Goal: Task Accomplishment & Management: Manage account settings

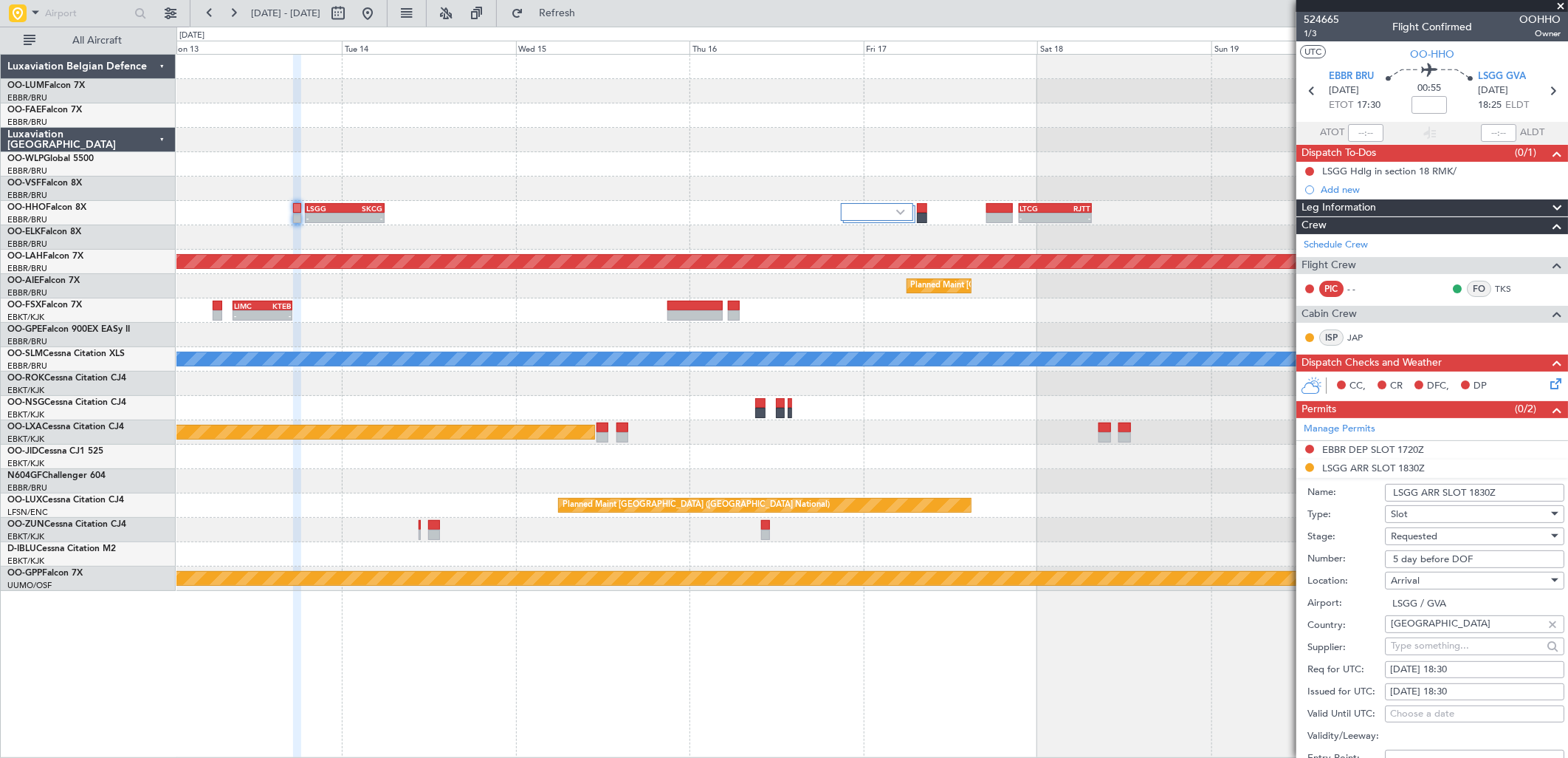
scroll to position [410, 0]
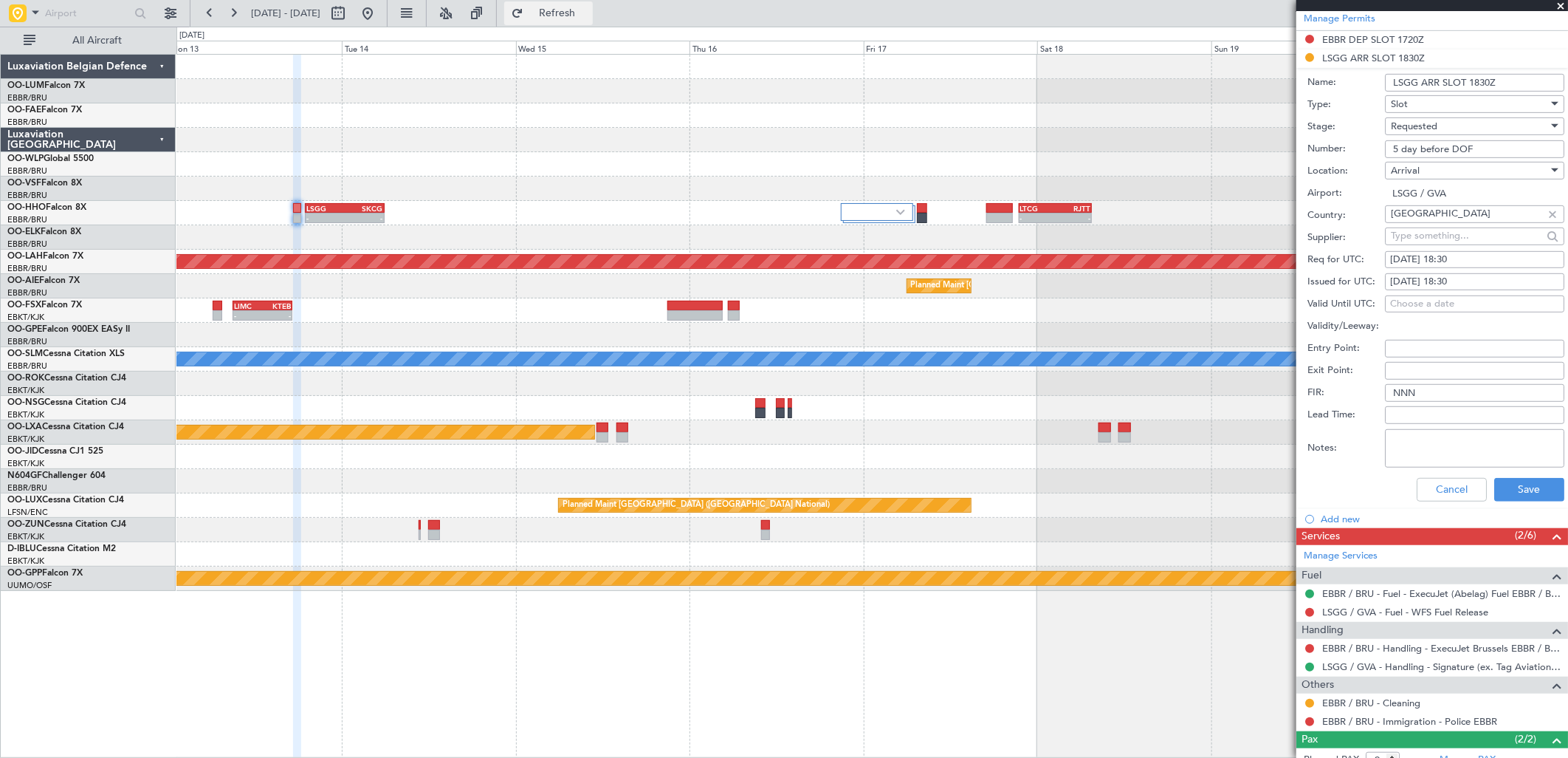
click at [586, 20] on button "Refresh" at bounding box center [548, 13] width 88 height 23
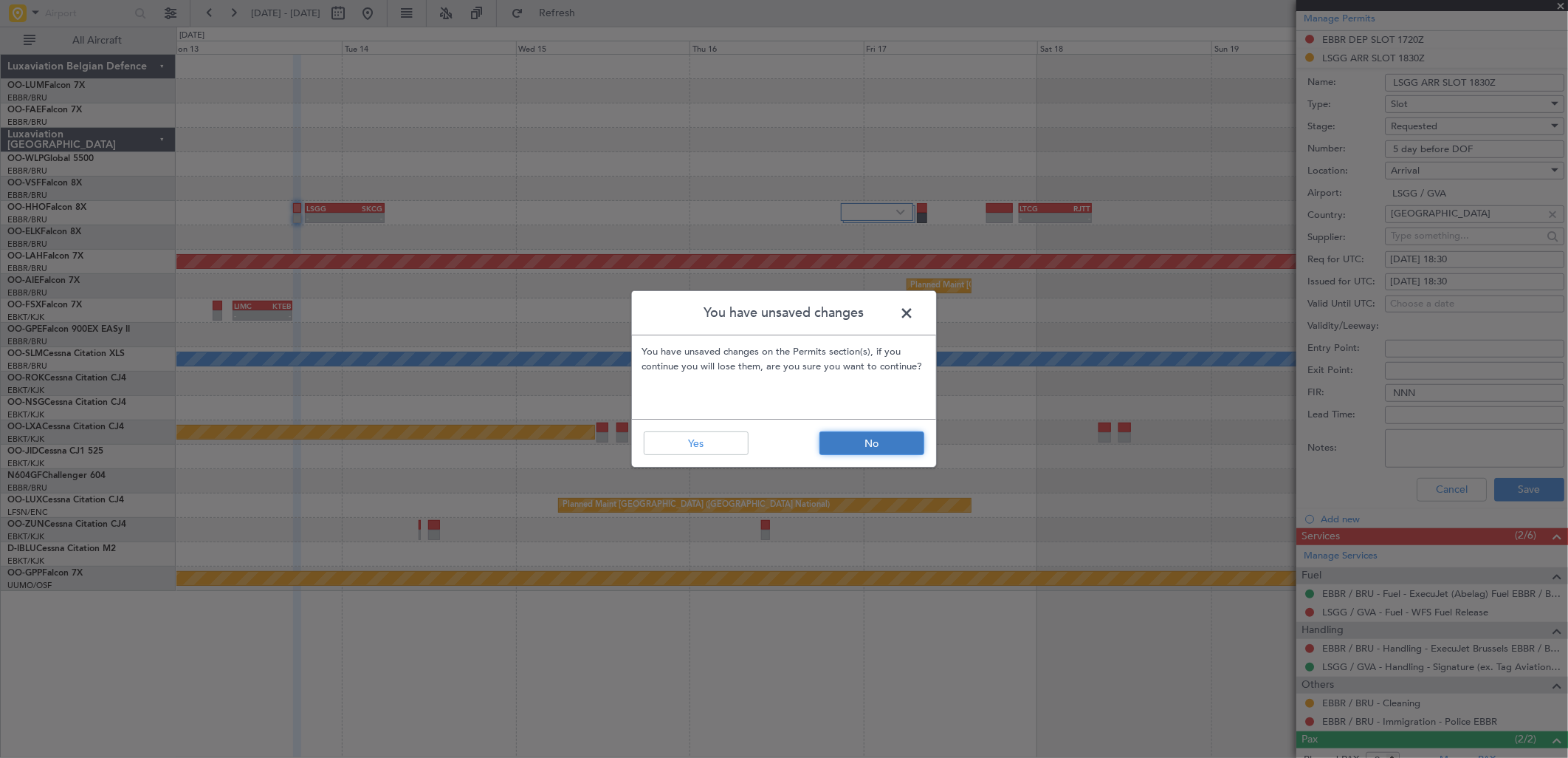
click at [886, 447] on button "No" at bounding box center [872, 443] width 105 height 23
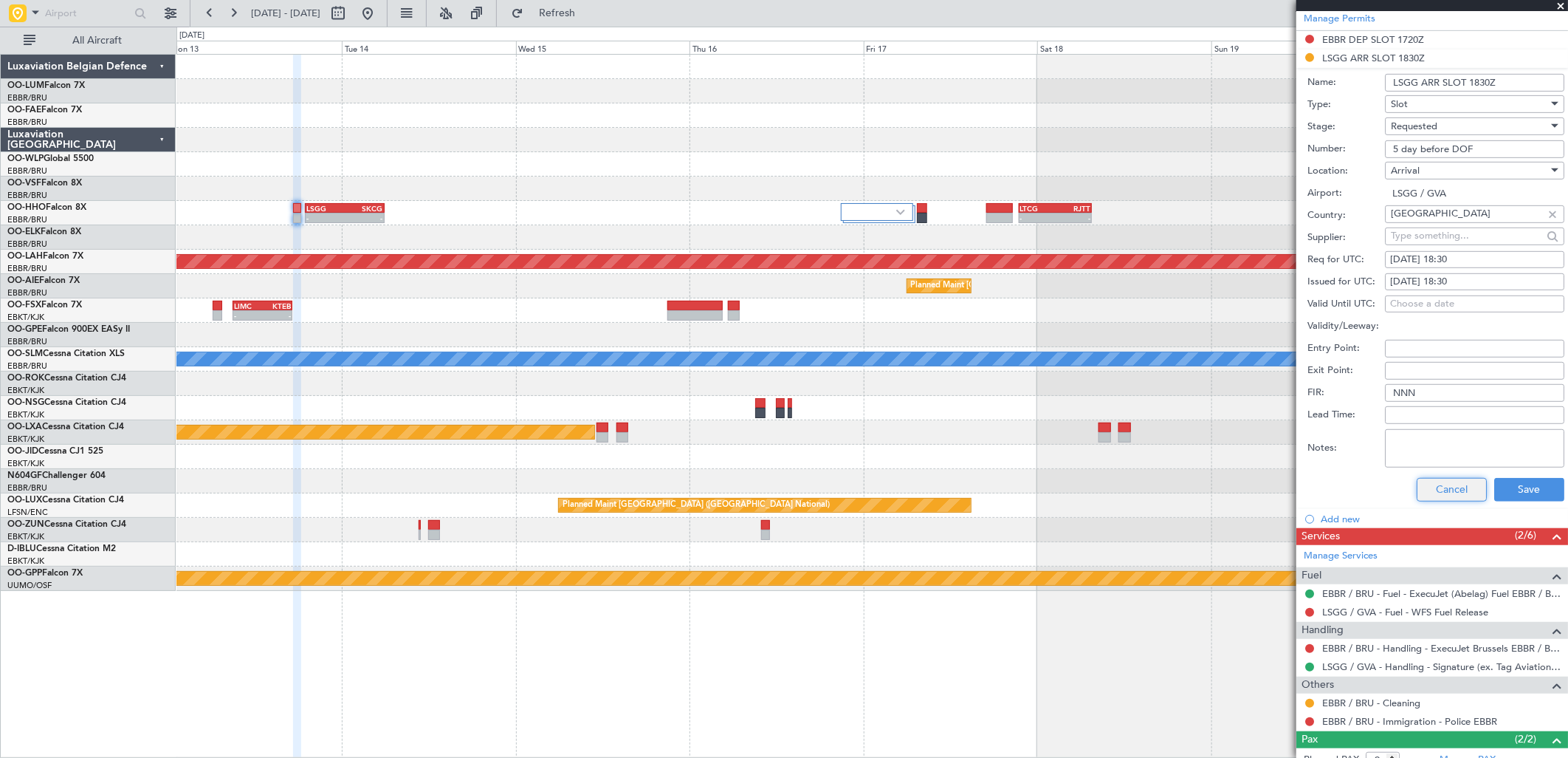
click at [1426, 482] on button "Cancel" at bounding box center [1452, 490] width 70 height 23
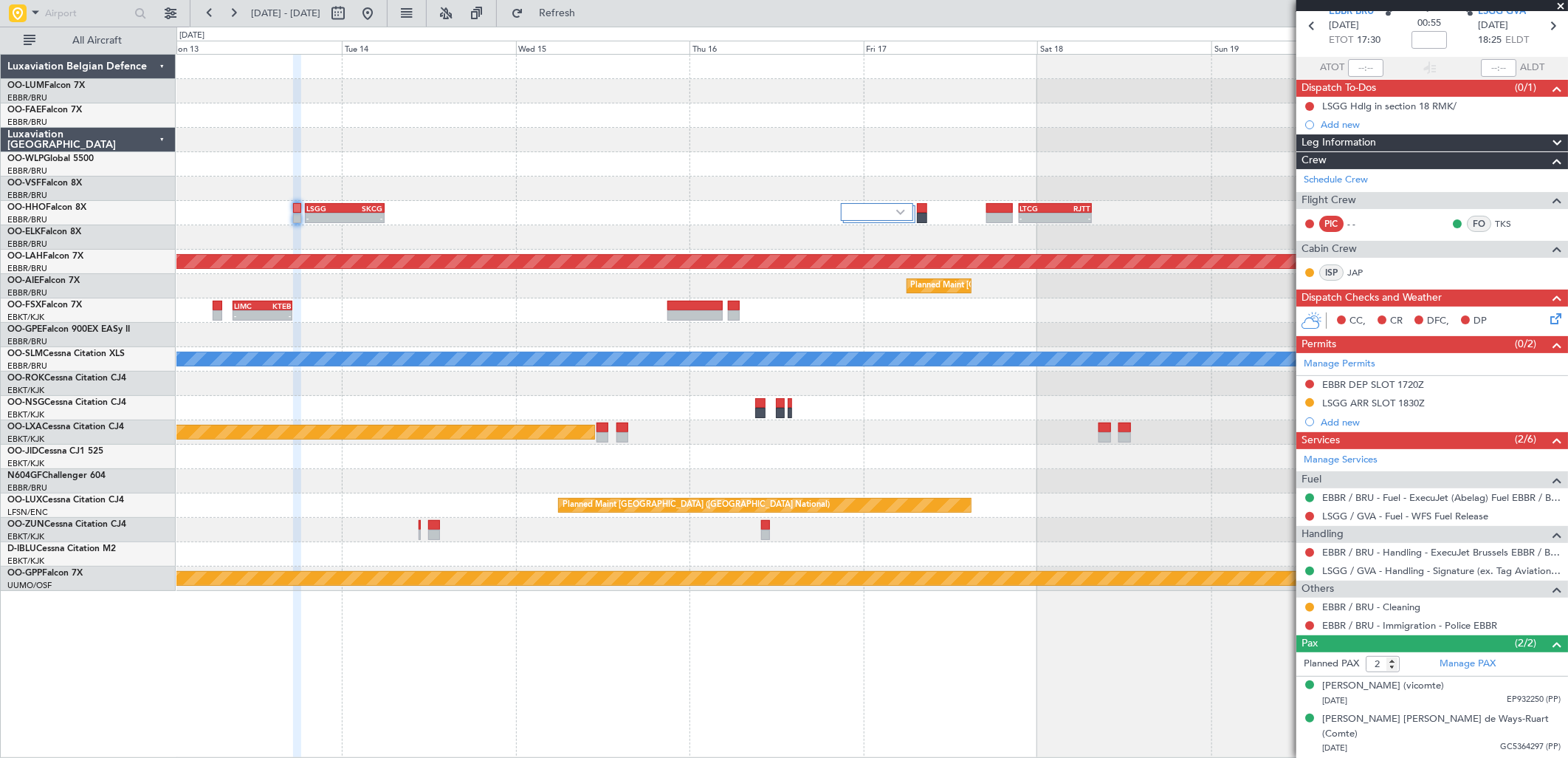
scroll to position [50, 0]
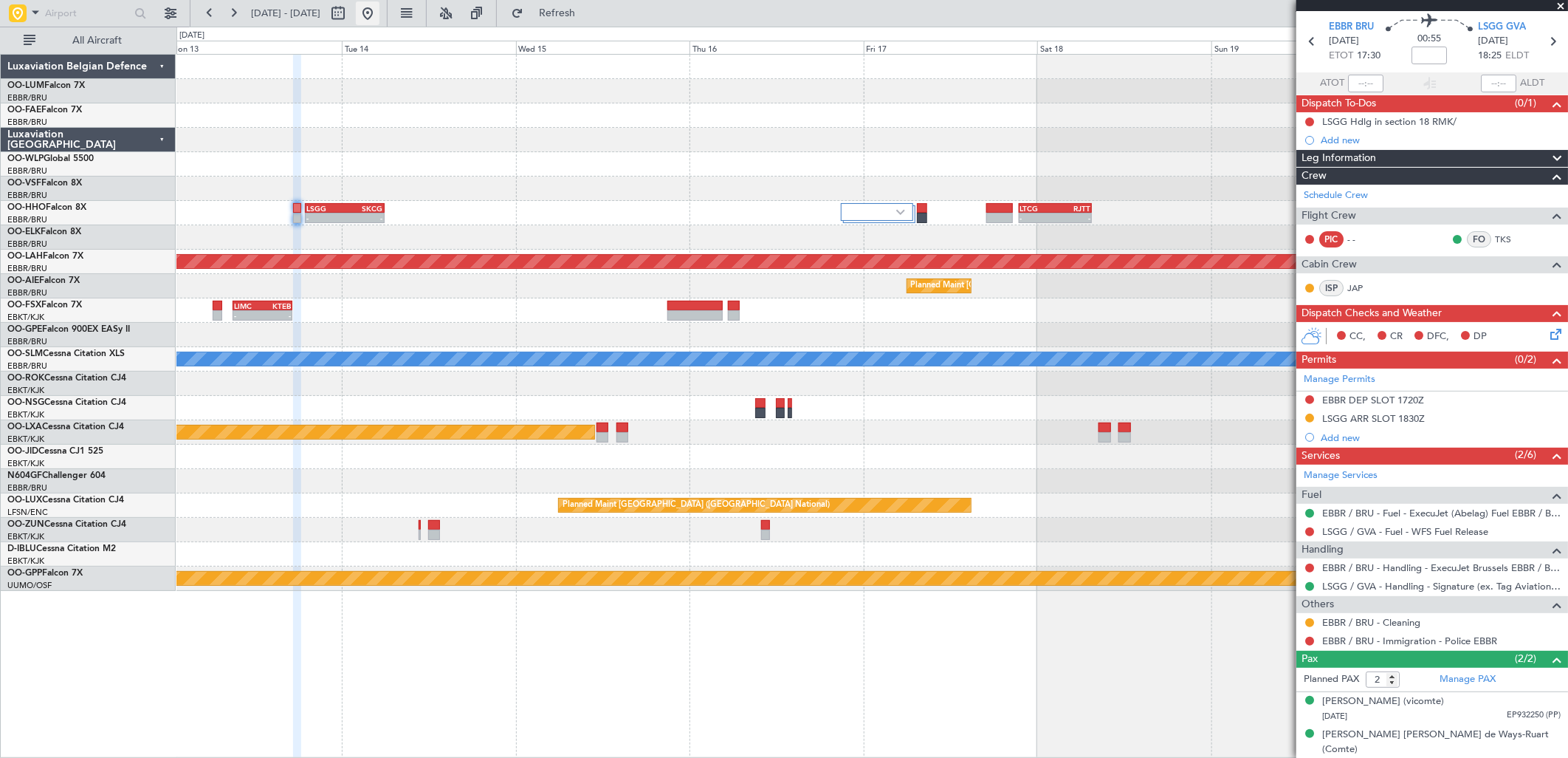
click at [380, 17] on button at bounding box center [367, 13] width 23 height 23
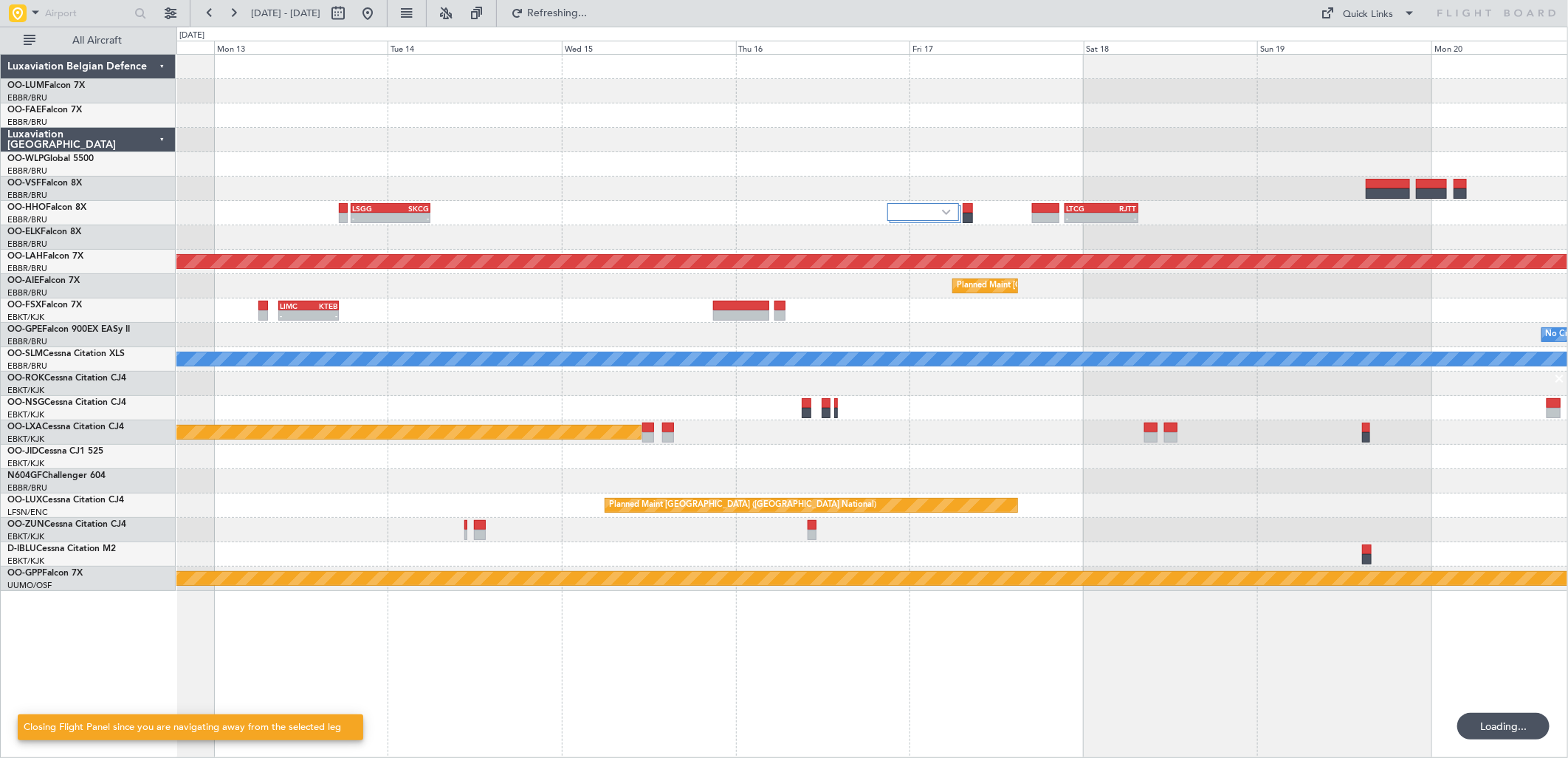
scroll to position [0, 0]
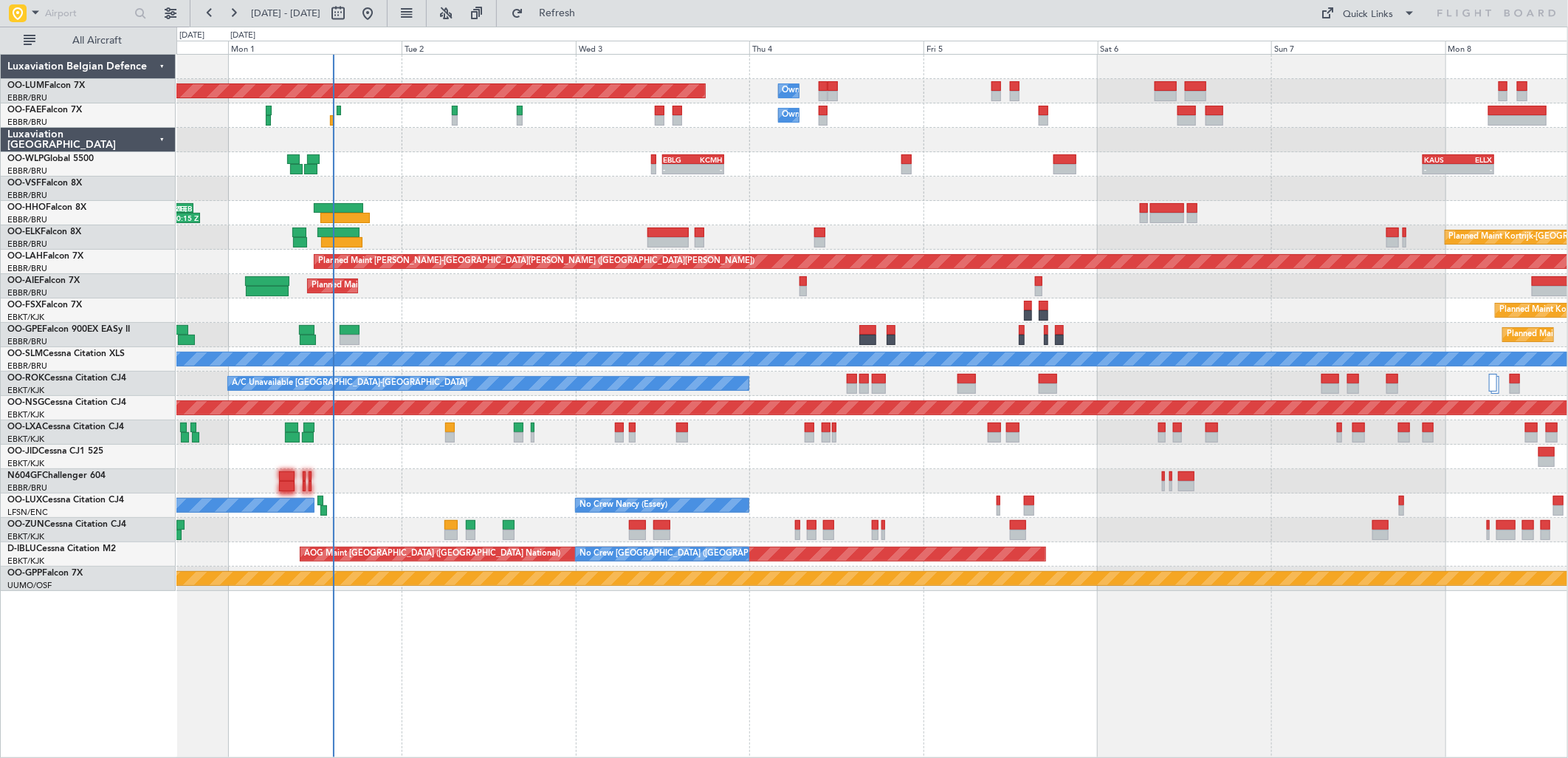
click at [635, 442] on div "Planned Maint [GEOGRAPHIC_DATA] ([GEOGRAPHIC_DATA] National)" at bounding box center [872, 432] width 1391 height 24
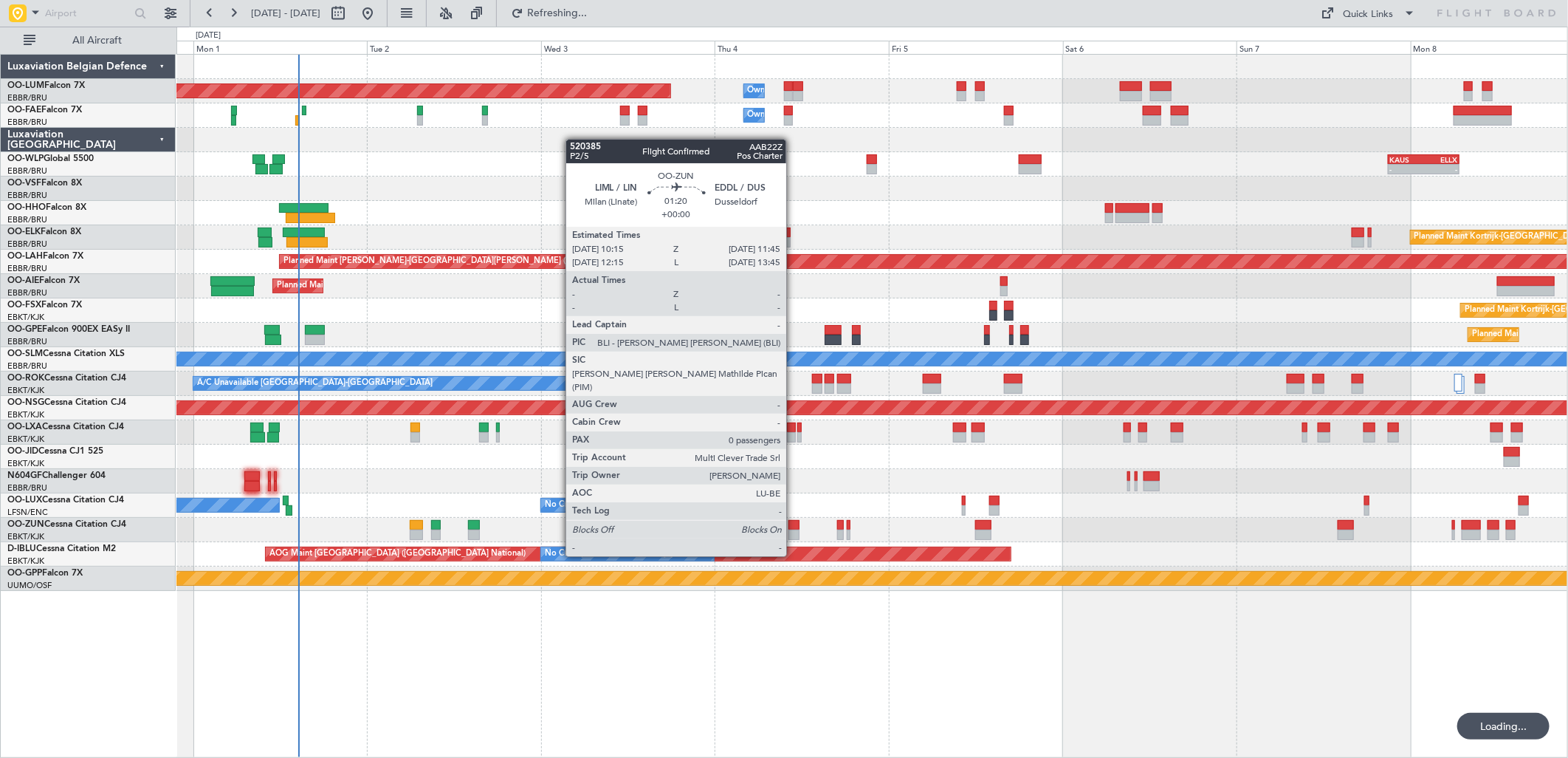
click at [793, 528] on div at bounding box center [794, 525] width 11 height 10
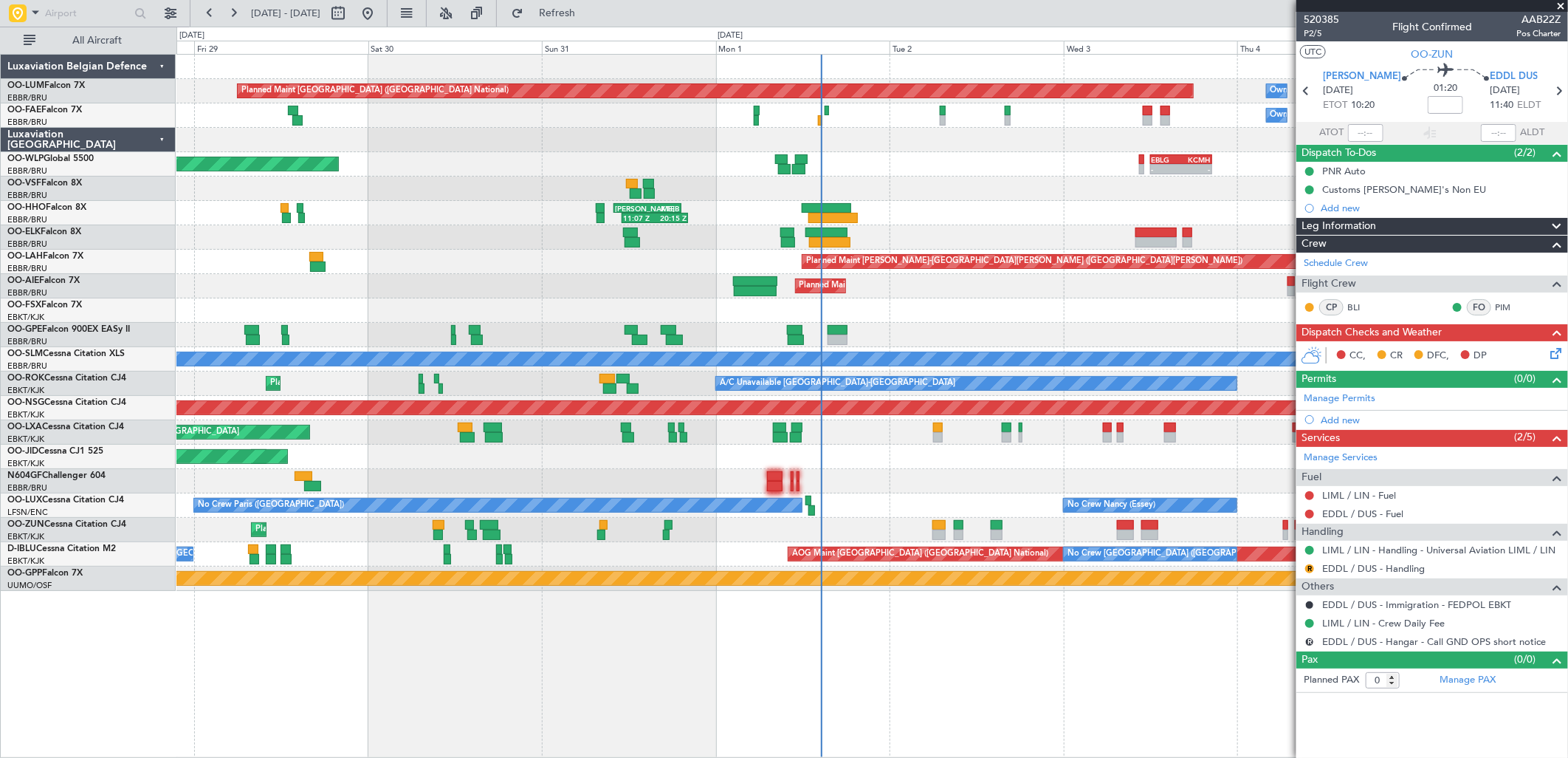
click at [763, 182] on div at bounding box center [872, 188] width 1391 height 24
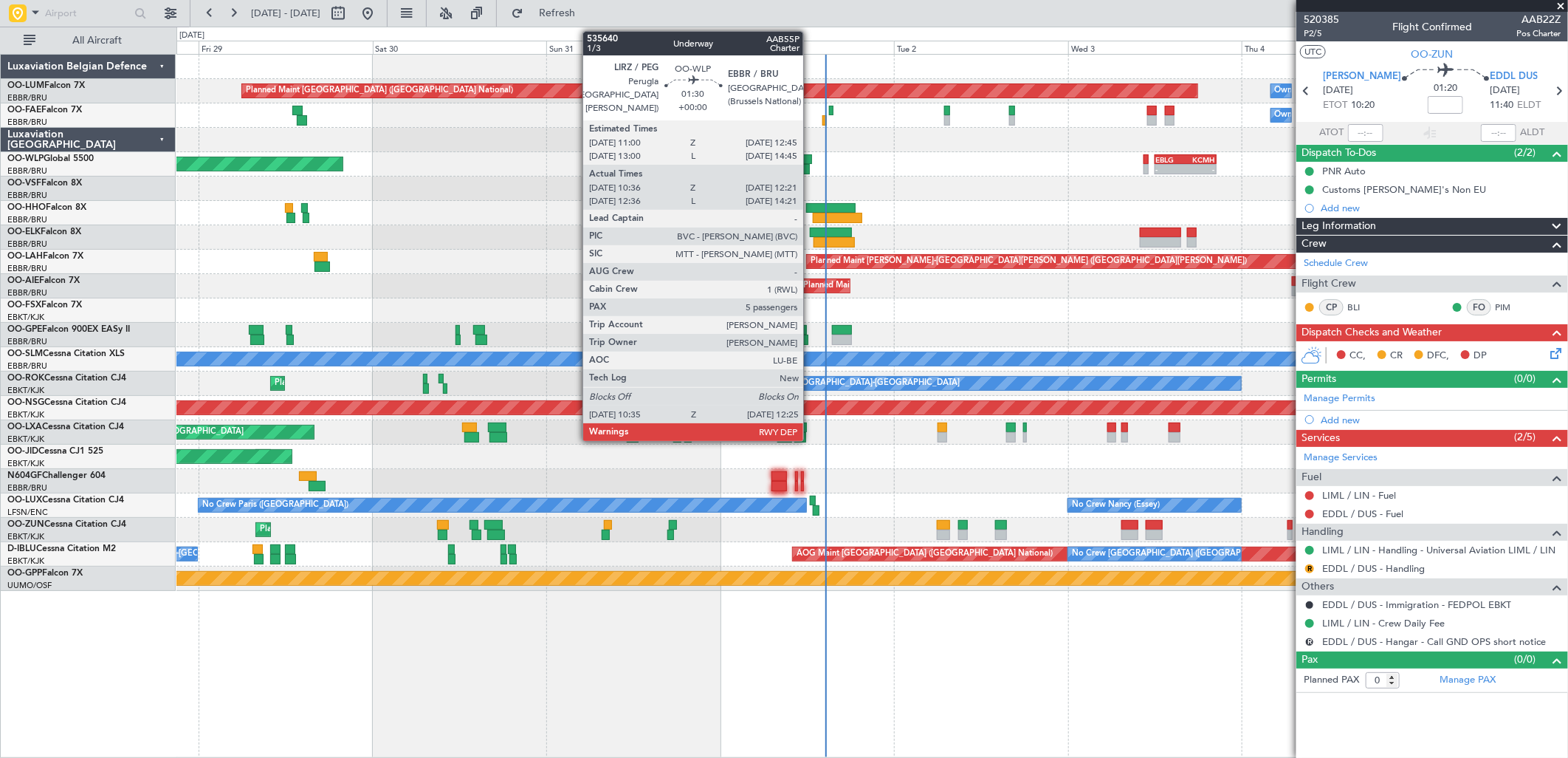
click at [810, 157] on div at bounding box center [806, 159] width 13 height 10
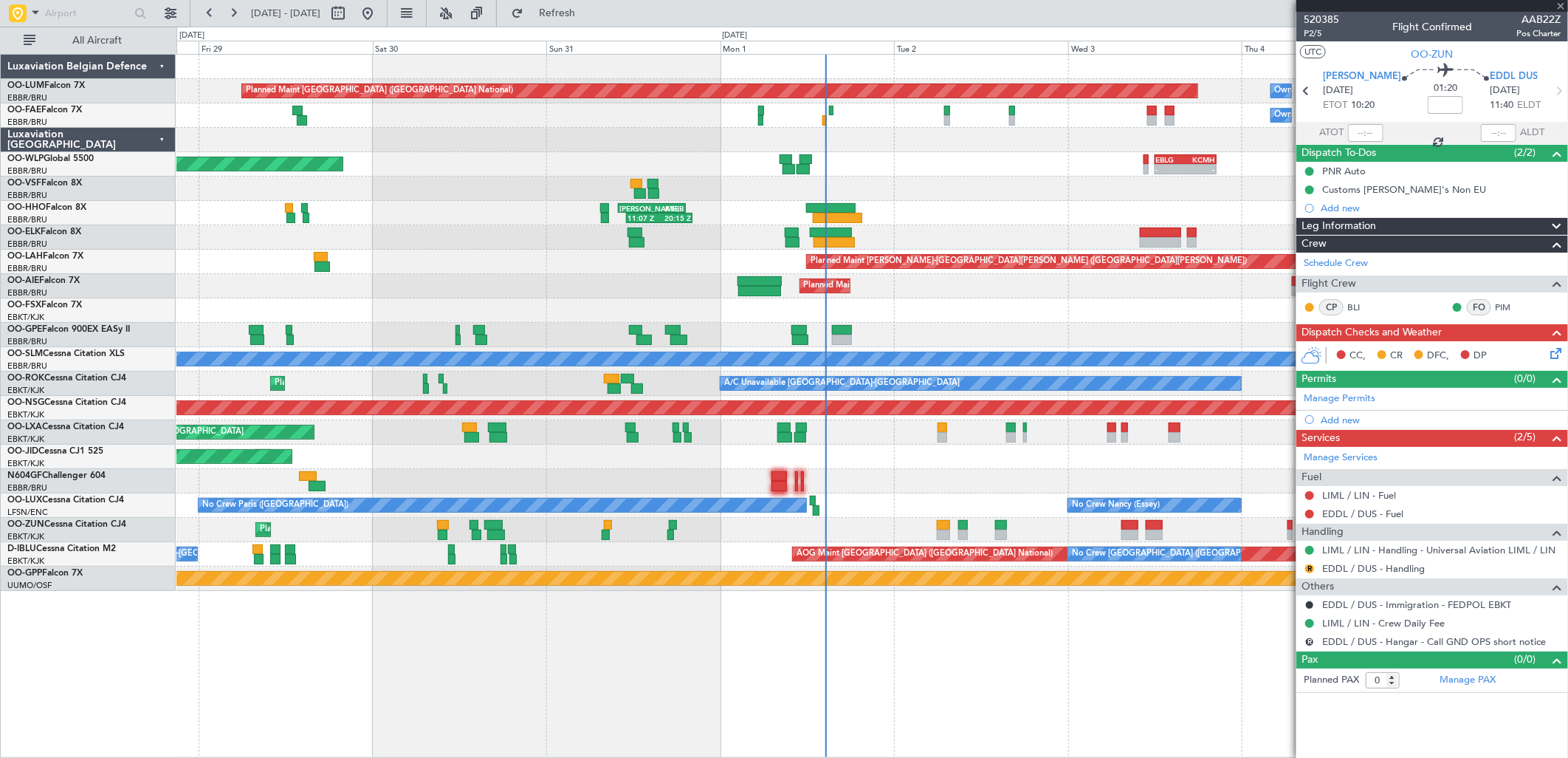
type input "10:46"
type input "12:16"
type input "5"
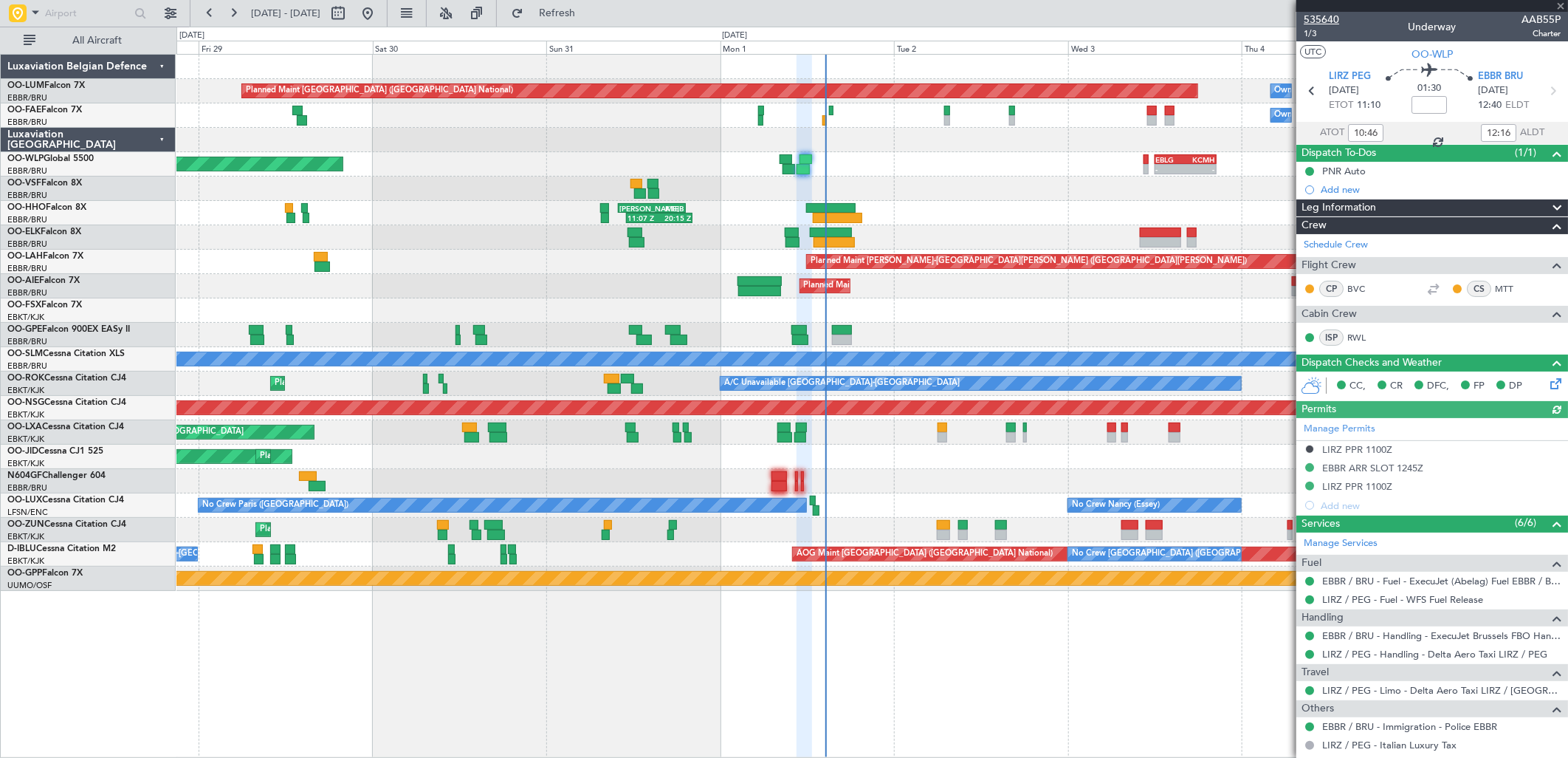
click at [1305, 19] on span "535640" at bounding box center [1322, 19] width 36 height 16
click at [566, 11] on button "Refresh" at bounding box center [548, 13] width 88 height 23
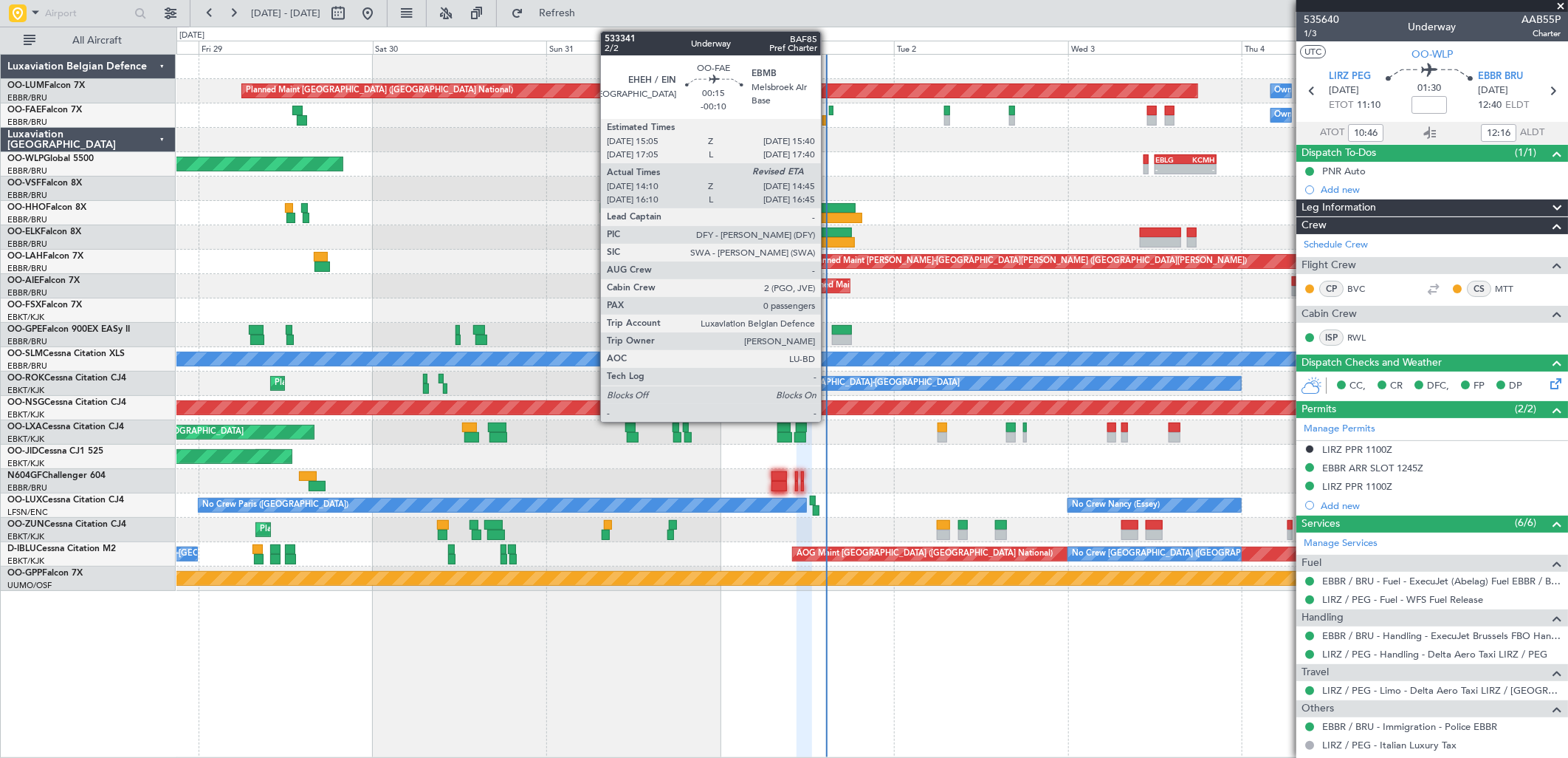
click at [829, 114] on div at bounding box center [831, 110] width 5 height 10
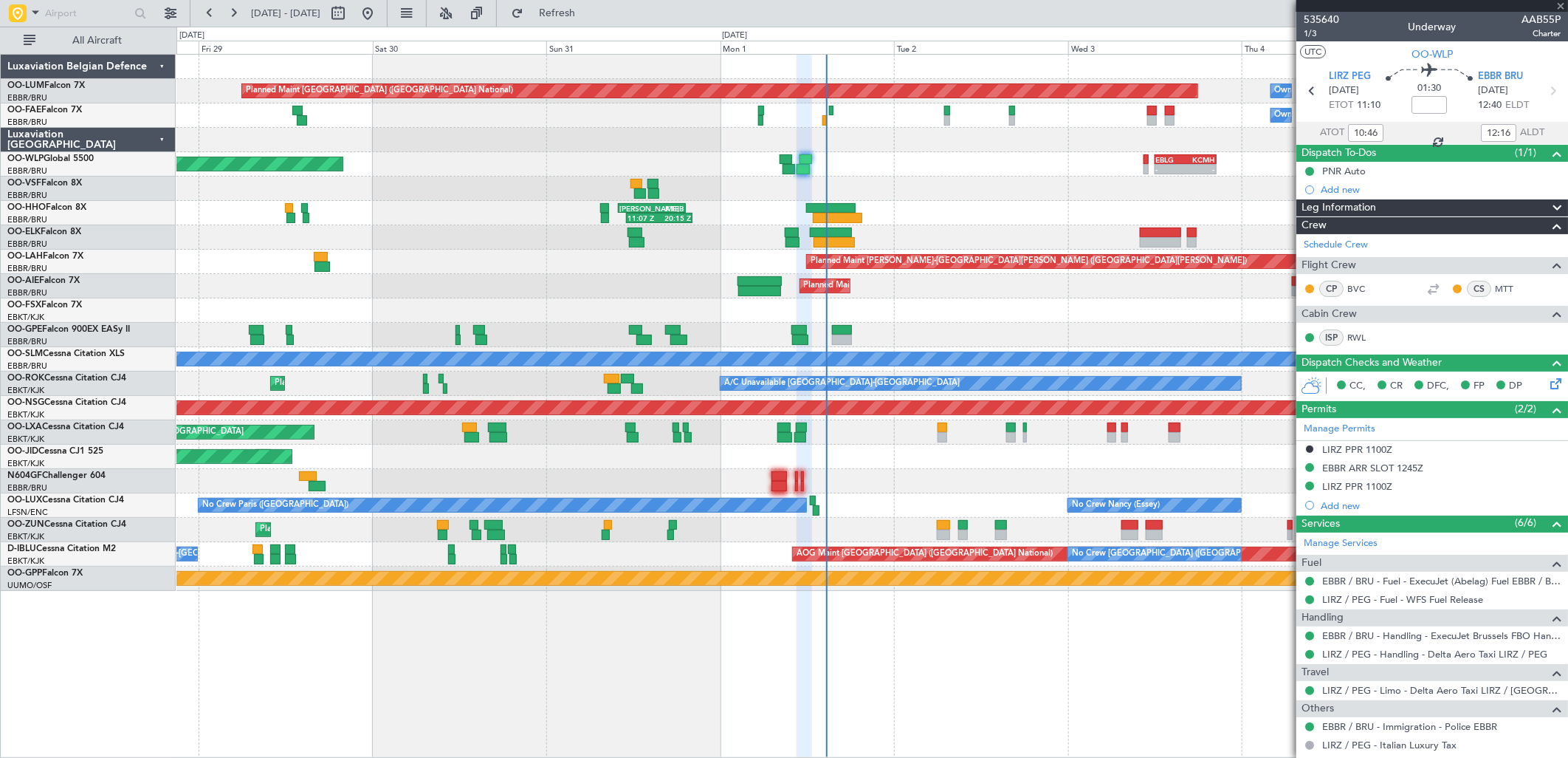
type input "-00:10"
type input "14:20"
type input "0"
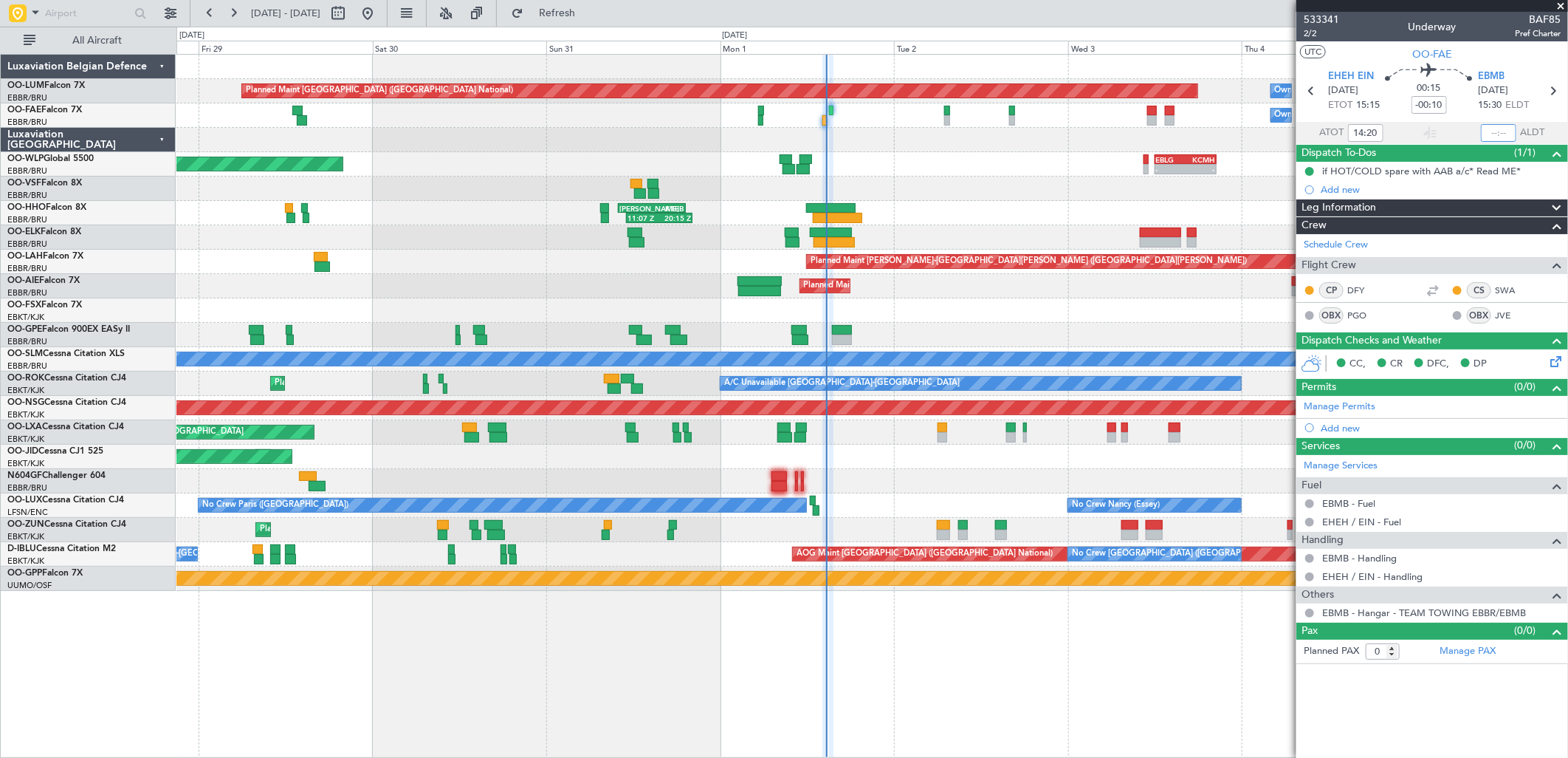
click at [1498, 129] on input "text" at bounding box center [1499, 133] width 36 height 18
type input "14:34"
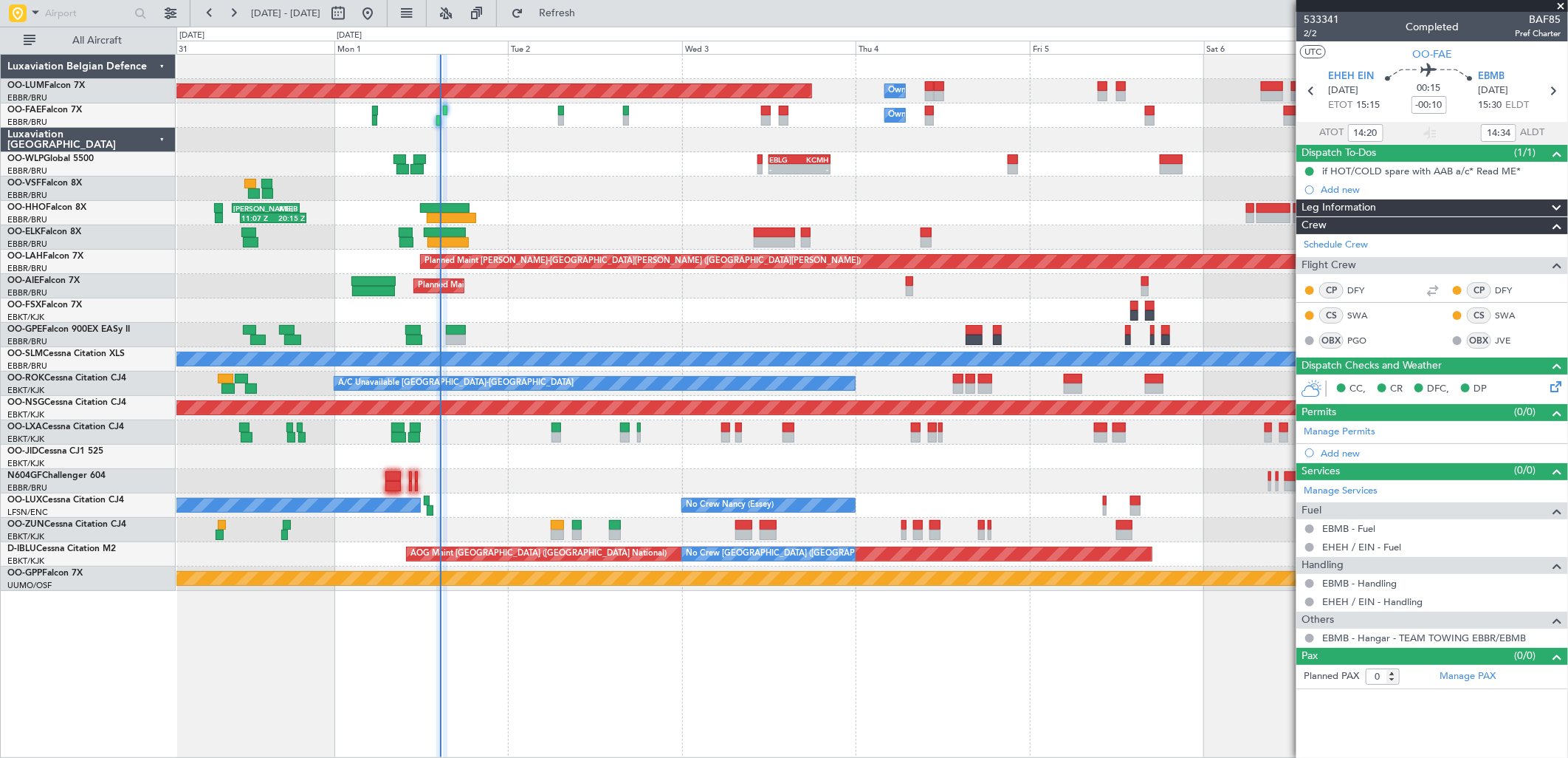
click at [691, 399] on div "Planned Maint [GEOGRAPHIC_DATA] ([GEOGRAPHIC_DATA])" at bounding box center [872, 408] width 1391 height 24
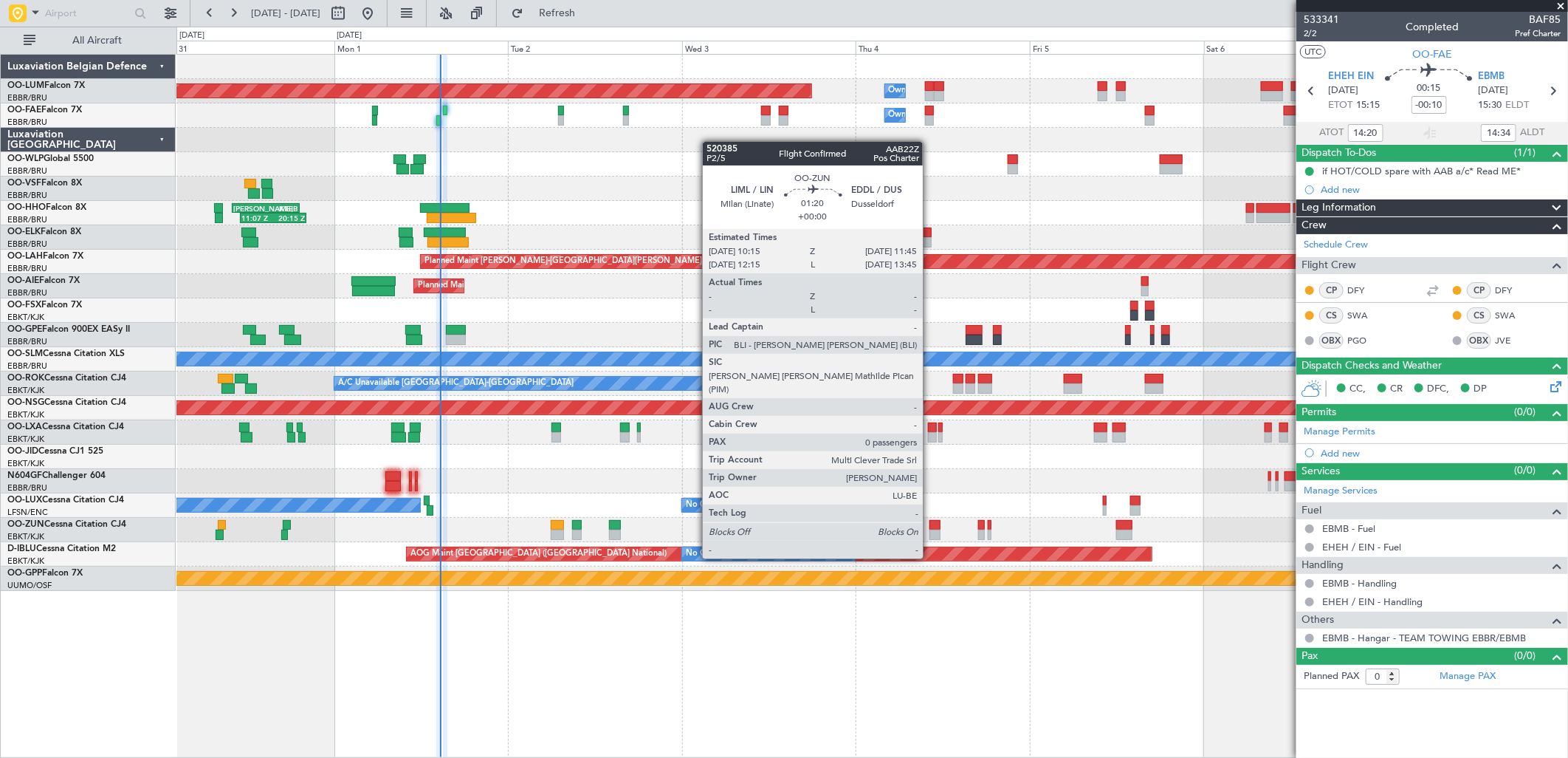
click at [933, 530] on div at bounding box center [935, 534] width 11 height 10
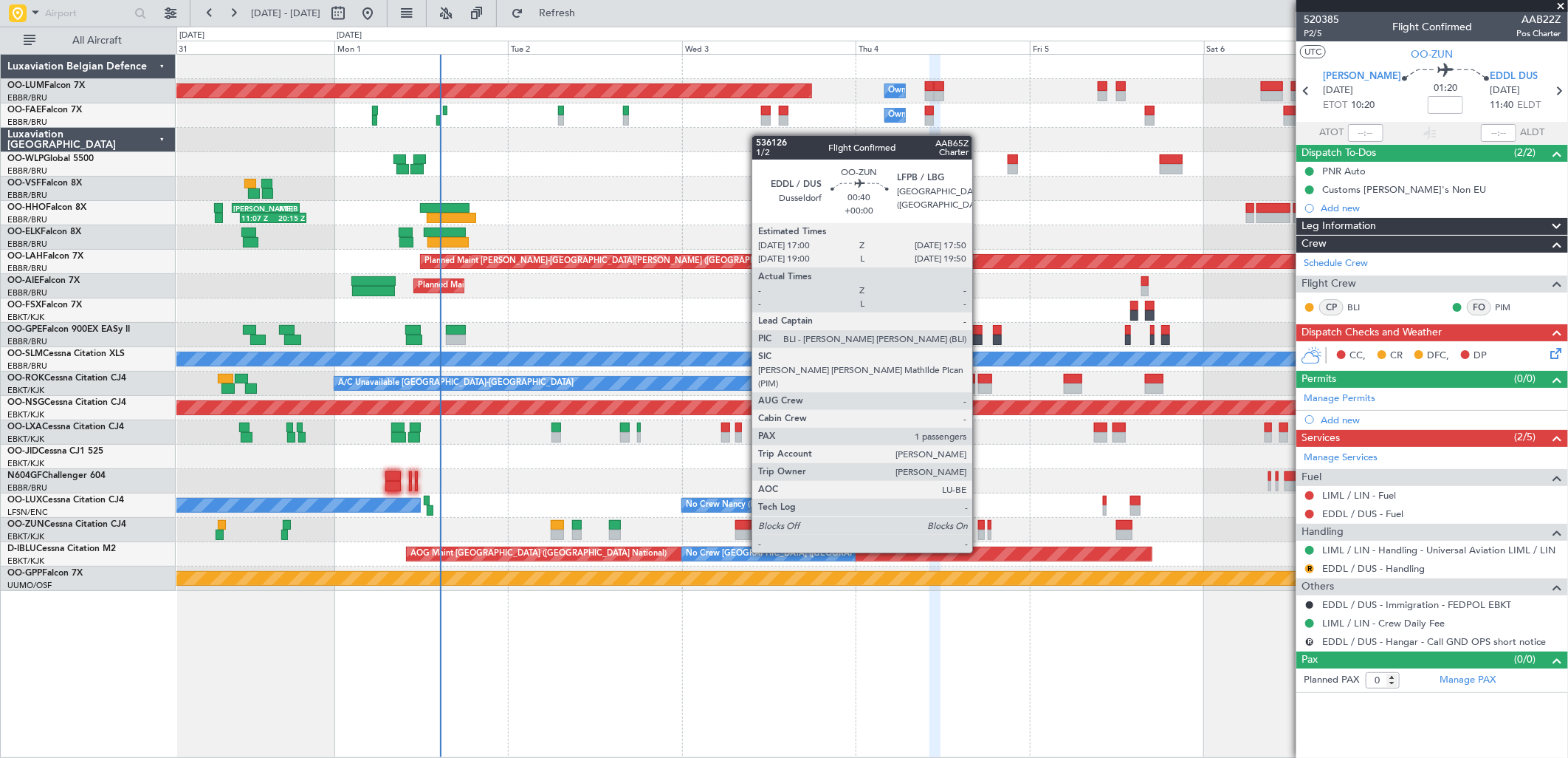
click at [980, 525] on div at bounding box center [982, 525] width 7 height 10
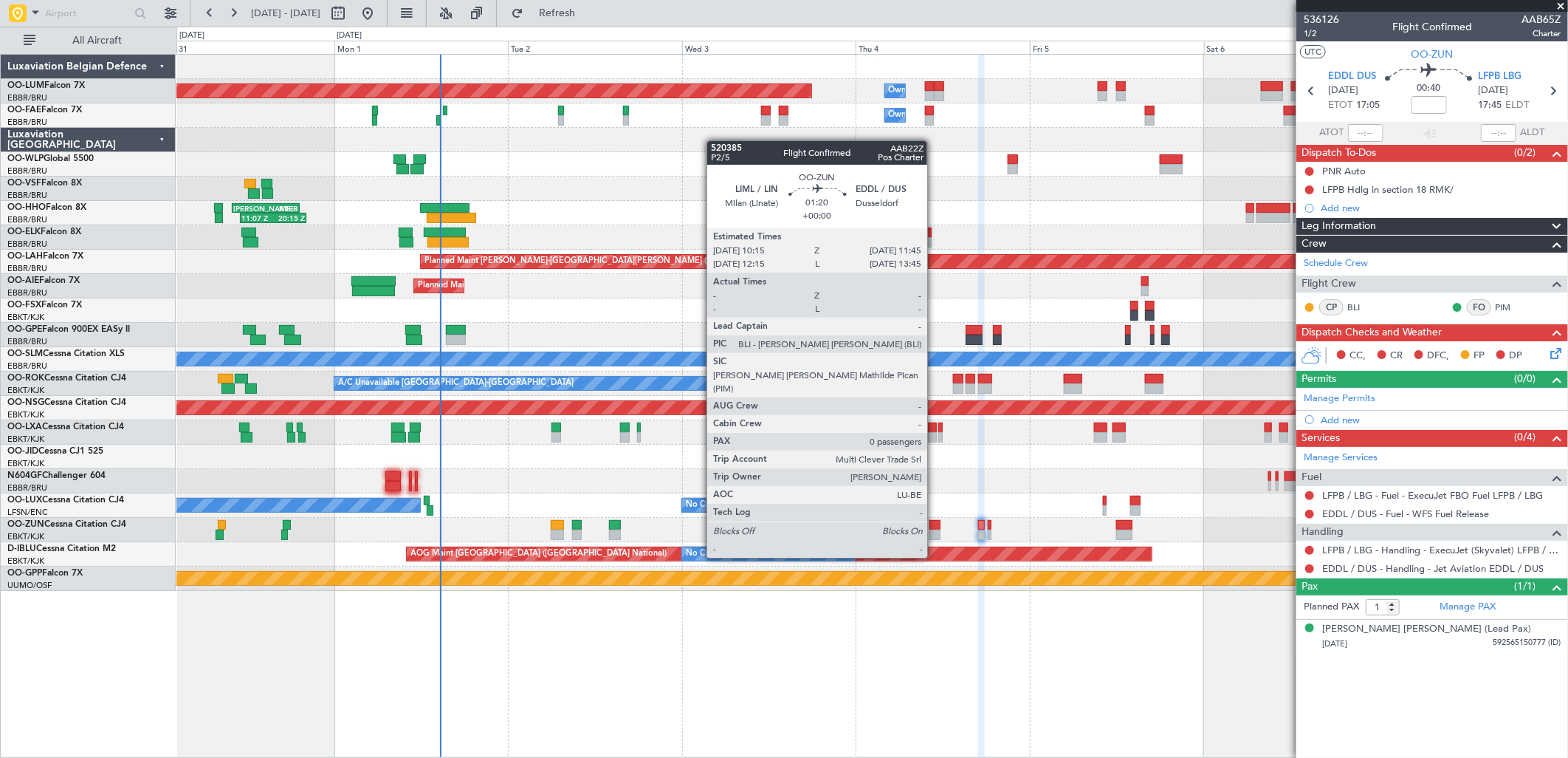
click at [934, 529] on div at bounding box center [935, 534] width 11 height 10
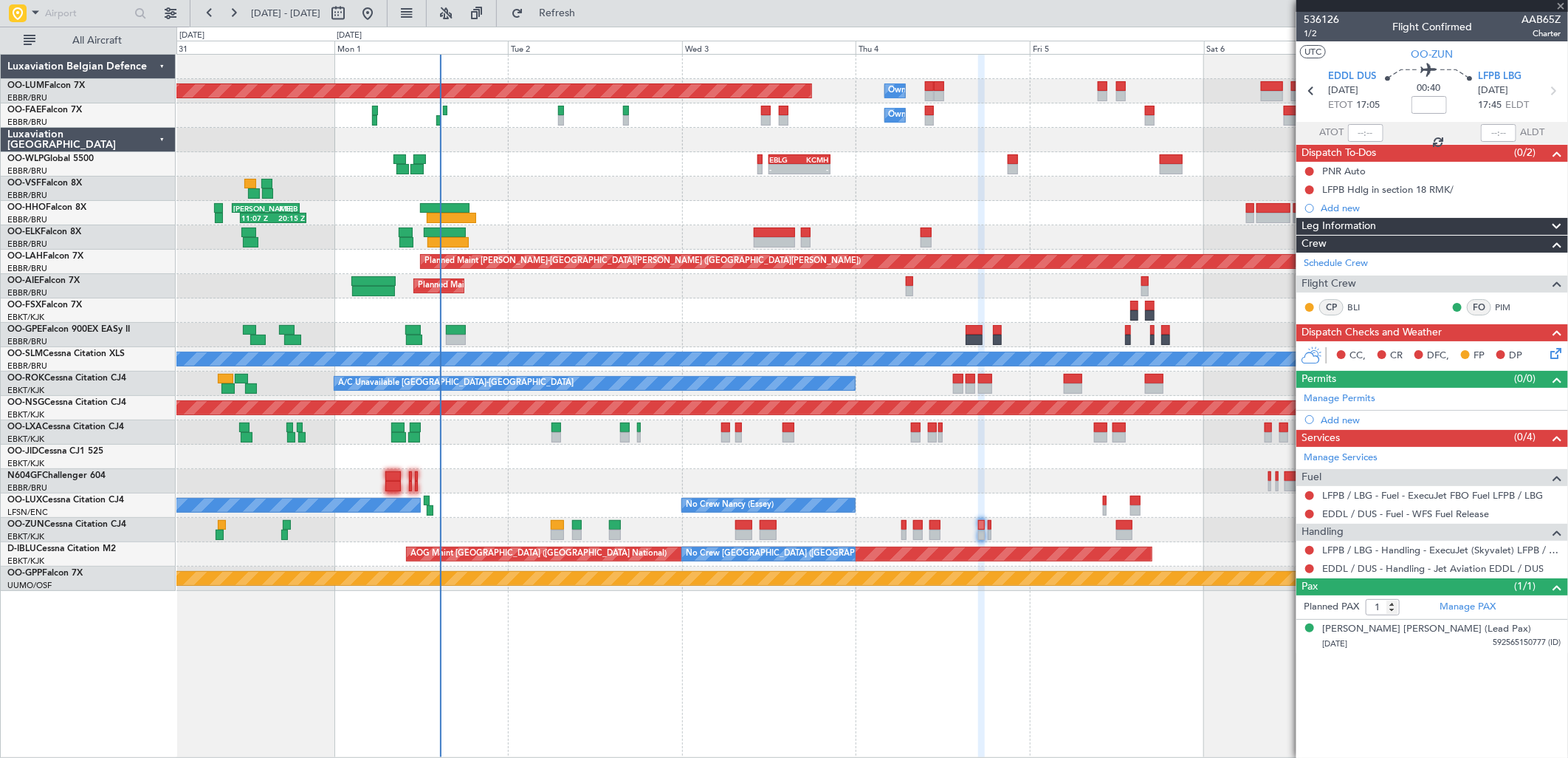
type input "0"
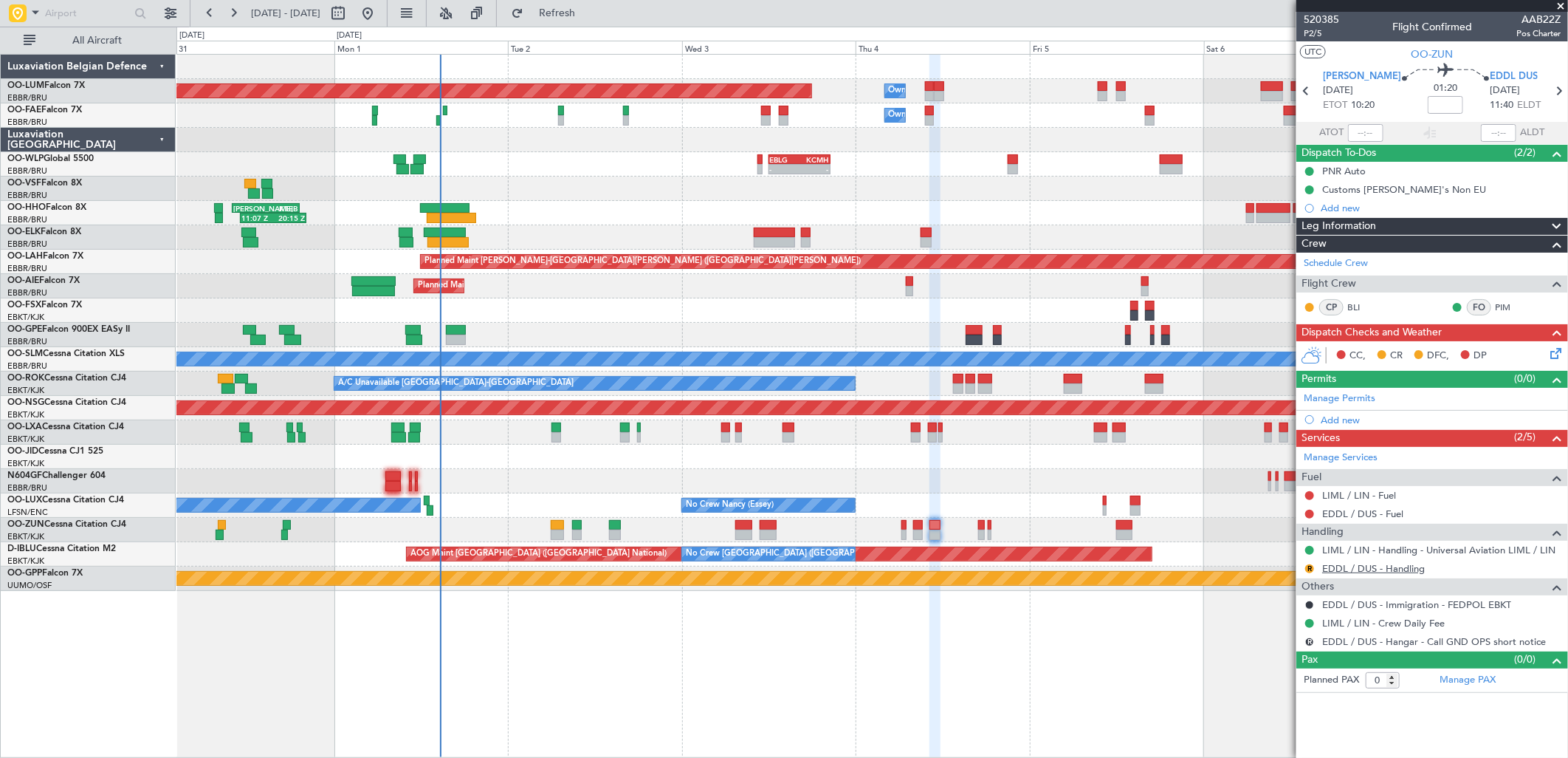
click at [1360, 573] on link "EDDL / DUS - Handling" at bounding box center [1374, 568] width 102 height 12
click at [1408, 549] on link "LIML / LIN - Handling - Universal Aviation LIML / LIN" at bounding box center [1439, 550] width 233 height 12
click at [1360, 567] on link "EDDL / DUS - Handling" at bounding box center [1374, 568] width 102 height 12
click at [1553, 354] on icon at bounding box center [1553, 350] width 12 height 12
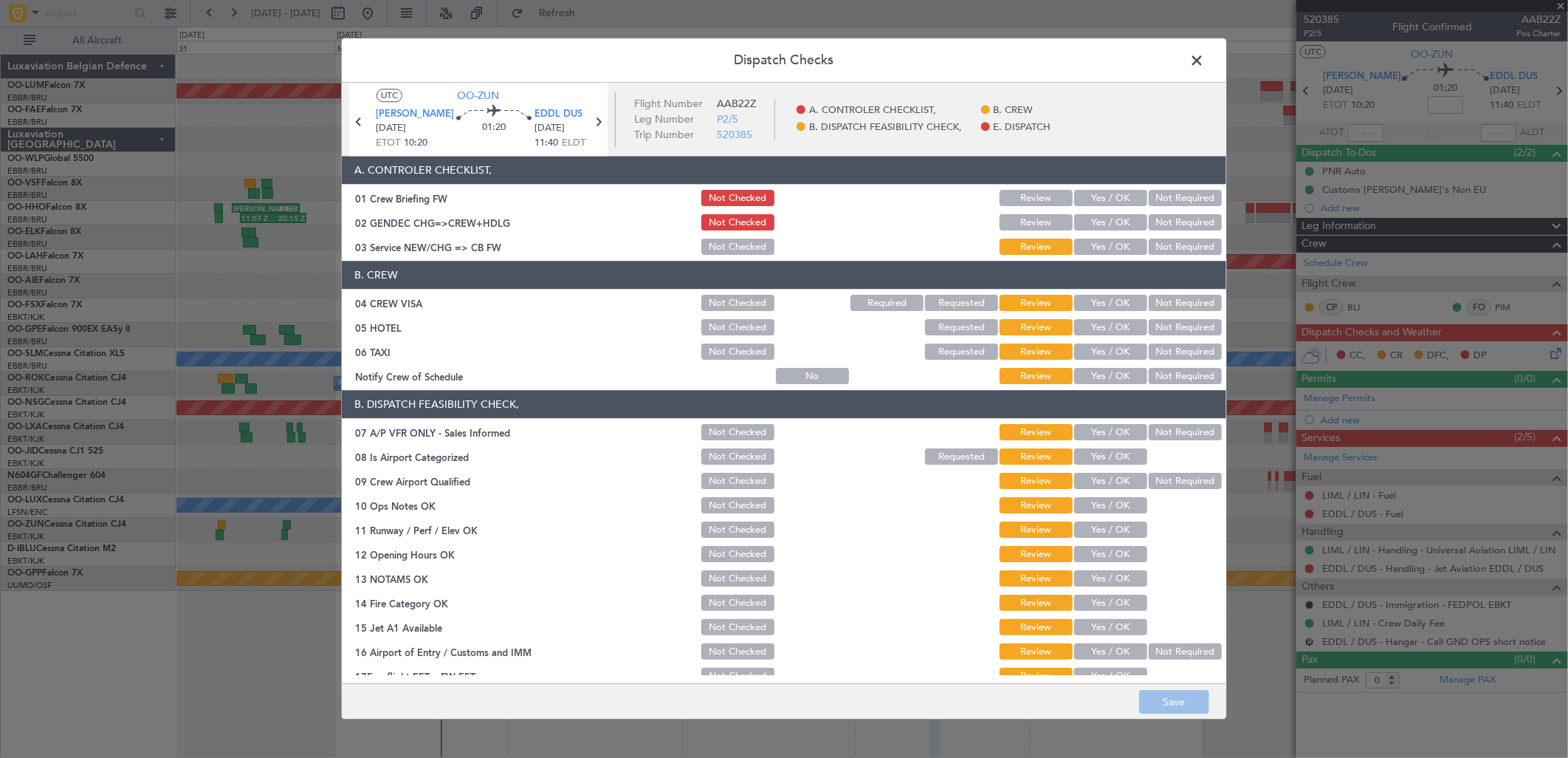
click at [1111, 238] on div "Yes / OK" at bounding box center [1109, 247] width 74 height 21
click at [1110, 255] on button "Yes / OK" at bounding box center [1111, 247] width 73 height 16
click at [1167, 301] on button "Not Required" at bounding box center [1185, 303] width 73 height 16
click at [1169, 323] on button "Not Required" at bounding box center [1185, 328] width 73 height 16
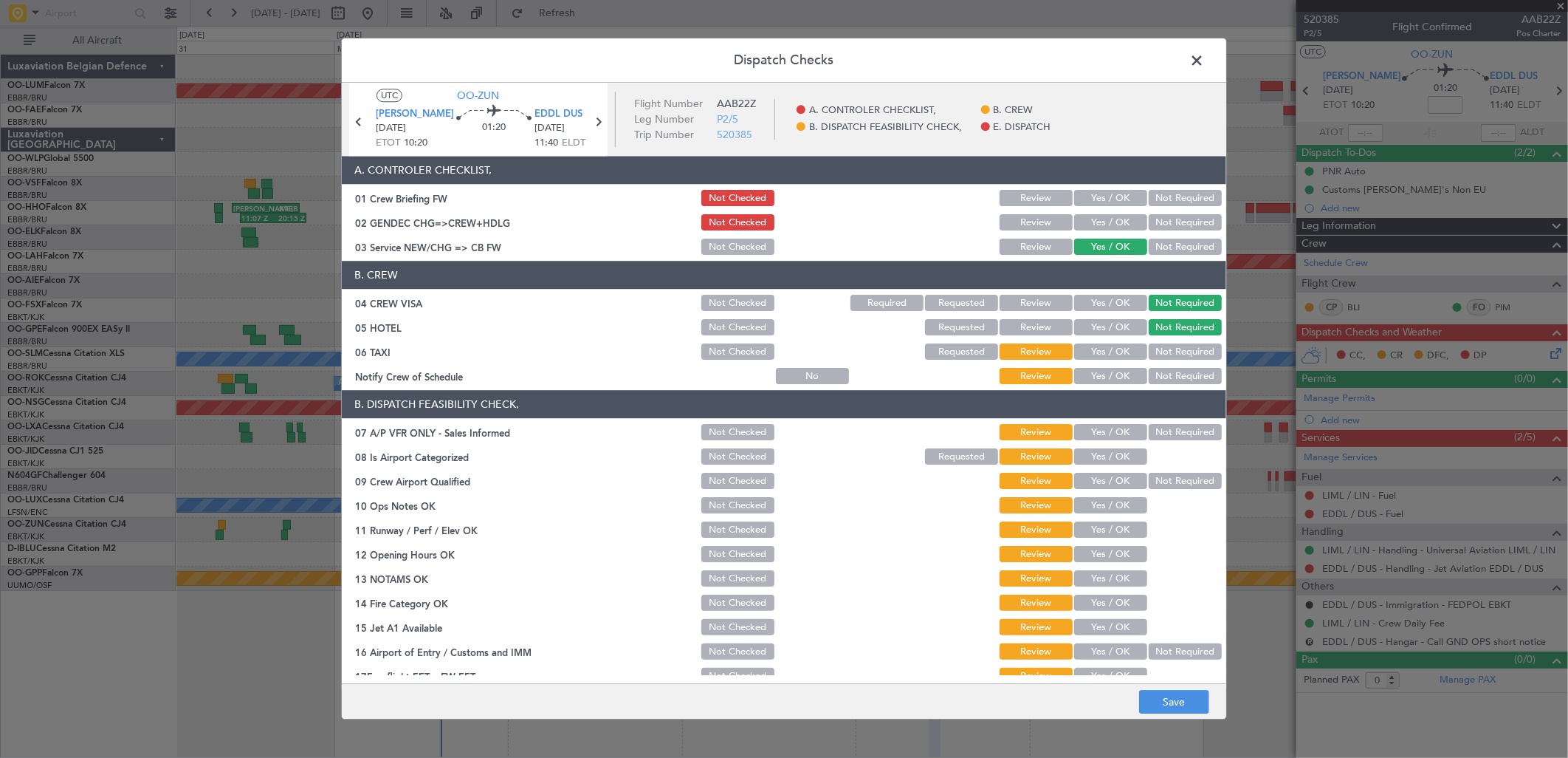
click at [1161, 350] on button "Not Required" at bounding box center [1185, 352] width 73 height 16
drag, startPoint x: 1117, startPoint y: 370, endPoint x: 1113, endPoint y: 377, distance: 8.1
click at [1116, 370] on button "Yes / OK" at bounding box center [1111, 377] width 73 height 16
click at [1149, 431] on button "Not Required" at bounding box center [1185, 432] width 73 height 16
click at [1096, 456] on button "Yes / OK" at bounding box center [1111, 457] width 73 height 16
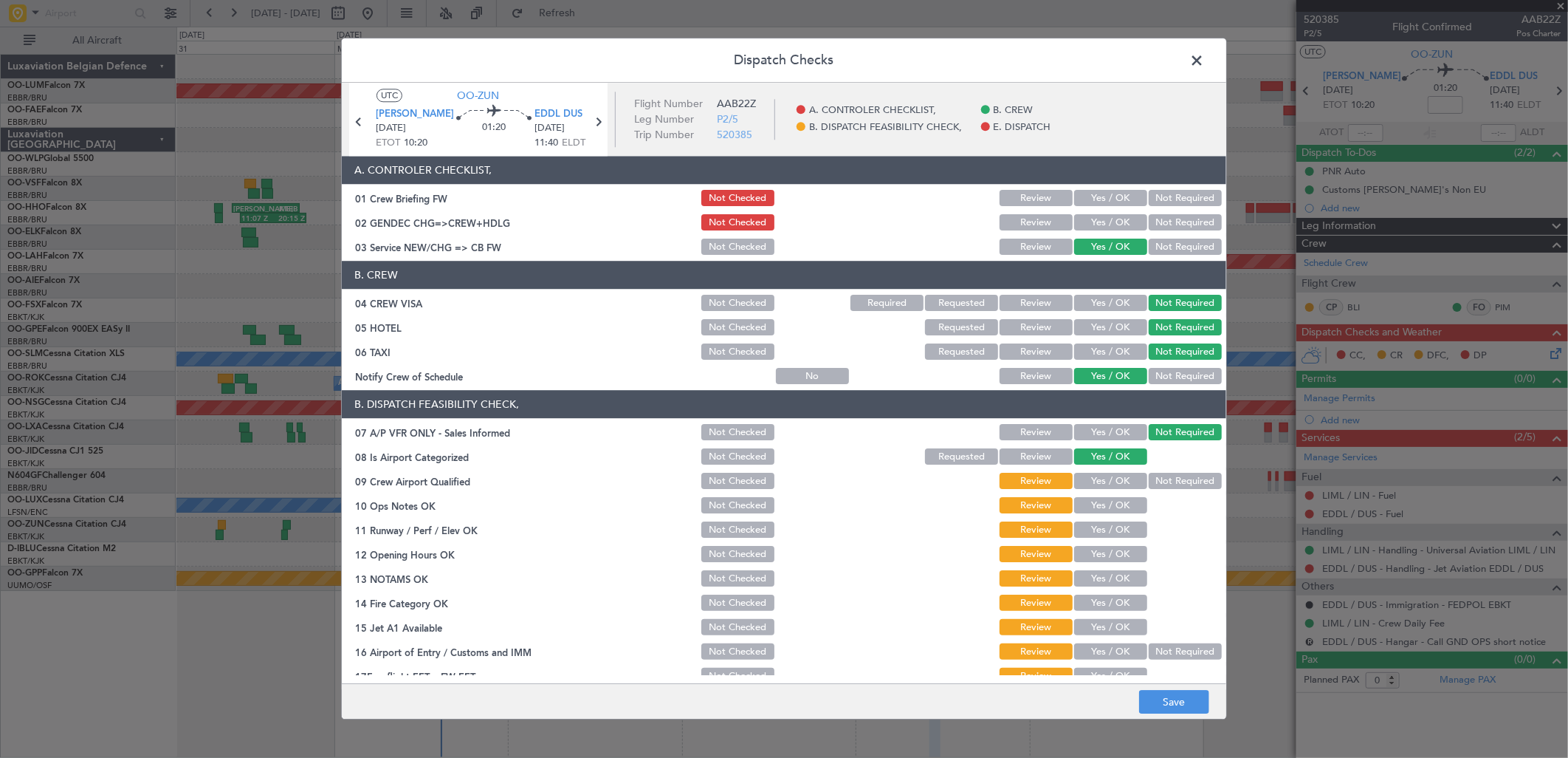
click at [1088, 478] on button "Yes / OK" at bounding box center [1111, 481] width 73 height 16
click at [1086, 504] on button "Yes / OK" at bounding box center [1111, 505] width 73 height 16
drag, startPoint x: 1108, startPoint y: 533, endPoint x: 1110, endPoint y: 541, distance: 8.2
click at [1108, 533] on button "Yes / OK" at bounding box center [1111, 530] width 73 height 16
click at [1110, 542] on section "B. DISPATCH FEASIBILITY CHECK, 07 A/P VFR ONLY - Sales Informed Not Checked Rev…" at bounding box center [784, 551] width 885 height 321
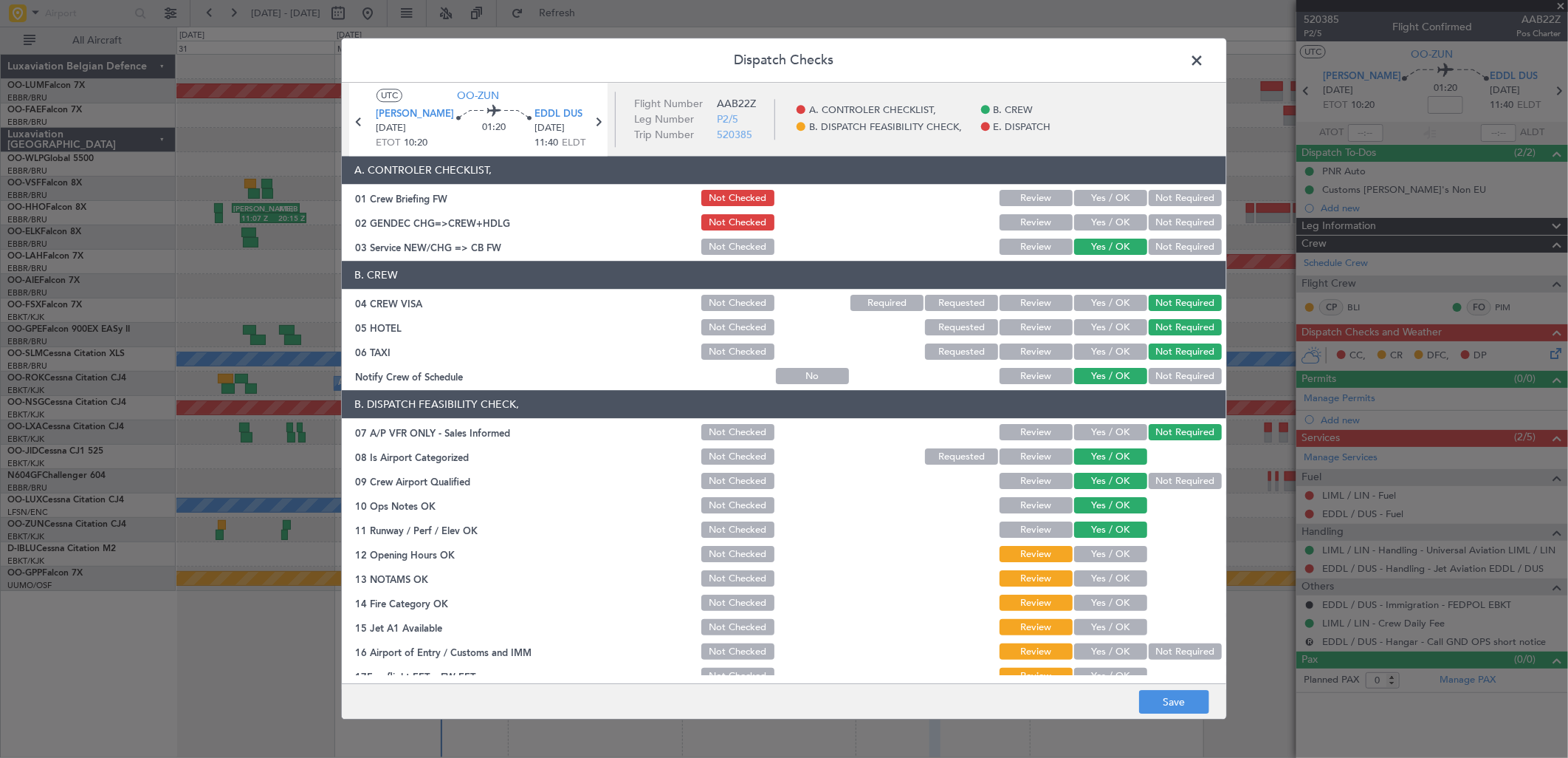
click at [1112, 558] on button "Yes / OK" at bounding box center [1111, 554] width 73 height 16
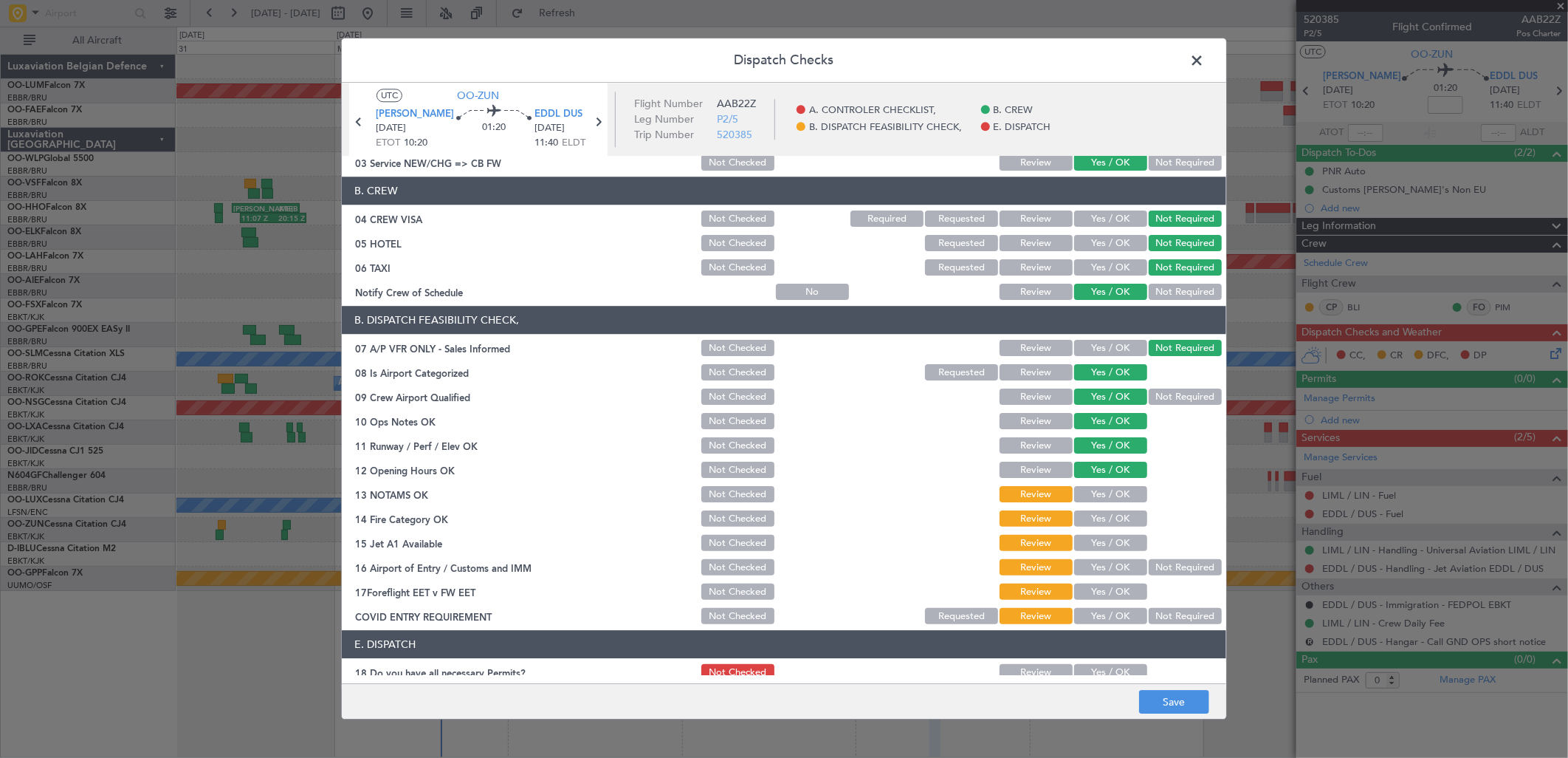
scroll to position [164, 0]
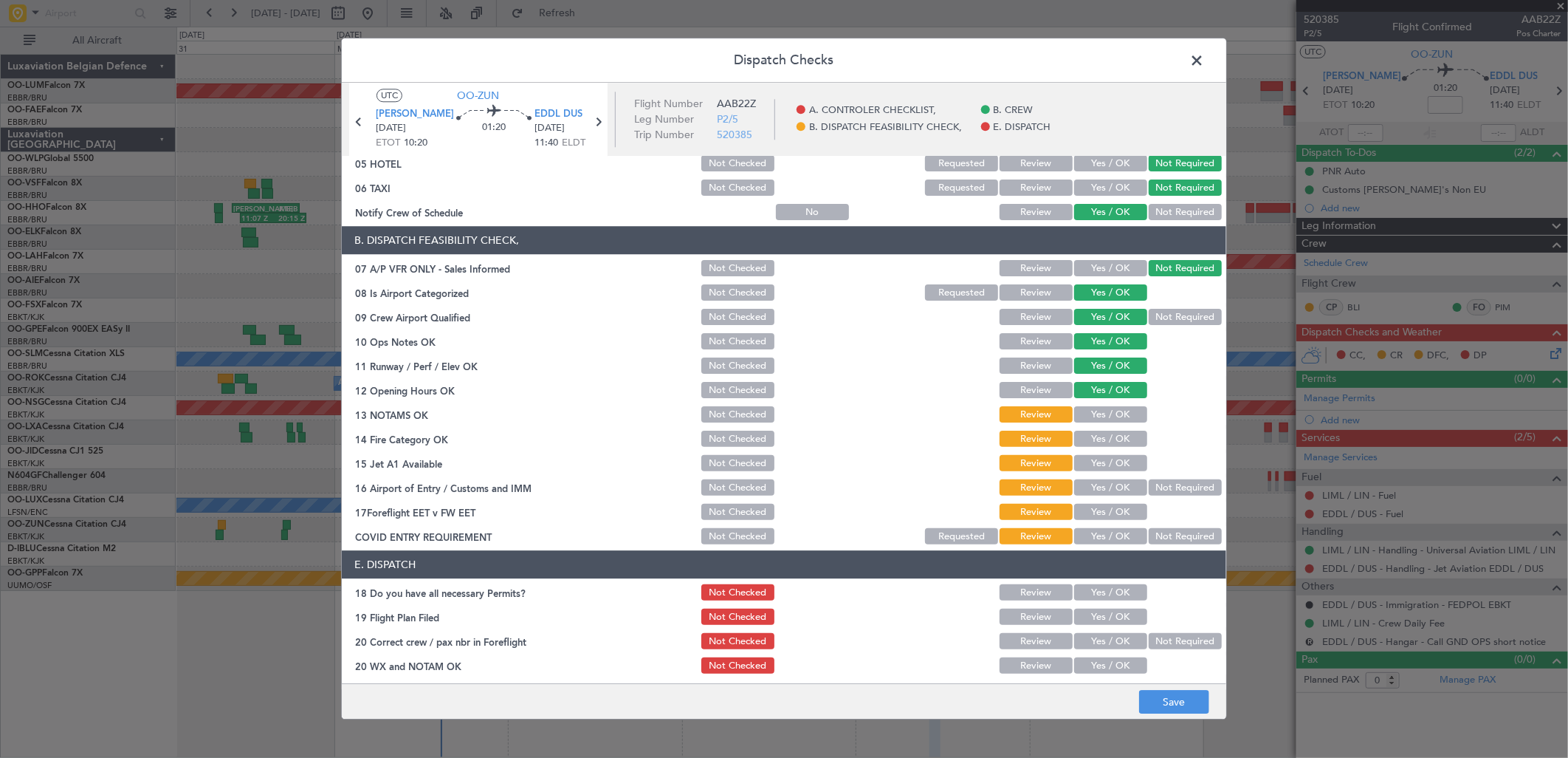
click at [1095, 409] on button "Yes / OK" at bounding box center [1111, 415] width 73 height 16
click at [1095, 433] on button "Yes / OK" at bounding box center [1111, 439] width 73 height 16
click at [1103, 456] on button "Yes / OK" at bounding box center [1111, 463] width 73 height 16
click at [1102, 482] on button "Yes / OK" at bounding box center [1111, 488] width 73 height 16
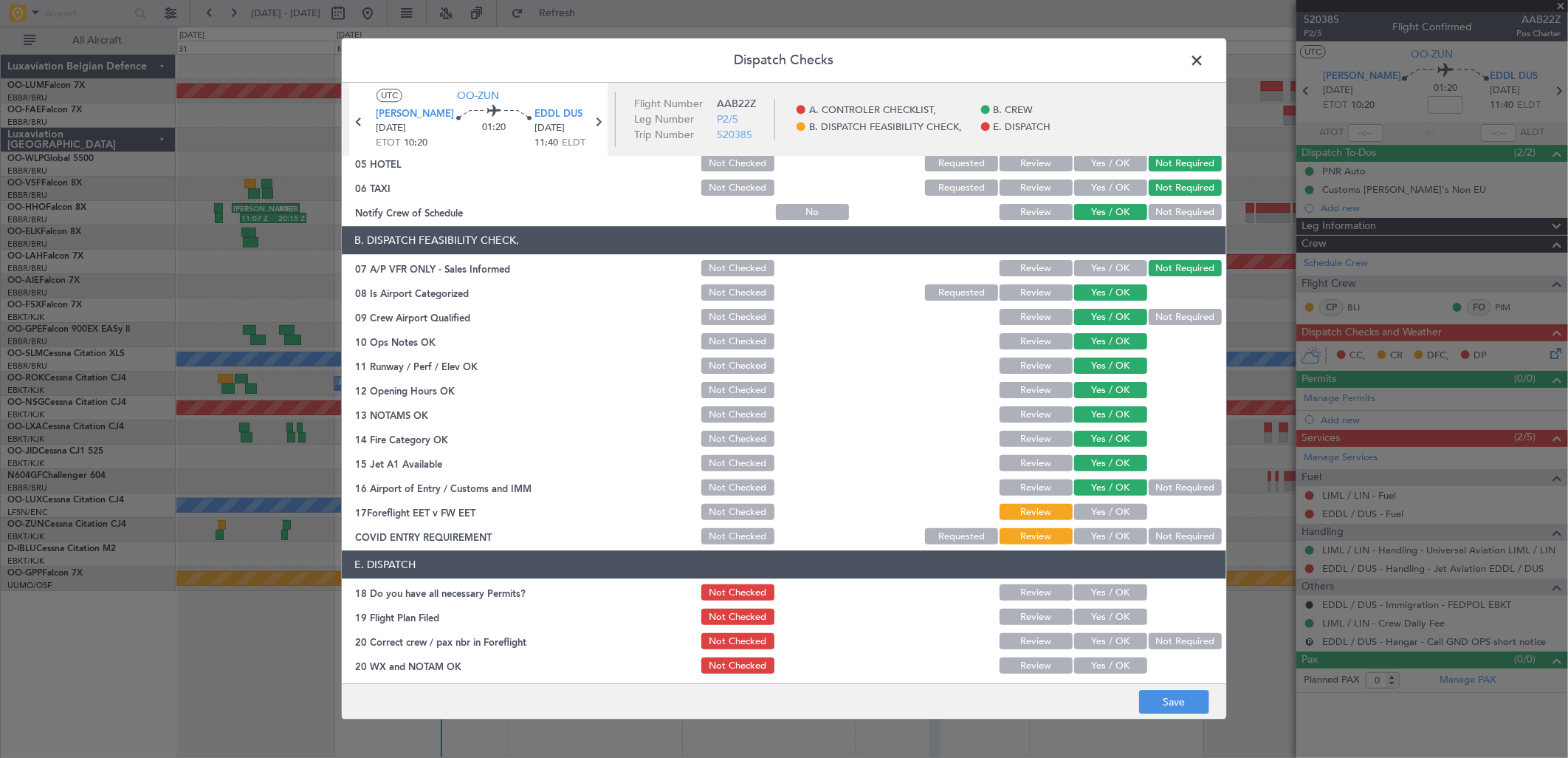
click at [1156, 529] on button "Not Required" at bounding box center [1185, 536] width 73 height 16
click at [1190, 691] on button "Save" at bounding box center [1174, 702] width 70 height 23
click at [1204, 50] on span at bounding box center [1204, 64] width 0 height 29
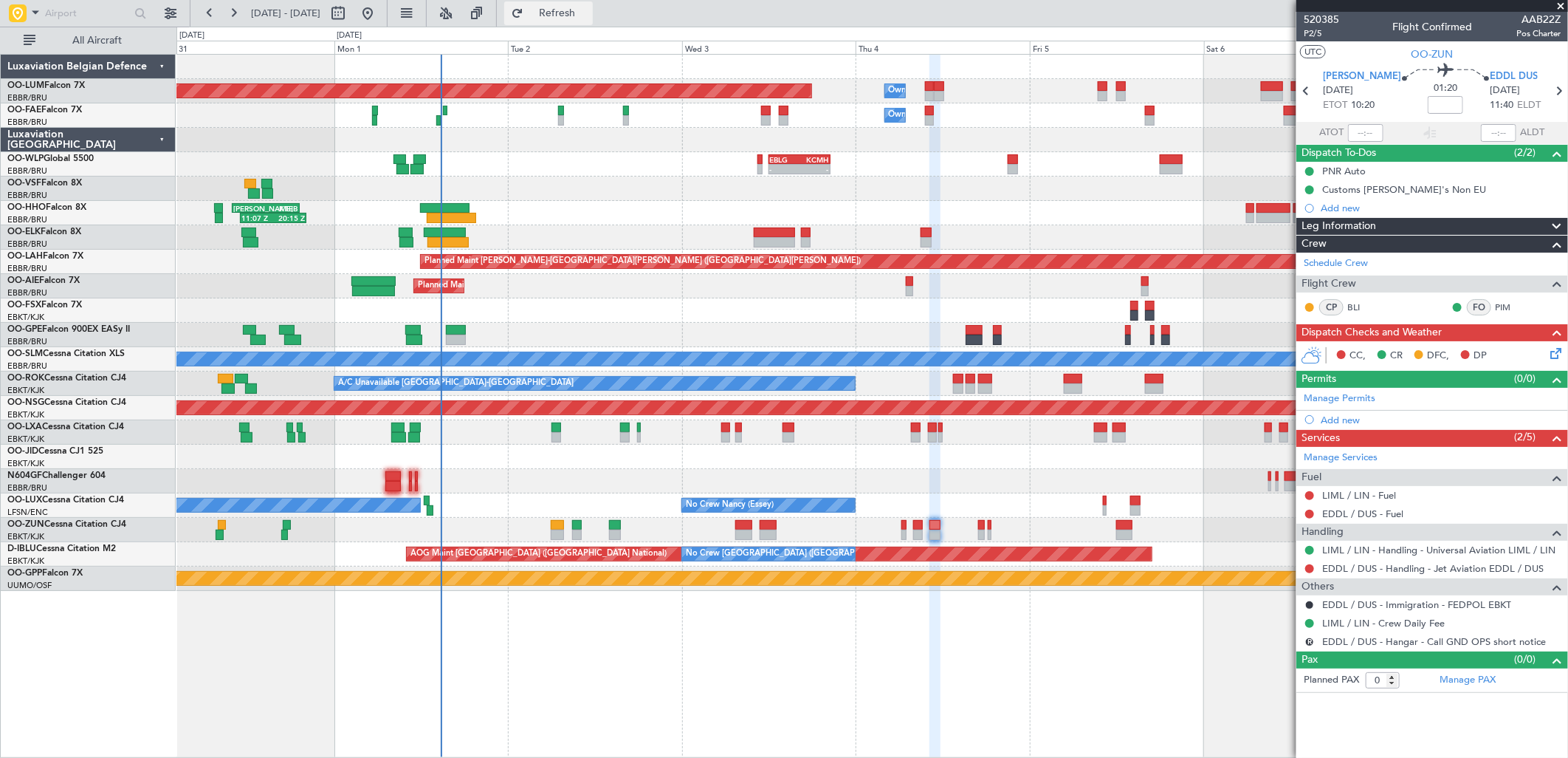
click at [588, 19] on span "Refresh" at bounding box center [557, 12] width 62 height 10
click at [1499, 78] on span "EDDL DUS" at bounding box center [1514, 77] width 48 height 15
click at [1355, 414] on div "Add new" at bounding box center [1434, 420] width 227 height 12
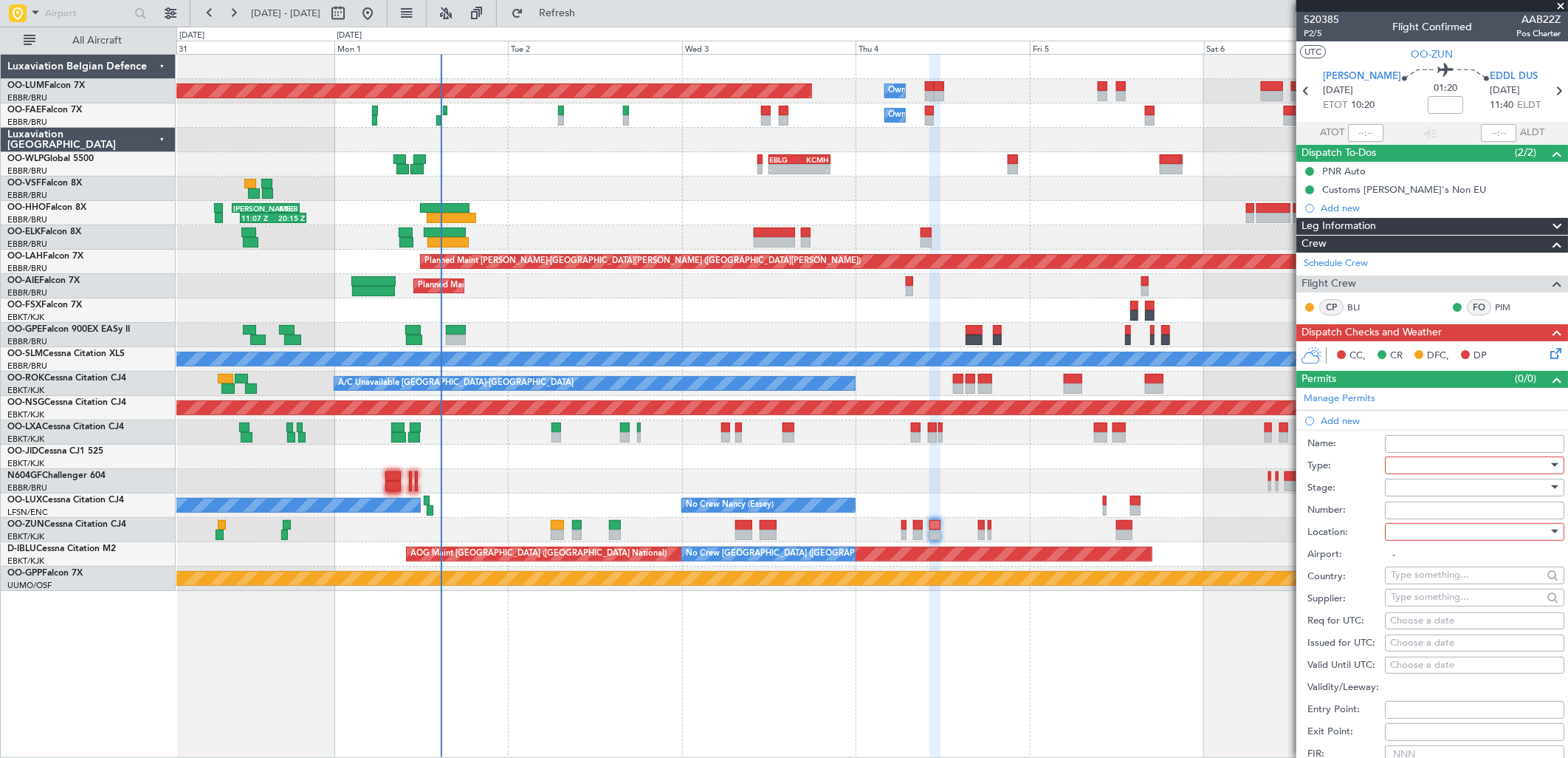
click at [1440, 463] on div at bounding box center [1469, 465] width 157 height 22
click at [1431, 599] on span "Slot" at bounding box center [1469, 605] width 153 height 22
click at [1412, 491] on div at bounding box center [1469, 488] width 157 height 22
drag, startPoint x: 1429, startPoint y: 580, endPoint x: 1423, endPoint y: 563, distance: 18.0
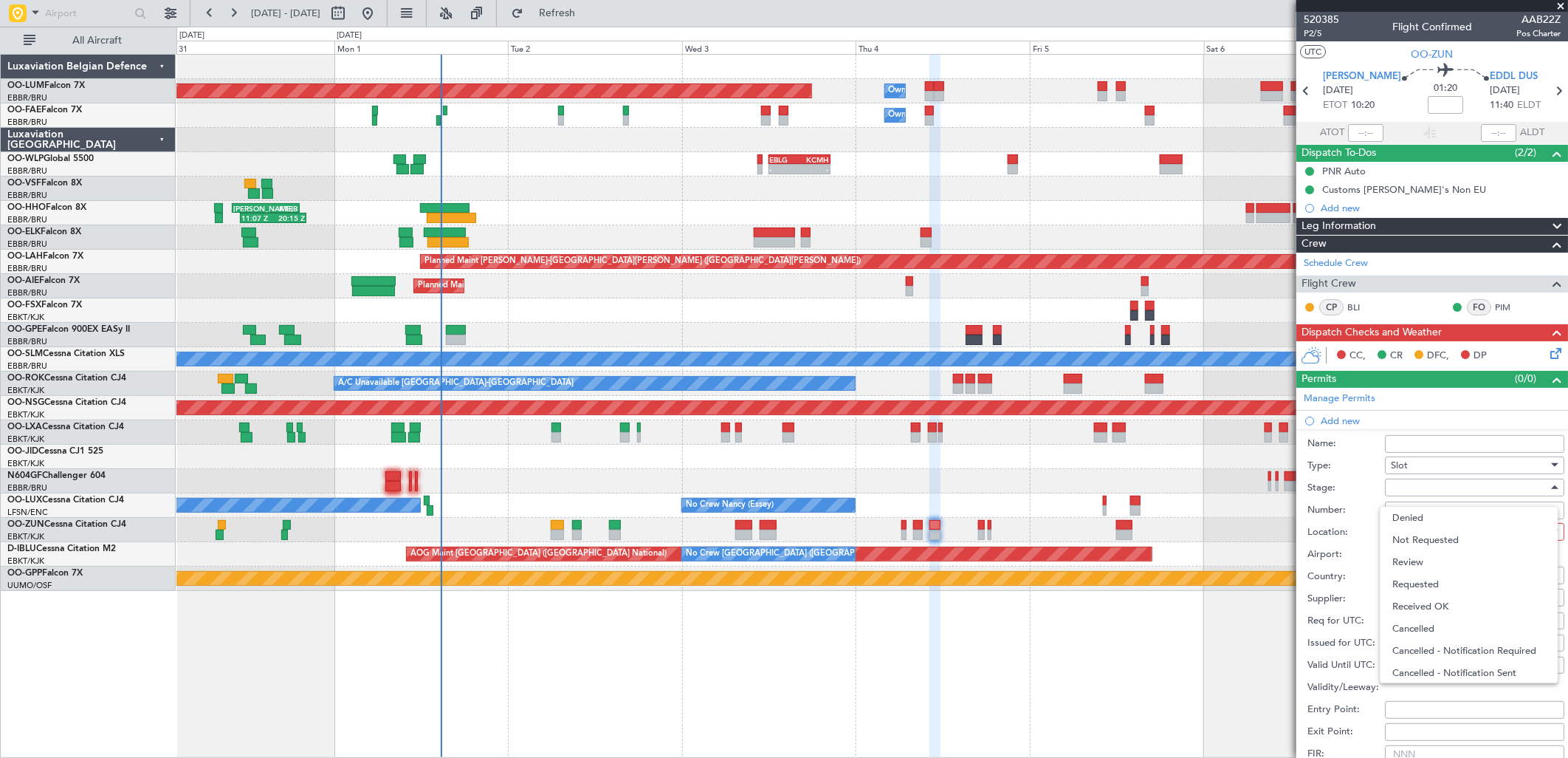
click at [1428, 578] on span "Requested" at bounding box center [1469, 584] width 153 height 22
click at [1407, 510] on input "Number:" at bounding box center [1475, 510] width 180 height 18
click at [1408, 512] on input "Number:" at bounding box center [1475, 510] width 180 height 18
click at [1472, 525] on div at bounding box center [1469, 532] width 157 height 22
click at [1443, 605] on span "Arrival" at bounding box center [1469, 606] width 153 height 22
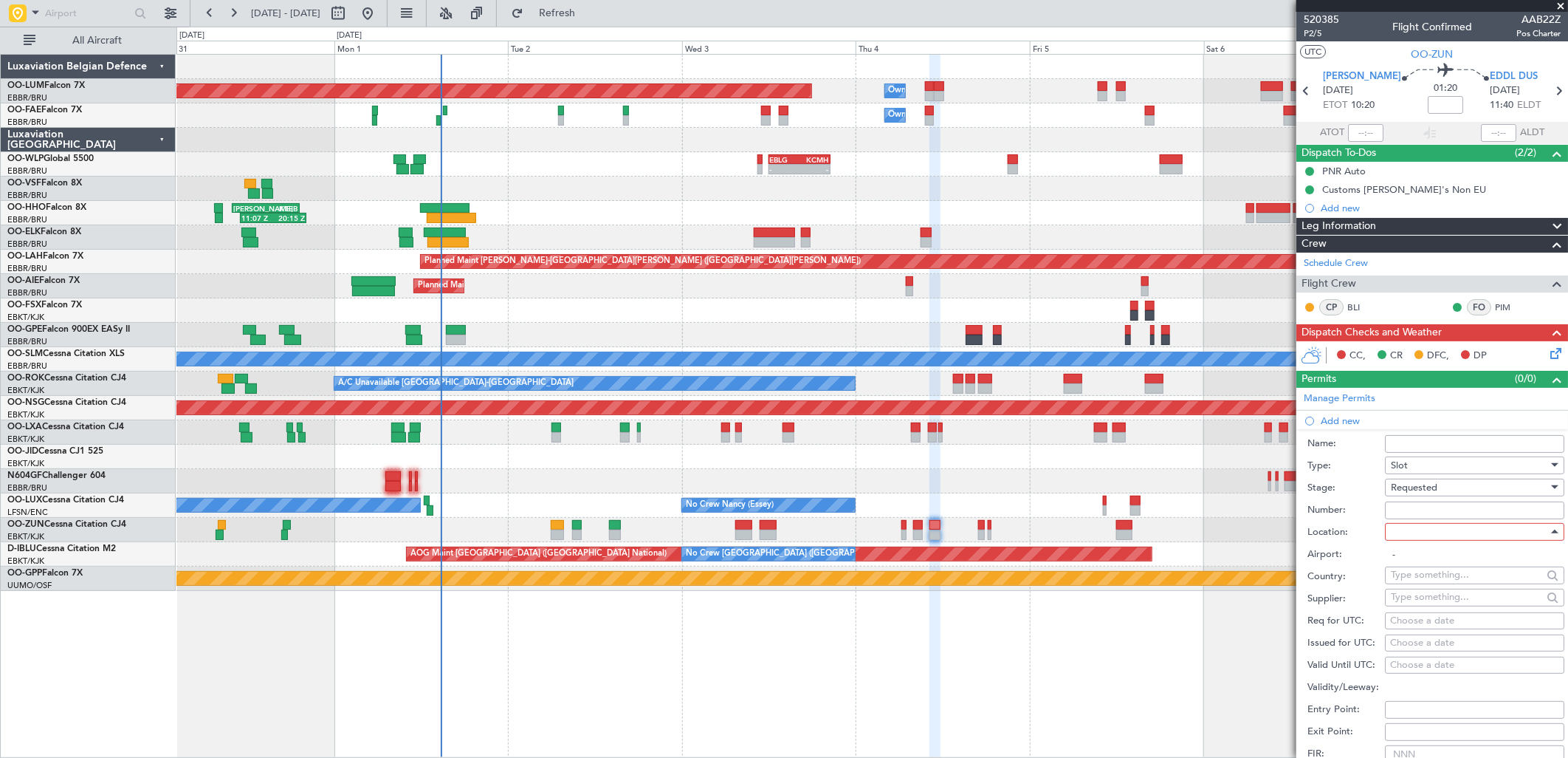
type input "EDDL / DUS"
click at [1415, 621] on div "Choose a date" at bounding box center [1474, 621] width 169 height 15
select select "9"
select select "2025"
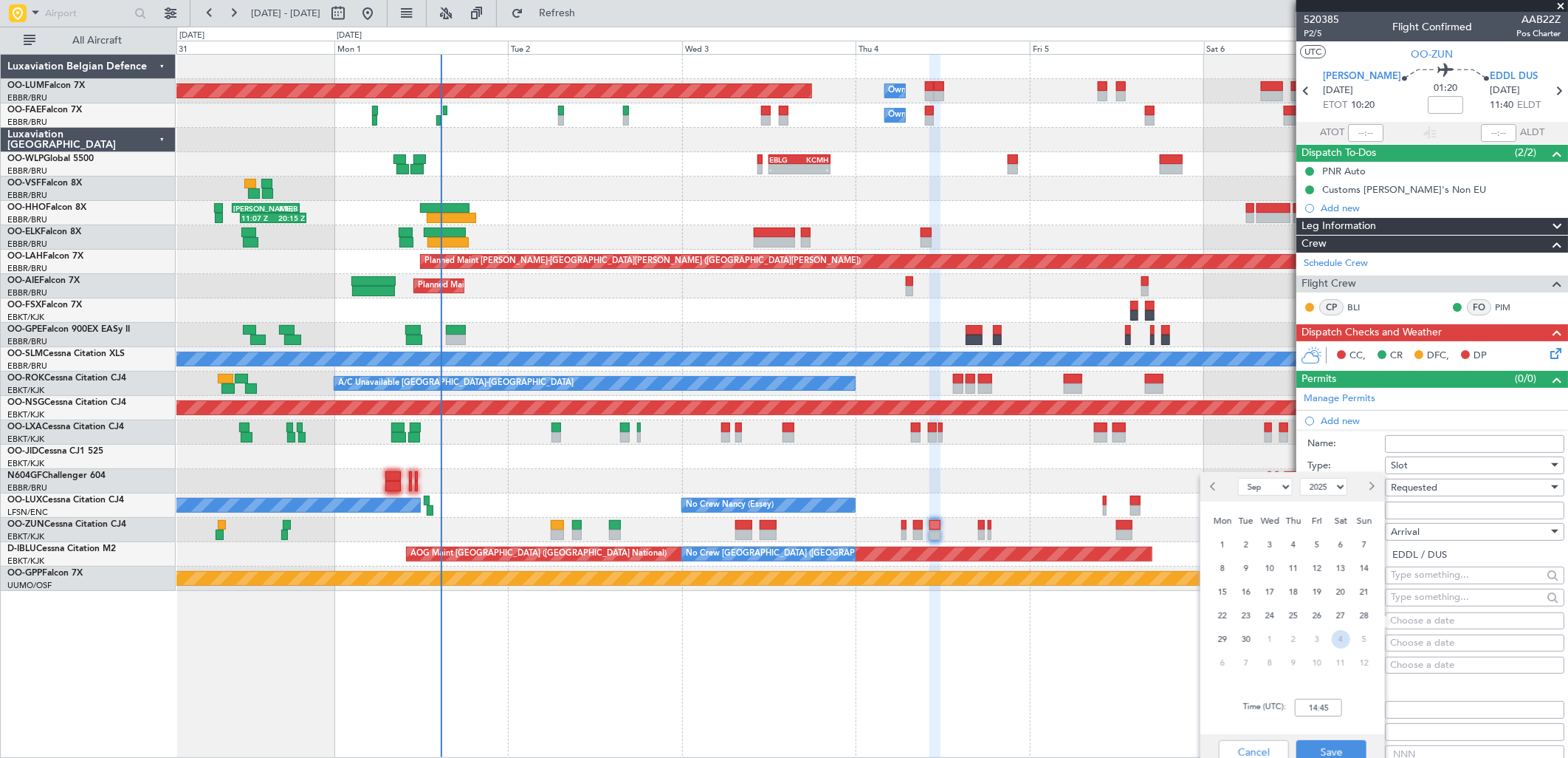
click at [1339, 637] on span "4" at bounding box center [1341, 639] width 19 height 19
select select "10"
click at [1322, 704] on input "00:00" at bounding box center [1318, 707] width 47 height 18
type input "11:45"
click at [1214, 491] on button "Previous month" at bounding box center [1214, 487] width 16 height 23
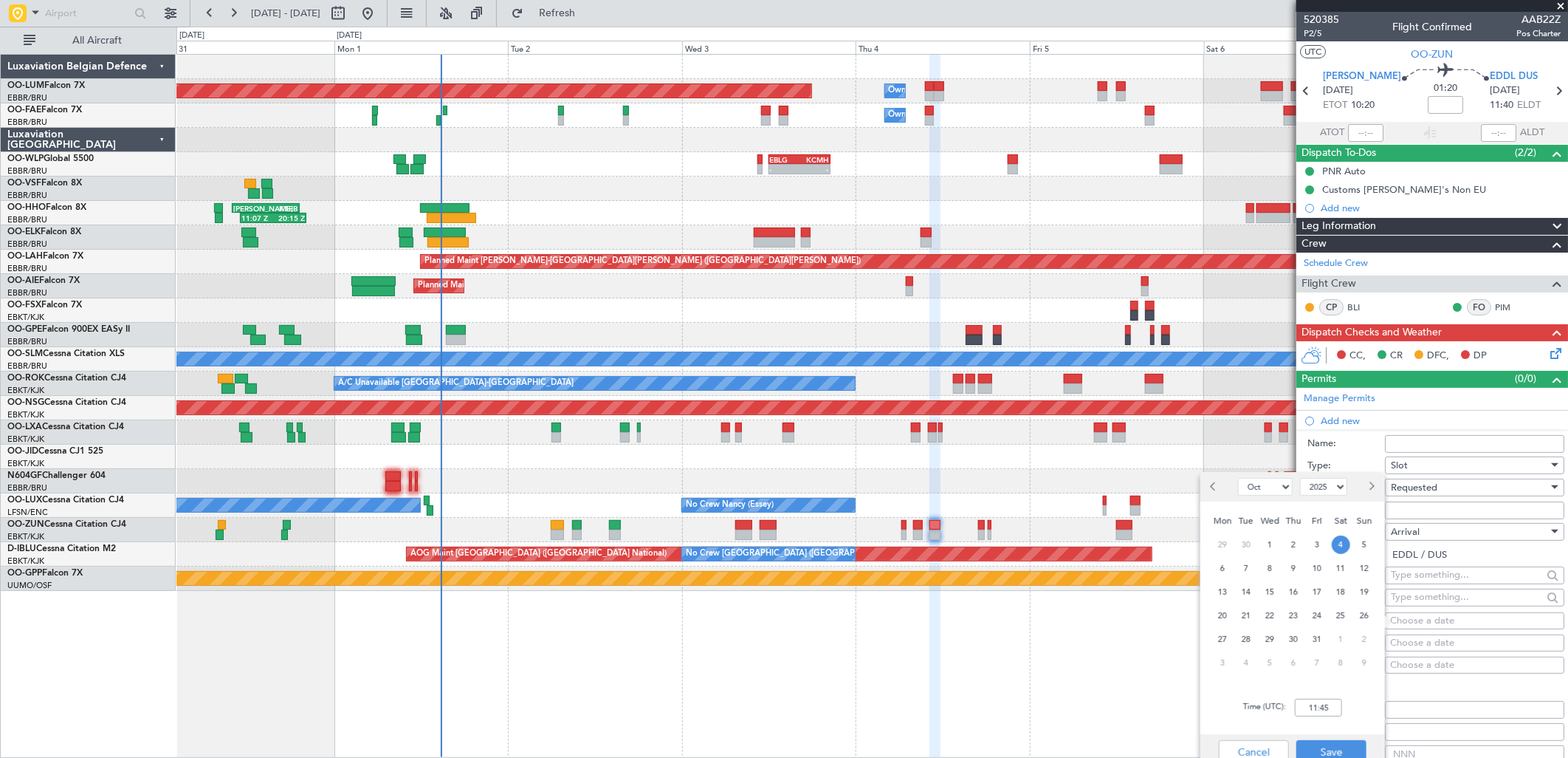
select select "9"
click at [1288, 535] on div "4" at bounding box center [1293, 544] width 23 height 23
click at [1317, 706] on input "11:45" at bounding box center [1318, 707] width 47 height 18
type input "1145"
click at [1360, 693] on div "Time (UTC): 1145" at bounding box center [1292, 708] width 184 height 53
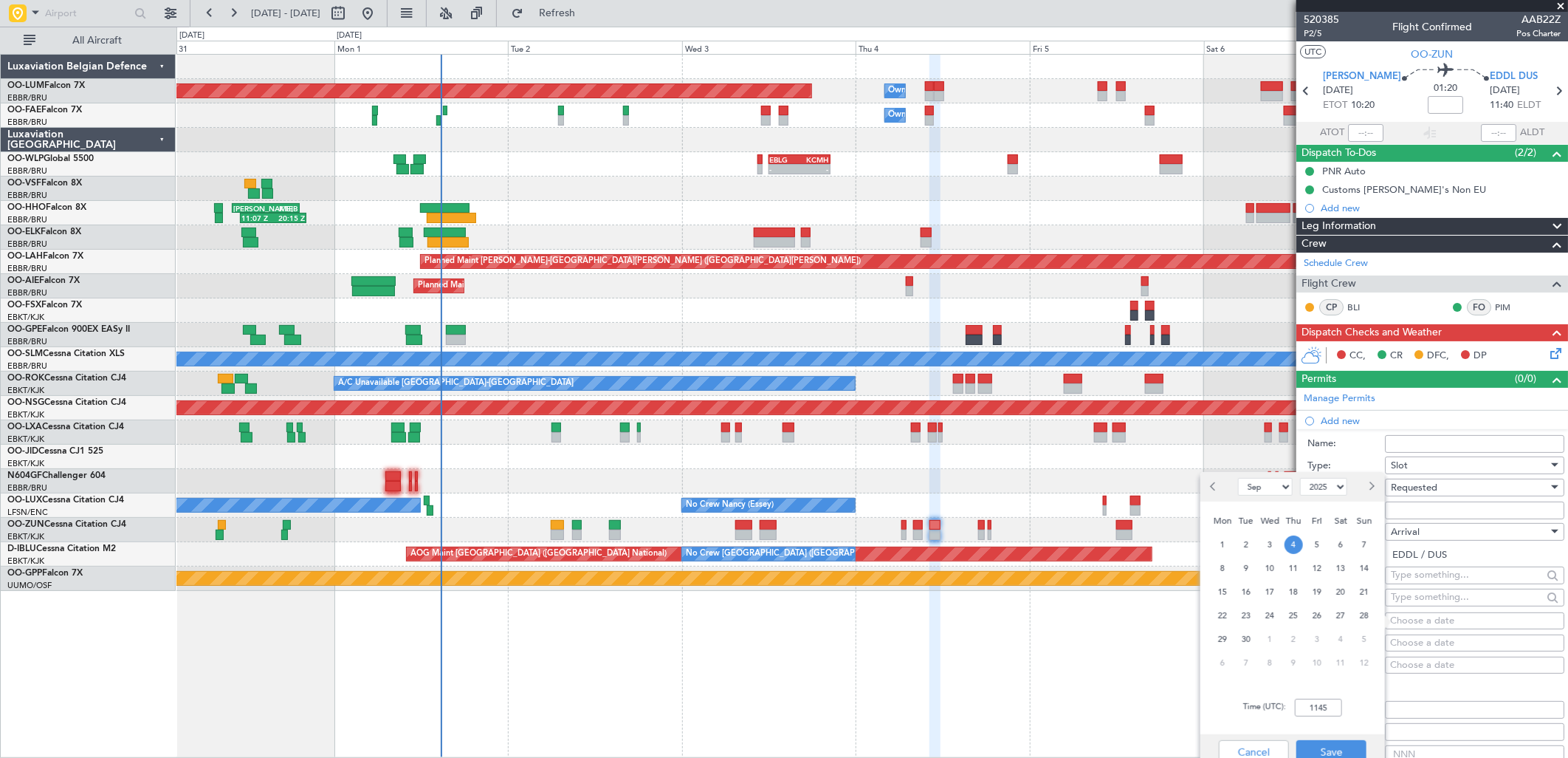
scroll to position [82, 0]
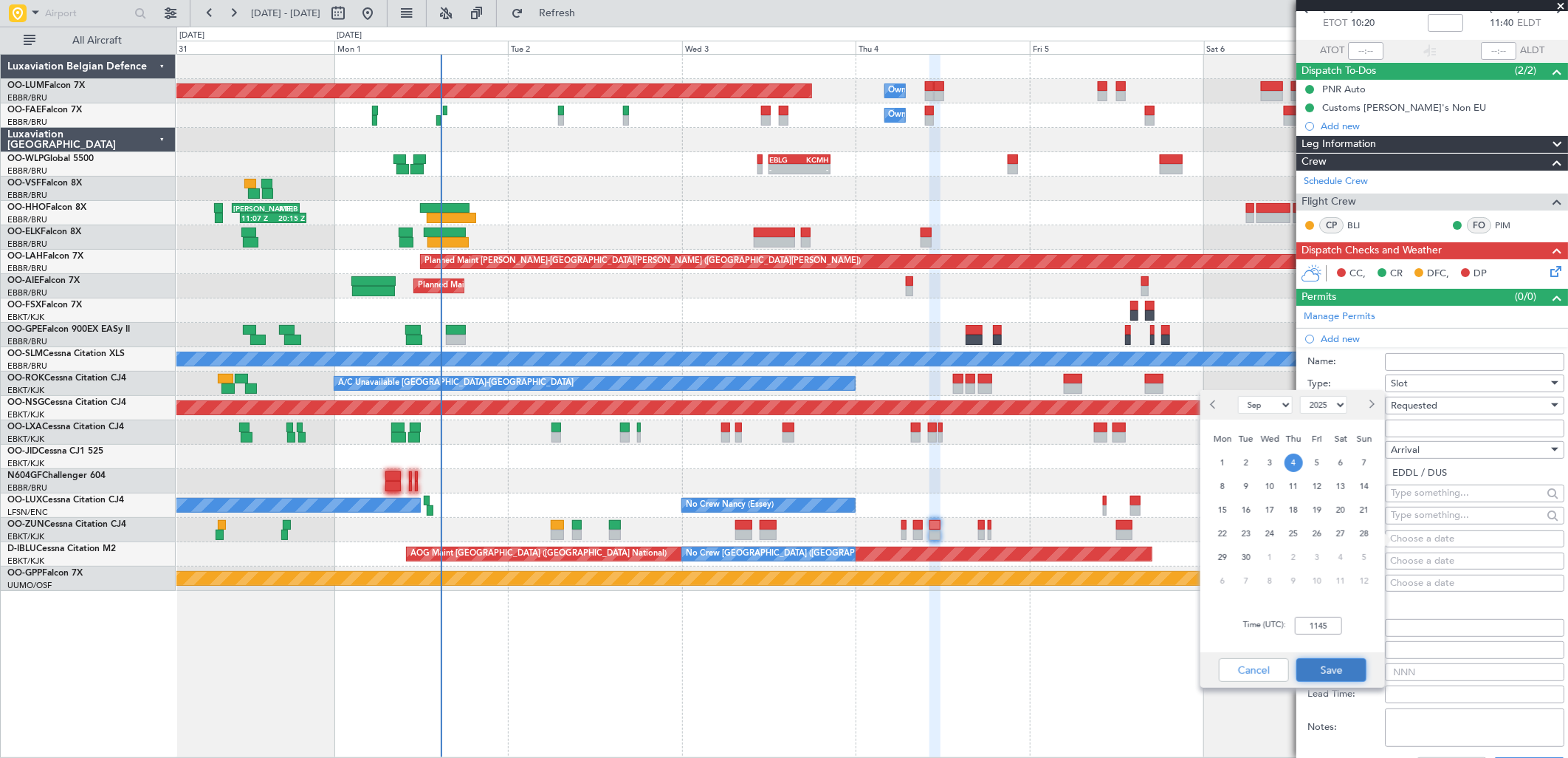
click at [1347, 676] on button "Save" at bounding box center [1331, 670] width 70 height 23
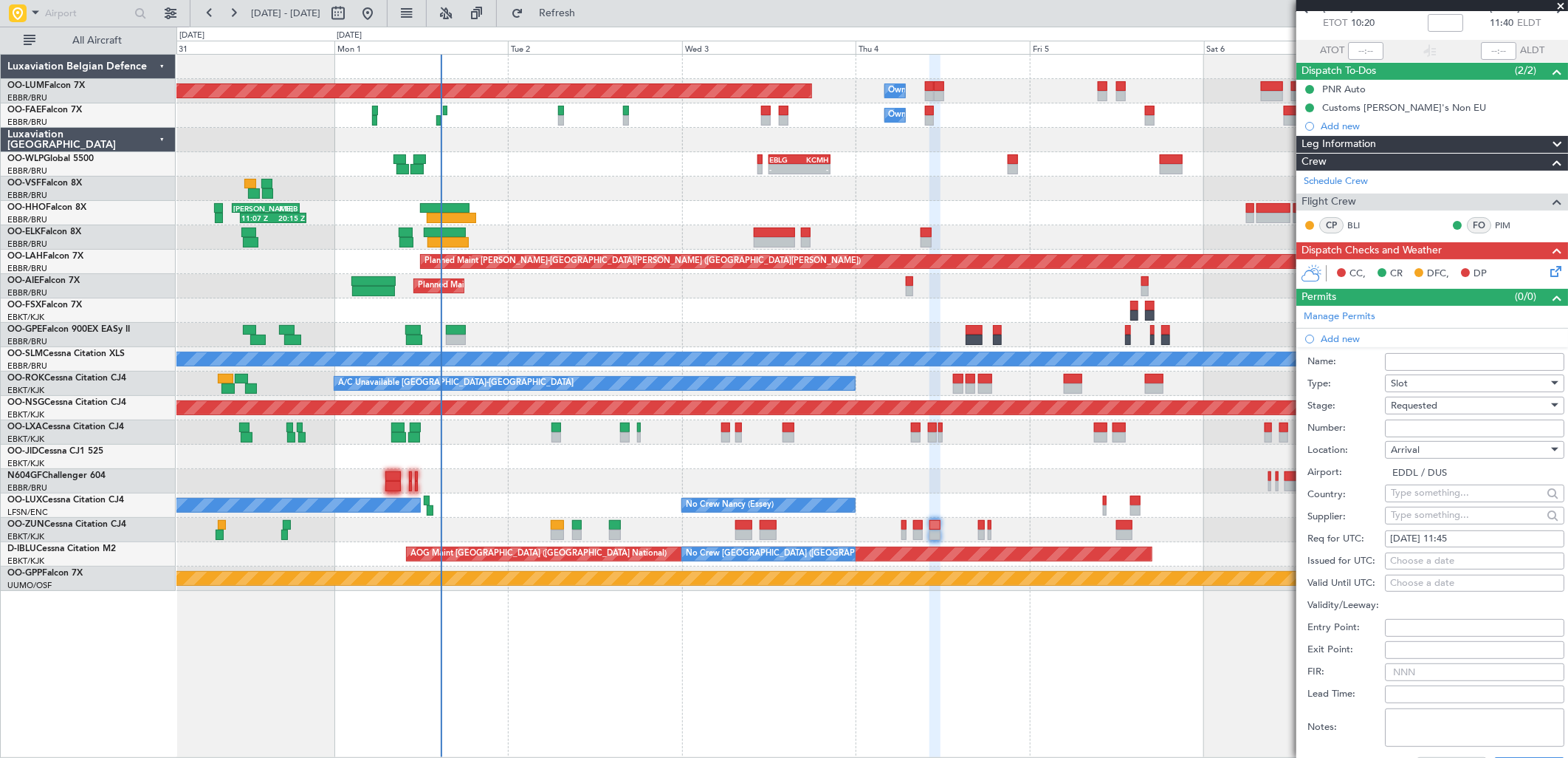
click at [1422, 569] on fb-calendar-cell "Choose a date" at bounding box center [1475, 561] width 180 height 18
click at [1420, 562] on div "Choose a date" at bounding box center [1474, 561] width 169 height 15
select select "9"
select select "2025"
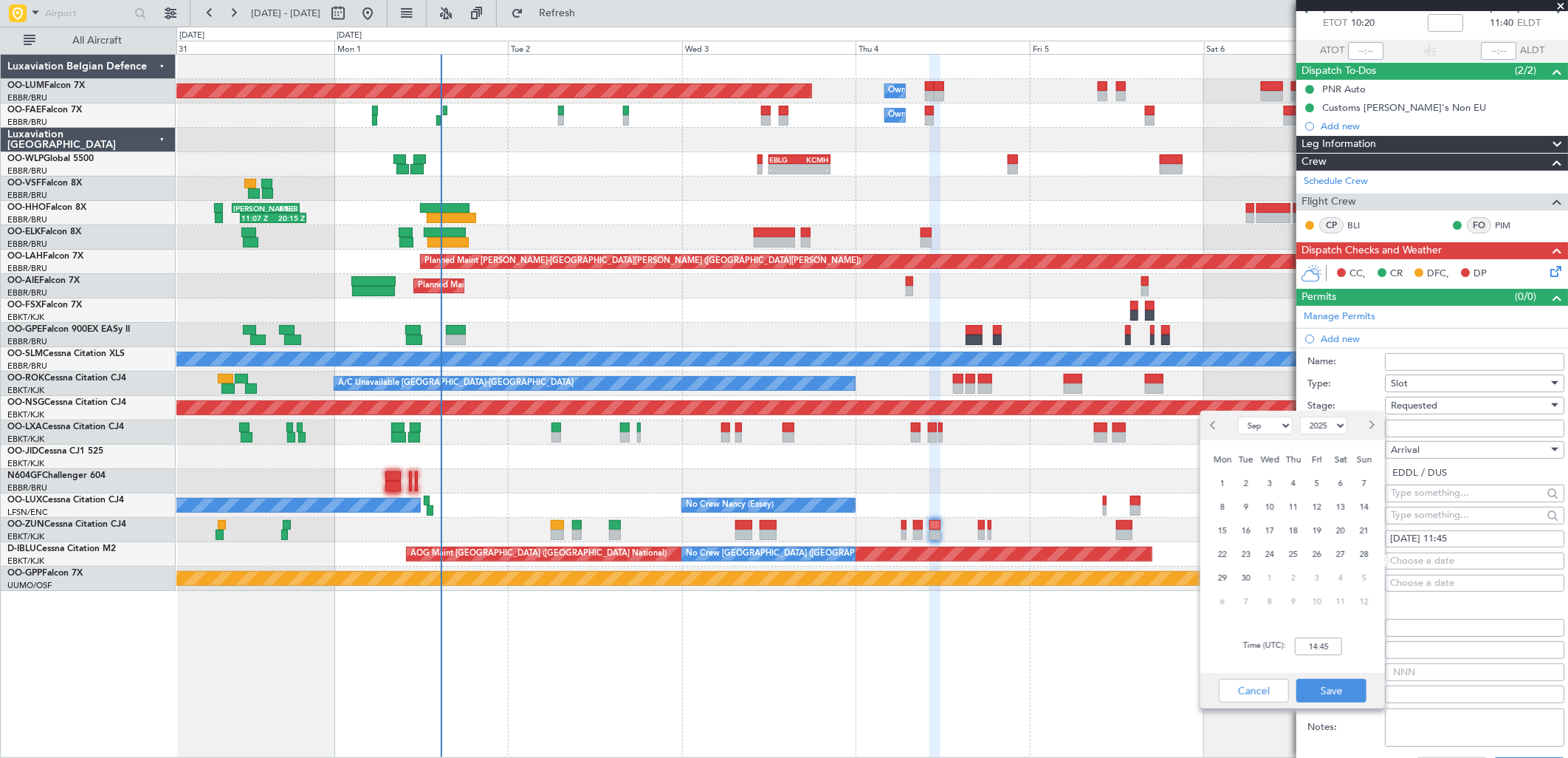
scroll to position [246, 0]
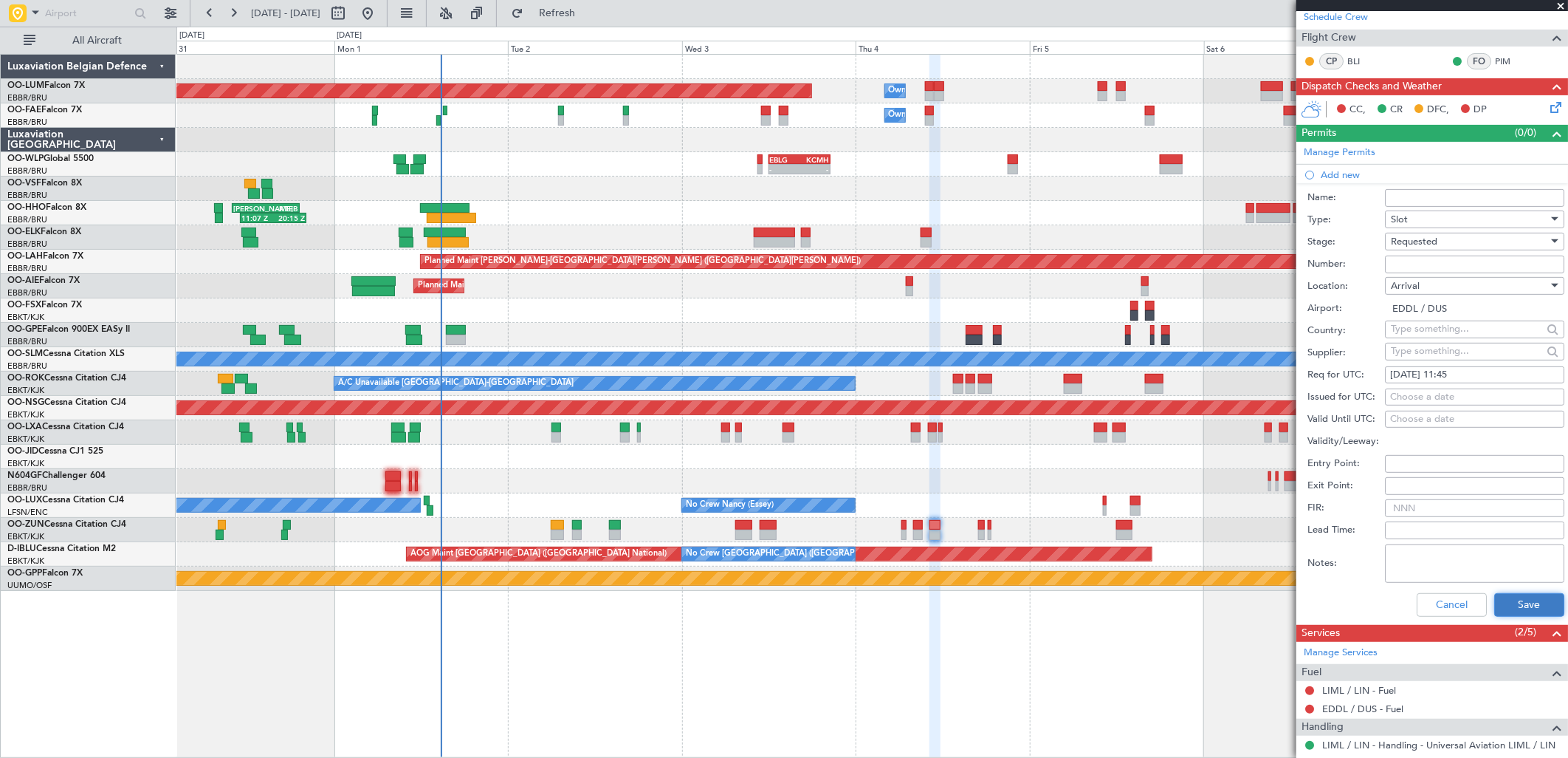
click at [1512, 603] on button "Save" at bounding box center [1529, 605] width 70 height 23
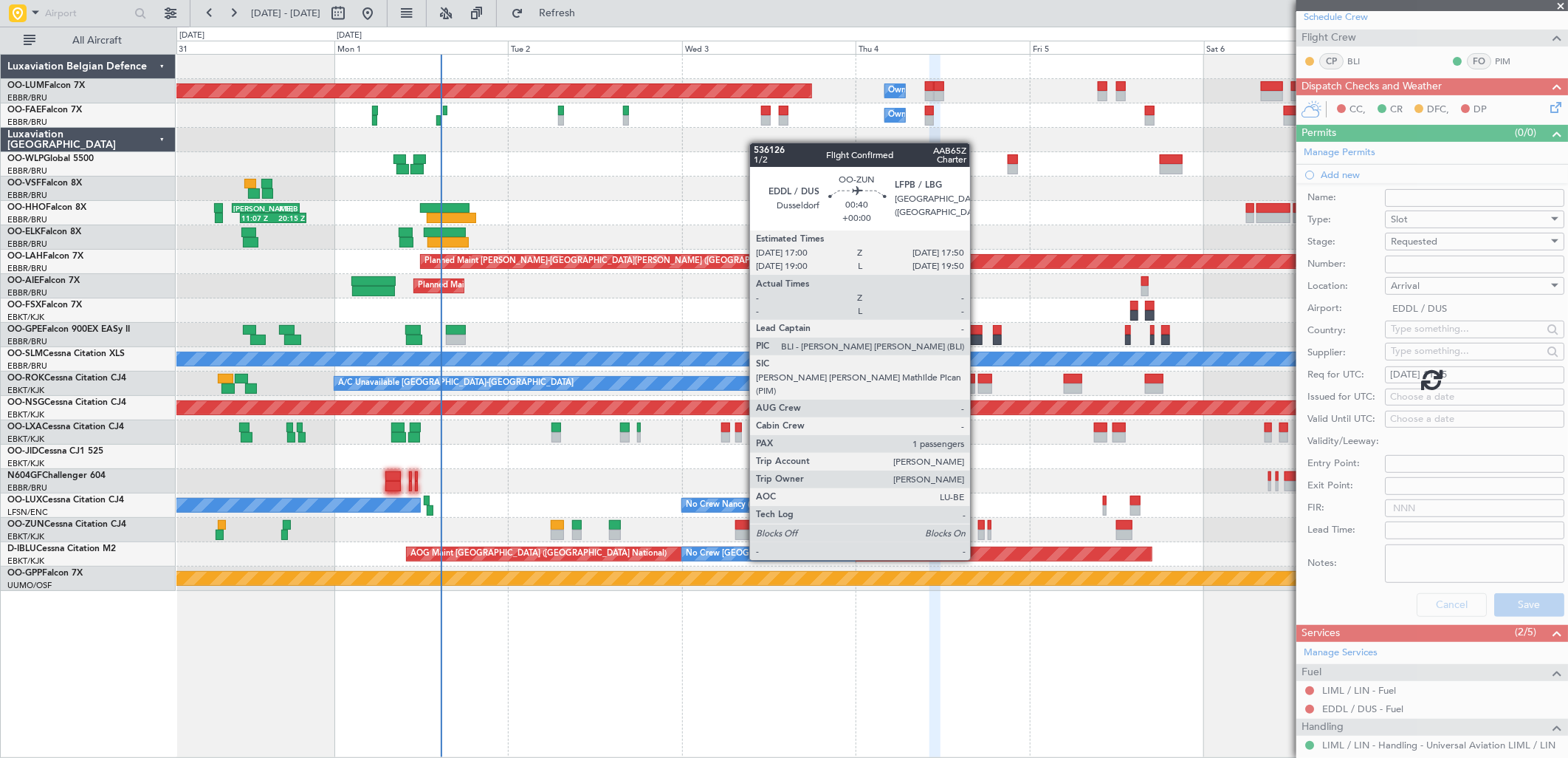
click at [978, 532] on div at bounding box center [982, 534] width 7 height 10
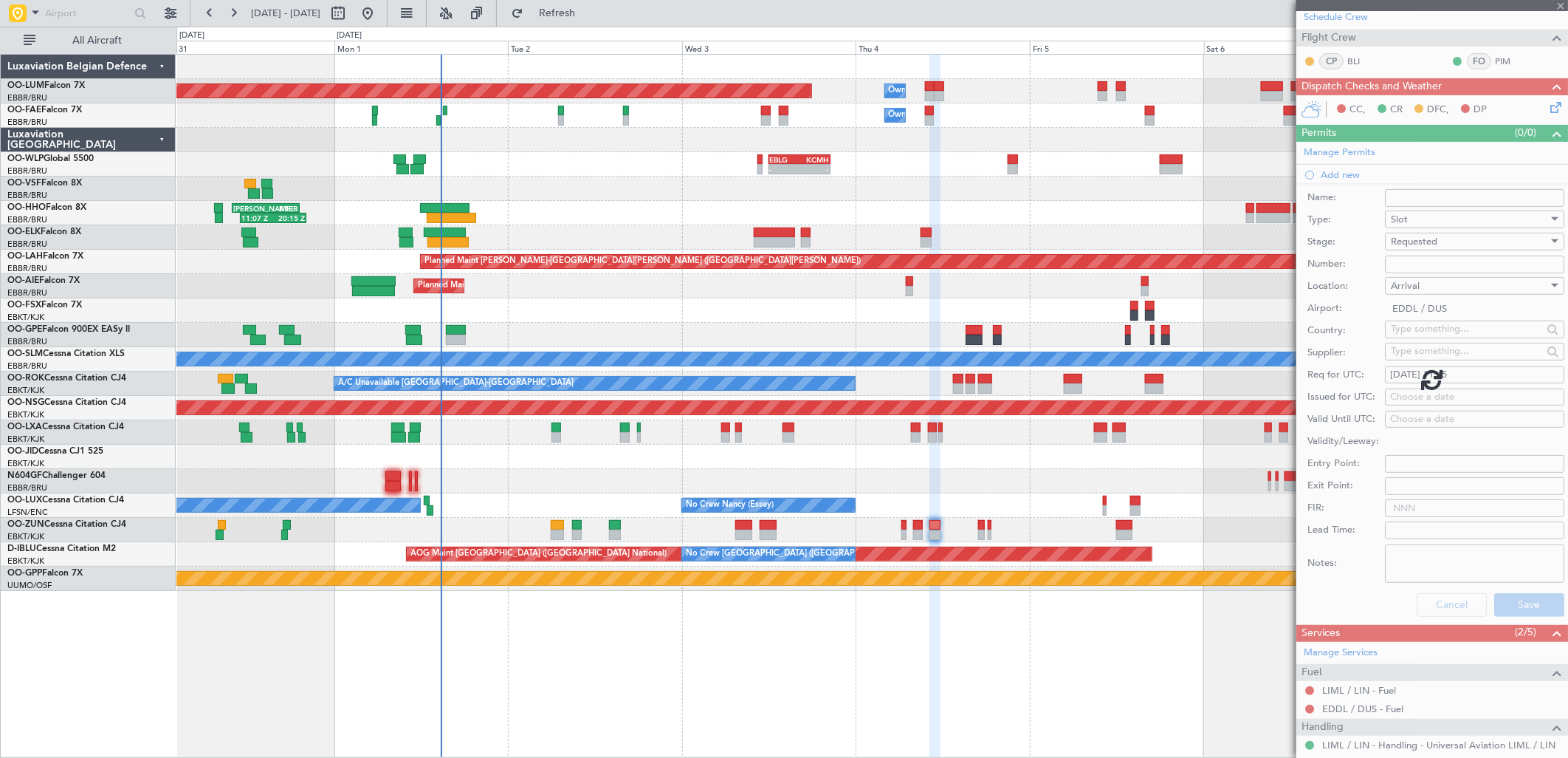
type input "1"
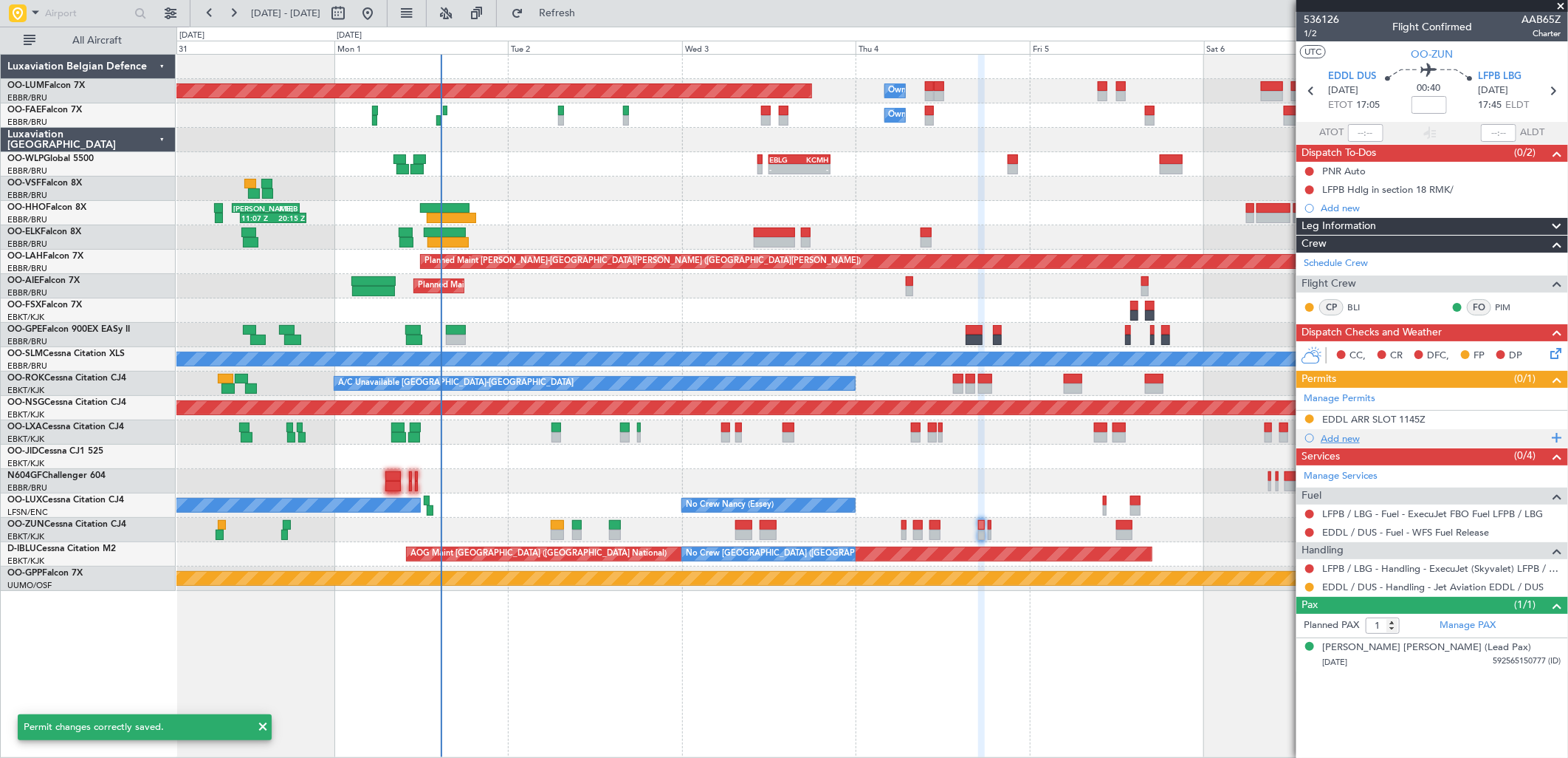
click at [1340, 440] on div "Add new" at bounding box center [1434, 438] width 227 height 12
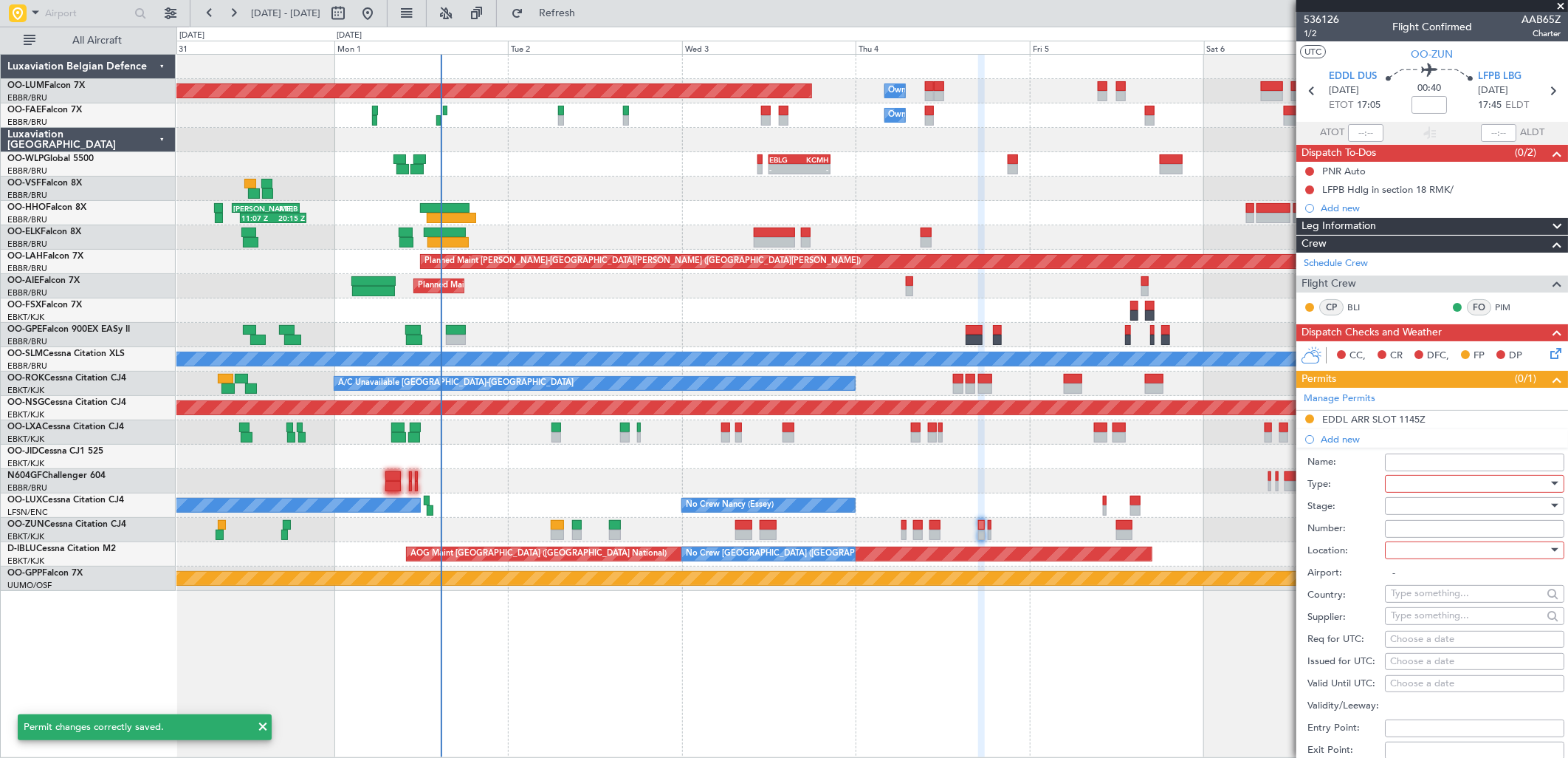
click at [1422, 484] on div at bounding box center [1469, 484] width 157 height 22
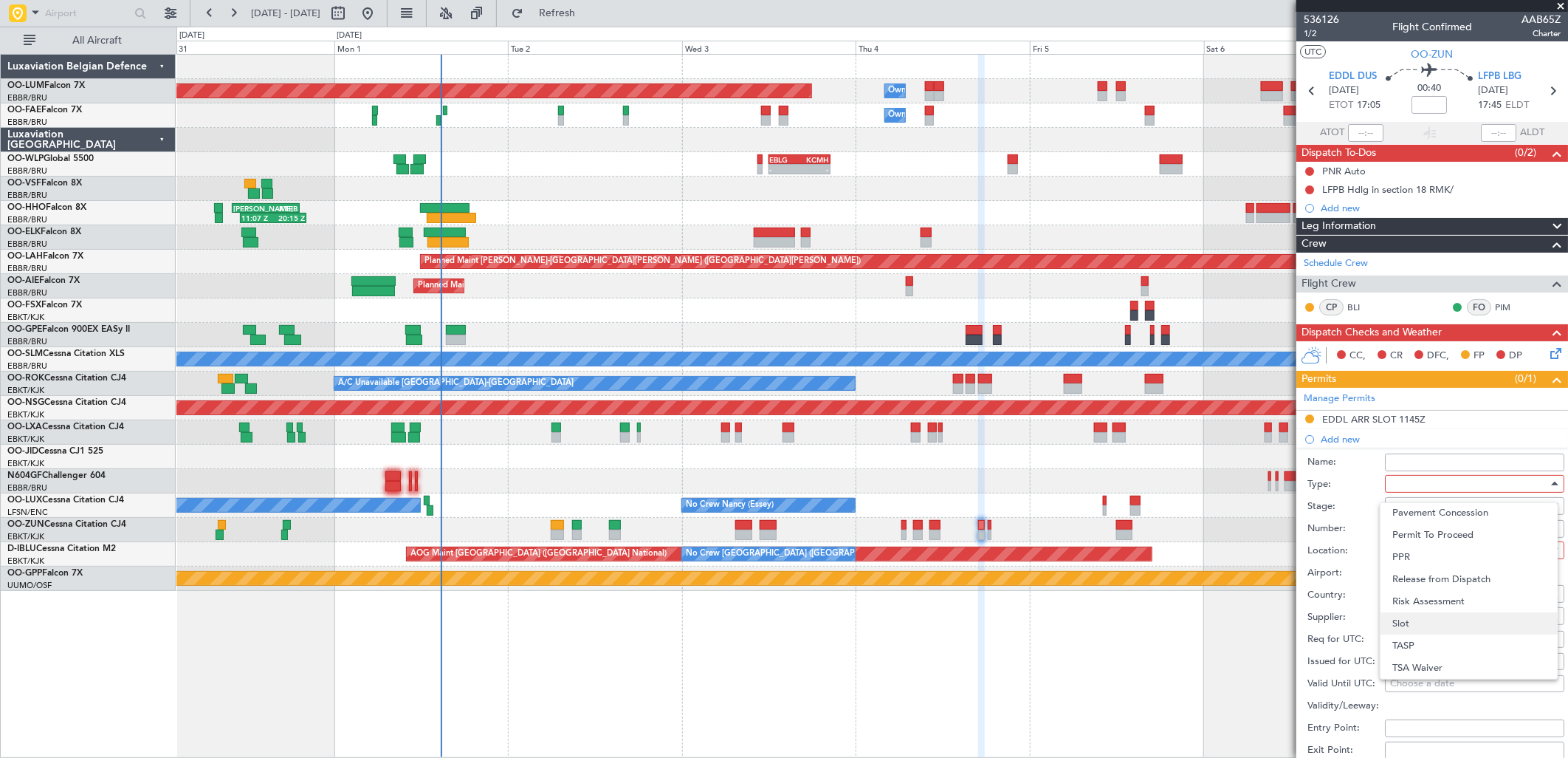
click at [1429, 615] on span "Slot" at bounding box center [1469, 623] width 153 height 22
click at [1399, 507] on div at bounding box center [1469, 505] width 157 height 22
click at [1446, 596] on span "Requested" at bounding box center [1469, 602] width 153 height 22
click at [1413, 545] on div at bounding box center [1469, 550] width 157 height 22
click at [1427, 570] on span "Departure" at bounding box center [1469, 581] width 153 height 22
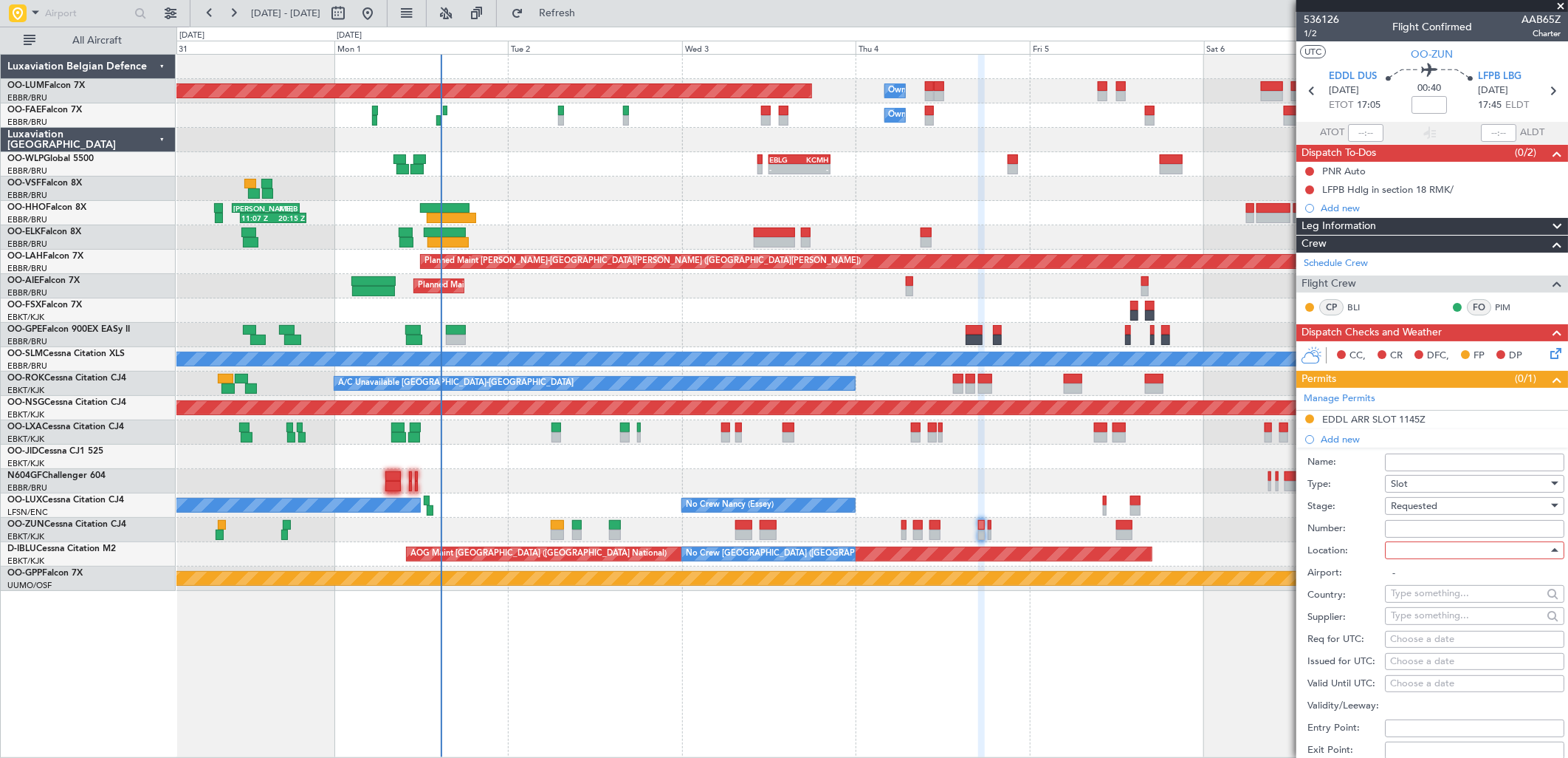
type input "EDDL / DUS"
click at [1405, 639] on div "Choose a date" at bounding box center [1474, 639] width 169 height 15
select select "9"
select select "2025"
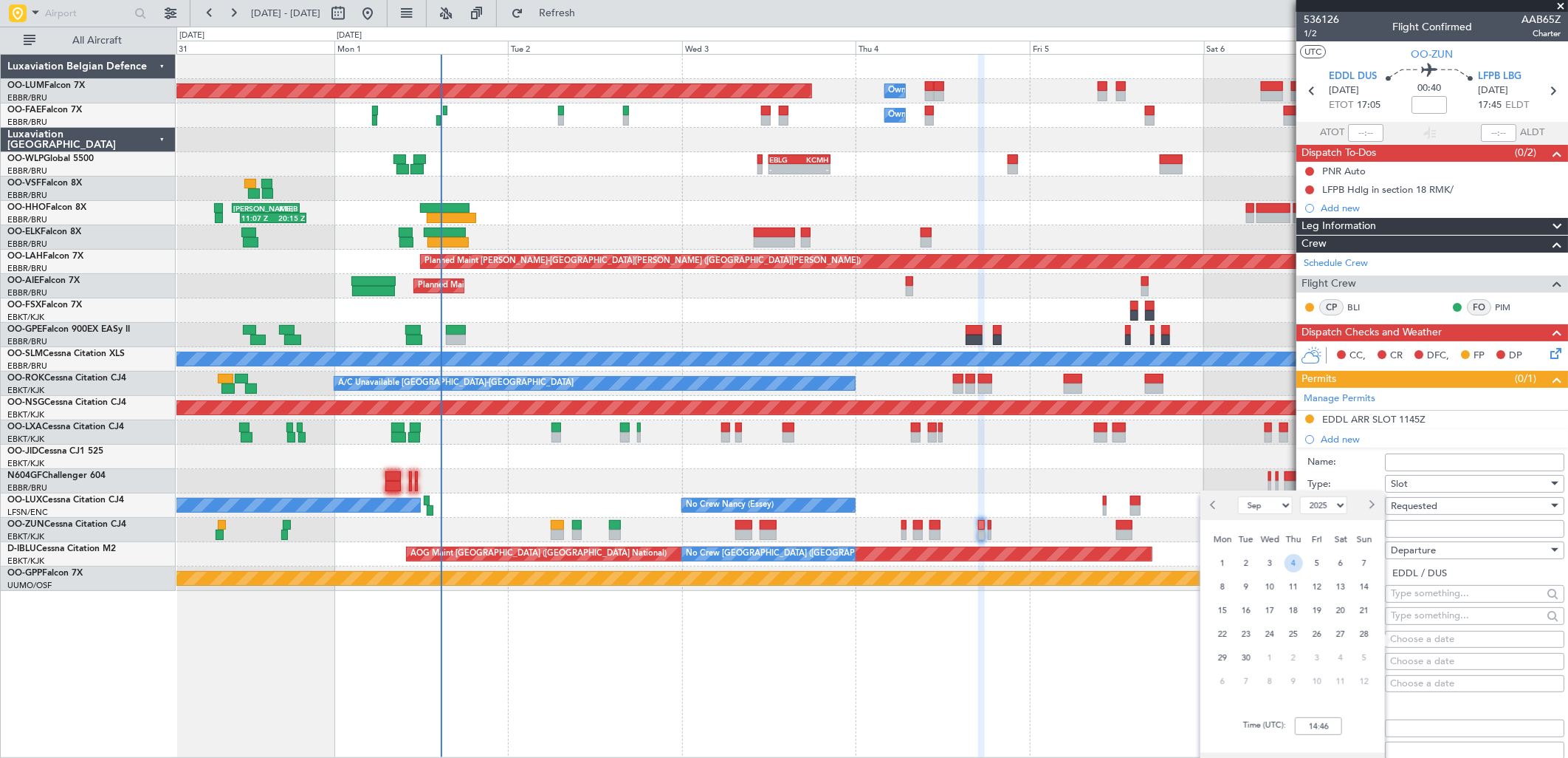
click at [1292, 565] on span "4" at bounding box center [1294, 563] width 19 height 19
click at [1326, 725] on input "00:00" at bounding box center [1318, 725] width 47 height 18
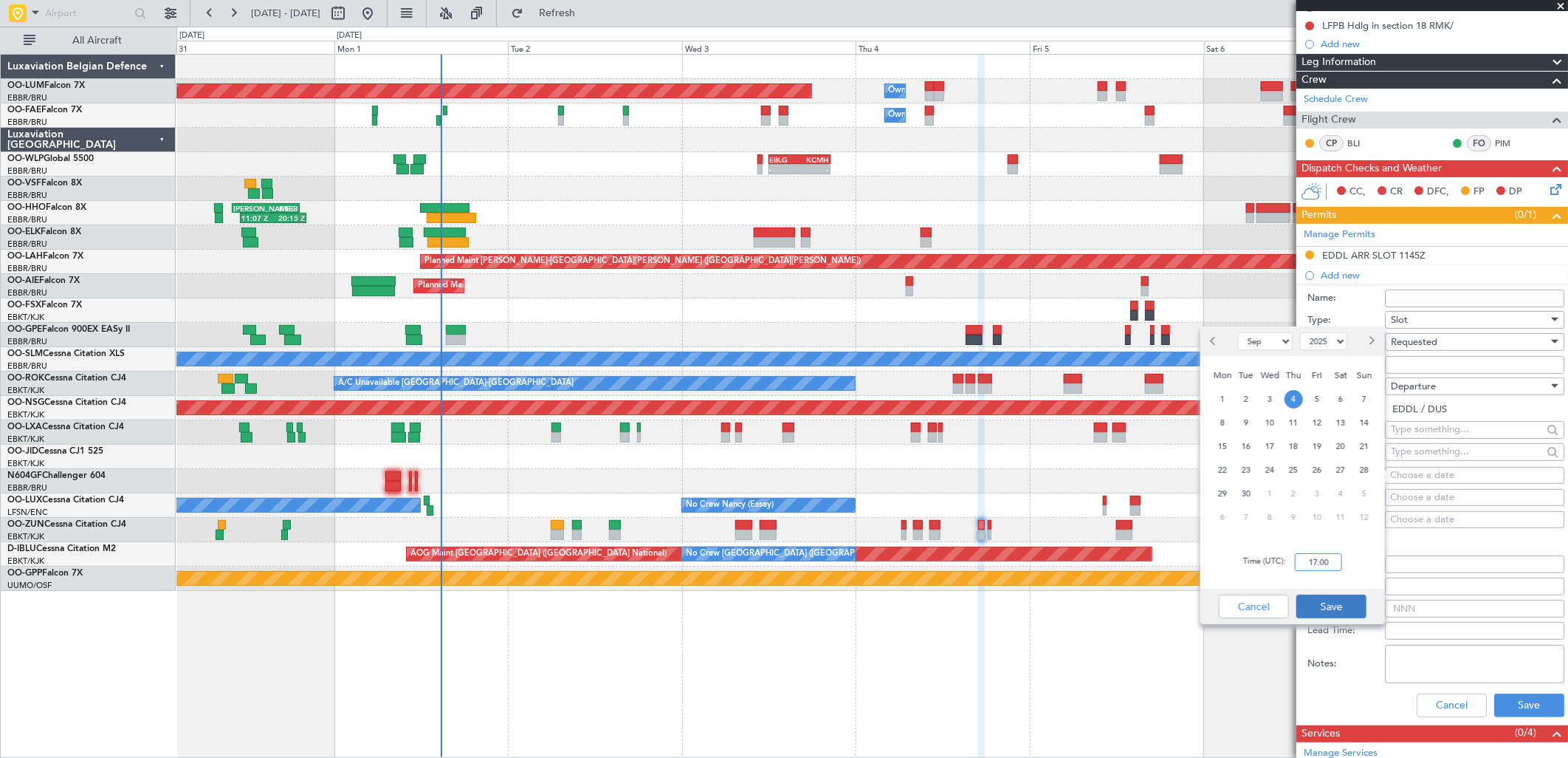
type input "17:00"
click at [1329, 602] on button "Save" at bounding box center [1331, 606] width 70 height 23
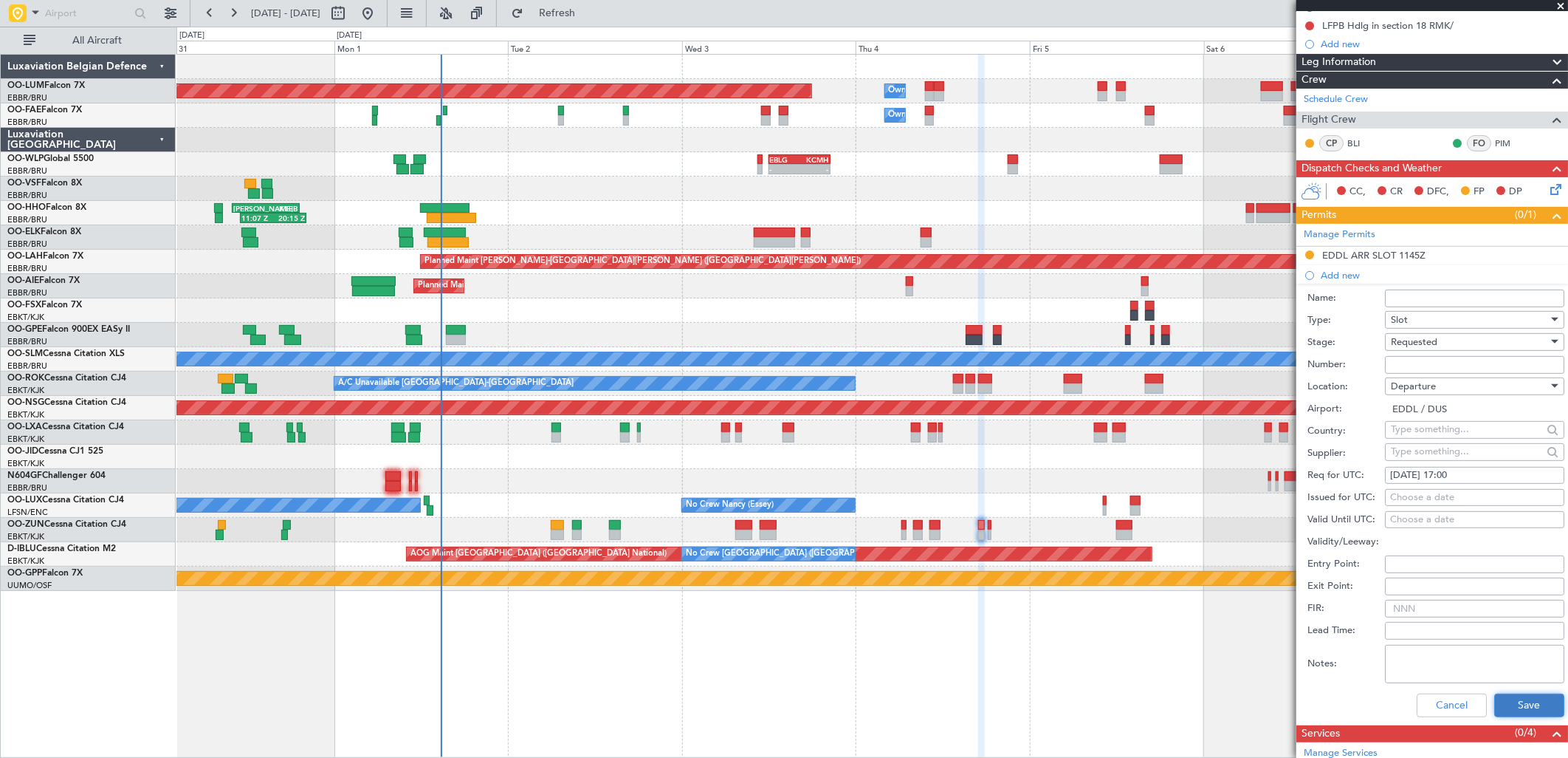
click at [1515, 700] on button "Save" at bounding box center [1529, 705] width 70 height 23
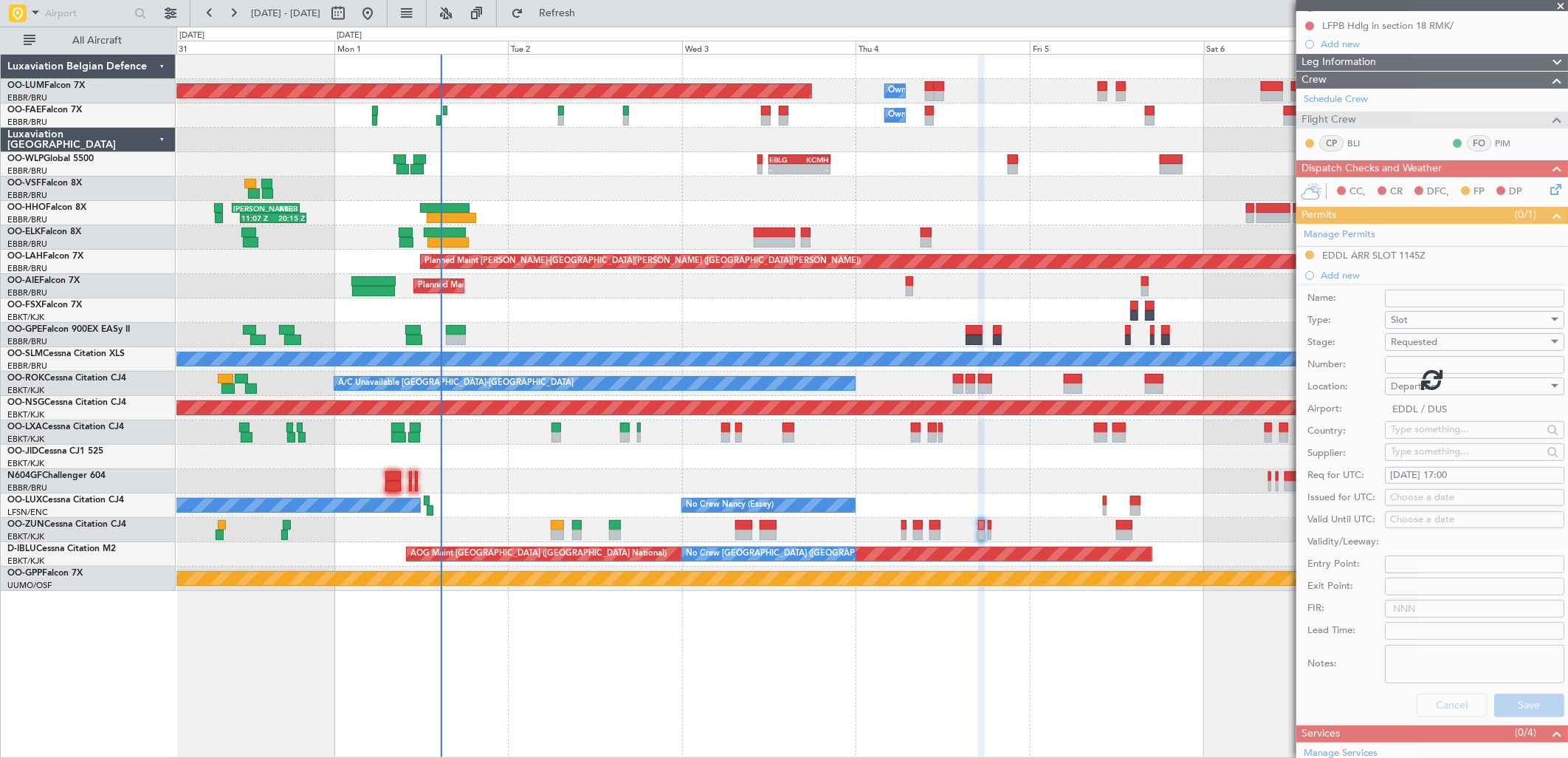
scroll to position [0, 0]
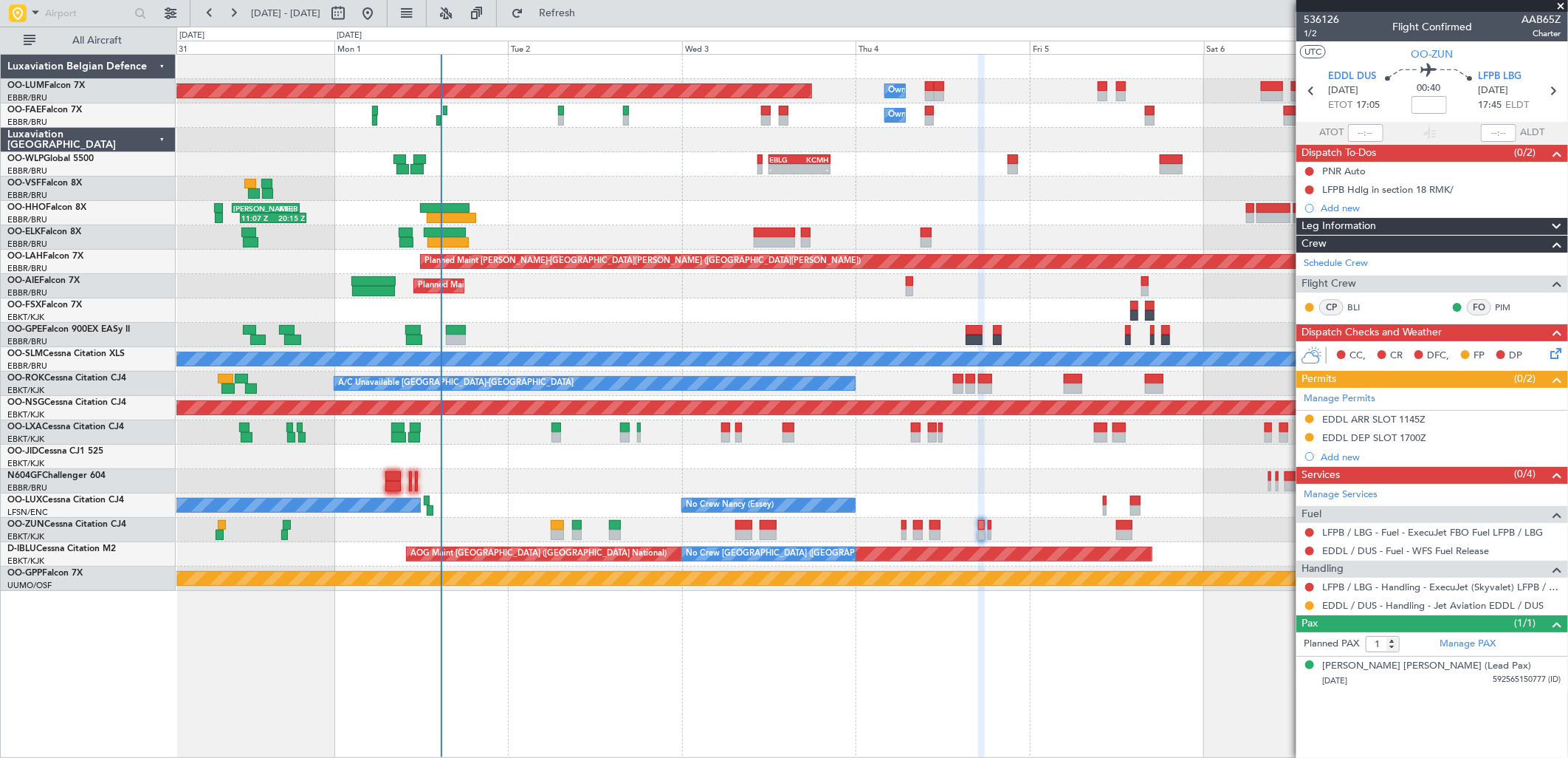
click at [1547, 355] on icon at bounding box center [1553, 350] width 12 height 12
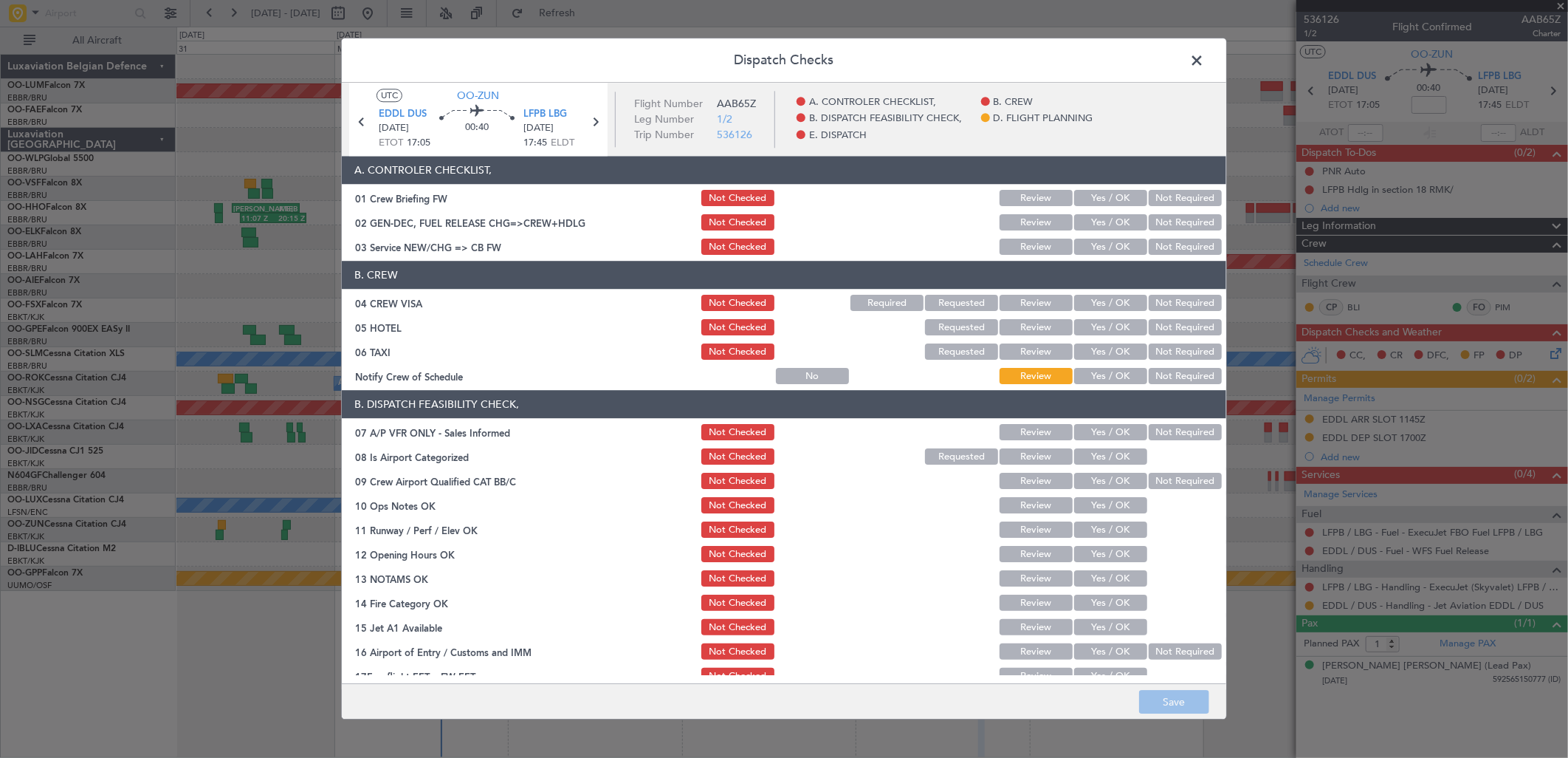
click at [1107, 243] on button "Yes / OK" at bounding box center [1111, 247] width 73 height 16
click at [1160, 304] on button "Not Required" at bounding box center [1185, 303] width 73 height 16
click at [1162, 330] on button "Not Required" at bounding box center [1185, 328] width 73 height 16
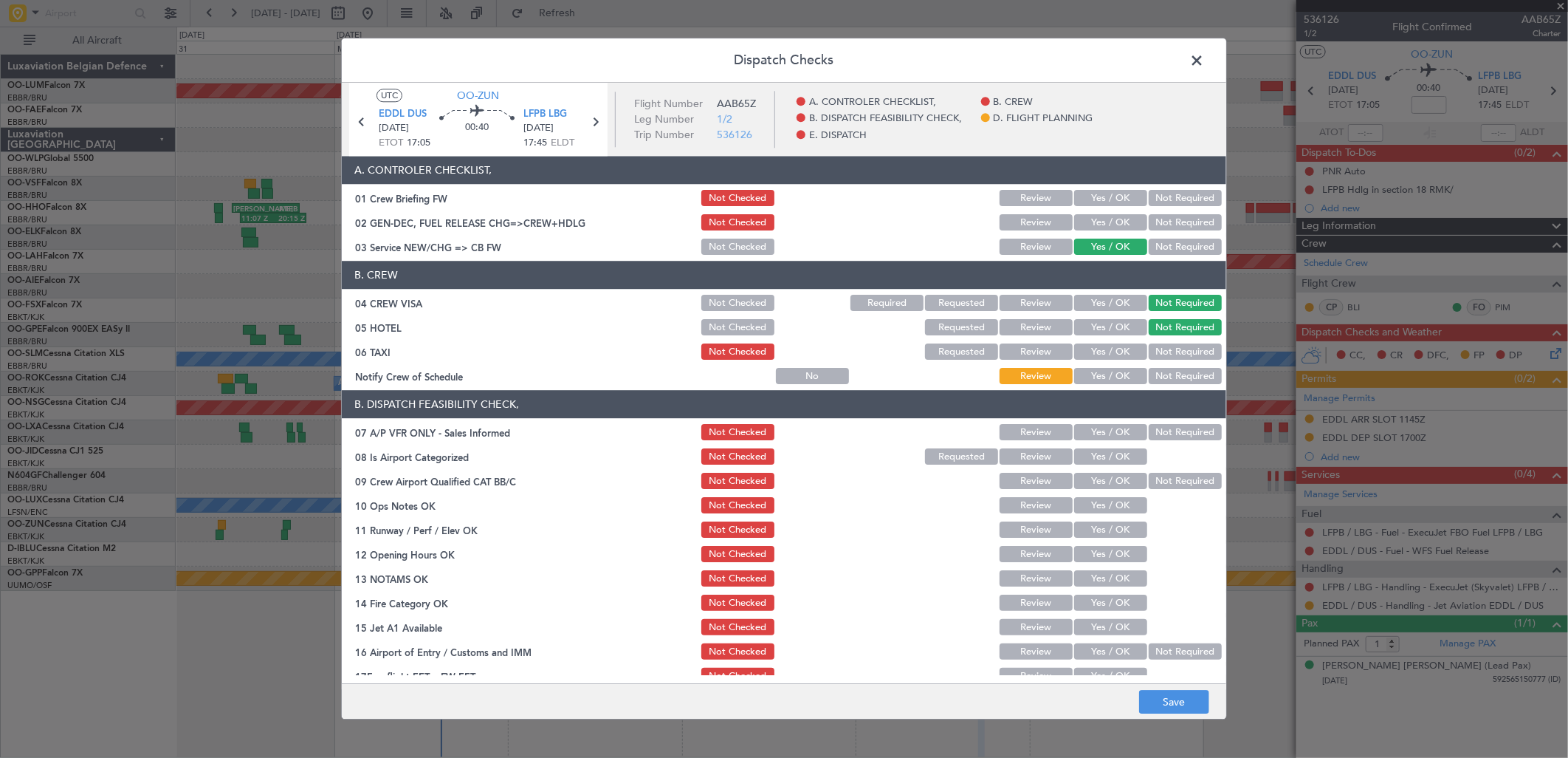
drag, startPoint x: 1161, startPoint y: 343, endPoint x: 1156, endPoint y: 368, distance: 25.5
click at [1161, 350] on button "Not Required" at bounding box center [1185, 352] width 73 height 16
click at [1119, 377] on button "Yes / OK" at bounding box center [1111, 377] width 73 height 16
click at [1167, 421] on section "B. DISPATCH FEASIBILITY CHECK, 07 A/P VFR ONLY - Sales Informed Not Checked Rev…" at bounding box center [784, 551] width 885 height 321
drag, startPoint x: 1164, startPoint y: 429, endPoint x: 1076, endPoint y: 452, distance: 91.0
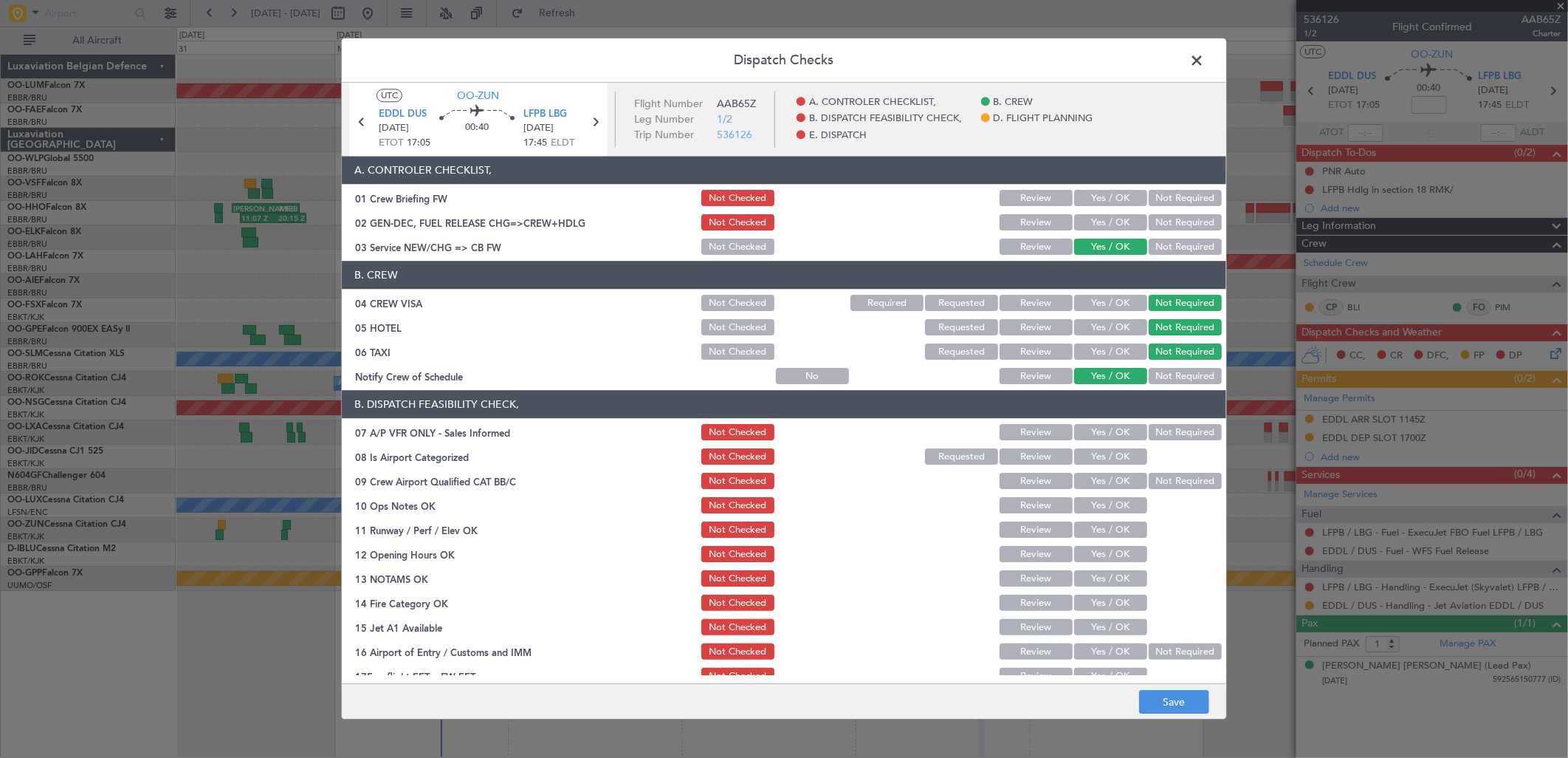
click at [1164, 429] on button "Not Required" at bounding box center [1185, 432] width 73 height 16
click at [1076, 452] on button "Yes / OK" at bounding box center [1111, 457] width 73 height 16
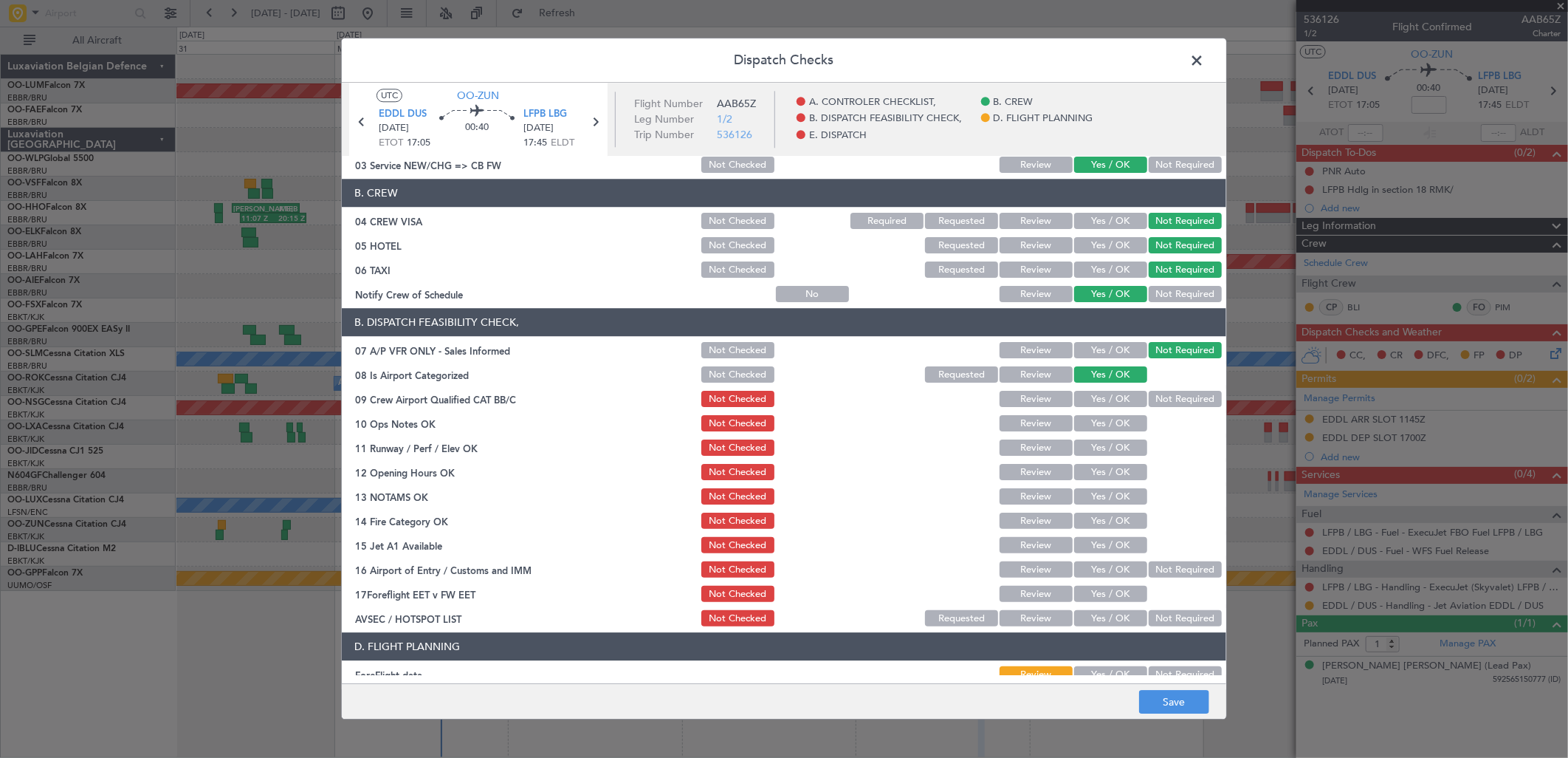
drag, startPoint x: 1111, startPoint y: 416, endPoint x: 1105, endPoint y: 401, distance: 16.2
click at [1109, 416] on button "Yes / OK" at bounding box center [1111, 424] width 73 height 16
click at [1102, 398] on button "Yes / OK" at bounding box center [1111, 399] width 73 height 16
click at [1102, 442] on button "Yes / OK" at bounding box center [1111, 448] width 73 height 16
click at [1103, 466] on button "Yes / OK" at bounding box center [1111, 472] width 73 height 16
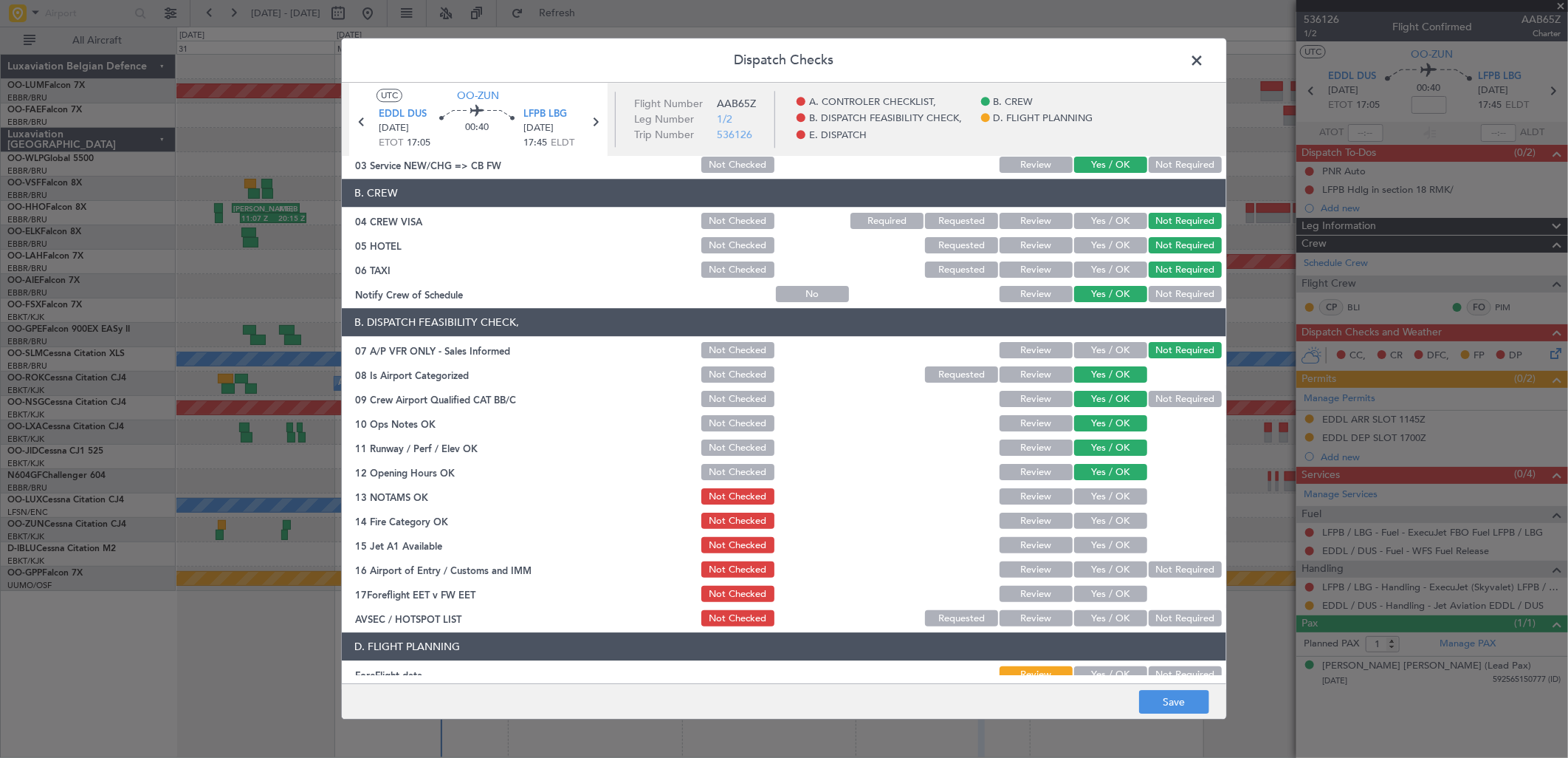
click at [1112, 505] on div "Yes / OK" at bounding box center [1109, 497] width 74 height 21
click at [1093, 488] on div "Yes / OK" at bounding box center [1109, 497] width 74 height 21
click at [1100, 501] on button "Yes / OK" at bounding box center [1111, 497] width 73 height 16
click at [1105, 536] on div "Yes / OK" at bounding box center [1109, 546] width 74 height 21
drag, startPoint x: 1095, startPoint y: 518, endPoint x: 1106, endPoint y: 529, distance: 15.6
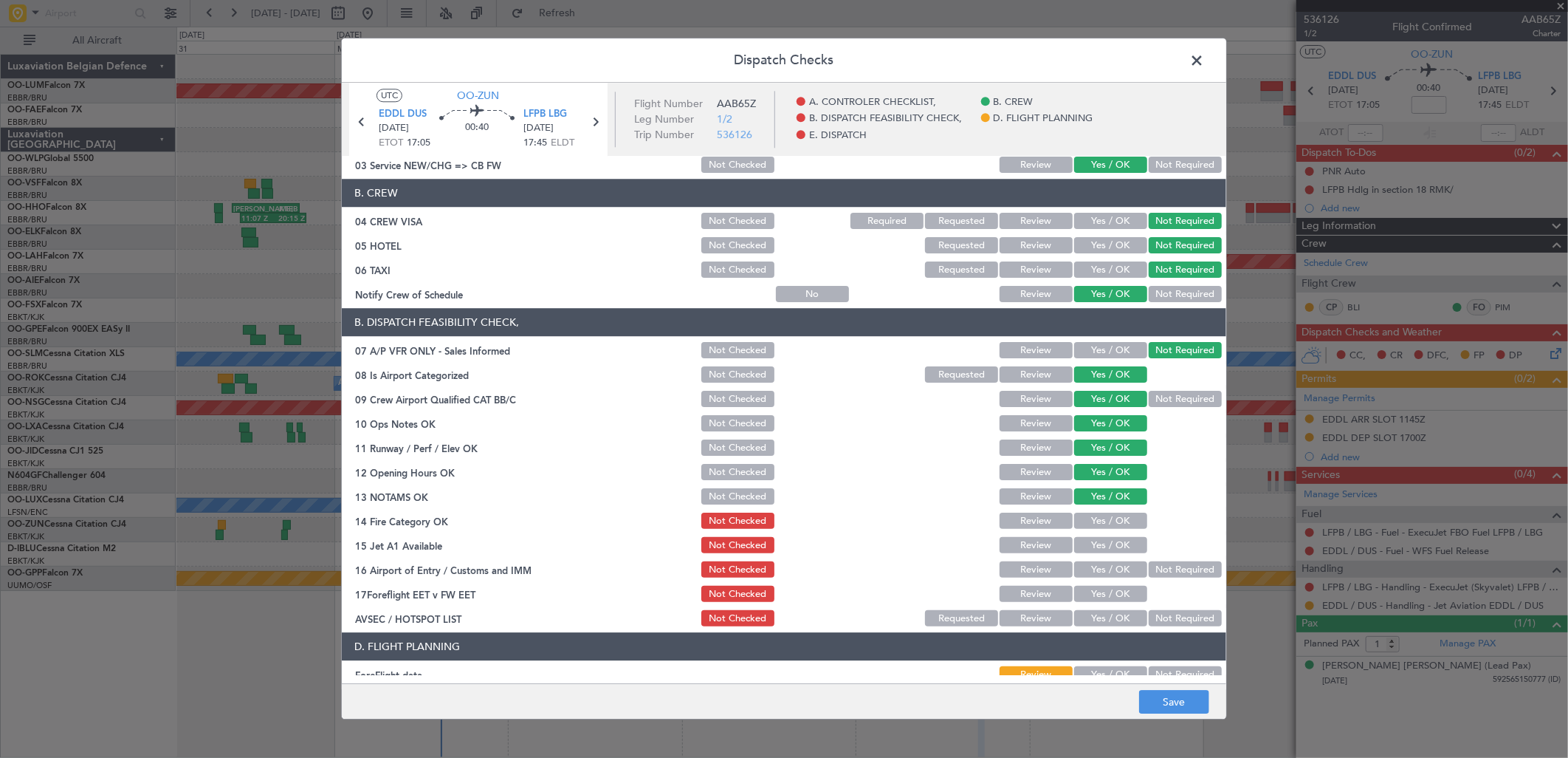
click at [1098, 519] on button "Yes / OK" at bounding box center [1111, 521] width 73 height 16
click at [1106, 538] on button "Yes / OK" at bounding box center [1111, 546] width 73 height 16
click at [1109, 567] on button "Yes / OK" at bounding box center [1111, 570] width 73 height 16
click at [1157, 615] on button "Not Required" at bounding box center [1185, 618] width 73 height 16
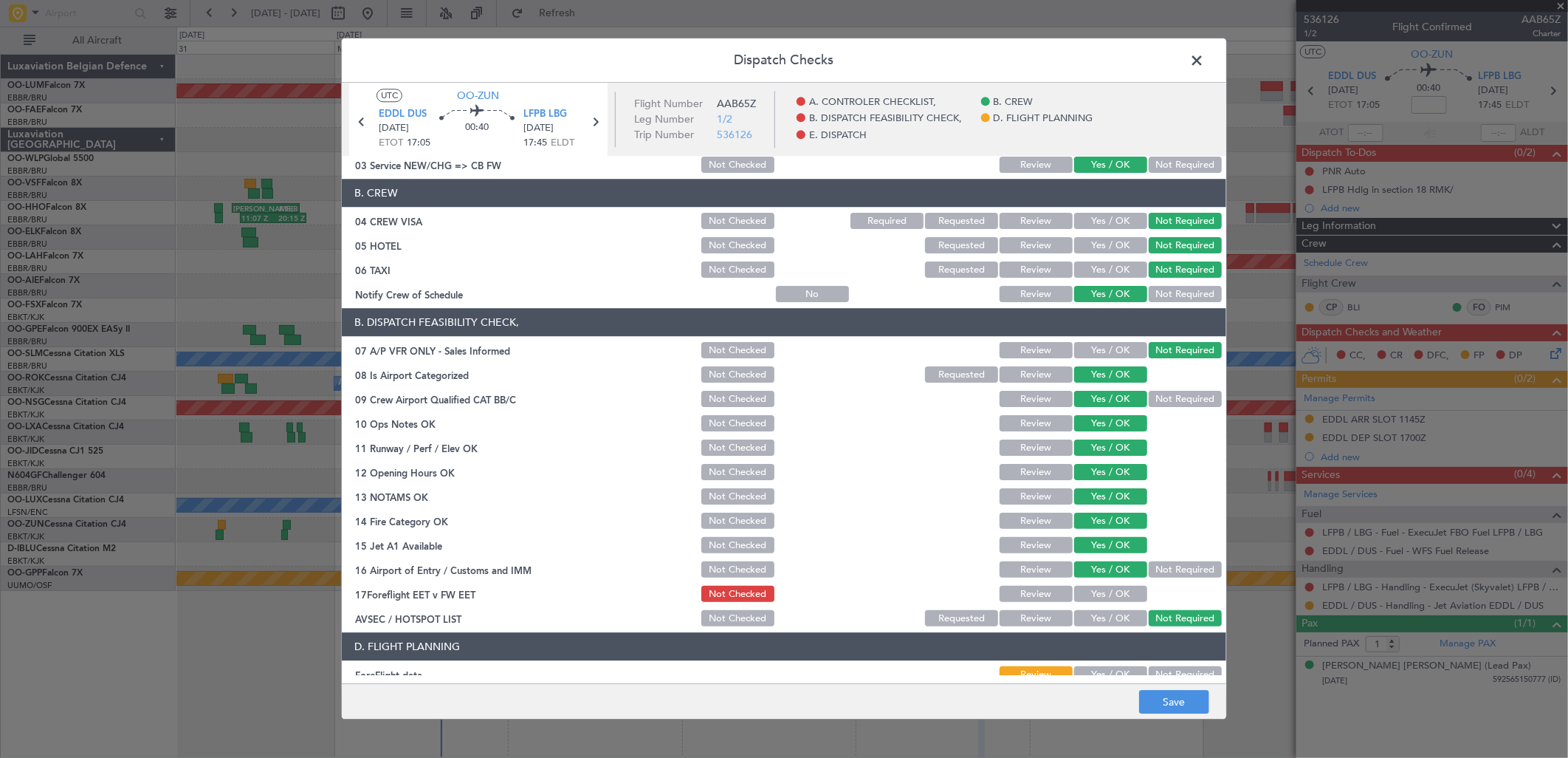
click at [1179, 681] on main "UTC OO-ZUN EDDL DUS 04/09/2025 ETOT 17:05 00:40 LFPB LBG 04/09/2025 17:45 ELDT …" at bounding box center [784, 386] width 885 height 606
click at [1185, 693] on button "Save" at bounding box center [1174, 702] width 70 height 23
click at [1204, 59] on span at bounding box center [1204, 64] width 0 height 29
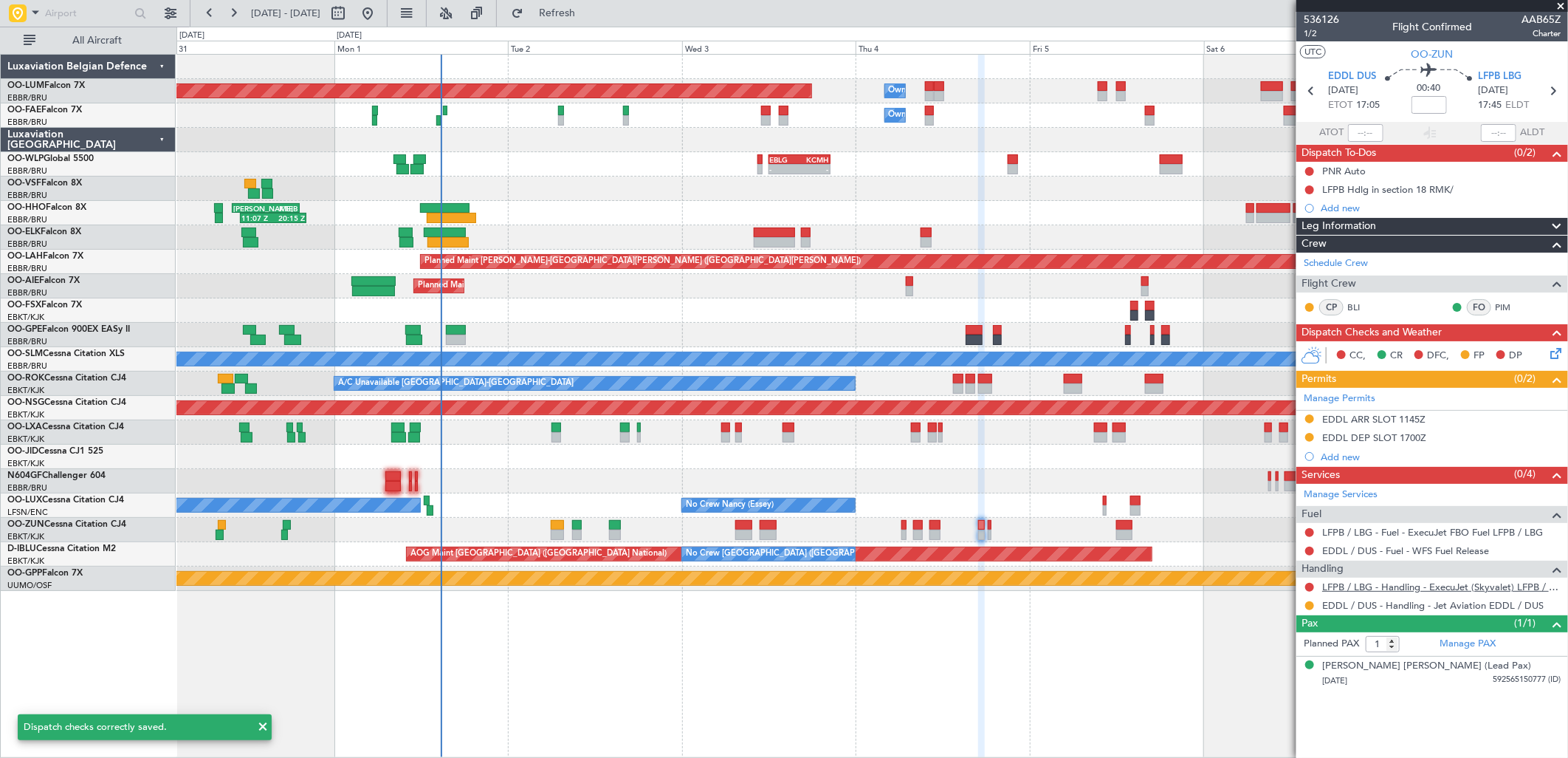
click at [1393, 594] on mat-tooltip-component "LFPB / LBG - Handling - ExecuJet (Skyvalet) LFPB / LBG" at bounding box center [1442, 613] width 233 height 40
click at [1388, 585] on link "LFPB / LBG - Handling - ExecuJet (Skyvalet) LFPB / LBG" at bounding box center [1442, 587] width 239 height 12
click at [593, 23] on button "Refresh" at bounding box center [548, 13] width 88 height 23
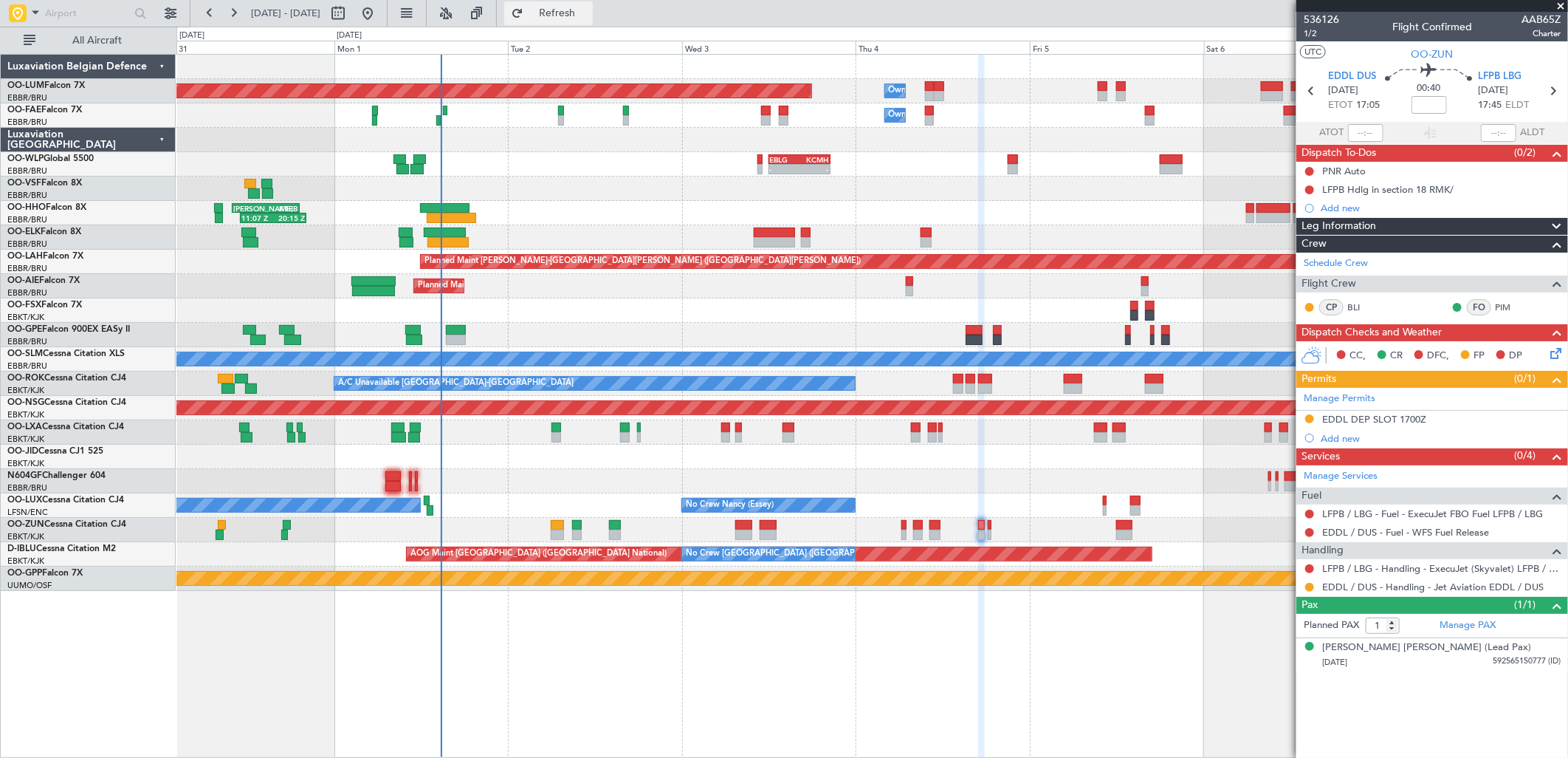
click at [582, 16] on span "Refresh" at bounding box center [557, 12] width 62 height 10
click at [1308, 174] on body "31 Aug 2025 - 08 Sep 2025 Refresh Quick Links All Aircraft Planned Maint Brusse…" at bounding box center [784, 379] width 1568 height 758
click at [1310, 168] on button at bounding box center [1309, 171] width 9 height 9
click at [1315, 226] on li "Completed" at bounding box center [1310, 236] width 78 height 22
click at [1499, 80] on span "LFPB LBG" at bounding box center [1500, 77] width 43 height 15
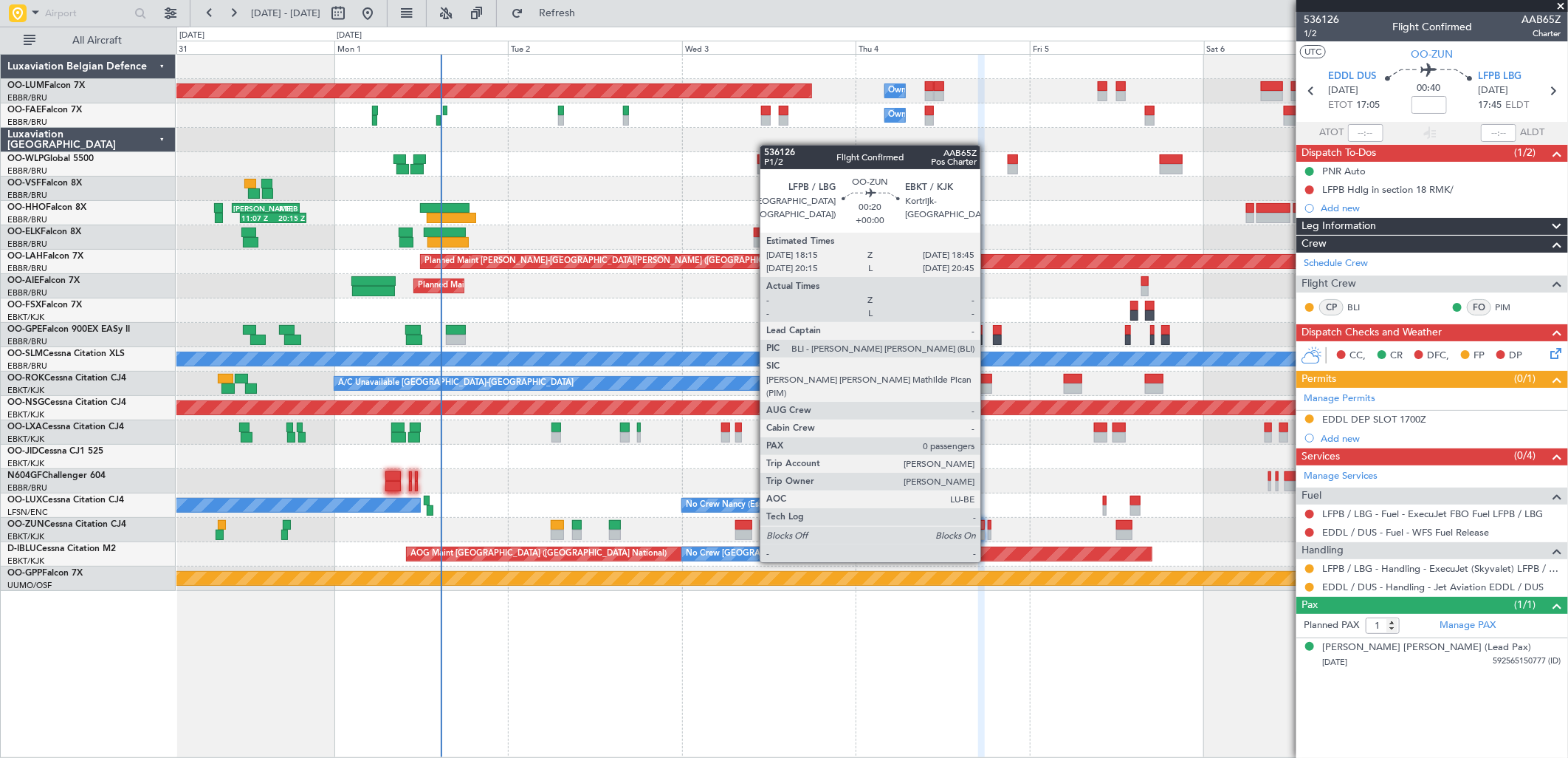
click at [988, 534] on div at bounding box center [989, 534] width 4 height 10
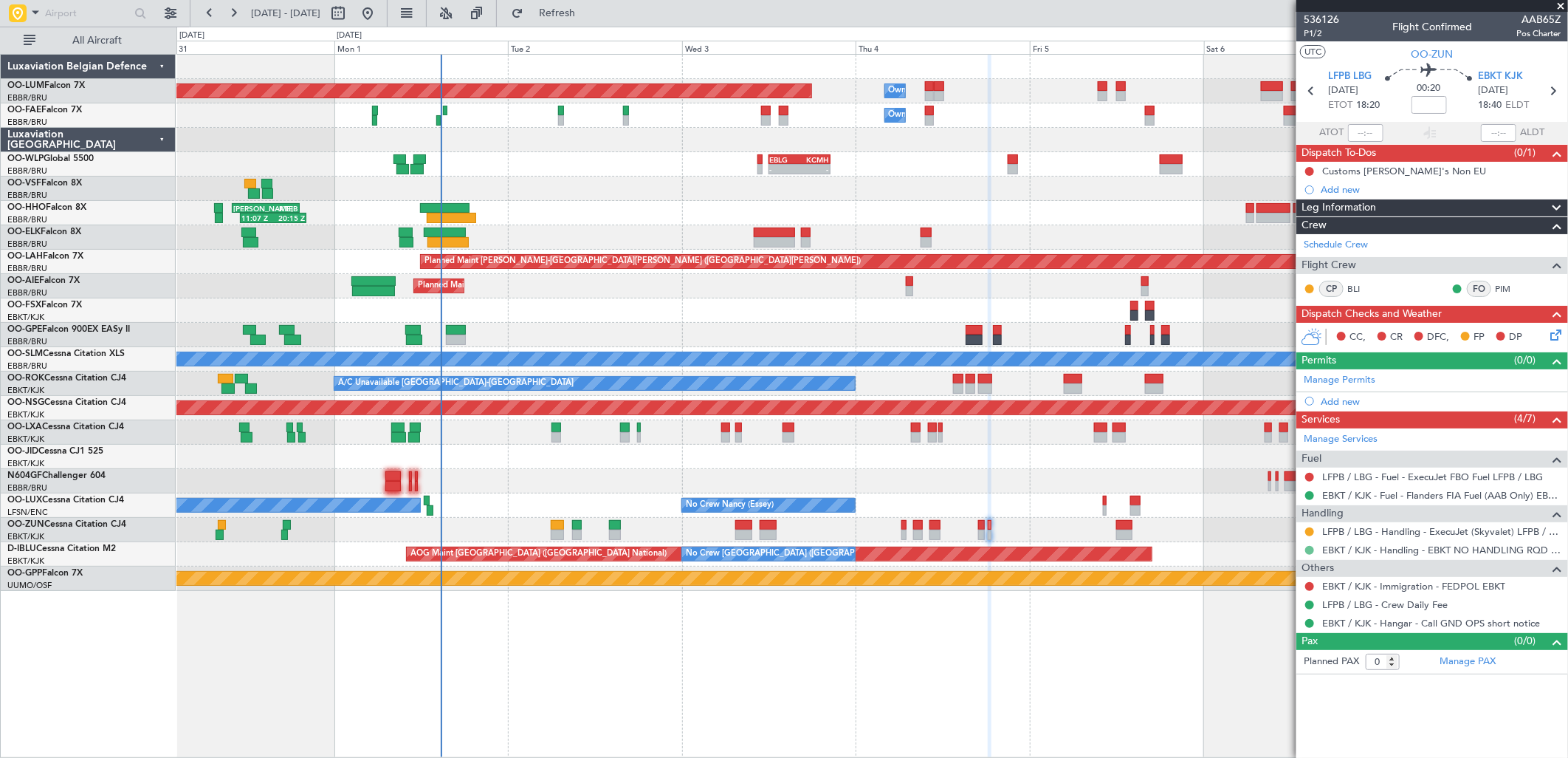
click at [1310, 549] on button at bounding box center [1309, 550] width 9 height 9
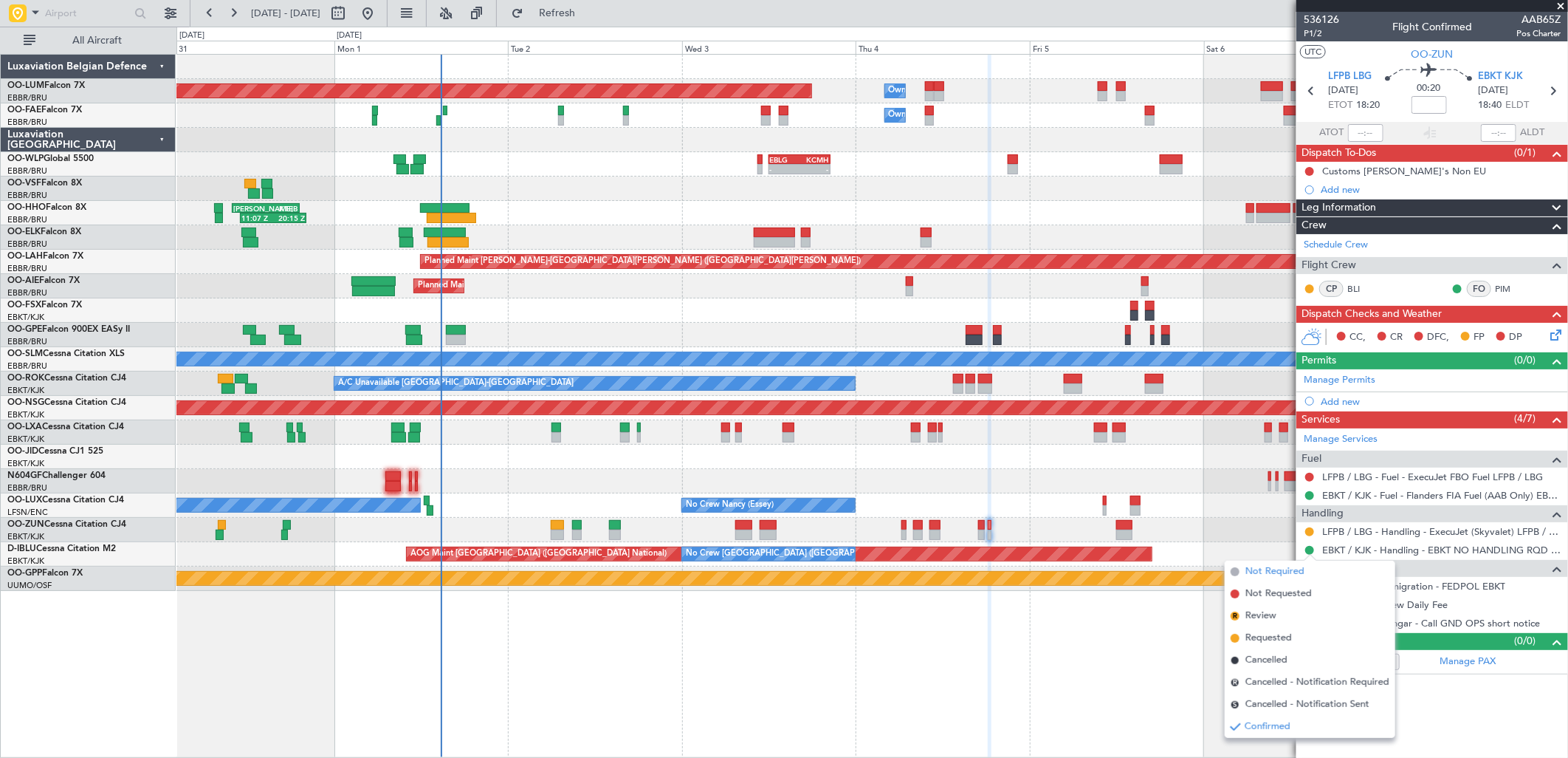
click at [1281, 573] on span "Not Required" at bounding box center [1275, 571] width 59 height 15
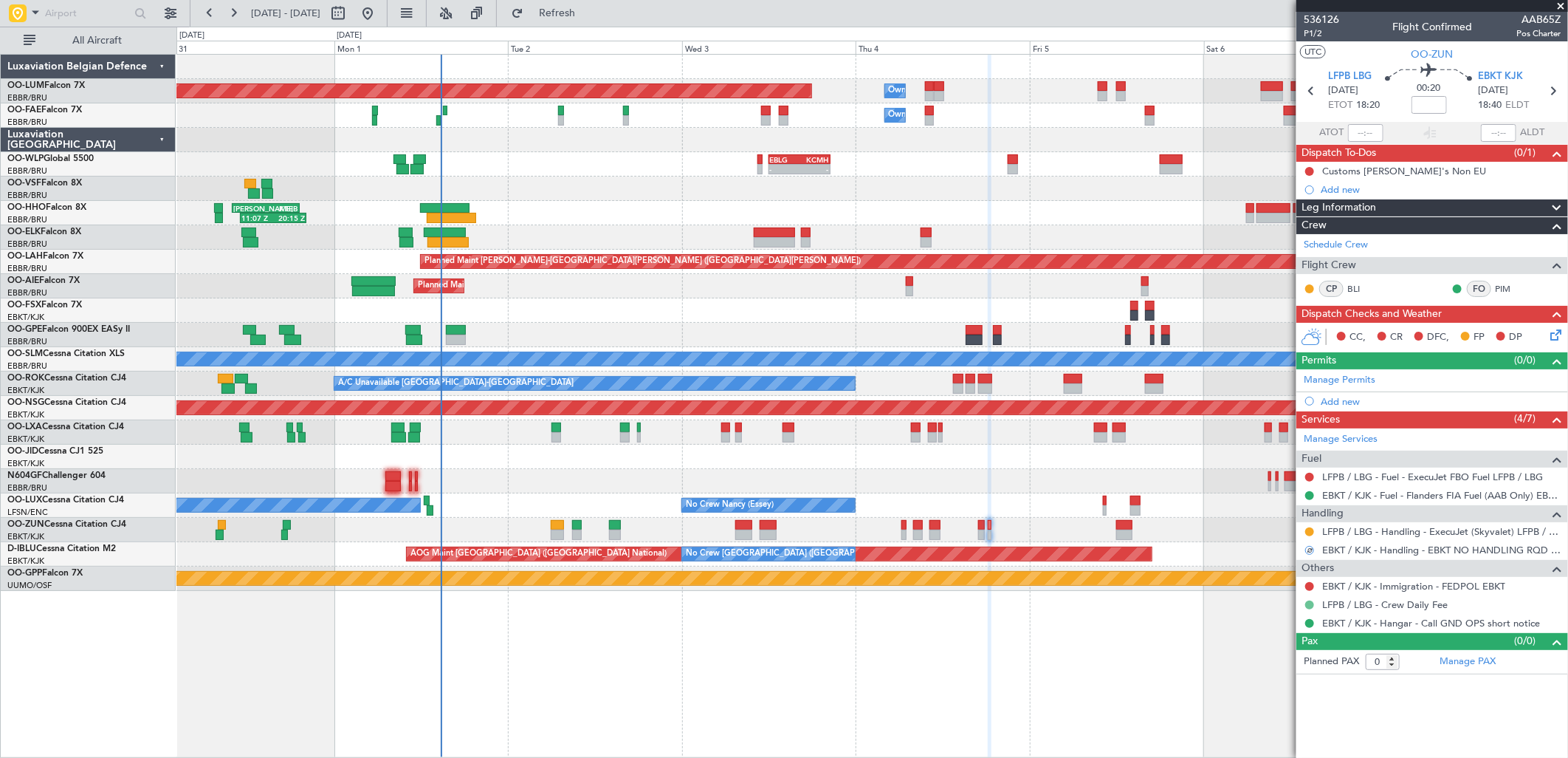
click at [1312, 606] on button at bounding box center [1309, 605] width 9 height 9
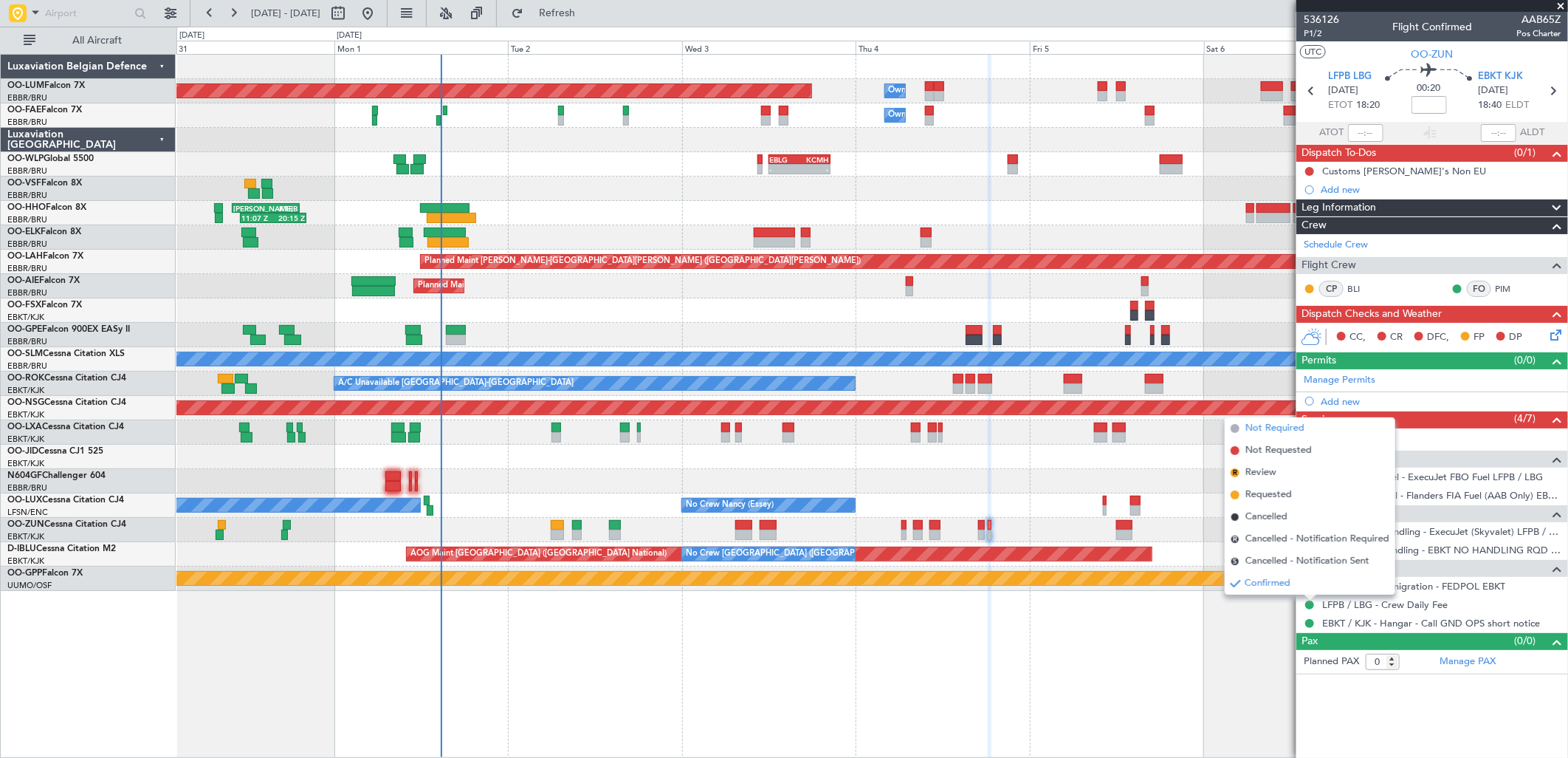
click at [1258, 429] on span "Not Required" at bounding box center [1275, 428] width 59 height 15
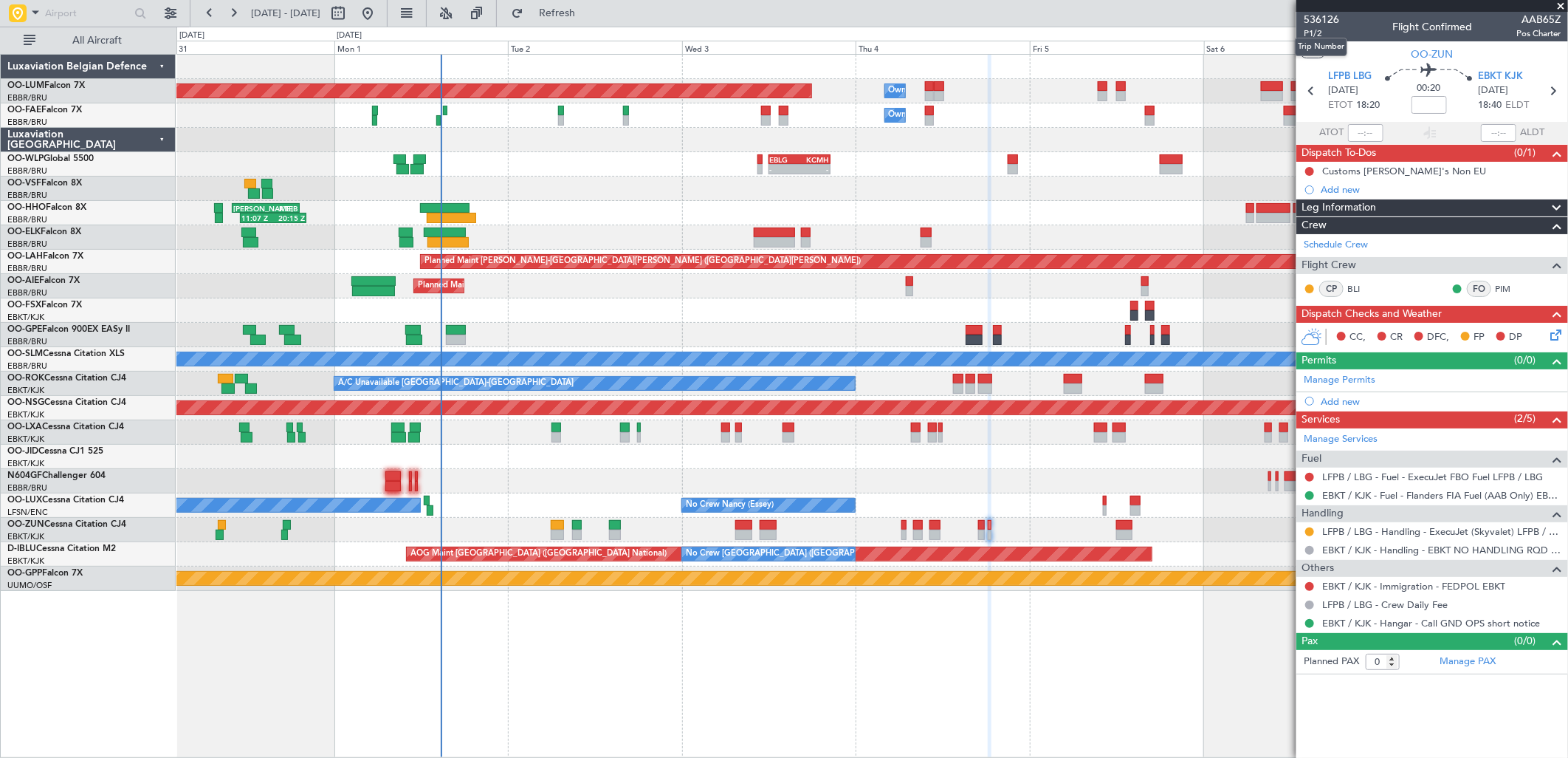
click at [1309, 30] on mat-tooltip-component "Trip Number" at bounding box center [1321, 47] width 73 height 40
click at [1304, 31] on span "P1/2" at bounding box center [1322, 33] width 36 height 12
click at [559, 23] on button "Refresh" at bounding box center [548, 13] width 88 height 23
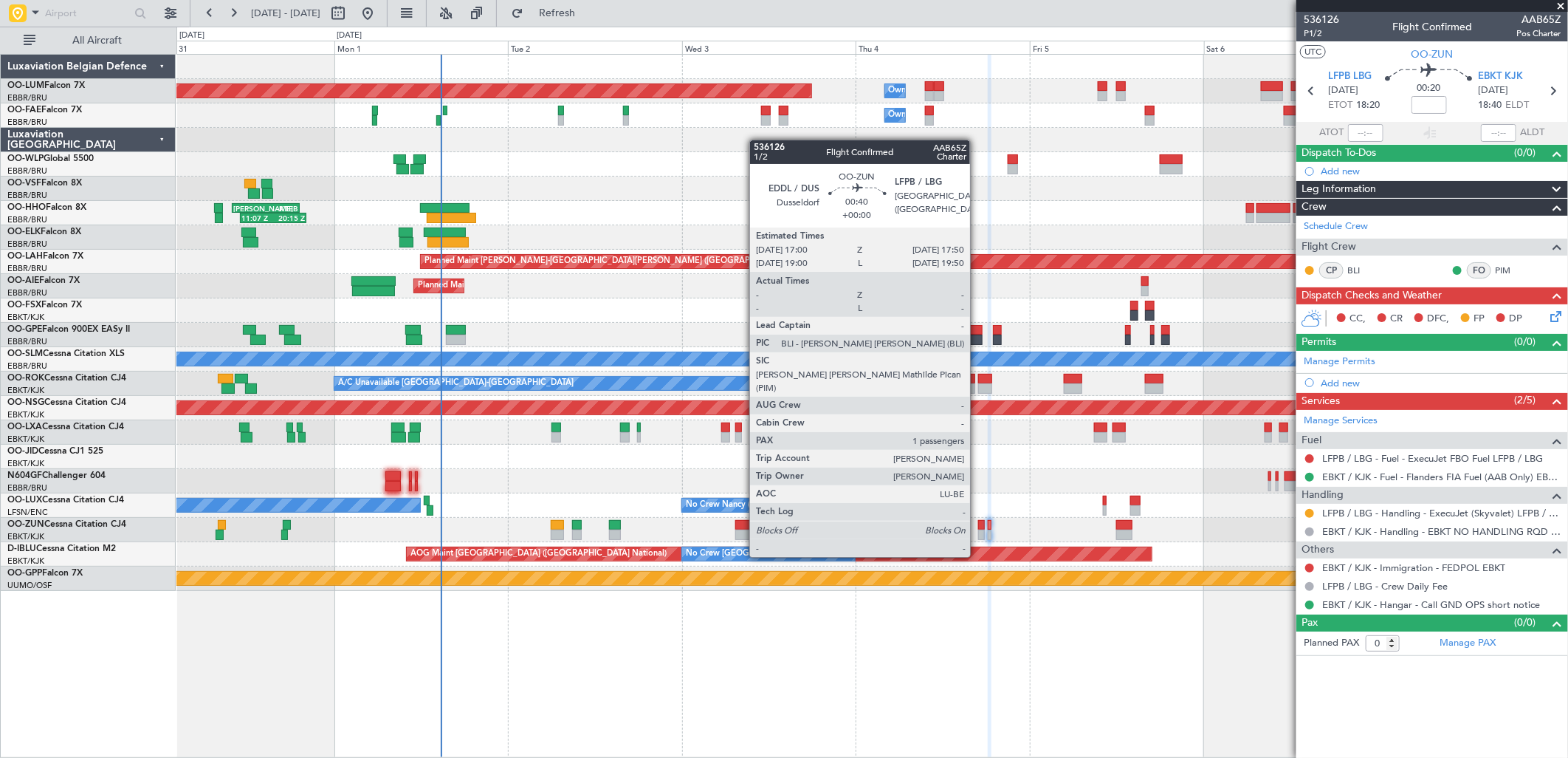
click at [978, 529] on div at bounding box center [982, 534] width 7 height 10
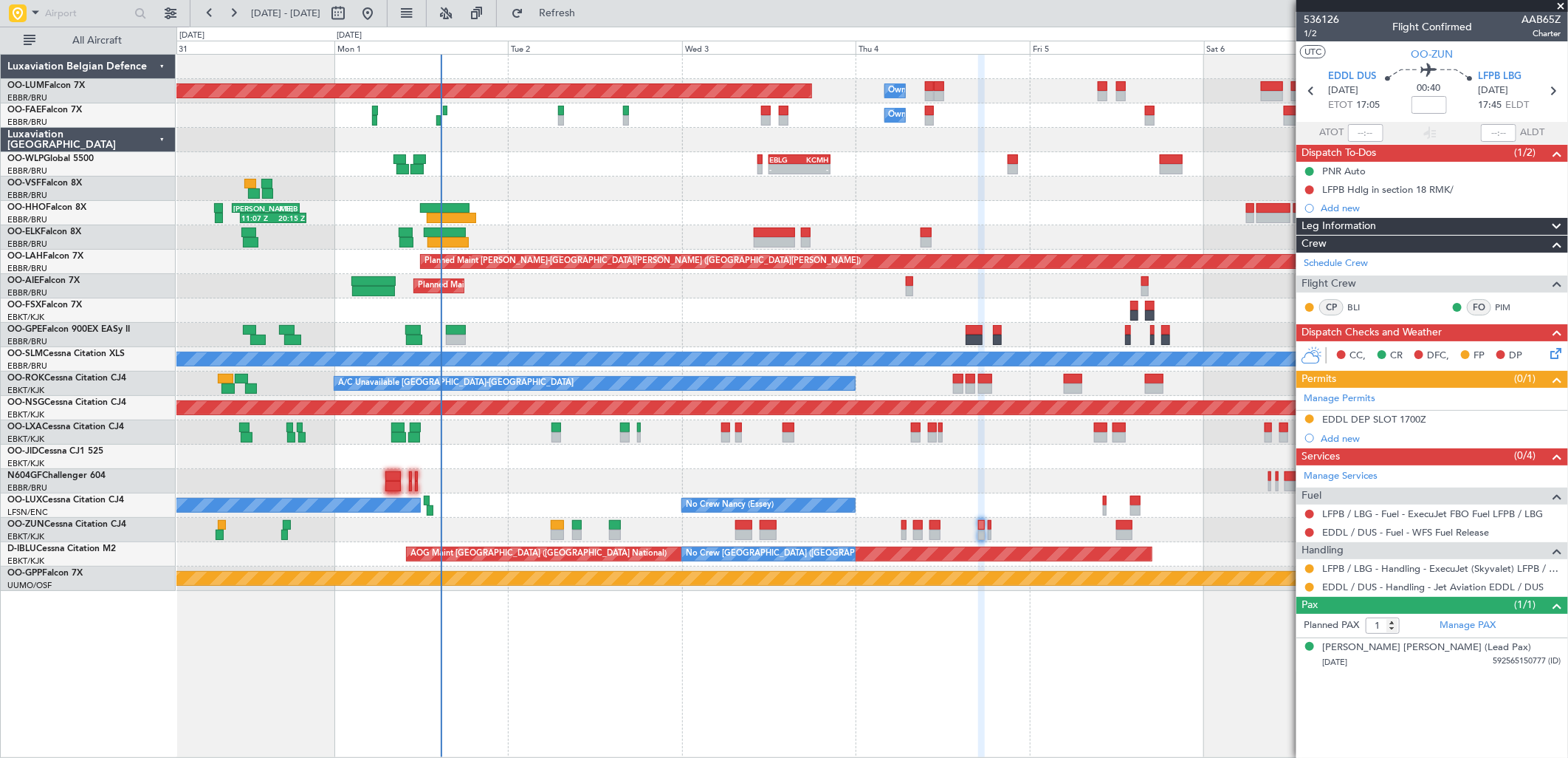
click at [940, 529] on div "Planned Maint Kortrijk-[GEOGRAPHIC_DATA]" at bounding box center [872, 529] width 1391 height 24
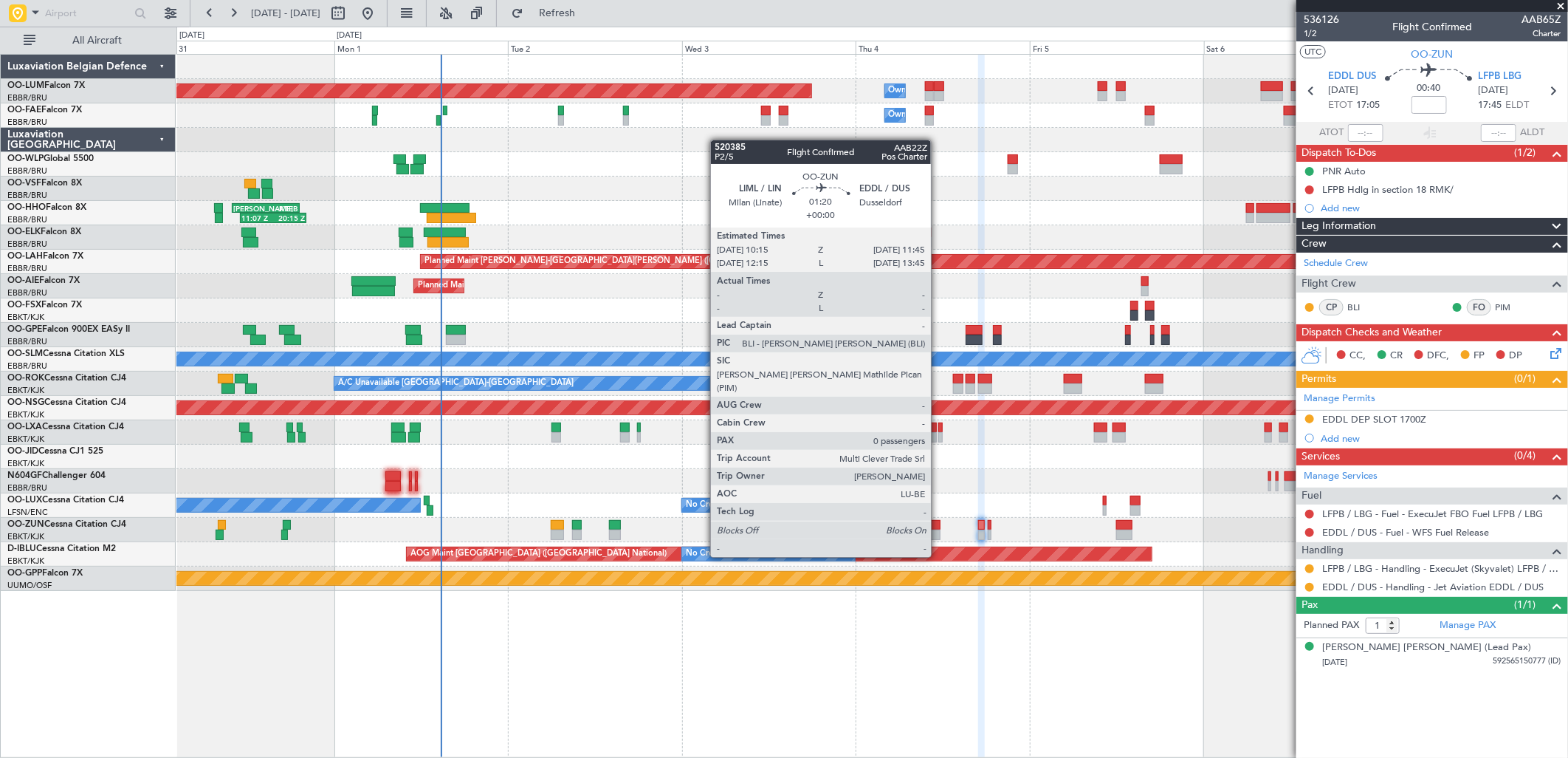
click at [938, 529] on div at bounding box center [935, 534] width 11 height 10
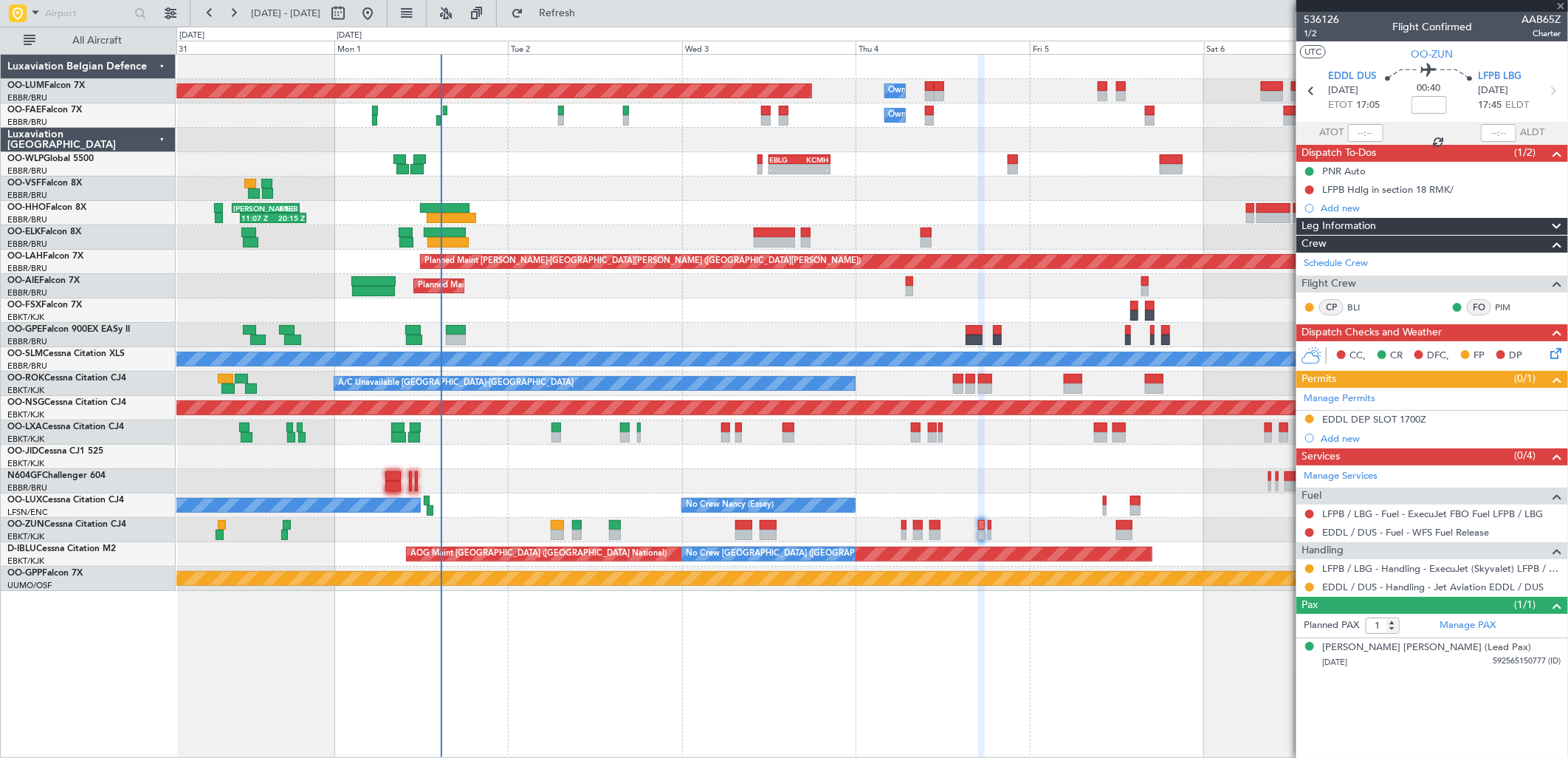
type input "0"
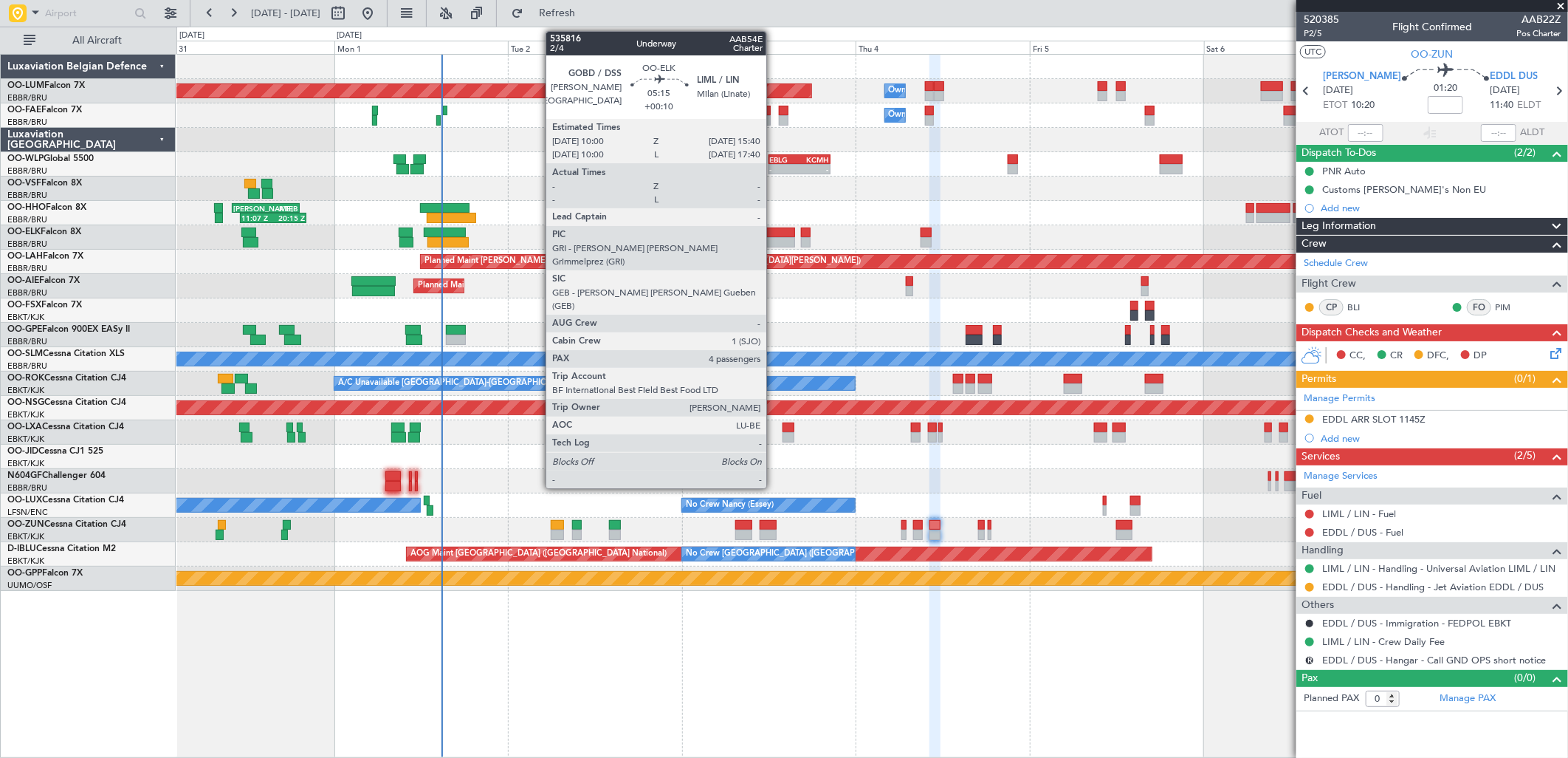
click at [774, 233] on div at bounding box center [774, 233] width 41 height 10
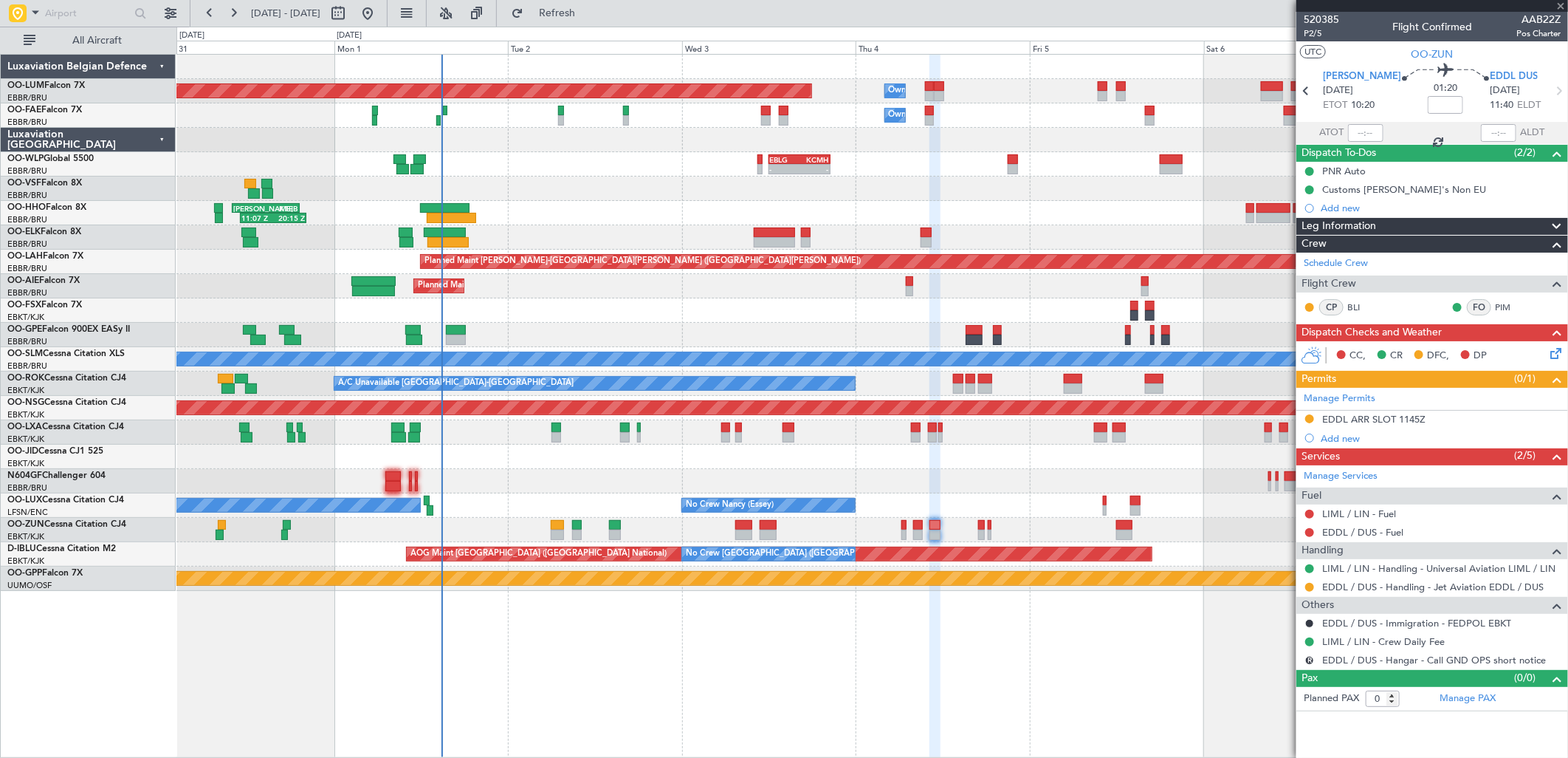
type input "+00:10"
type input "4"
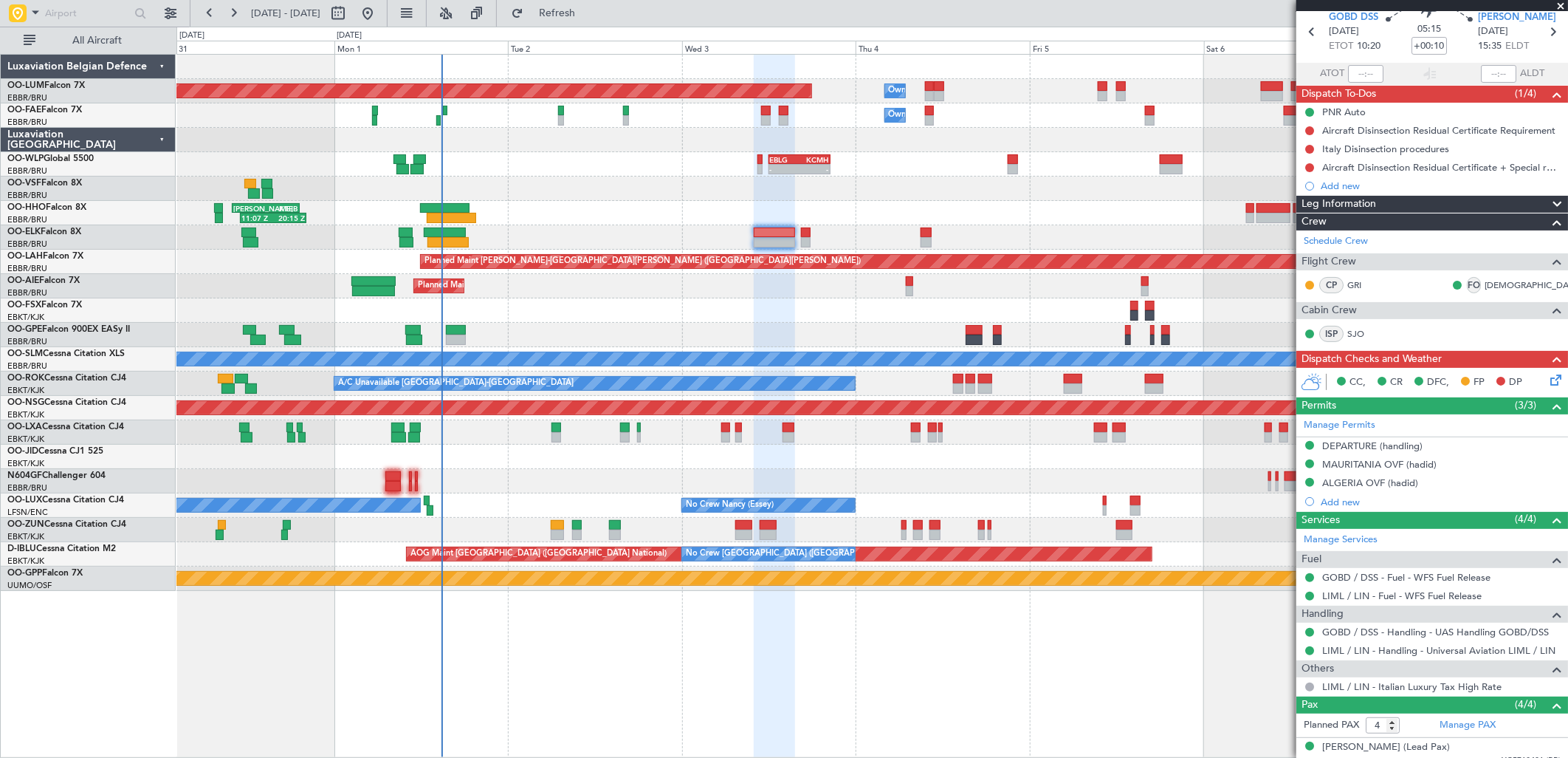
scroll to position [0, 0]
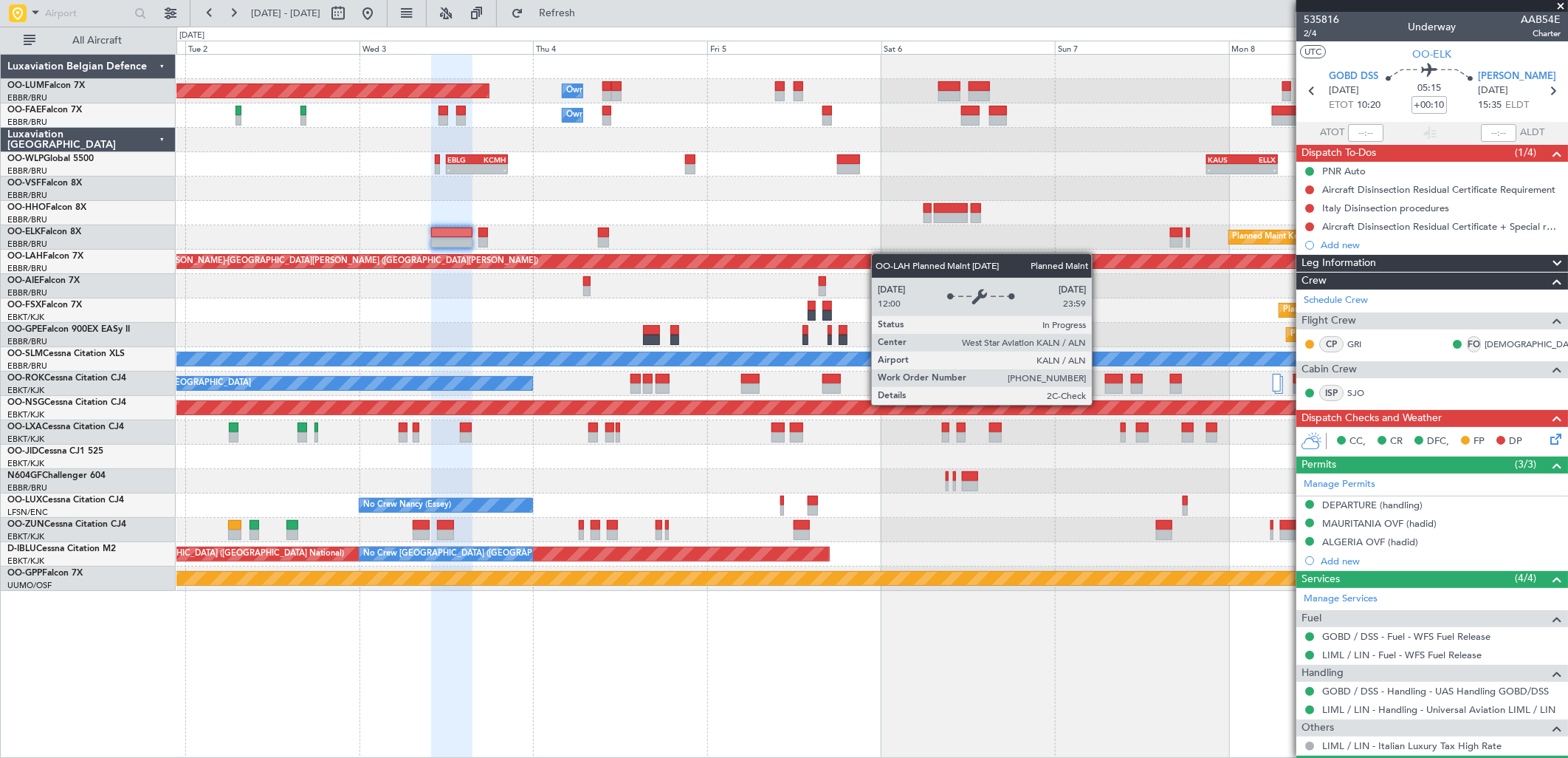
click at [751, 262] on div "Planned Maint Brussels (Brussels National) Owner Melsbroek Air Base Owner Melsb…" at bounding box center [872, 323] width 1391 height 536
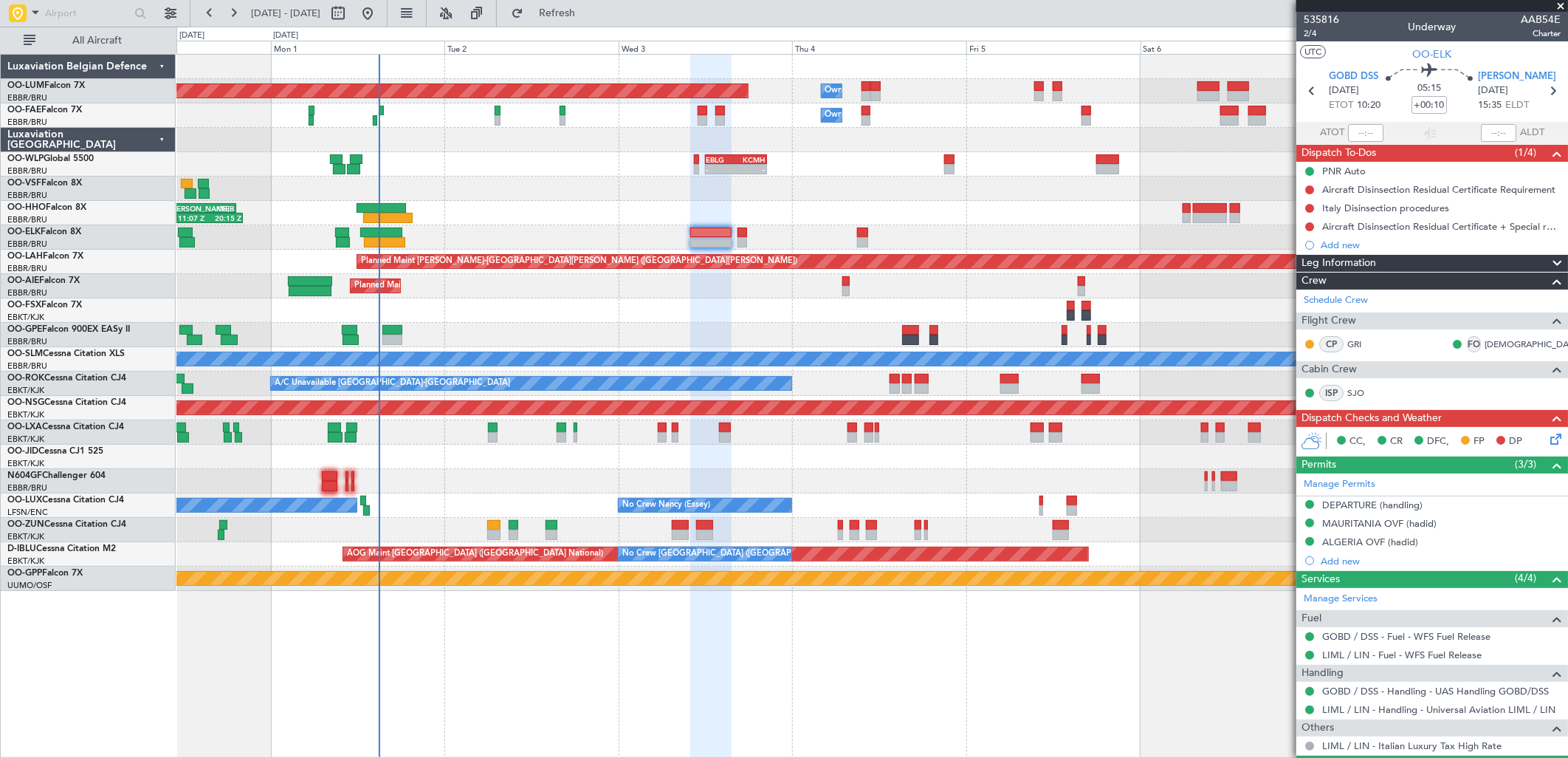
click at [810, 293] on div "Planned Maint Brussels (Brussels National) Owner Melsbroek Air Base Owner Melsb…" at bounding box center [872, 323] width 1391 height 536
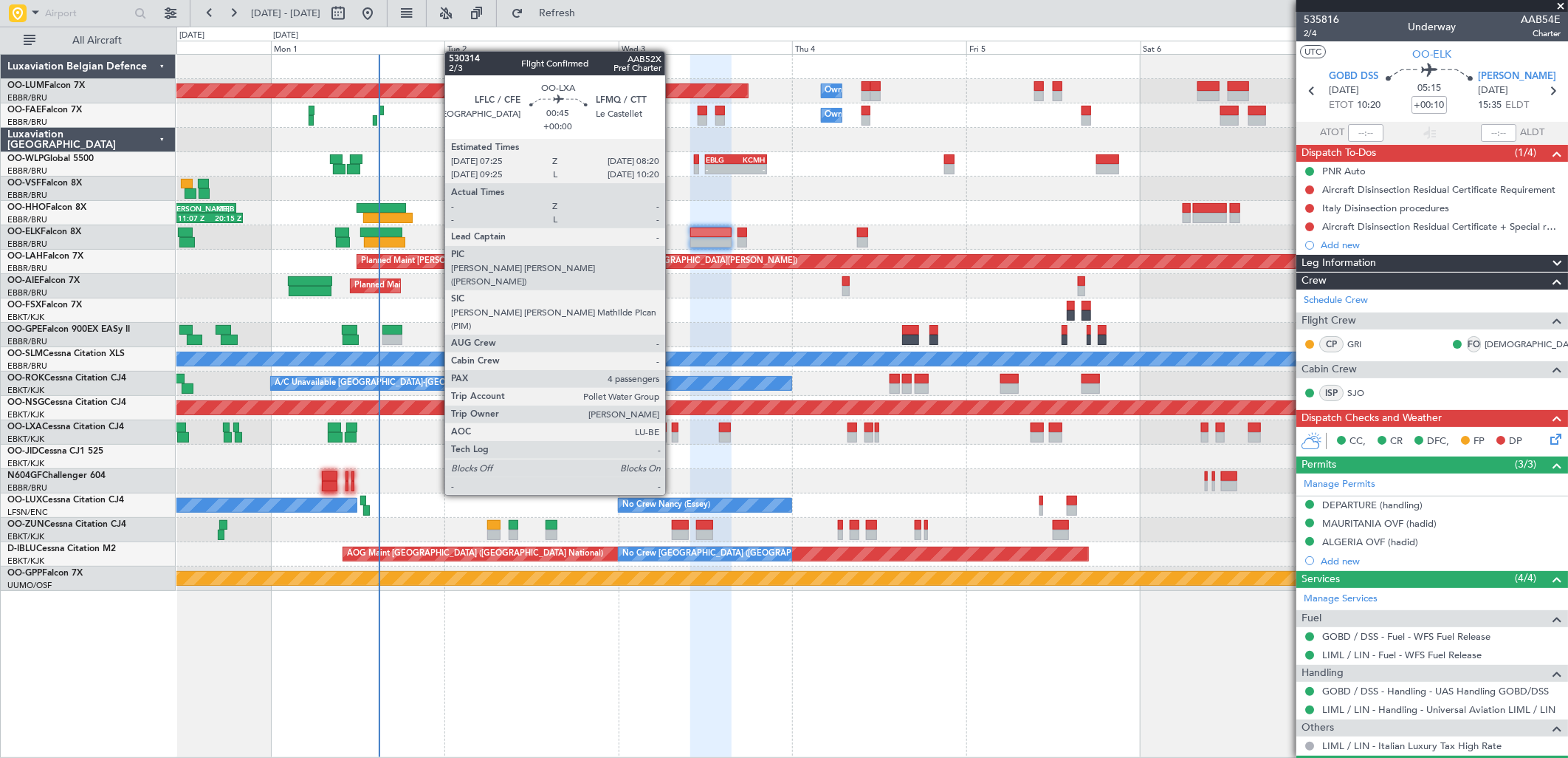
click at [672, 440] on div at bounding box center [675, 436] width 7 height 10
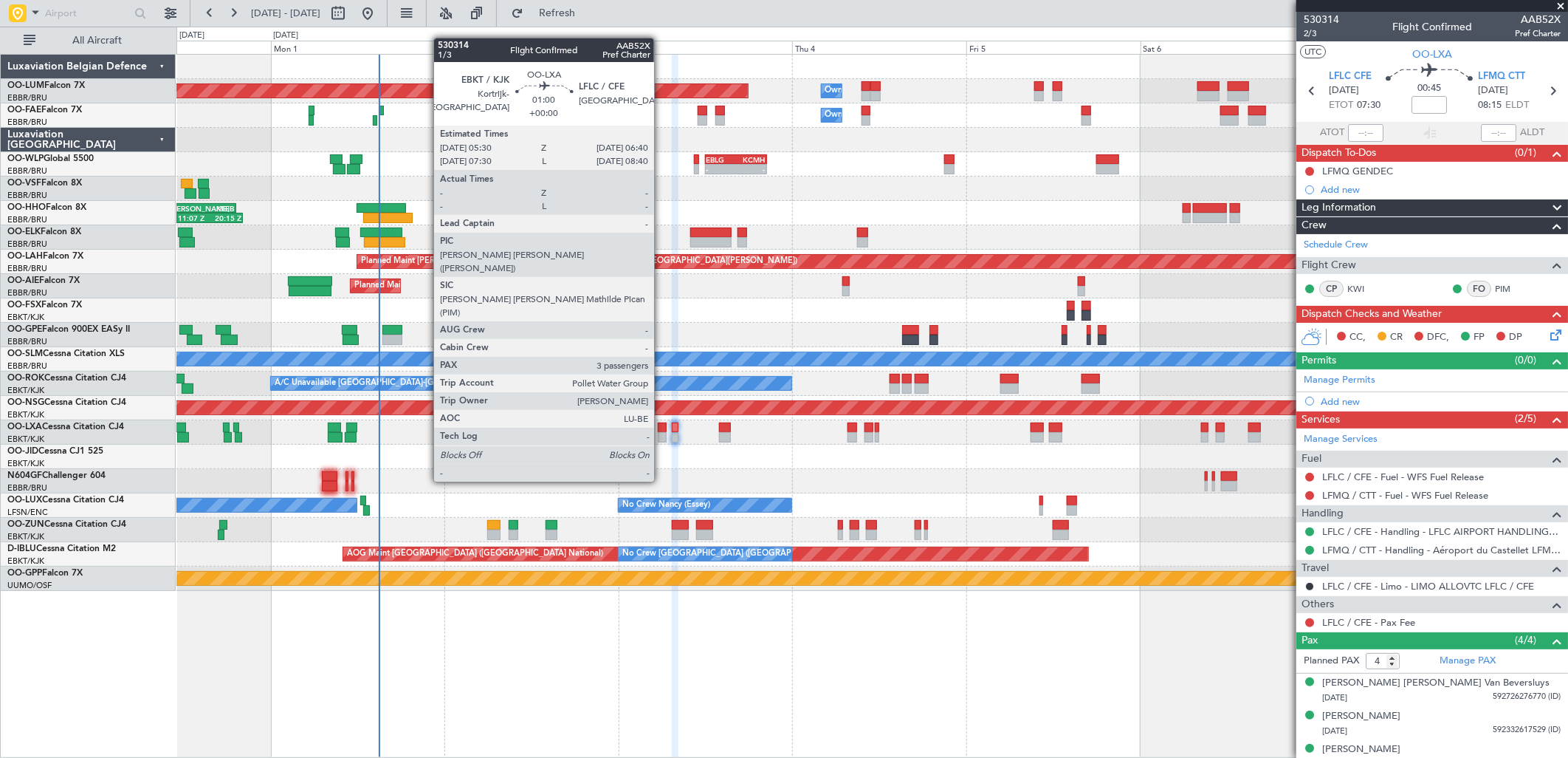
click at [662, 427] on div at bounding box center [662, 427] width 9 height 10
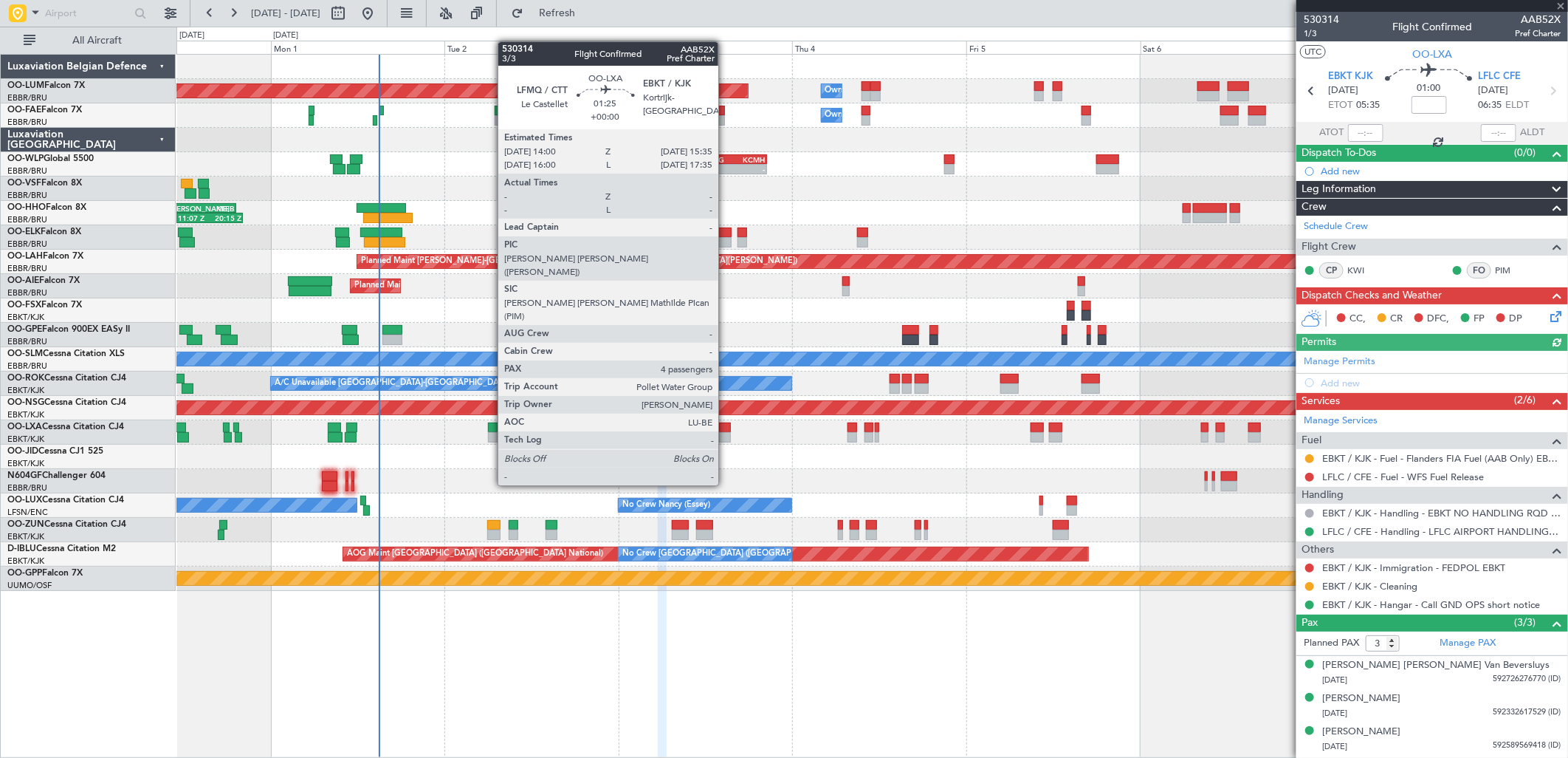
click at [726, 431] on div at bounding box center [724, 427] width 12 height 10
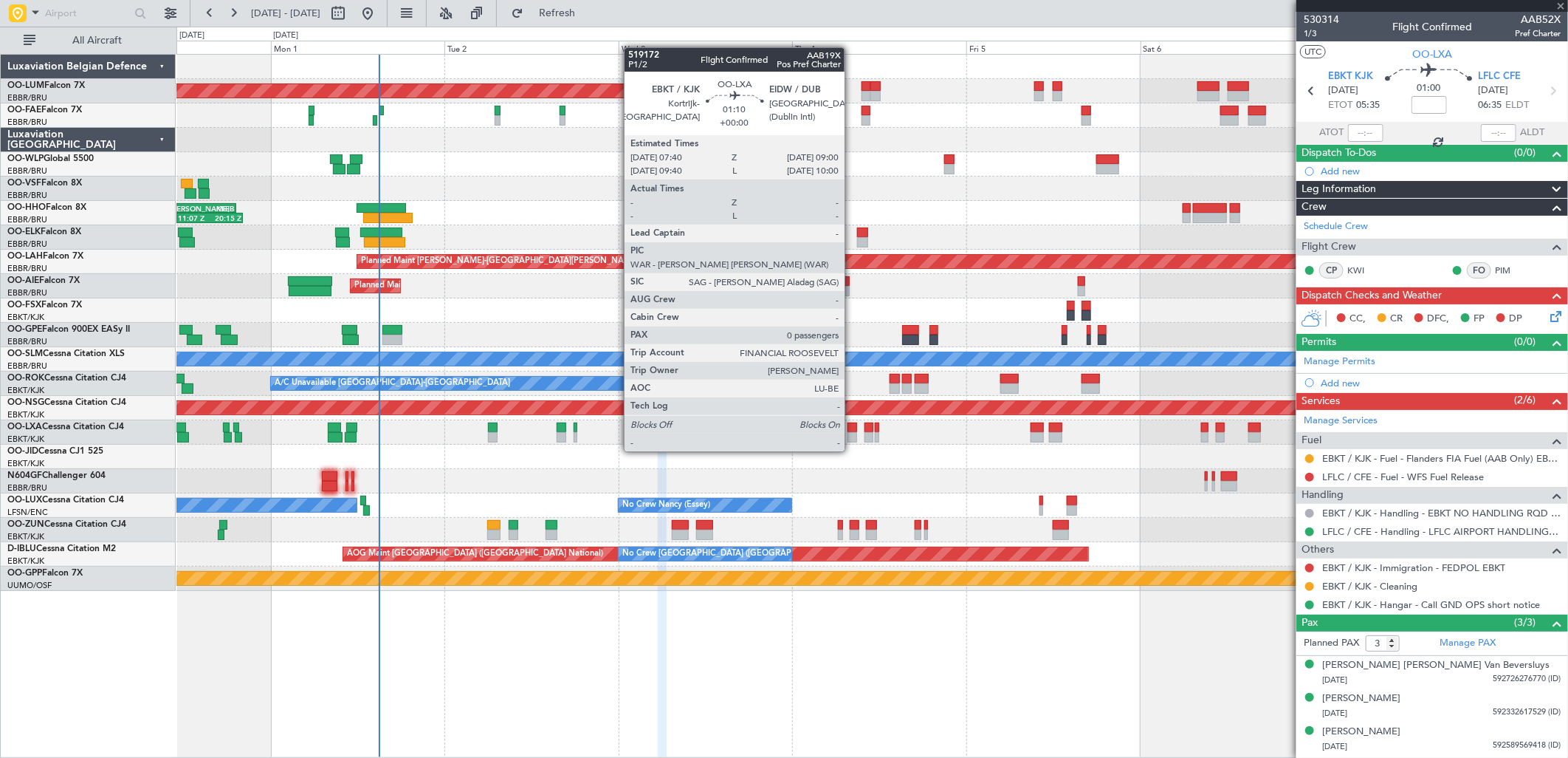
type input "4"
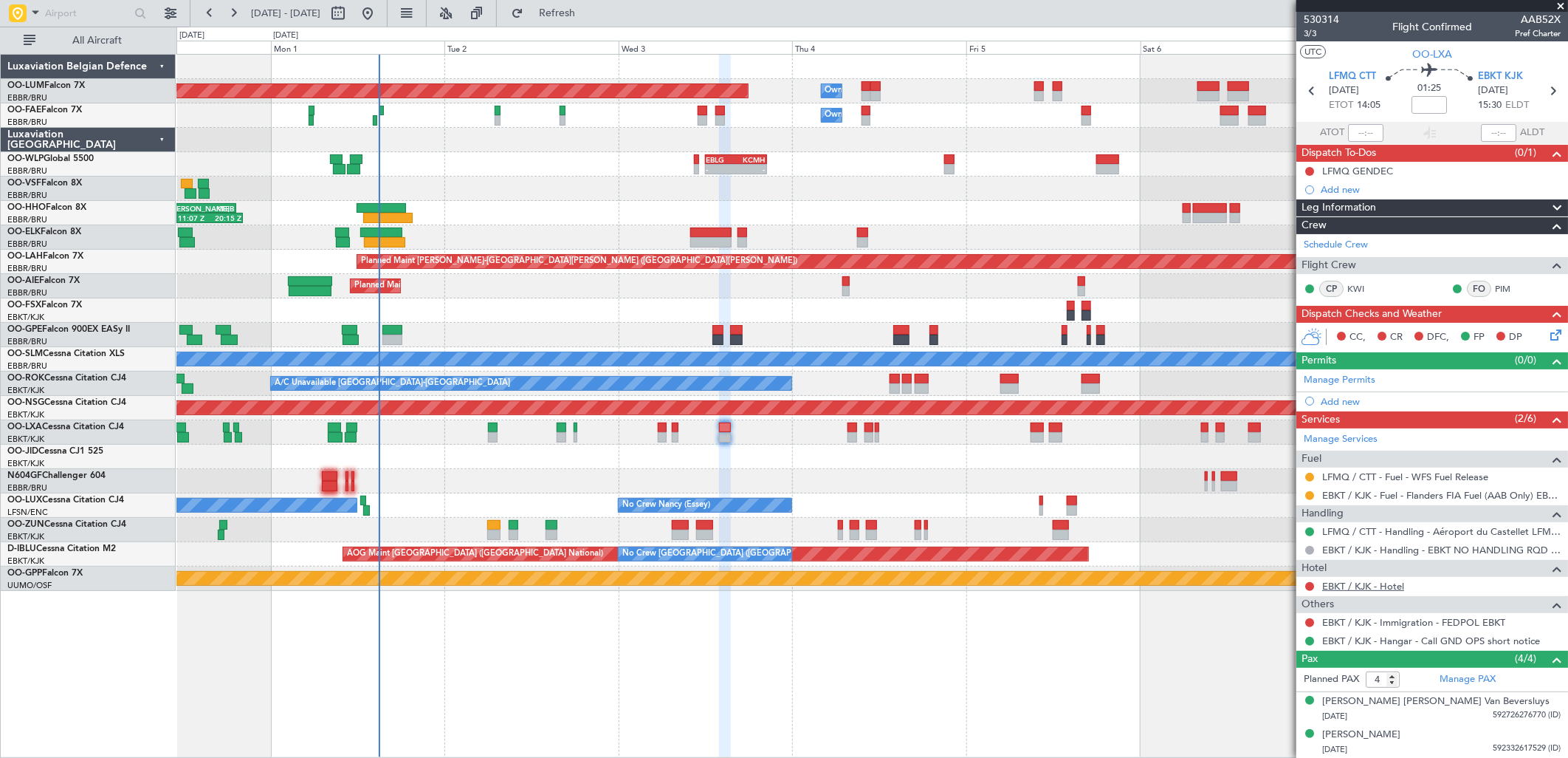
click at [1362, 589] on link "EBKT / KJK - Hotel" at bounding box center [1363, 586] width 82 height 12
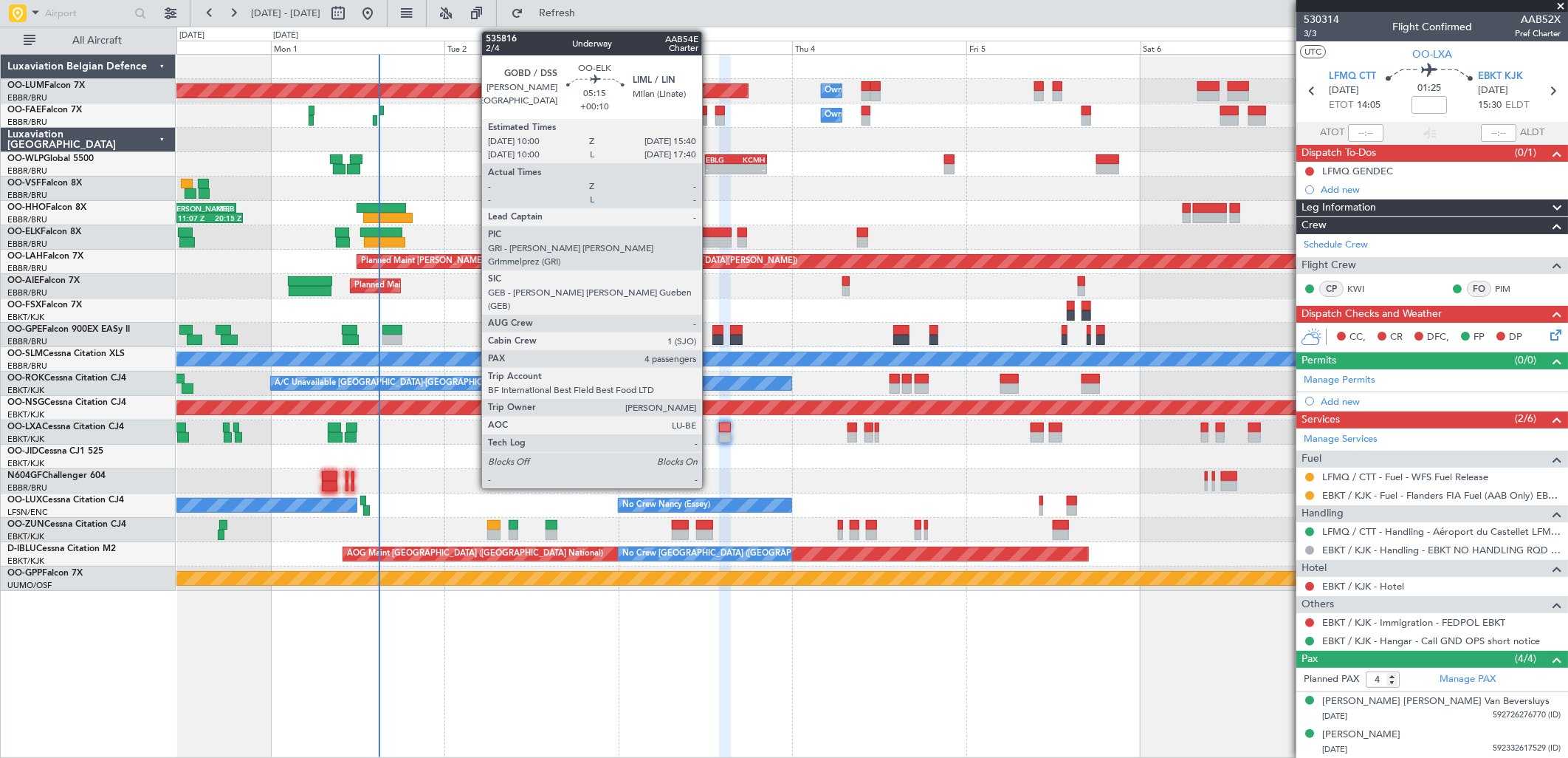
click at [710, 242] on div at bounding box center [710, 242] width 41 height 10
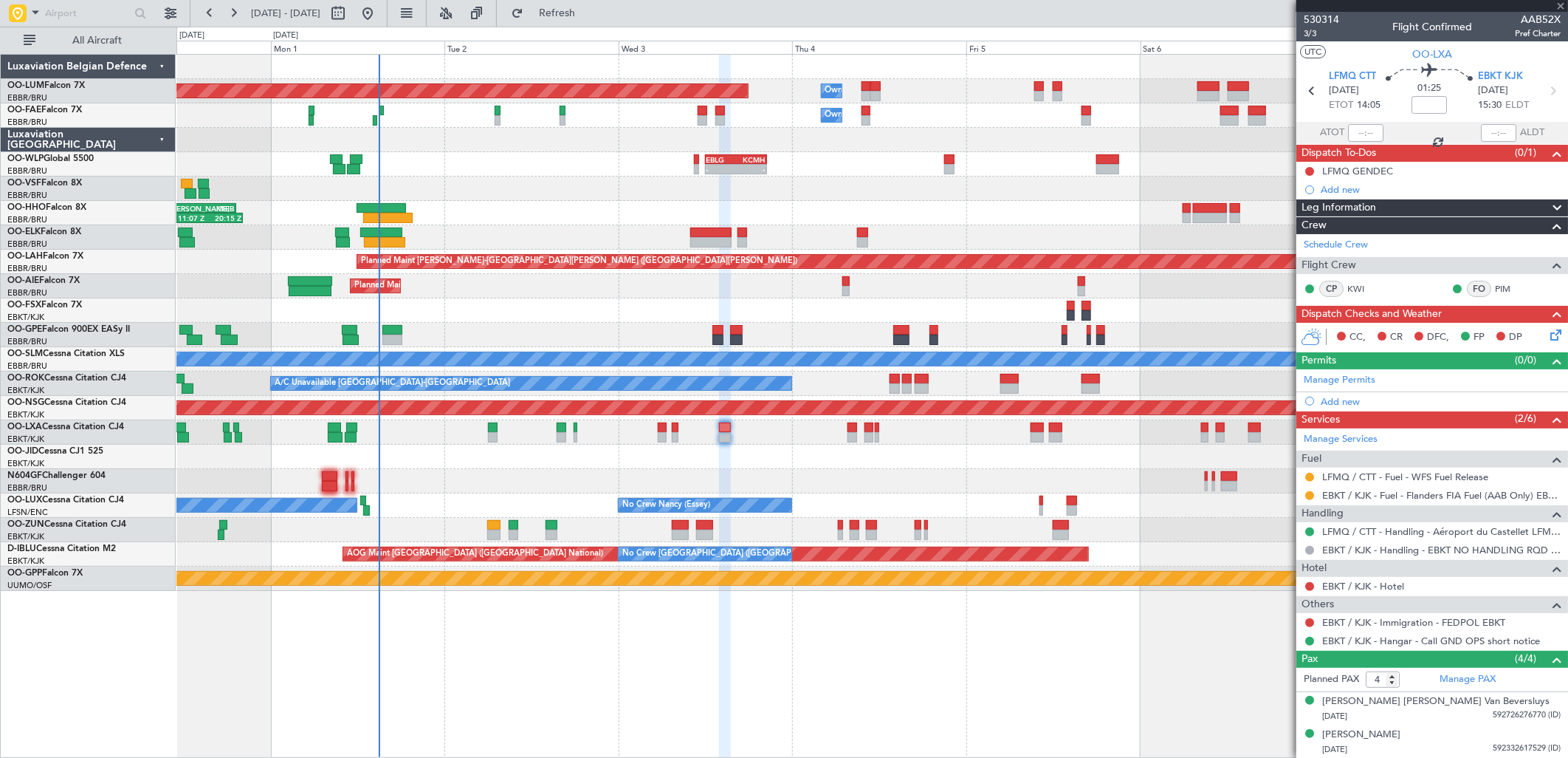
type input "+00:10"
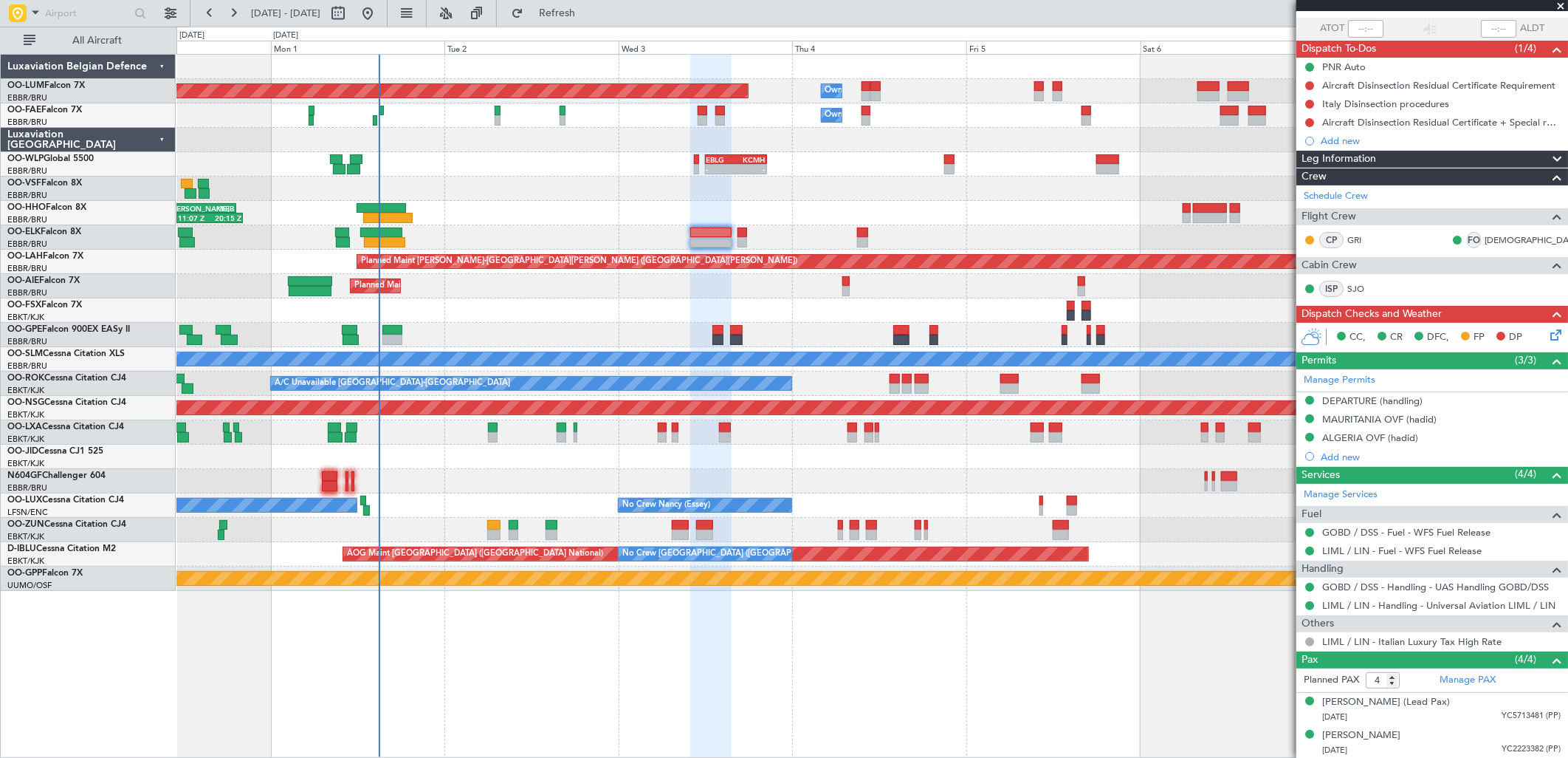
scroll to position [82, 0]
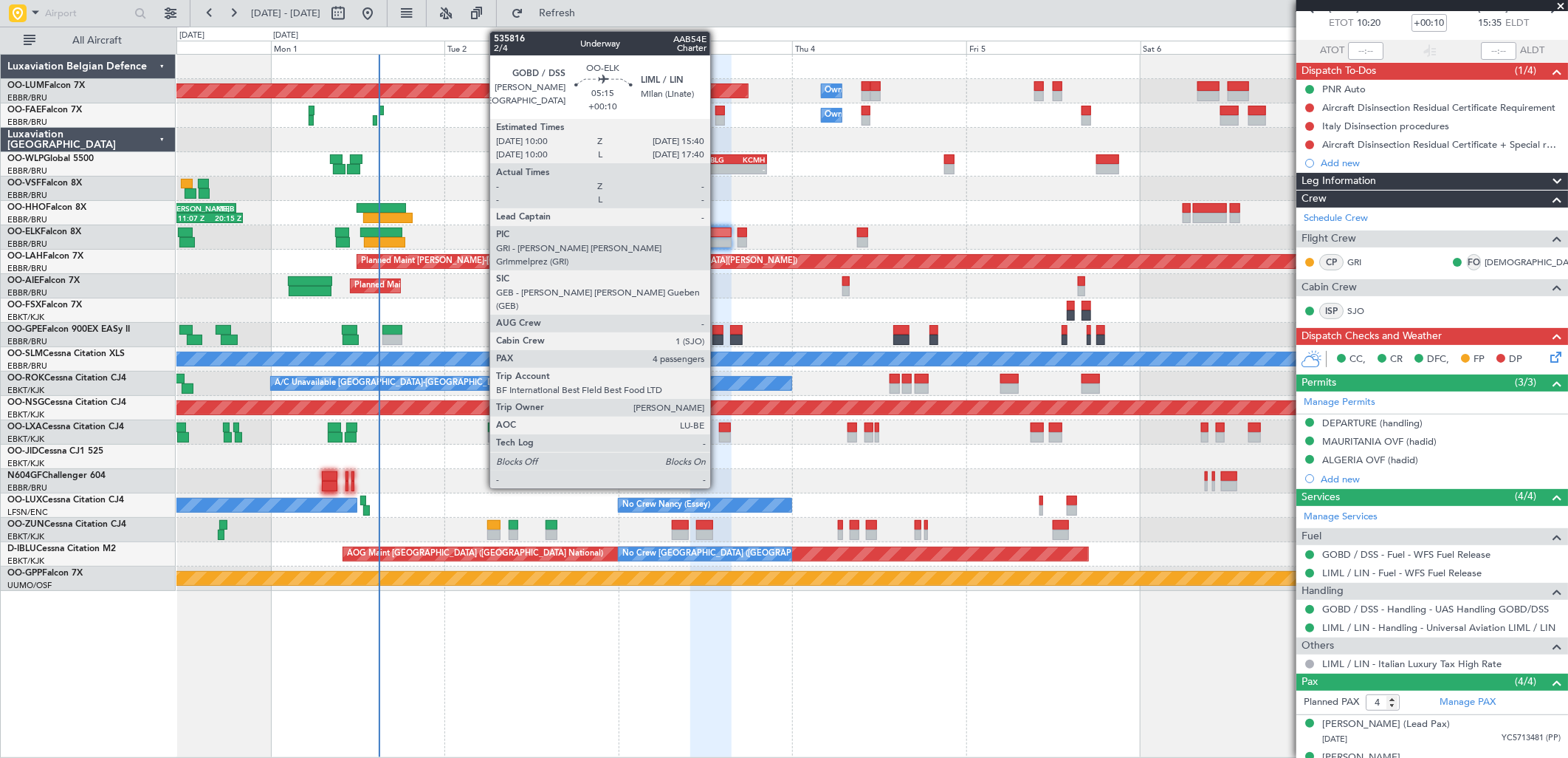
click at [717, 232] on div at bounding box center [710, 233] width 41 height 10
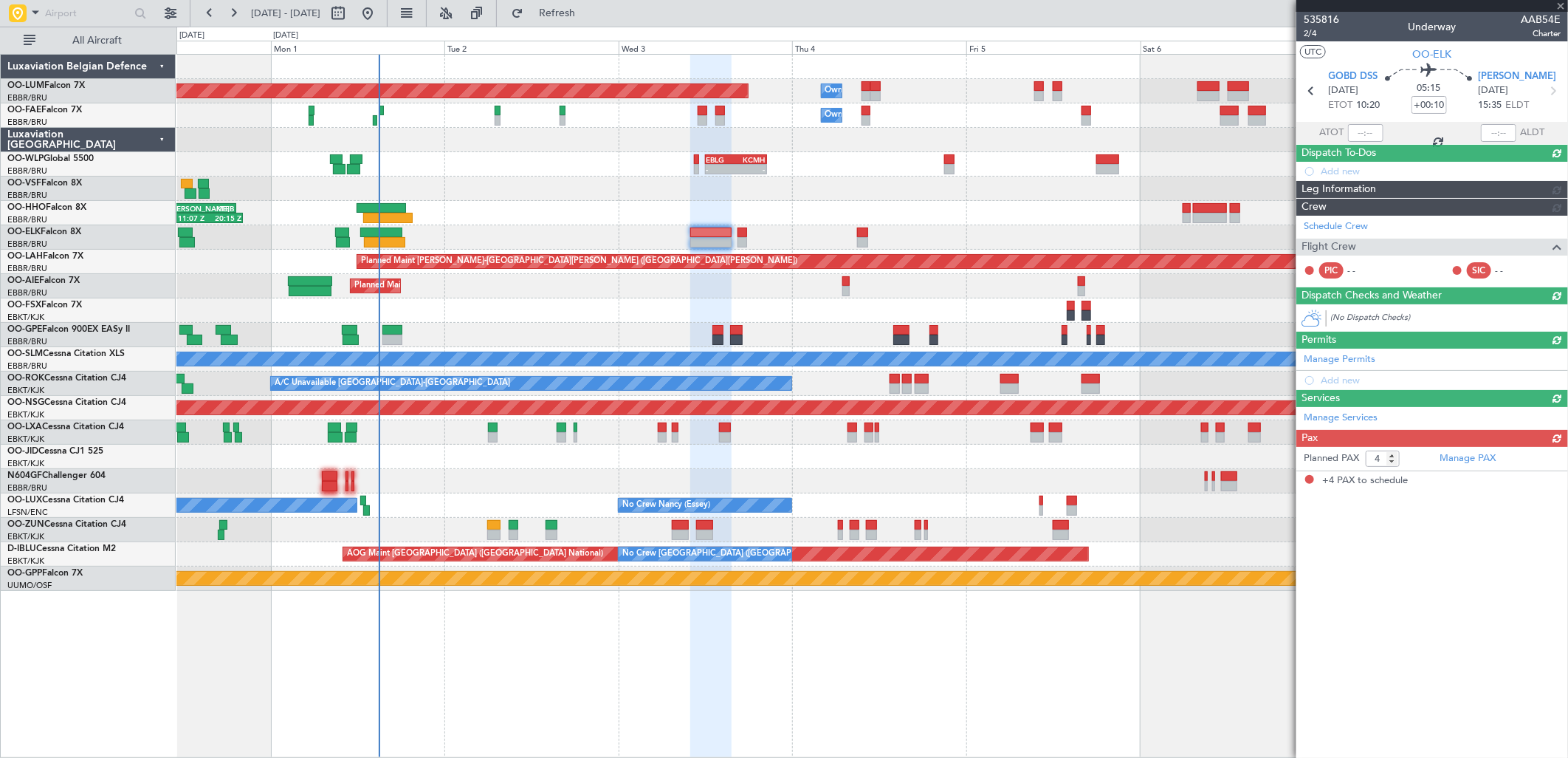
scroll to position [0, 0]
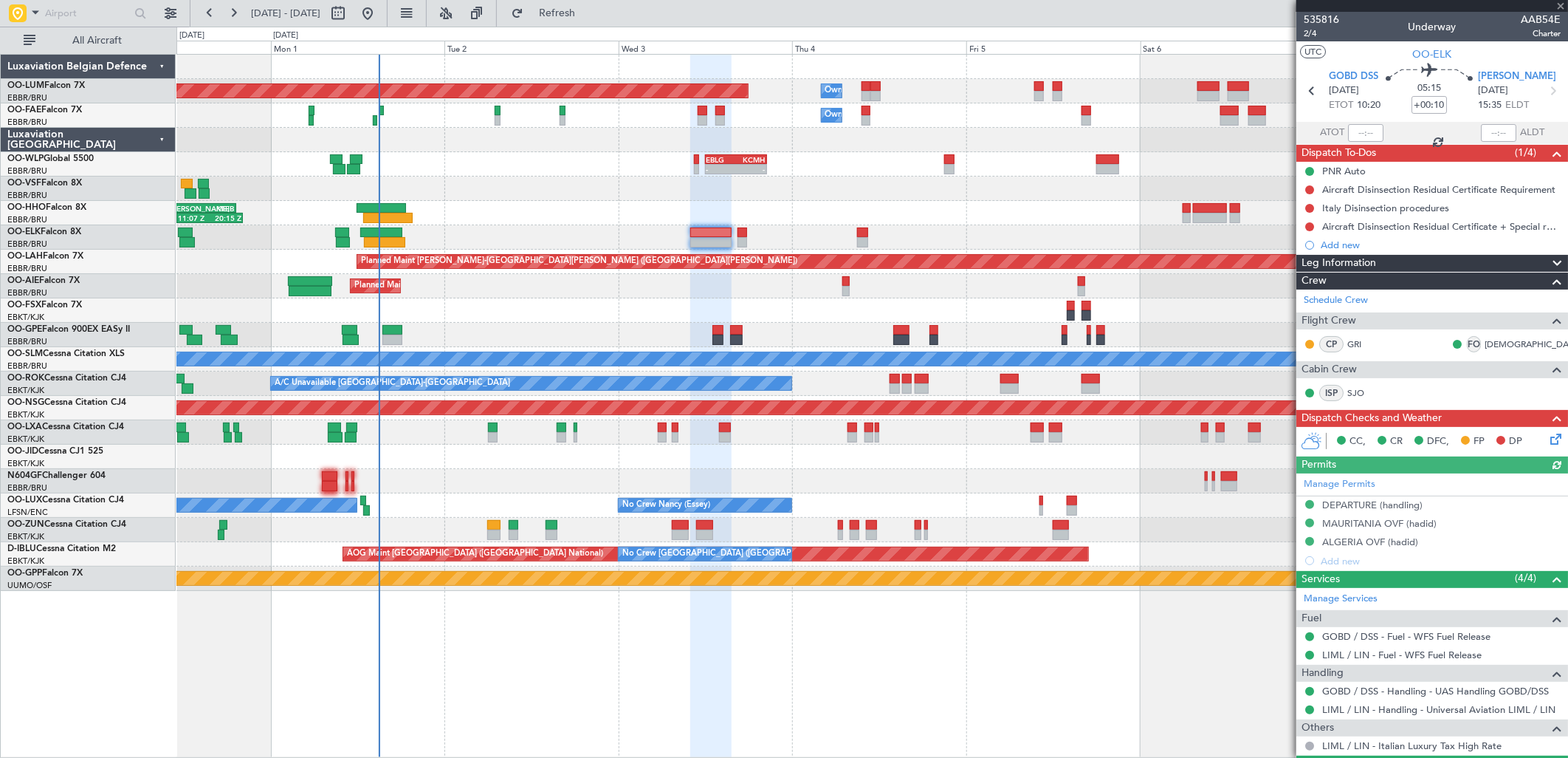
click at [1371, 500] on div "Manage Permits DEPARTURE (handling) MAURITANIA OVF (hadid) ALGERIA OVF (hadid) …" at bounding box center [1432, 522] width 272 height 97
click at [1367, 500] on div "DEPARTURE (handling)" at bounding box center [1373, 505] width 101 height 12
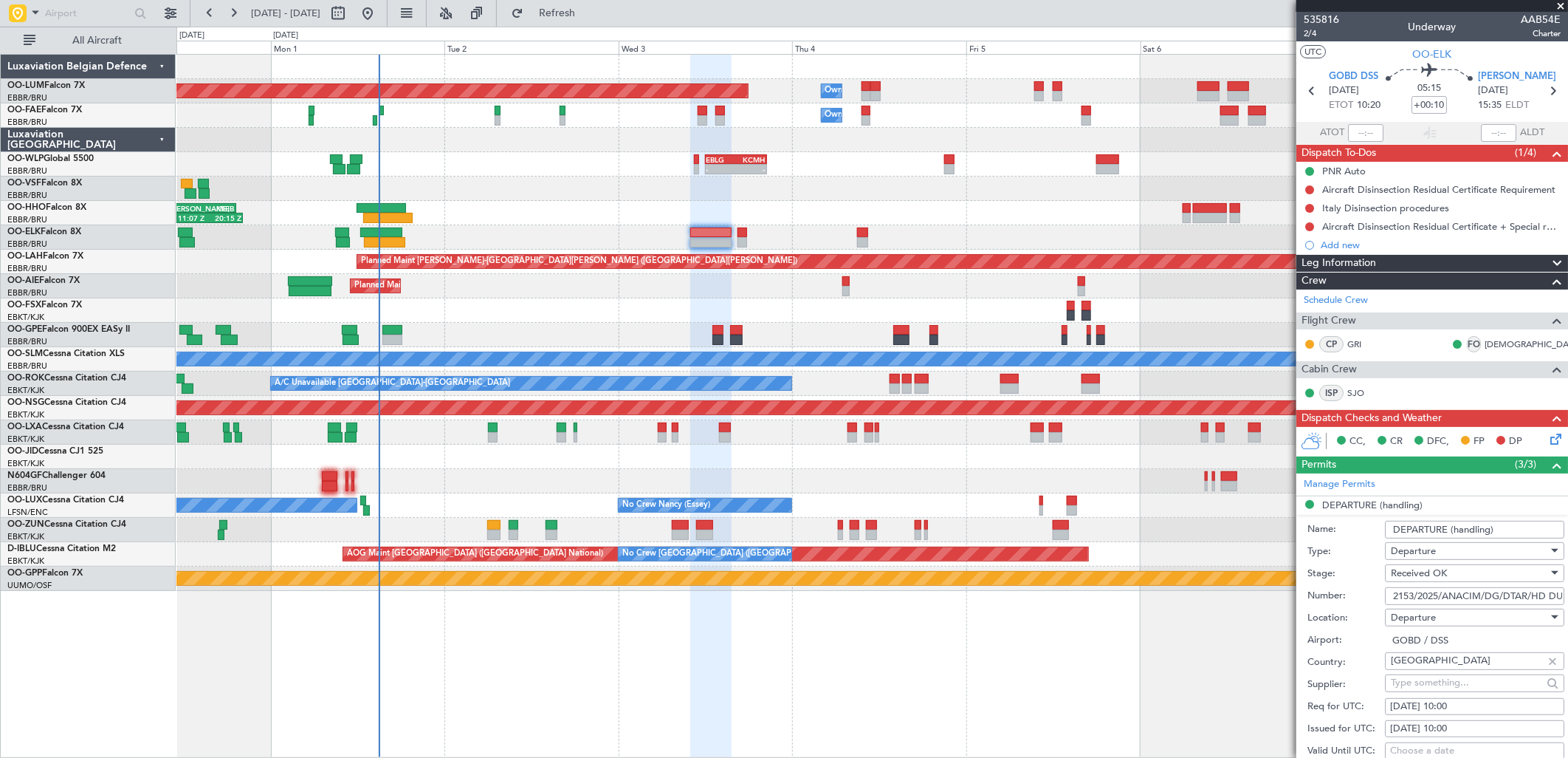
scroll to position [0, 86]
drag, startPoint x: 1518, startPoint y: 595, endPoint x: 1561, endPoint y: 598, distance: 43.1
click at [1561, 598] on article "535816 2/4 Underway AAB54E Charter UTC OO-ELK GOBD DSS 03/09/2025 ETOT 10:20 05…" at bounding box center [1432, 384] width 272 height 746
click at [891, 461] on div "AOG Maint Kortrijk-[GEOGRAPHIC_DATA]" at bounding box center [872, 457] width 1391 height 24
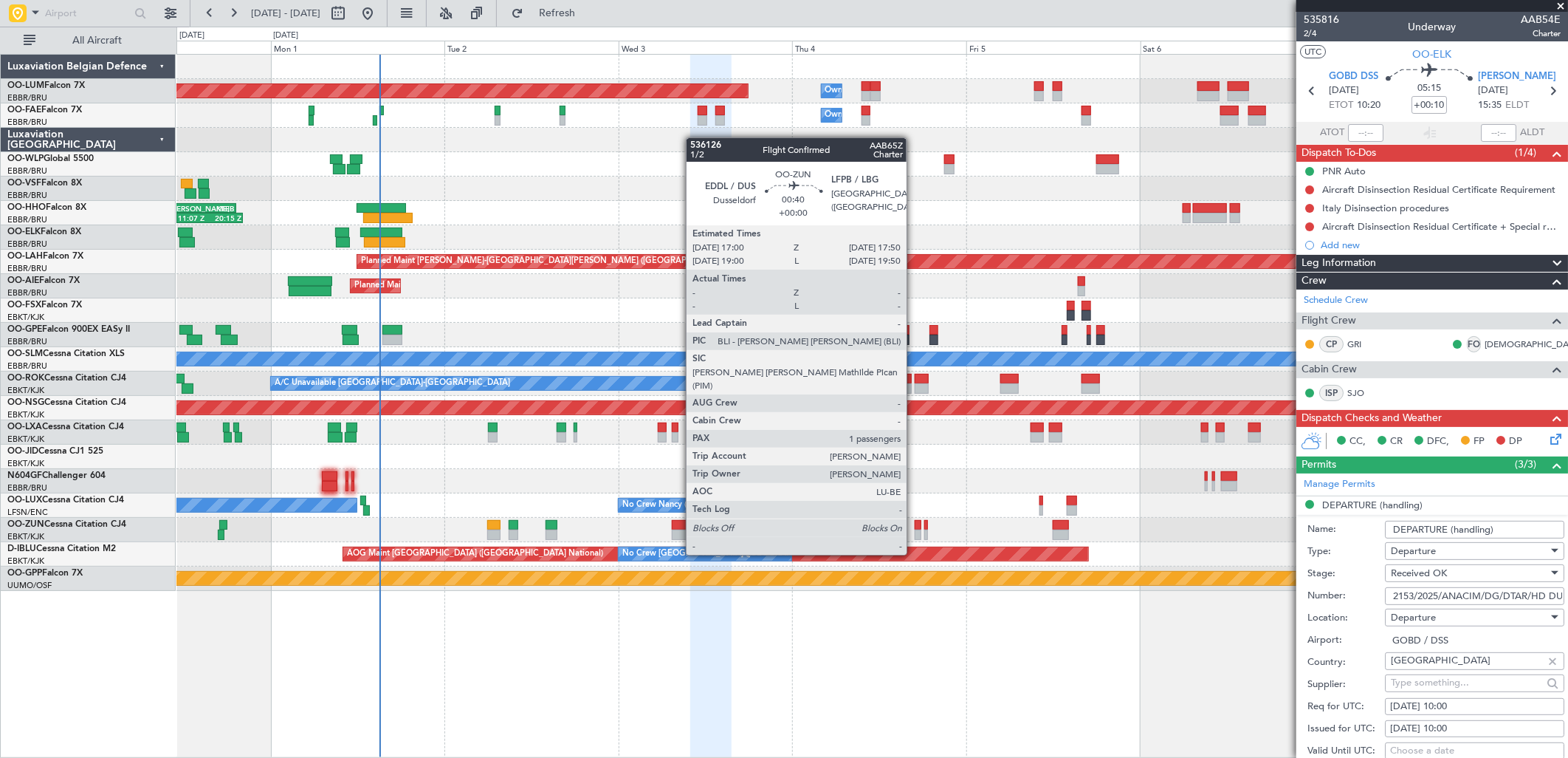
click at [915, 526] on div at bounding box center [918, 525] width 7 height 10
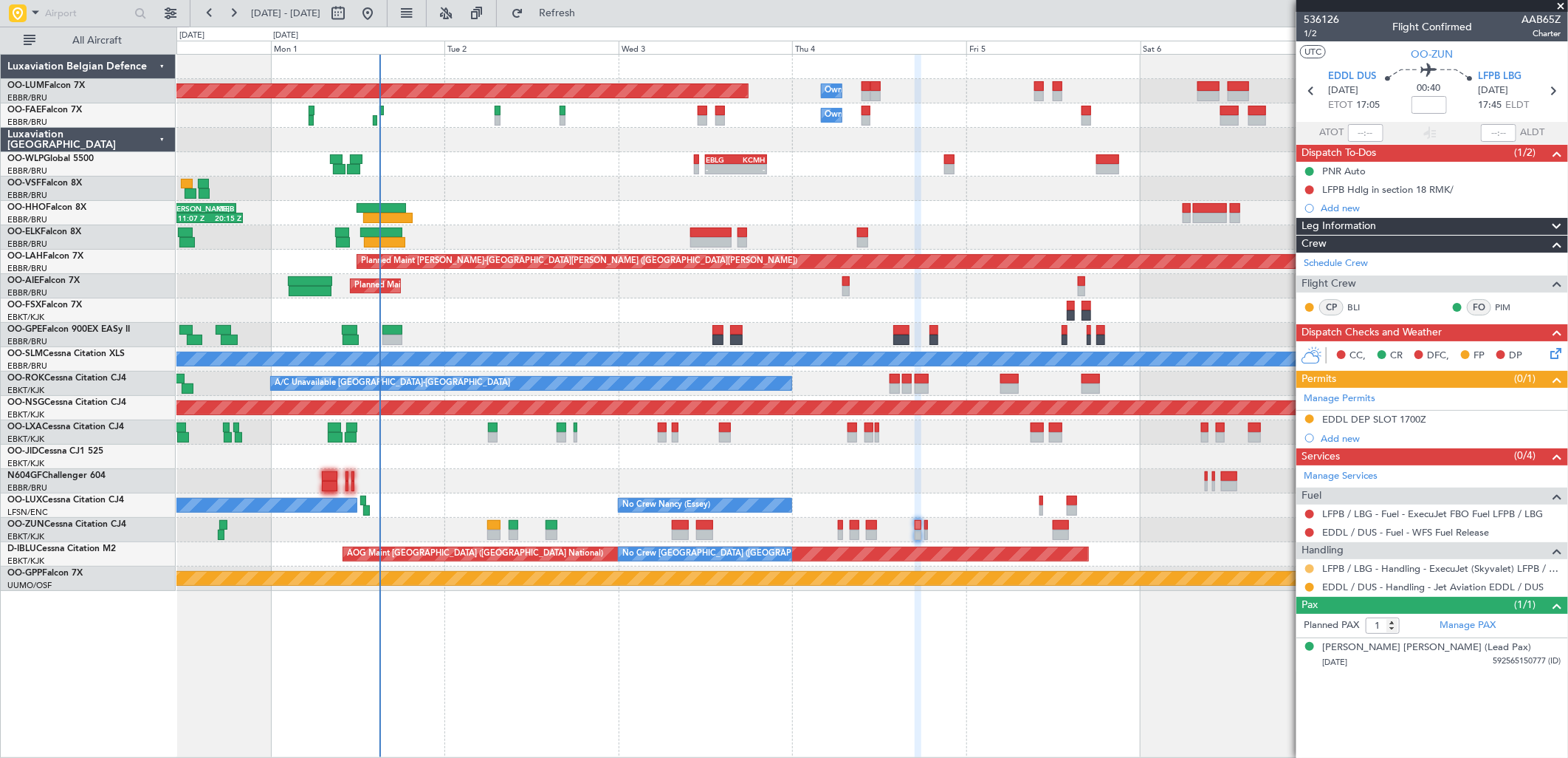
click at [1307, 569] on button at bounding box center [1309, 568] width 9 height 9
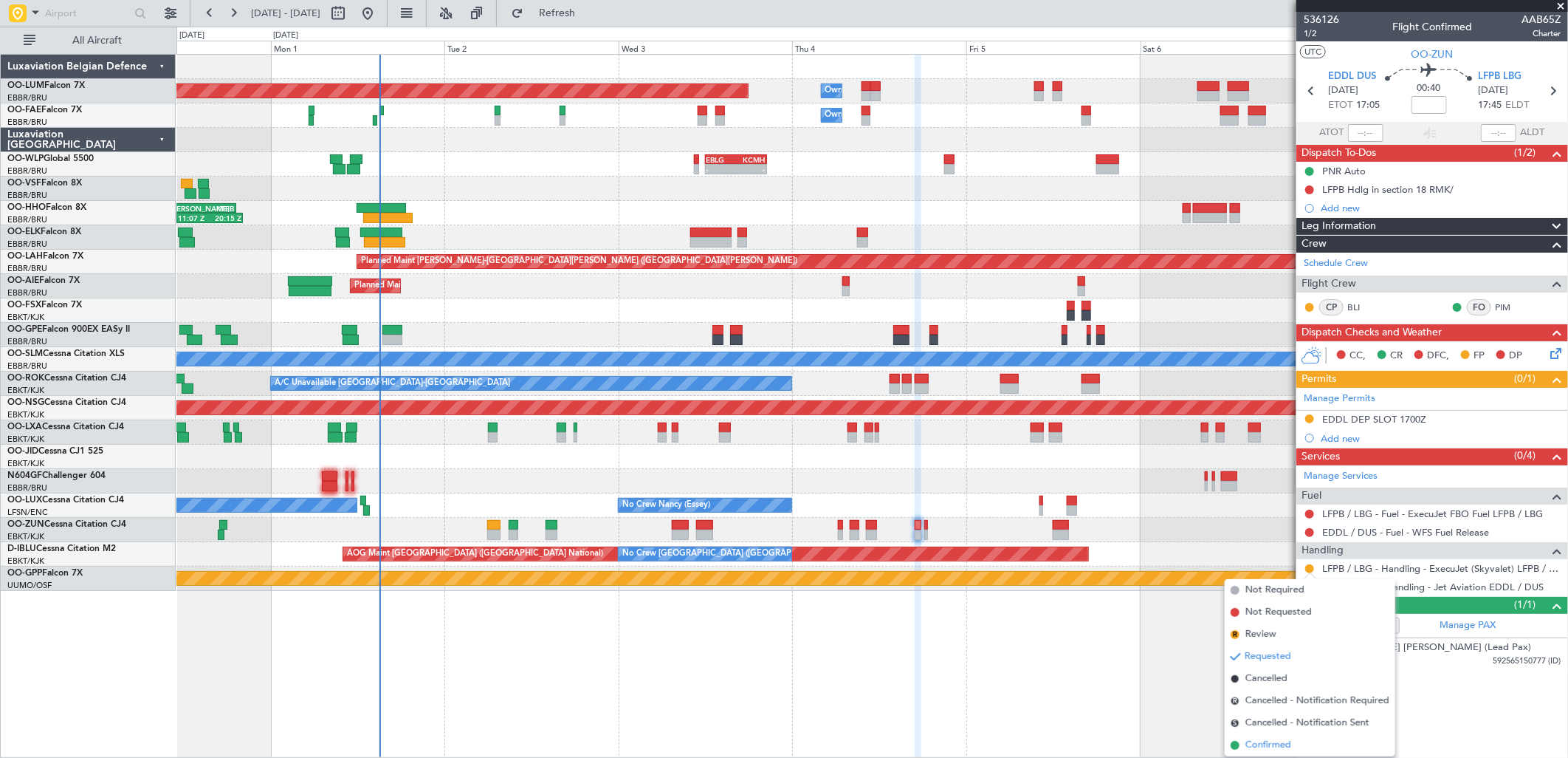
click at [1260, 746] on span "Confirmed" at bounding box center [1268, 745] width 46 height 15
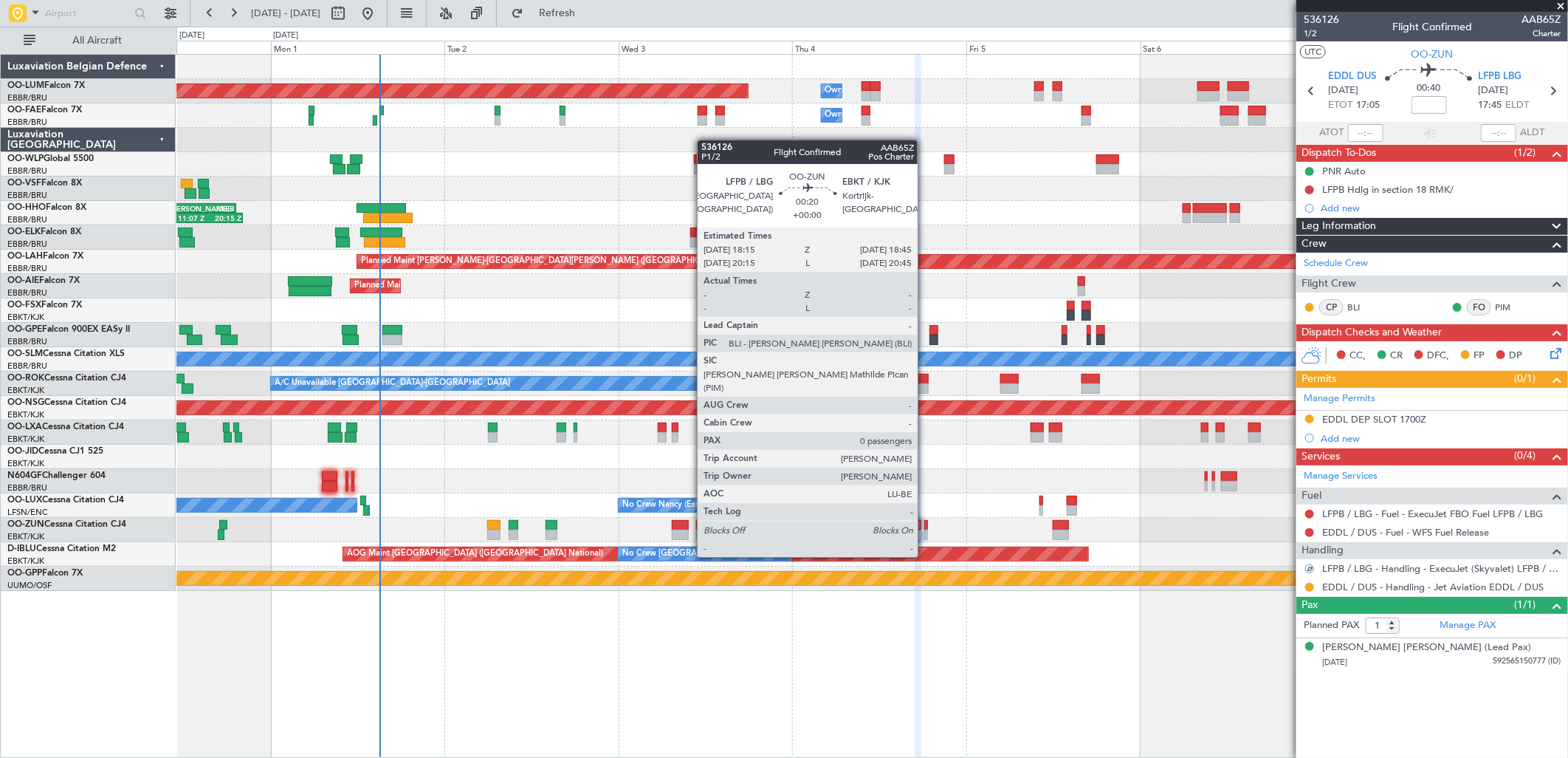
click at [925, 529] on div at bounding box center [926, 534] width 4 height 10
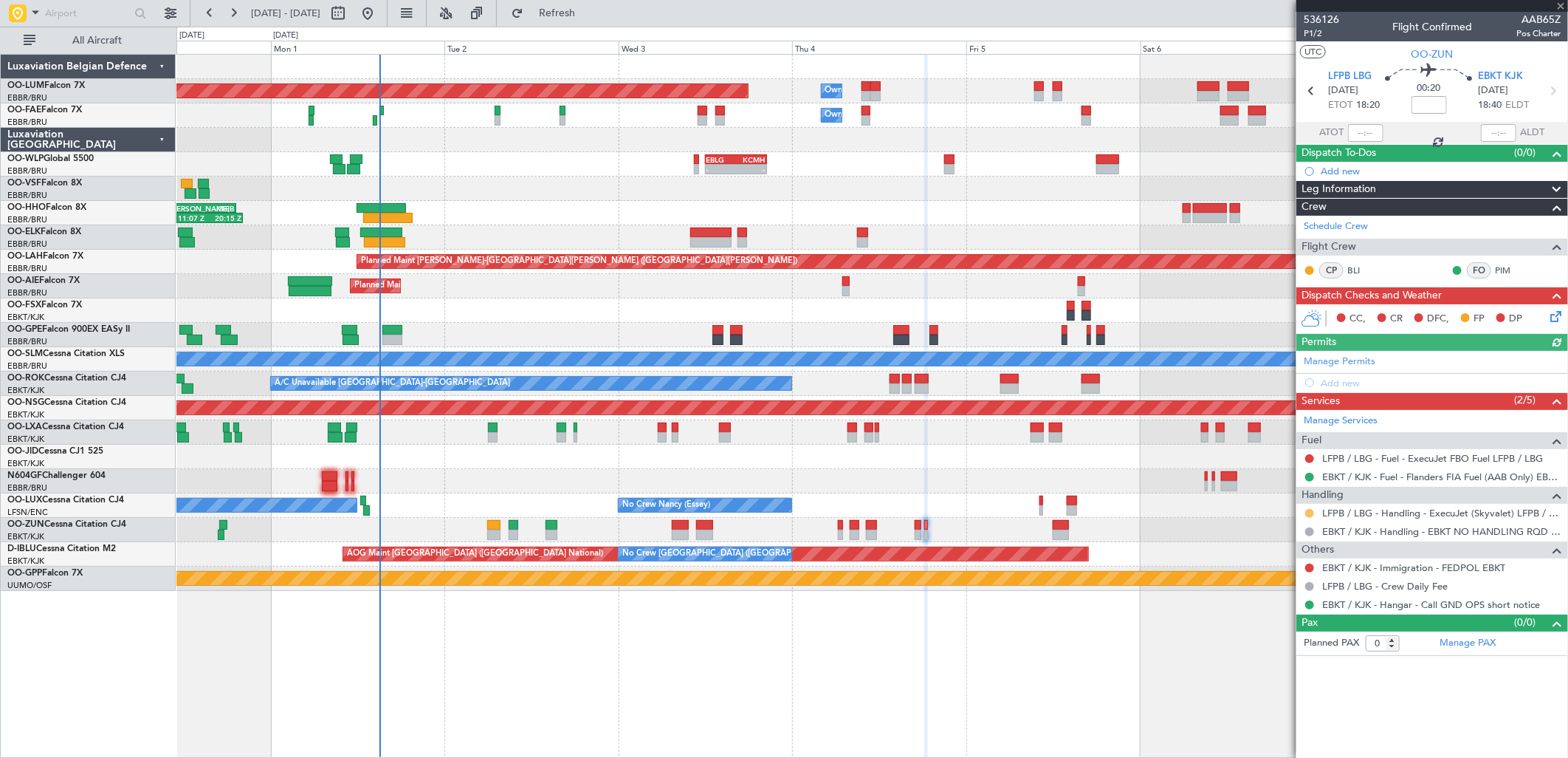
click at [1310, 518] on mat-tooltip-component "Requested" at bounding box center [1311, 537] width 67 height 40
click at [1310, 514] on button at bounding box center [1309, 513] width 9 height 9
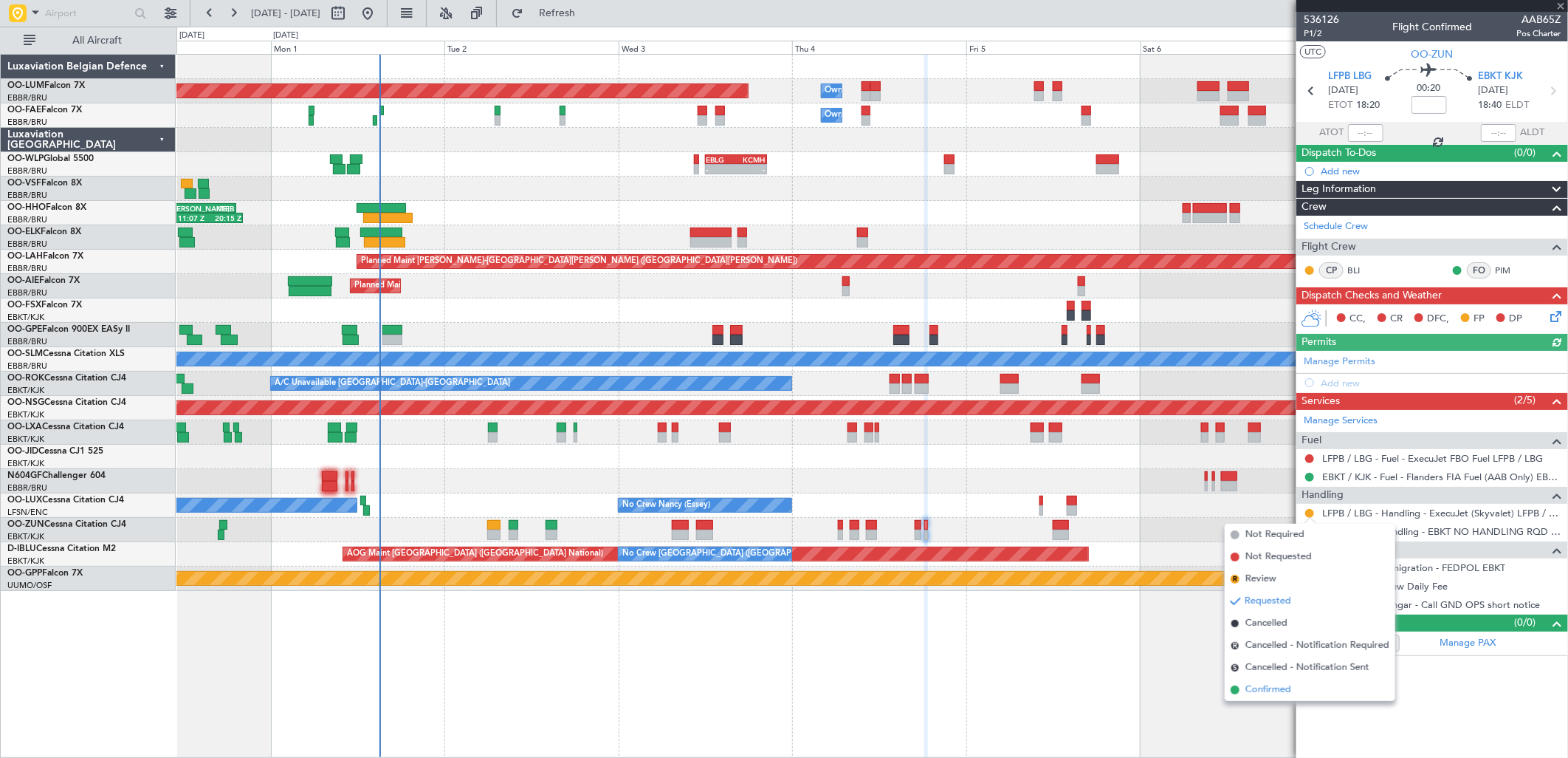
click at [1264, 691] on span "Confirmed" at bounding box center [1268, 690] width 46 height 15
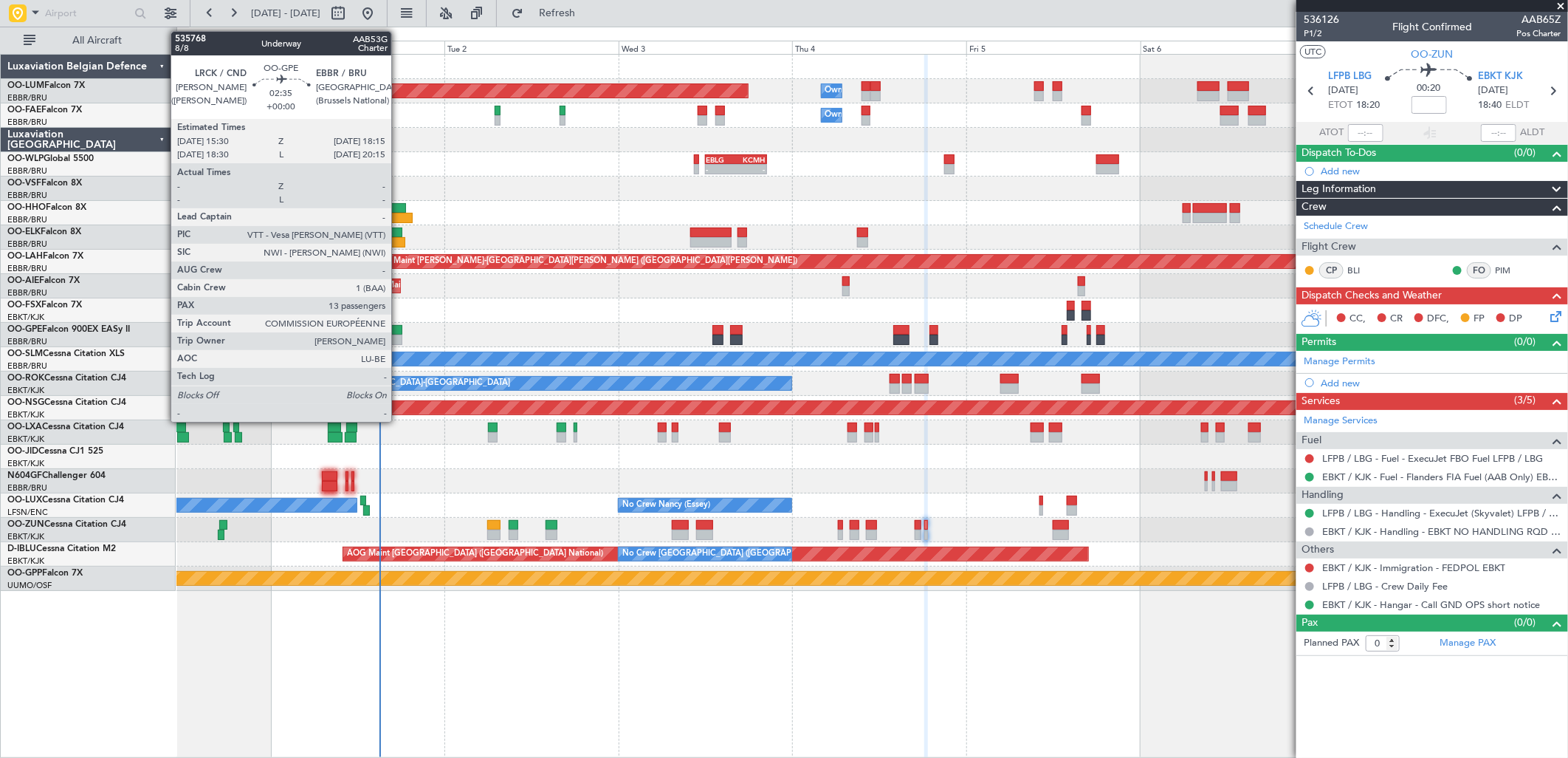
click at [399, 330] on div at bounding box center [393, 329] width 20 height 10
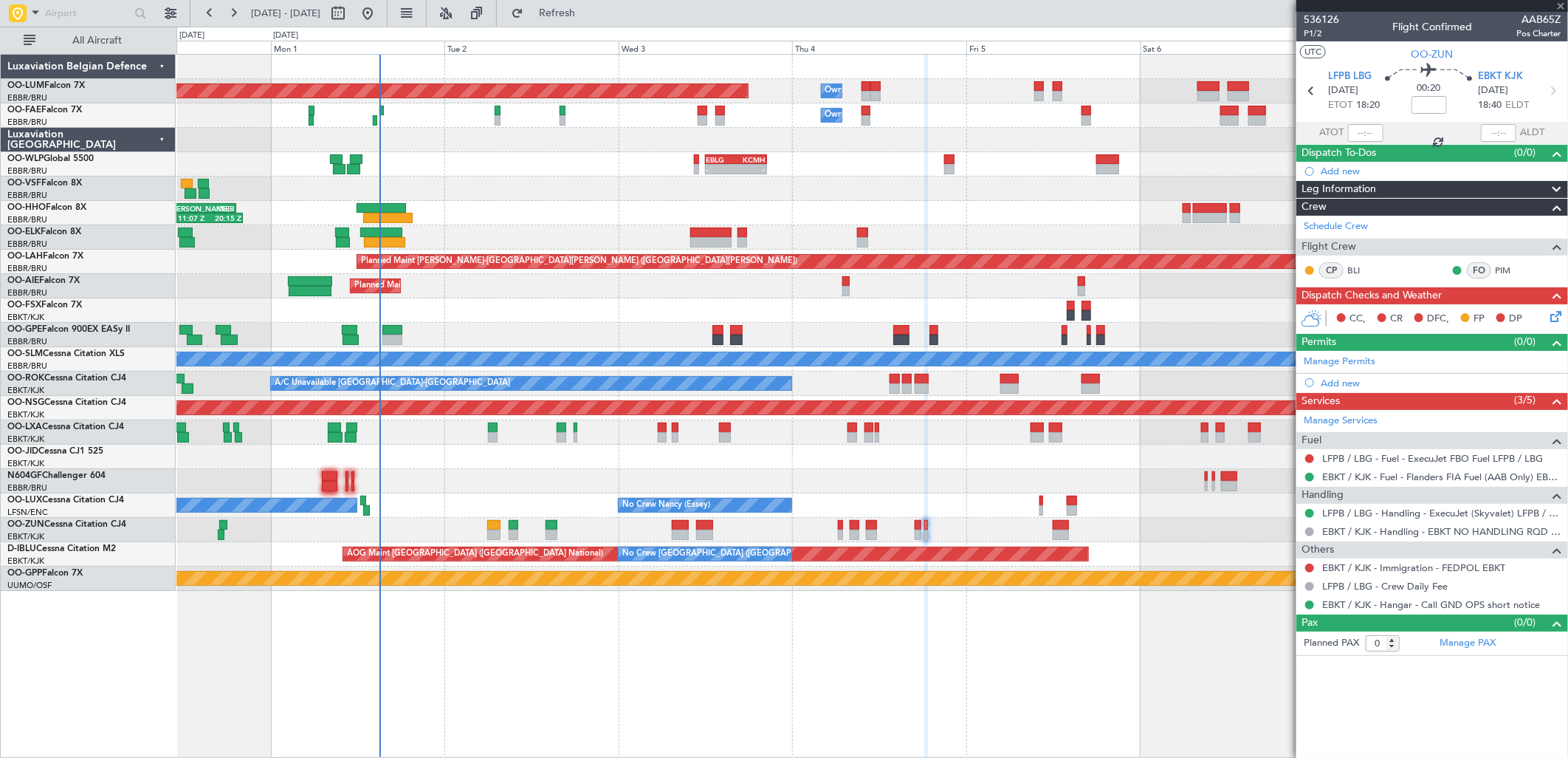
type input "13"
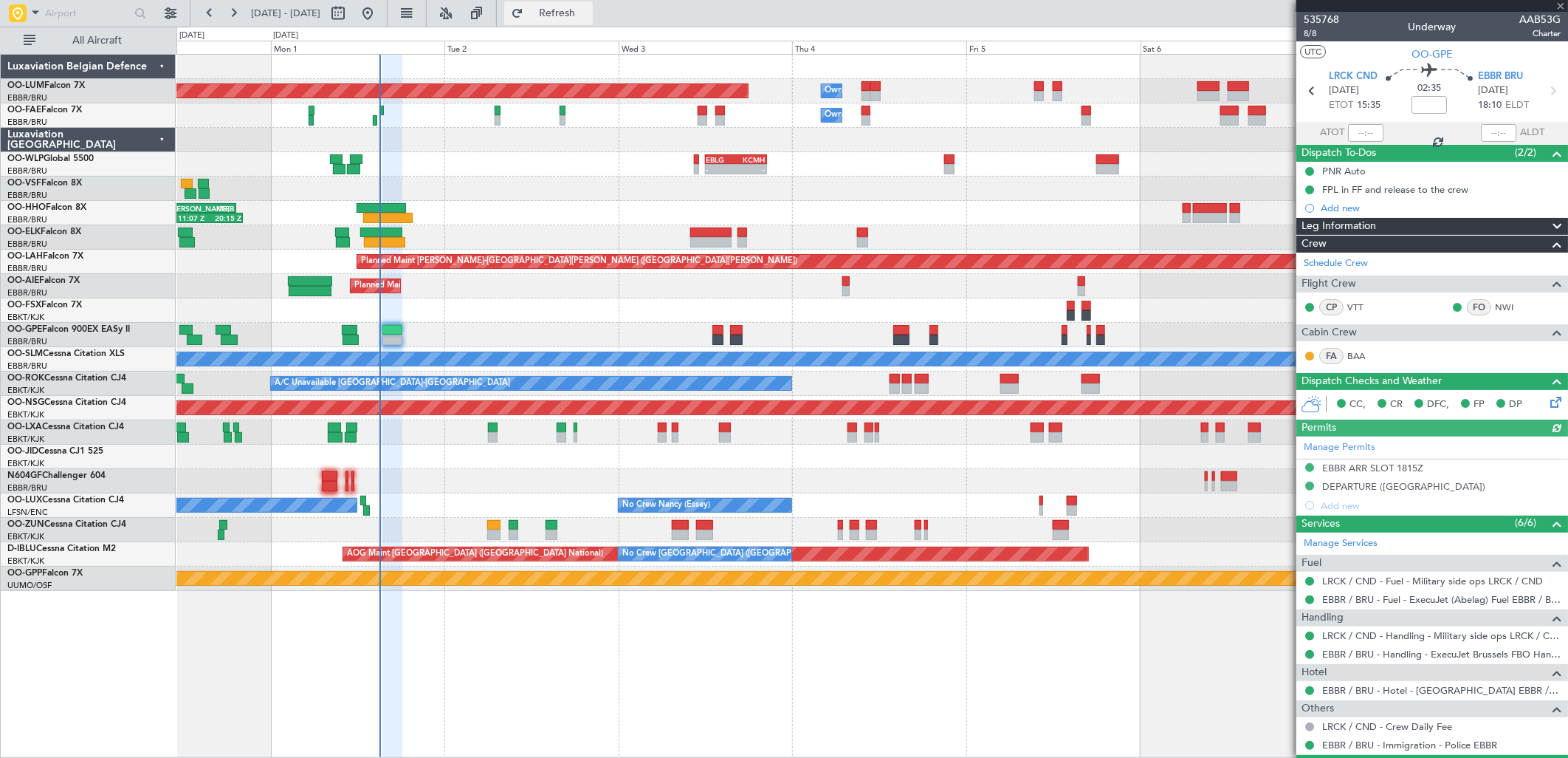
click at [588, 12] on span "Refresh" at bounding box center [557, 12] width 62 height 10
click at [350, 11] on button at bounding box center [338, 13] width 23 height 23
select select "8"
select select "2025"
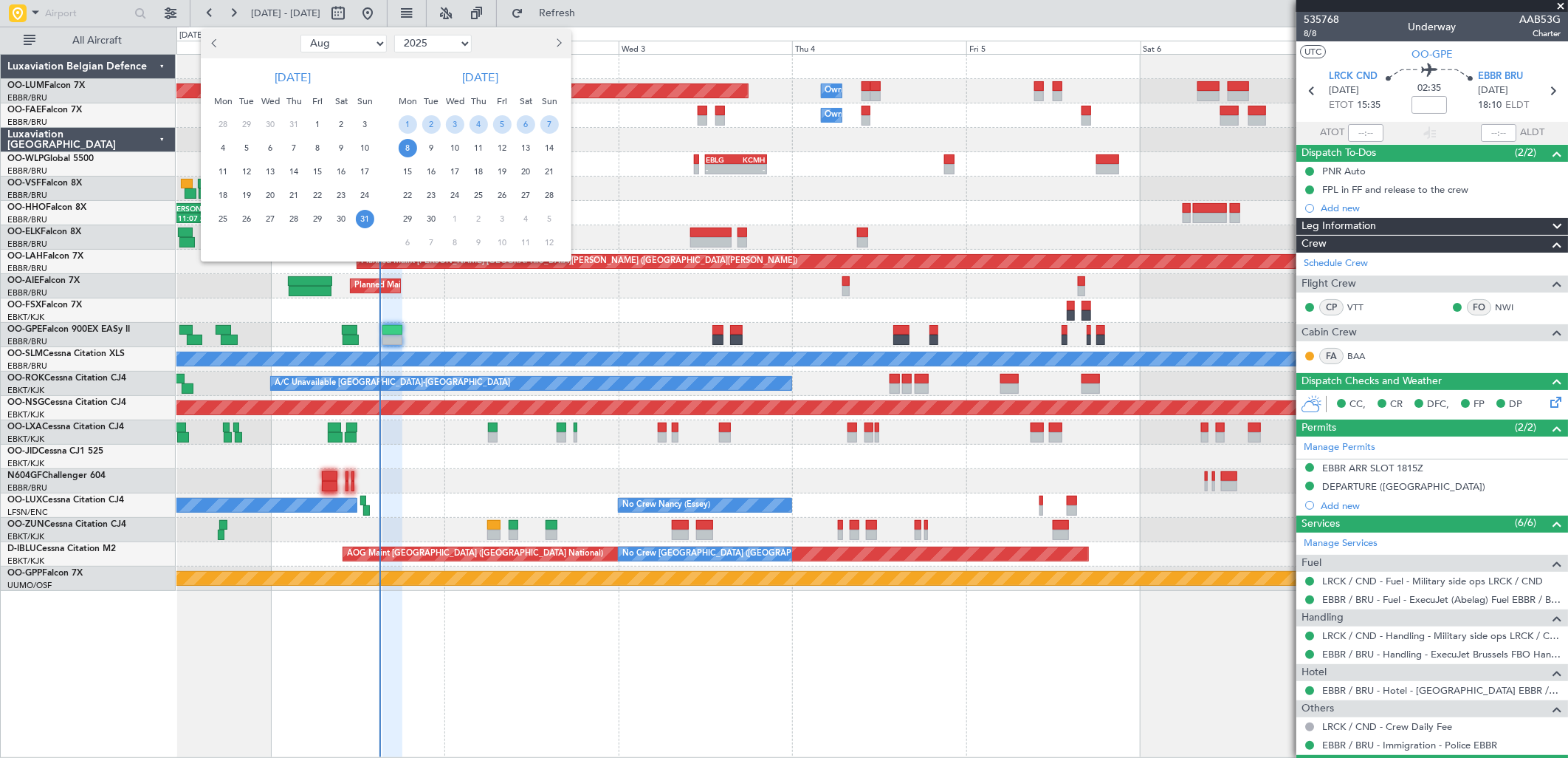
click at [558, 42] on span "Next month" at bounding box center [557, 43] width 9 height 9
click at [558, 41] on span "Next month" at bounding box center [557, 43] width 9 height 9
click at [544, 143] on span "9" at bounding box center [550, 148] width 19 height 19
click at [552, 167] on span "16" at bounding box center [550, 172] width 19 height 19
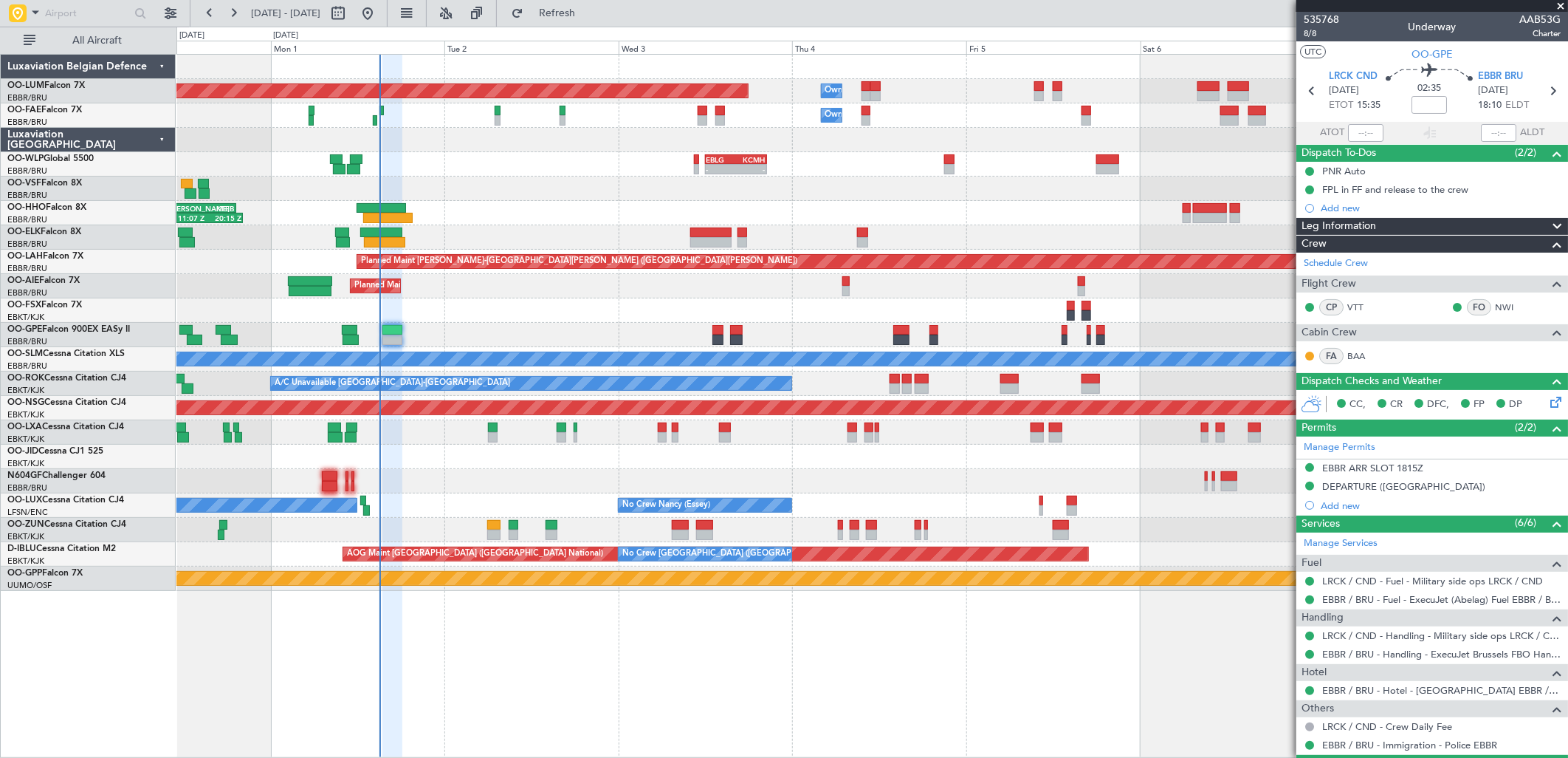
select select "11"
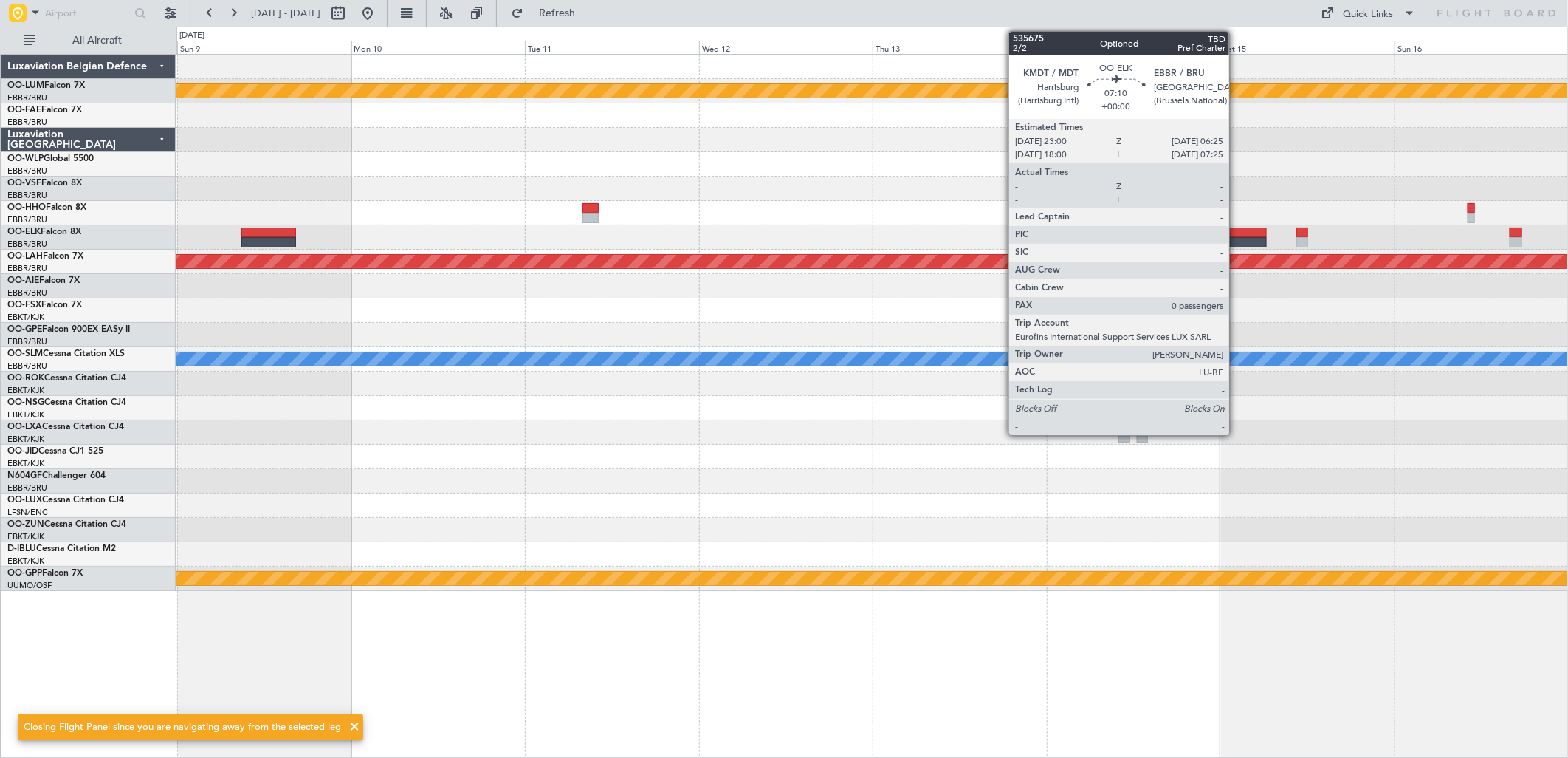
click at [1236, 234] on div at bounding box center [1240, 233] width 54 height 10
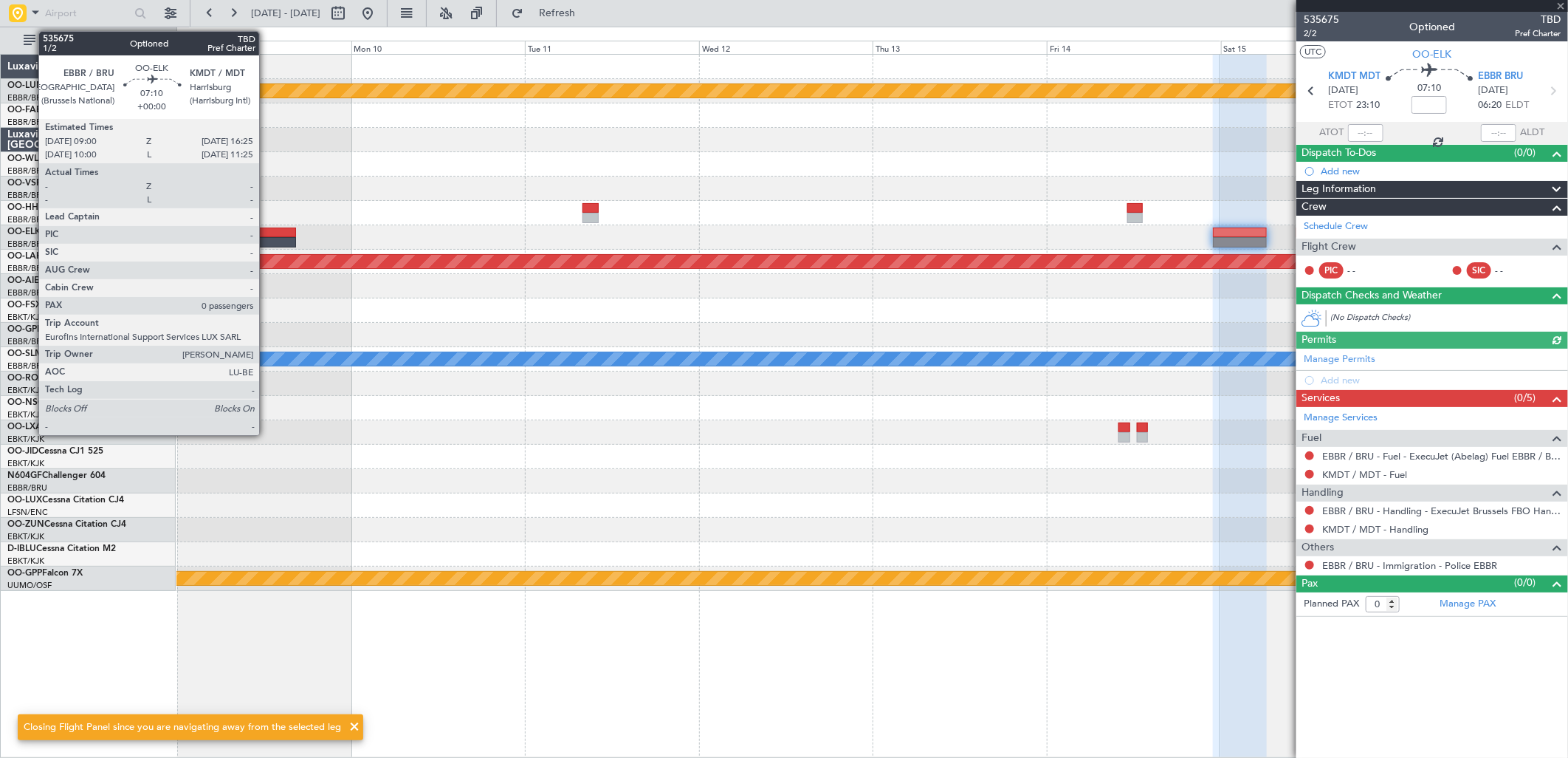
click at [266, 232] on div at bounding box center [269, 233] width 54 height 10
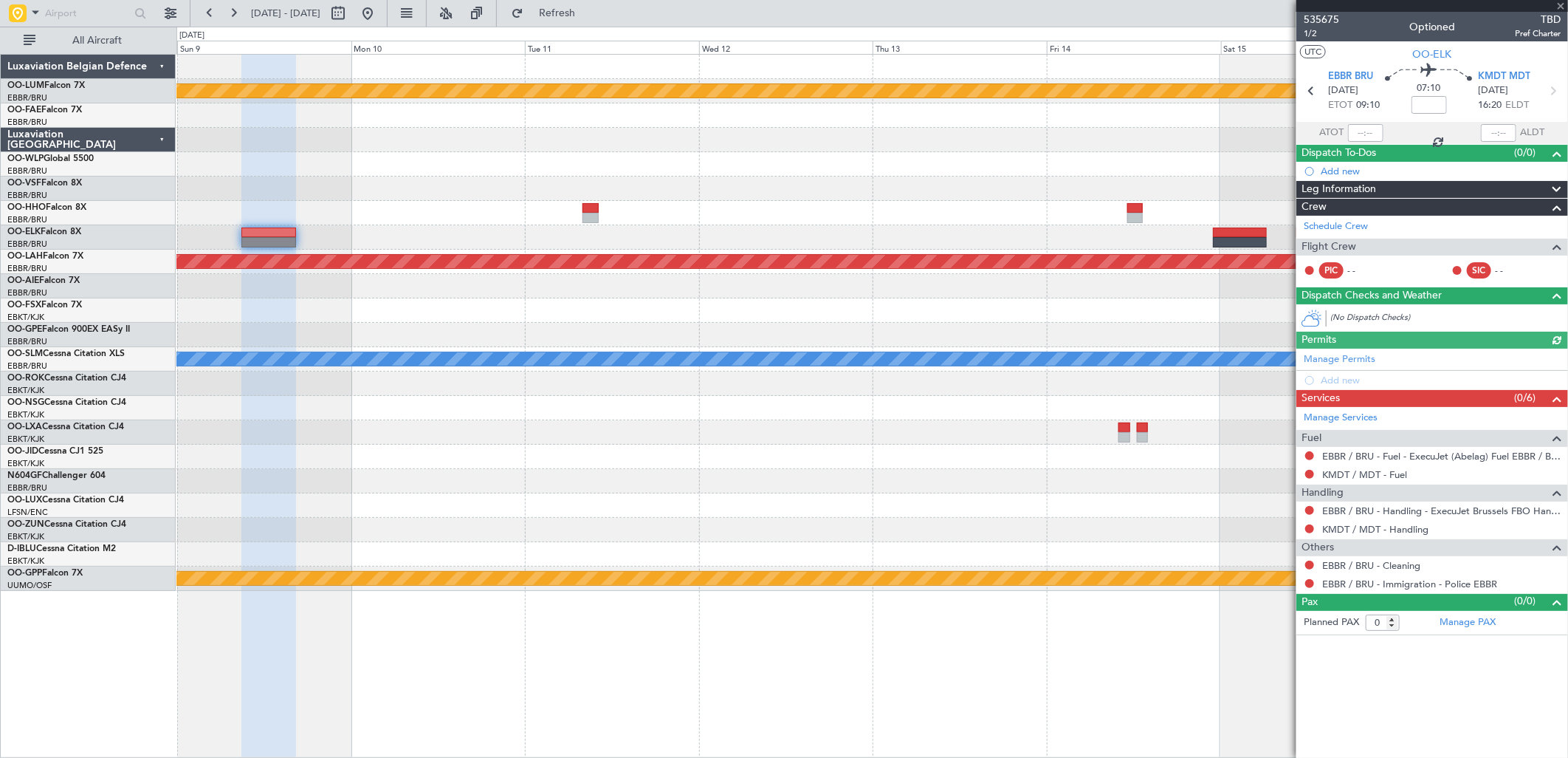
click at [1514, 68] on section "EBBR BRU [DATE] ETOT 09:10 07:10 KMDT MDT [DATE] 16:20 ELDT" at bounding box center [1432, 92] width 272 height 58
click at [1508, 71] on span "KMDT MDT" at bounding box center [1504, 77] width 53 height 15
click at [1311, 455] on button at bounding box center [1309, 455] width 9 height 9
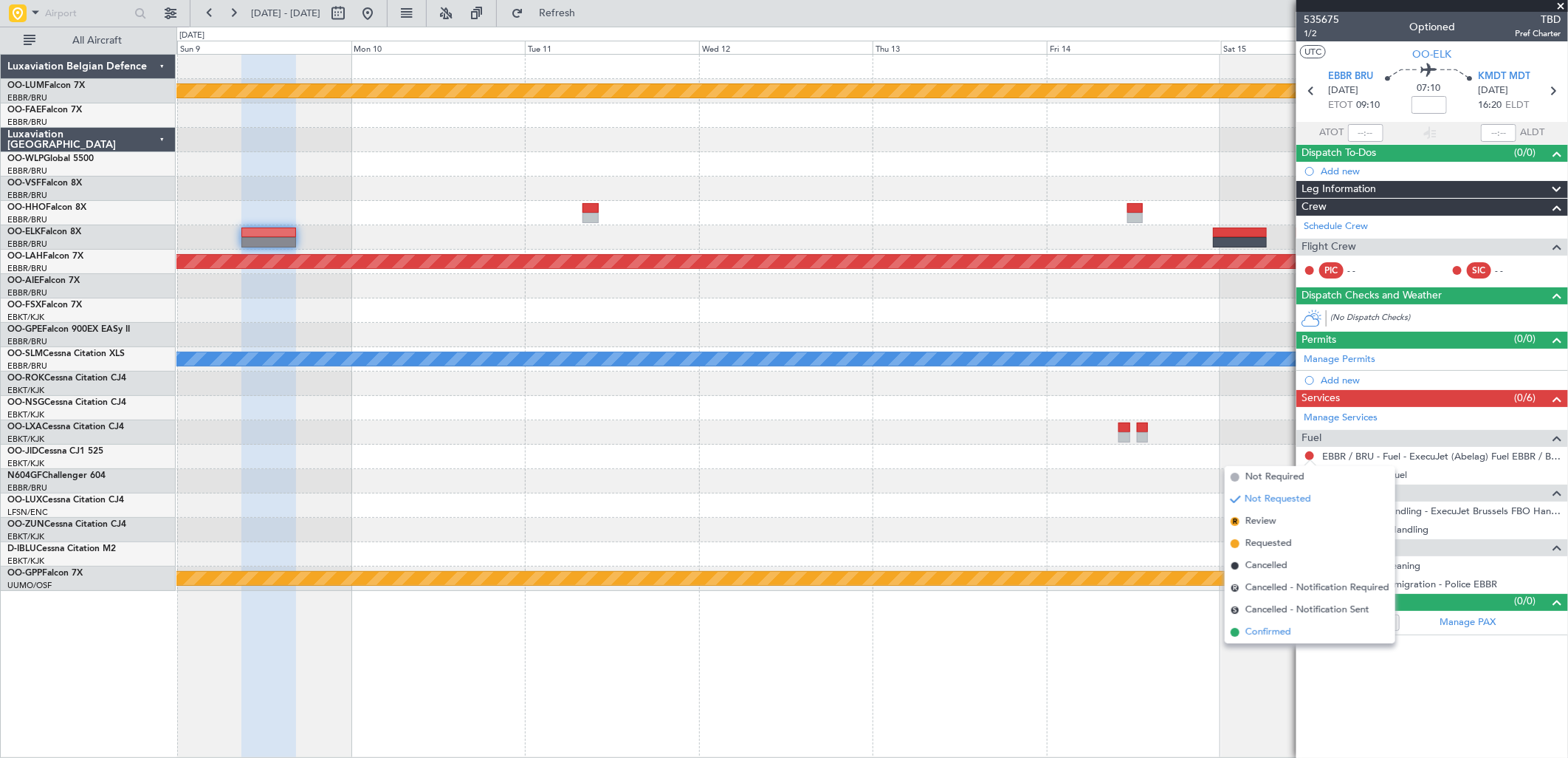
click at [1255, 629] on span "Confirmed" at bounding box center [1268, 632] width 46 height 15
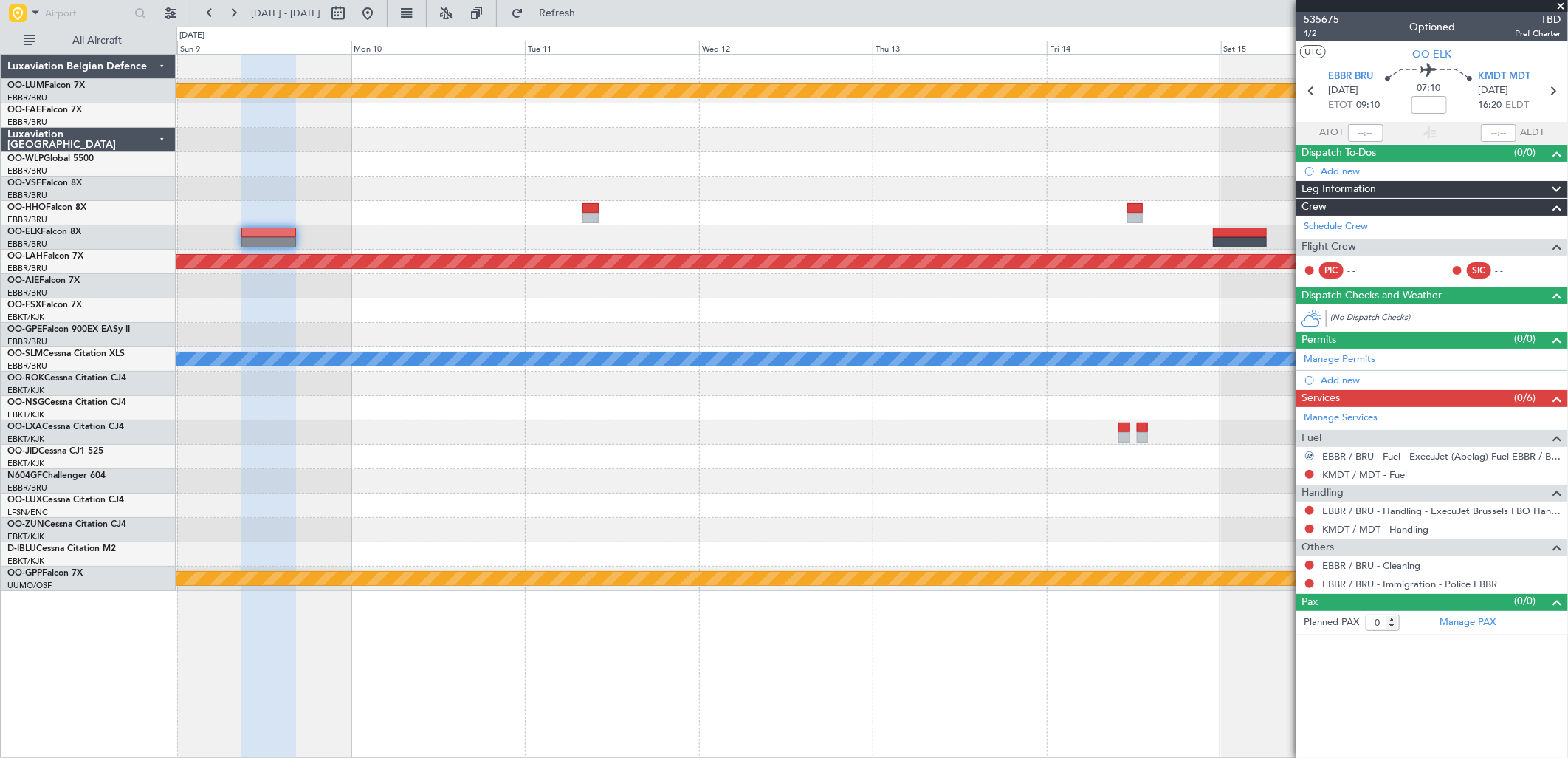
click at [1312, 569] on div at bounding box center [1309, 564] width 12 height 12
click at [1310, 567] on button at bounding box center [1309, 564] width 9 height 9
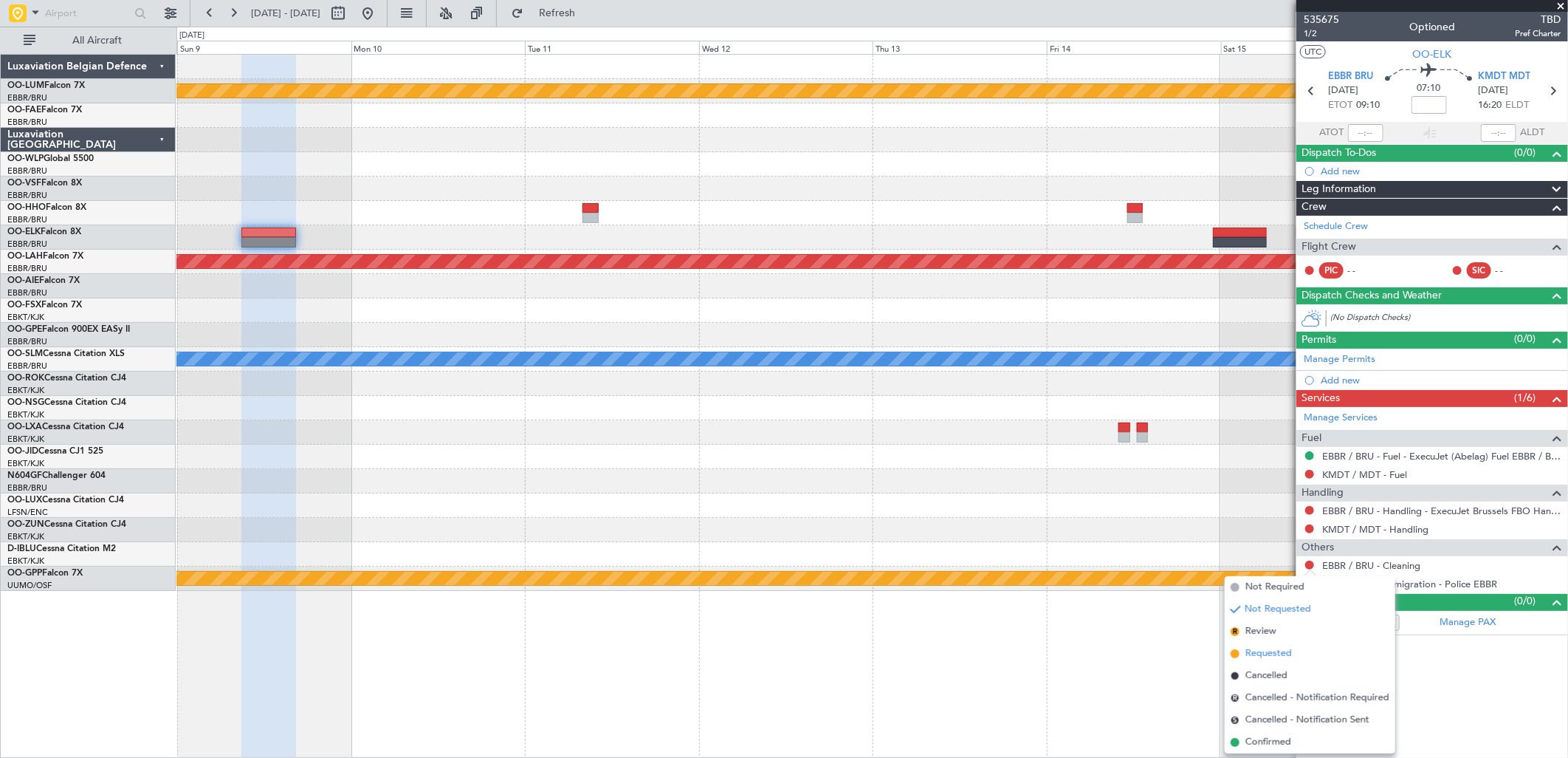
click at [1268, 654] on span "Requested" at bounding box center [1269, 653] width 46 height 15
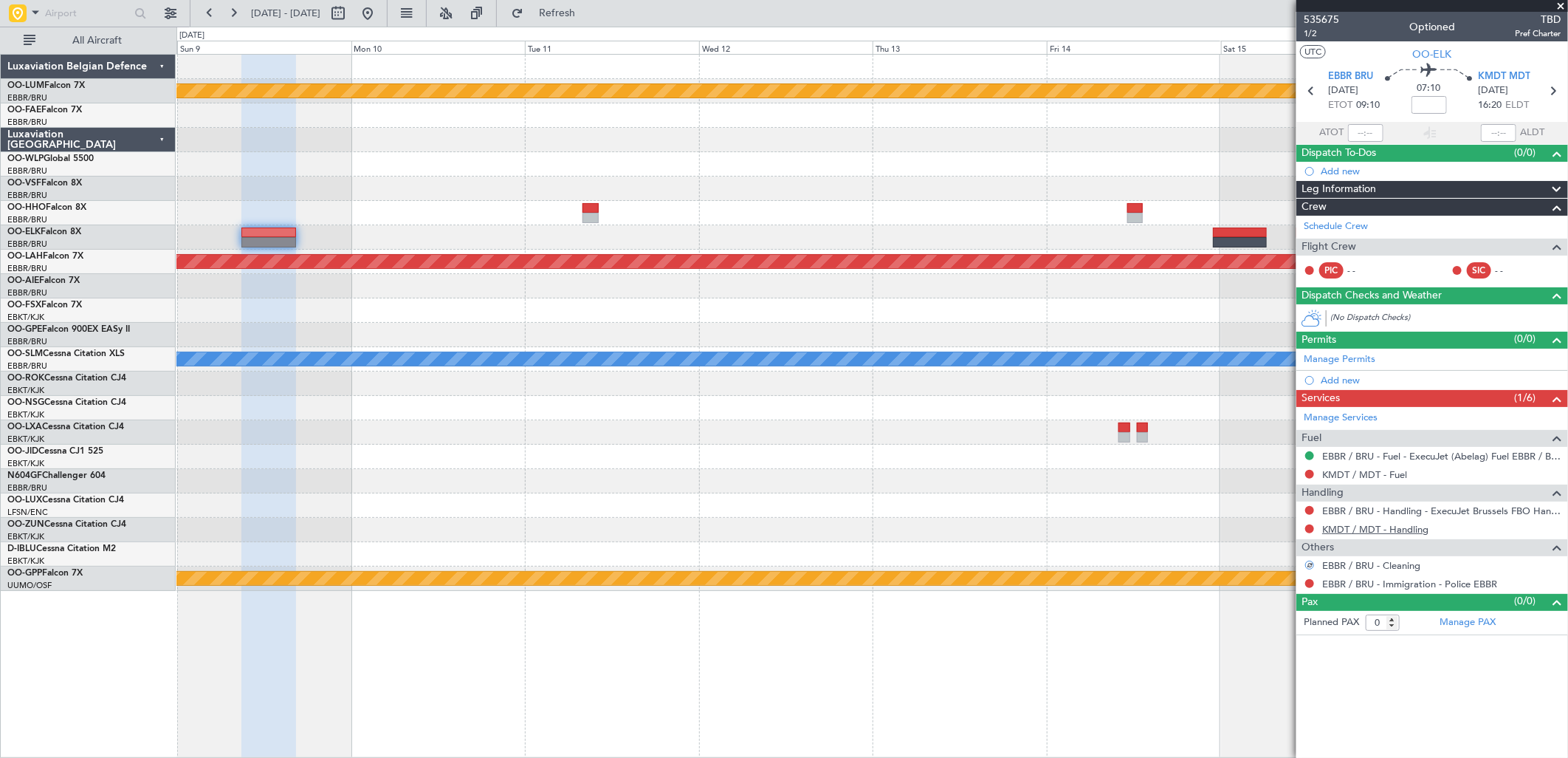
click at [1403, 534] on link "KMDT / MDT - Handling" at bounding box center [1375, 529] width 106 height 12
click at [380, 8] on button at bounding box center [367, 13] width 23 height 23
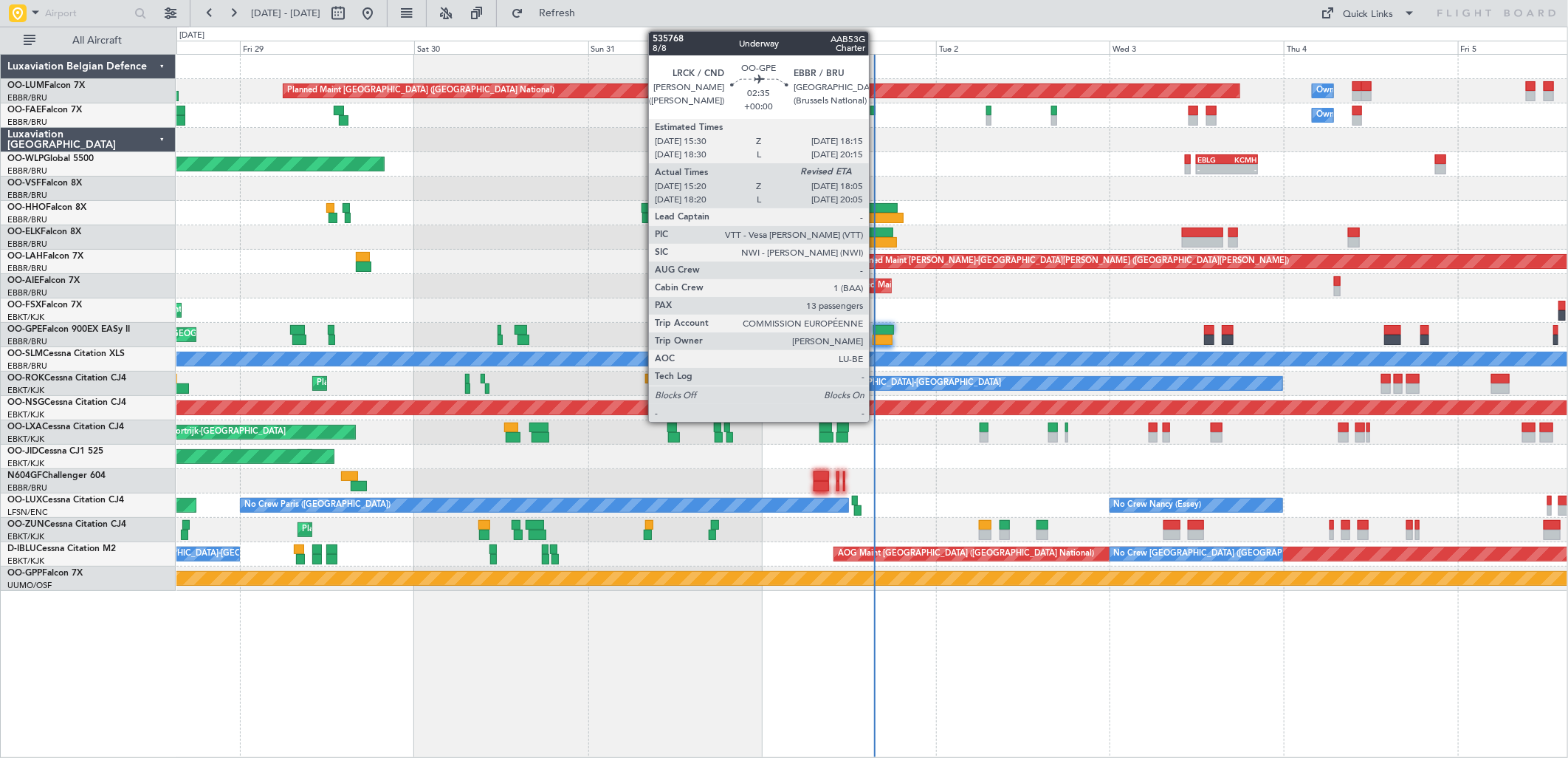
click at [876, 329] on div at bounding box center [883, 329] width 20 height 10
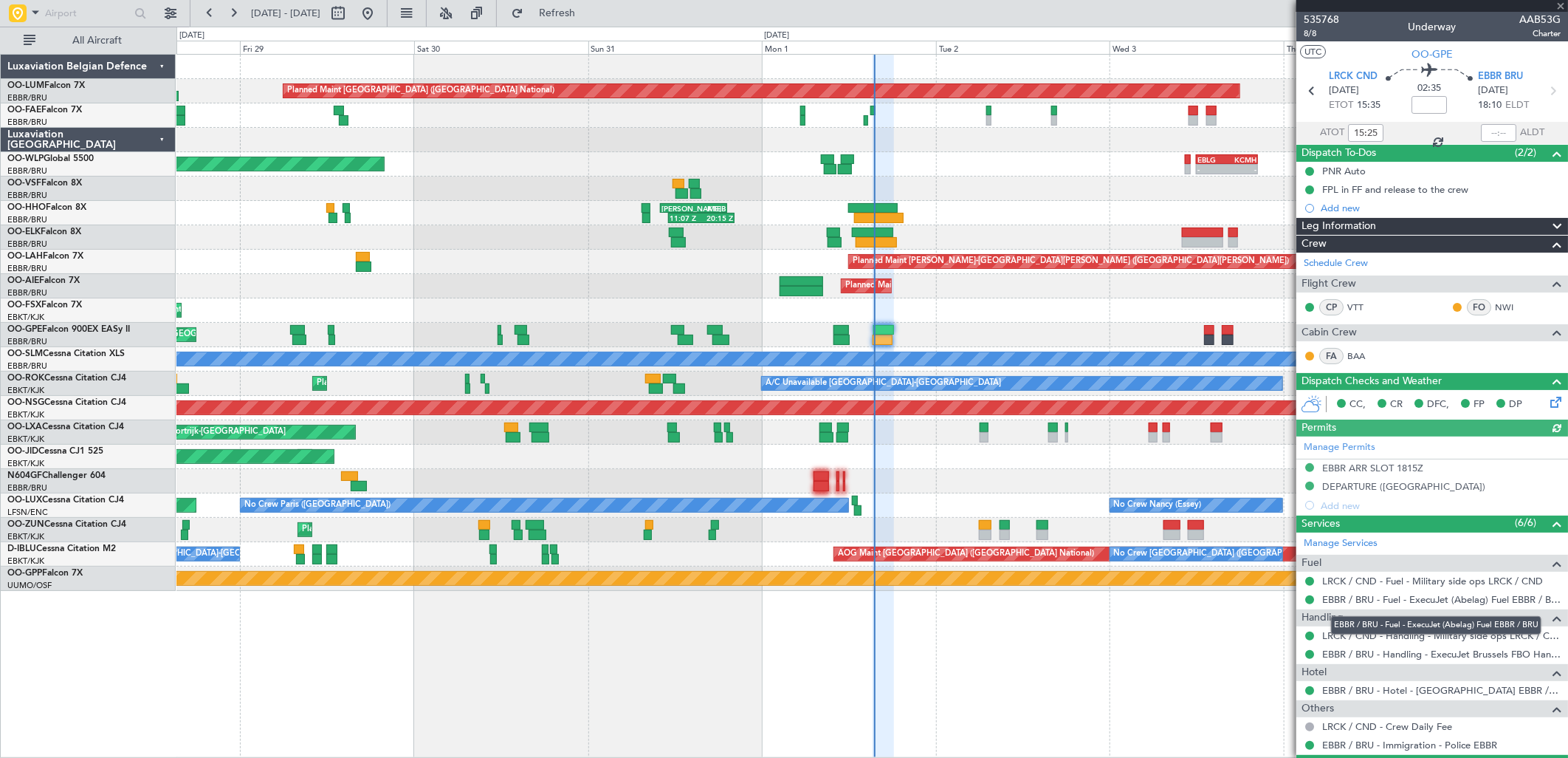
click at [1381, 640] on mat-tooltip-component "EBBR / BRU - Fuel - ExecuJet (Abelag) Fuel EBBR / BRU" at bounding box center [1436, 625] width 231 height 40
click at [1379, 646] on div "EBBR / BRU - Handling - ExecuJet Brussels FBO Handling Abelag" at bounding box center [1432, 654] width 272 height 19
click at [1378, 648] on link "EBBR / BRU - Handling - ExecuJet Brussels FBO Handling Abelag" at bounding box center [1442, 654] width 239 height 12
click at [350, 19] on button at bounding box center [338, 13] width 23 height 23
select select "8"
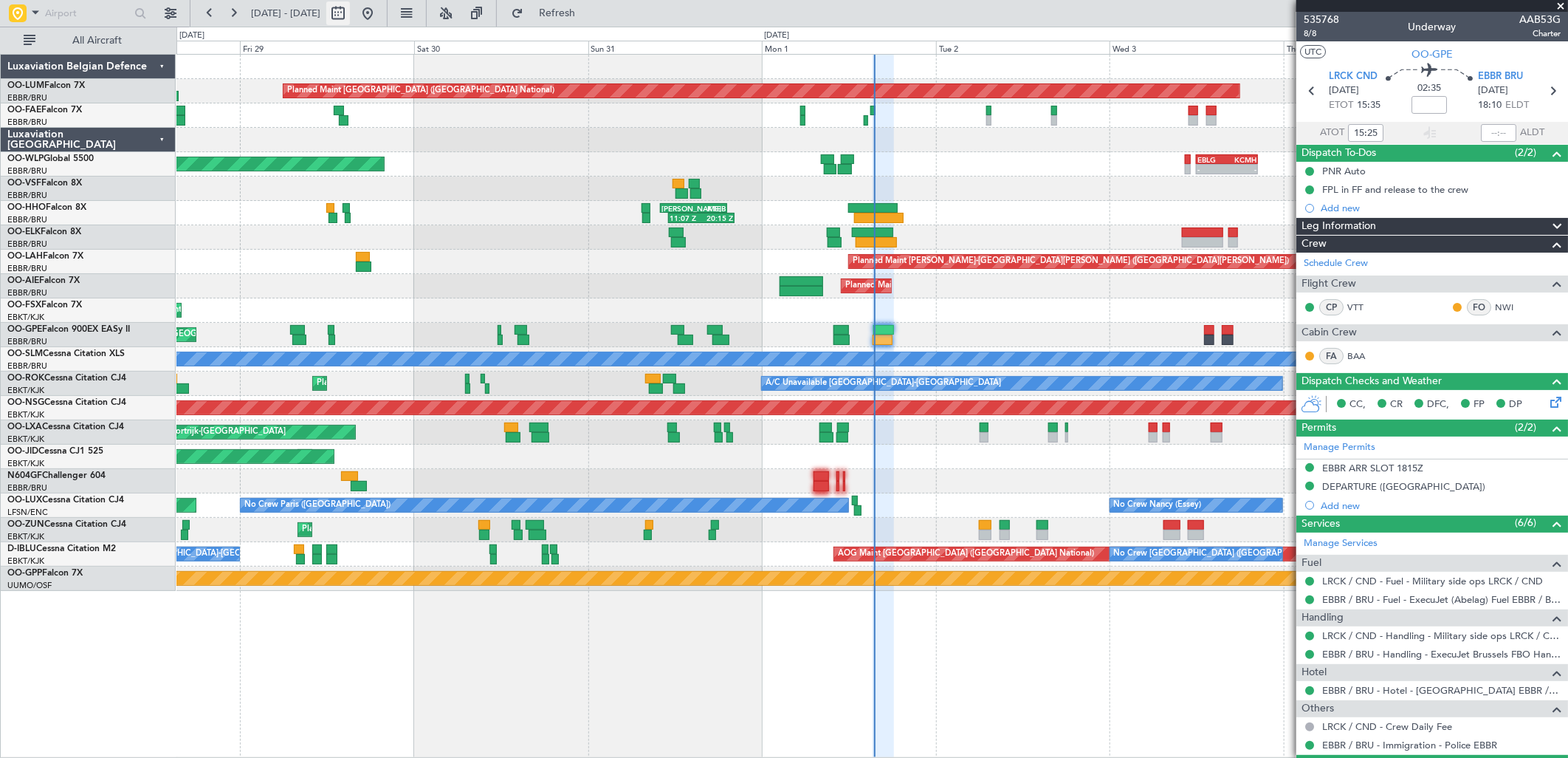
select select "2025"
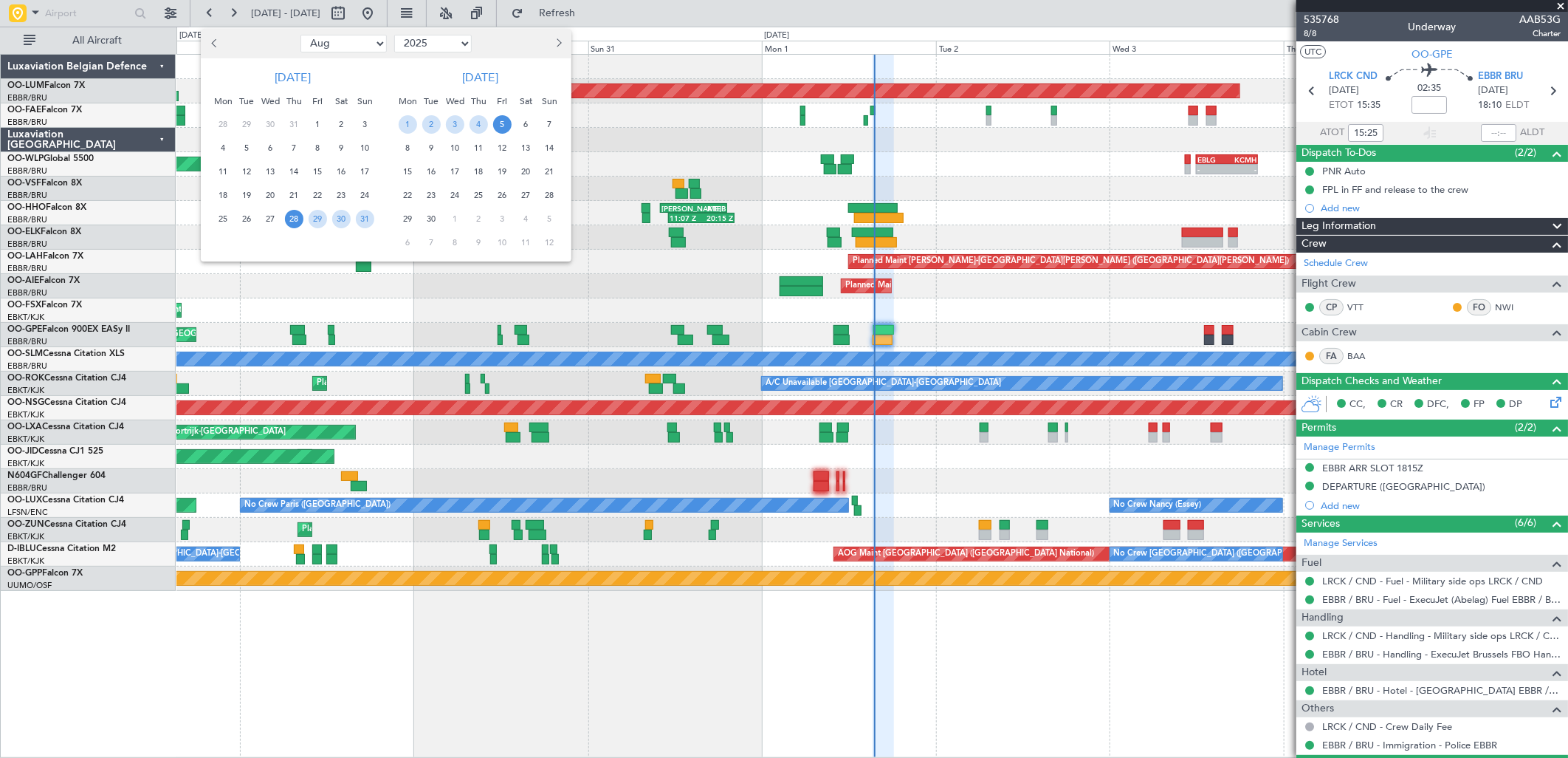
click at [219, 40] on button "Previous month" at bounding box center [215, 43] width 16 height 23
select select "6"
click at [243, 150] on span "3" at bounding box center [247, 148] width 19 height 19
click at [252, 165] on span "10" at bounding box center [247, 172] width 19 height 19
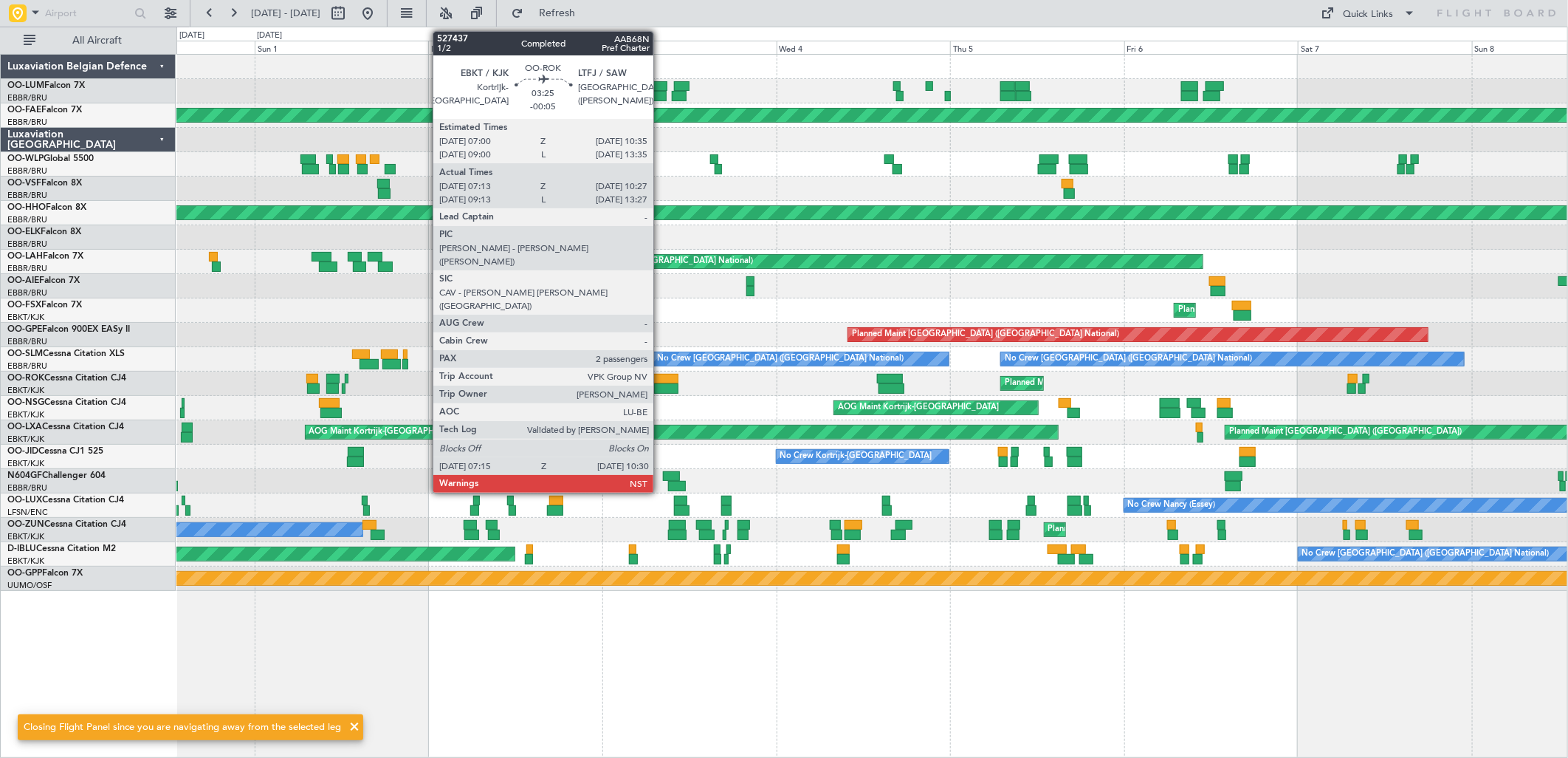
click at [661, 389] on div at bounding box center [665, 388] width 23 height 10
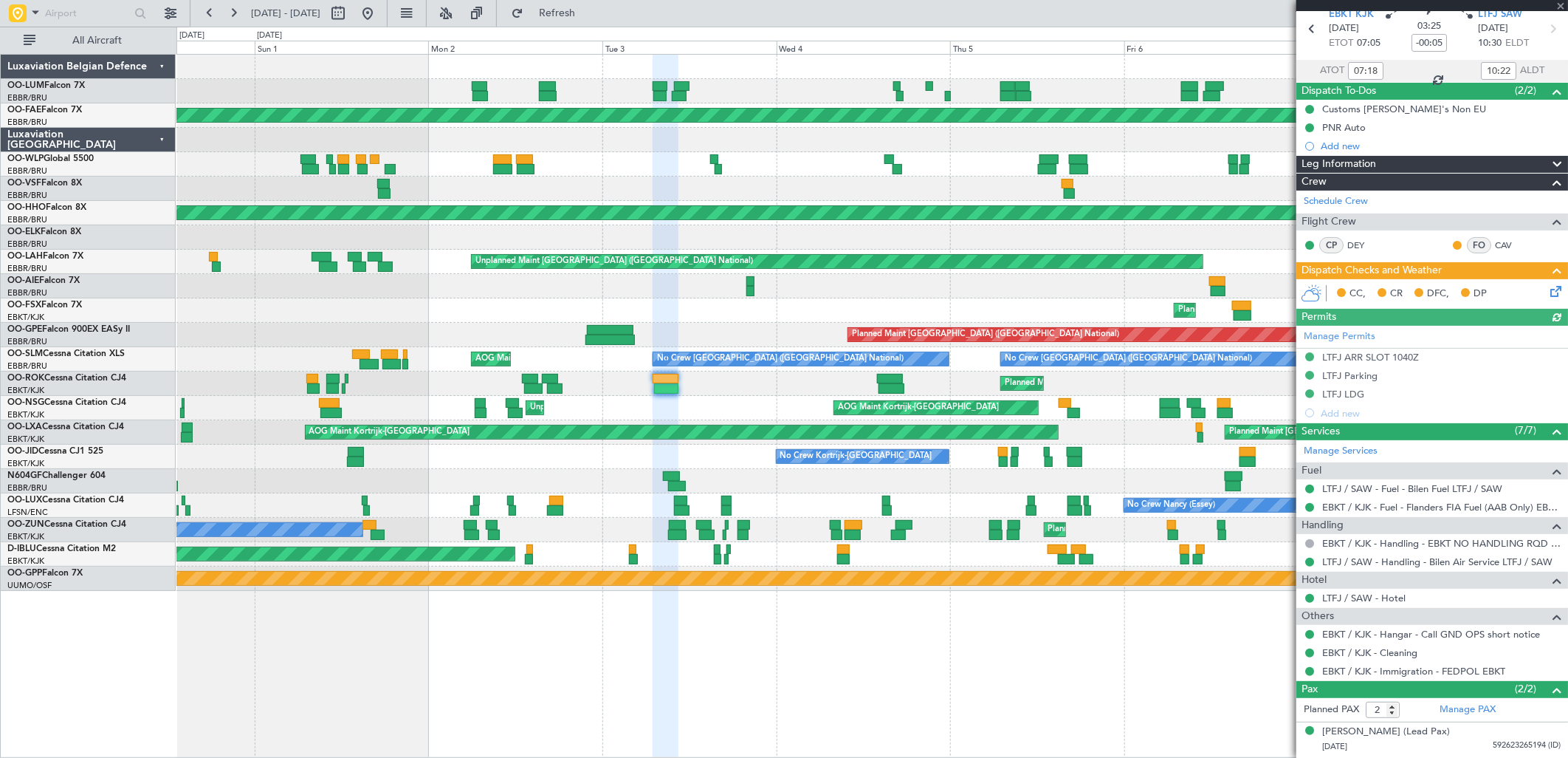
scroll to position [92, 0]
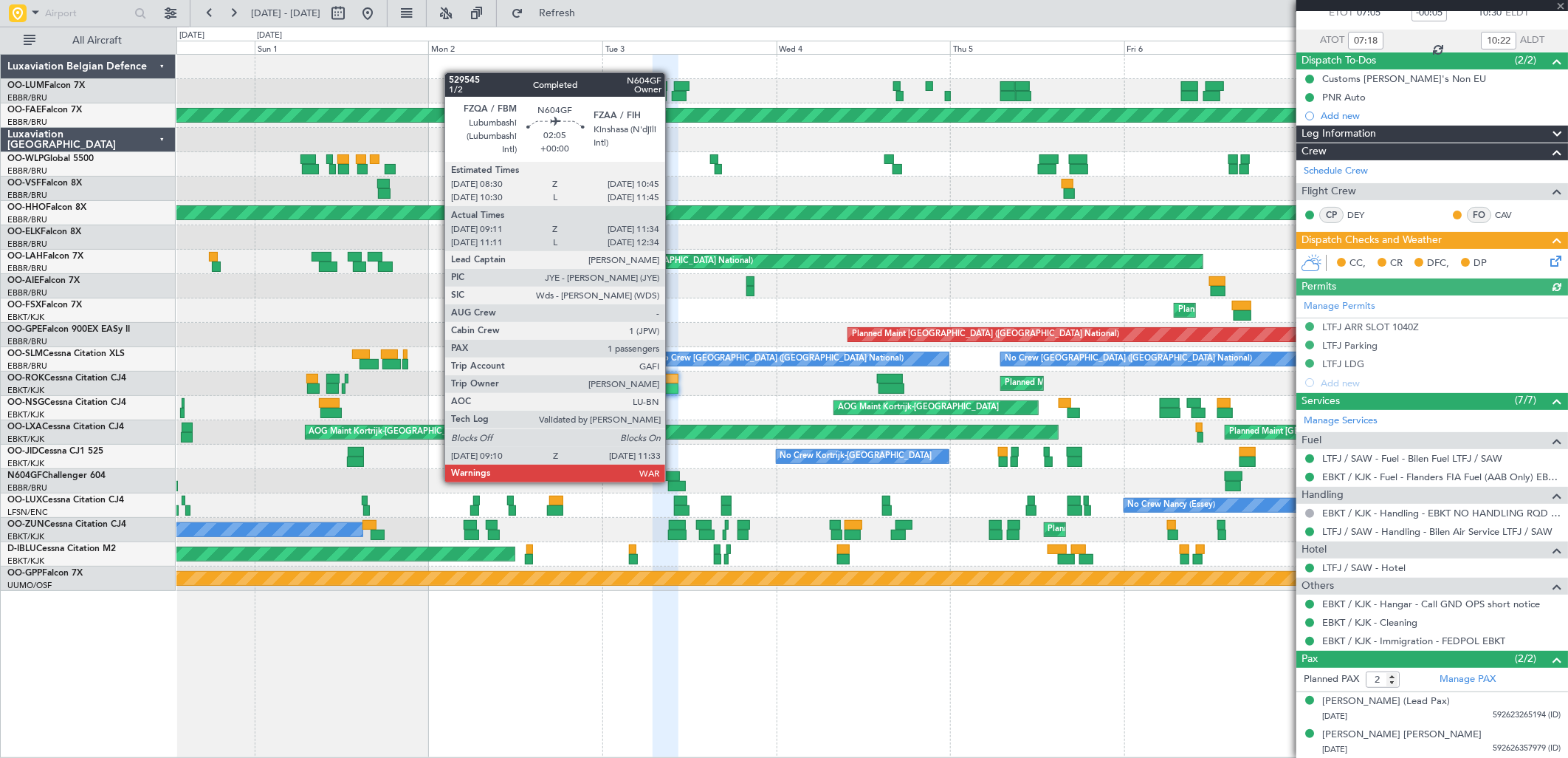
click at [672, 481] on div at bounding box center [676, 485] width 18 height 10
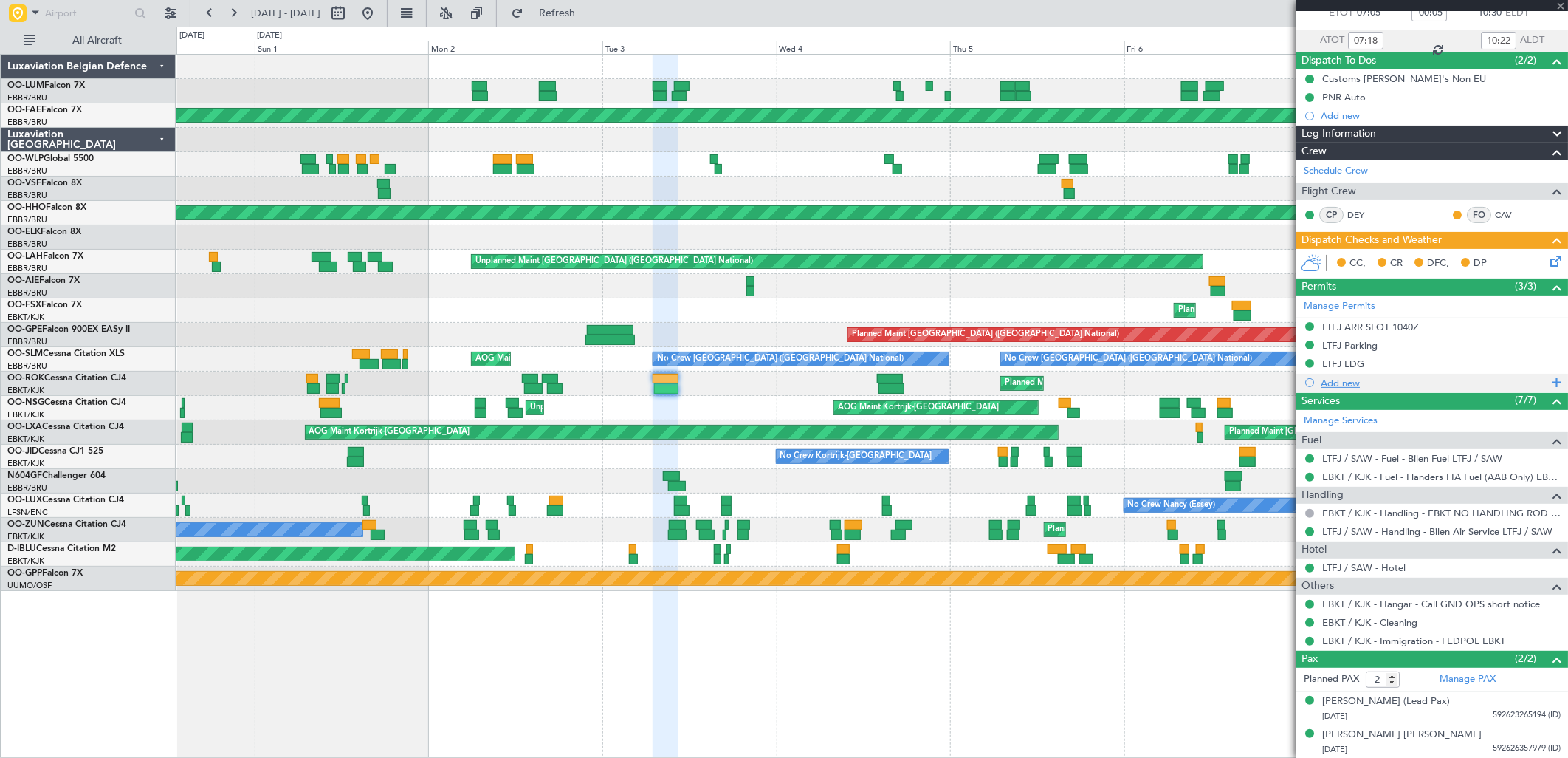
type input "09:16"
type input "11:29"
type input "1"
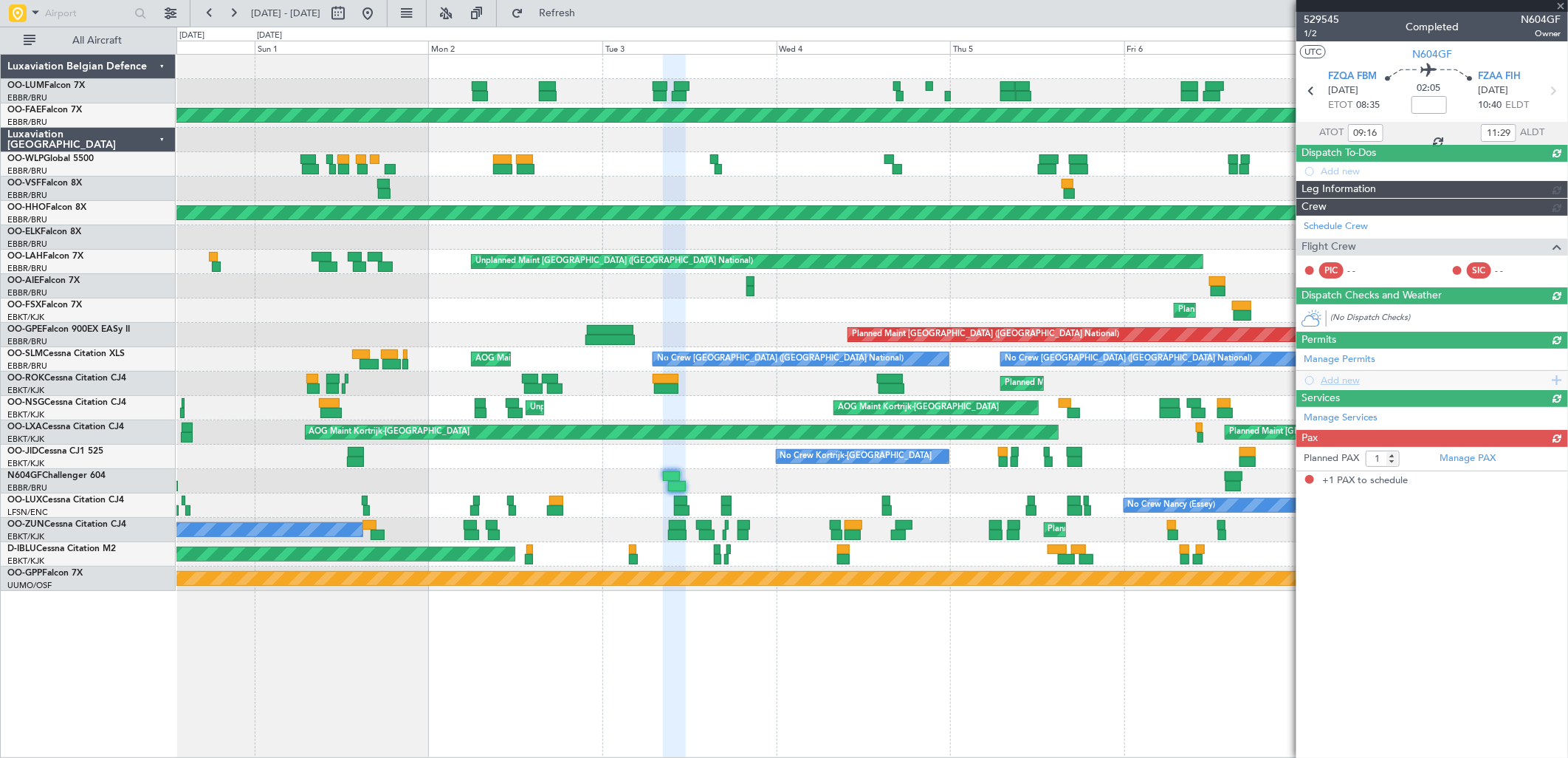
scroll to position [0, 0]
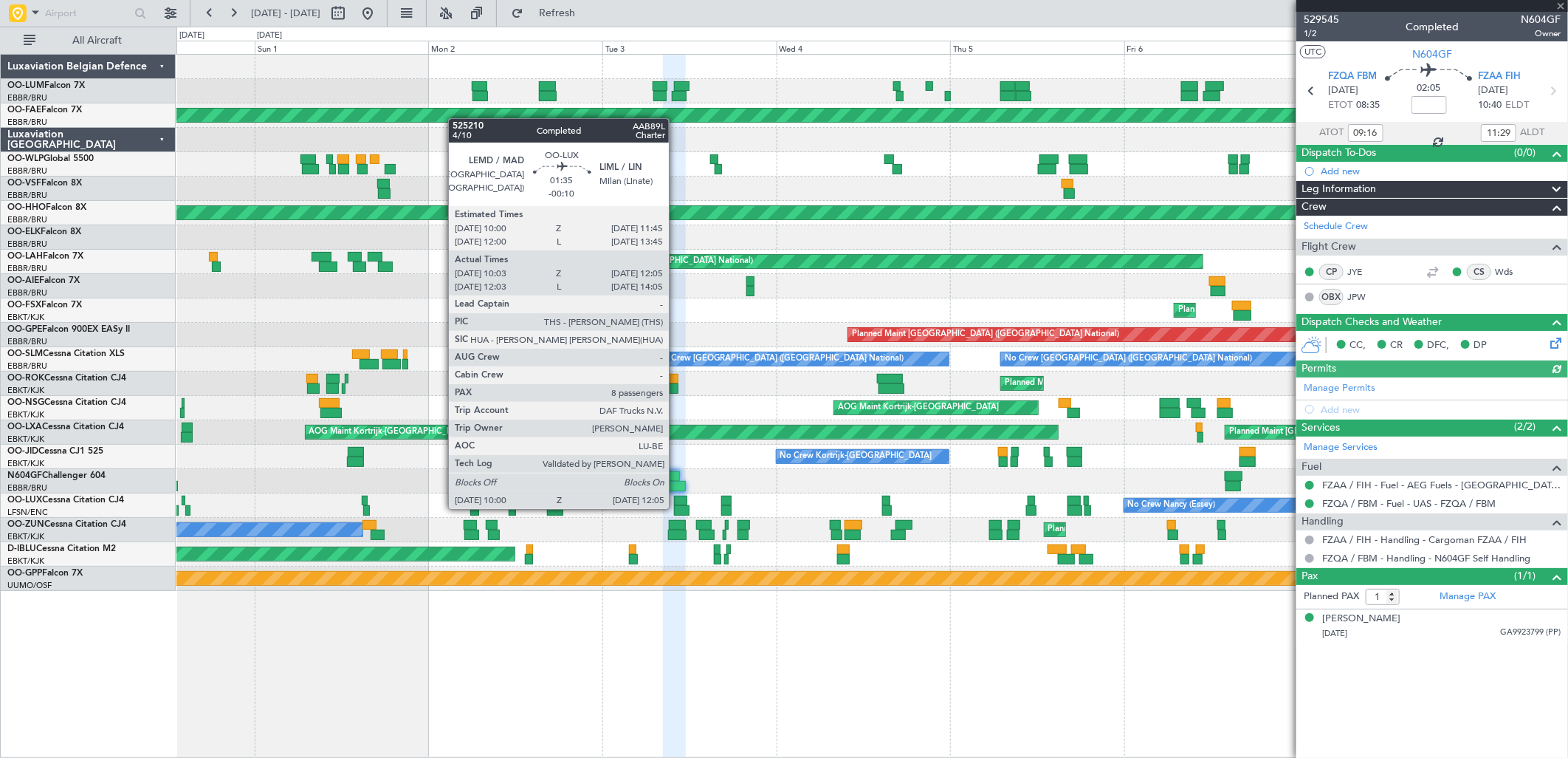
click at [667, 515] on div "No Crew [PERSON_NAME] ([PERSON_NAME]) No Crew [PERSON_NAME] ([PERSON_NAME])" at bounding box center [872, 505] width 1391 height 24
click at [678, 505] on div at bounding box center [682, 510] width 15 height 10
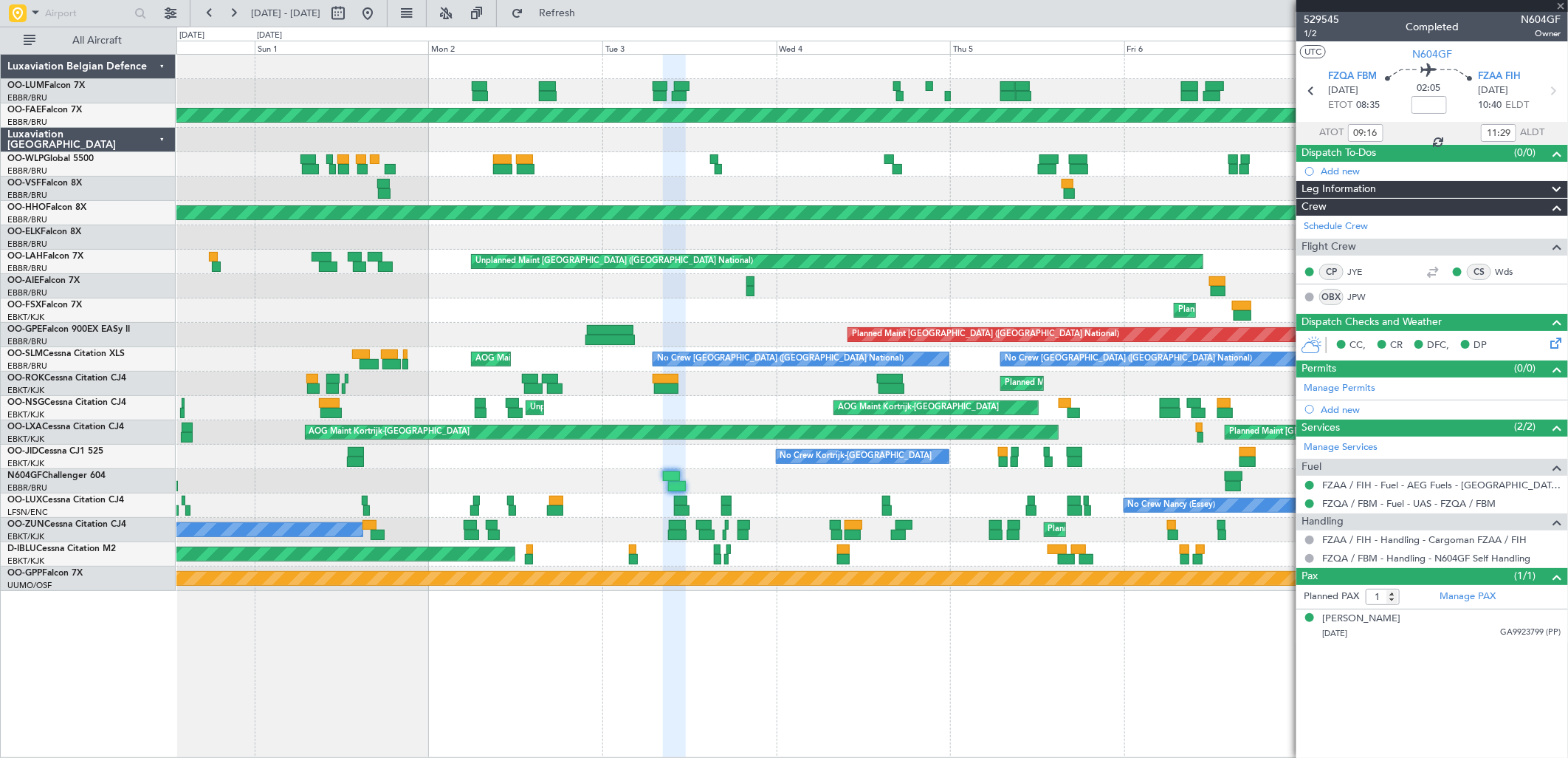
type input "-00:10"
type input "10:08"
type input "12:00"
type input "8"
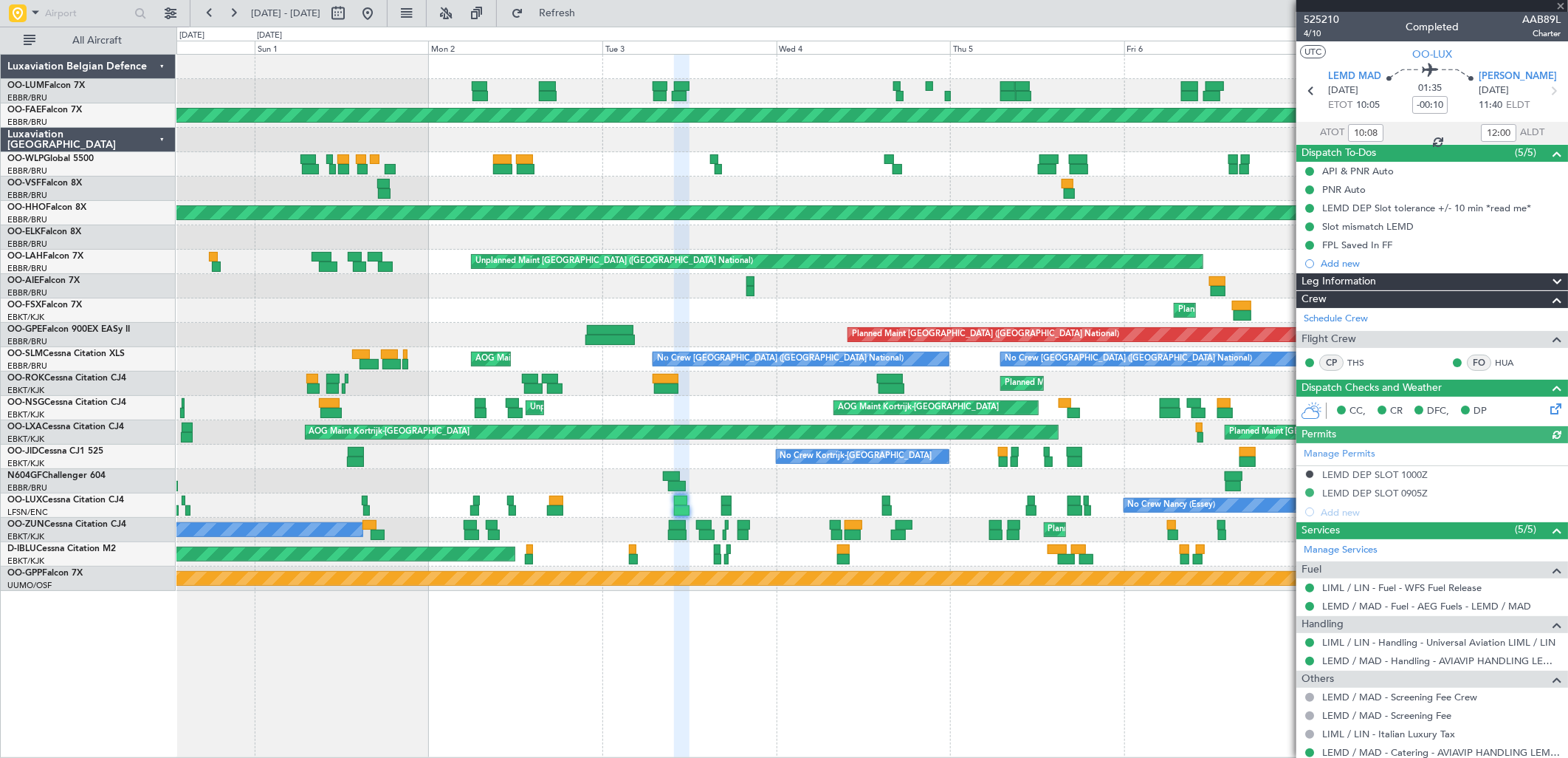
scroll to position [311, 0]
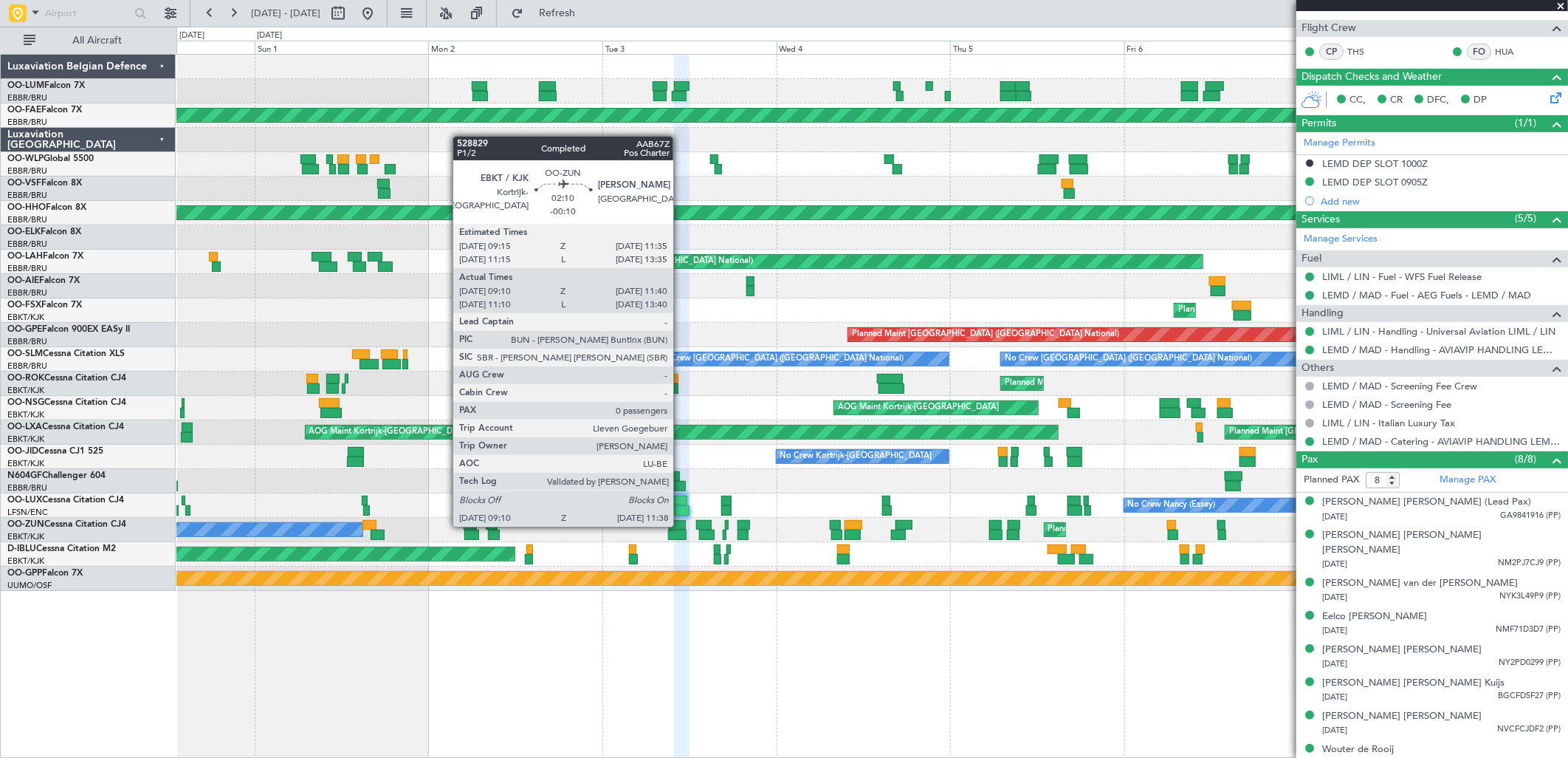
click at [681, 525] on div at bounding box center [677, 525] width 17 height 10
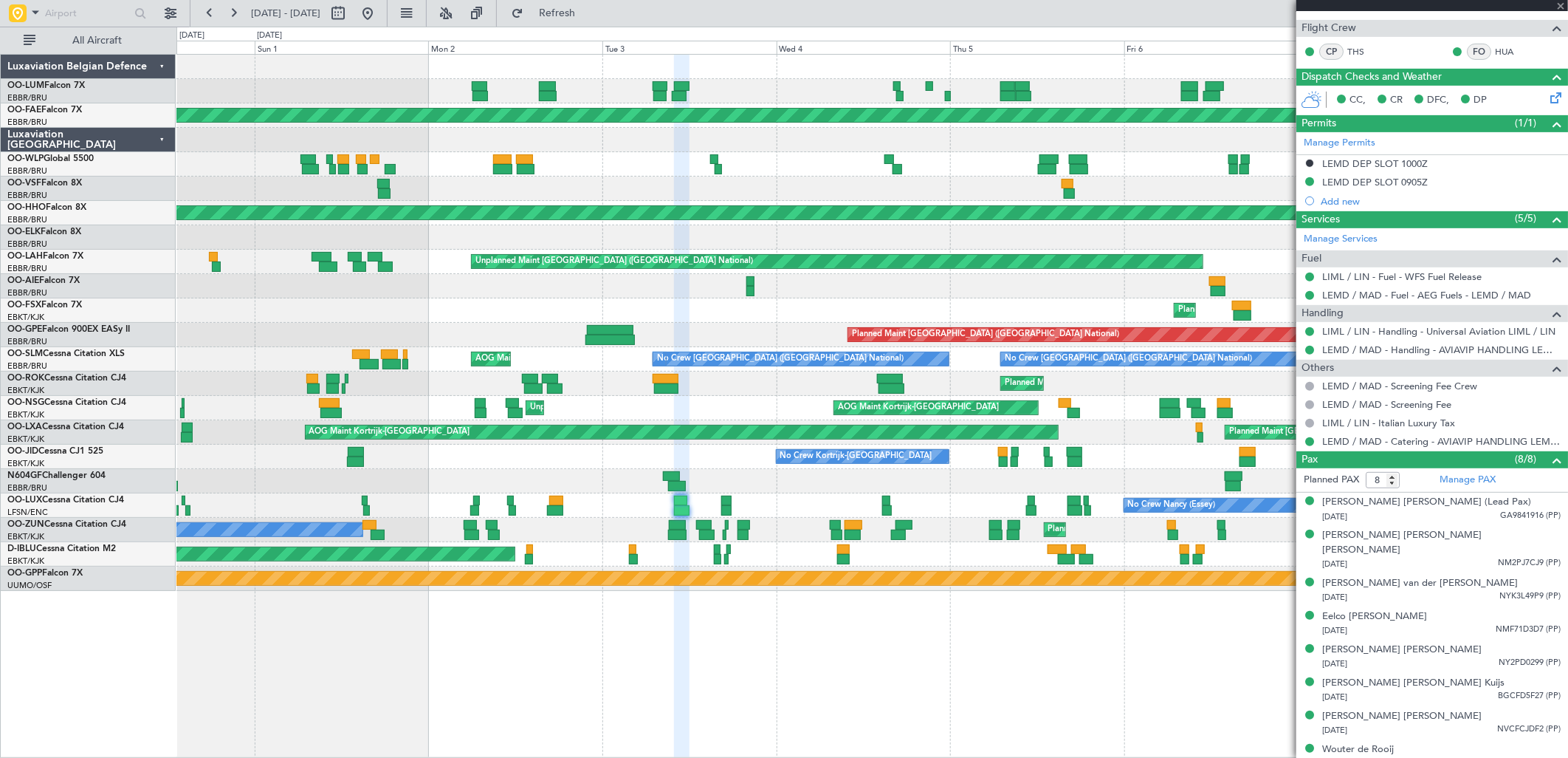
type input "09:15"
type input "11:35"
type input "0"
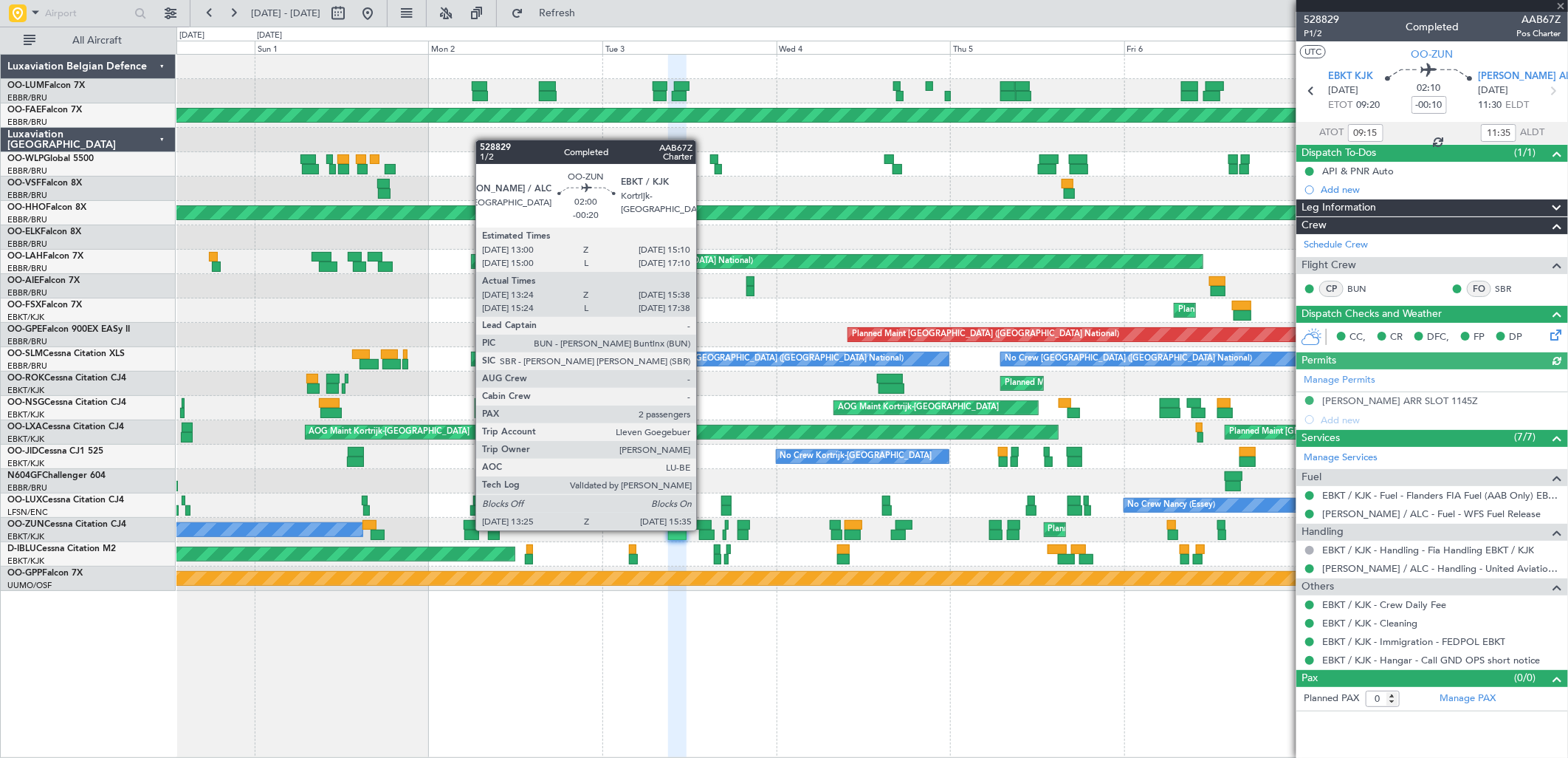
click at [703, 529] on div at bounding box center [707, 534] width 16 height 10
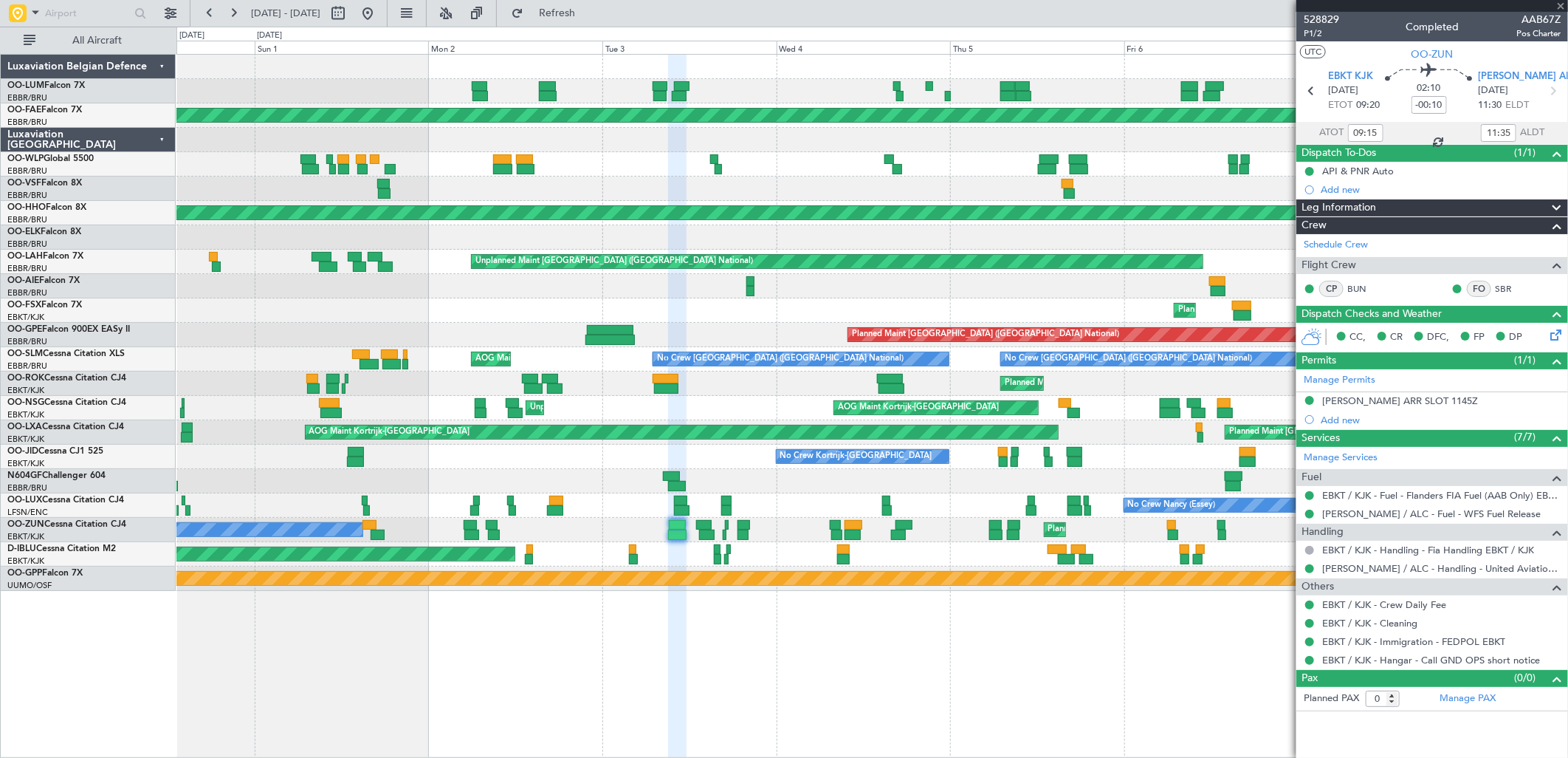
type input "-00:20"
type input "13:29"
type input "15:33"
type input "2"
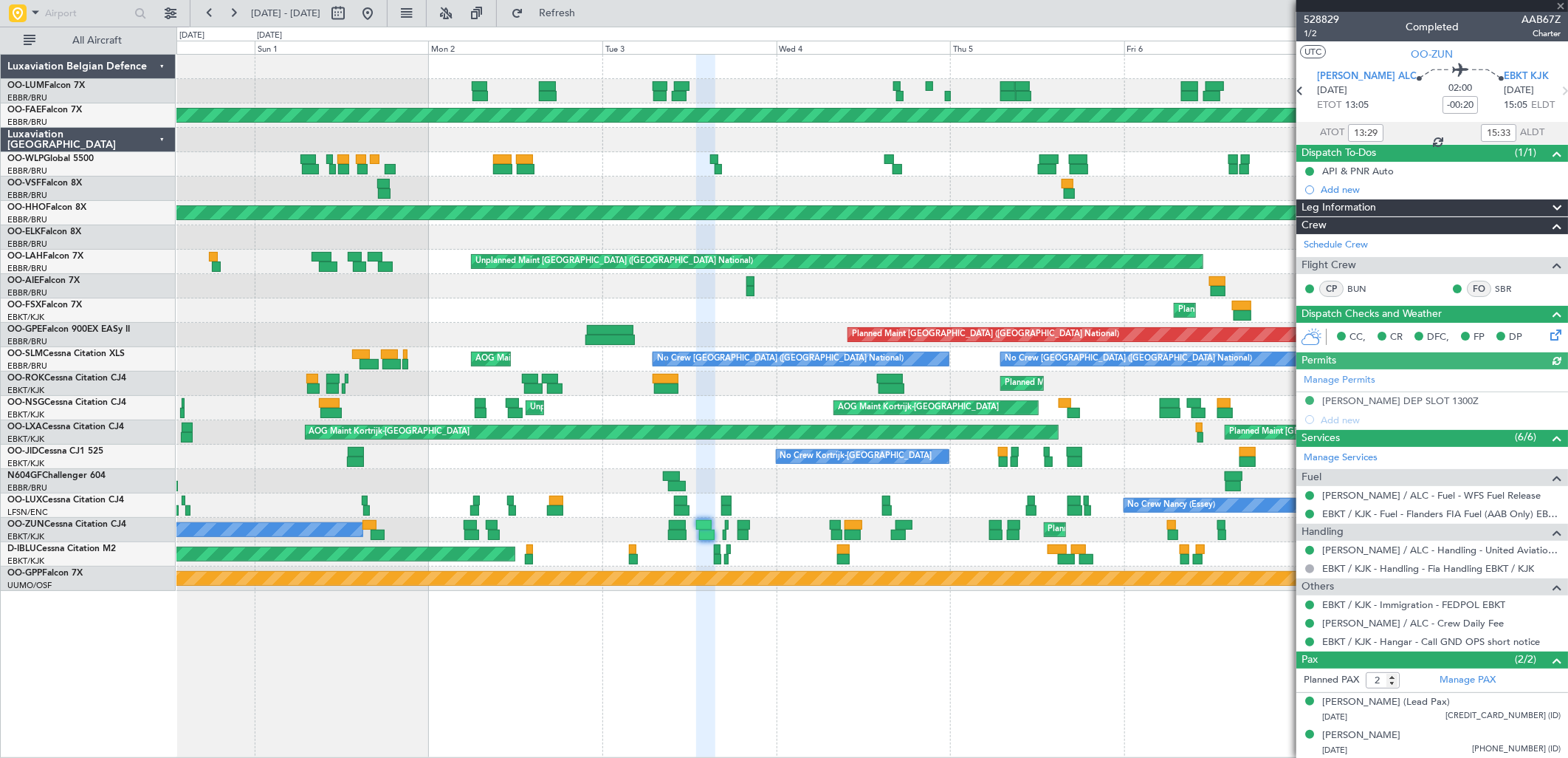
scroll to position [2, 0]
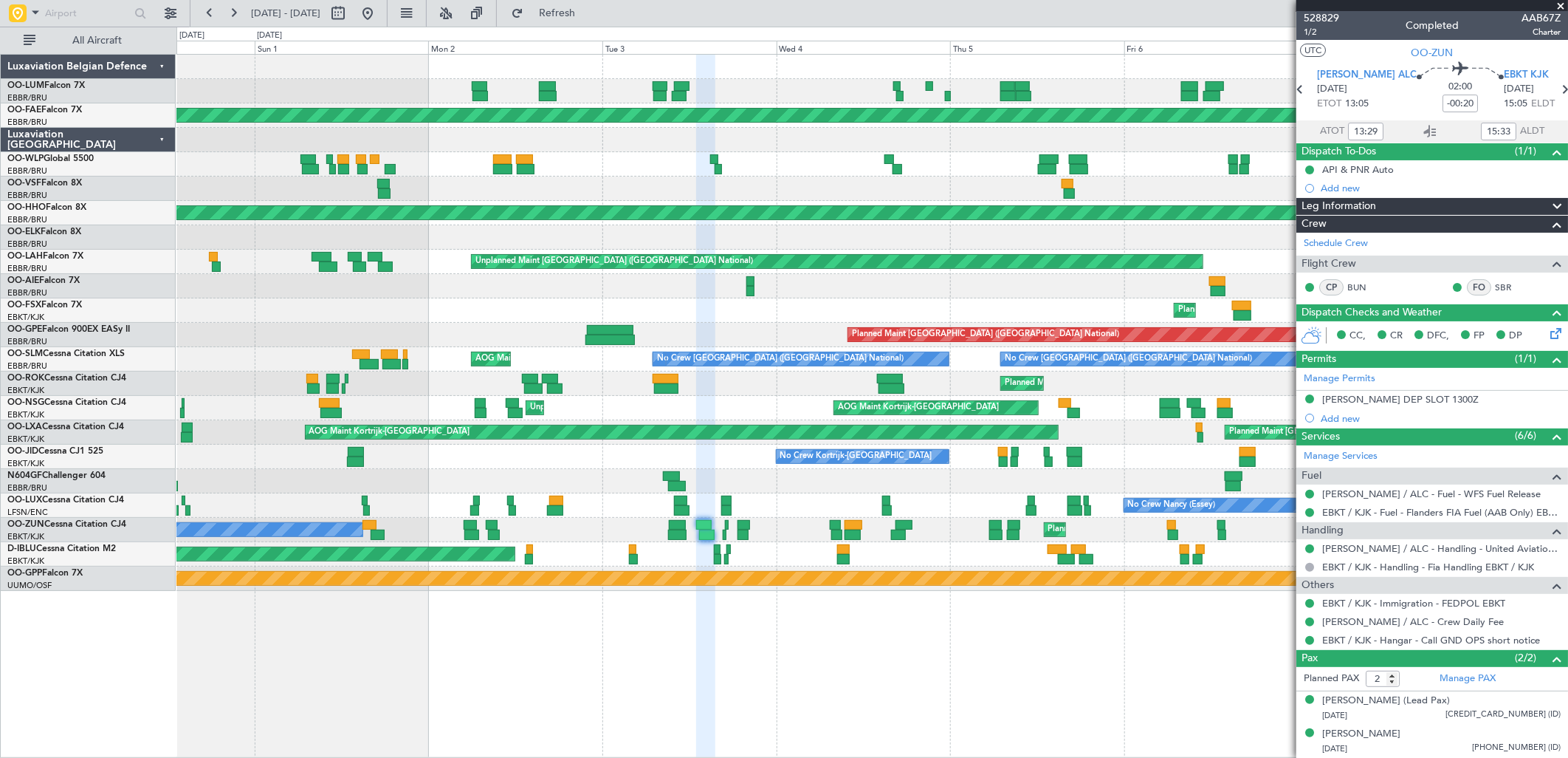
click at [727, 530] on div "No Crew [PERSON_NAME] ([GEOGRAPHIC_DATA]) Planned Maint [GEOGRAPHIC_DATA] ([GEO…" at bounding box center [872, 529] width 1391 height 24
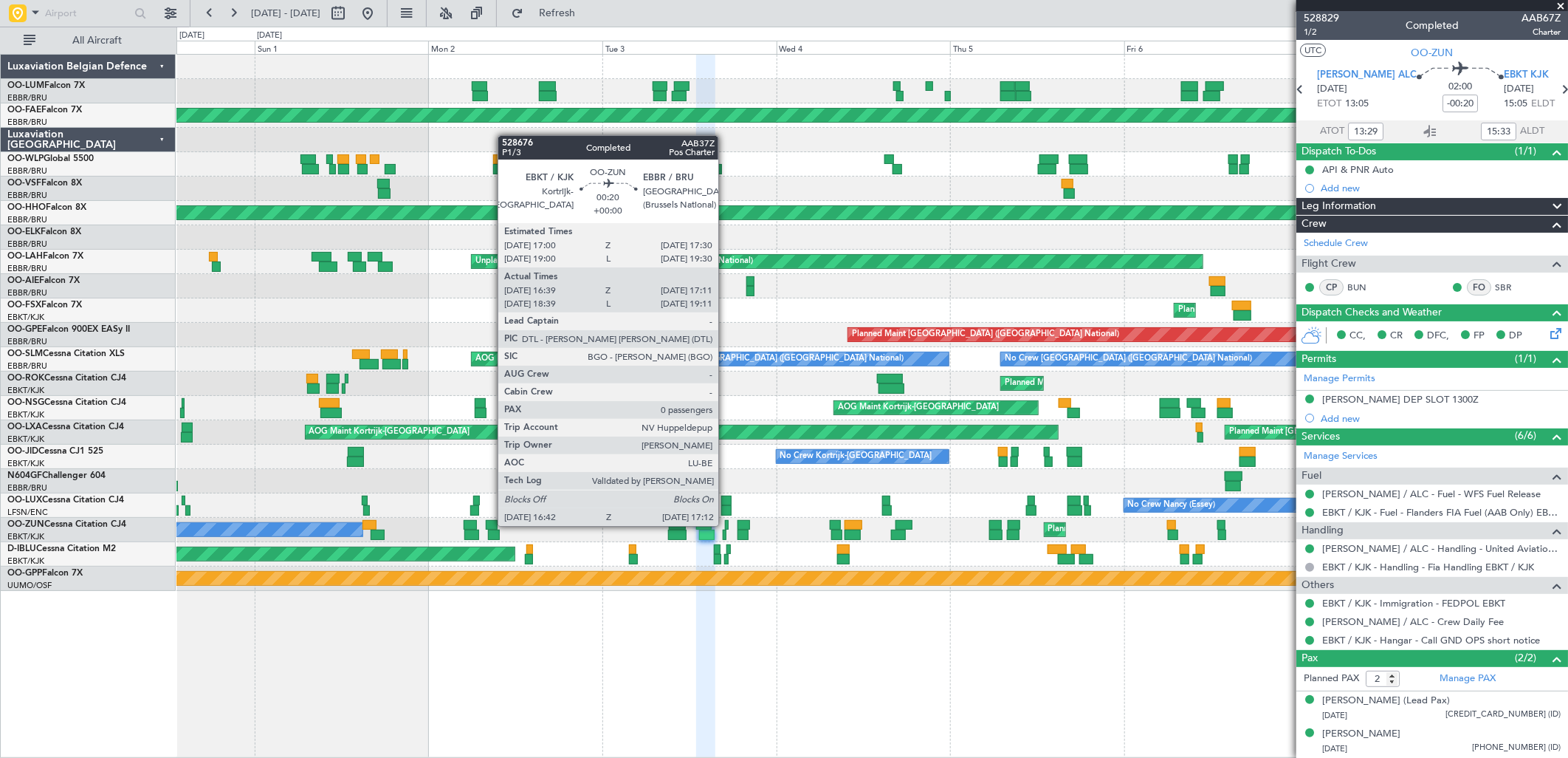
click at [726, 525] on div at bounding box center [727, 525] width 4 height 10
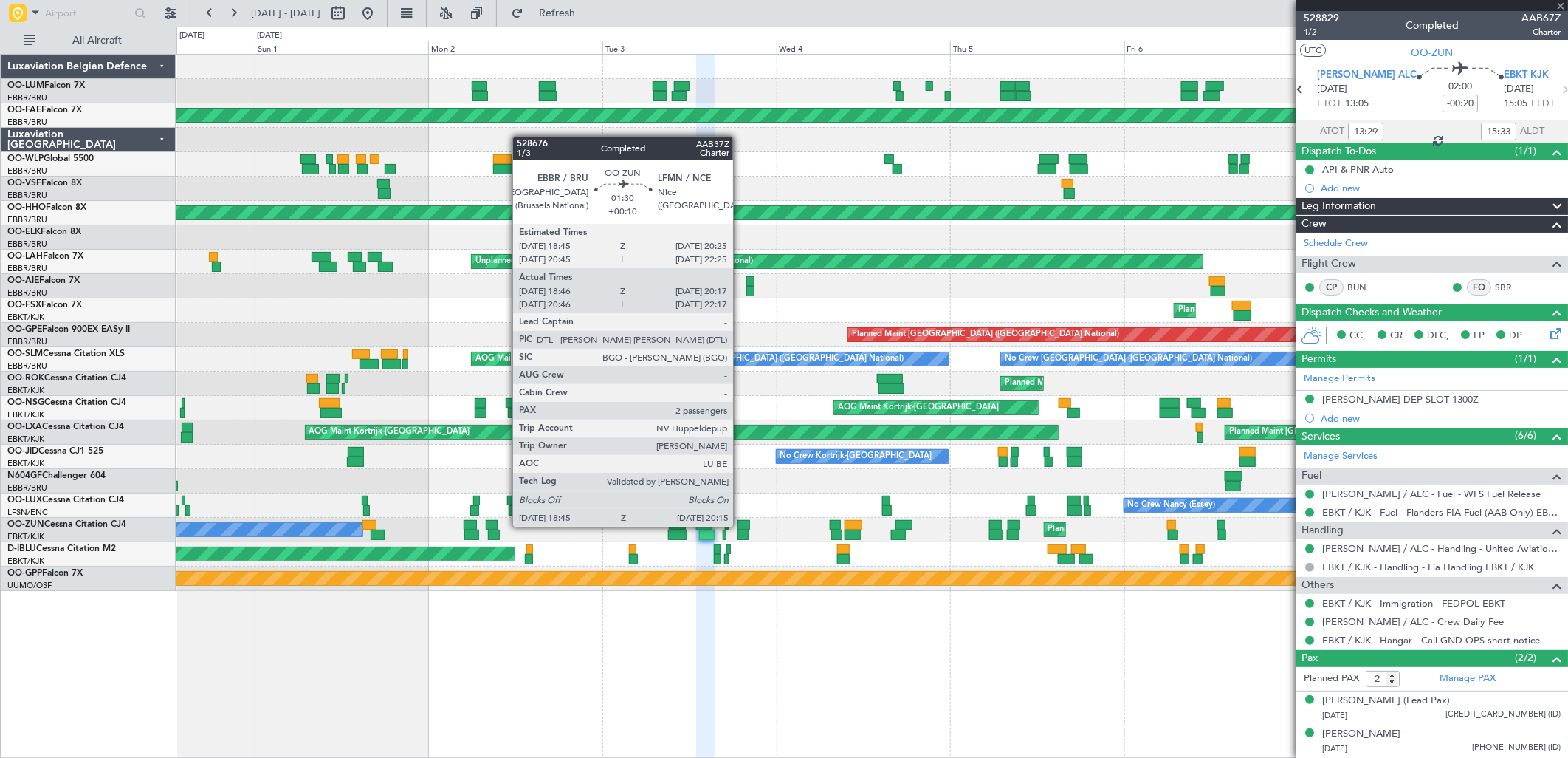
type input "16:44"
type input "17:06"
type input "0"
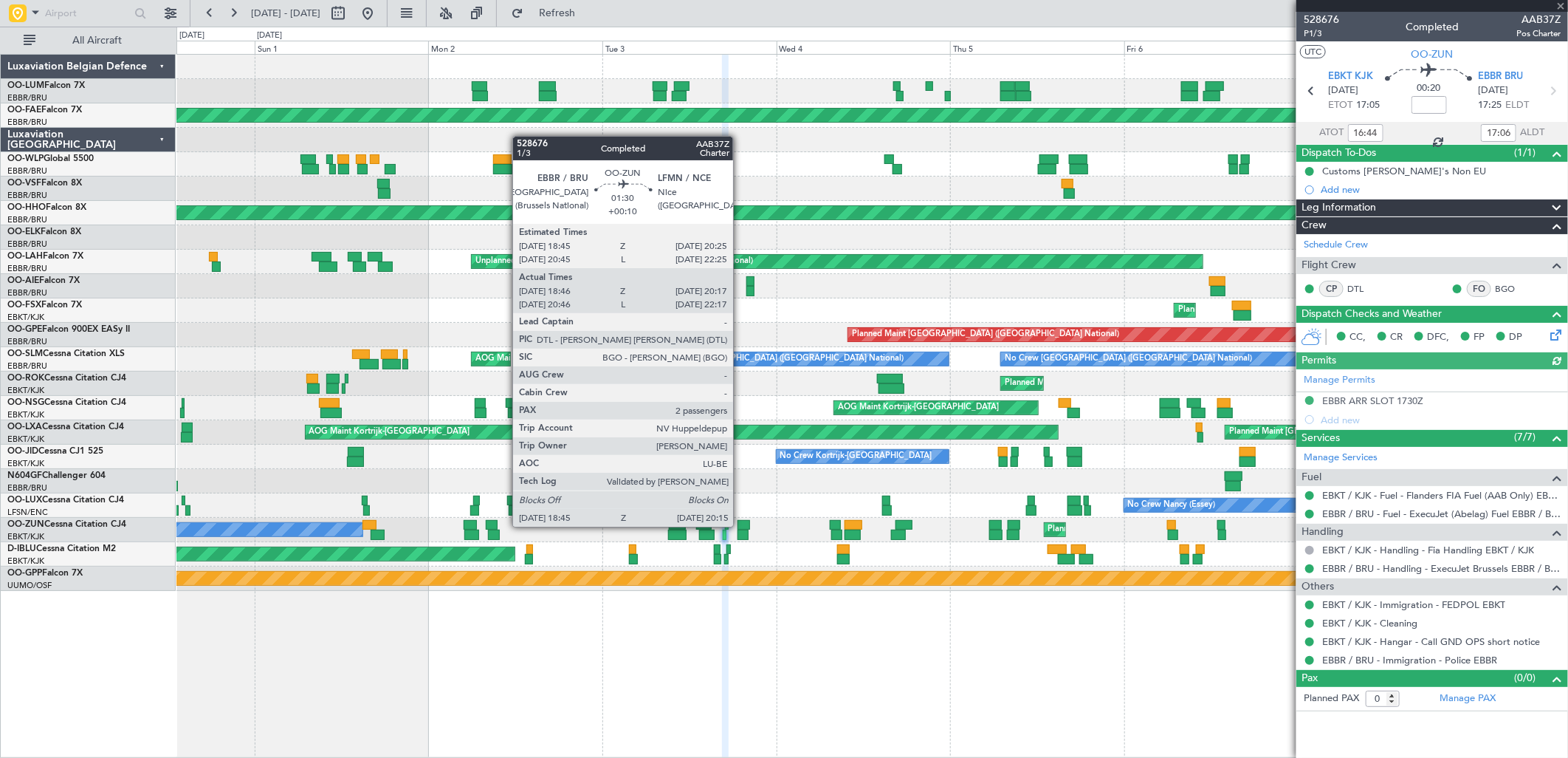
click at [741, 526] on div at bounding box center [744, 525] width 12 height 10
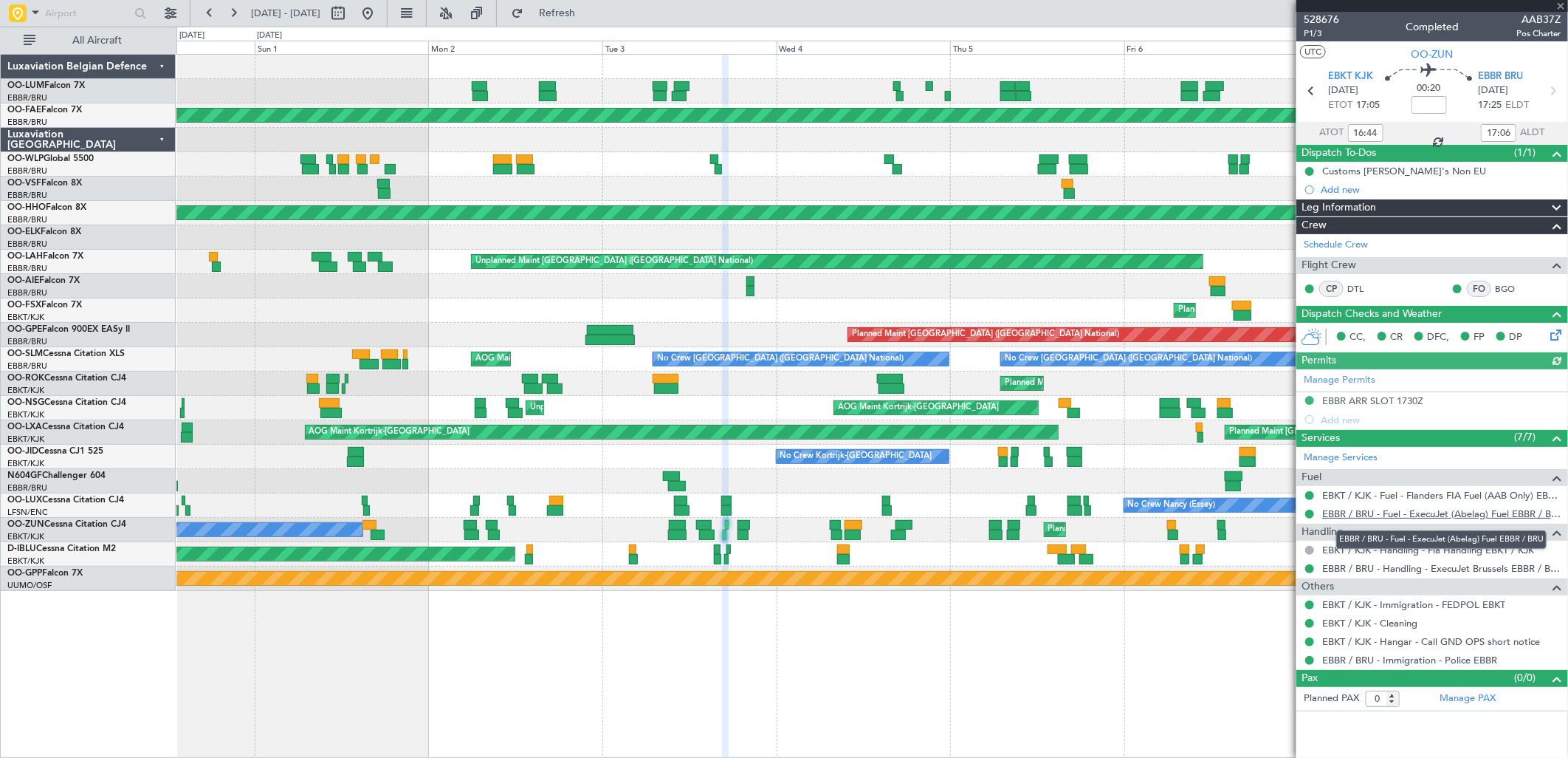
type input "+00:10"
type input "18:51"
type input "20:12"
type input "2"
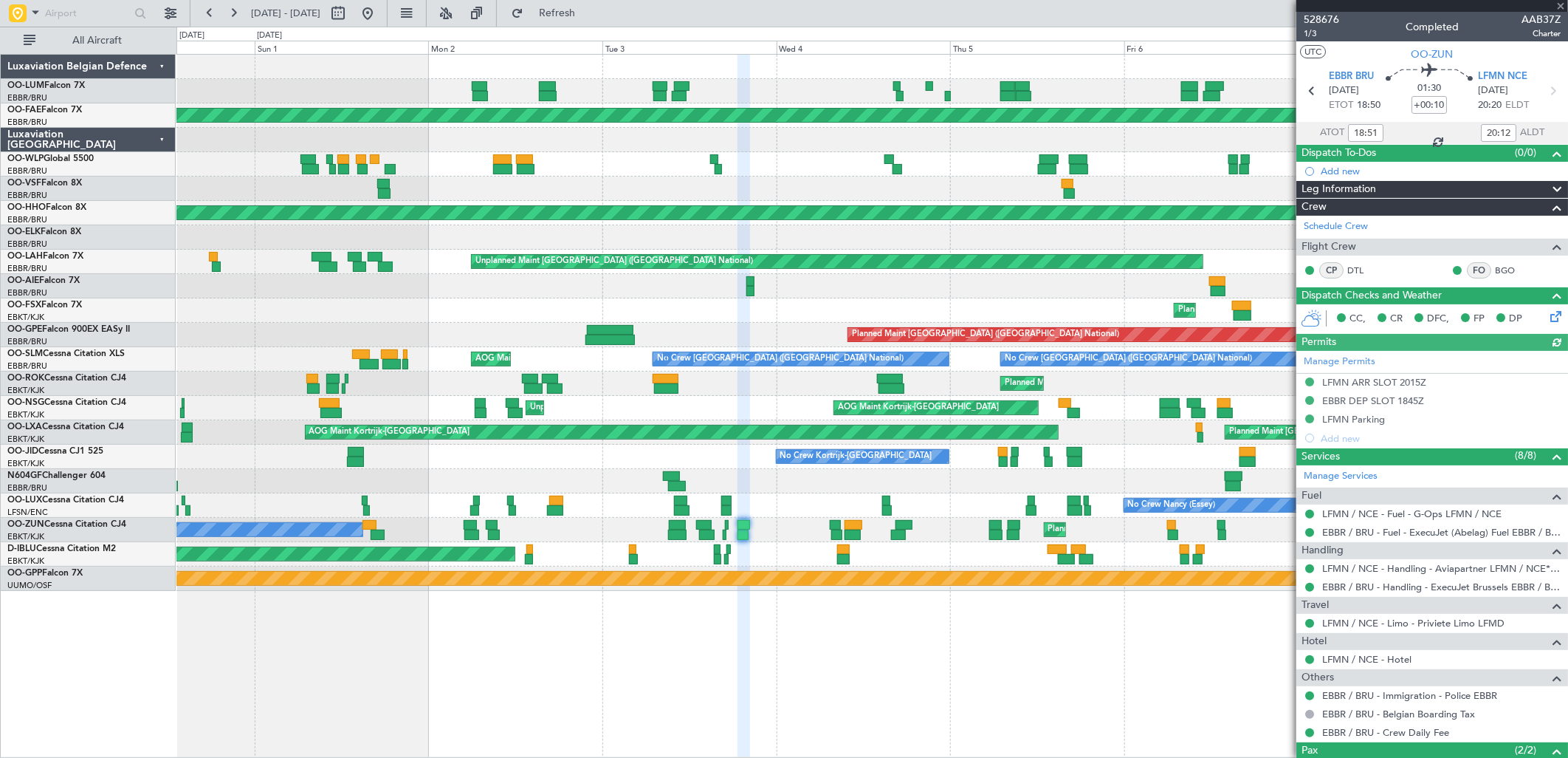
scroll to position [91, 0]
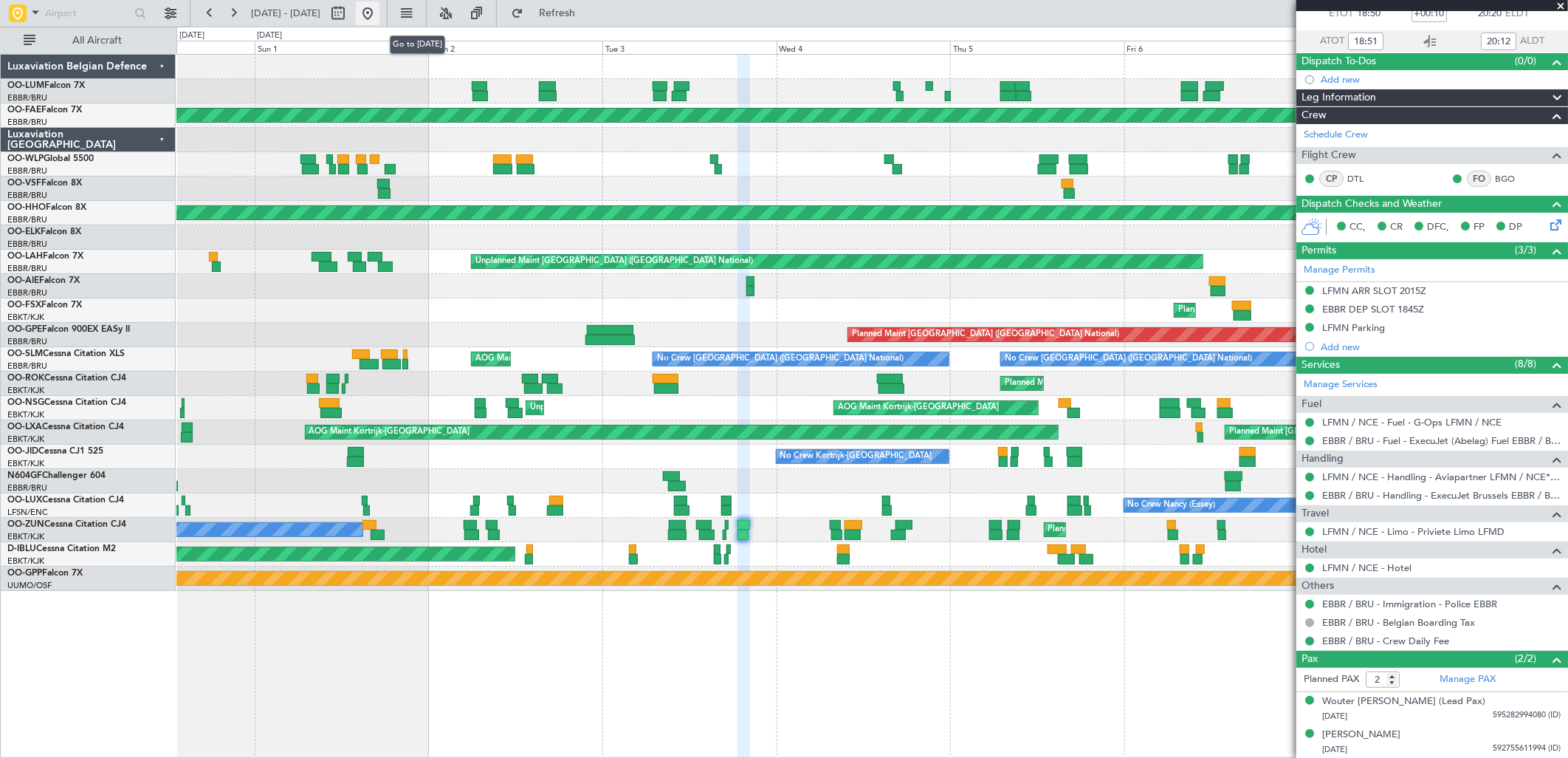
click at [380, 12] on button at bounding box center [367, 13] width 23 height 23
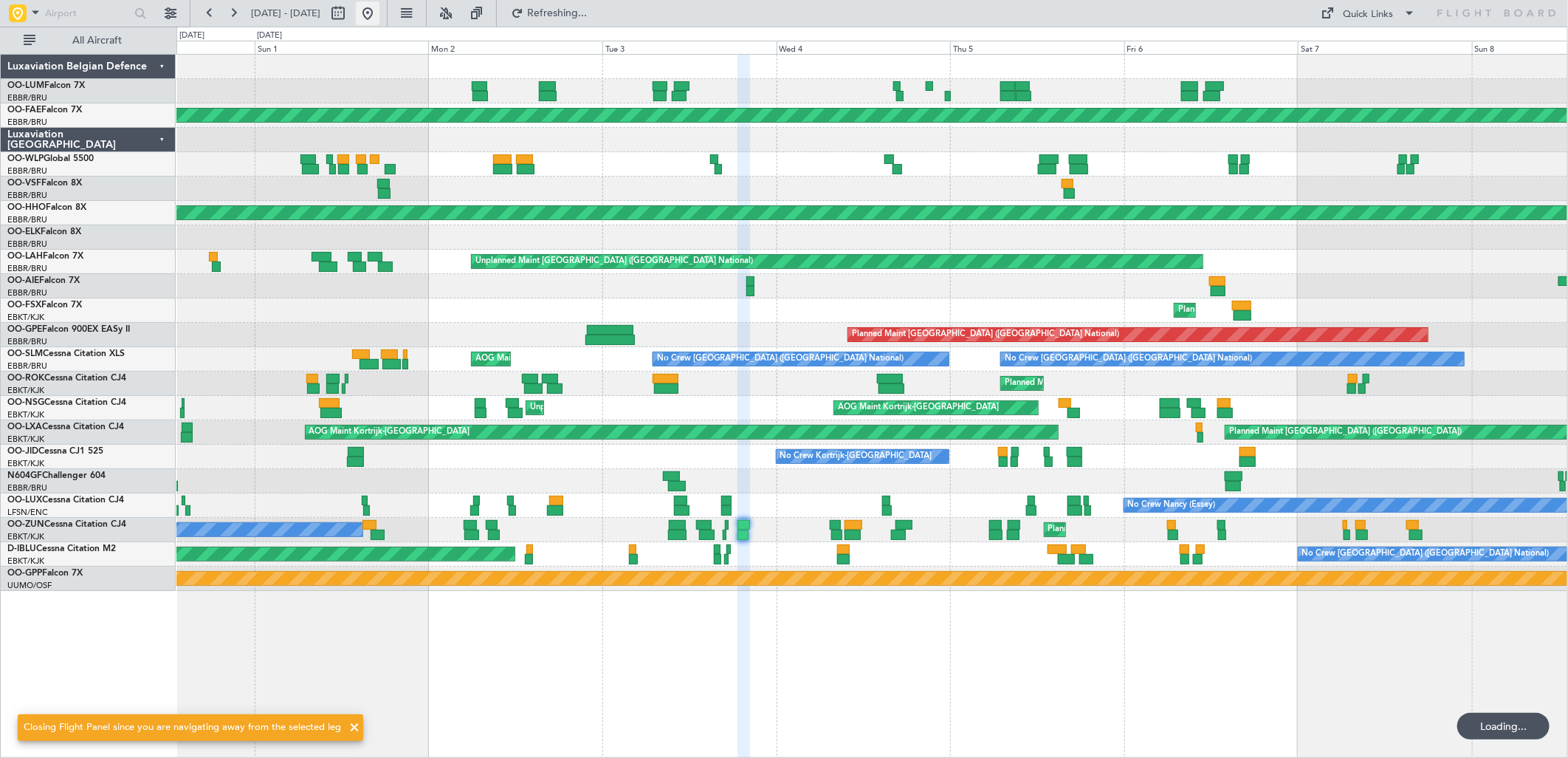
scroll to position [0, 0]
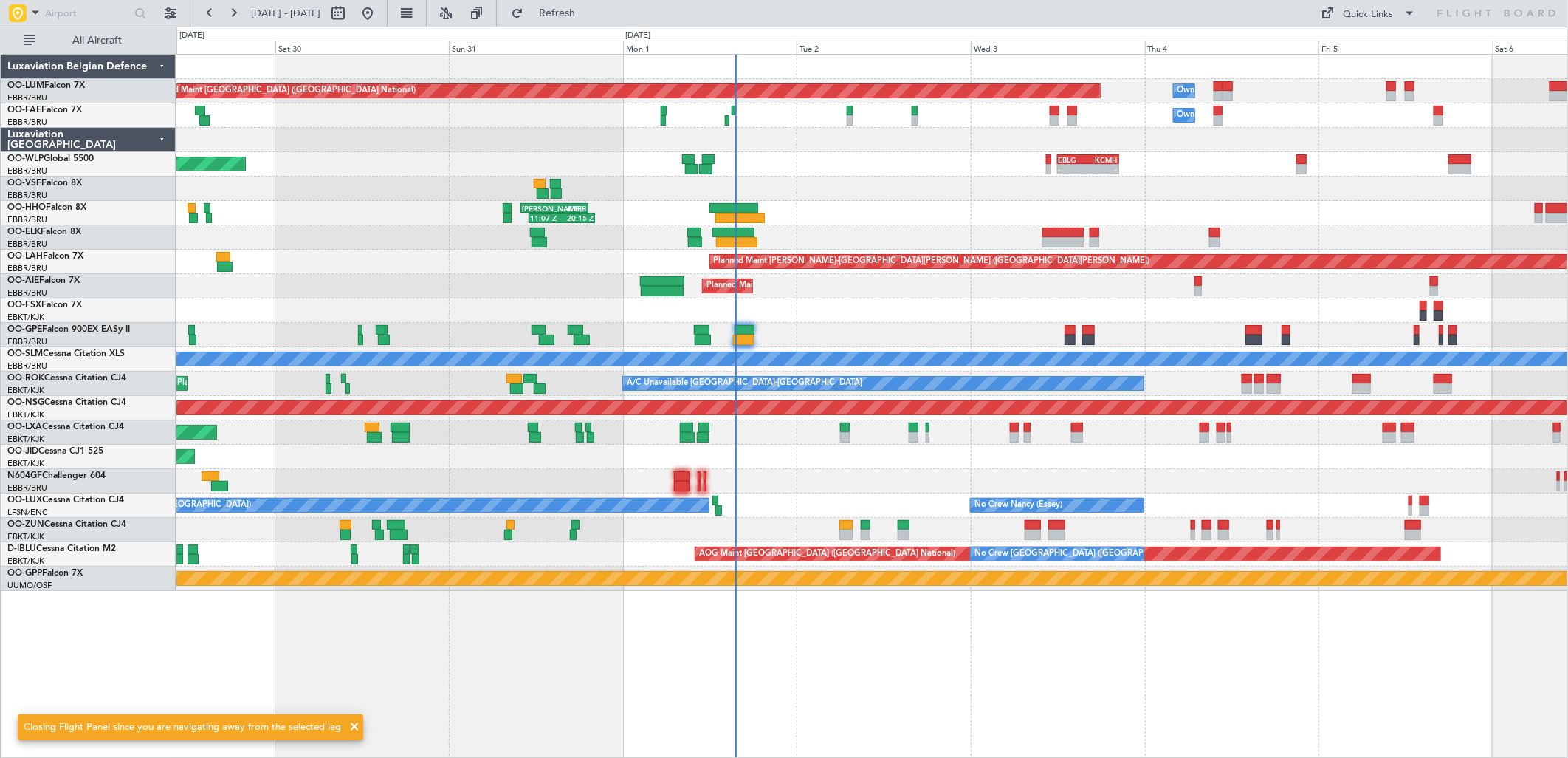
click at [952, 474] on div "Planned Maint Brussels (Brussels National) Owner Melsbroek Air Base Owner Melsb…" at bounding box center [872, 323] width 1391 height 536
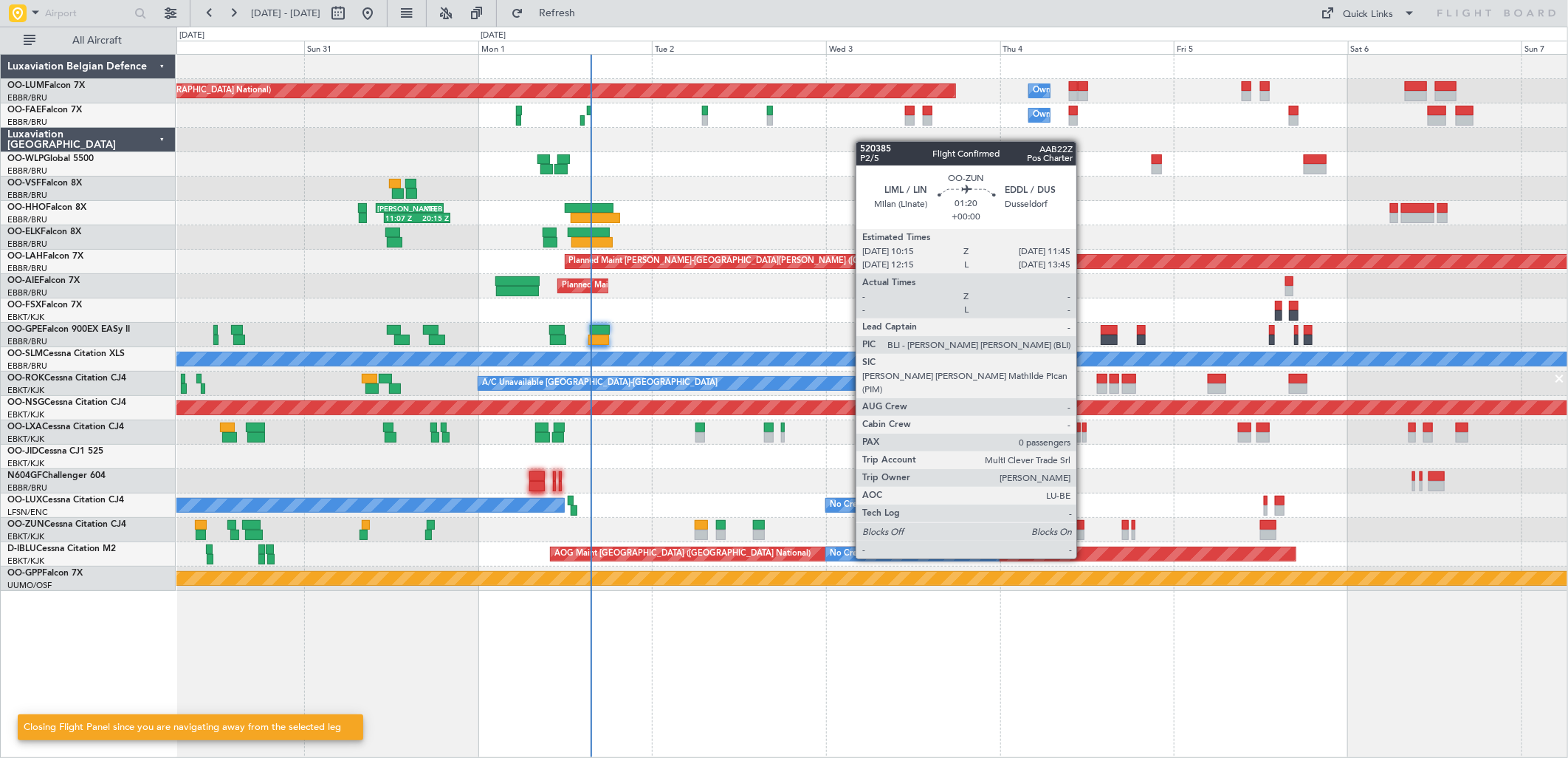
click at [1084, 530] on div at bounding box center [1079, 534] width 11 height 10
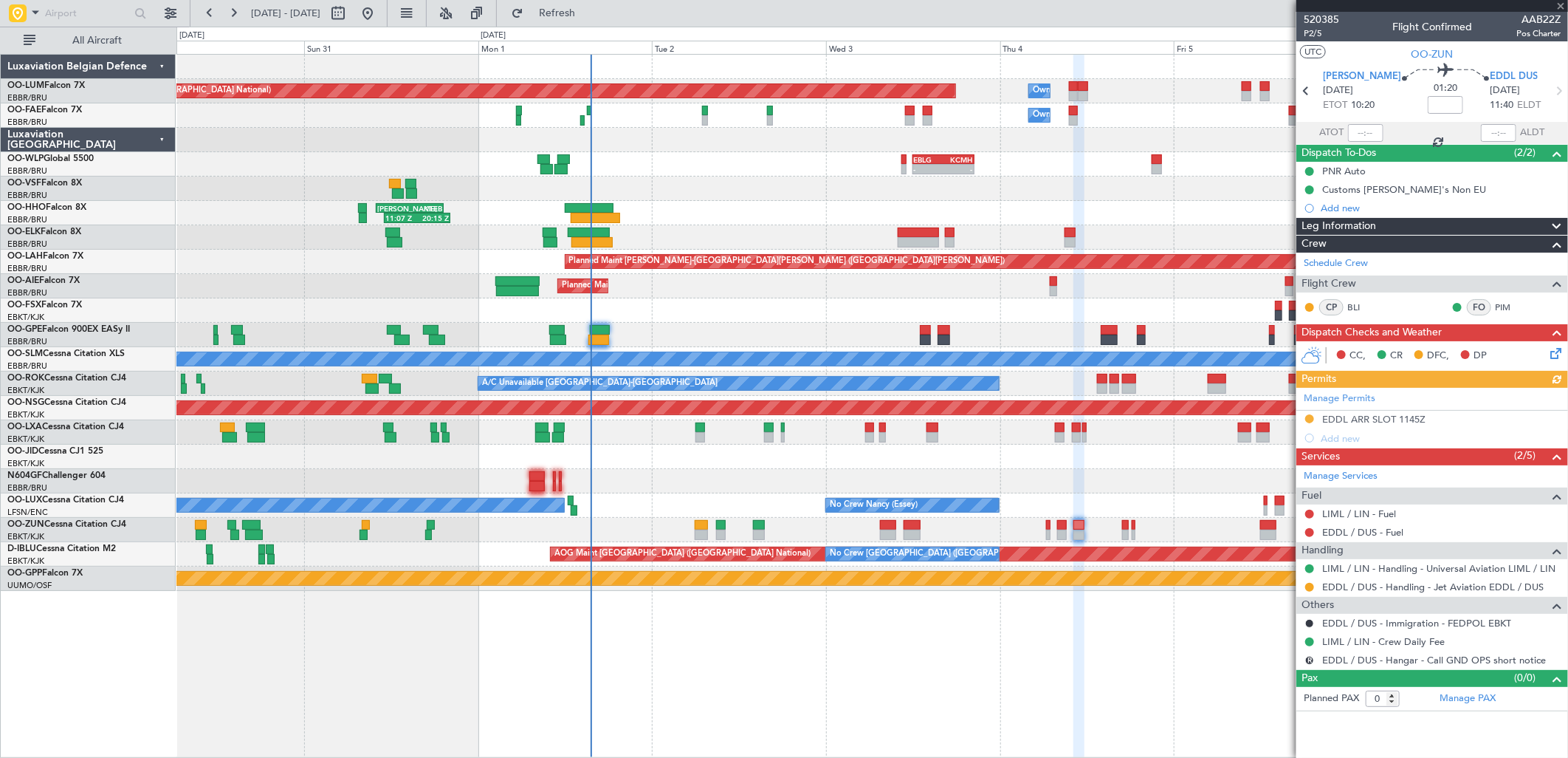
click at [1390, 414] on div "Manage Permits EDDL ARR SLOT 1145Z Add new" at bounding box center [1432, 417] width 272 height 60
click at [1382, 418] on div "EDDL ARR SLOT 1145Z" at bounding box center [1374, 419] width 103 height 12
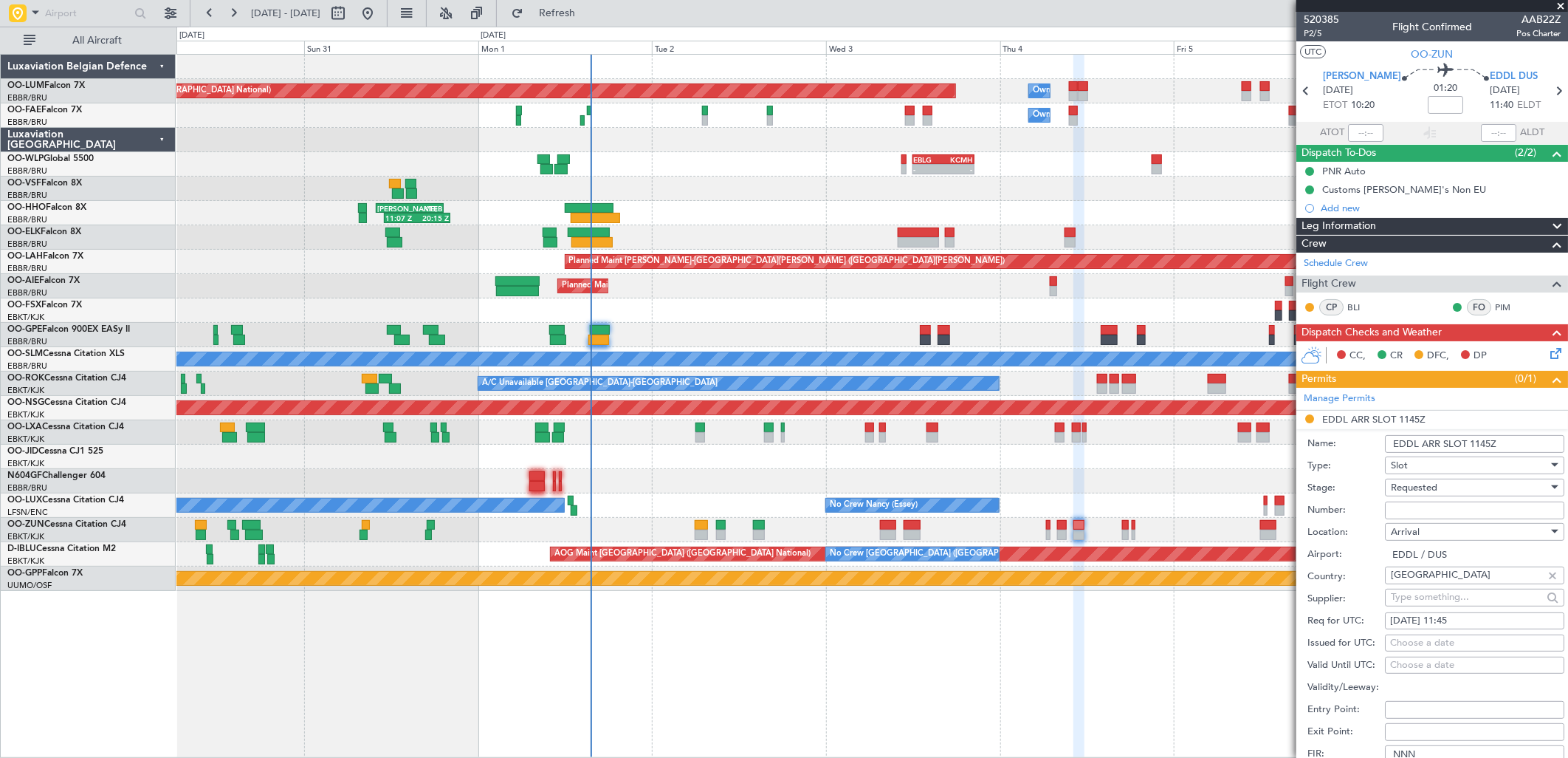
click at [1432, 491] on span "Requested" at bounding box center [1414, 487] width 46 height 13
click at [1418, 597] on span "Received OK" at bounding box center [1469, 600] width 153 height 22
click at [1415, 510] on input "Number:" at bounding box center [1475, 510] width 180 height 18
paste input "EDDL0109254599"
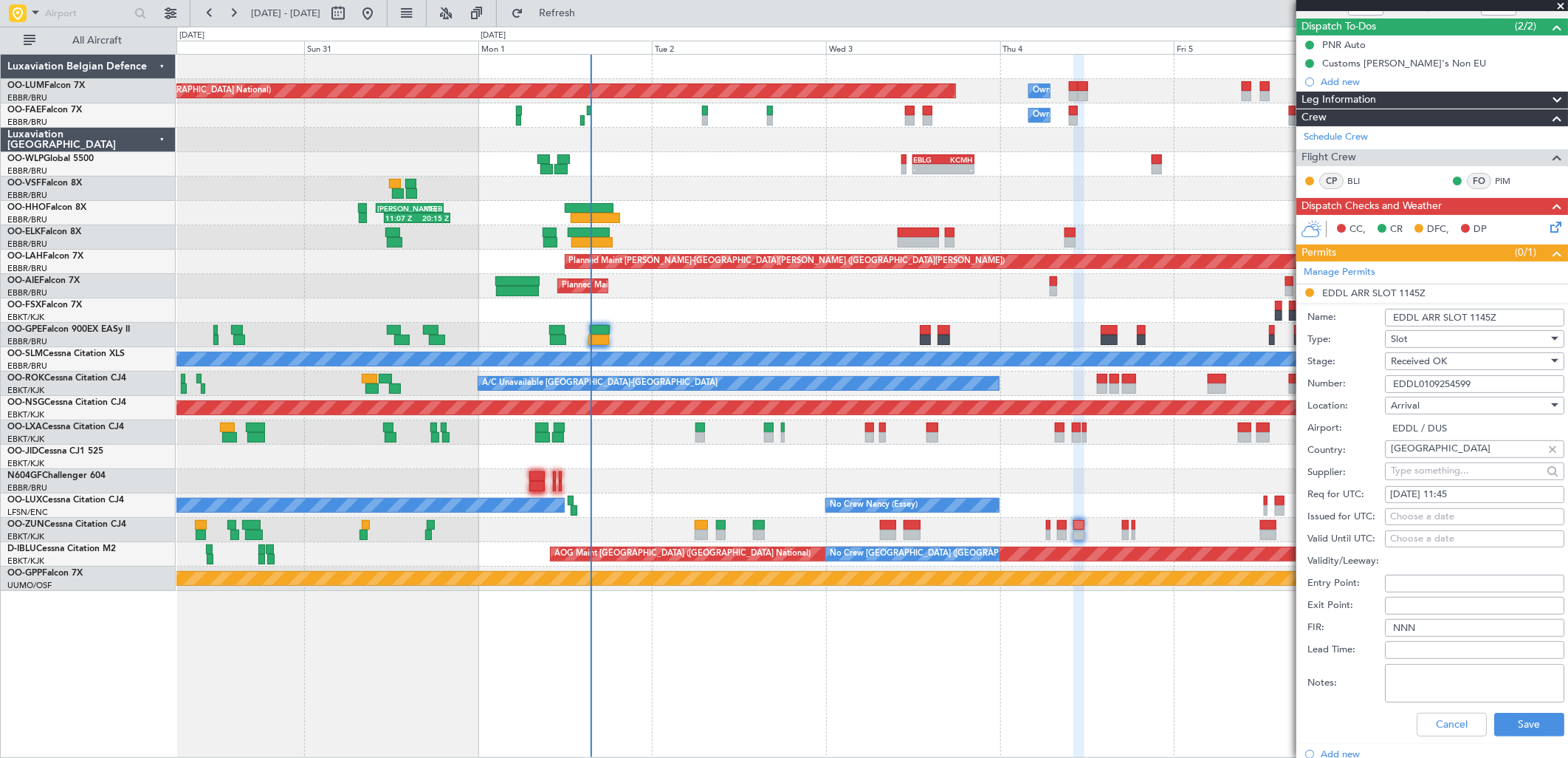
scroll to position [246, 0]
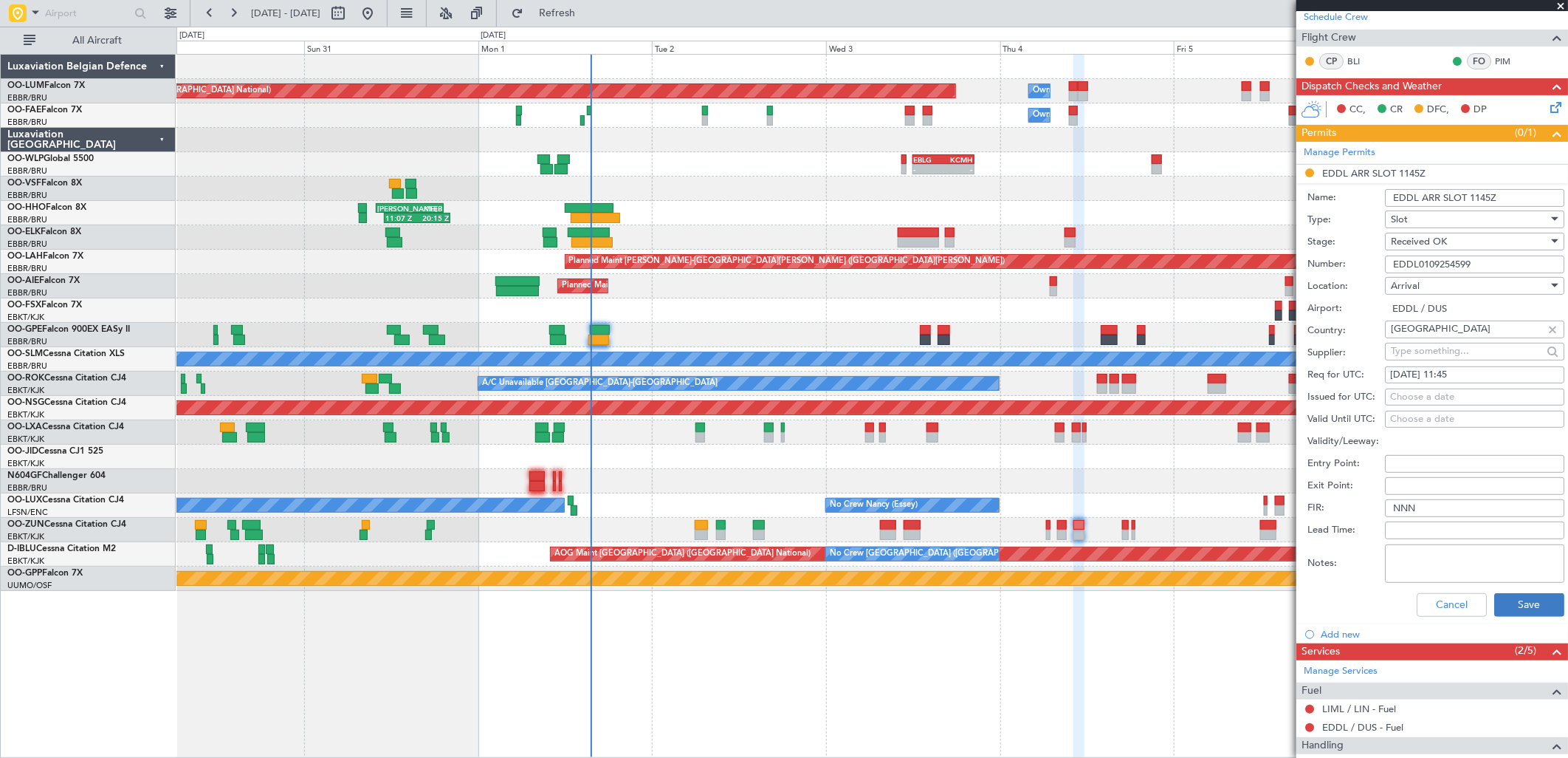
type input "EDDL0109254599"
click at [1518, 606] on button "Save" at bounding box center [1529, 605] width 70 height 23
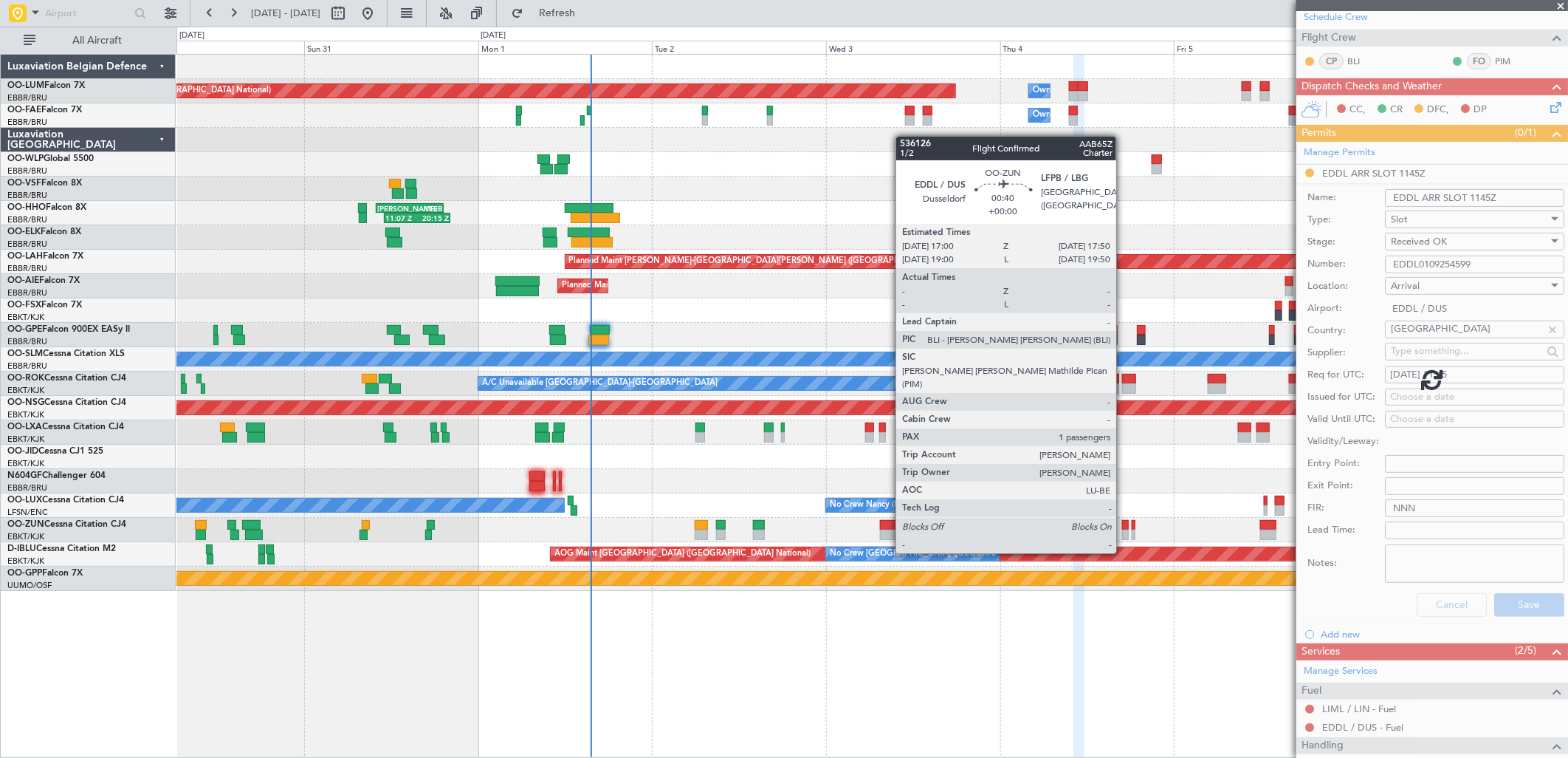
click at [1123, 525] on div at bounding box center [1125, 525] width 7 height 10
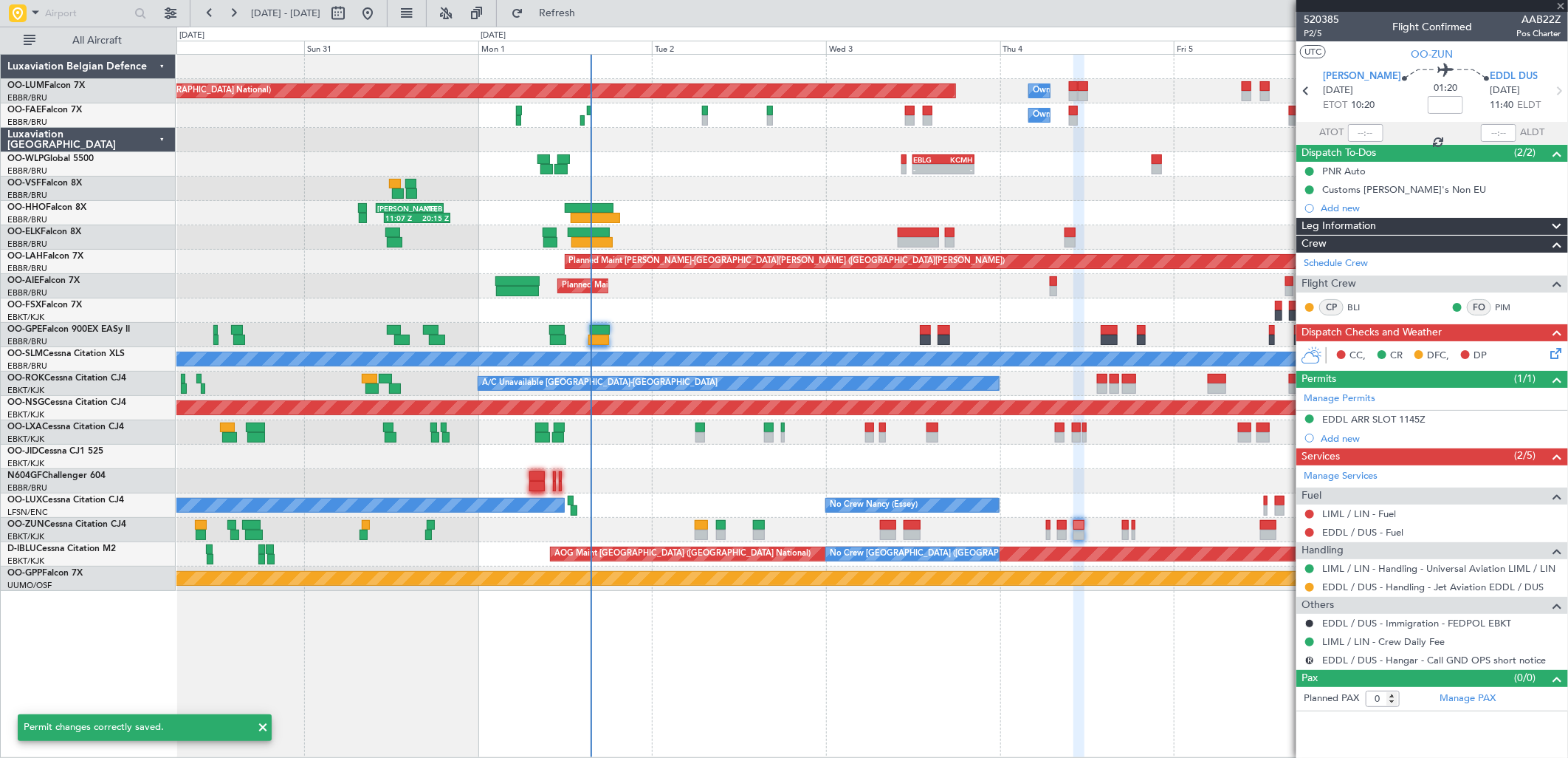
scroll to position [0, 0]
type input "1"
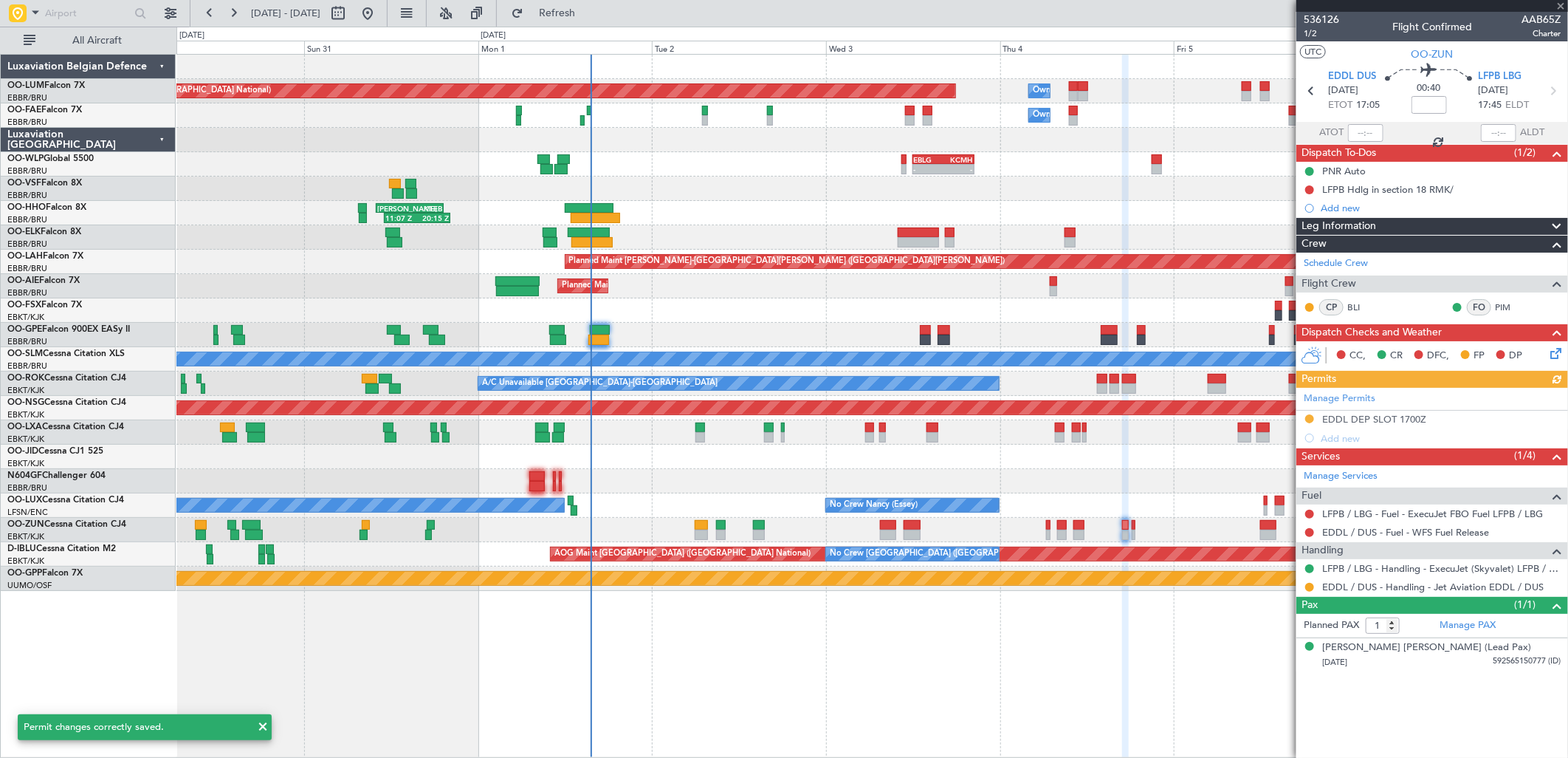
click at [1381, 417] on div "Manage Permits EDDL DEP SLOT 1700Z Add new" at bounding box center [1432, 417] width 272 height 60
click at [1346, 422] on div "EDDL DEP SLOT 1700Z" at bounding box center [1374, 419] width 104 height 12
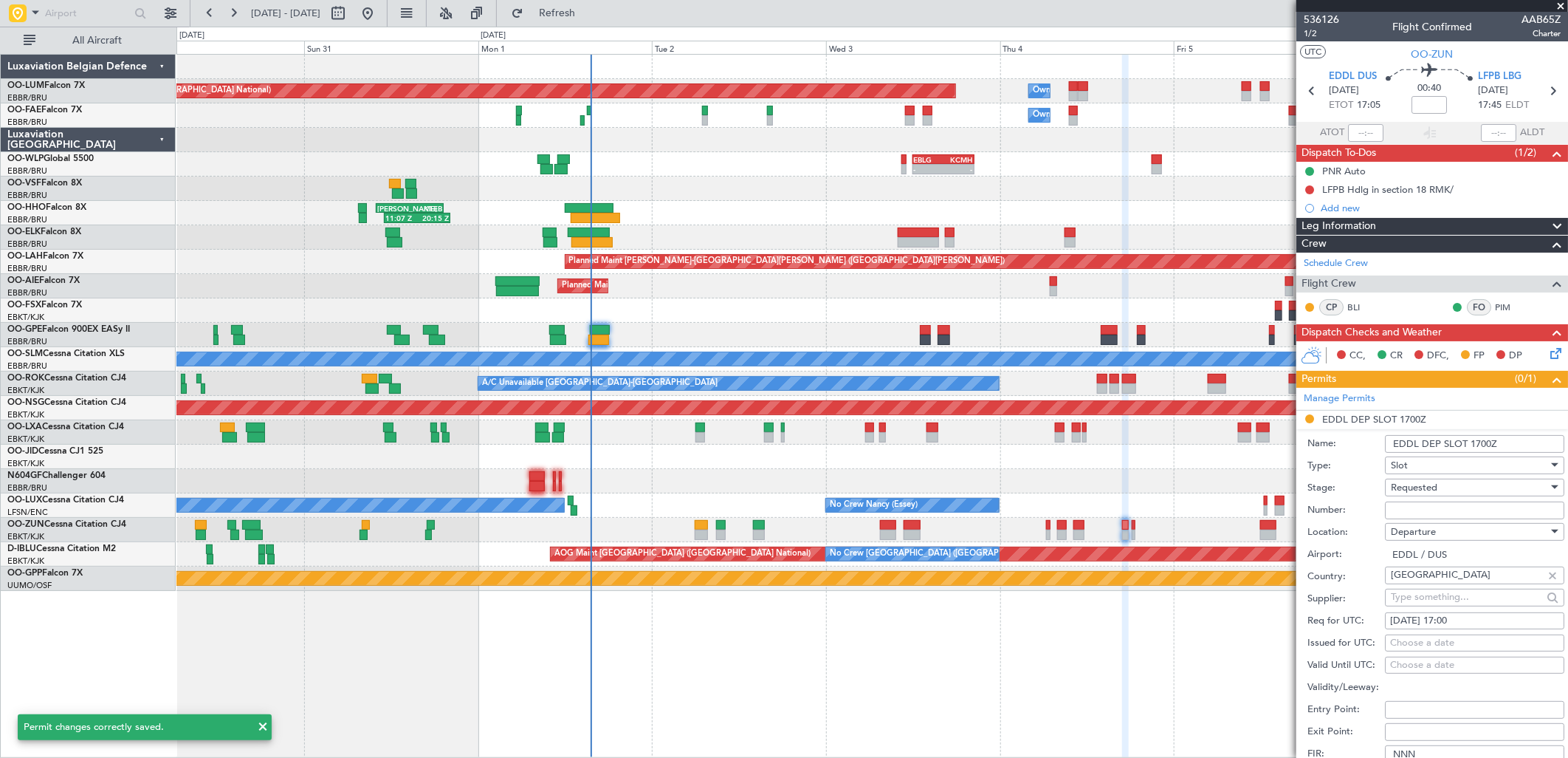
click at [1425, 481] on span "Requested" at bounding box center [1414, 487] width 46 height 13
click at [1436, 587] on span "Requested" at bounding box center [1469, 578] width 153 height 22
click at [1421, 496] on div "Requested" at bounding box center [1469, 488] width 157 height 22
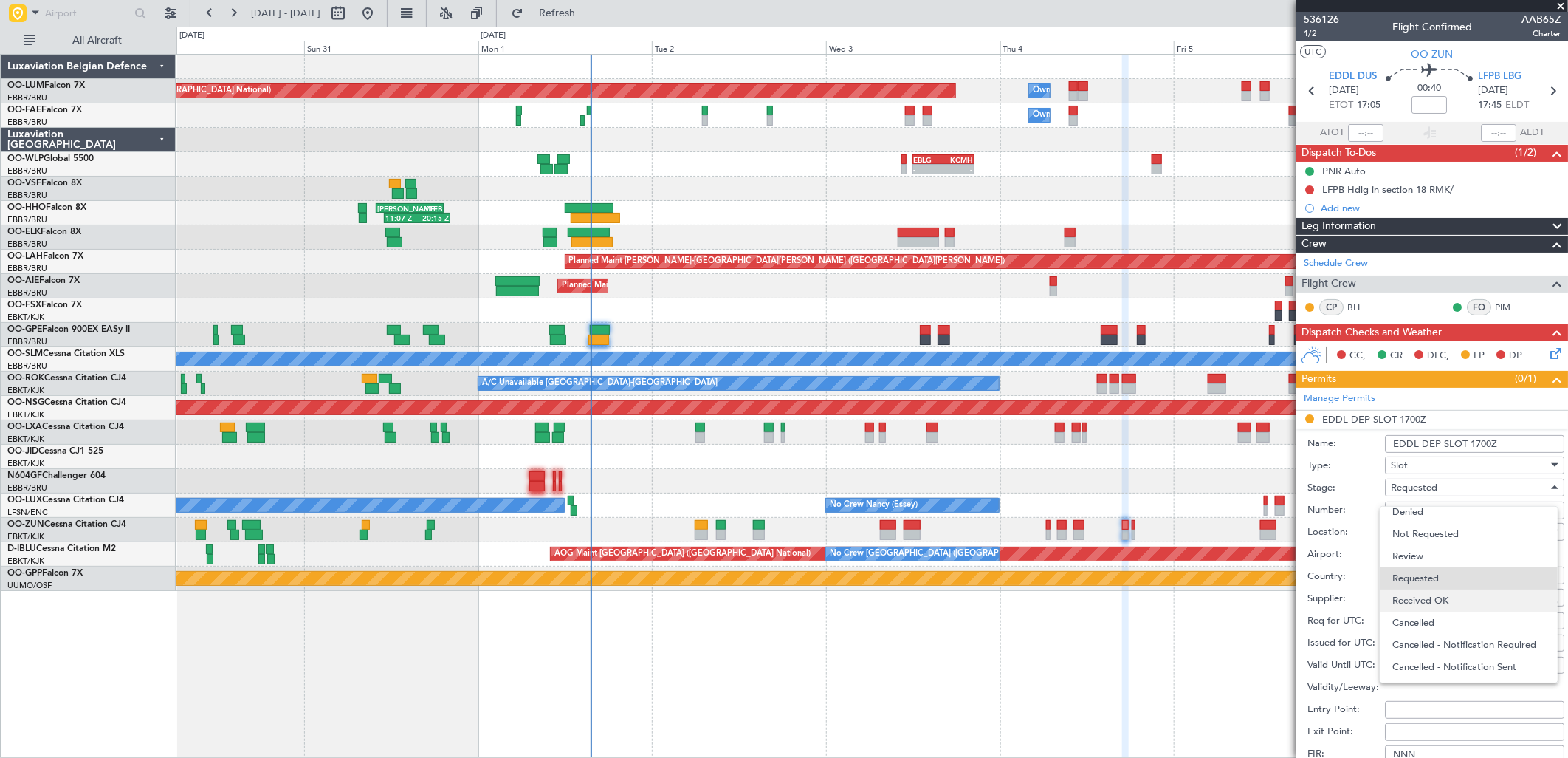
click at [1439, 600] on span "Received OK" at bounding box center [1469, 600] width 153 height 22
click at [1401, 503] on input "Number:" at bounding box center [1475, 510] width 180 height 18
paste input "EDDL0109254600"
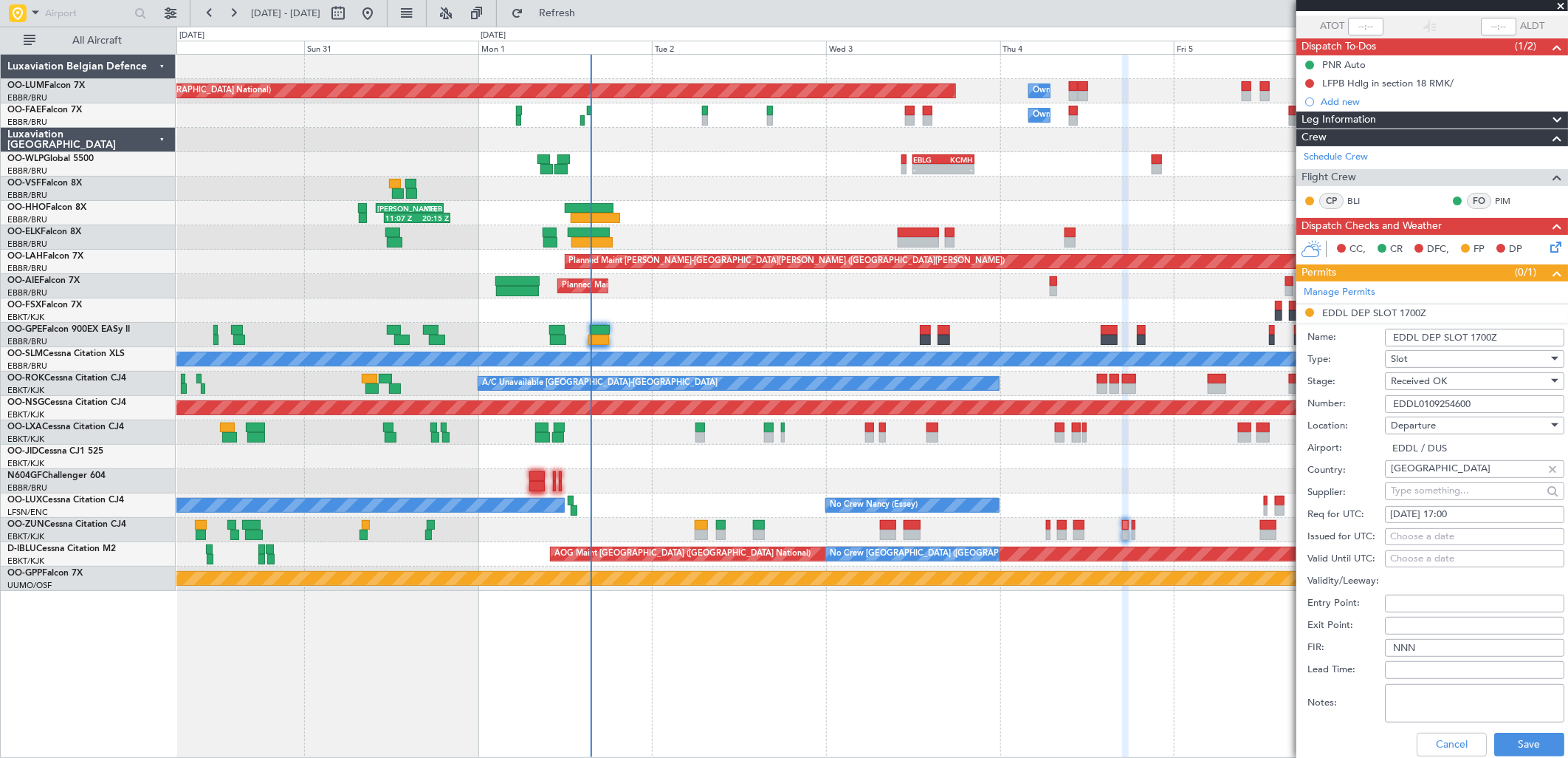
scroll to position [246, 0]
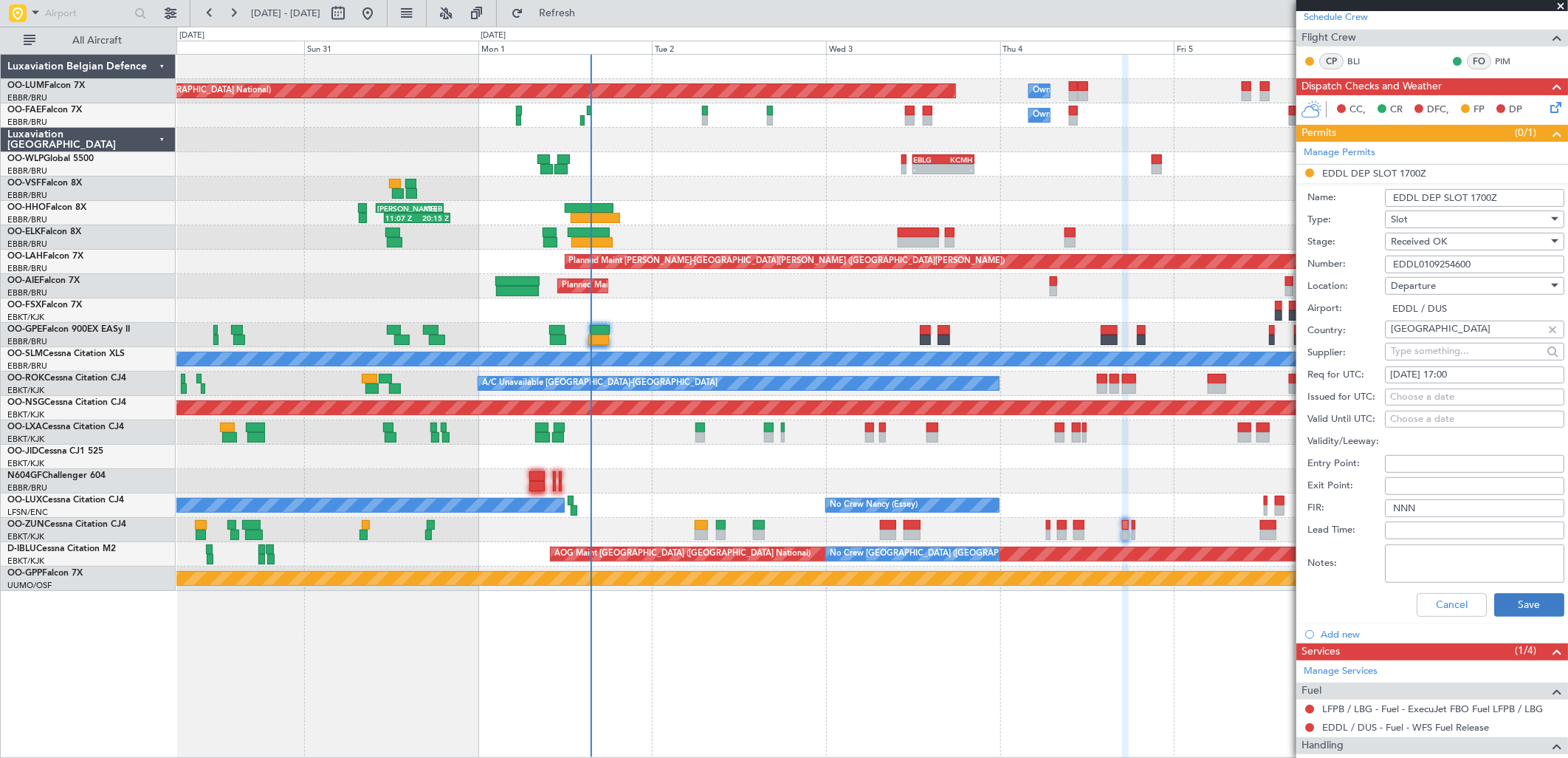
type input "EDDL0109254600"
click at [1536, 608] on button "Save" at bounding box center [1529, 605] width 70 height 23
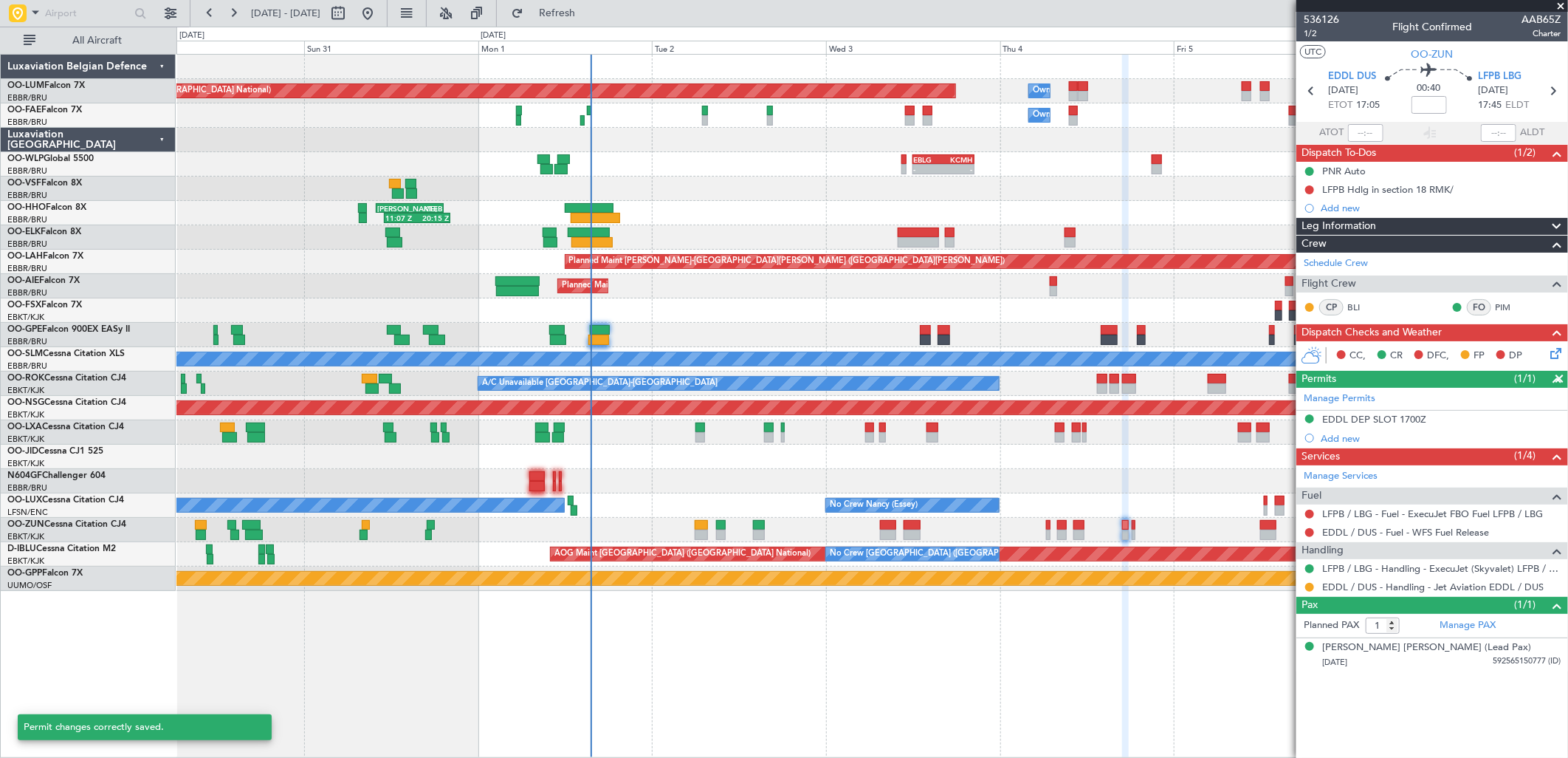
scroll to position [0, 0]
click at [1309, 588] on div "Confirmed" at bounding box center [1310, 593] width 46 height 19
click at [1309, 588] on button at bounding box center [1309, 587] width 9 height 9
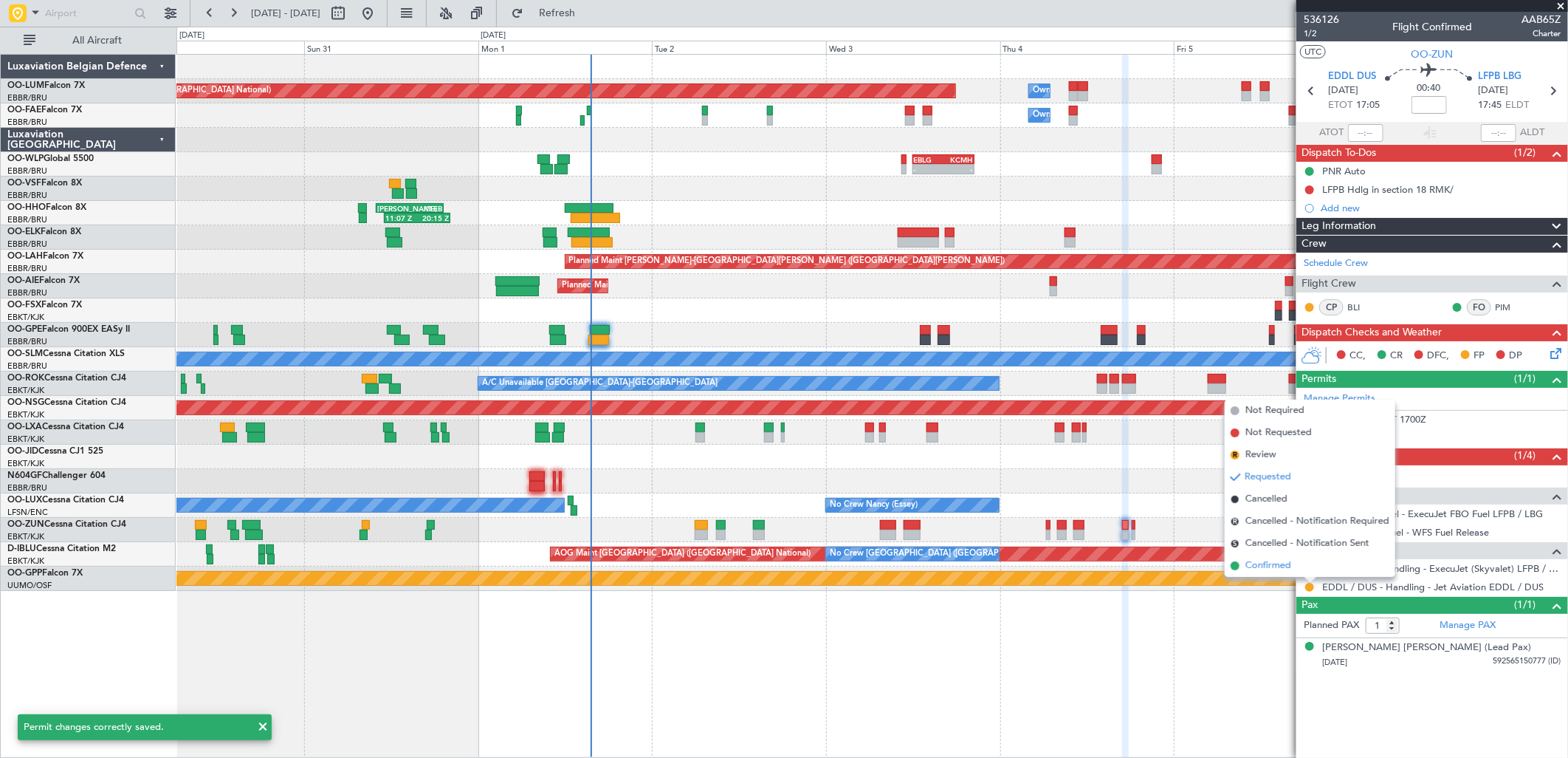
click at [1257, 564] on span "Confirmed" at bounding box center [1268, 565] width 46 height 15
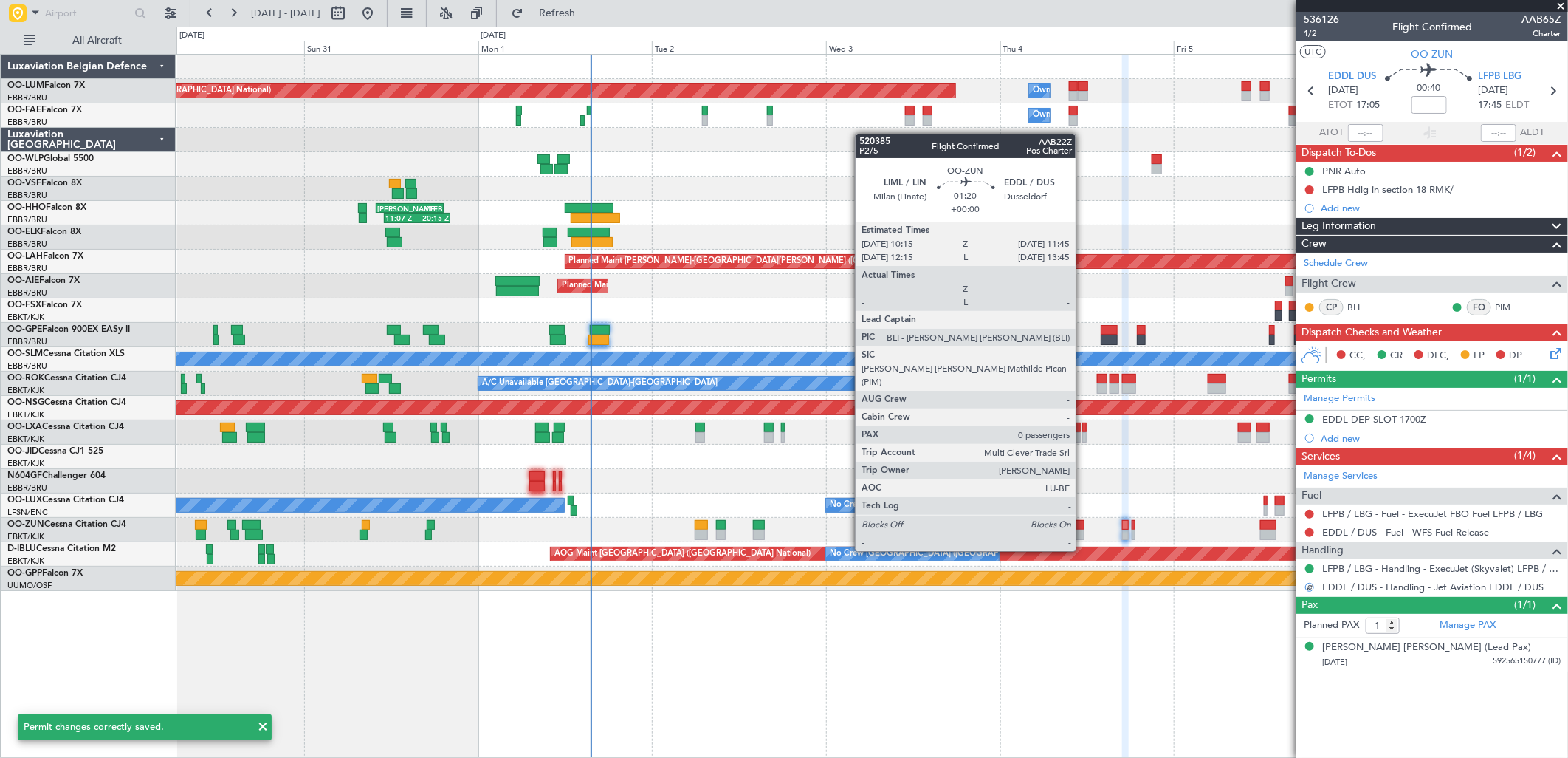
click at [1083, 523] on div at bounding box center [1079, 525] width 11 height 10
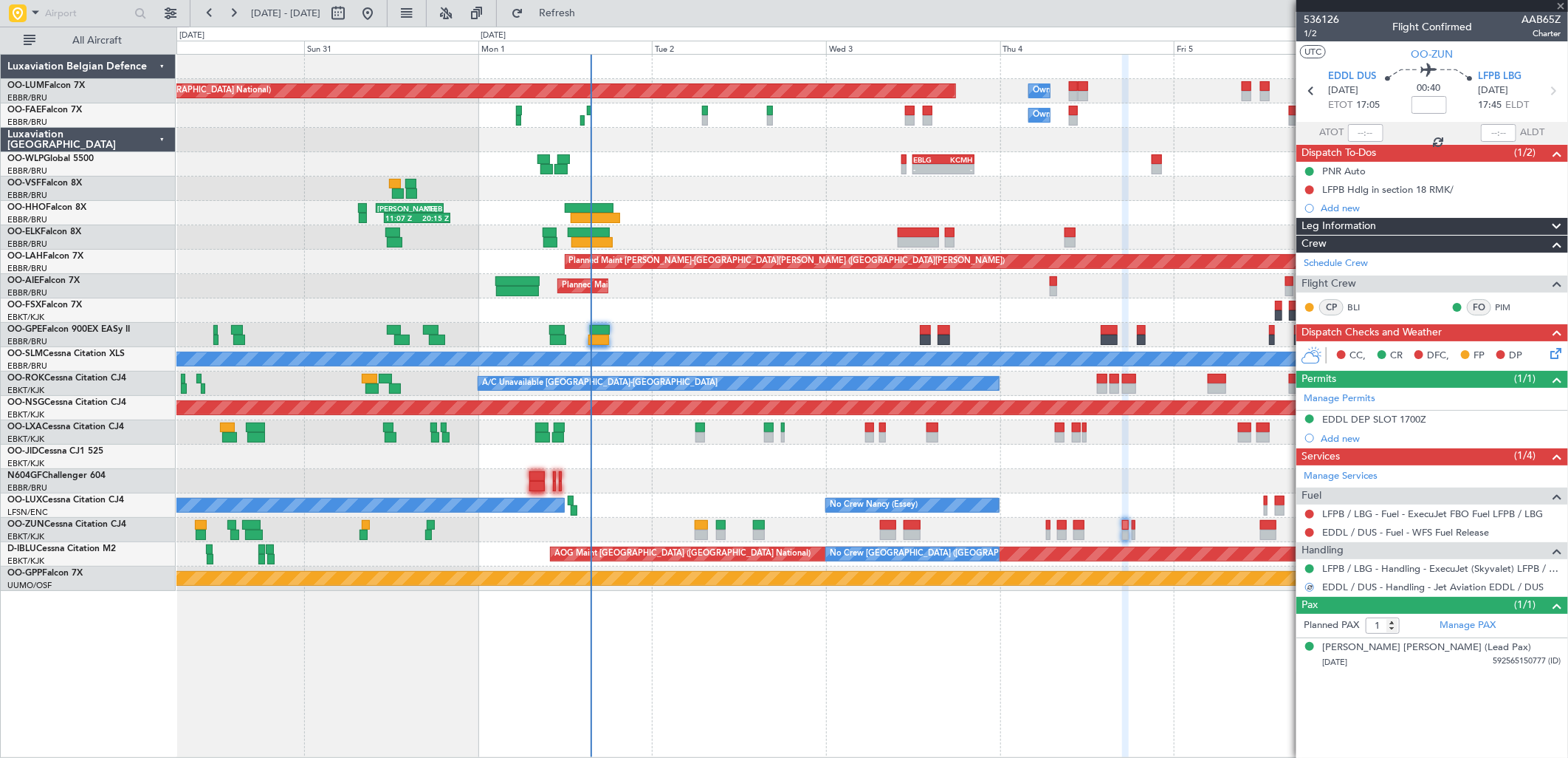
type input "0"
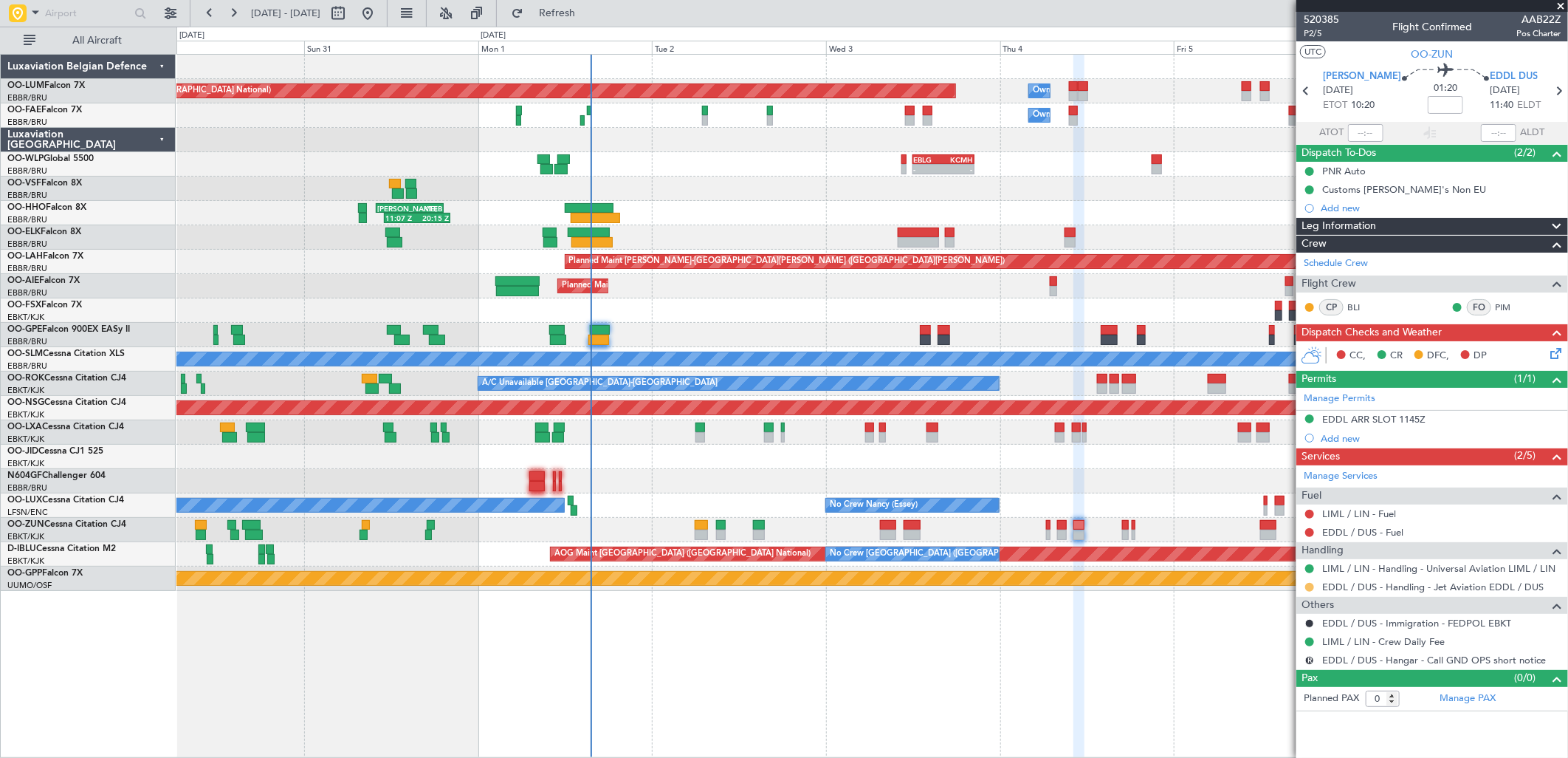
click at [1308, 587] on button at bounding box center [1309, 587] width 9 height 9
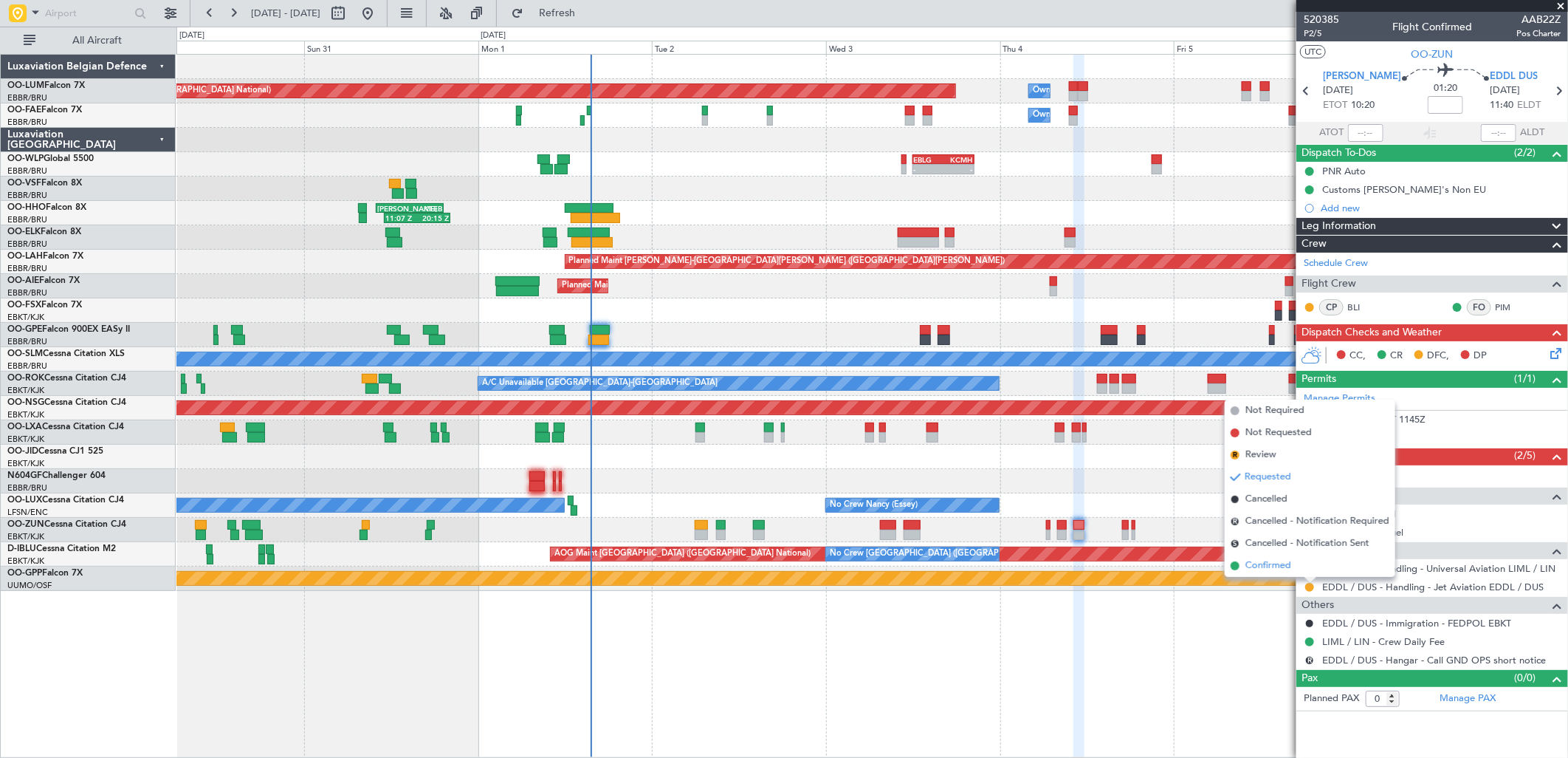
click at [1257, 569] on span "Confirmed" at bounding box center [1268, 565] width 46 height 15
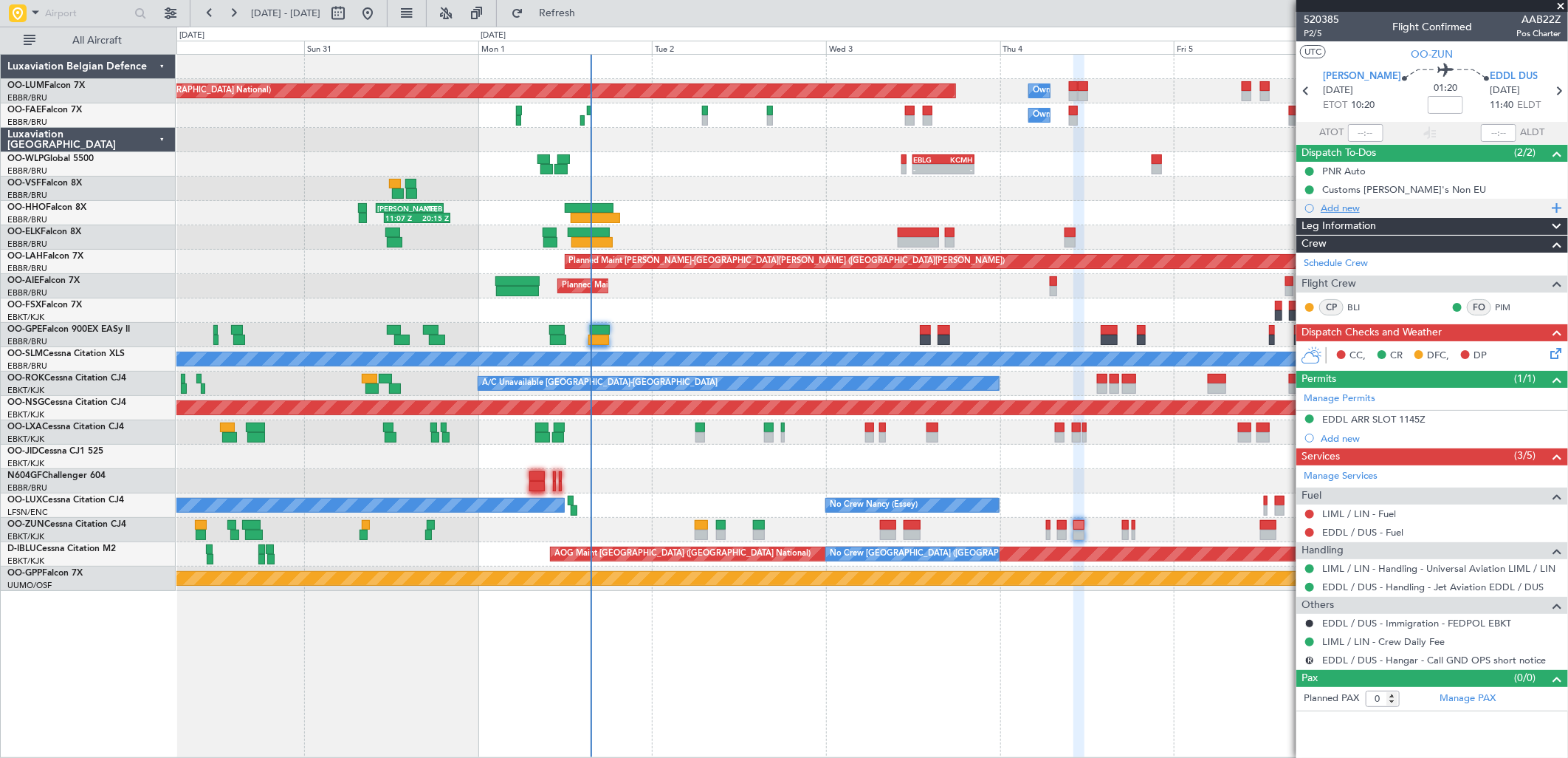
click at [1334, 209] on div "Add new" at bounding box center [1434, 208] width 227 height 12
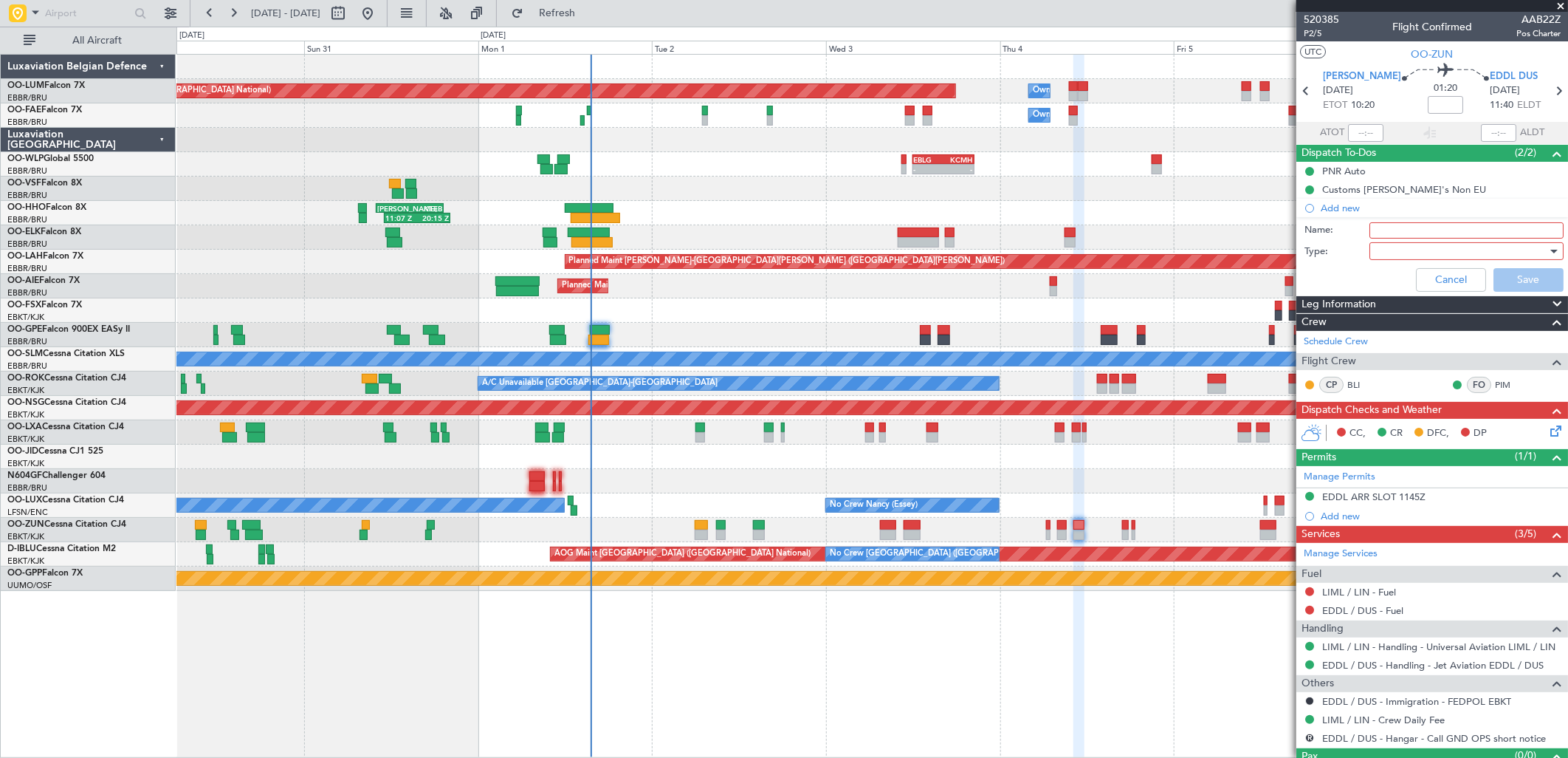
click at [1407, 226] on input "Name:" at bounding box center [1467, 230] width 194 height 16
click at [1385, 609] on link "EDDL / DUS - Fuel" at bounding box center [1363, 611] width 81 height 12
click at [588, 8] on span "Refresh" at bounding box center [557, 12] width 62 height 10
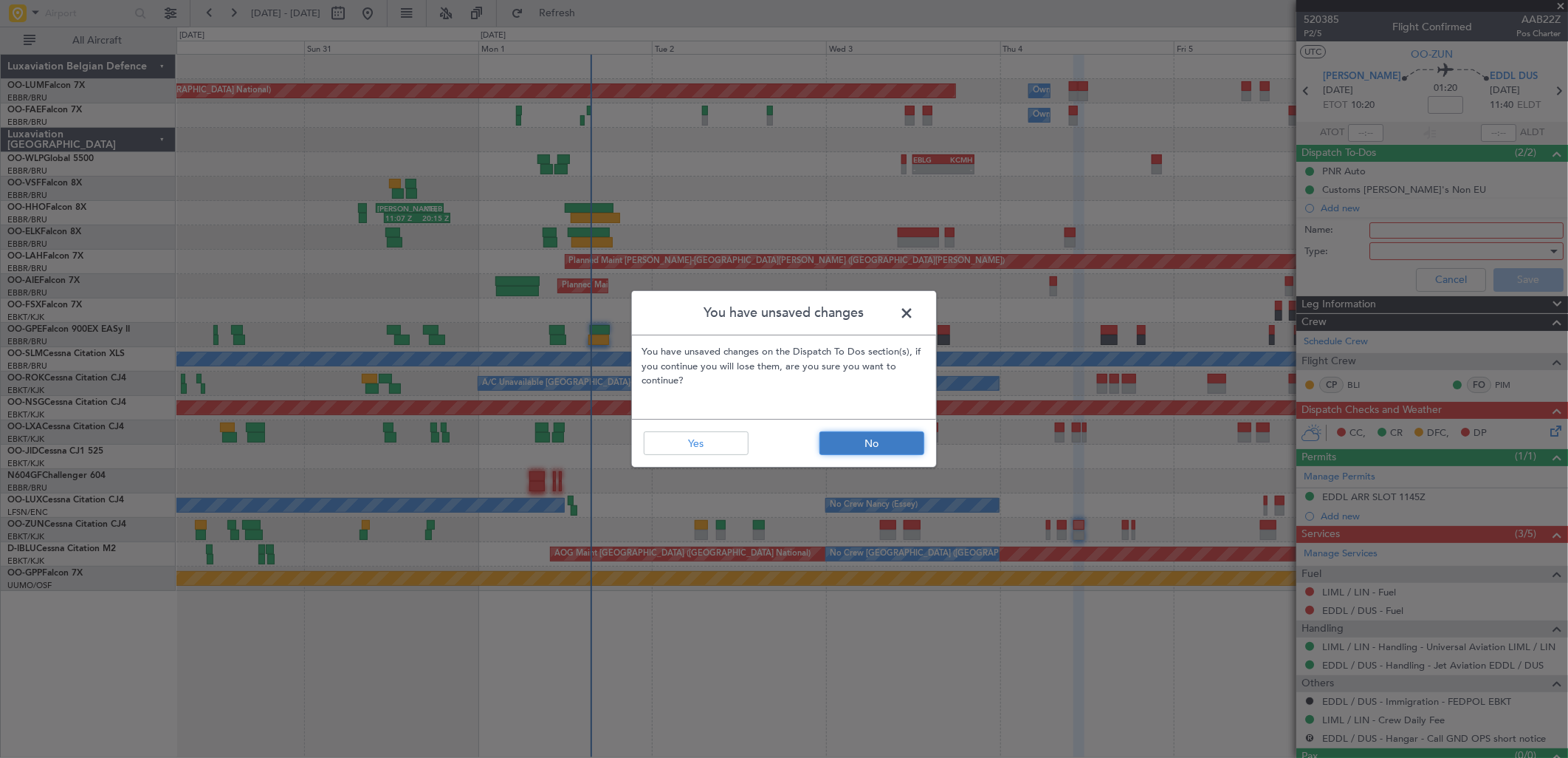
click at [838, 436] on button "No" at bounding box center [872, 443] width 105 height 23
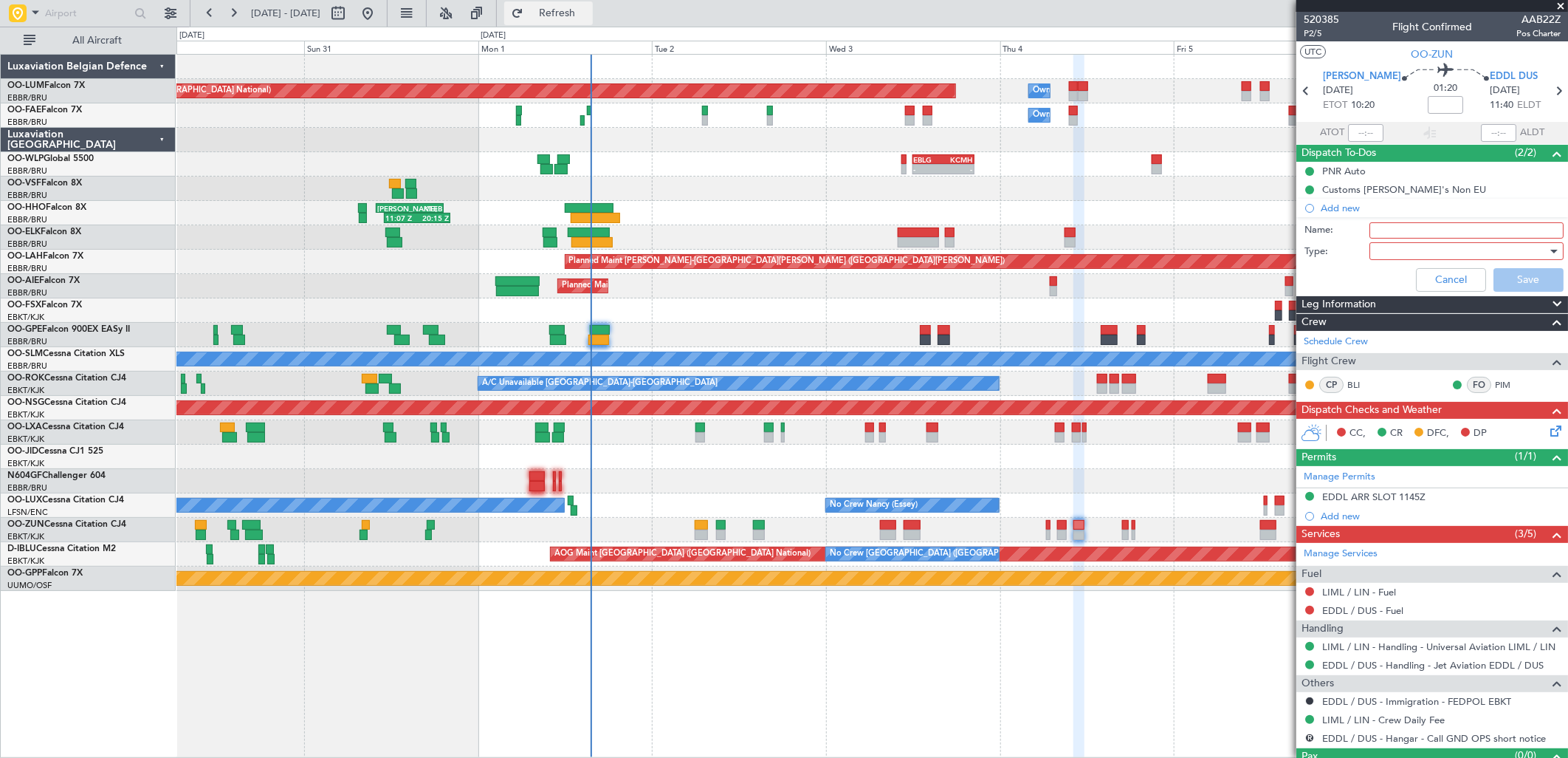
click at [588, 8] on span "Refresh" at bounding box center [557, 12] width 62 height 10
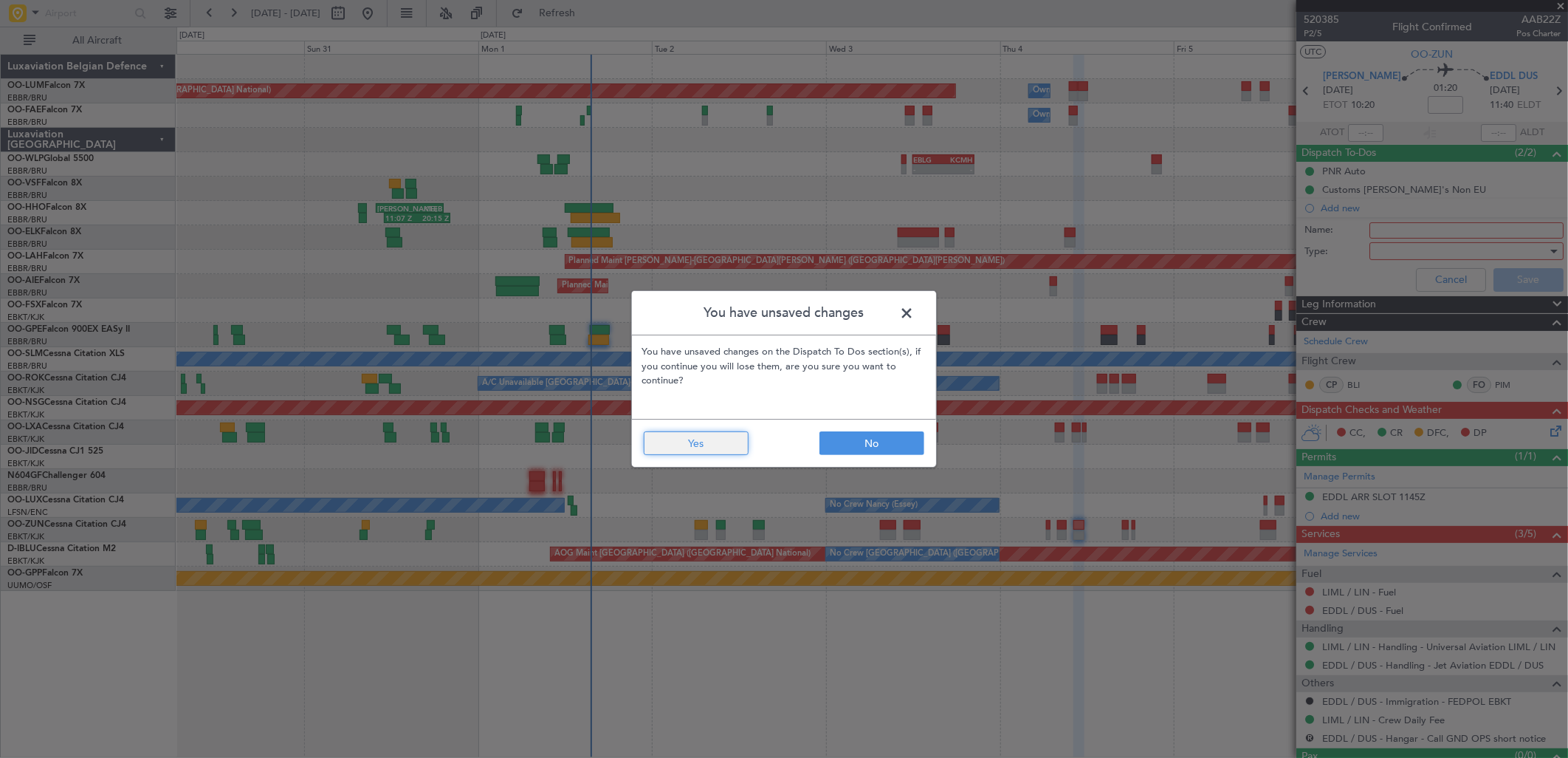
click at [678, 445] on button "Yes" at bounding box center [696, 443] width 105 height 23
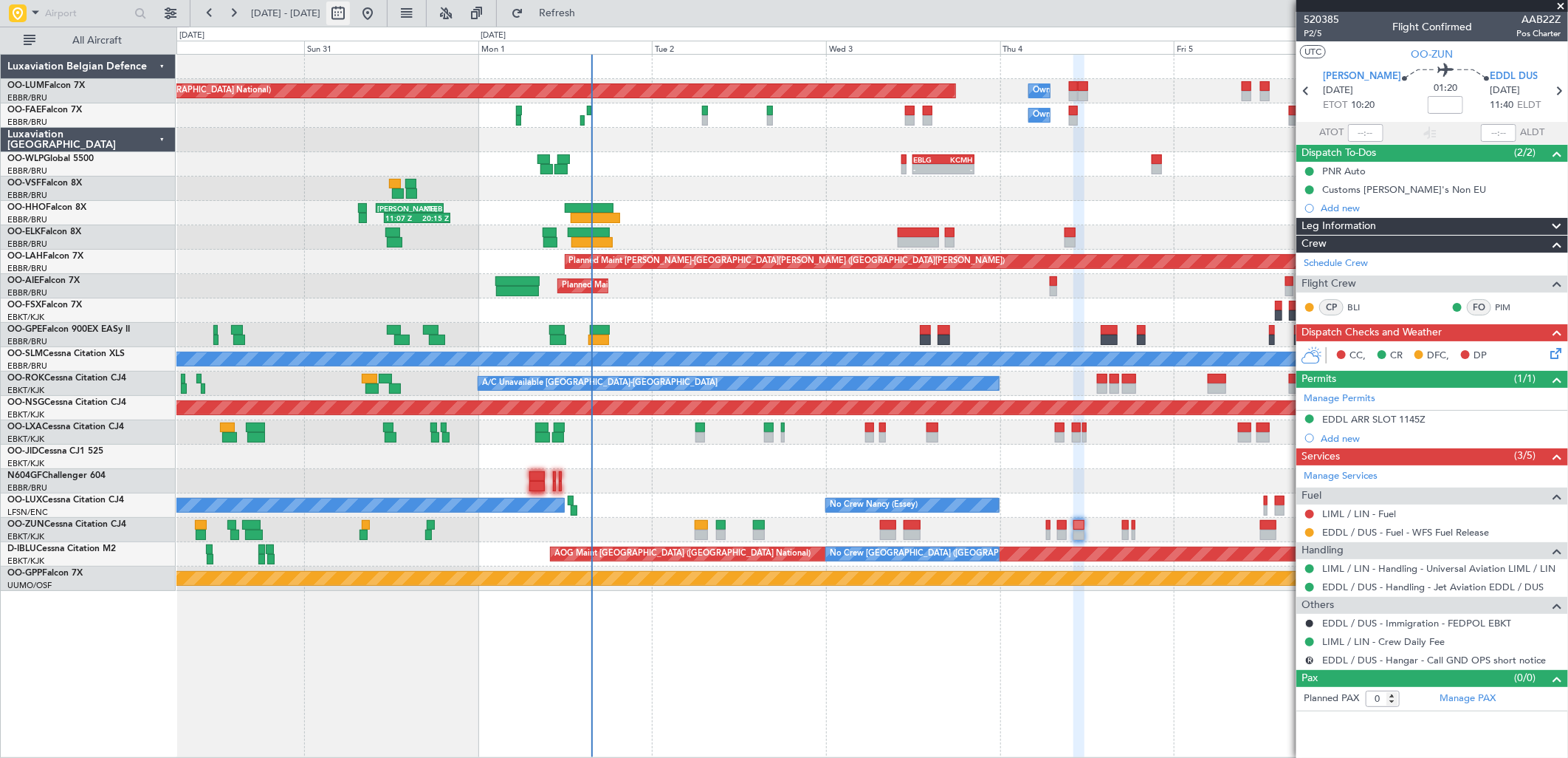
click at [350, 8] on button at bounding box center [338, 13] width 23 height 23
select select "8"
select select "2025"
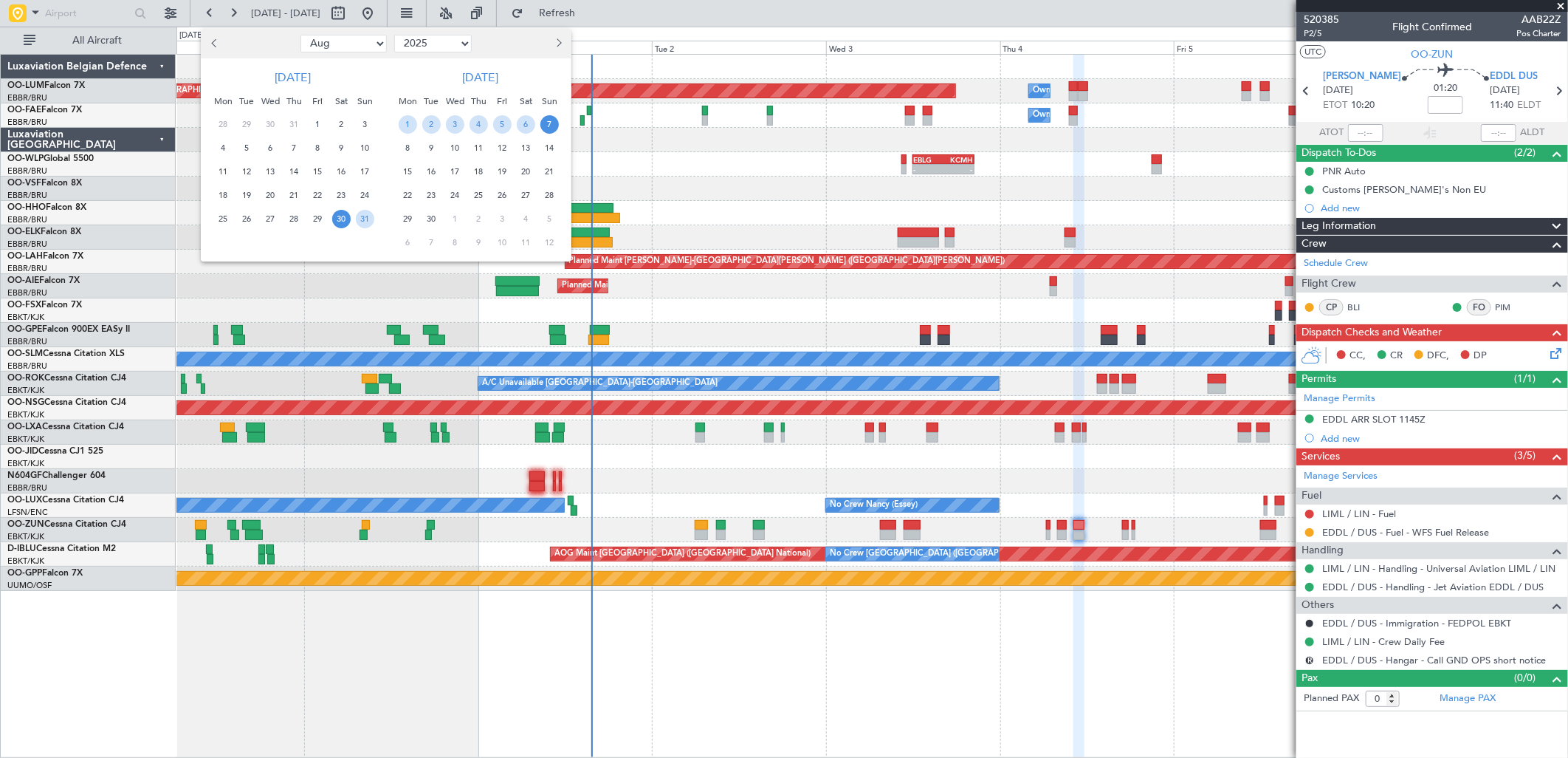
click at [547, 52] on div at bounding box center [524, 43] width 96 height 23
click at [555, 43] on span "Next month" at bounding box center [557, 43] width 9 height 9
click at [445, 167] on div "15" at bounding box center [455, 172] width 23 height 23
click at [468, 191] on div "23" at bounding box center [478, 195] width 23 height 23
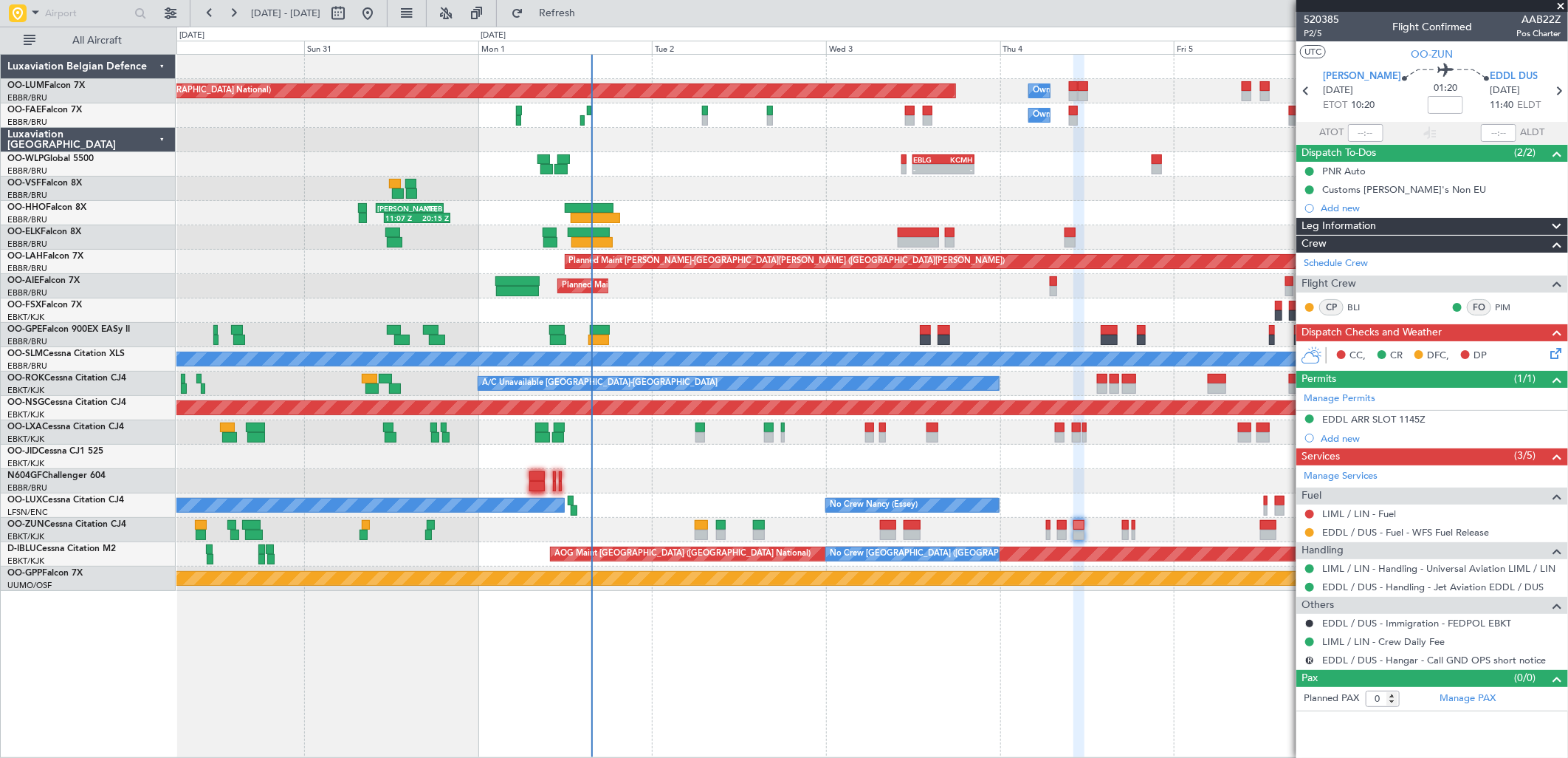
select select "10"
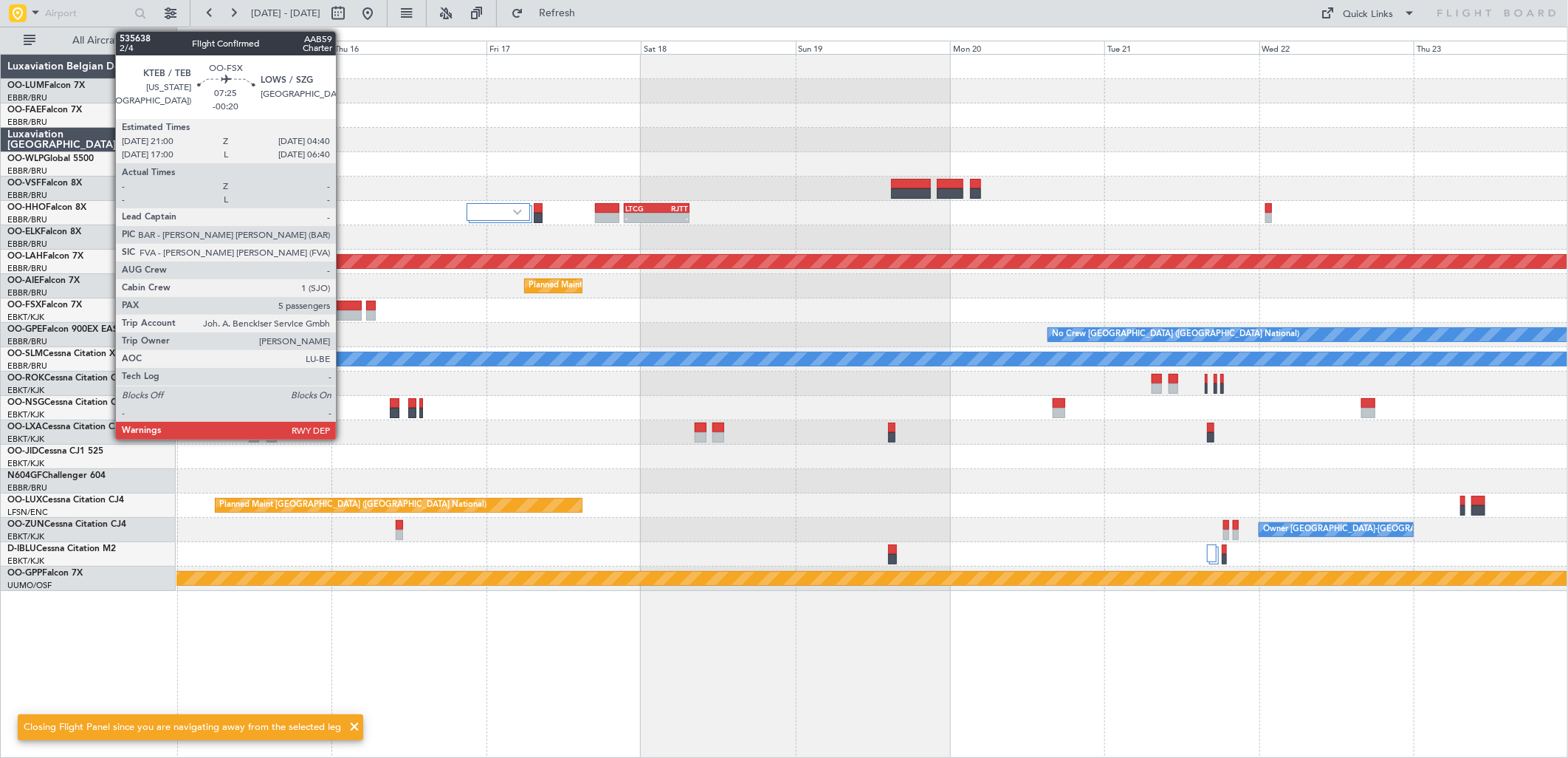
click at [343, 311] on div at bounding box center [336, 315] width 50 height 10
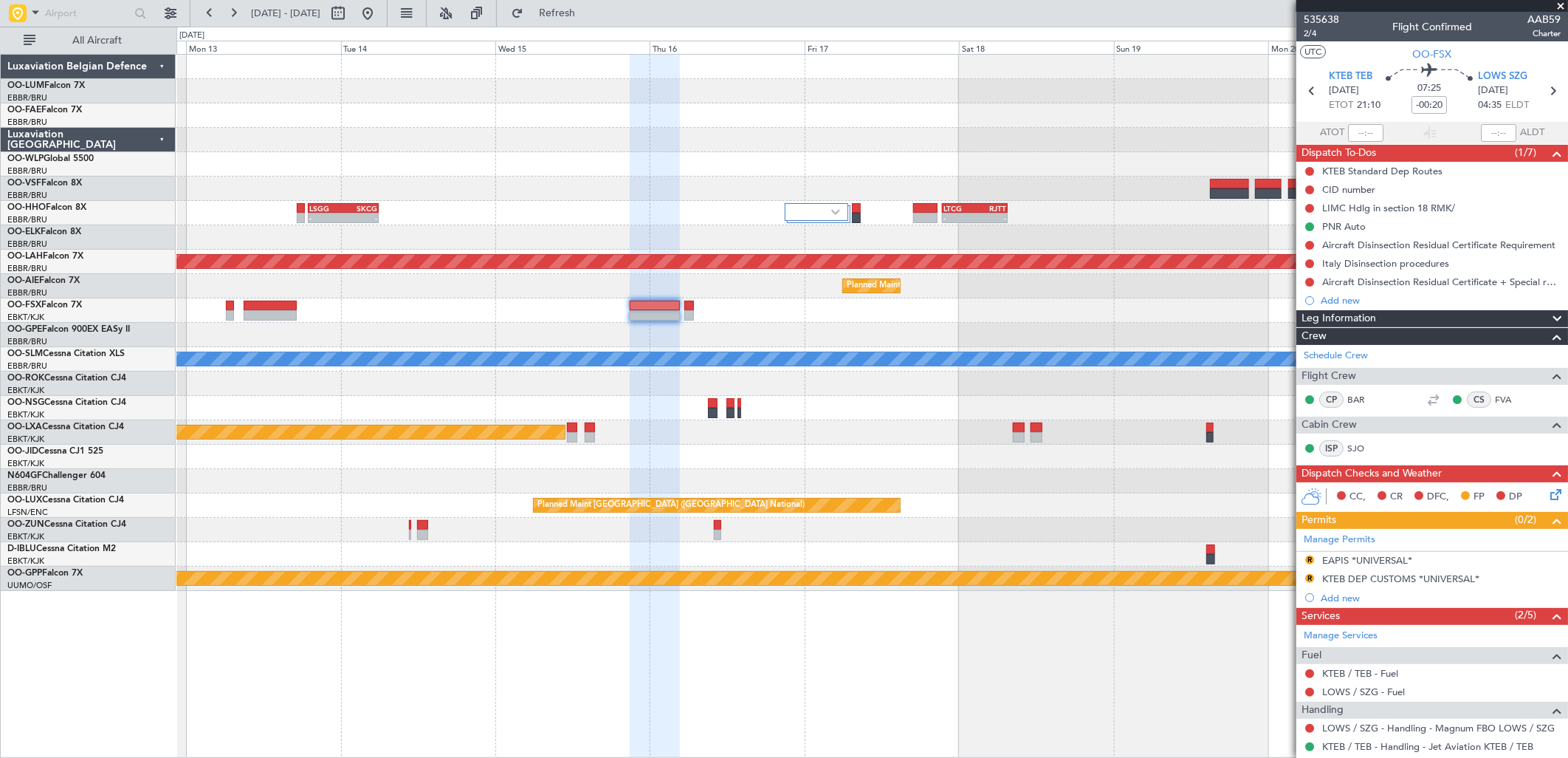
click at [588, 394] on div "- - LTCG 21:30 Z RJTT 07:35 Z LSGG 19:00 Z SKCG 05:55 Z - - Planned Maint Alton…" at bounding box center [872, 323] width 1391 height 536
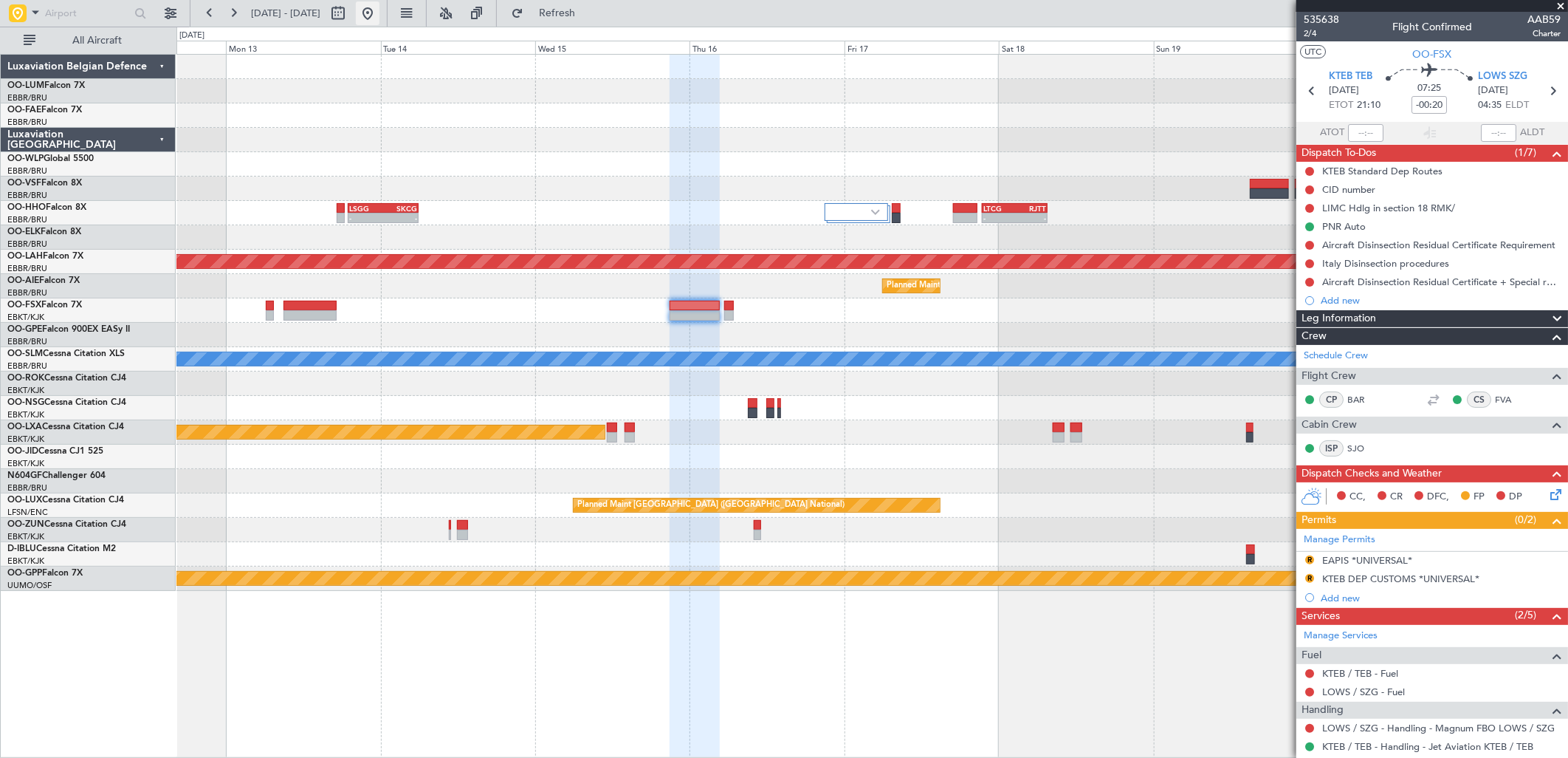
click at [380, 8] on button at bounding box center [367, 13] width 23 height 23
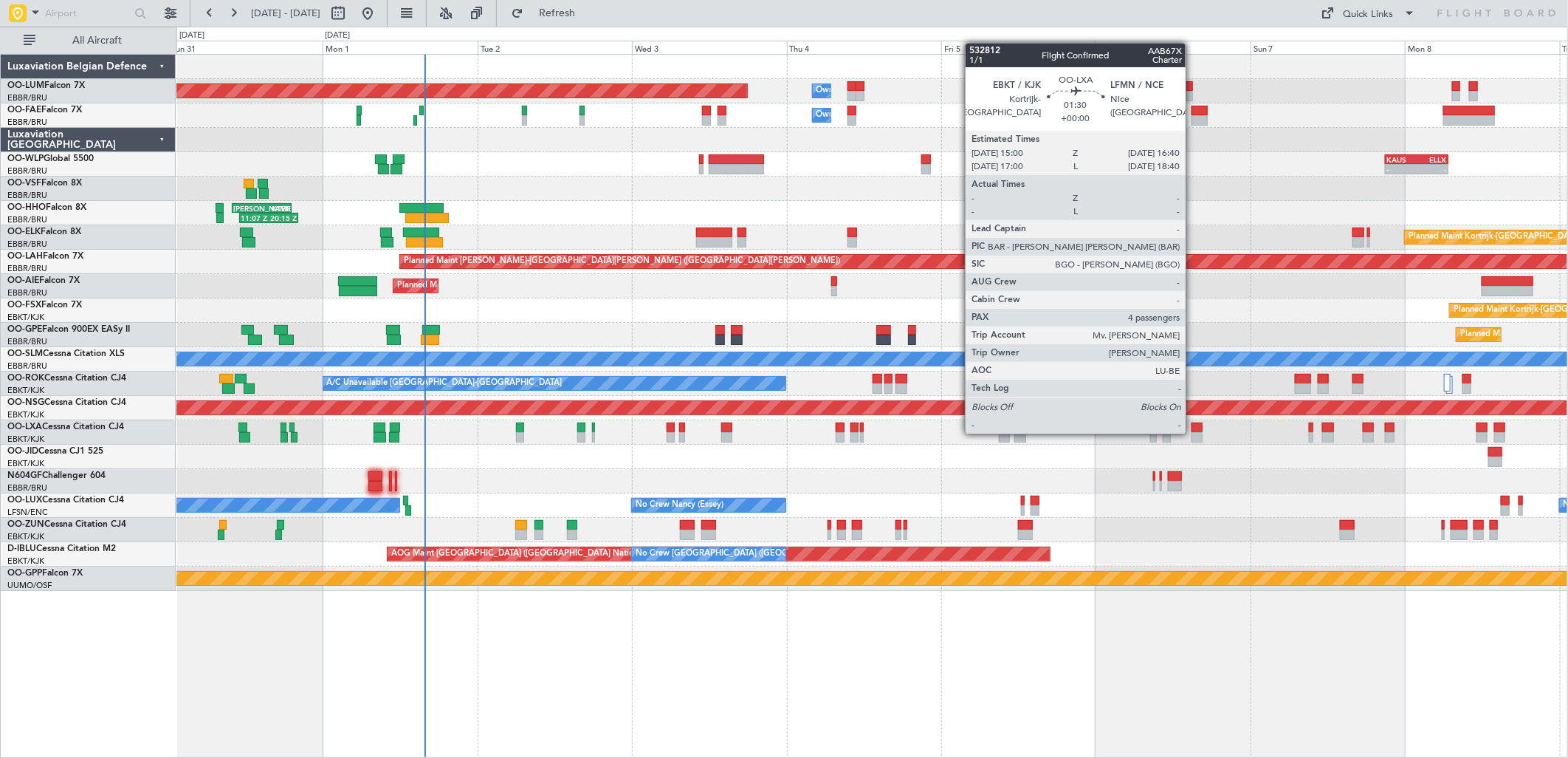
click at [1193, 432] on div at bounding box center [1197, 436] width 11 height 10
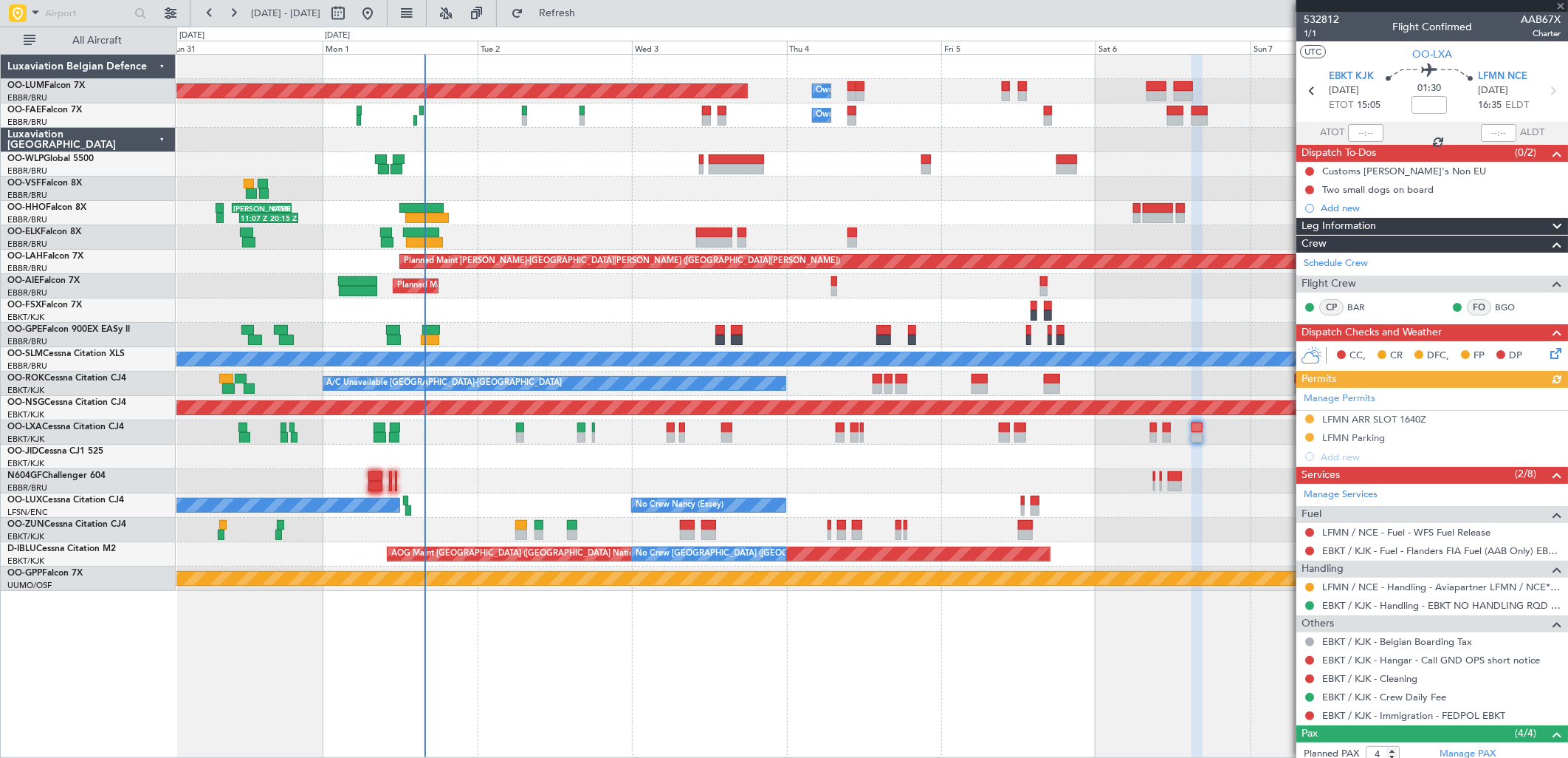
click at [1357, 421] on div "Manage Permits LFMN ARR SLOT 1640Z LFMN Parking Add new" at bounding box center [1432, 426] width 272 height 78
click at [1391, 418] on div "LFMN ARR SLOT 1640Z" at bounding box center [1374, 419] width 104 height 12
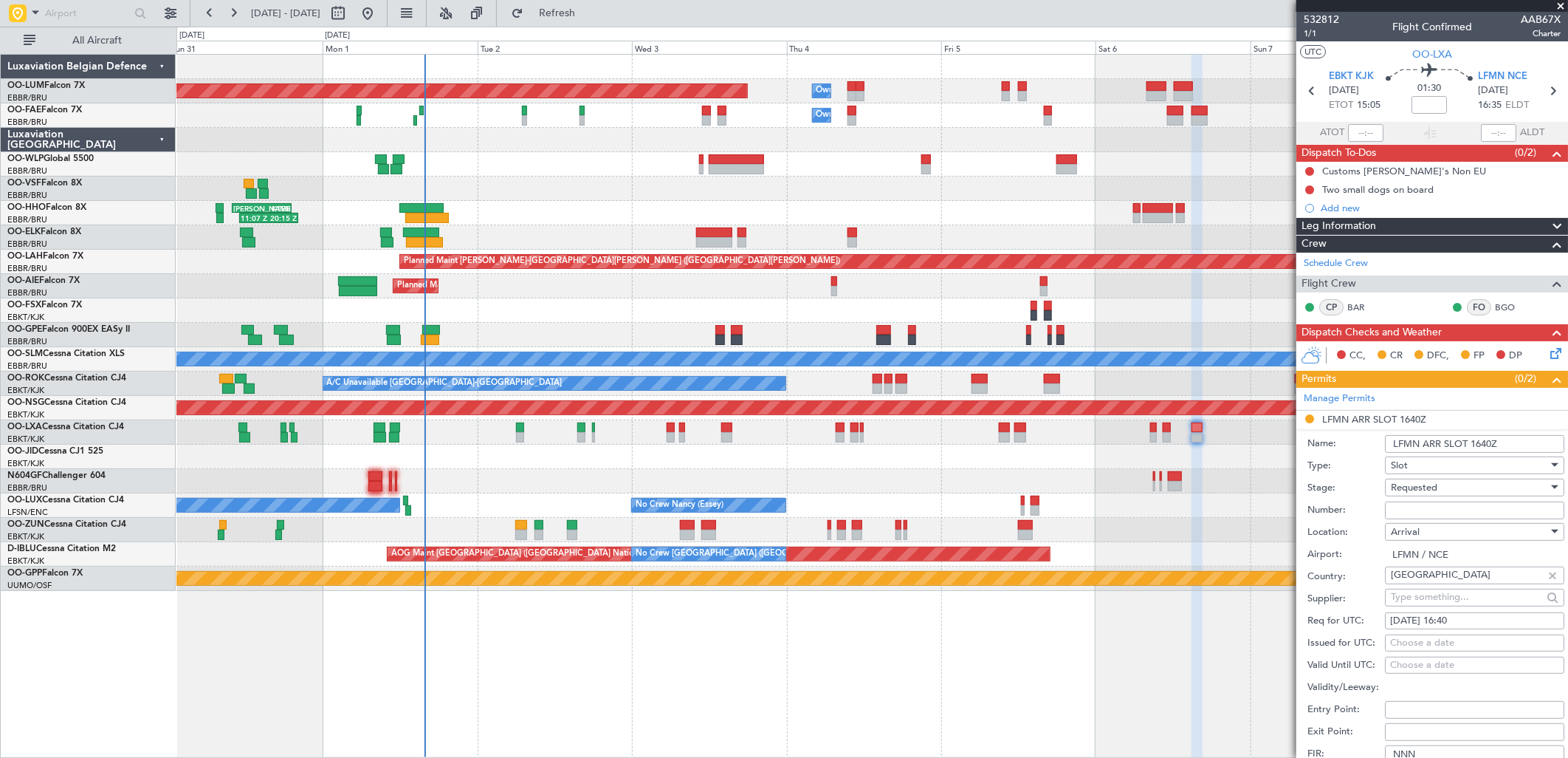
click at [1412, 484] on span "Requested" at bounding box center [1414, 487] width 46 height 13
click at [1425, 605] on span "Received OK" at bounding box center [1469, 600] width 153 height 22
click at [1428, 506] on input "Number:" at bounding box center [1475, 510] width 180 height 18
paste input "LFMNA000083194"
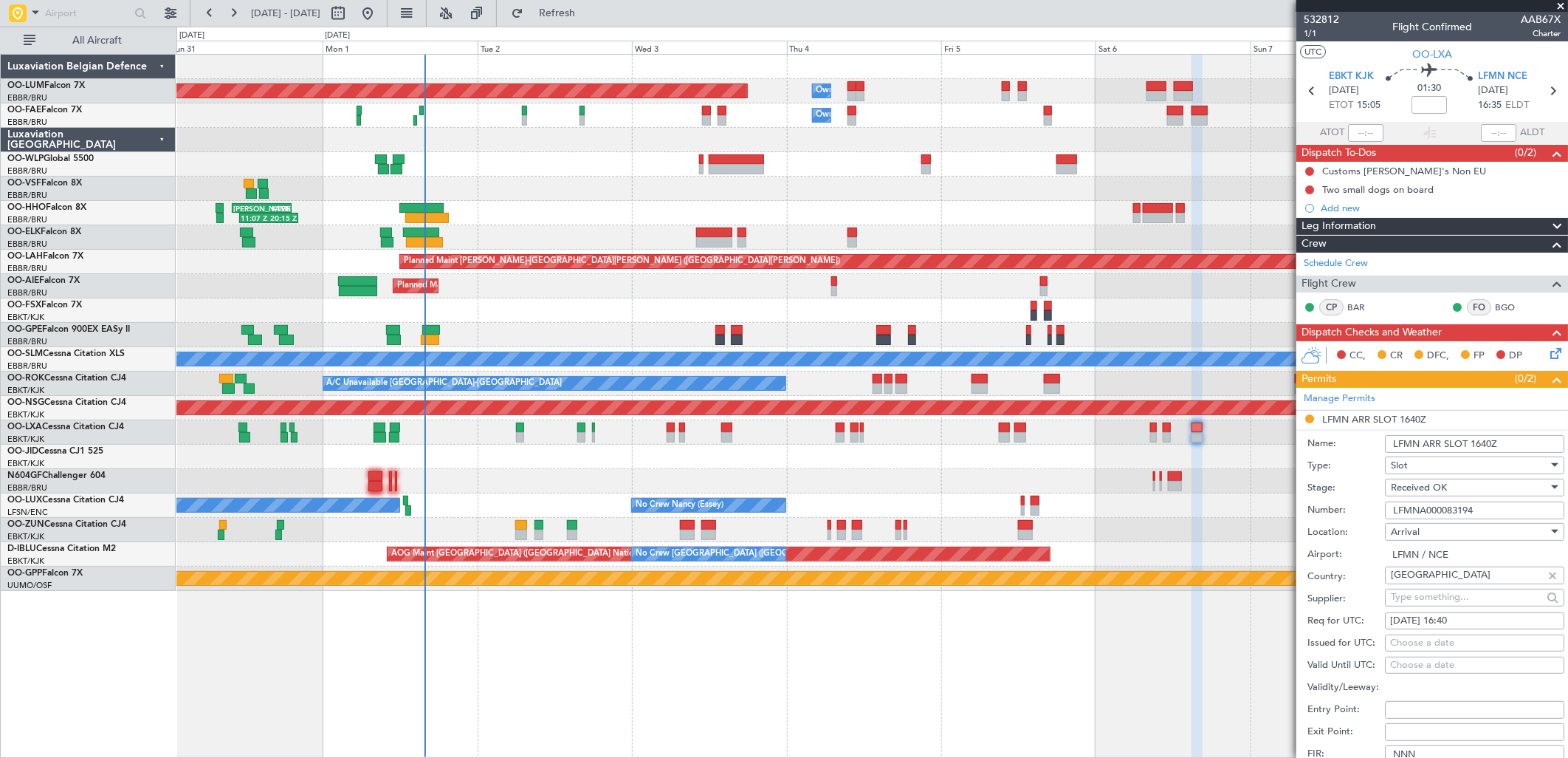
scroll to position [246, 0]
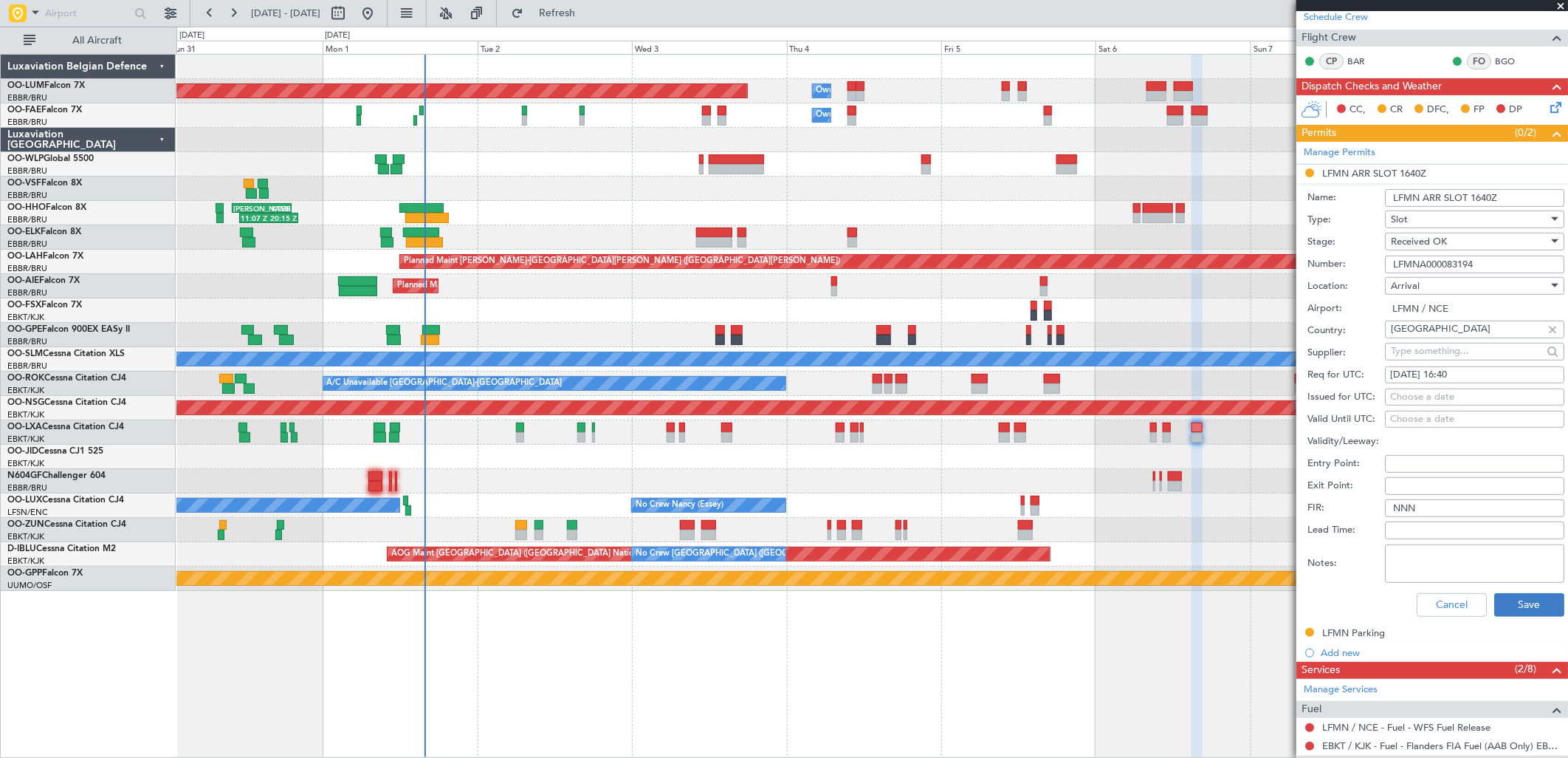
type input "LFMNA000083194"
click at [1508, 604] on button "Save" at bounding box center [1529, 605] width 70 height 23
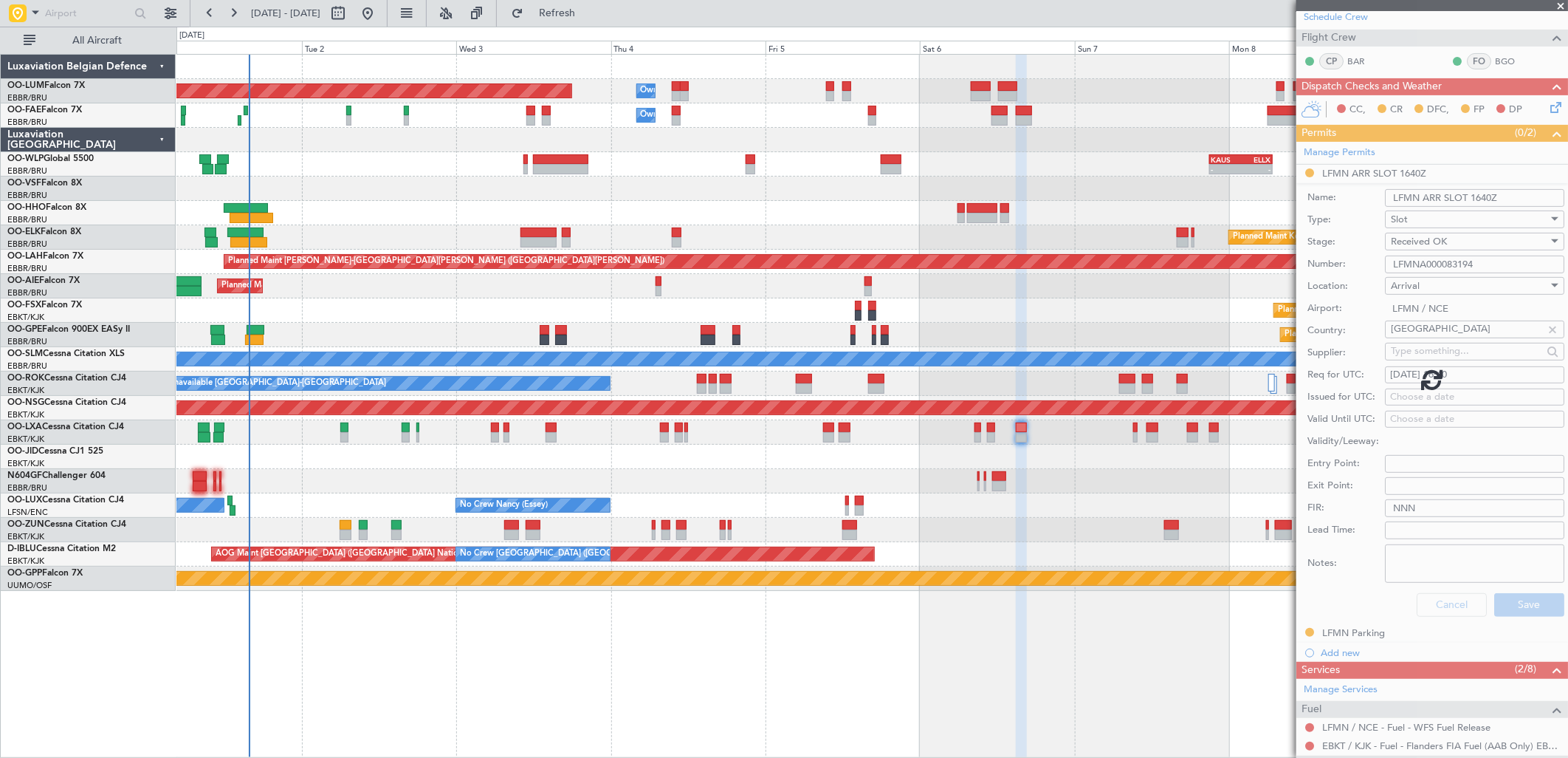
click at [1064, 378] on div "A/C Unavailable [GEOGRAPHIC_DATA]-[GEOGRAPHIC_DATA]" at bounding box center [872, 383] width 1391 height 24
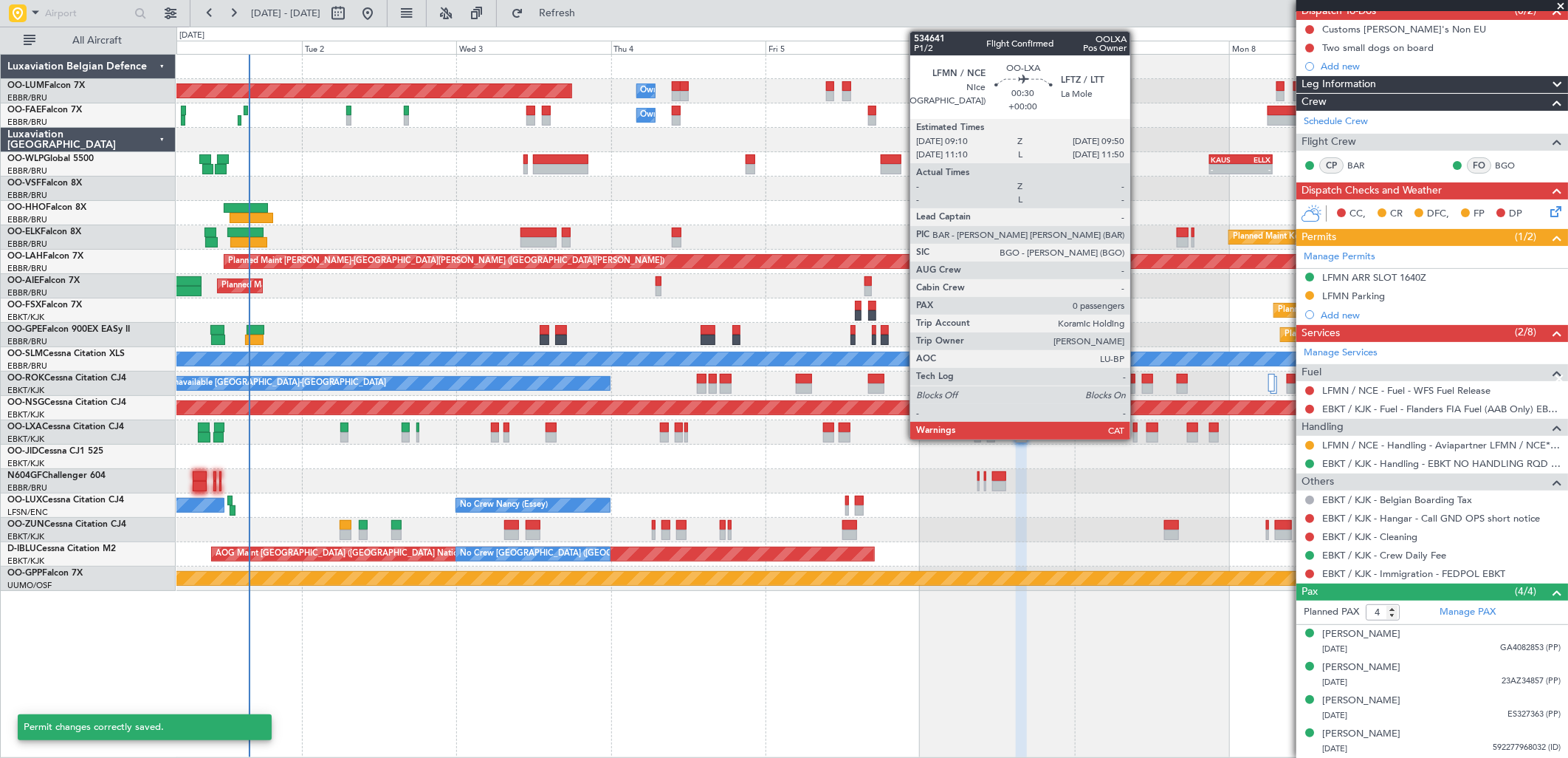
scroll to position [141, 0]
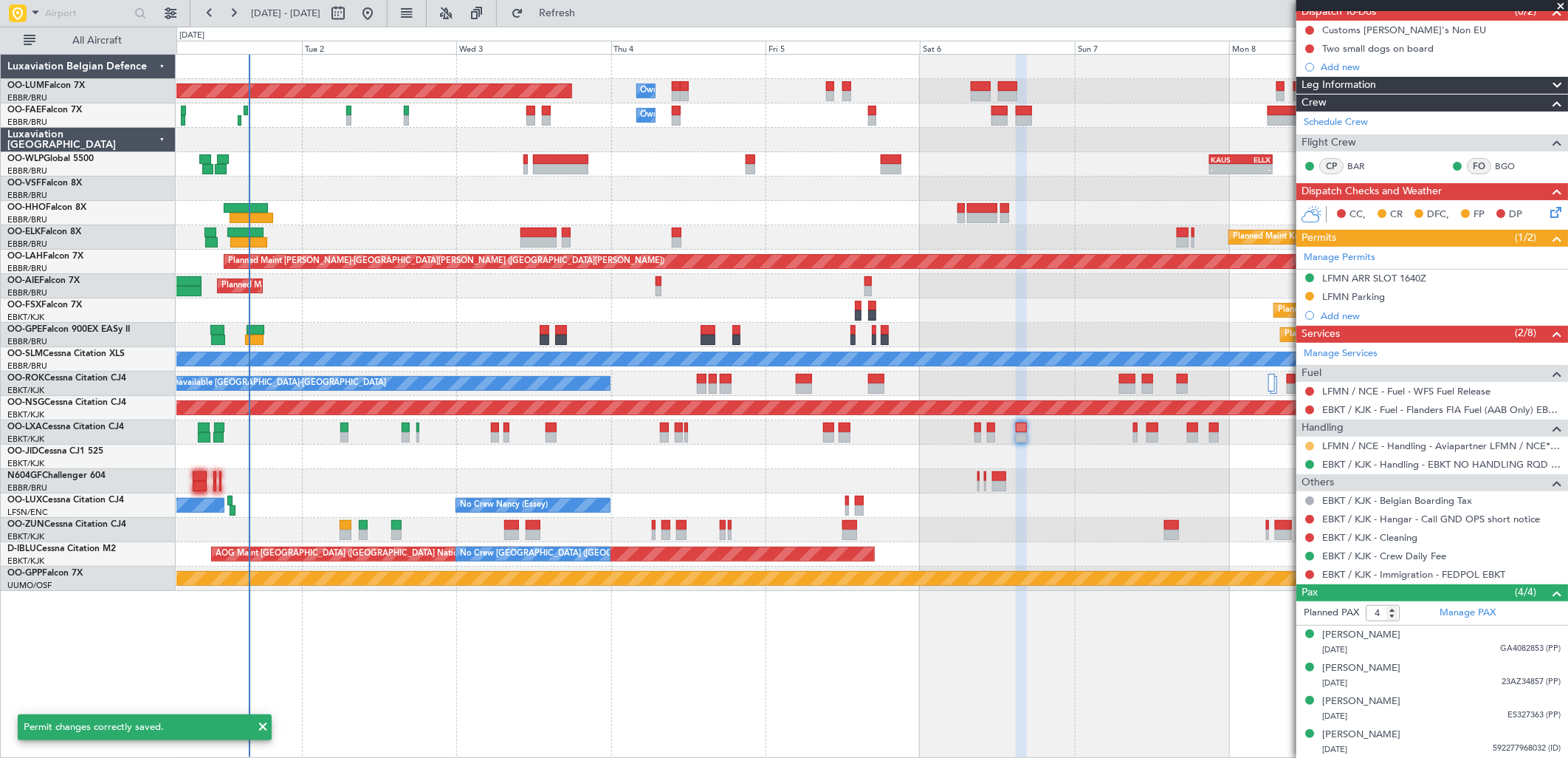
click at [1312, 447] on button at bounding box center [1309, 446] width 9 height 9
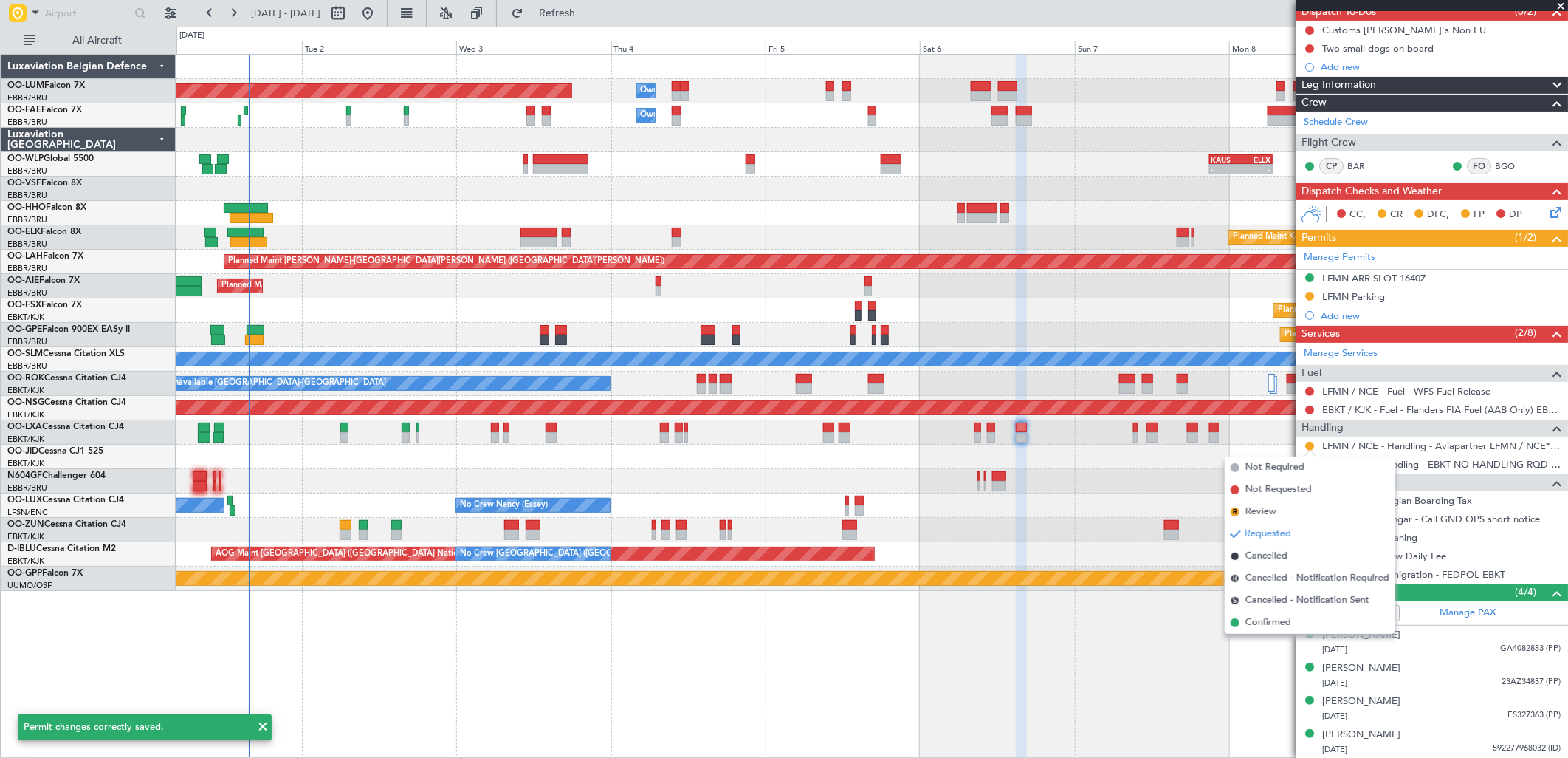
drag, startPoint x: 1283, startPoint y: 618, endPoint x: 1164, endPoint y: 449, distance: 206.7
click at [1280, 618] on span "Confirmed" at bounding box center [1268, 622] width 46 height 15
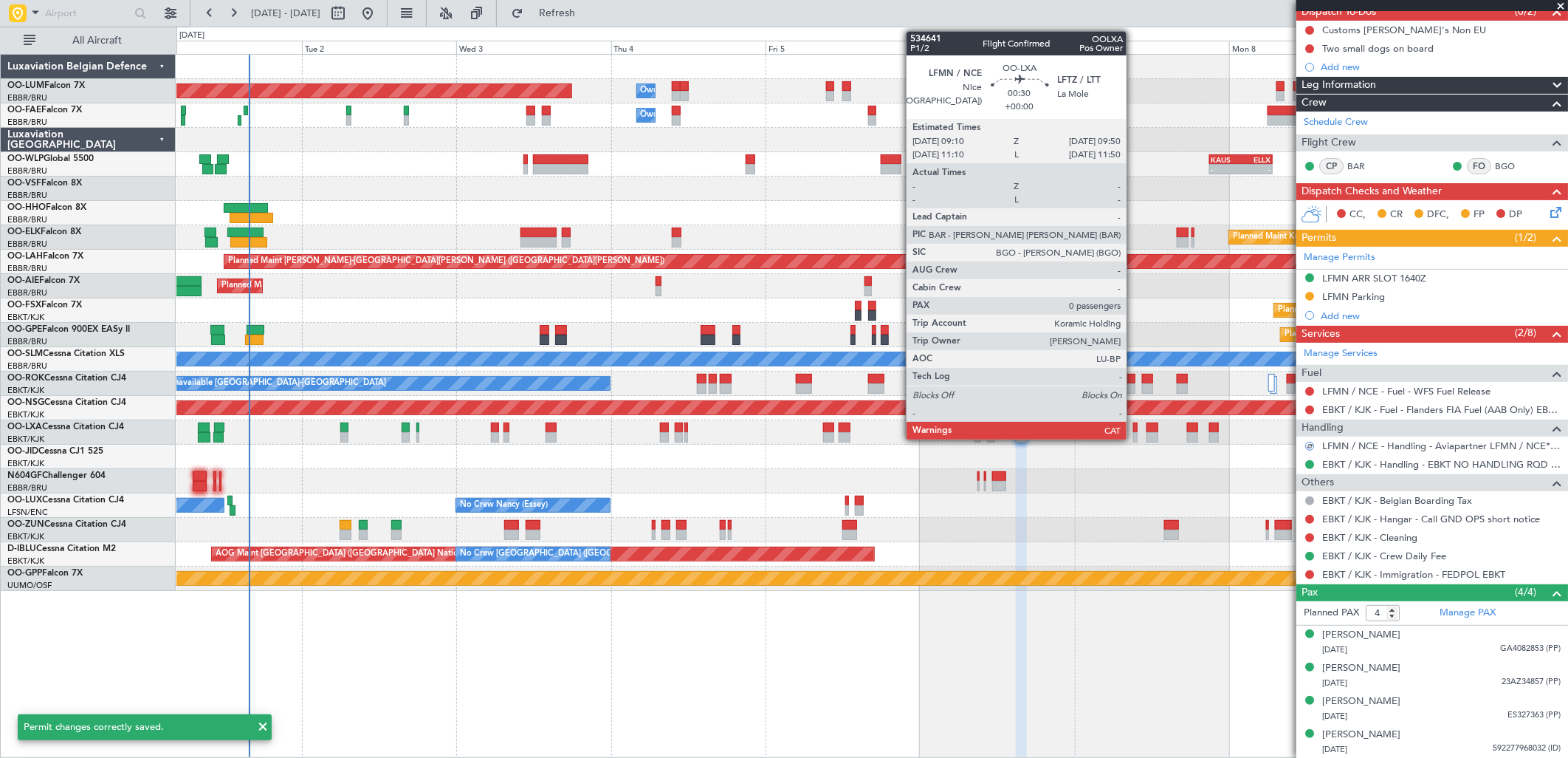
click at [1134, 432] on div at bounding box center [1136, 436] width 5 height 10
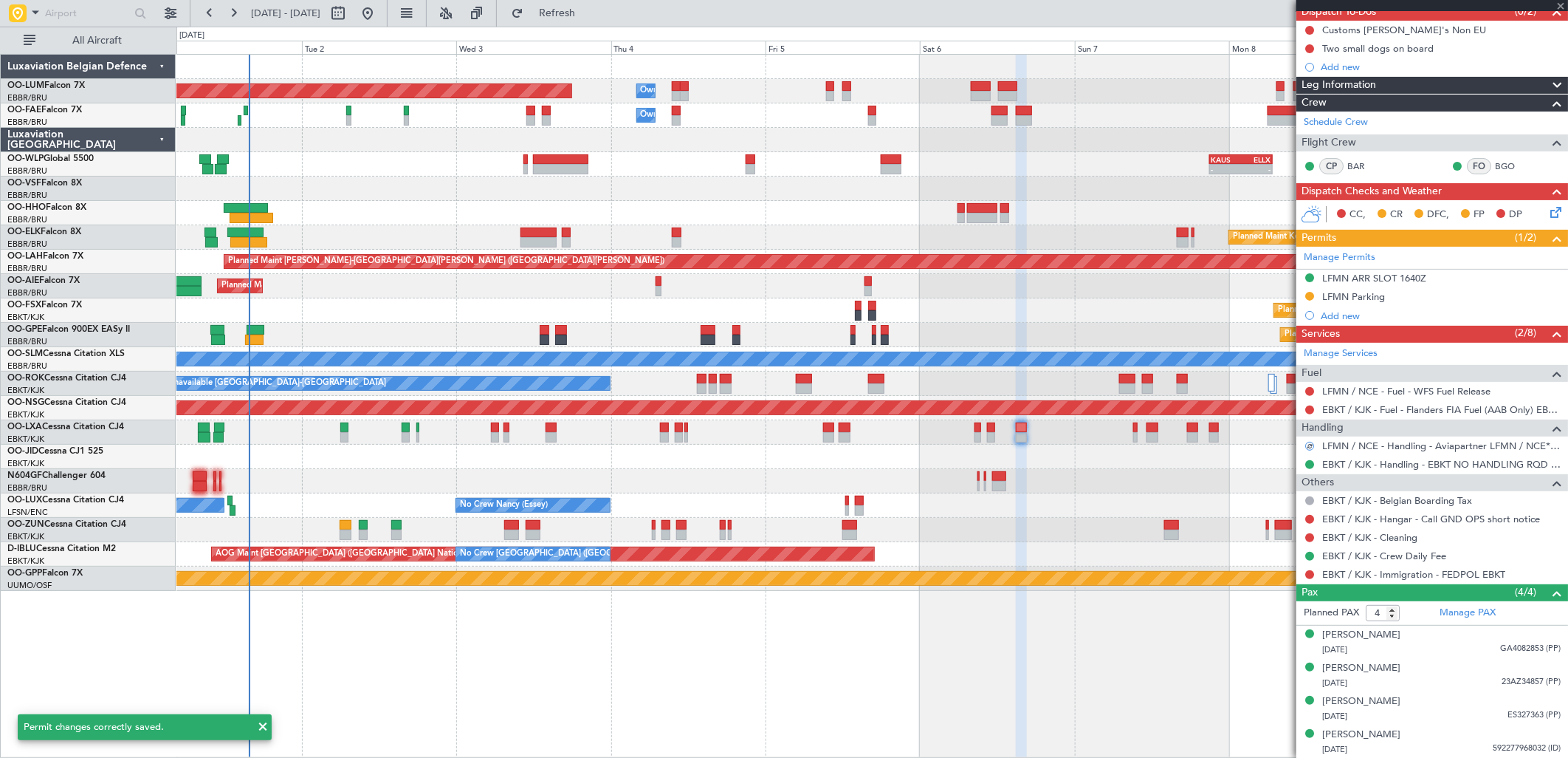
type input "0"
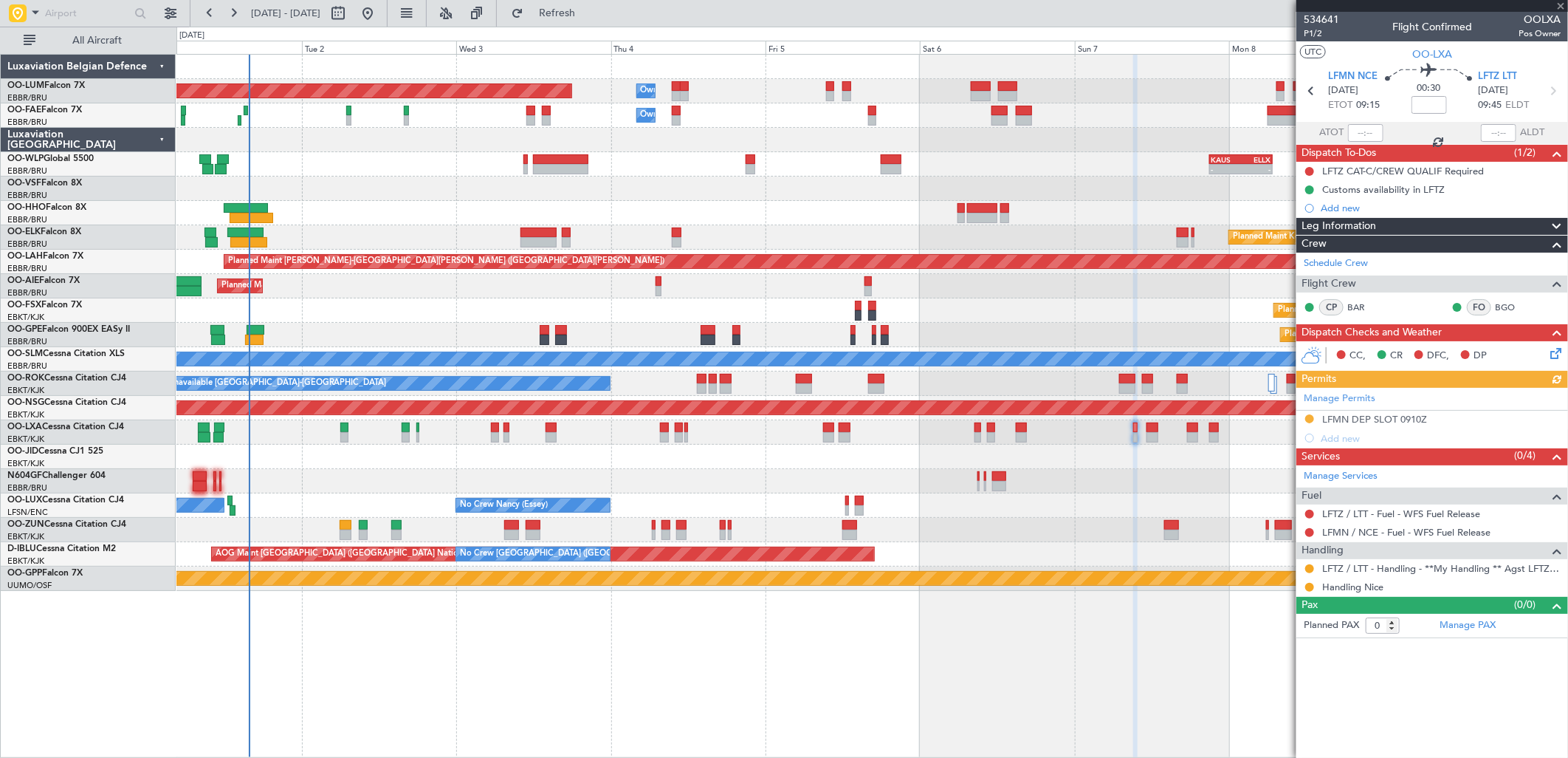
click at [1350, 416] on div "Manage Permits LFMN DEP SLOT 0910Z Add new" at bounding box center [1432, 417] width 272 height 60
click at [1383, 418] on div "LFMN DEP SLOT 0910Z" at bounding box center [1374, 419] width 105 height 12
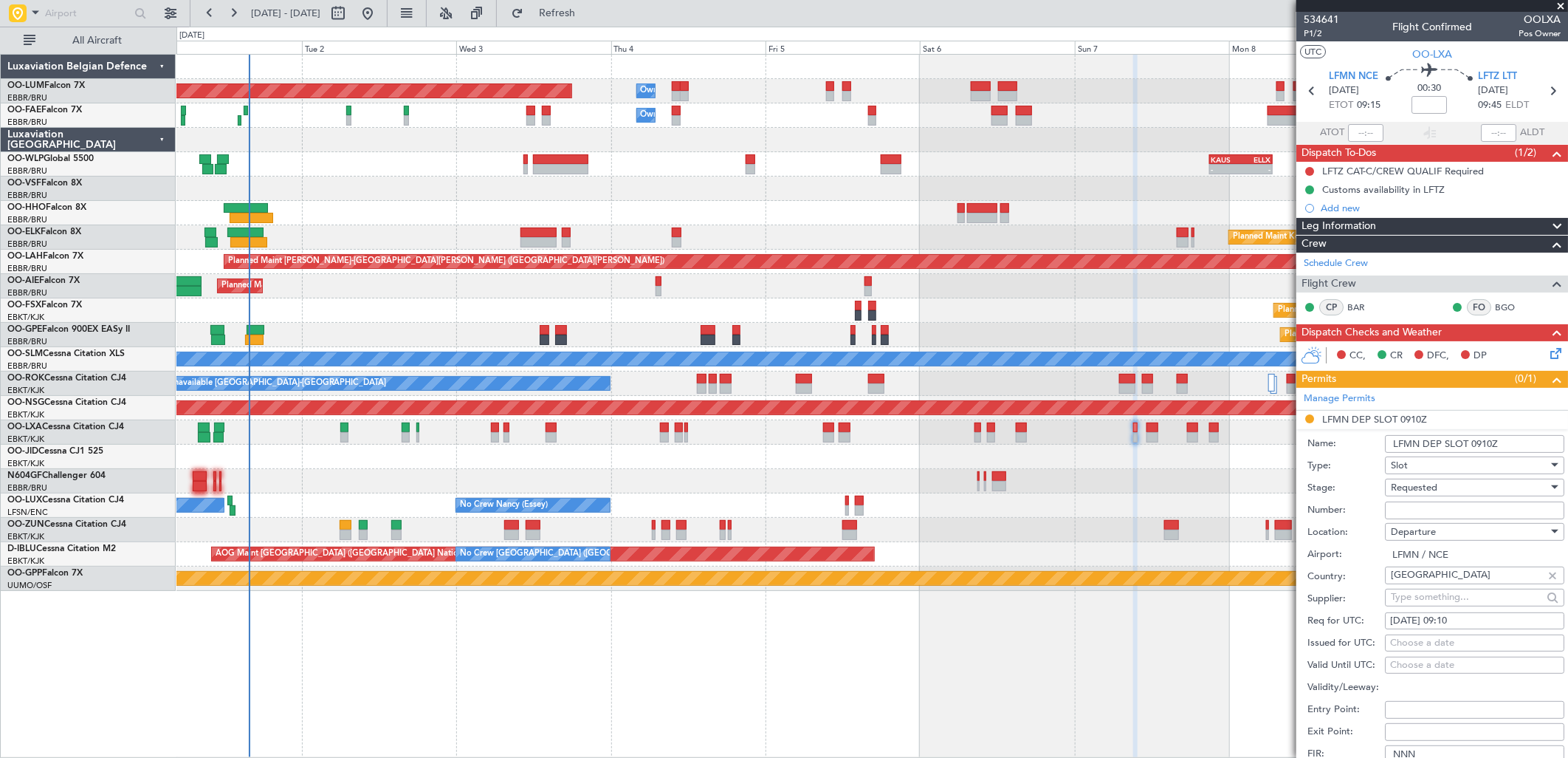
click at [1411, 486] on span "Requested" at bounding box center [1414, 487] width 46 height 13
click at [1404, 587] on span "Requested" at bounding box center [1469, 578] width 153 height 22
click at [1404, 594] on input "text" at bounding box center [1466, 597] width 151 height 22
click at [1407, 486] on span "Requested" at bounding box center [1414, 487] width 46 height 13
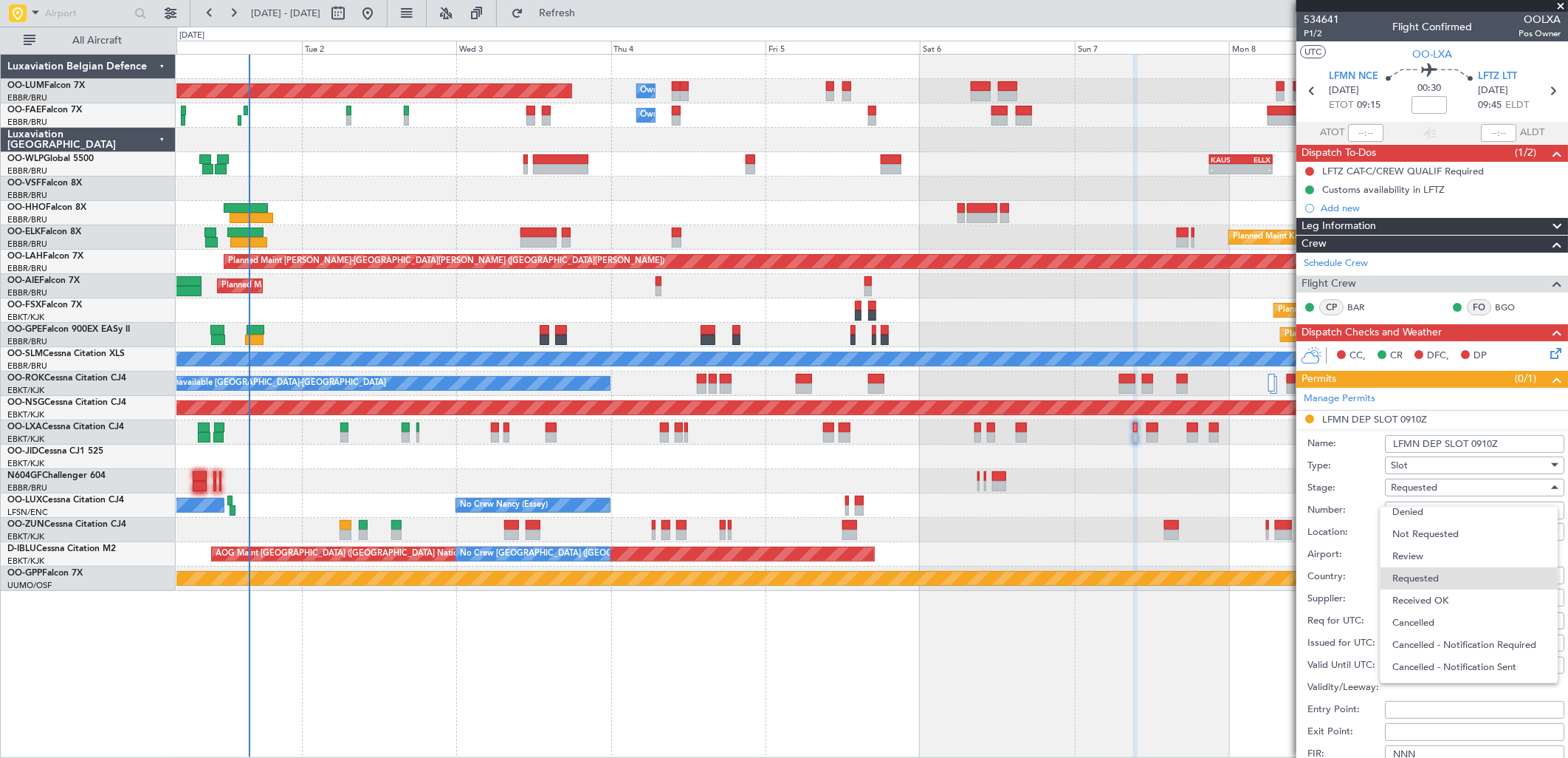
drag, startPoint x: 1415, startPoint y: 601, endPoint x: 1408, endPoint y: 591, distance: 12.2
click at [1411, 599] on span "Received OK" at bounding box center [1469, 600] width 153 height 22
drag, startPoint x: 1408, startPoint y: 591, endPoint x: 1404, endPoint y: 494, distance: 97.1
click at [1404, 494] on div "Received OK" at bounding box center [1469, 488] width 157 height 22
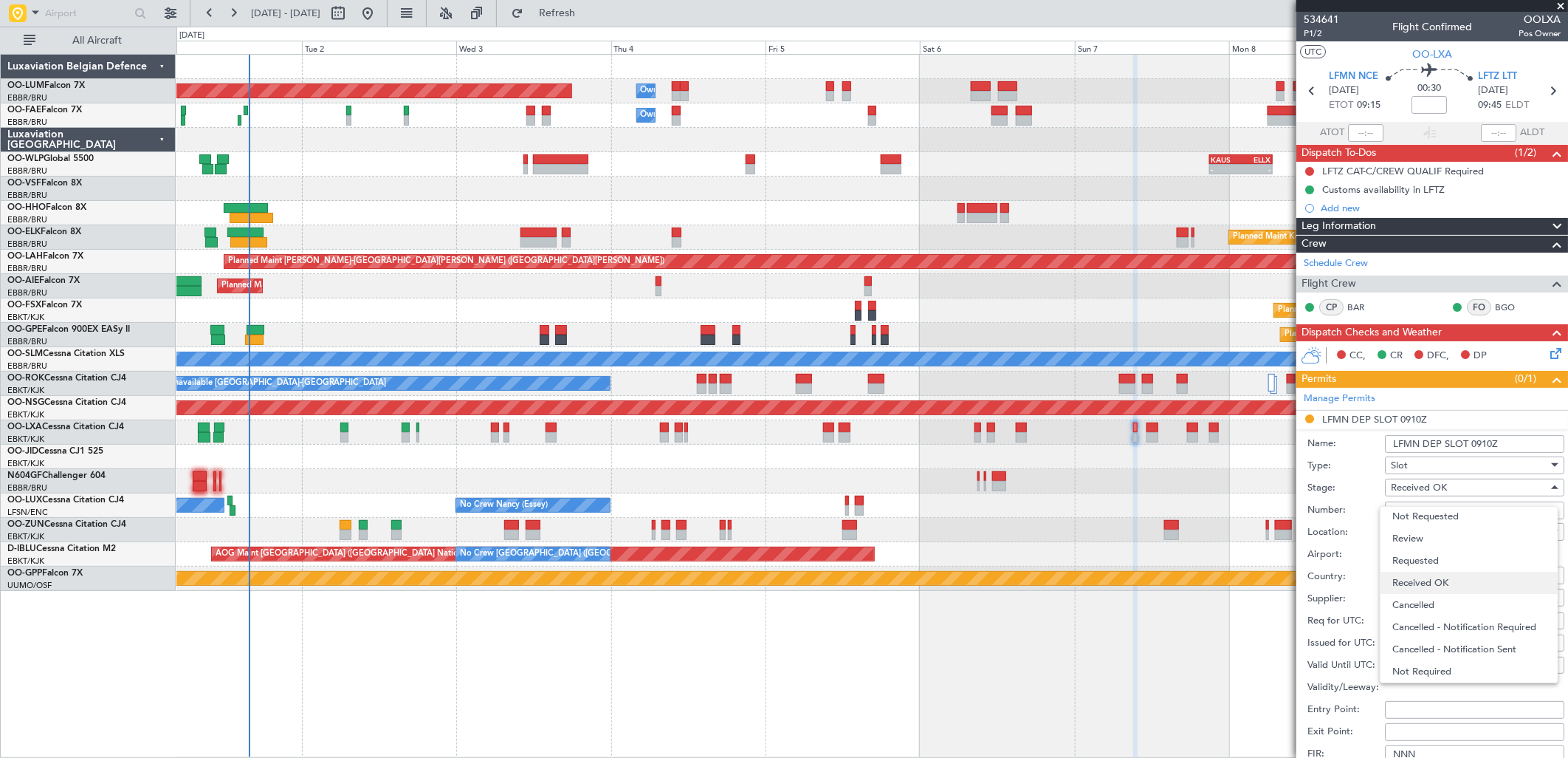
click at [1413, 582] on span "Received OK" at bounding box center [1469, 583] width 153 height 22
click at [1406, 510] on input "Number:" at bounding box center [1475, 510] width 180 height 18
paste input "LFMND000083195"
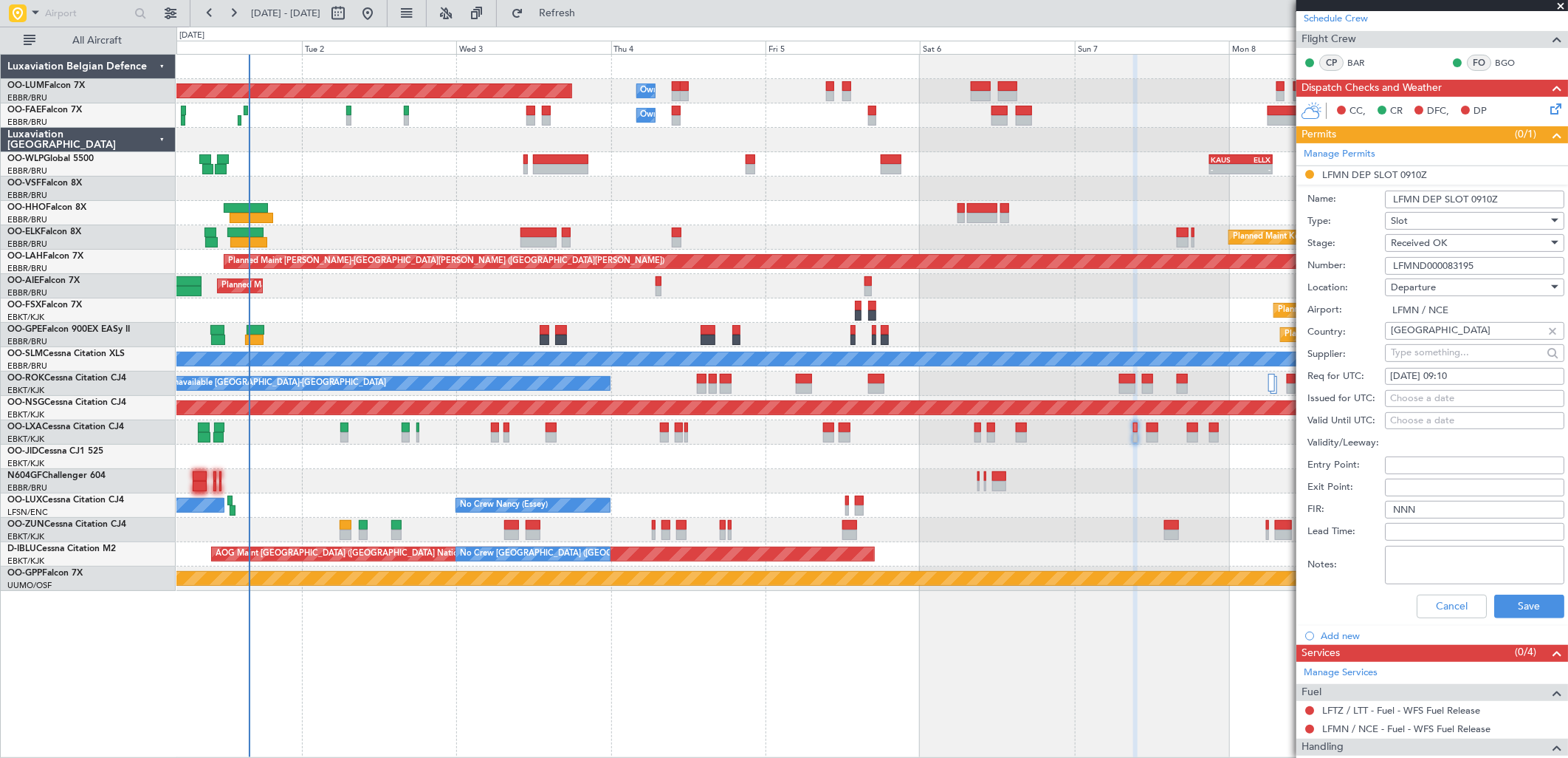
scroll to position [246, 0]
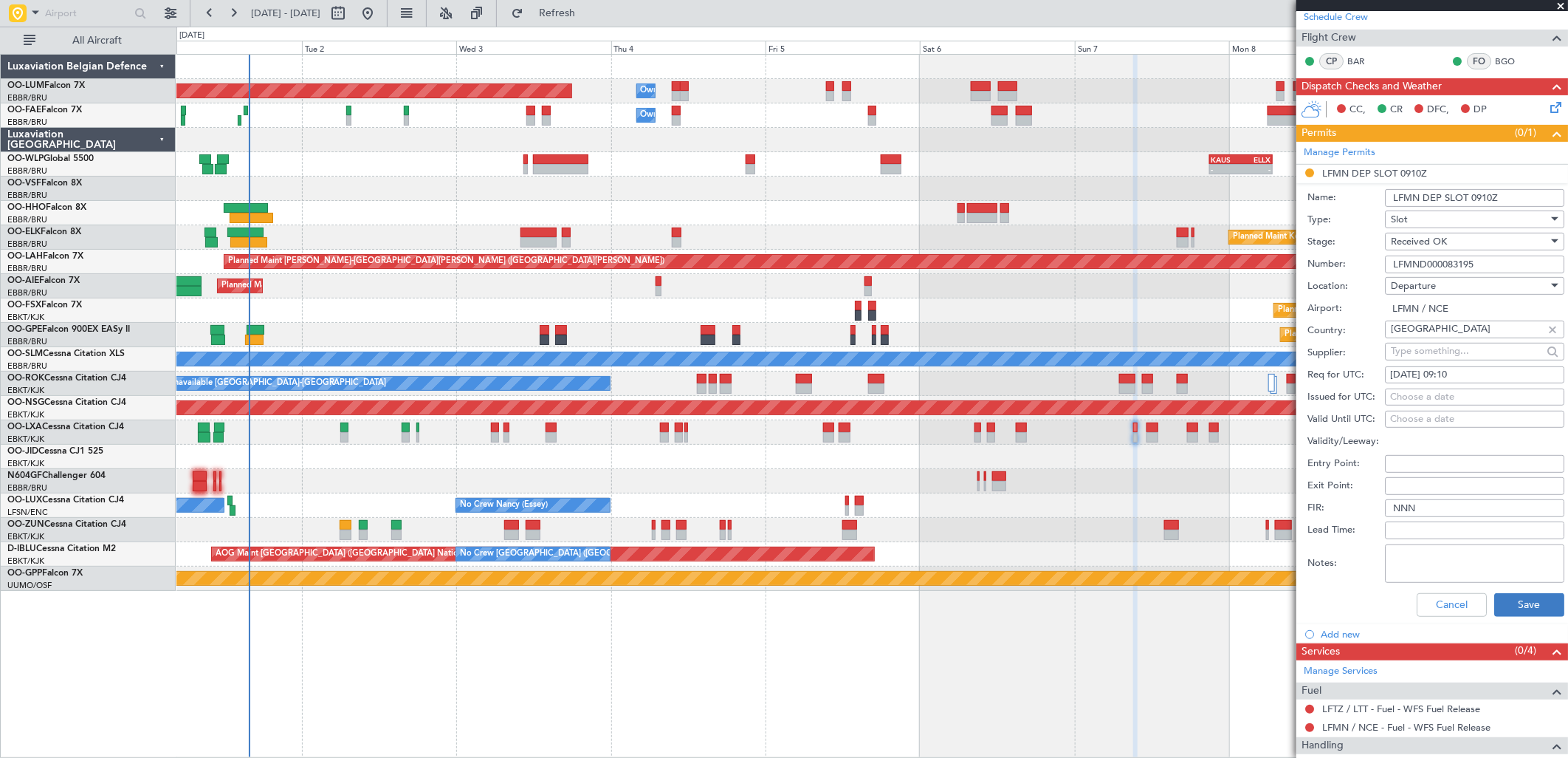
type input "LFMND000083195"
click at [1494, 605] on button "Save" at bounding box center [1529, 605] width 70 height 23
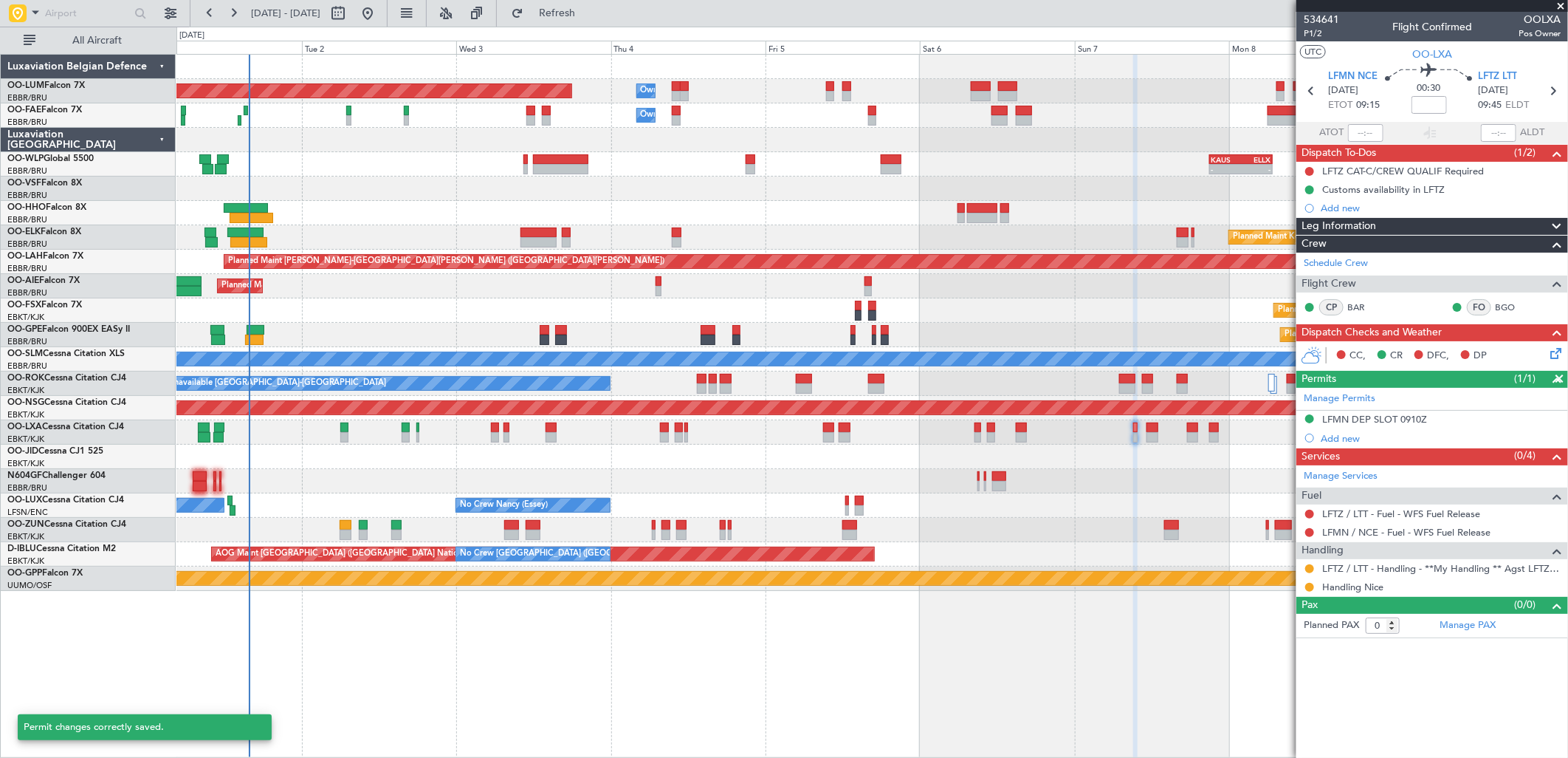
scroll to position [0, 0]
click at [1370, 589] on link "Handling Nice" at bounding box center [1353, 587] width 61 height 12
click at [1308, 587] on button at bounding box center [1309, 587] width 9 height 9
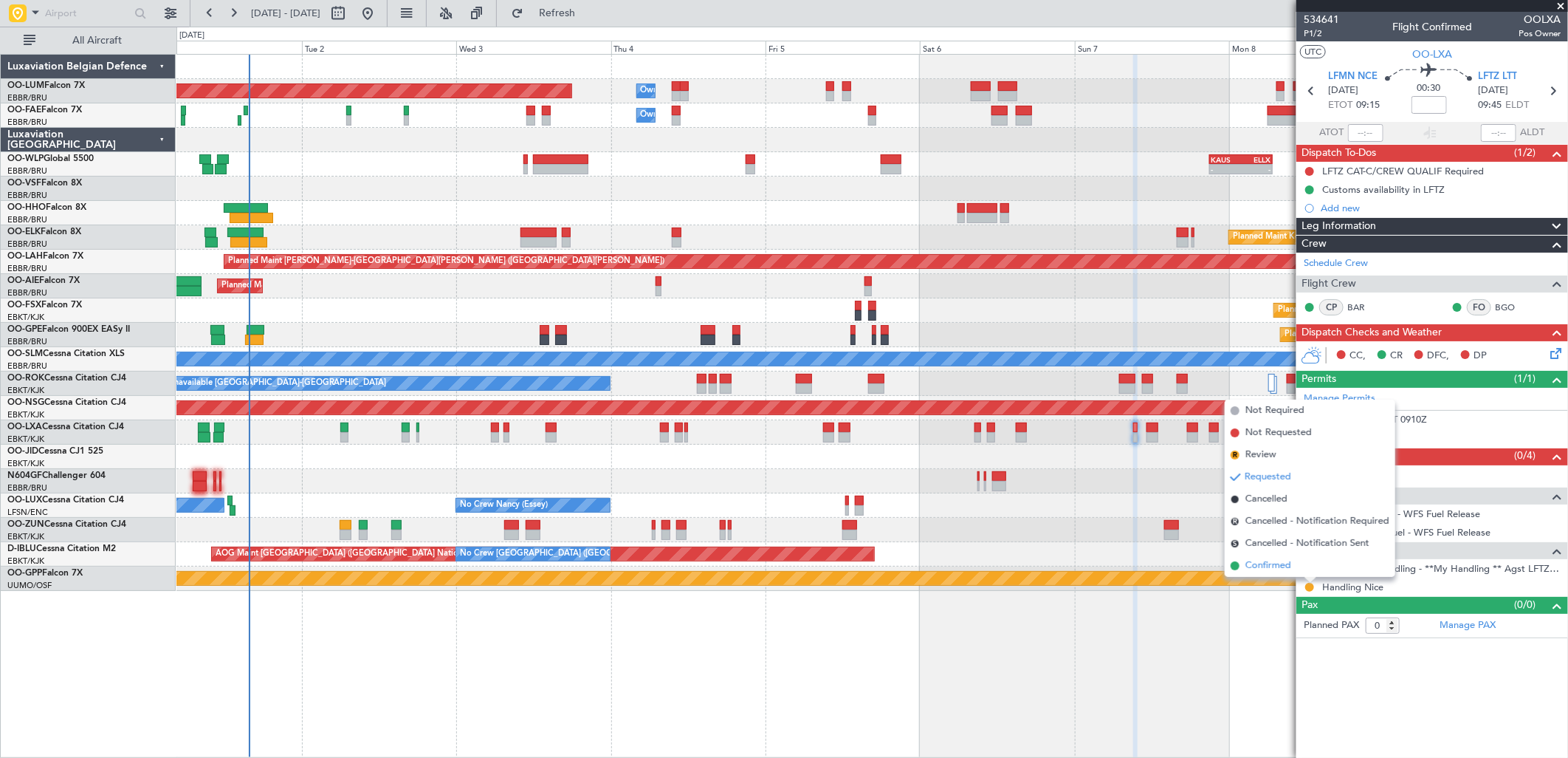
click at [1264, 567] on span "Confirmed" at bounding box center [1268, 565] width 46 height 15
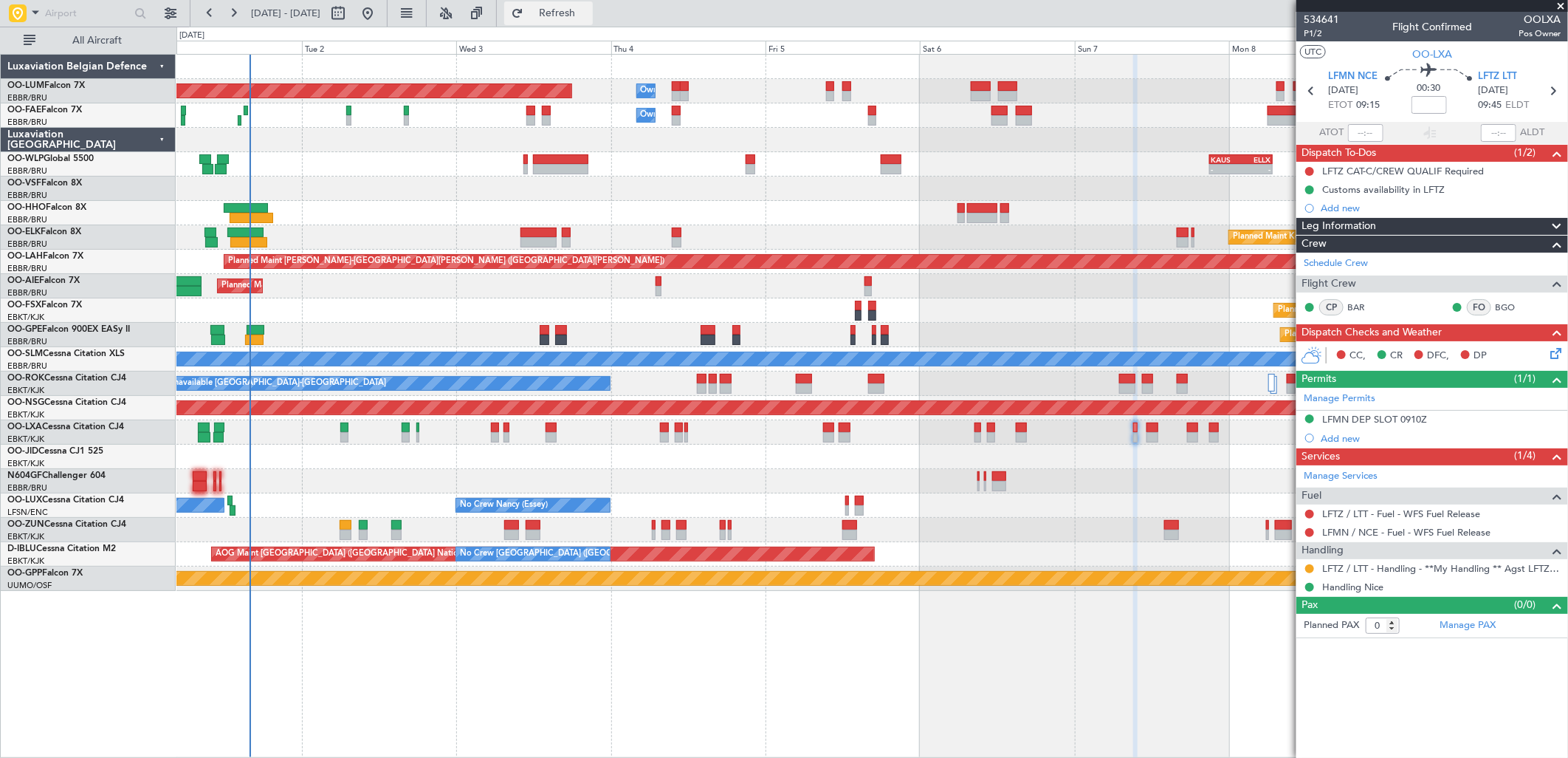
click at [565, 9] on button "Refresh" at bounding box center [548, 13] width 88 height 23
click at [574, 10] on span "Refresh" at bounding box center [557, 12] width 62 height 10
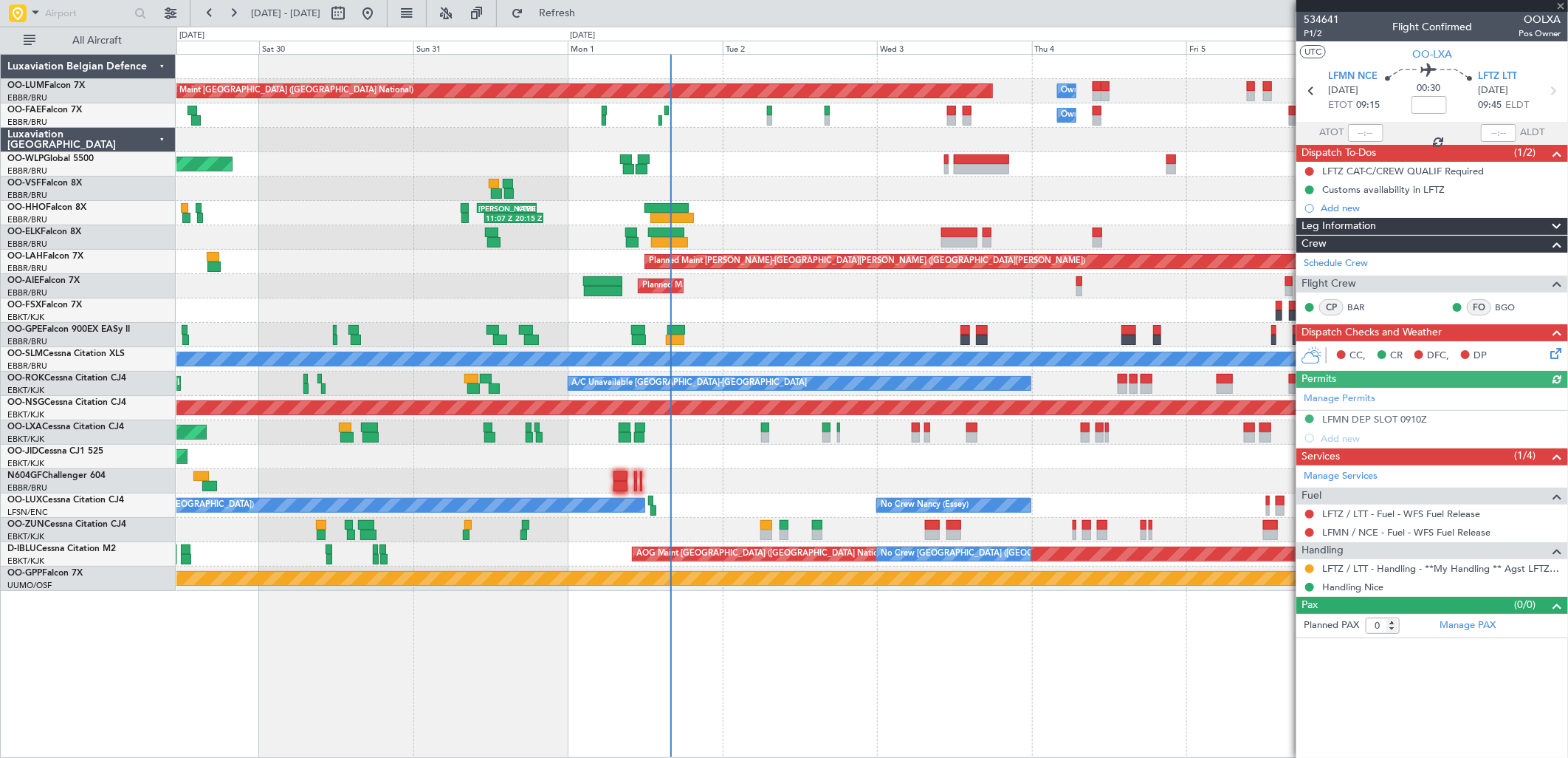
click at [822, 321] on div "Planned Maint Kortrijk-Wevelgem Planned Maint Kortrijk-Wevelgem" at bounding box center [872, 310] width 1391 height 24
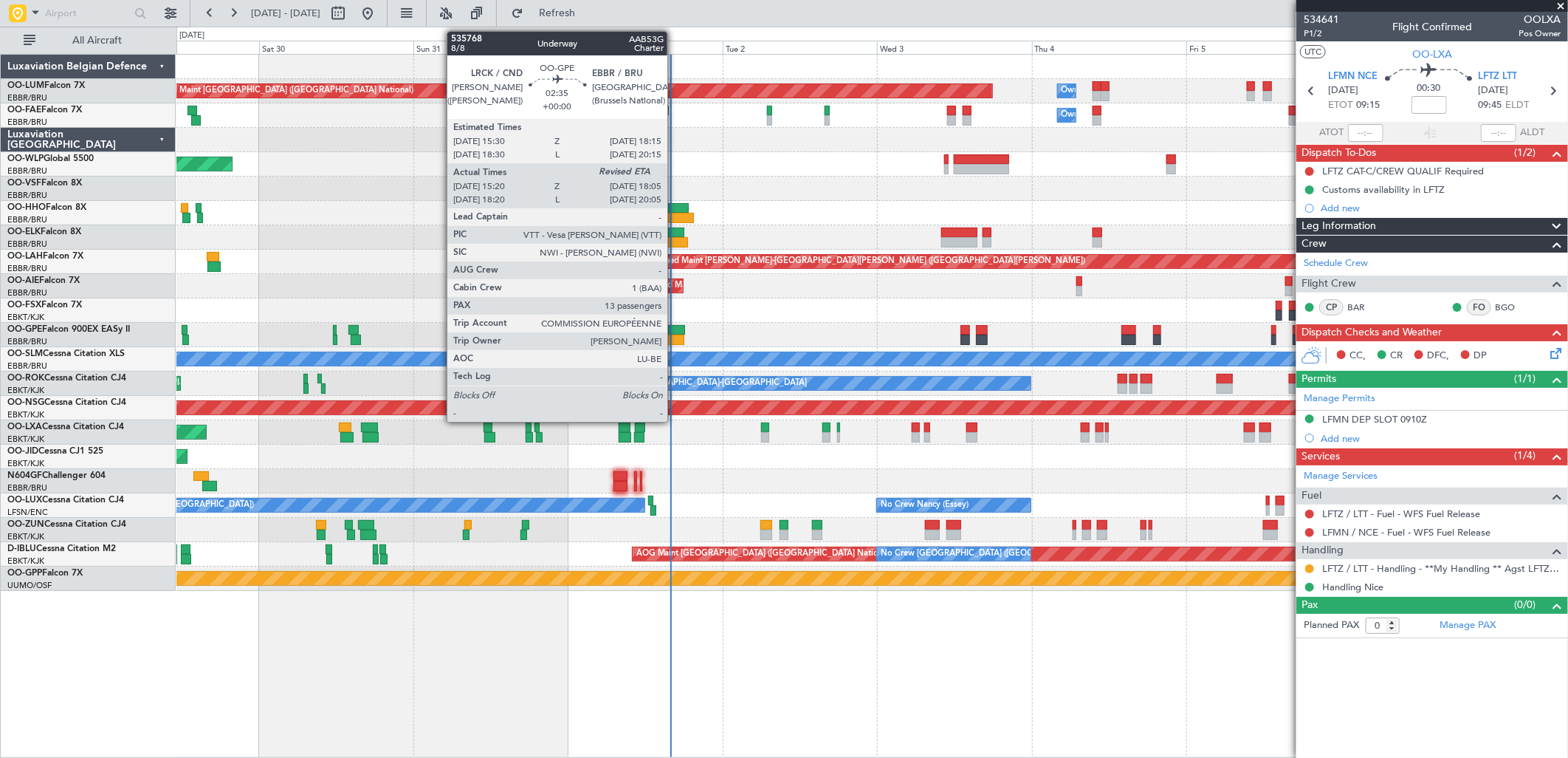
click at [675, 330] on div at bounding box center [676, 329] width 18 height 10
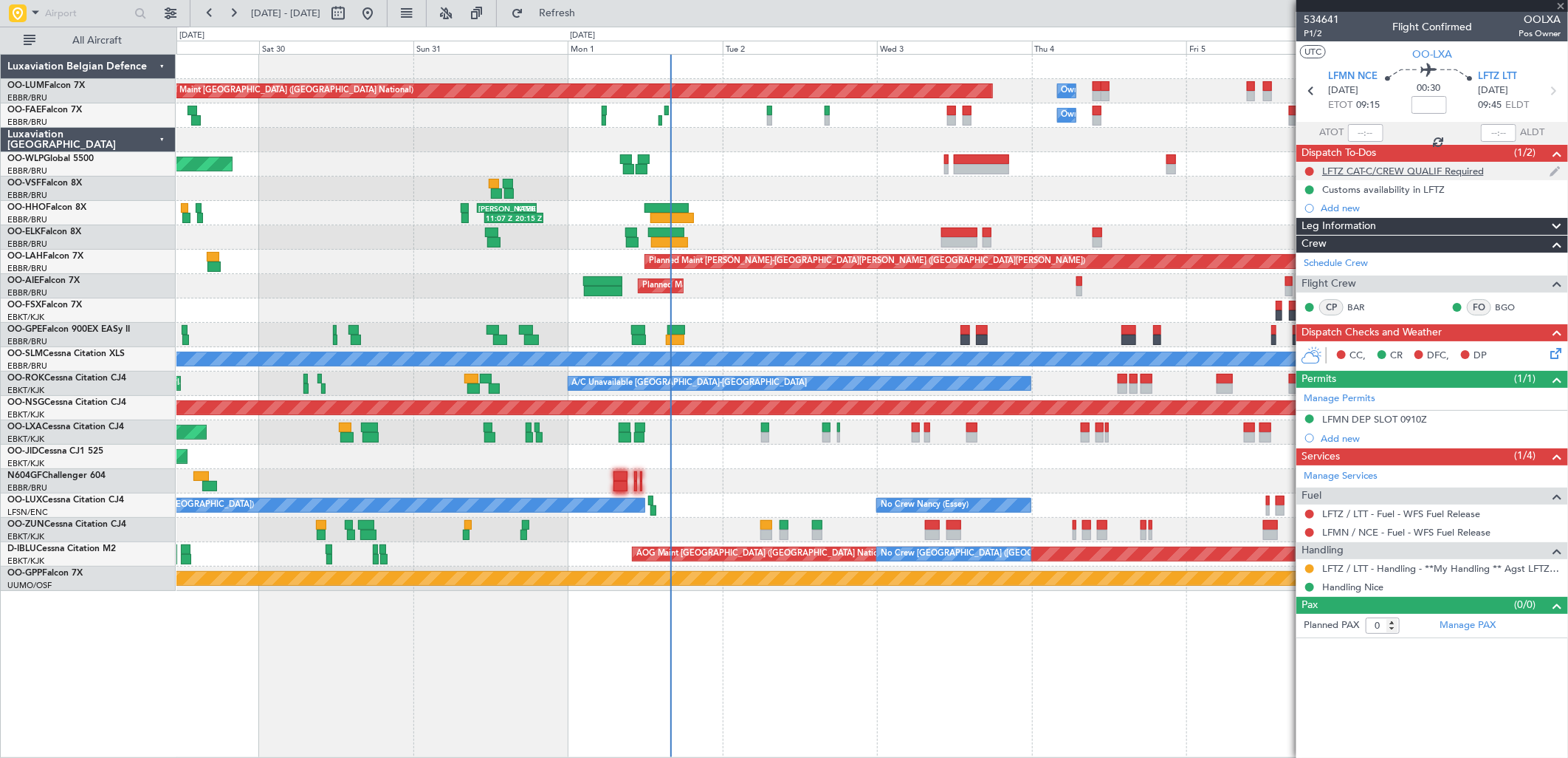
type input "15:25"
type input "13"
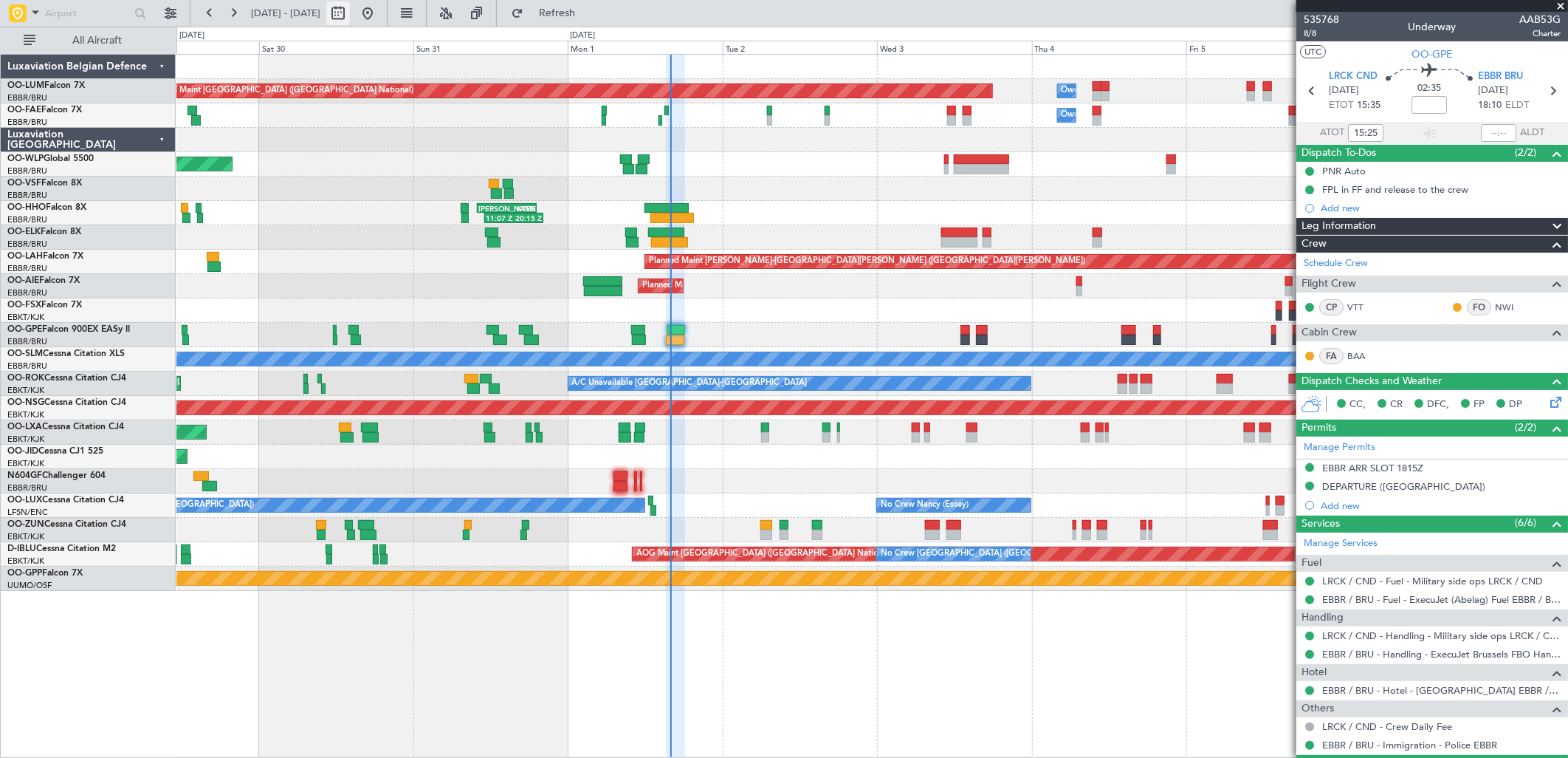
click at [350, 4] on button at bounding box center [338, 13] width 23 height 23
select select "8"
select select "2025"
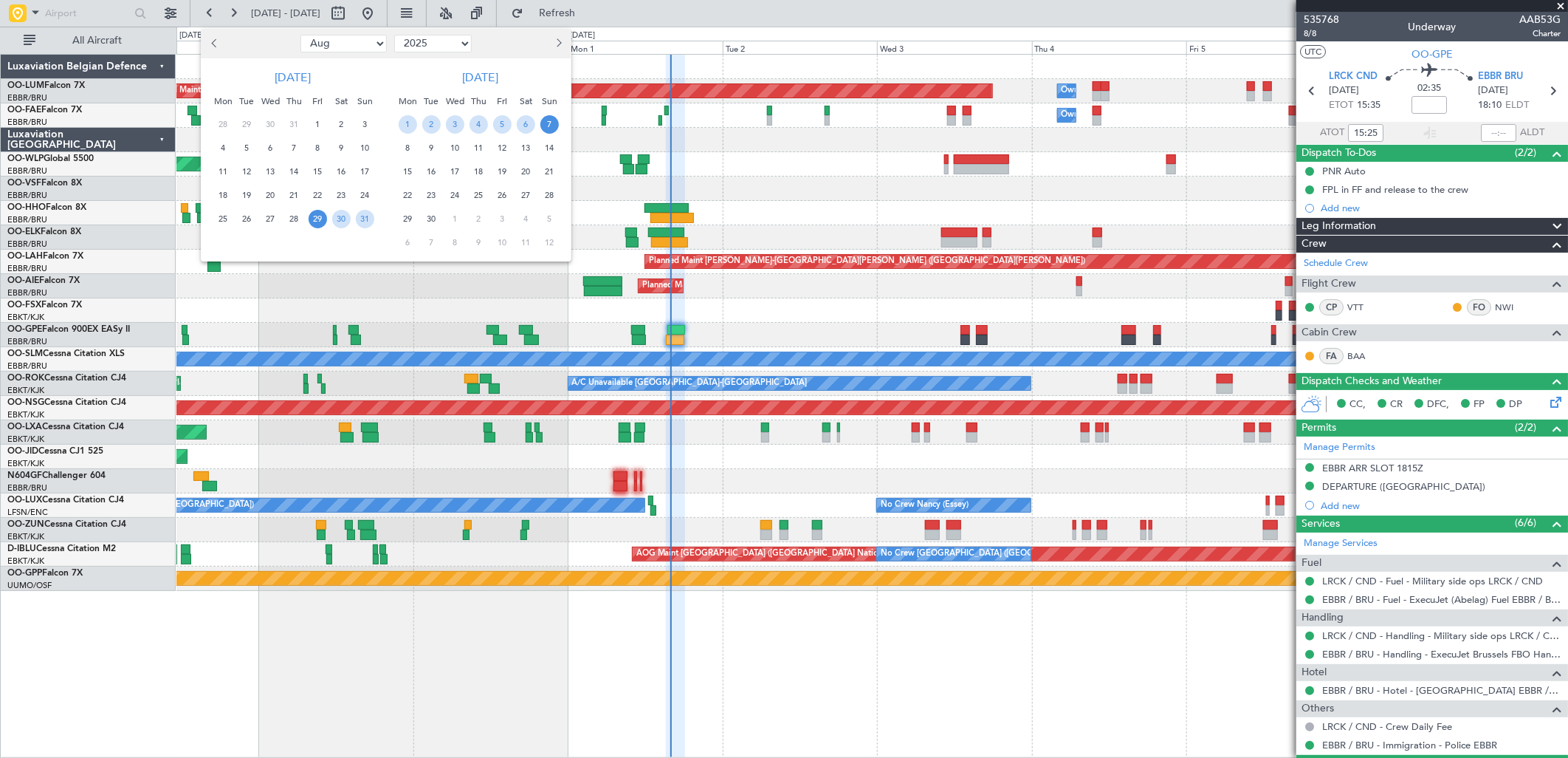
click at [557, 40] on span "Next month" at bounding box center [557, 43] width 9 height 9
select select "9"
click at [414, 168] on span "13" at bounding box center [408, 172] width 19 height 19
click at [412, 190] on span "20" at bounding box center [408, 195] width 19 height 19
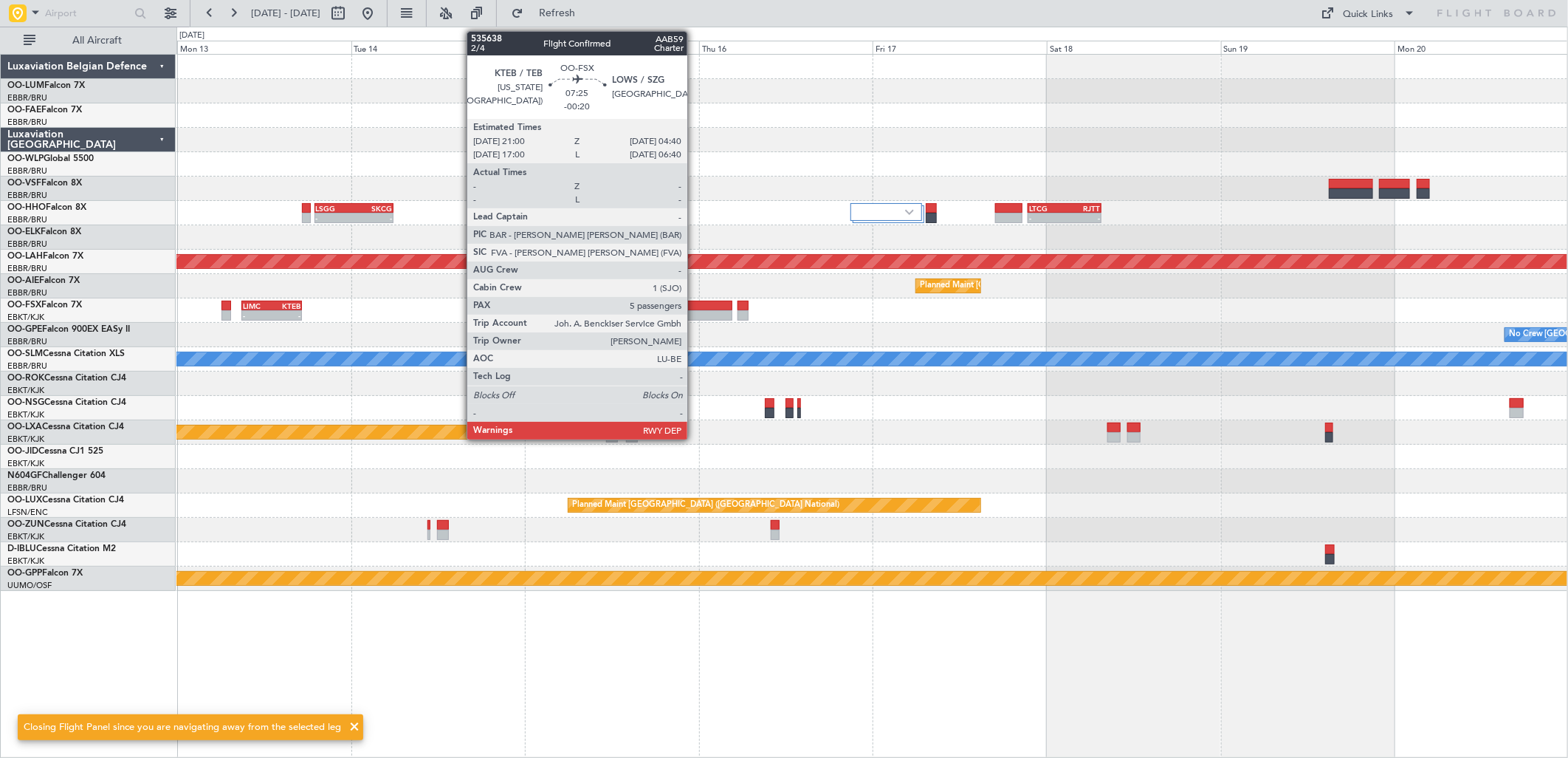
click at [695, 304] on div at bounding box center [704, 305] width 56 height 10
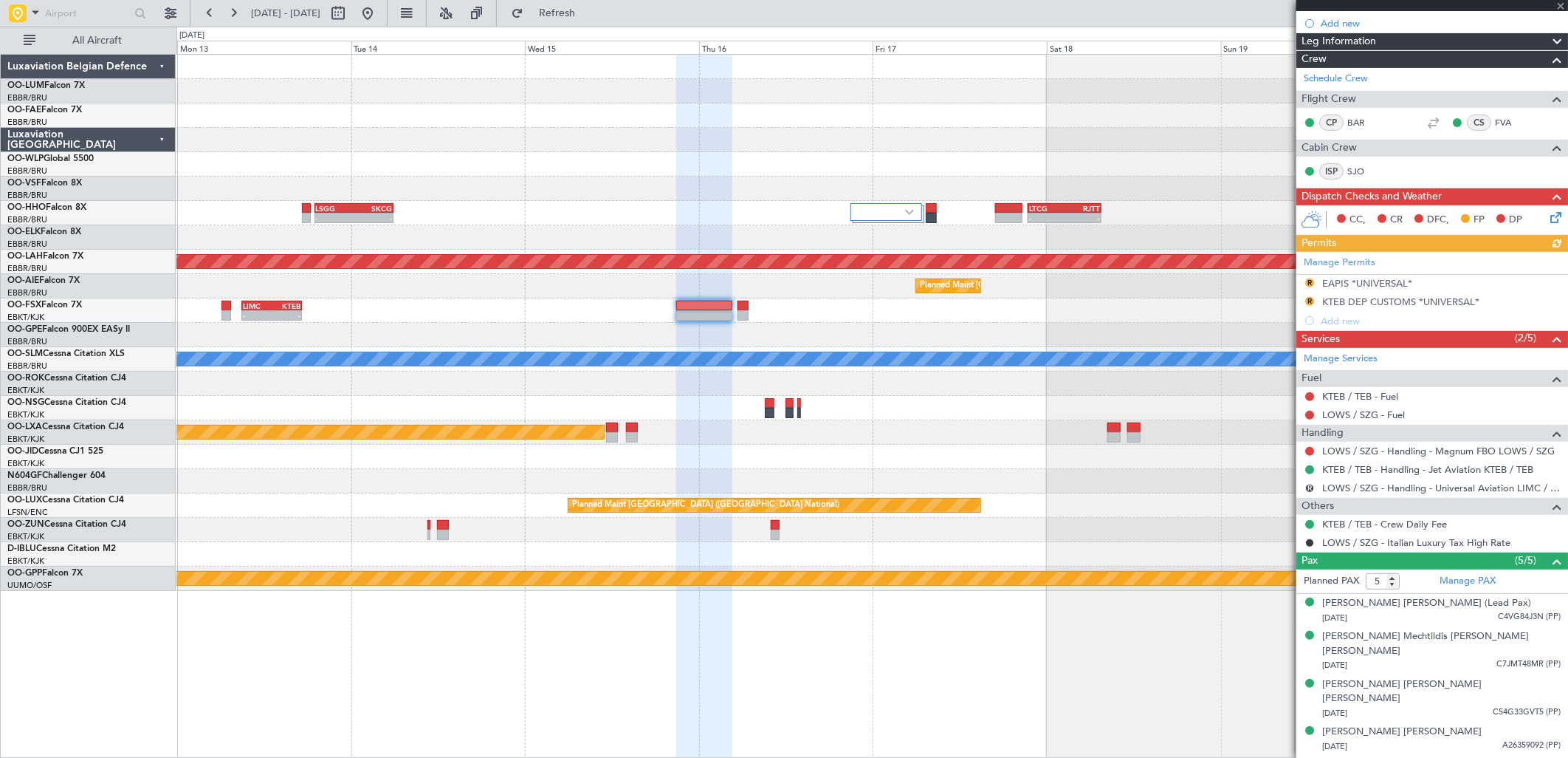
scroll to position [278, 0]
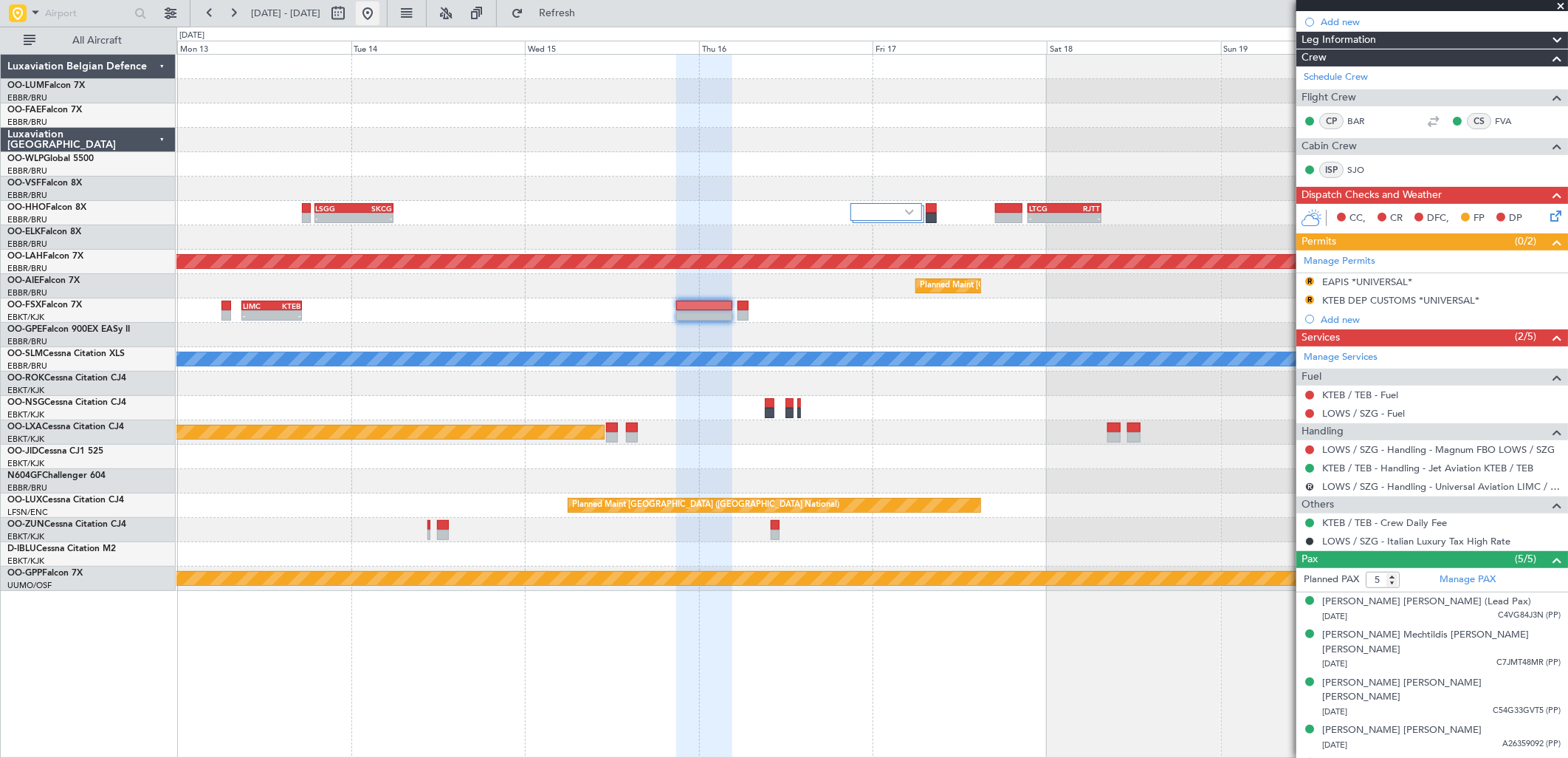
click at [380, 9] on button at bounding box center [367, 13] width 23 height 23
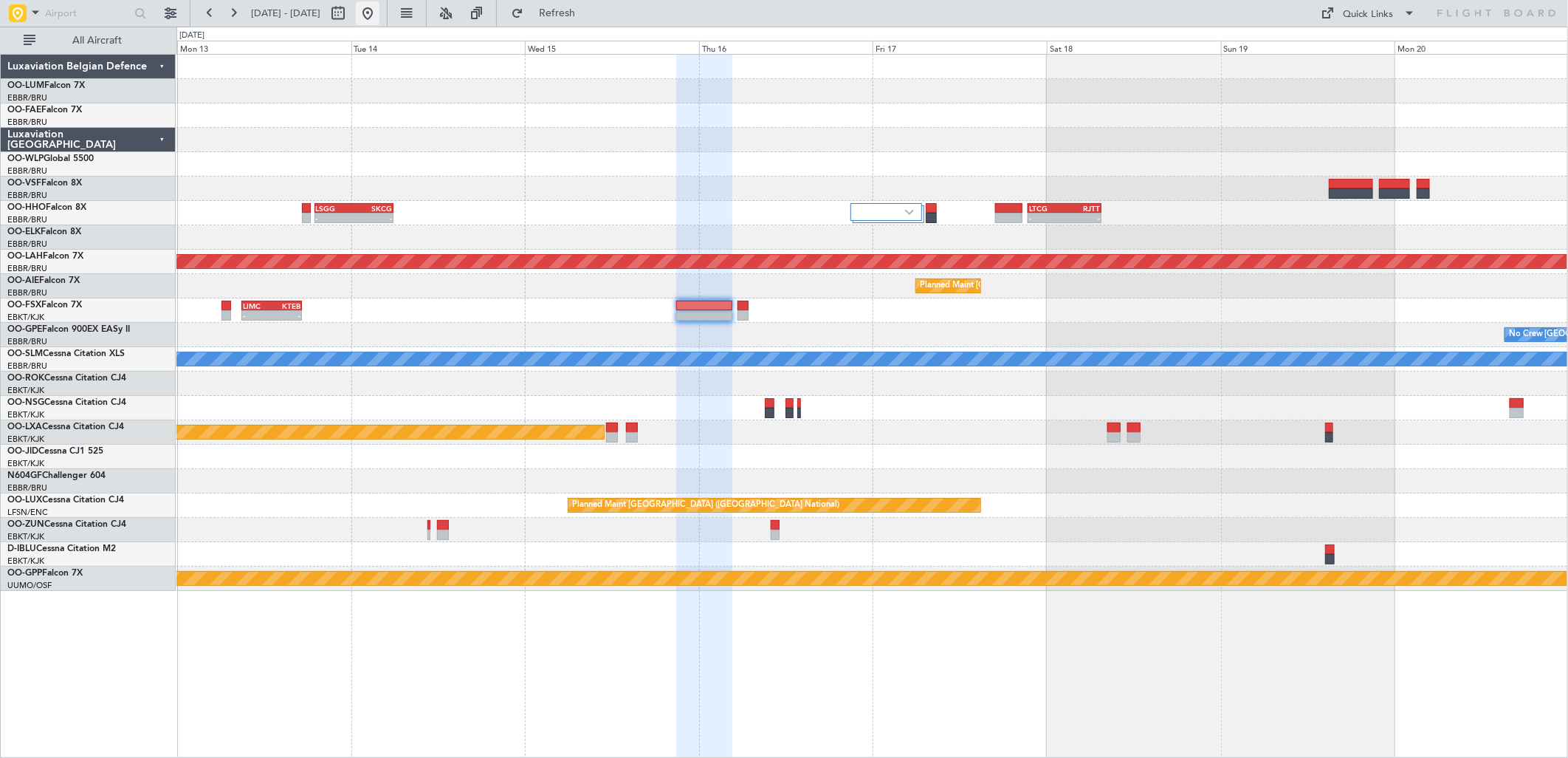
scroll to position [0, 0]
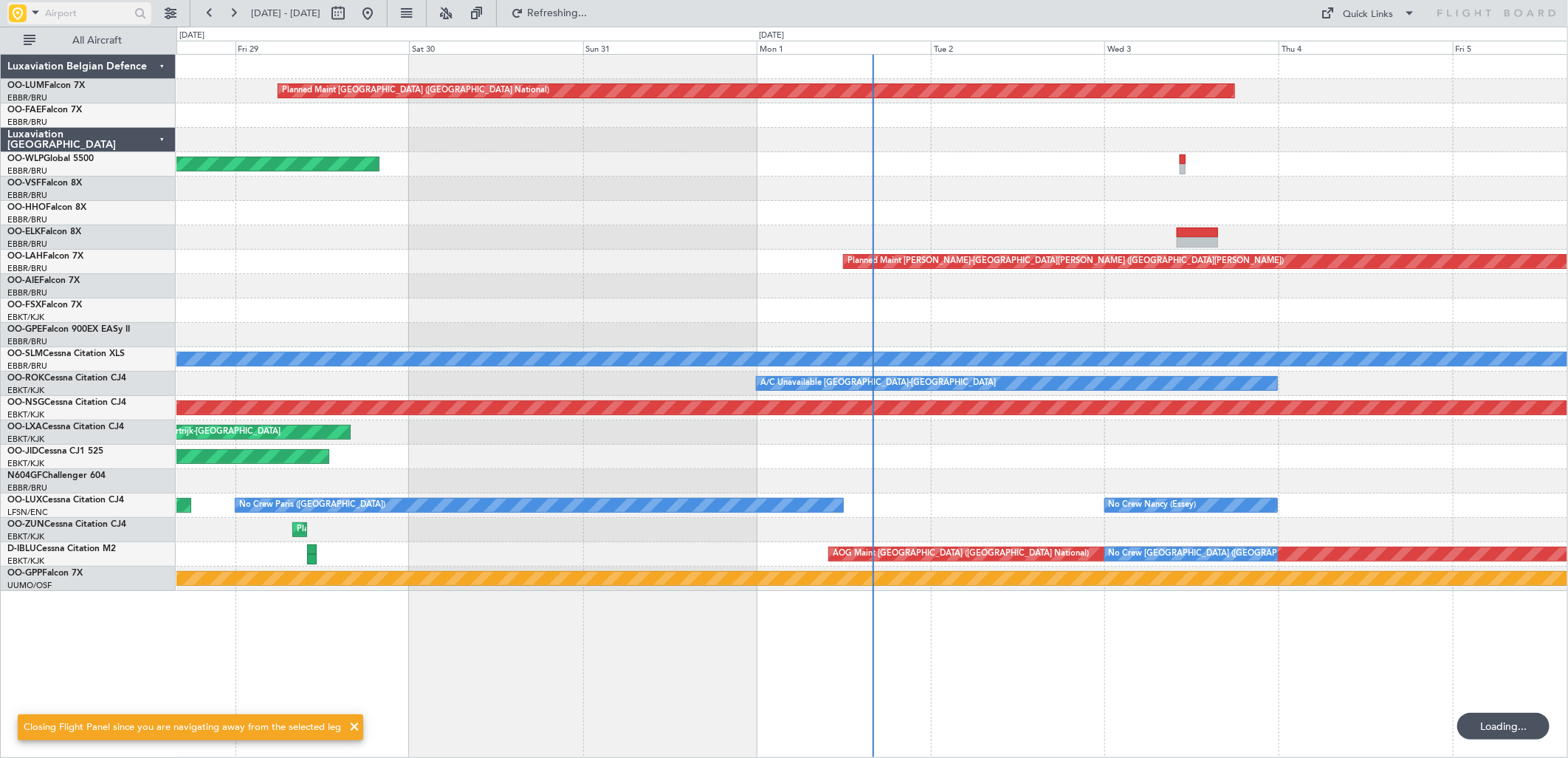
click at [56, 9] on input "text" at bounding box center [88, 13] width 85 height 22
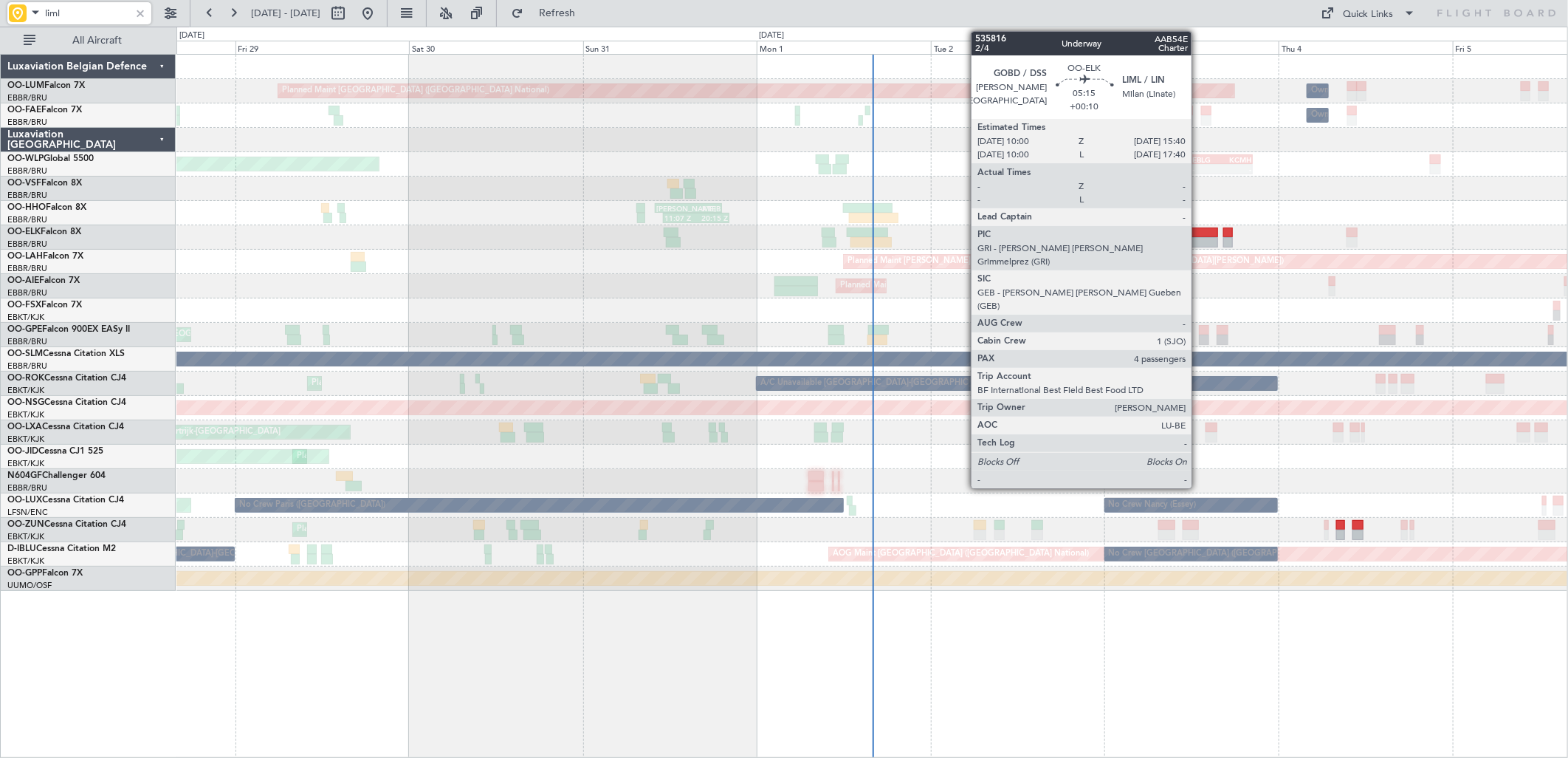
click at [1199, 228] on div at bounding box center [1197, 233] width 41 height 10
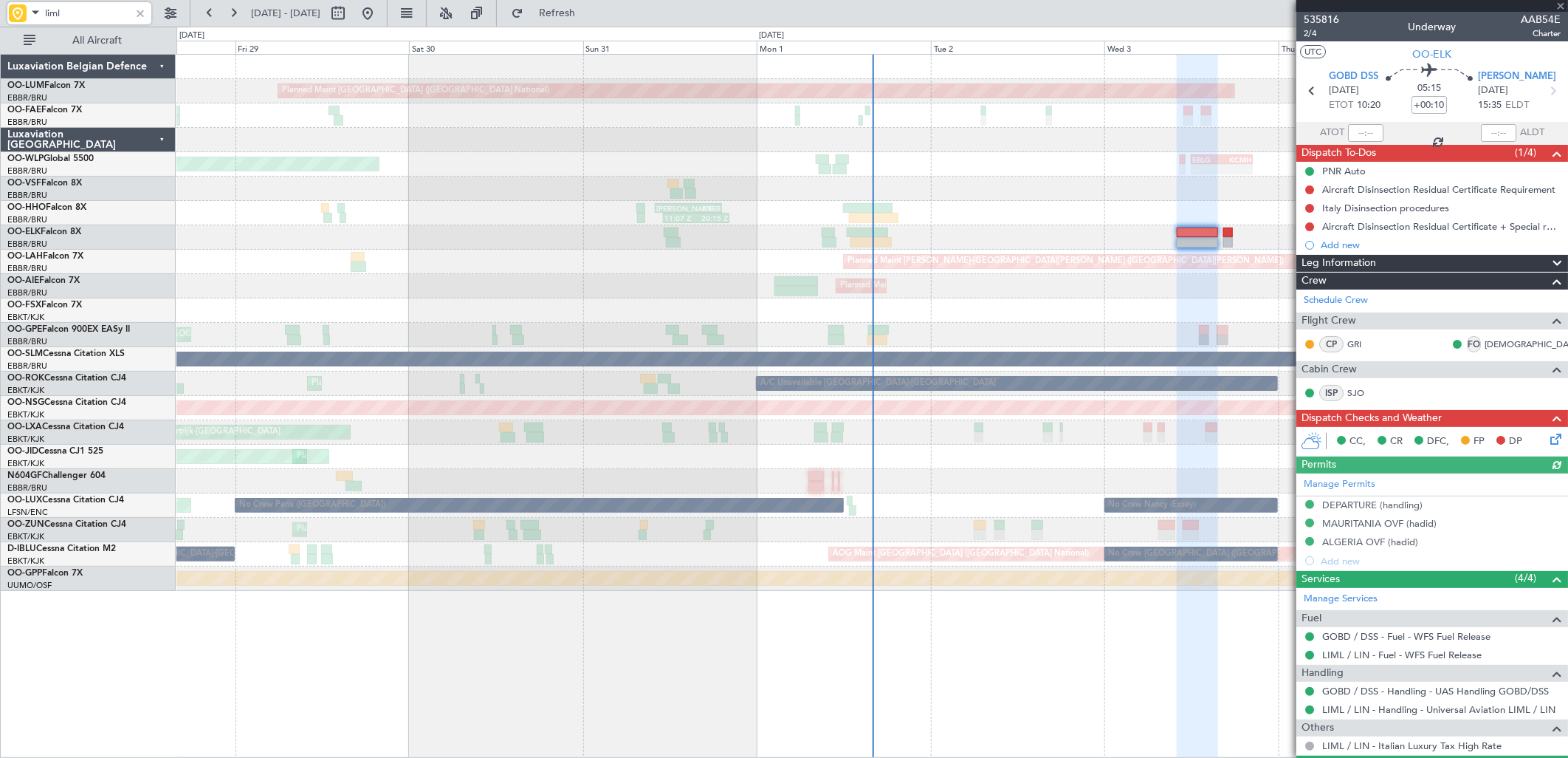
type input "liml"
click at [380, 15] on button at bounding box center [367, 13] width 23 height 23
click at [142, 12] on div at bounding box center [140, 13] width 16 height 16
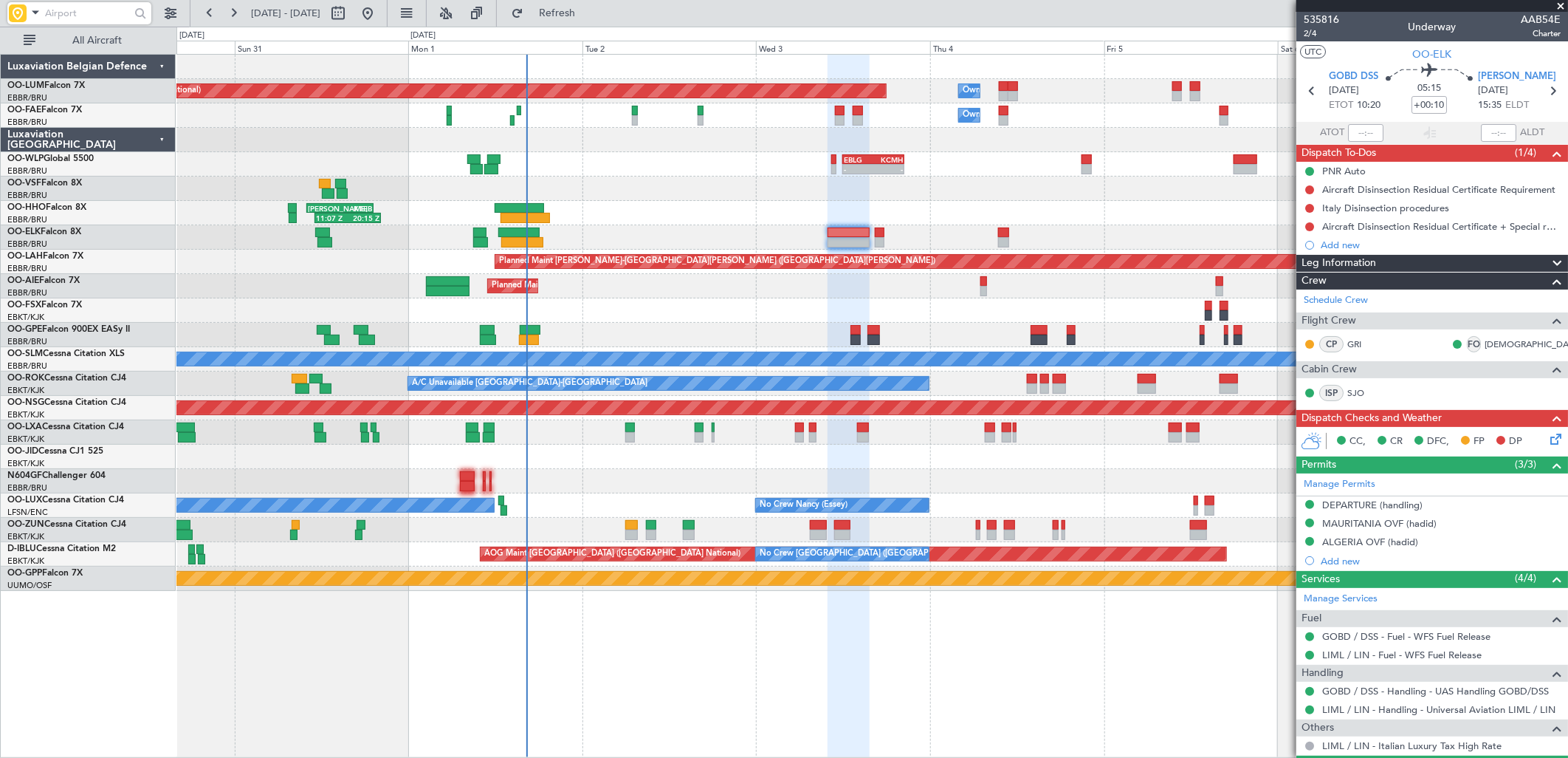
click at [722, 316] on div "Planned Maint Brussels (Brussels National) Owner Melsbroek Air Base Owner Melsb…" at bounding box center [872, 323] width 1391 height 536
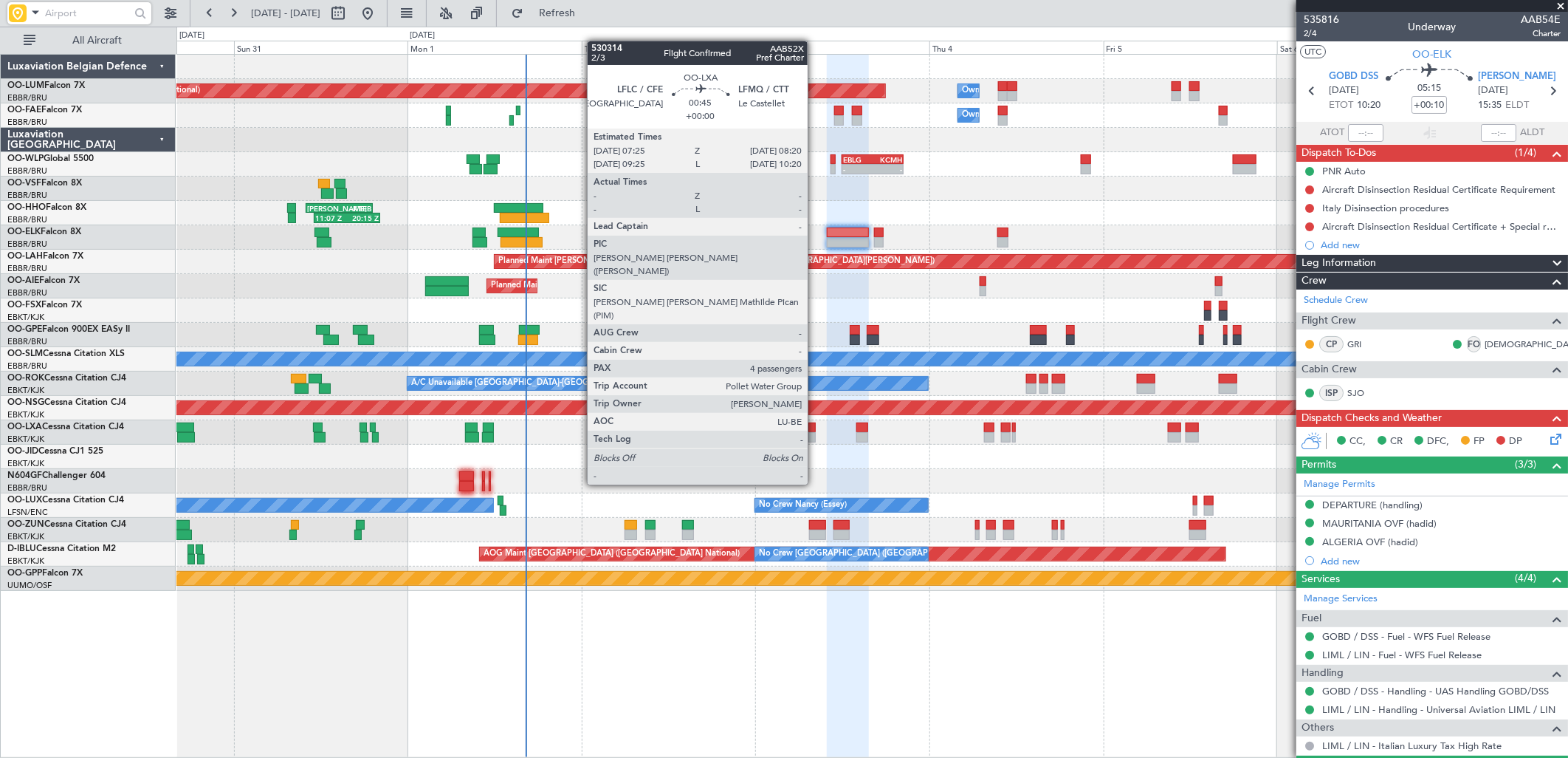
click at [815, 430] on div at bounding box center [811, 427] width 7 height 10
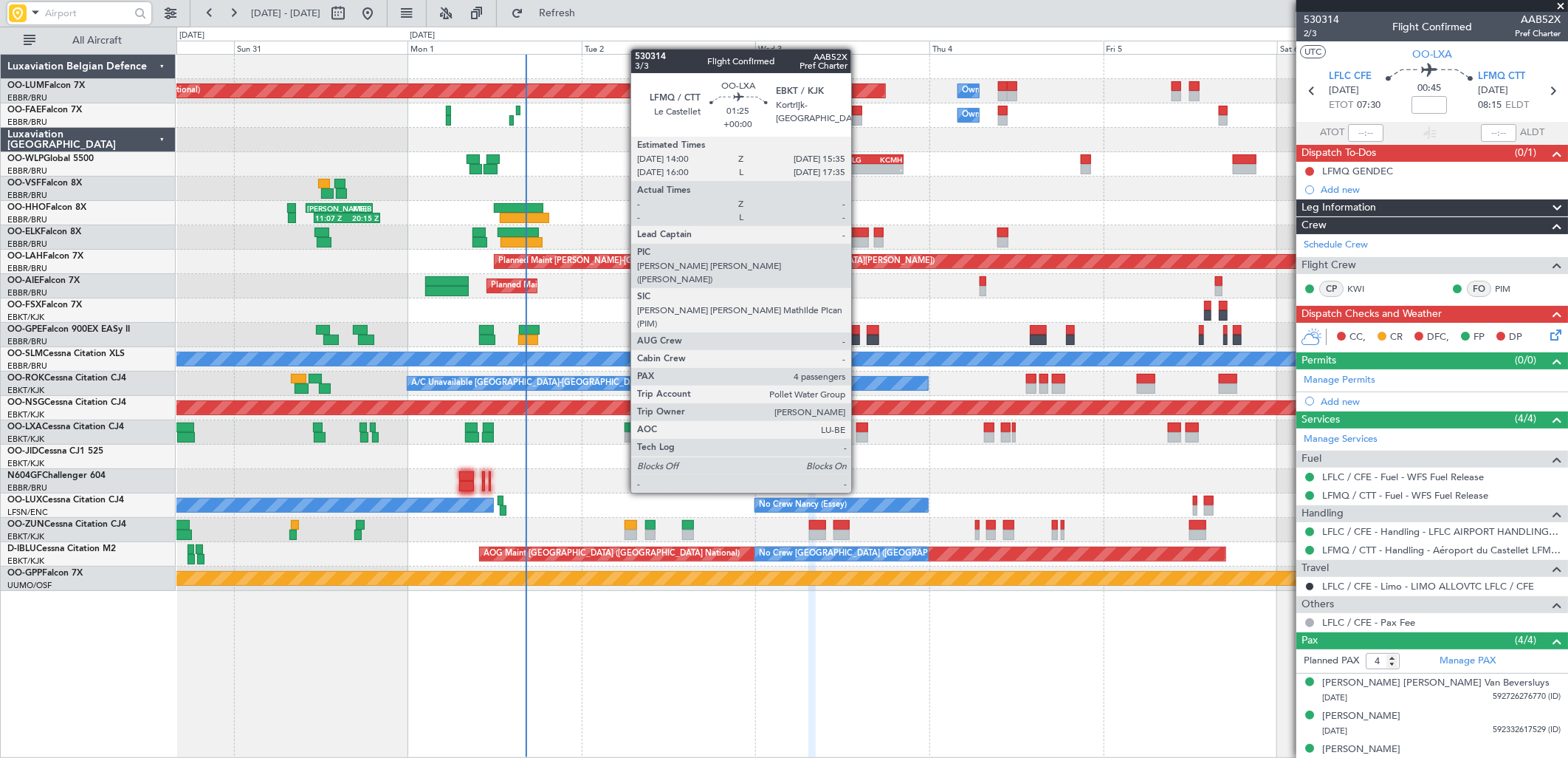
click at [858, 438] on div at bounding box center [861, 436] width 12 height 10
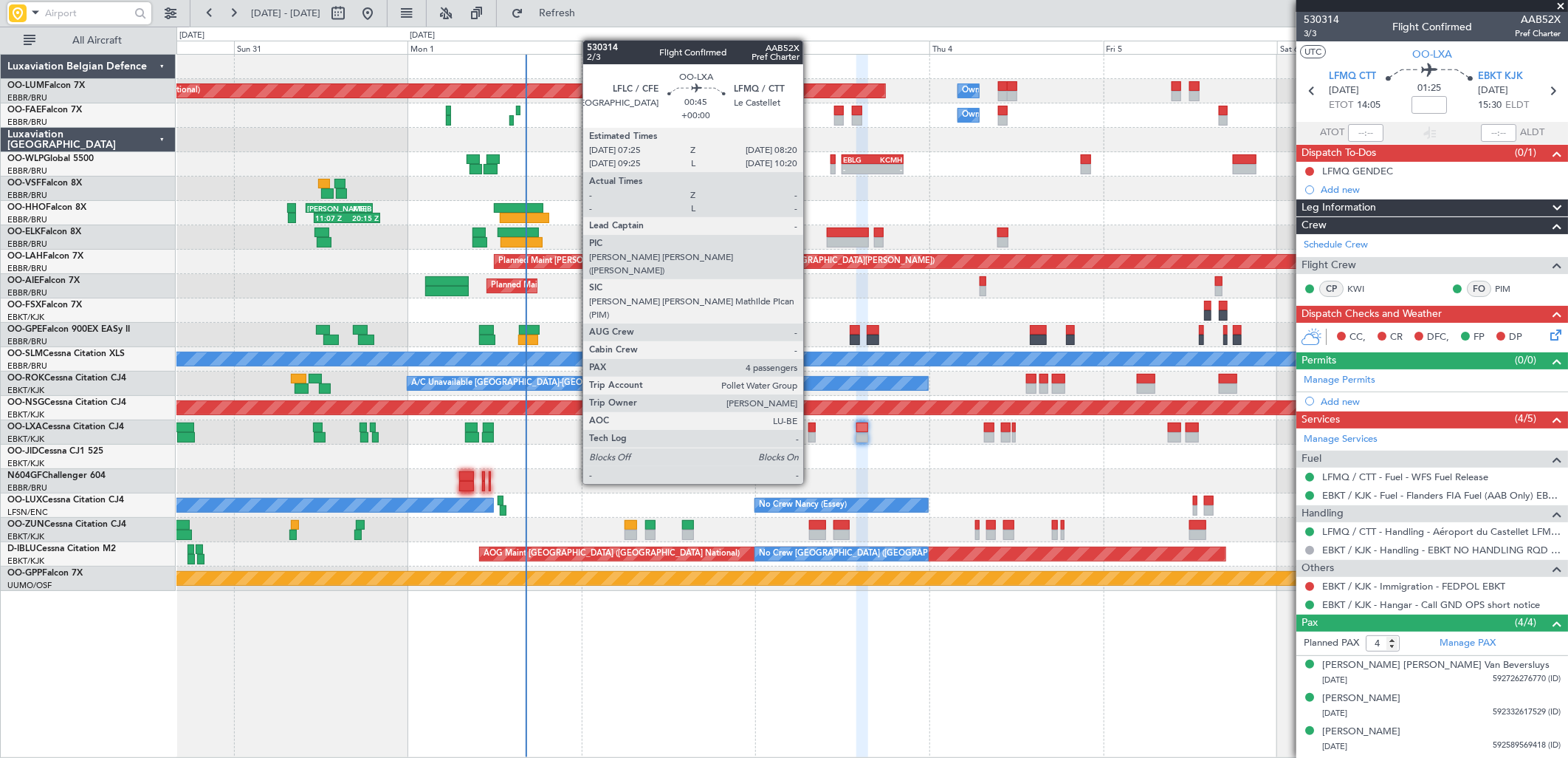
click at [810, 429] on div at bounding box center [811, 427] width 7 height 10
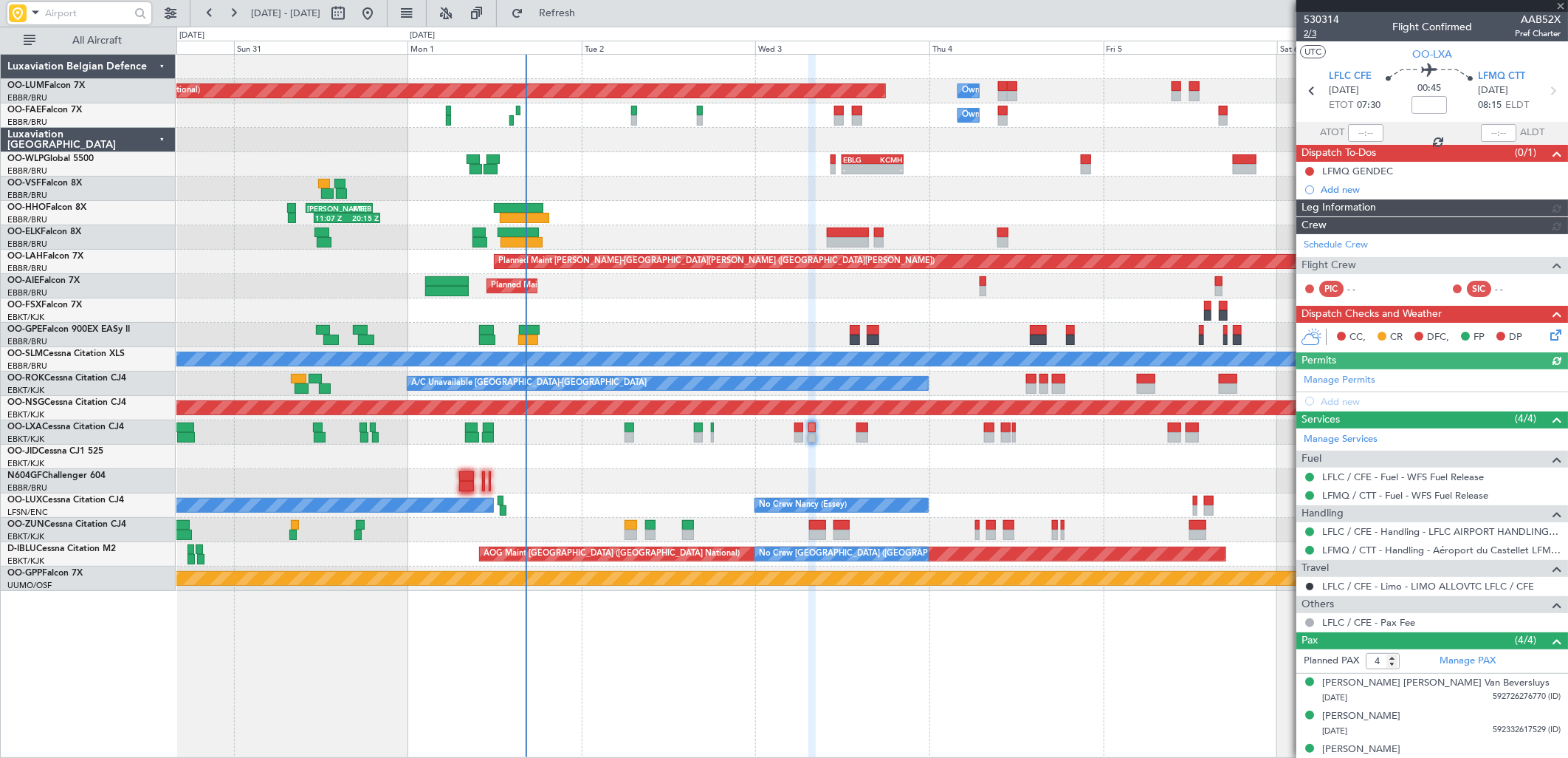
click at [1308, 29] on span "2/3" at bounding box center [1322, 33] width 36 height 12
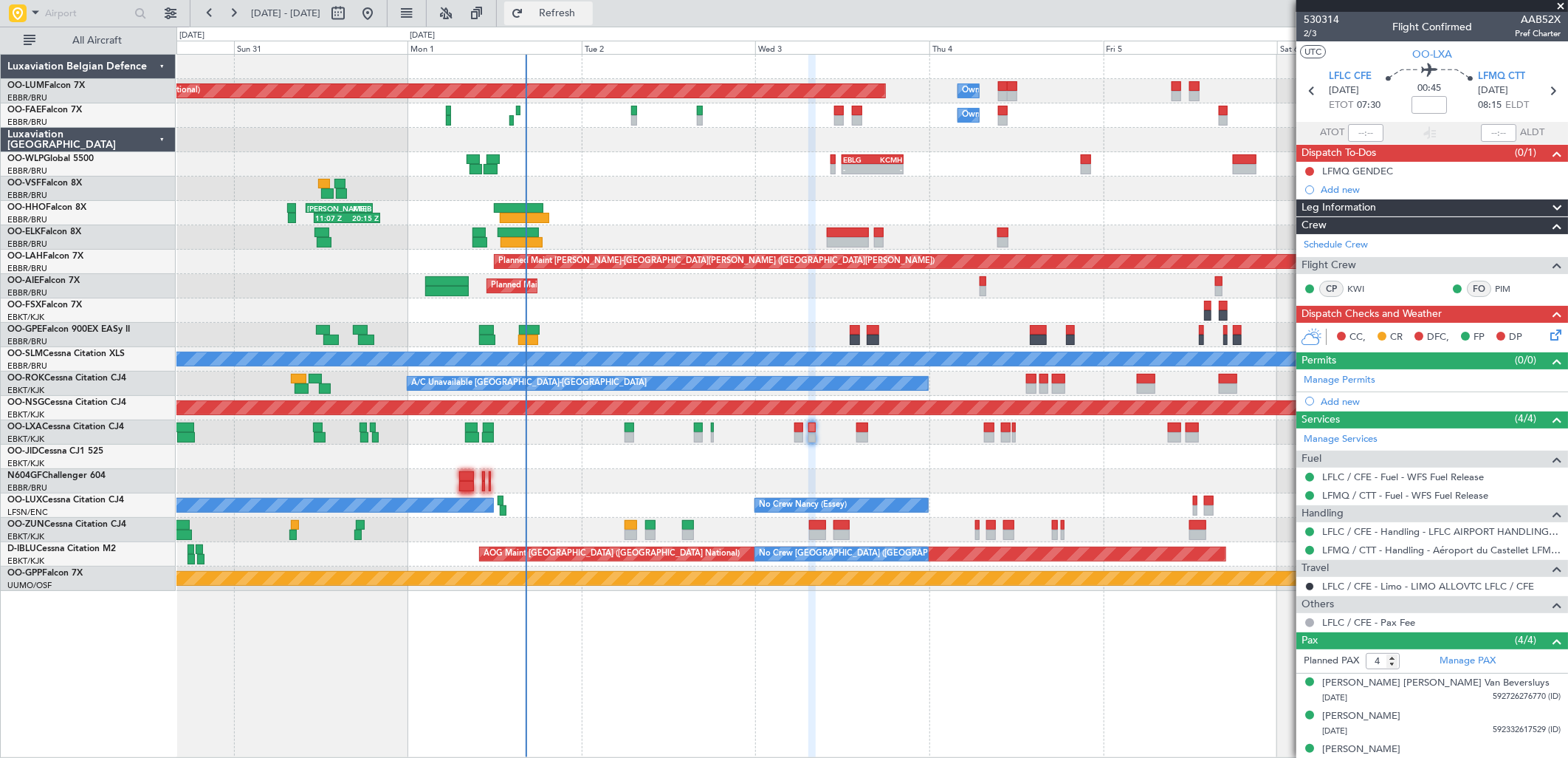
click at [573, 10] on button "Refresh" at bounding box center [548, 13] width 88 height 23
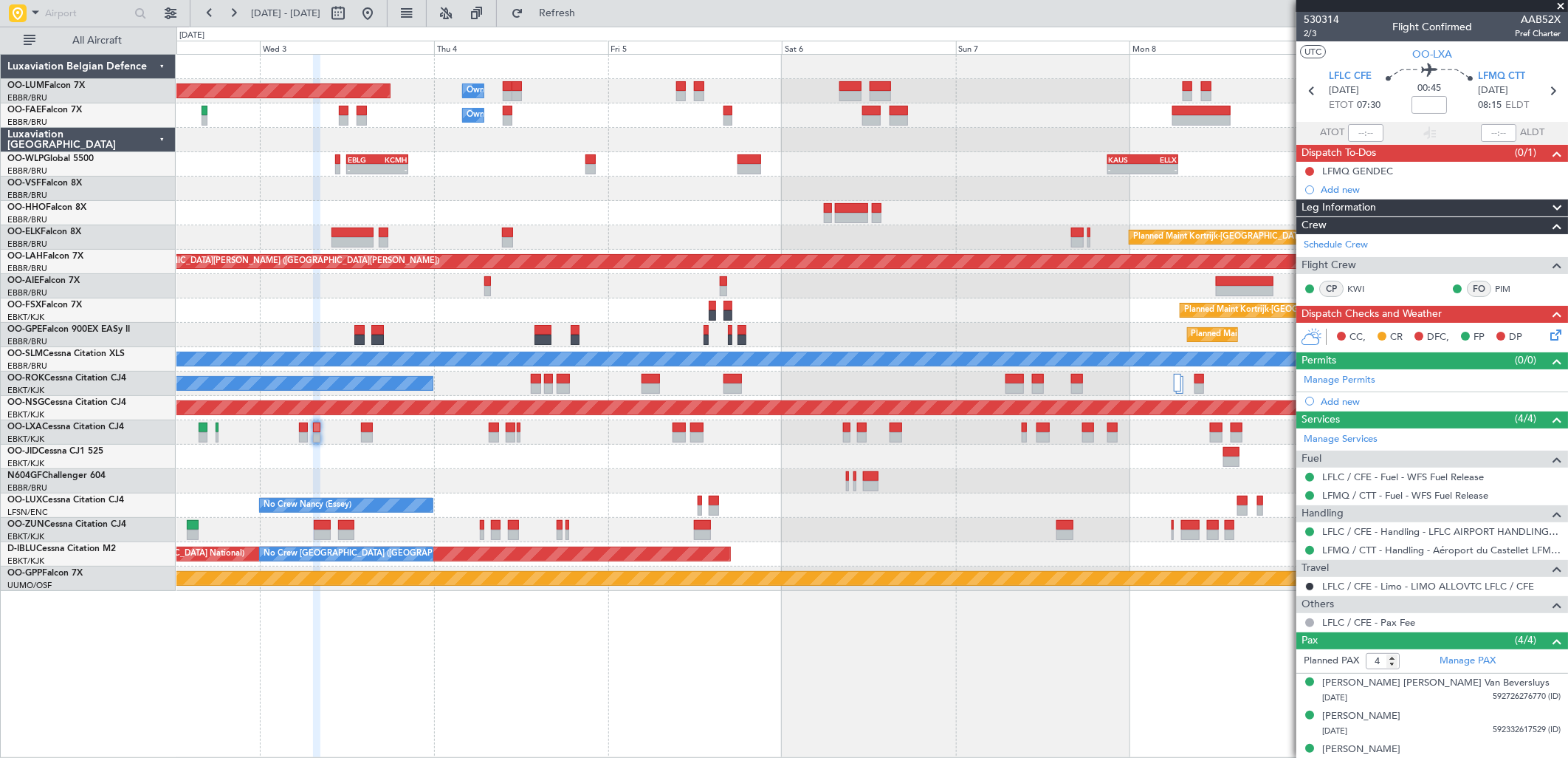
click at [645, 237] on div "Planned Maint Brussels (Brussels National) Owner Melsbroek Air Base Owner Melsb…" at bounding box center [872, 323] width 1391 height 536
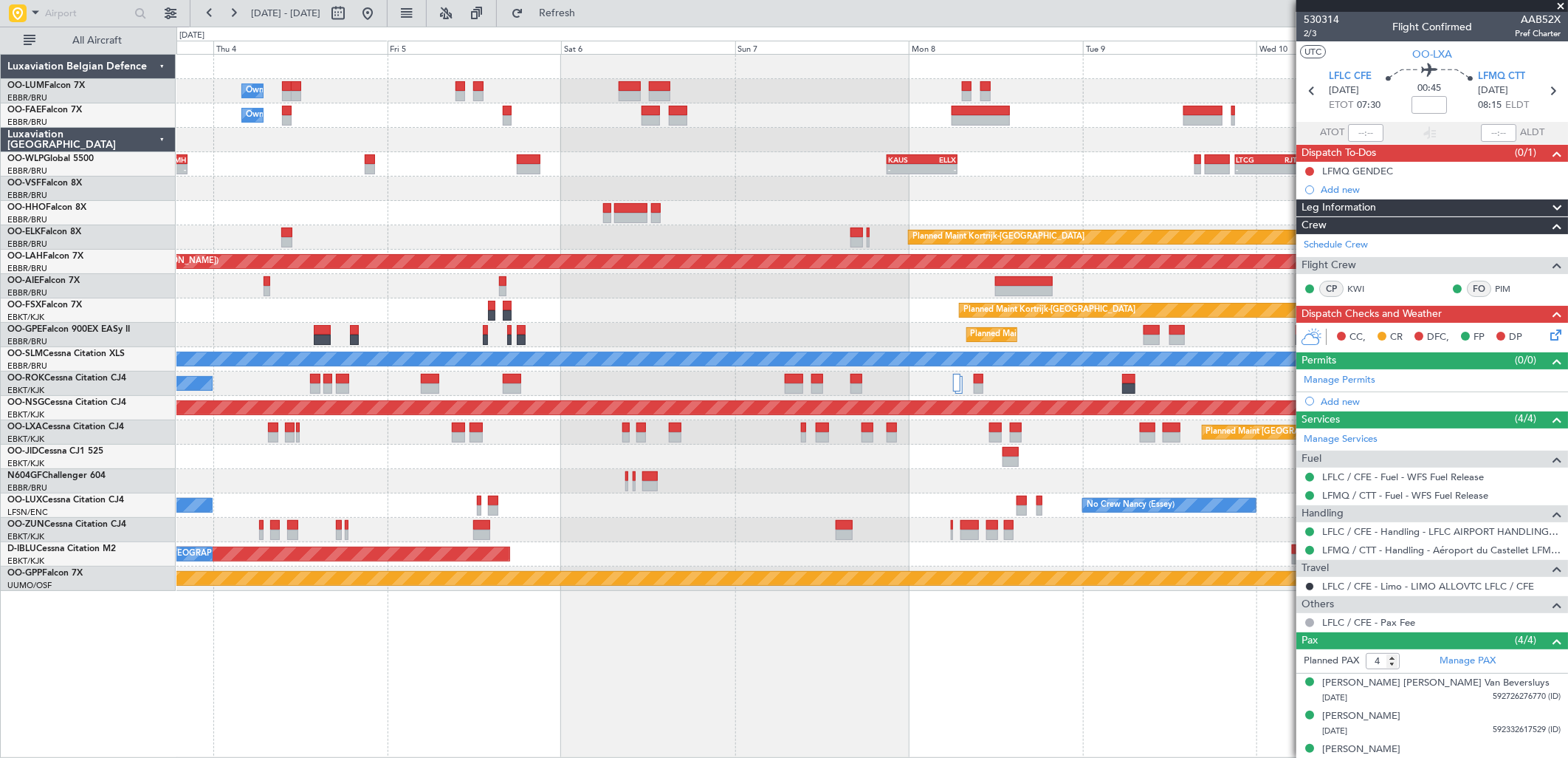
click at [652, 230] on div "Planned Maint Kortrijk-[GEOGRAPHIC_DATA]" at bounding box center [872, 237] width 1391 height 24
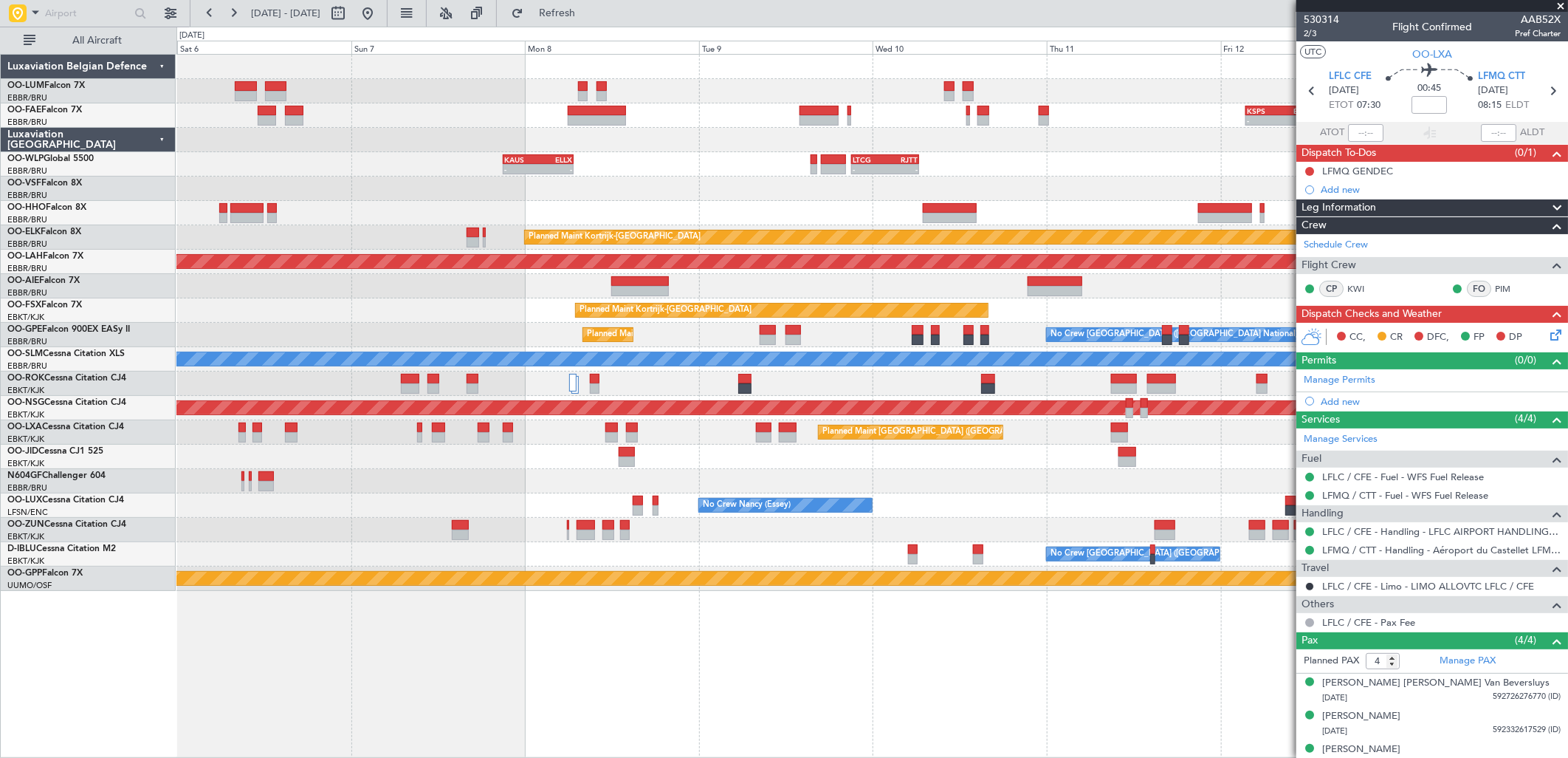
click at [690, 284] on div at bounding box center [872, 286] width 1391 height 24
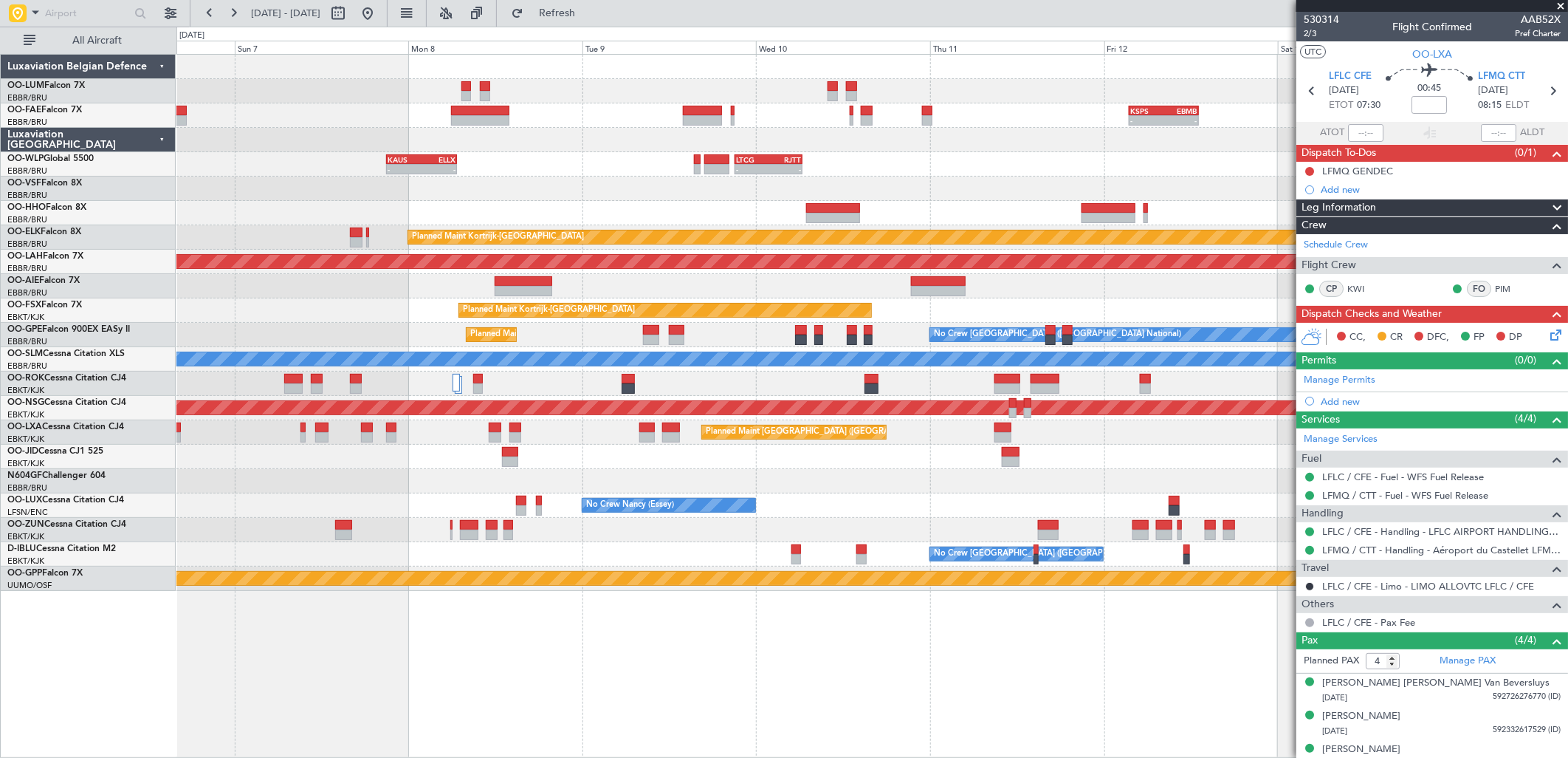
click at [872, 278] on div at bounding box center [872, 286] width 1391 height 24
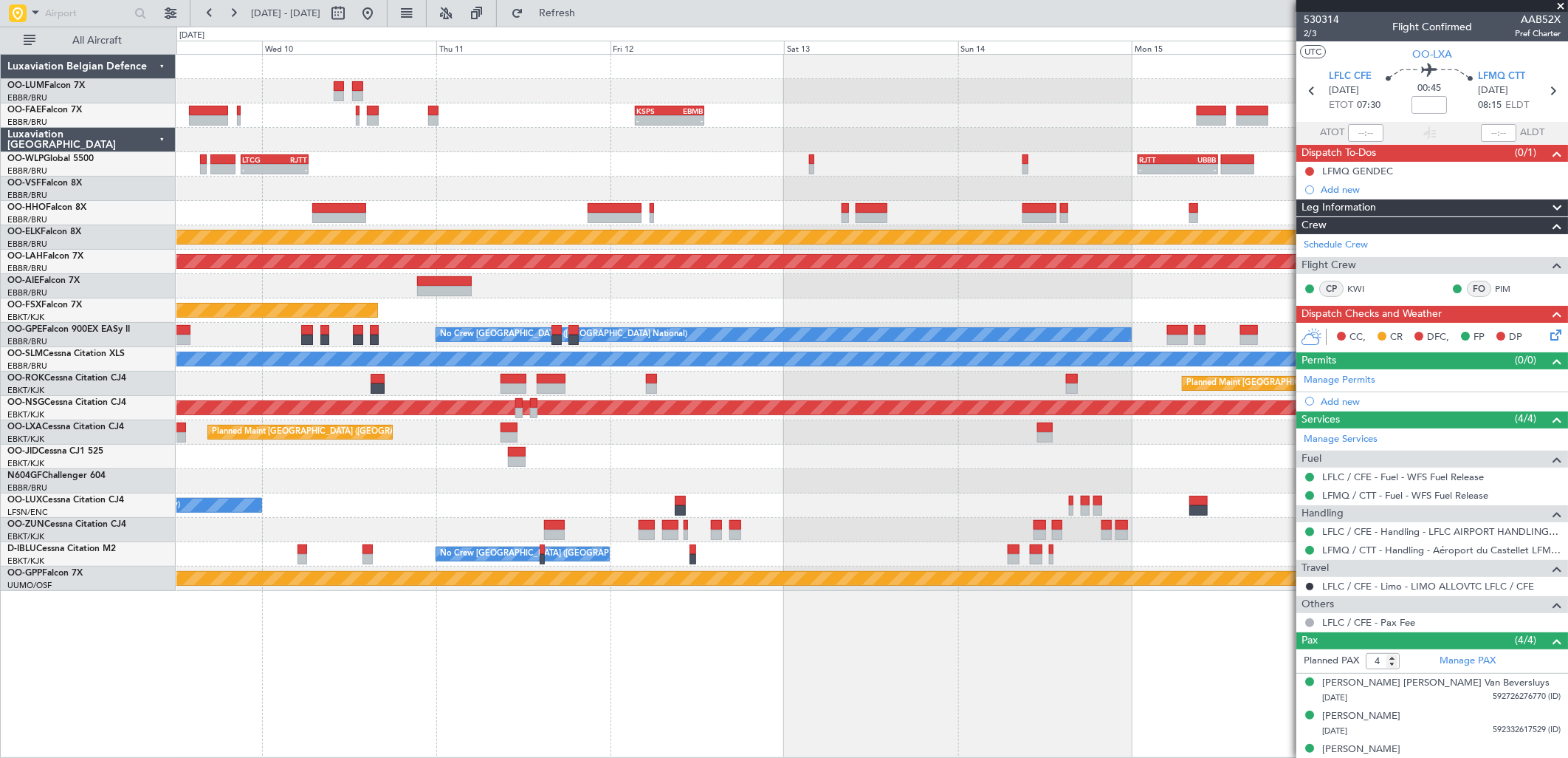
click at [532, 292] on div at bounding box center [872, 286] width 1391 height 24
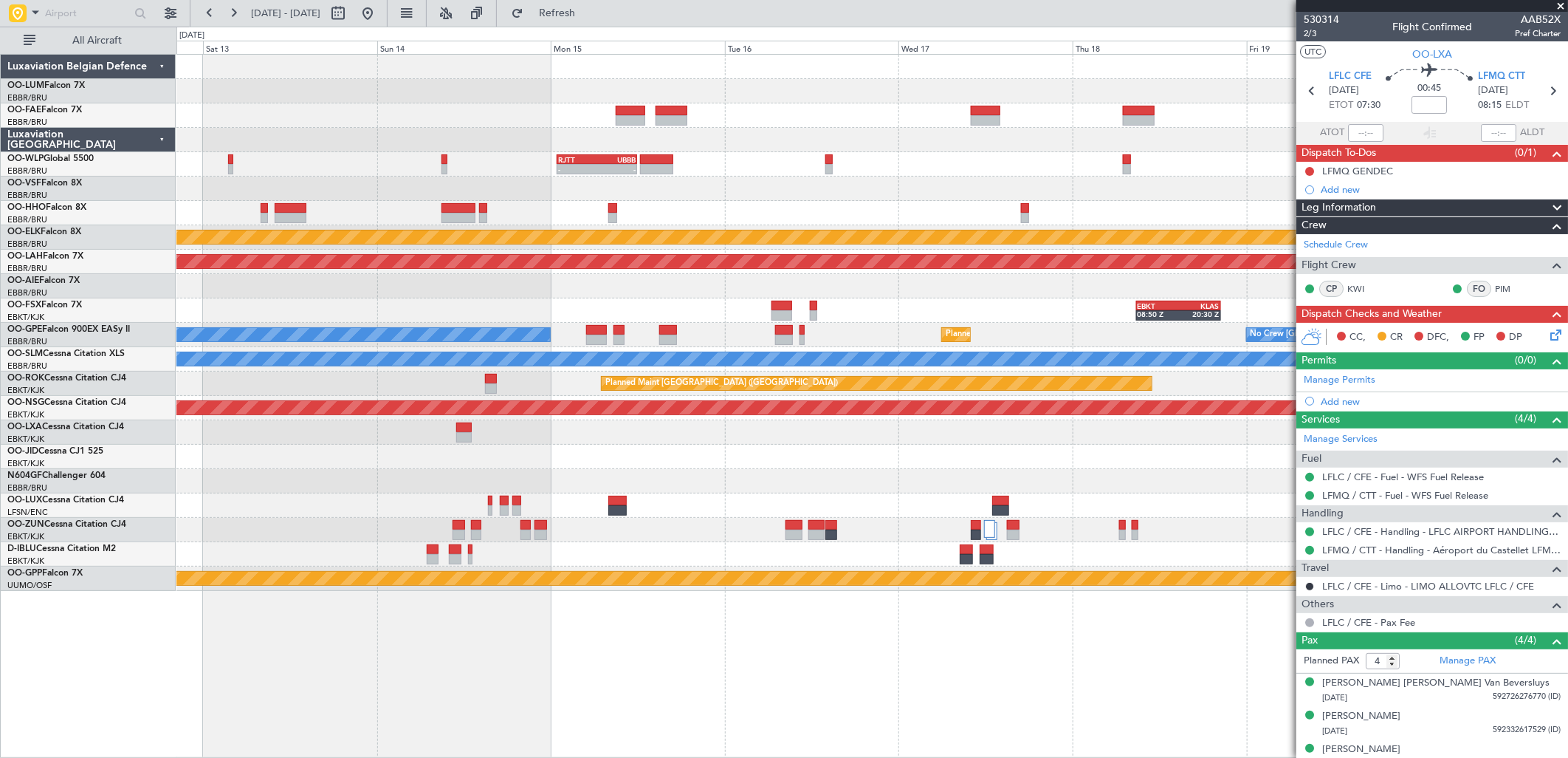
click at [497, 291] on div at bounding box center [872, 286] width 1391 height 24
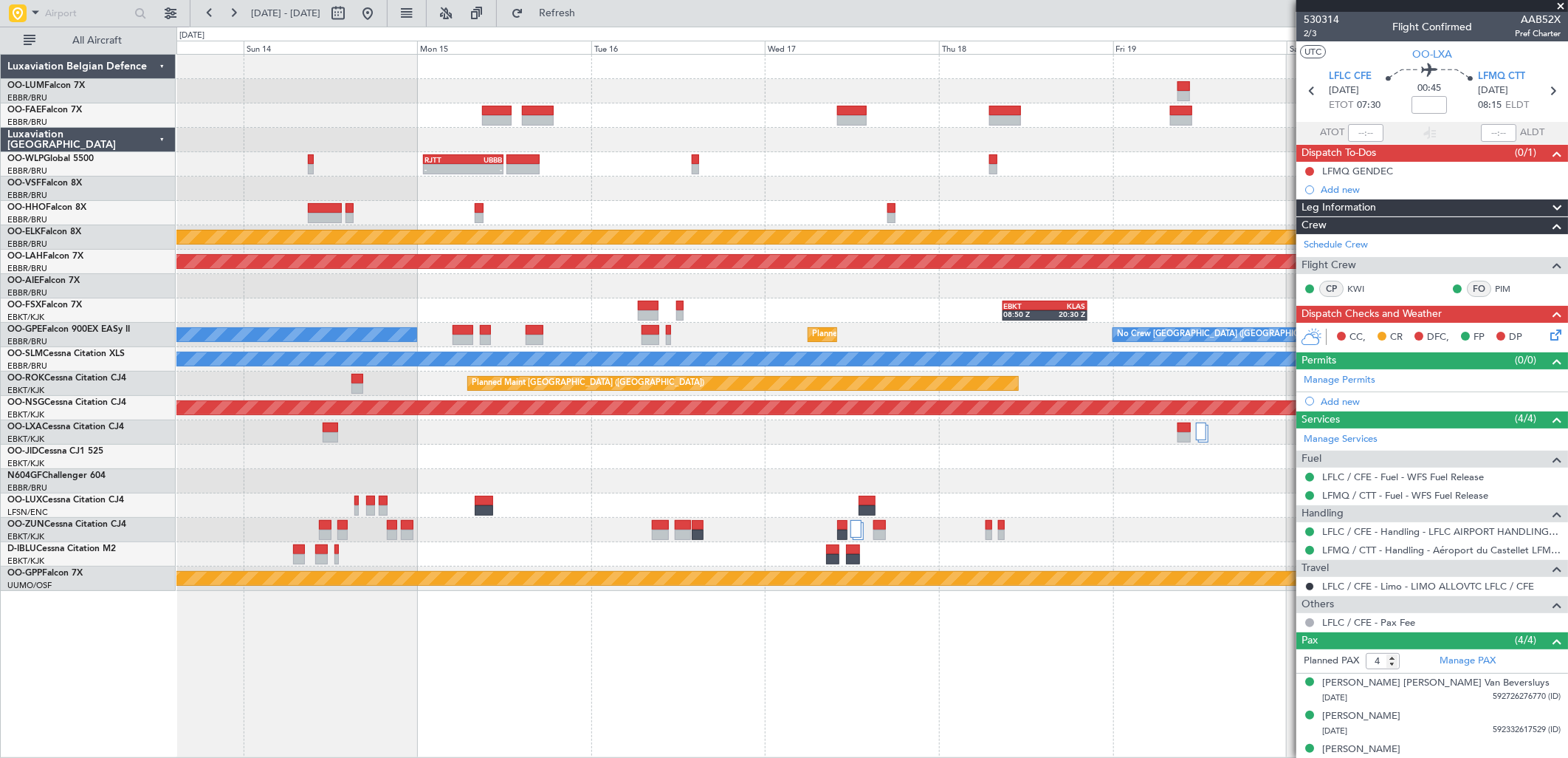
click at [1027, 269] on div "KSPS 03:30 Z EBMB 13:05 Z - - - - RJTT 00:55 Z UBBB 11:55 Z Planned Maint Kortr…" at bounding box center [872, 323] width 1391 height 536
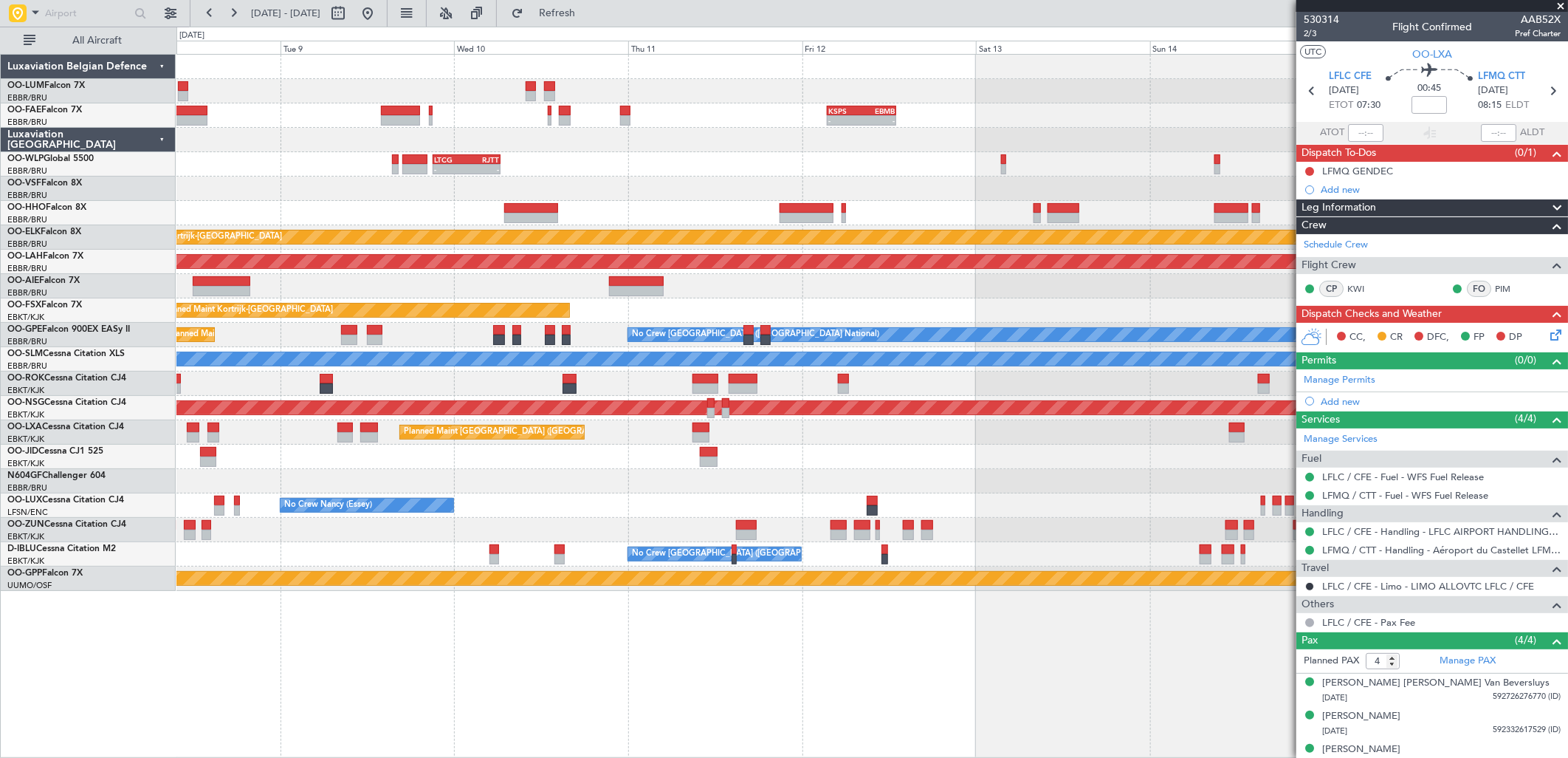
click at [882, 287] on div at bounding box center [872, 286] width 1391 height 24
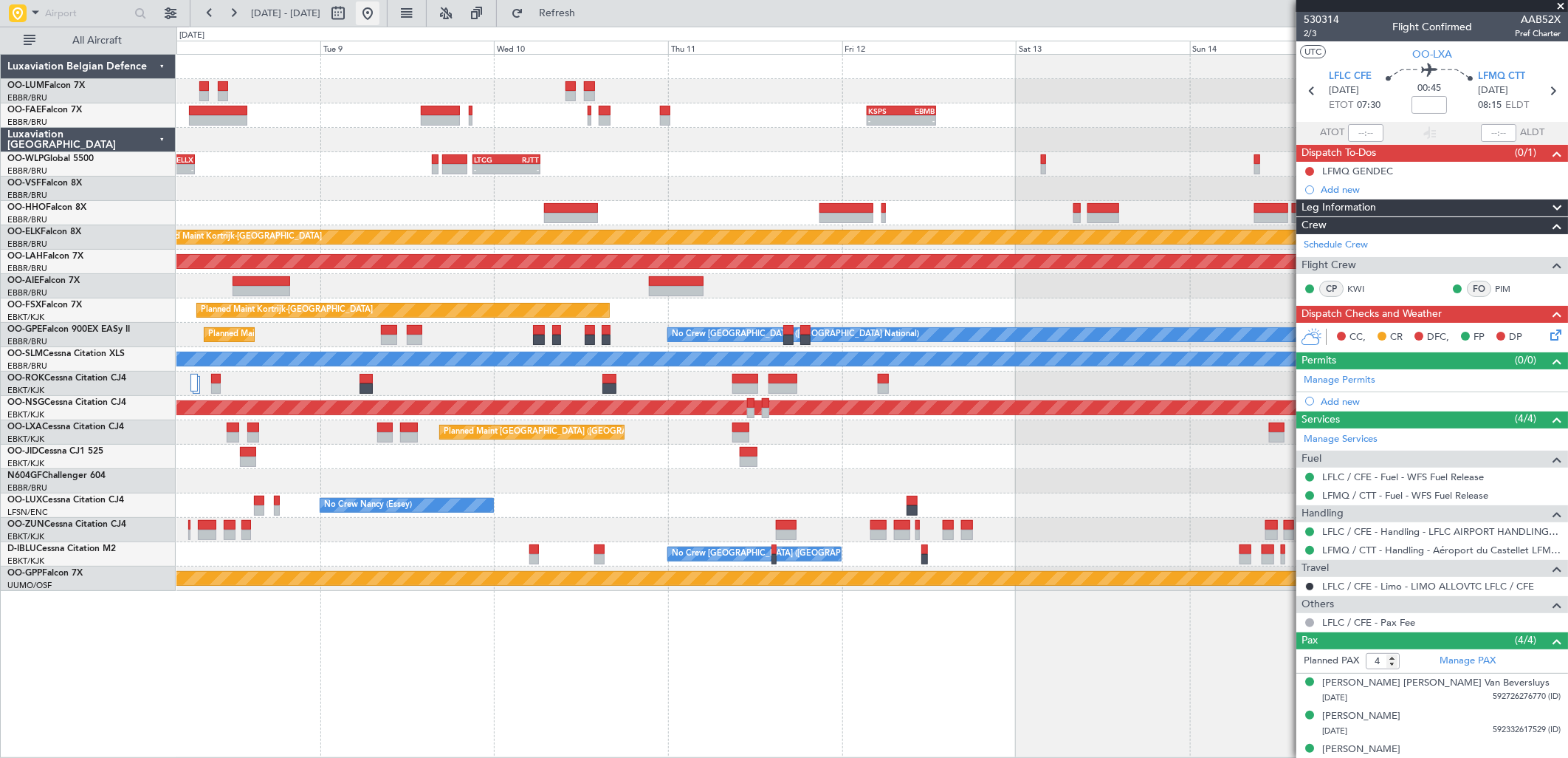
click at [380, 19] on button at bounding box center [367, 13] width 23 height 23
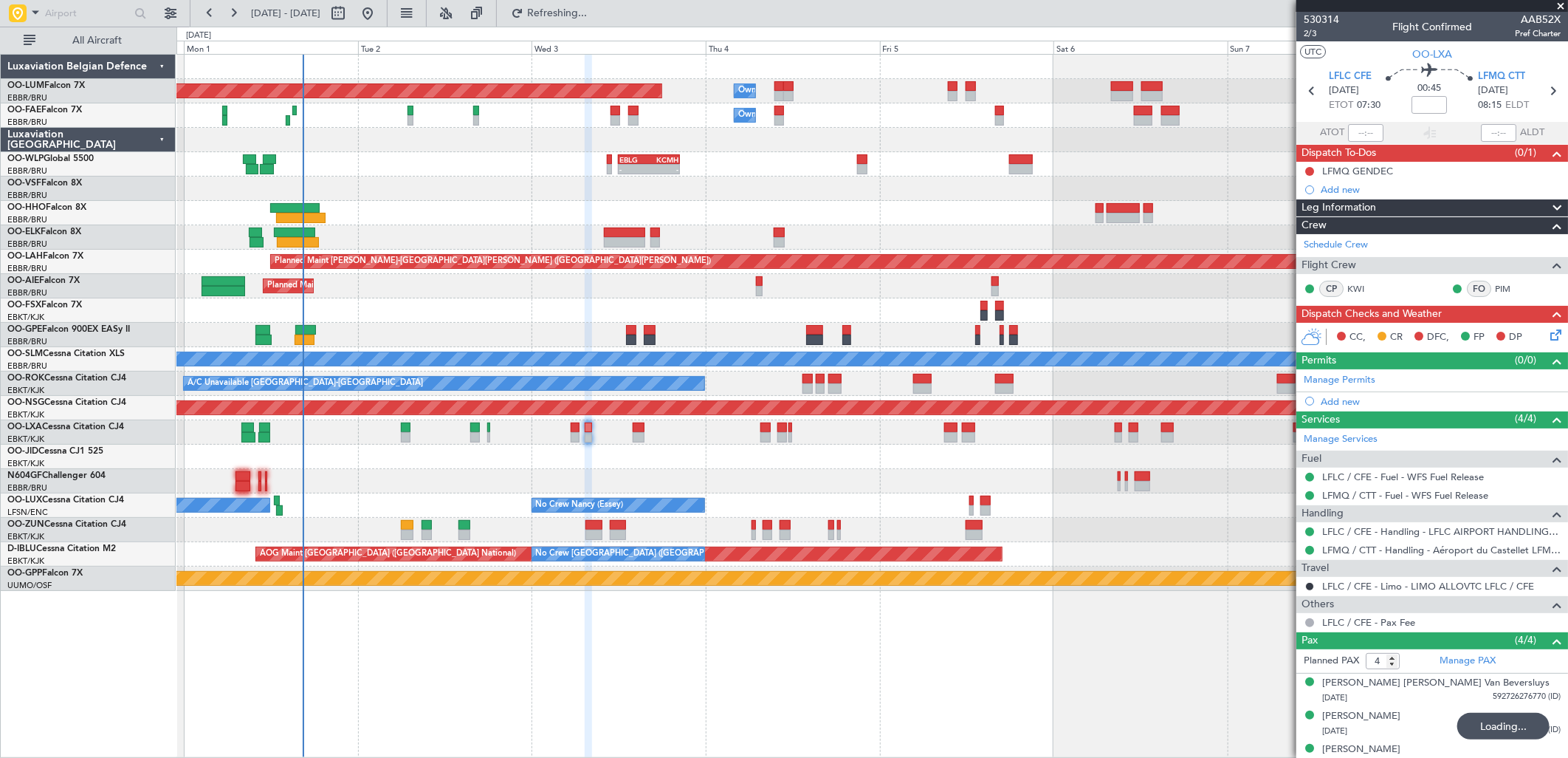
click at [380, 216] on div "11:07 Z 20:15 Z LIEO 10:00 Z KTEB 19:15 Z" at bounding box center [872, 212] width 1391 height 24
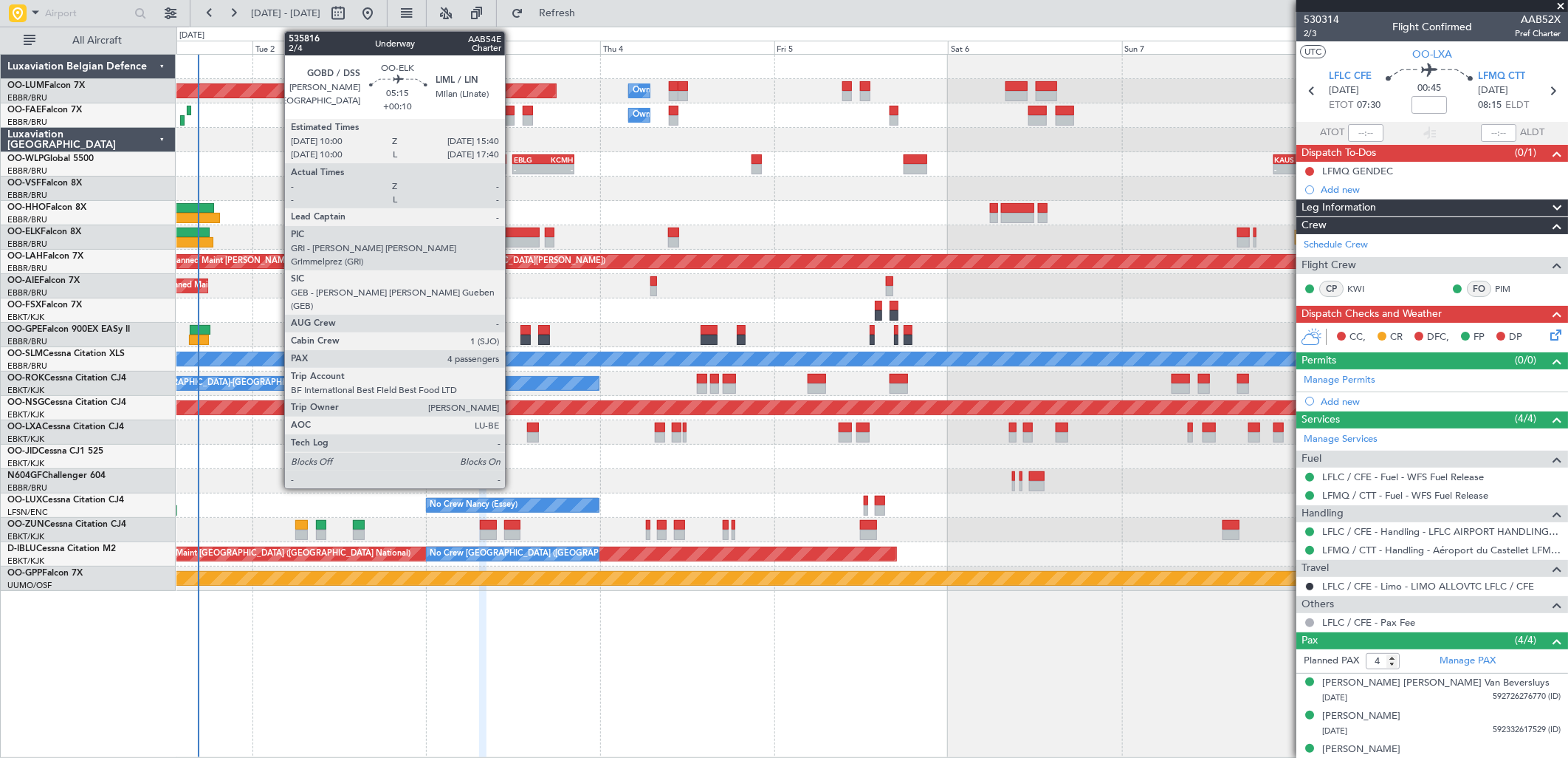
click at [512, 243] on div at bounding box center [518, 242] width 41 height 10
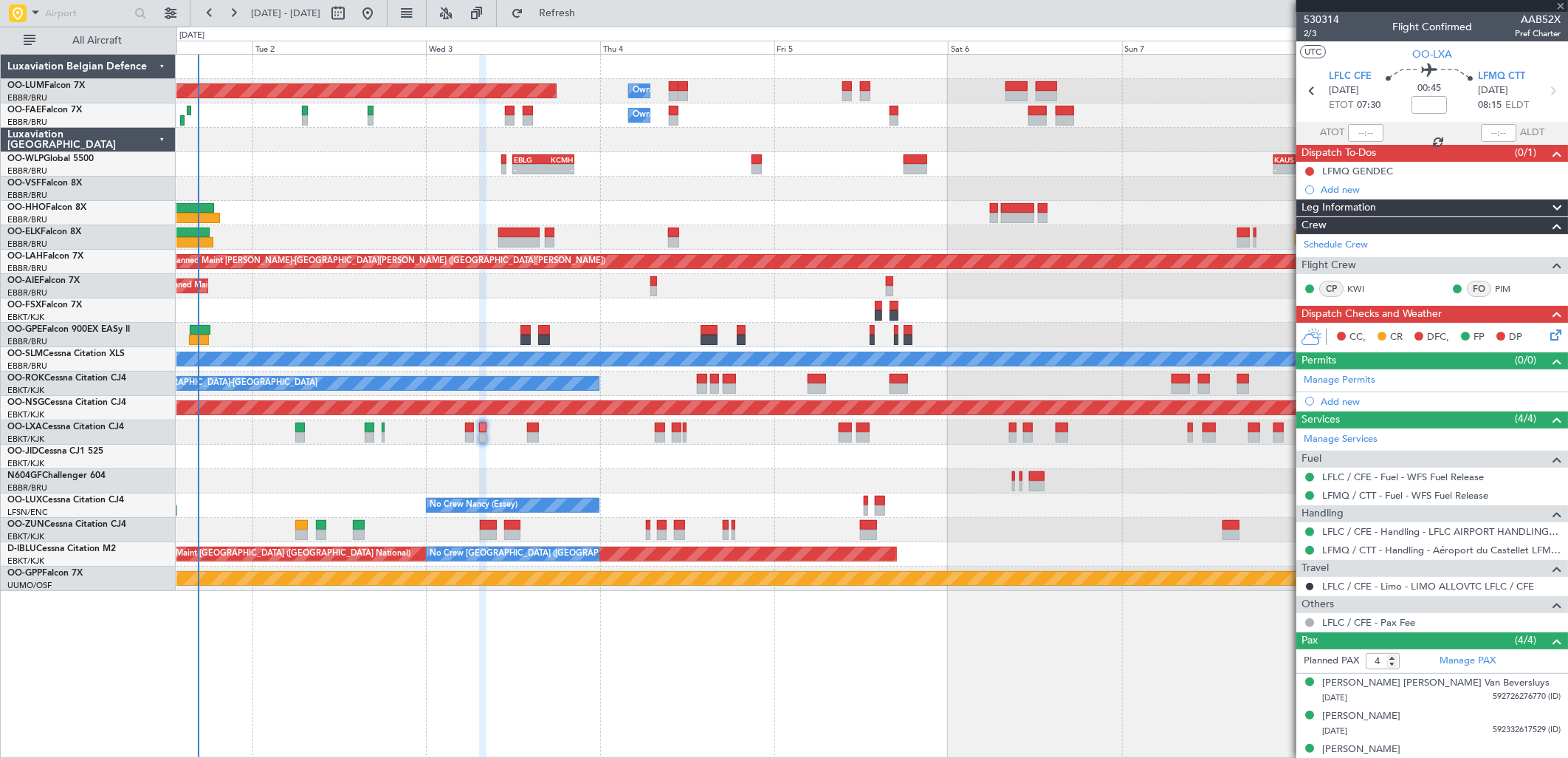
type input "+00:10"
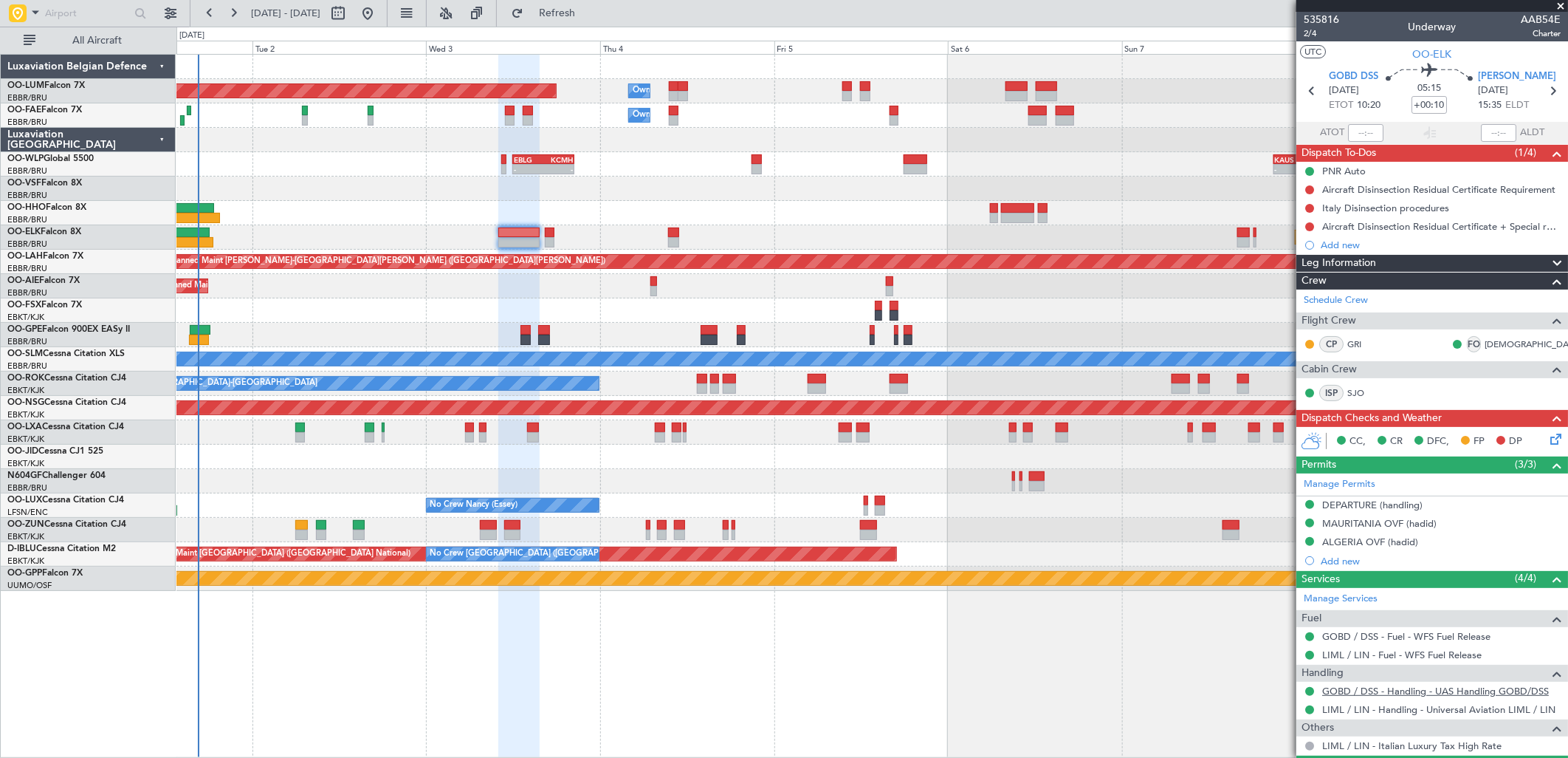
click at [1385, 691] on link "GOBD / DSS - Handling - UAS Handling GOBD/DSS" at bounding box center [1436, 691] width 227 height 12
click at [1454, 712] on link "LIML / LIN - Handling - Universal Aviation LIML / LIN" at bounding box center [1439, 709] width 233 height 12
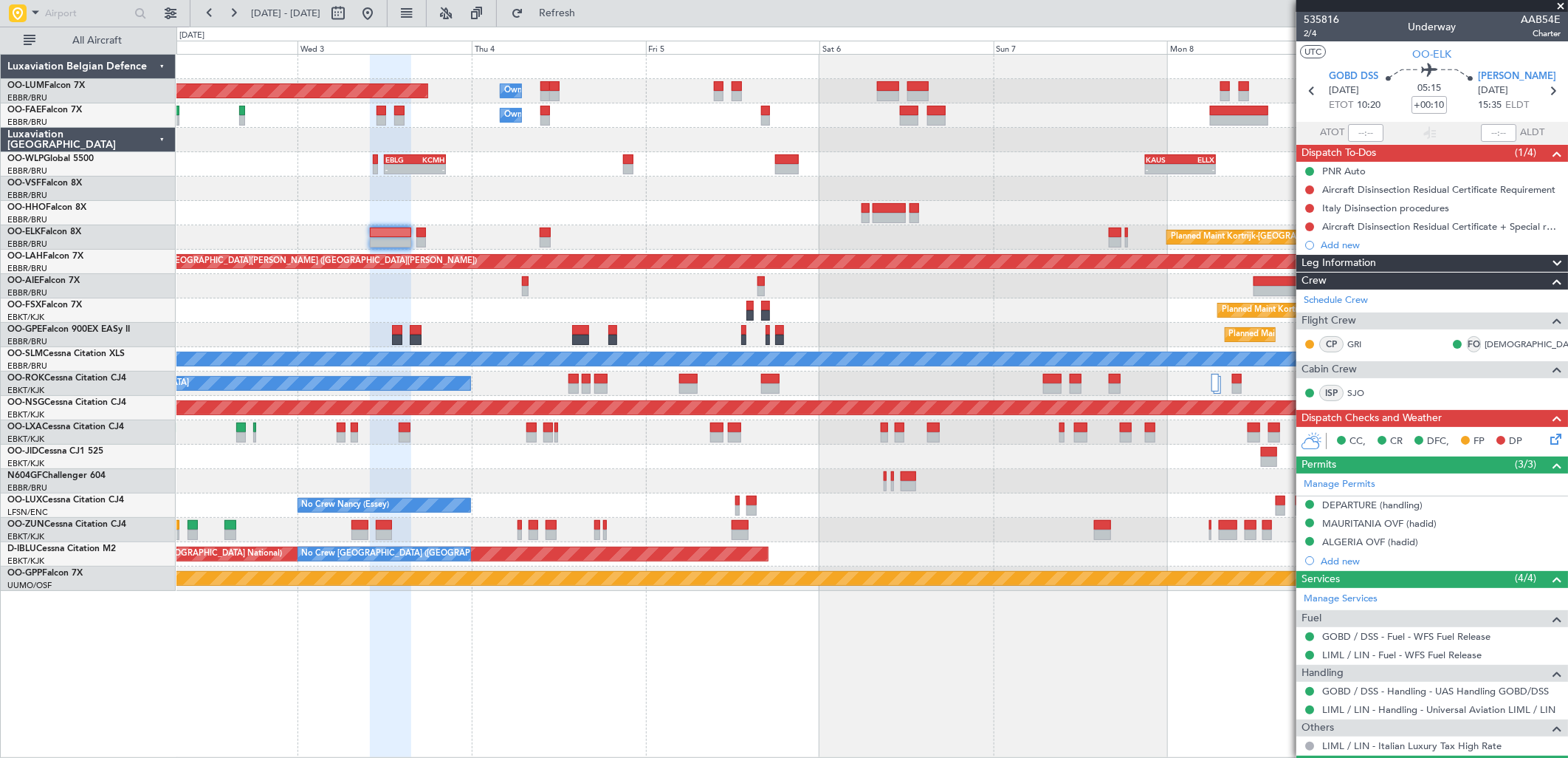
click at [851, 529] on div at bounding box center [872, 529] width 1391 height 24
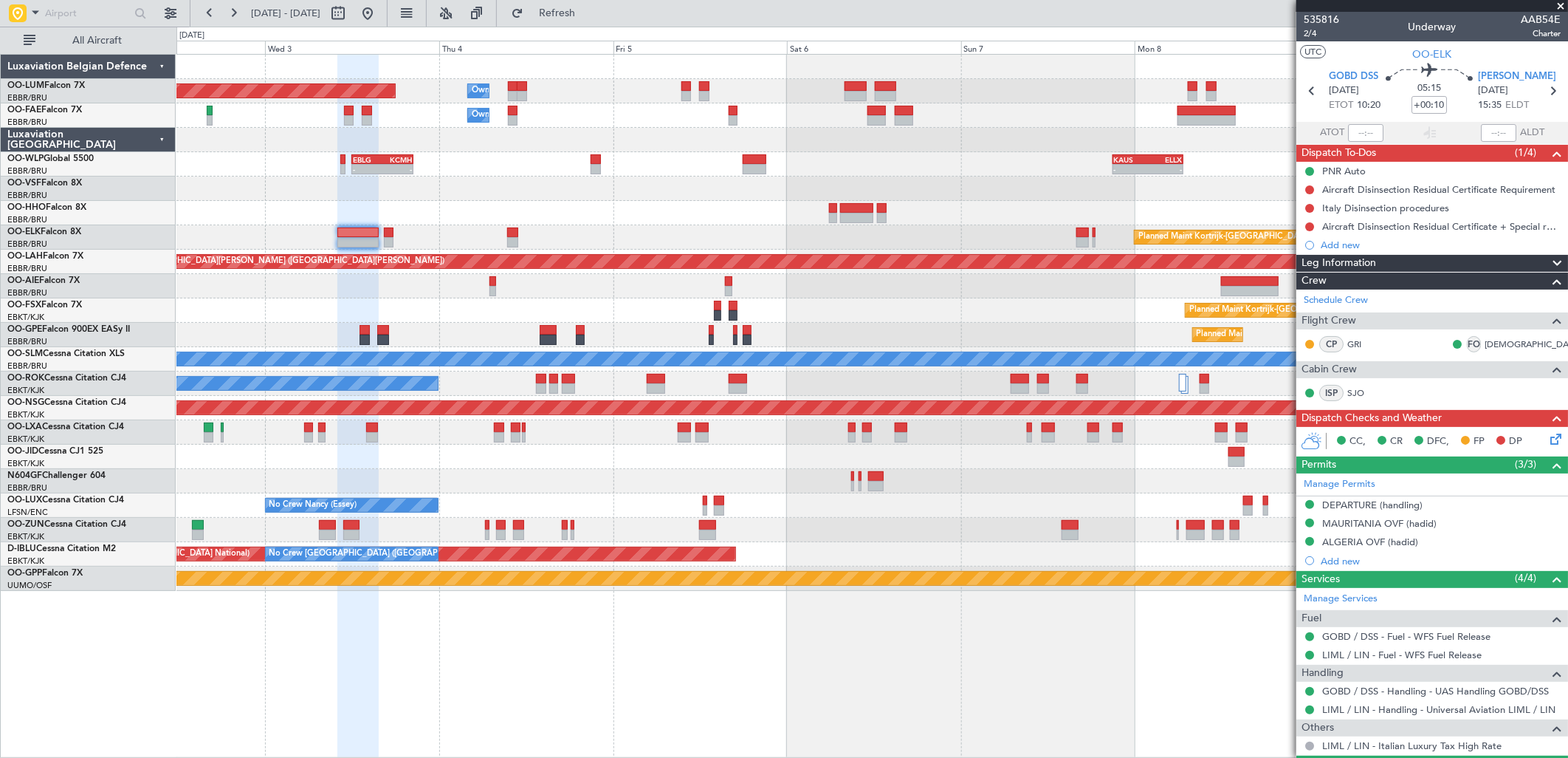
click at [1257, 532] on div at bounding box center [872, 529] width 1391 height 24
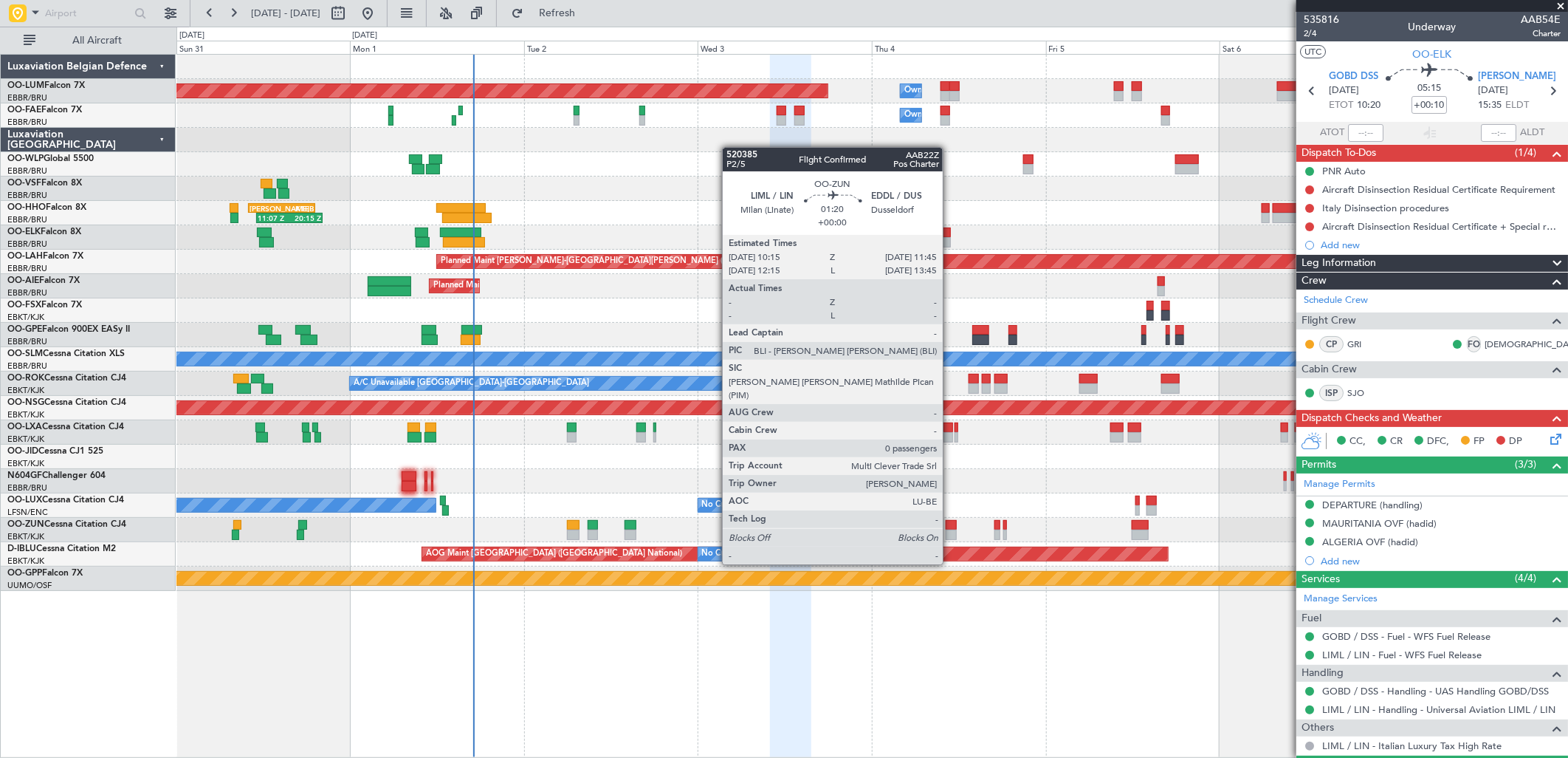
click at [950, 536] on div at bounding box center [951, 534] width 11 height 10
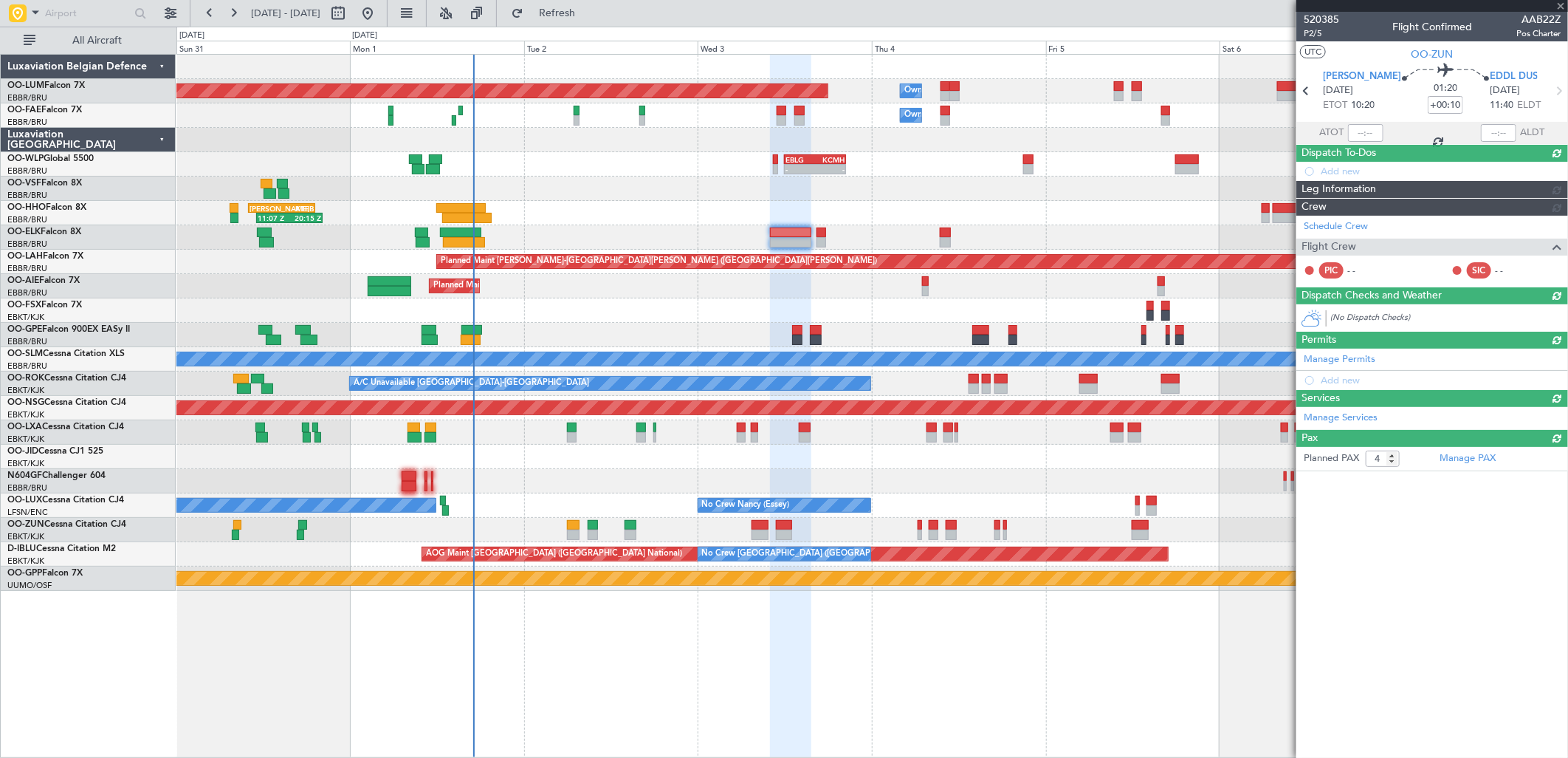
type input "0"
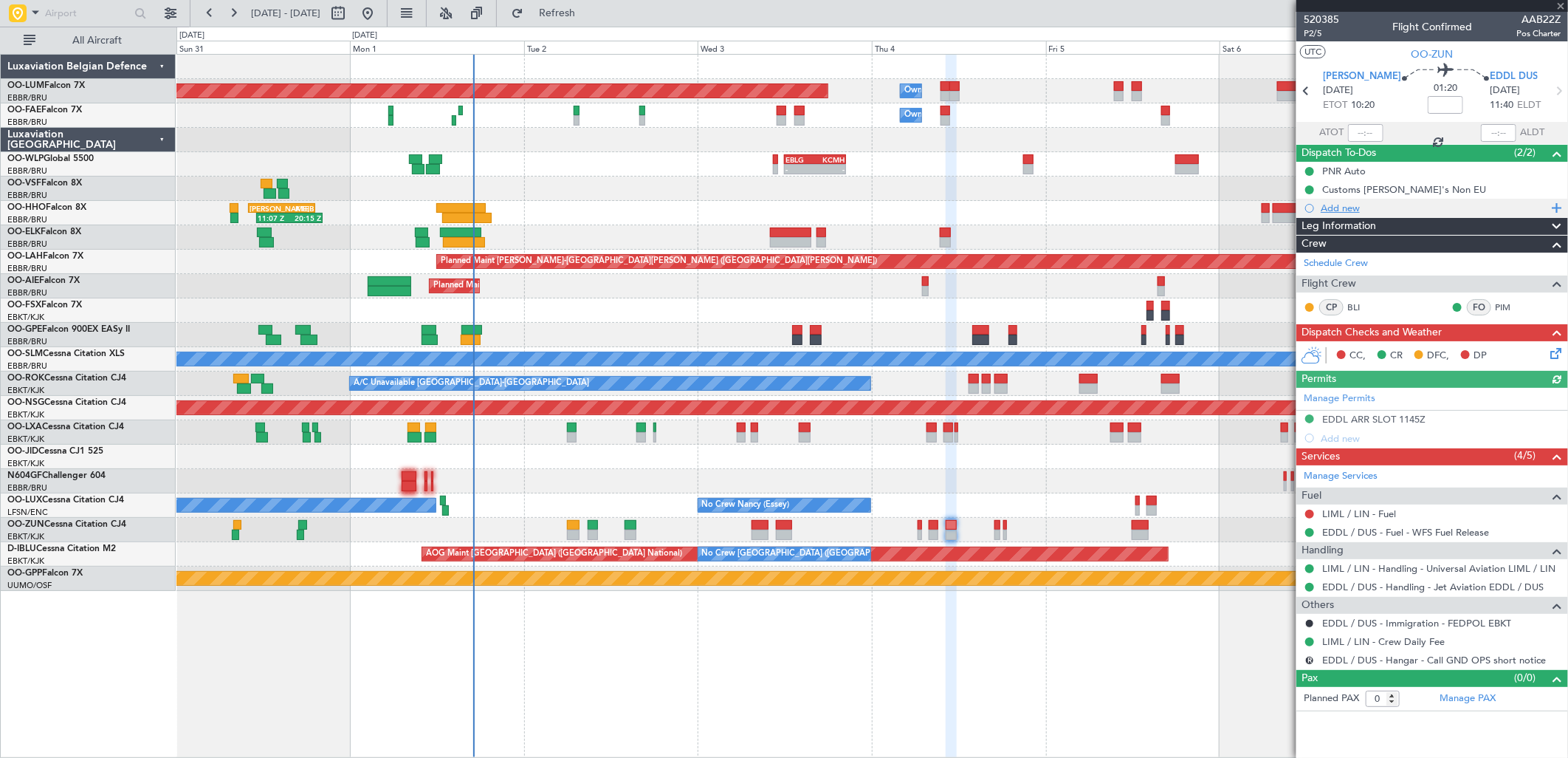
click at [1346, 209] on div "Add new" at bounding box center [1434, 208] width 227 height 12
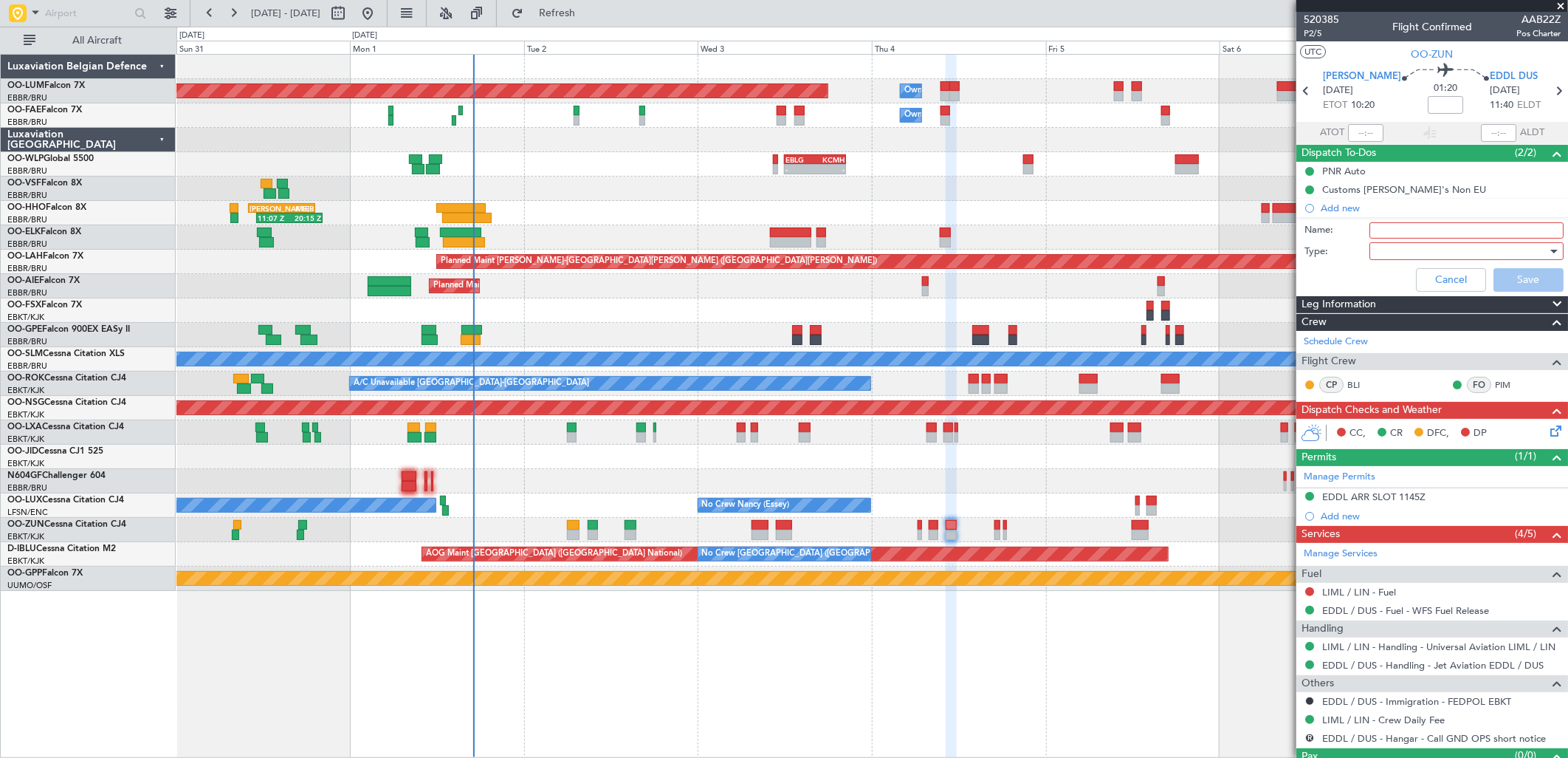
click at [1387, 229] on input "Name:" at bounding box center [1467, 230] width 194 height 16
type input "Fuel at EDDL"
click at [1392, 245] on div at bounding box center [1461, 251] width 172 height 22
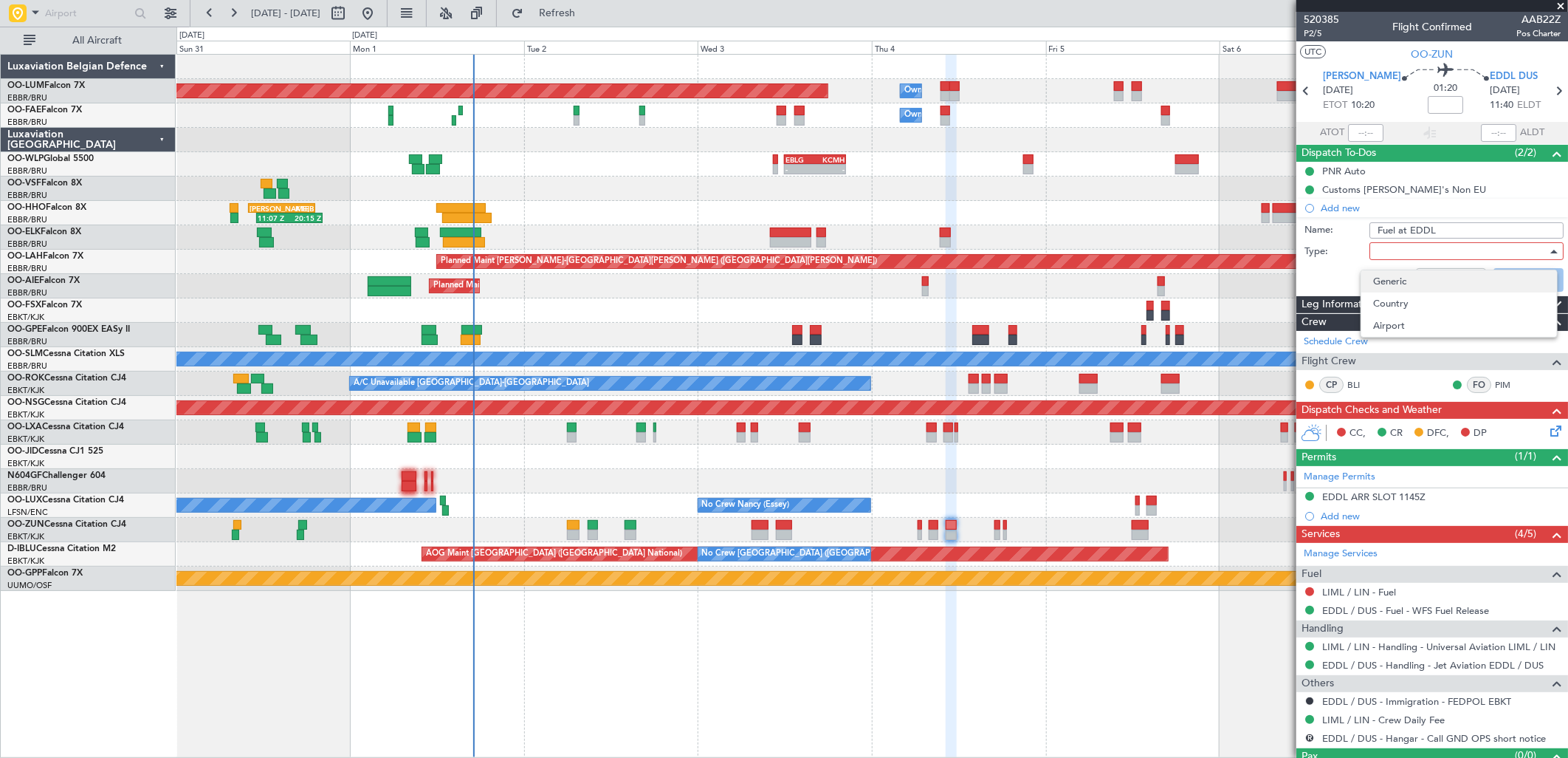
click at [1391, 281] on span "Generic" at bounding box center [1459, 281] width 172 height 22
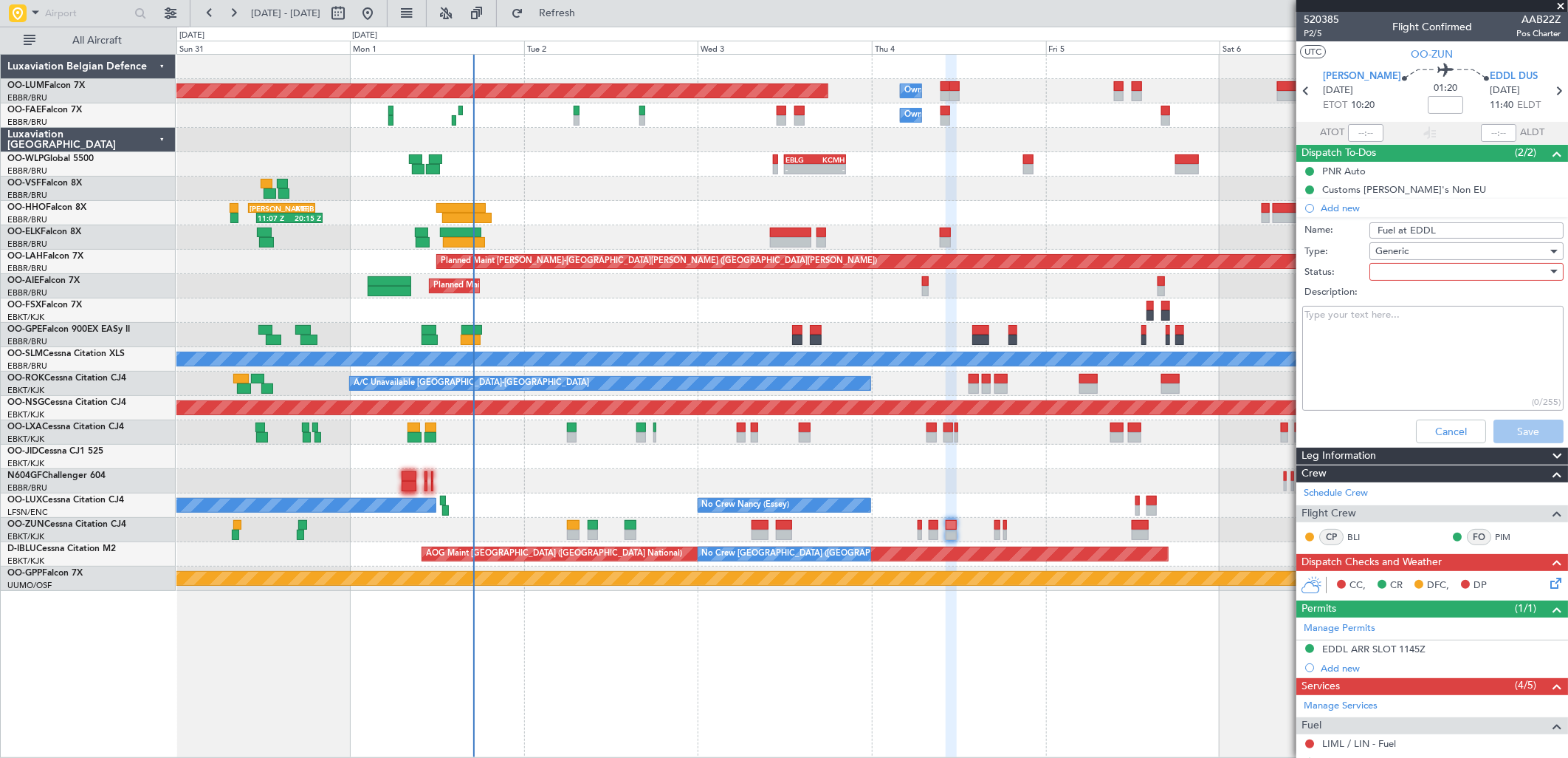
click at [1391, 281] on div at bounding box center [1461, 271] width 172 height 22
click at [1377, 321] on span "In Progress" at bounding box center [1459, 323] width 172 height 22
click at [1377, 321] on textarea "Description:" at bounding box center [1432, 359] width 261 height 105
type textarea "See flagged mail in folder from EDDL, in attachment the document stating issues…"
click at [1504, 438] on button "Save" at bounding box center [1528, 431] width 70 height 23
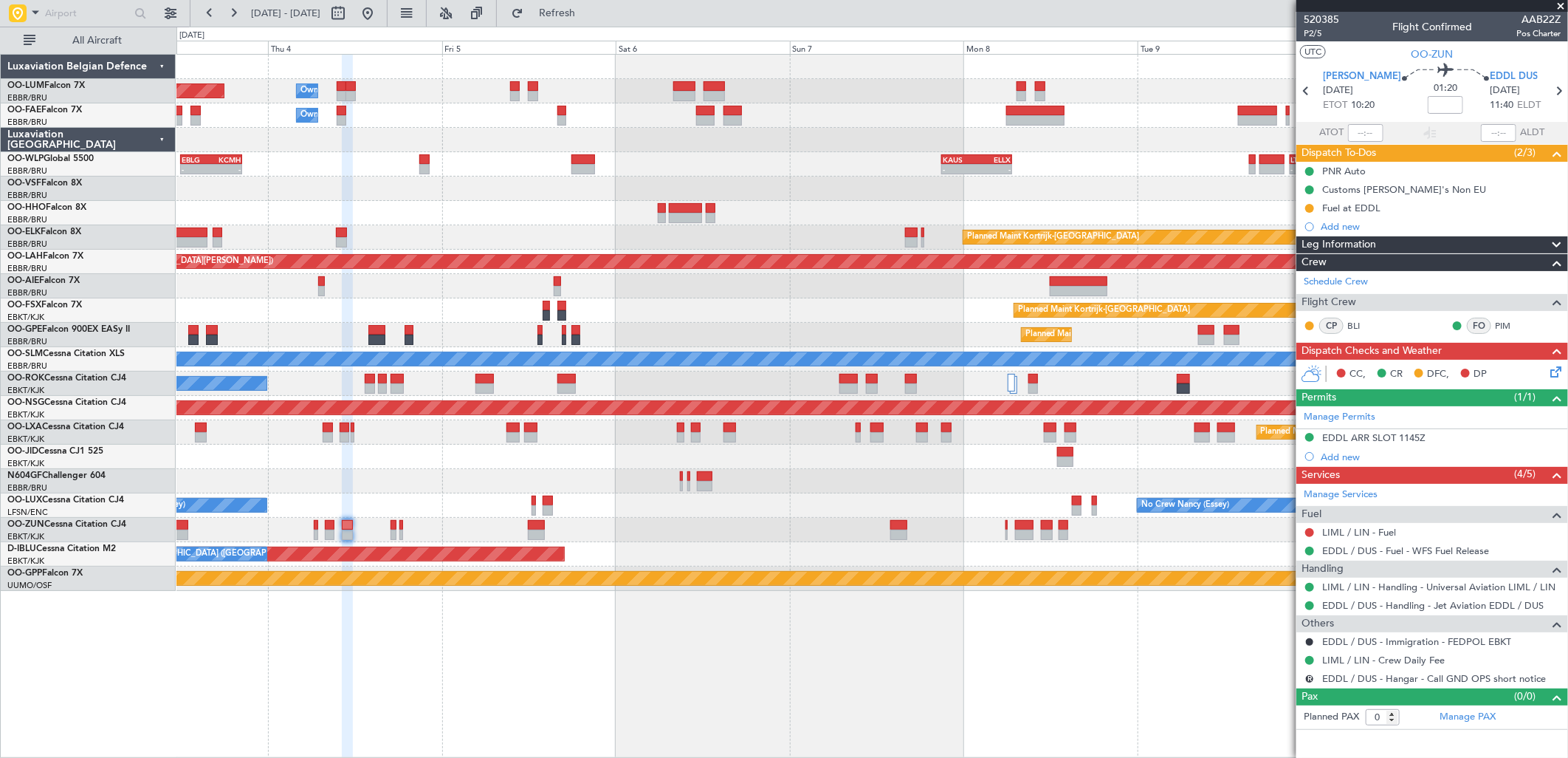
click at [388, 310] on div "Planned Maint Brussels (Brussels National) Owner Melsbroek Air Base Owner Melsb…" at bounding box center [872, 323] width 1391 height 536
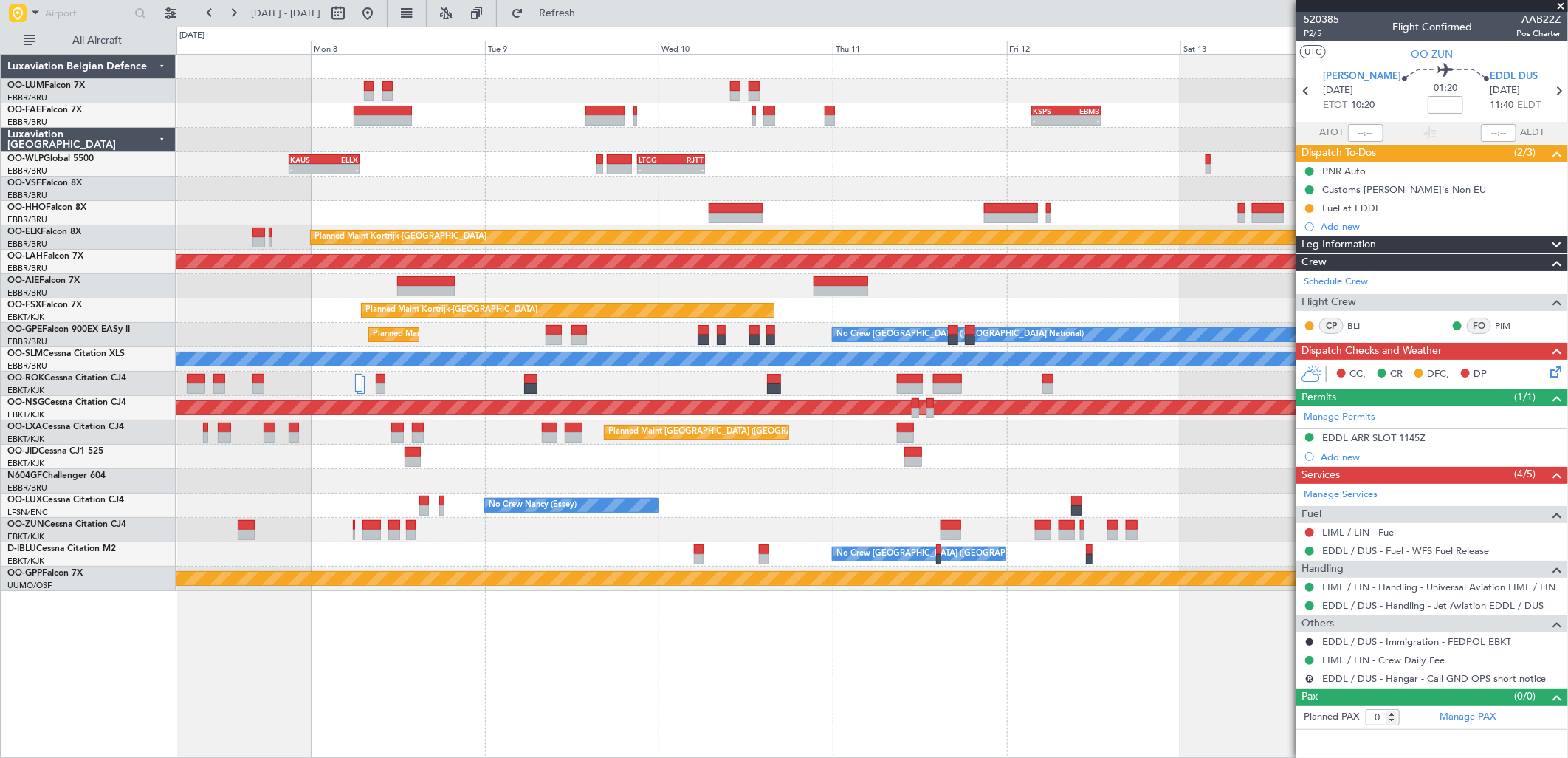
click at [263, 306] on div "- - KSPS 03:30 Z EBMB 13:05 Z - - KAUS 21:00 Z ELLX 06:45 Z - - LTCG 21:05 Z RJ…" at bounding box center [872, 323] width 1391 height 536
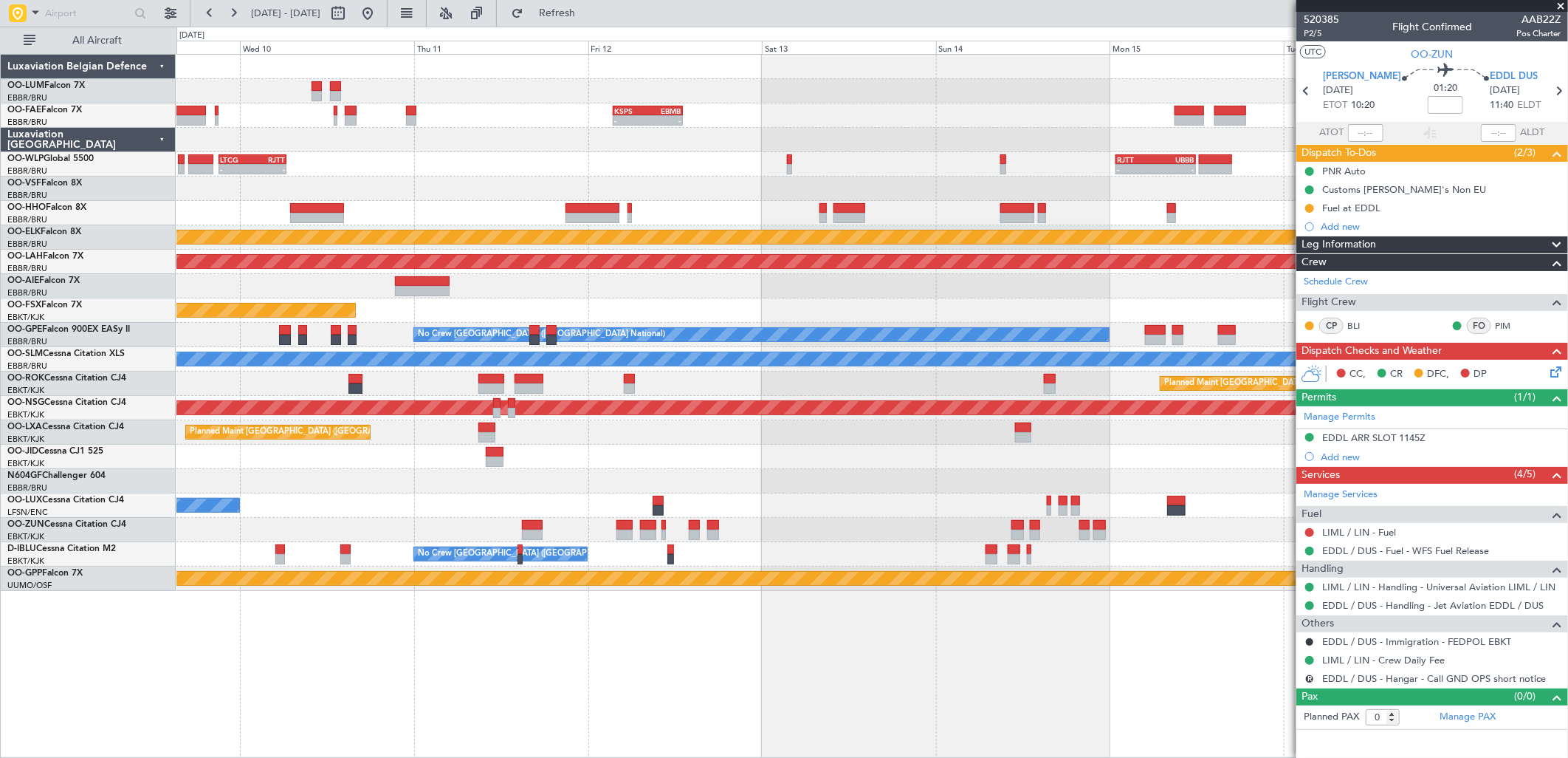
click at [802, 311] on div "Planned Maint Kortrijk-Wevelgem EBKT 08:50 Z KLAS 20:30 Z" at bounding box center [872, 310] width 1391 height 24
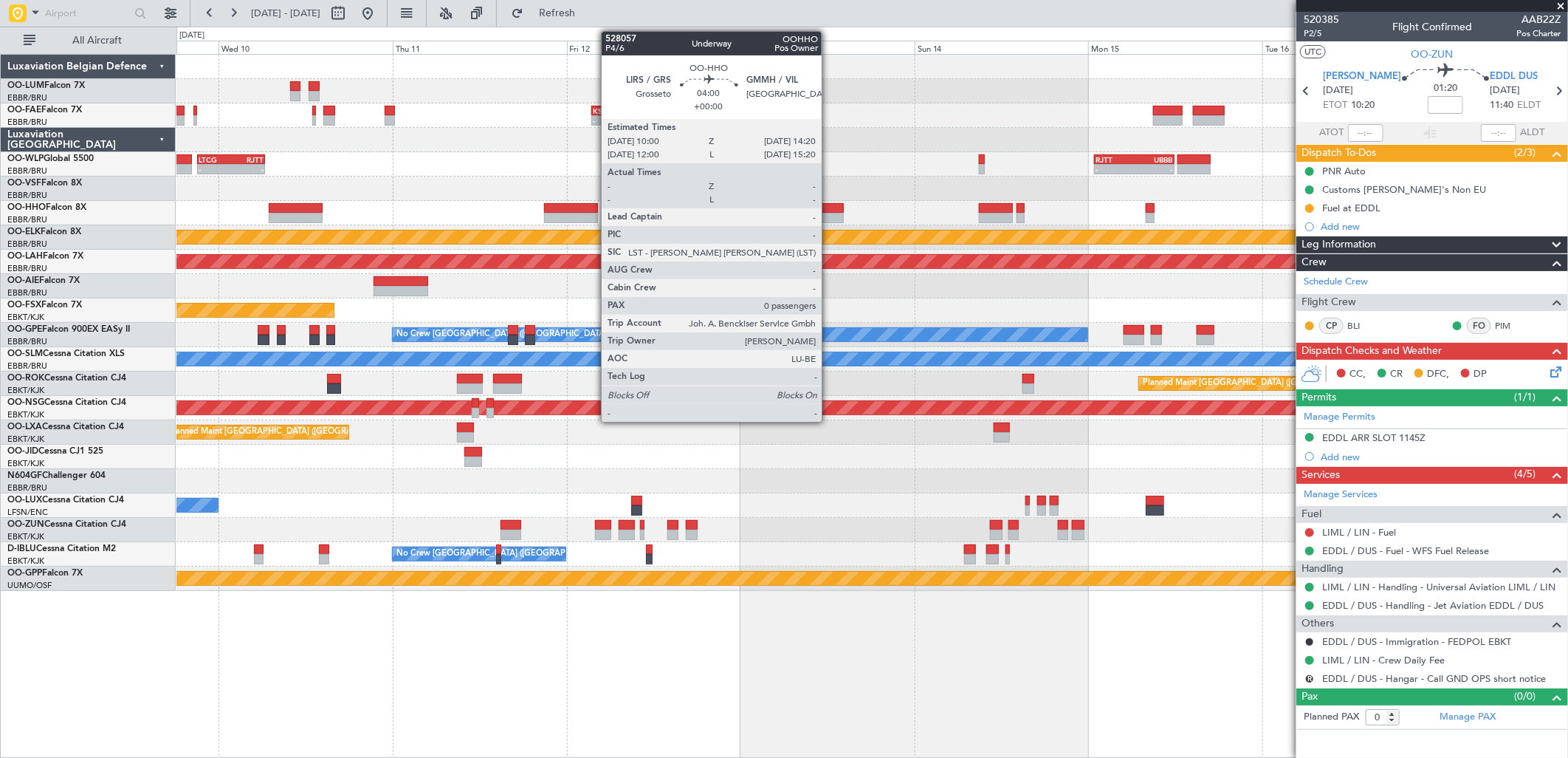
click at [829, 204] on div at bounding box center [827, 208] width 32 height 10
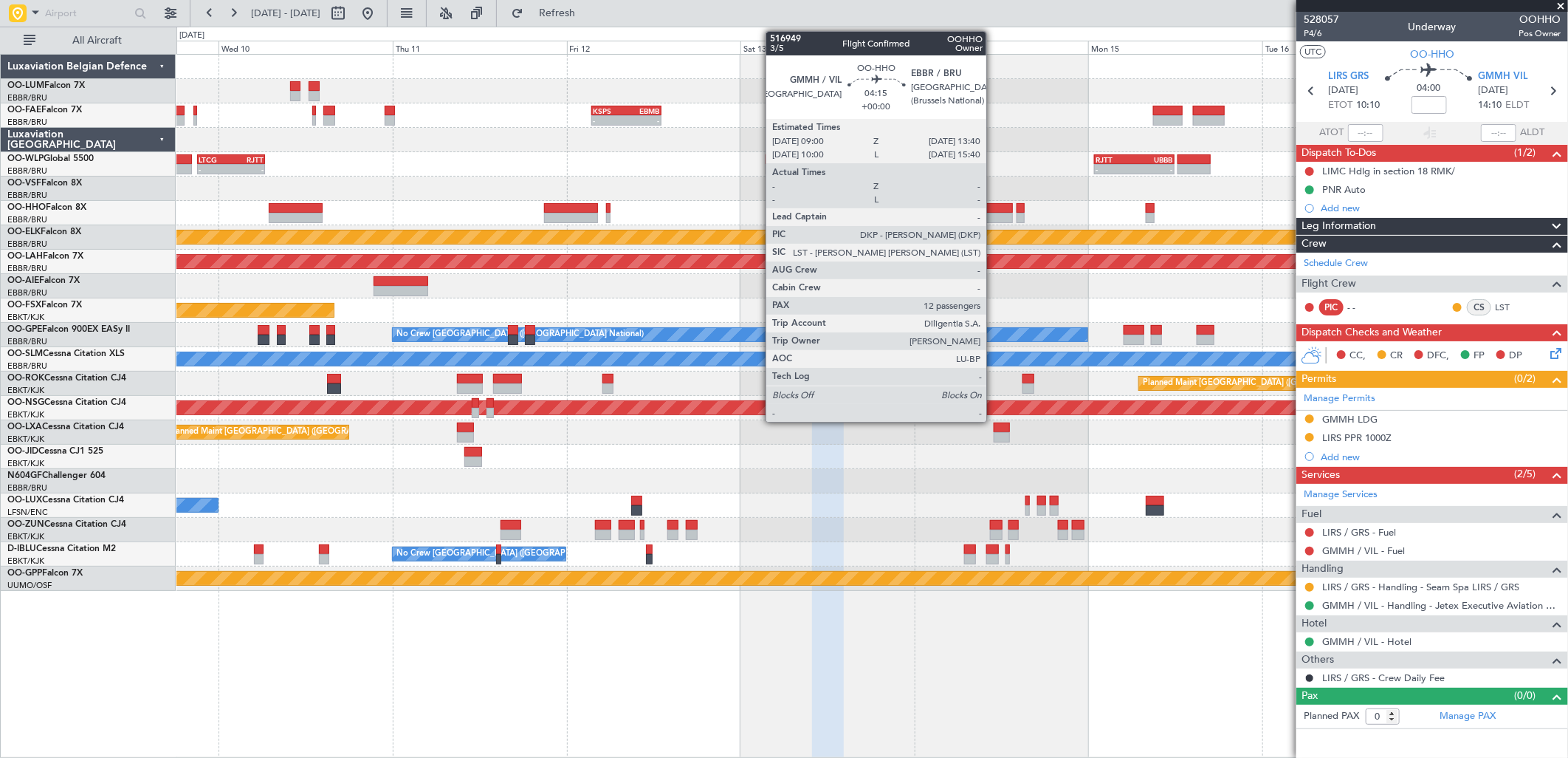
click at [994, 211] on div at bounding box center [996, 208] width 34 height 10
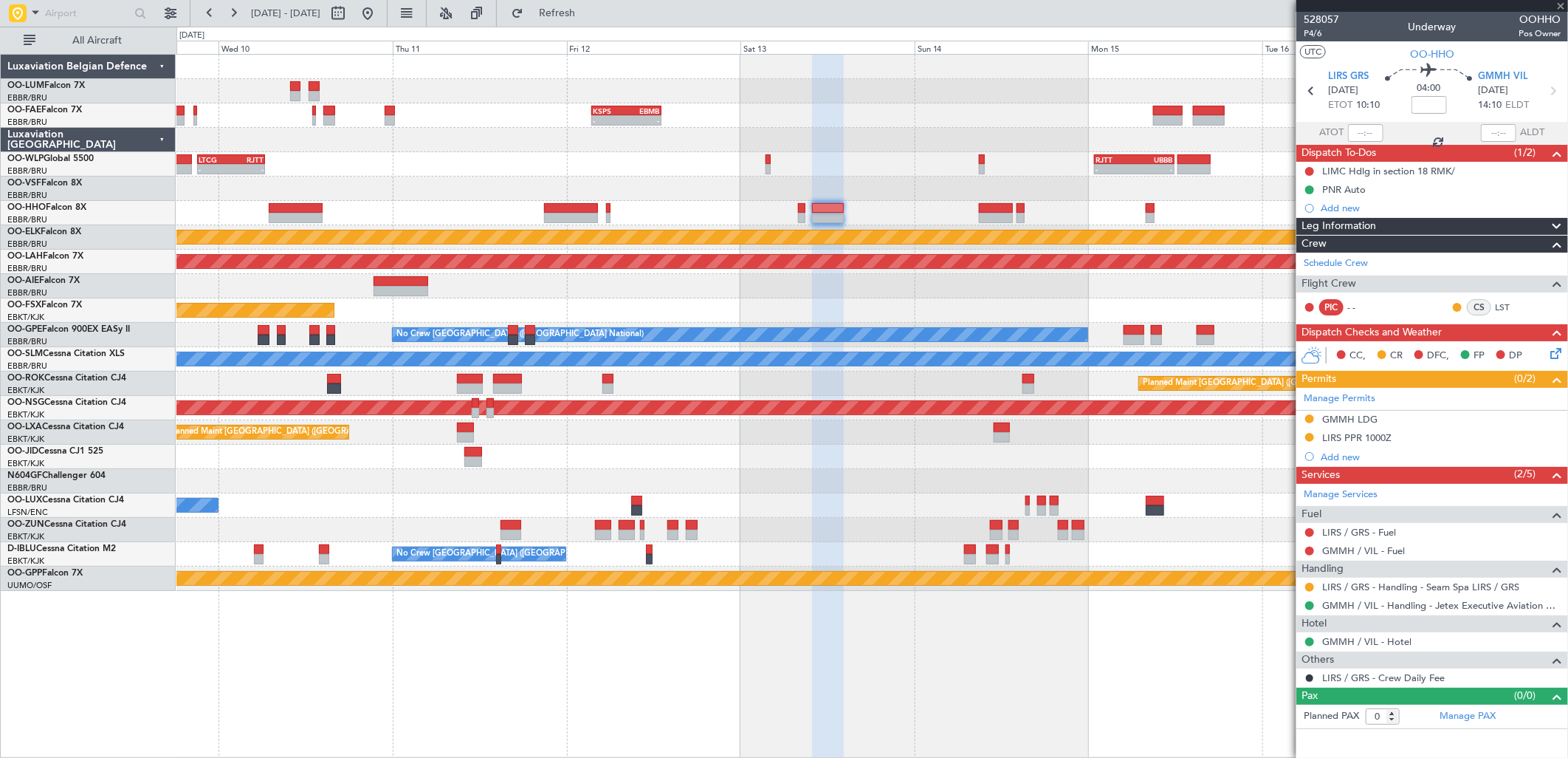
type input "12"
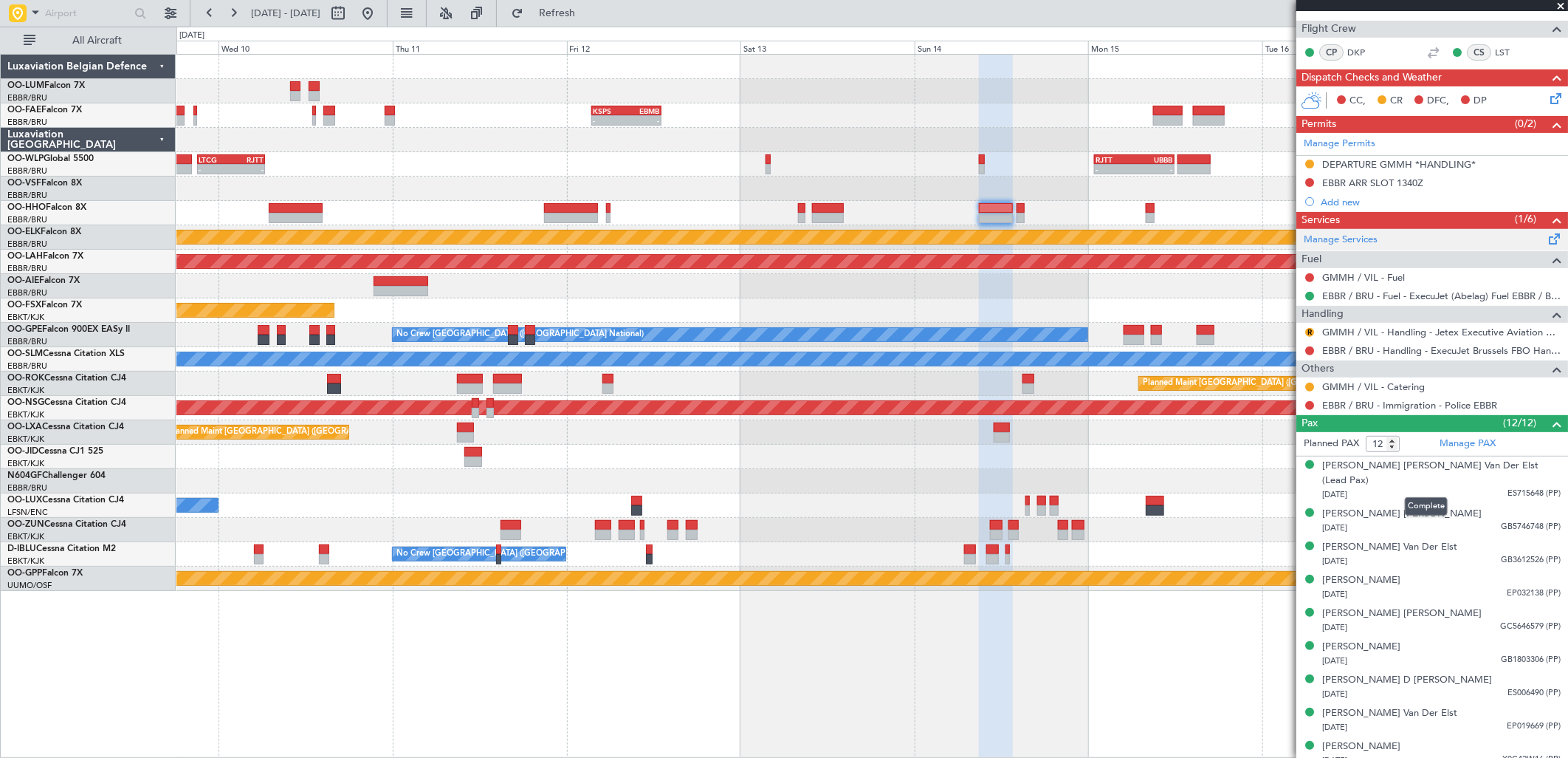
scroll to position [246, 0]
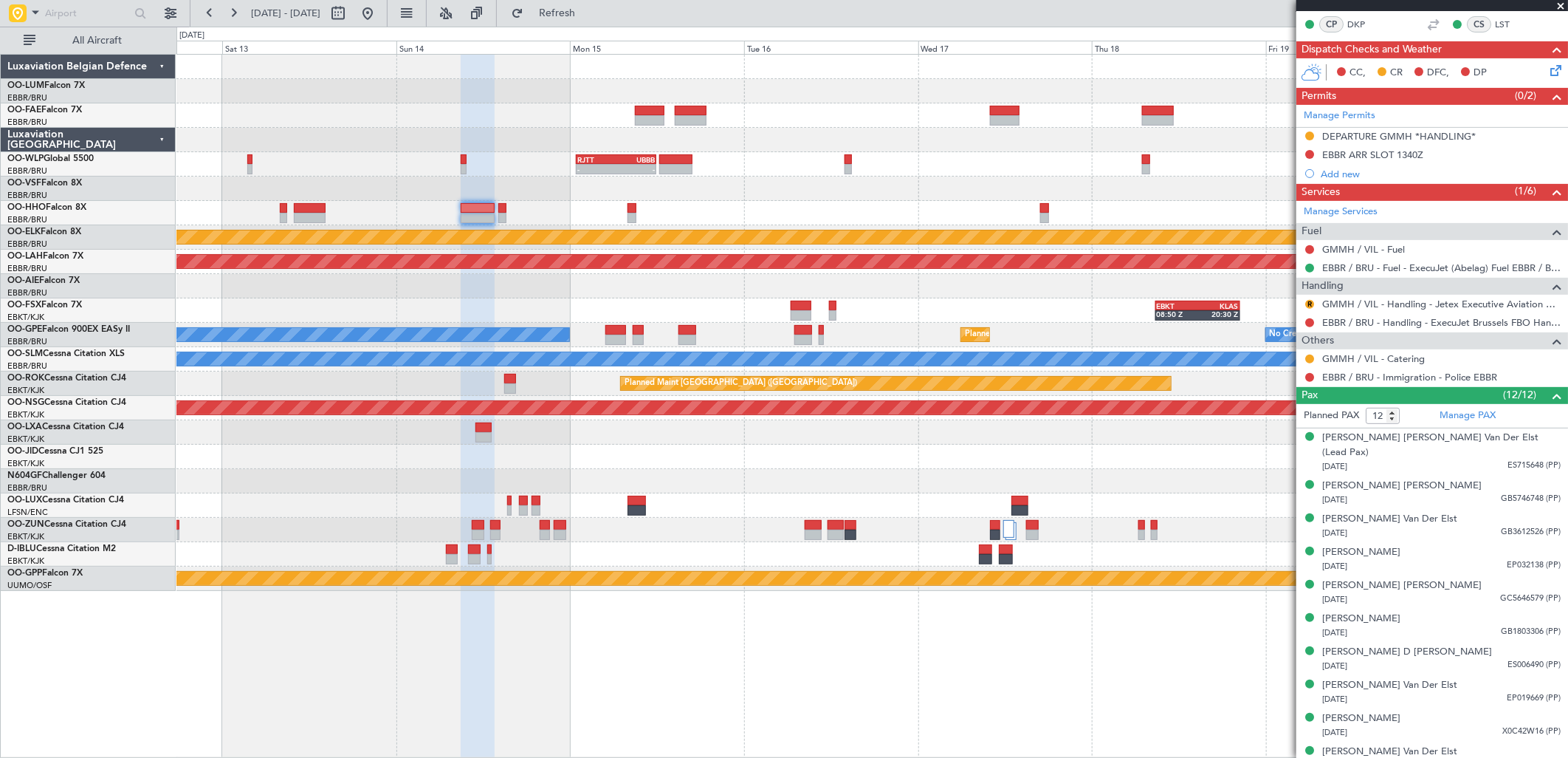
click at [613, 290] on div at bounding box center [872, 286] width 1391 height 24
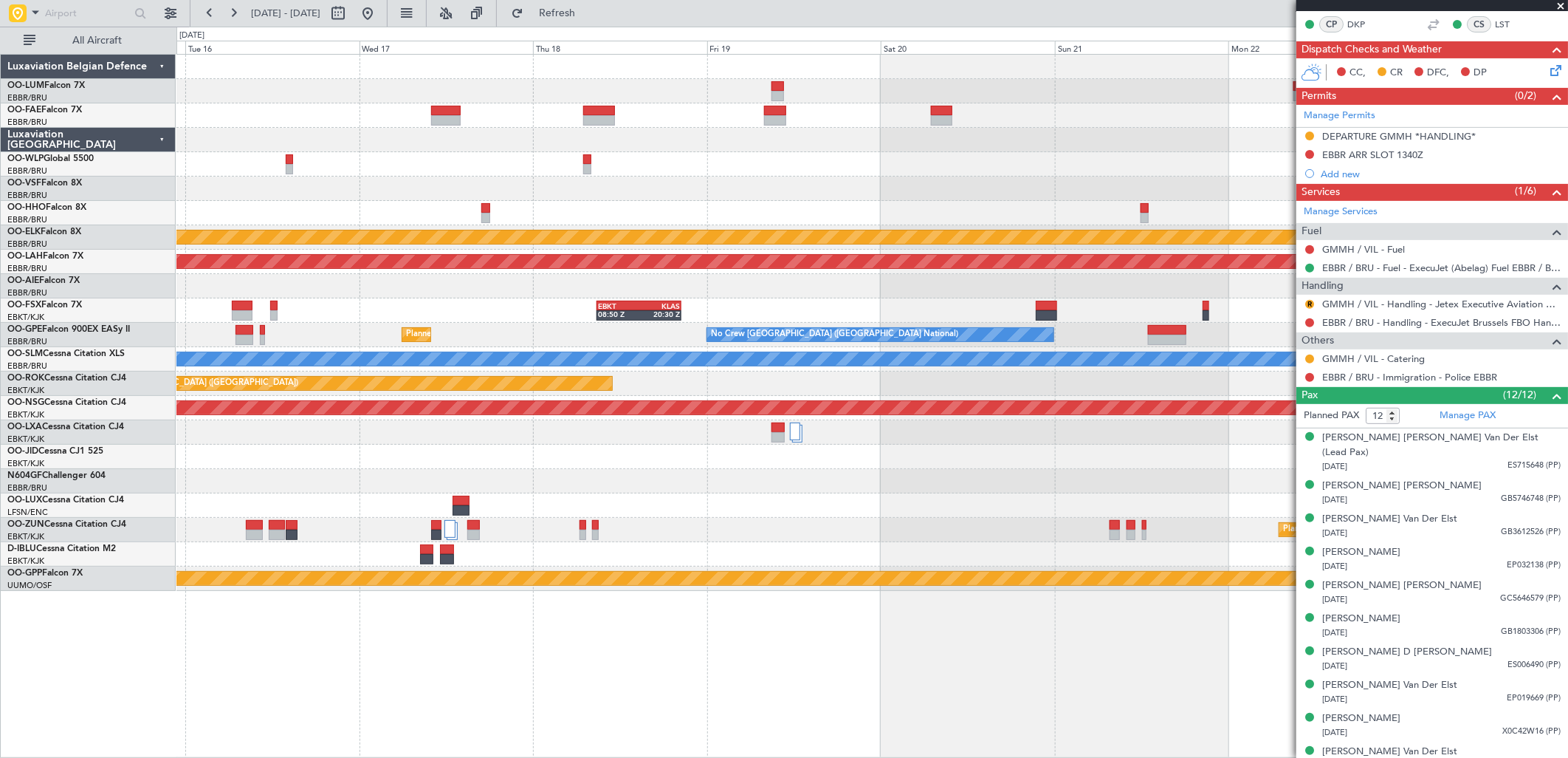
click at [396, 306] on div "- - RJTT 00:55 Z UBBB 11:55 Z Planned Maint Kortrijk-Wevelgem Planned Maint Alt…" at bounding box center [872, 323] width 1391 height 536
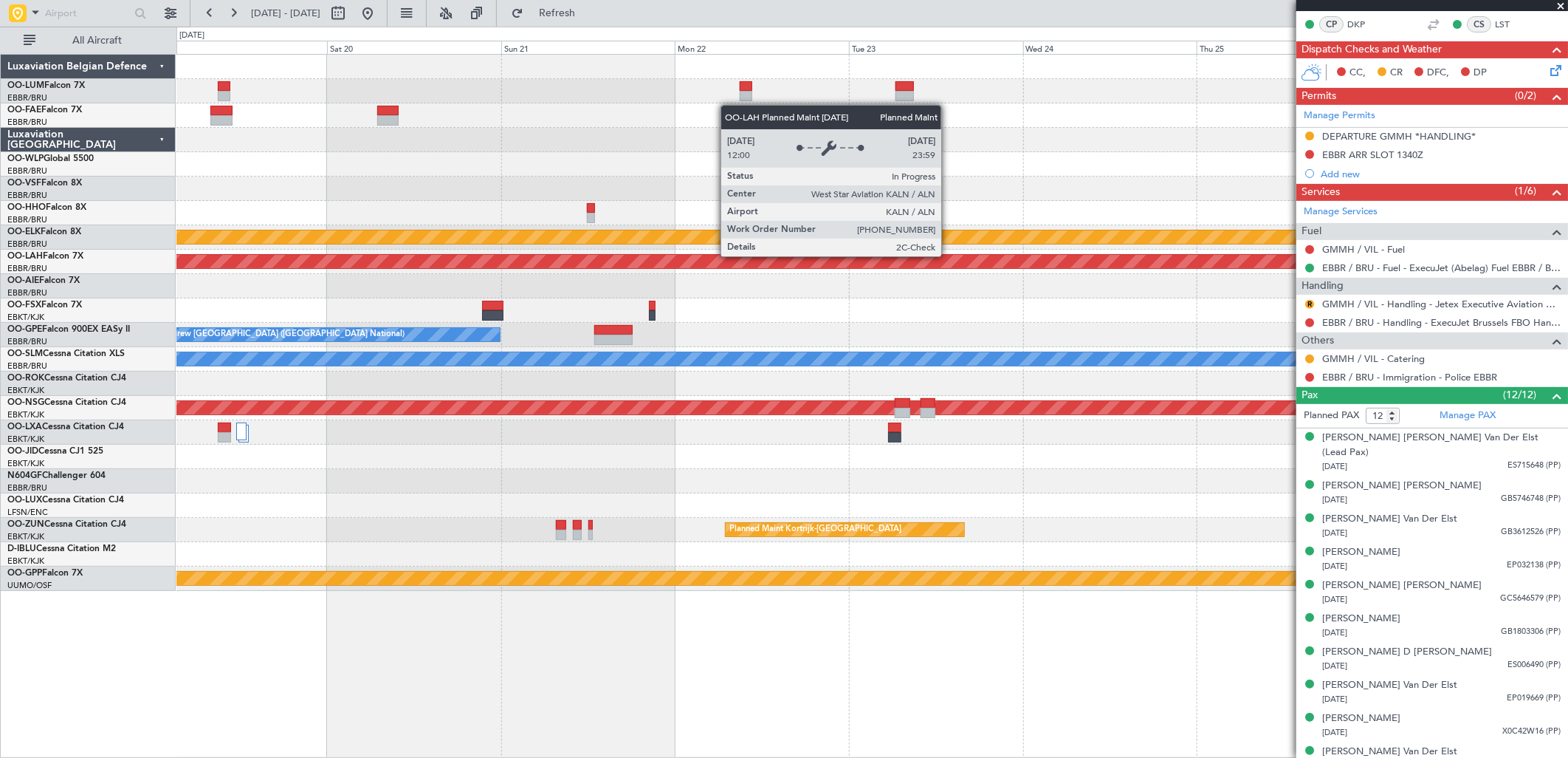
click at [481, 267] on div "Planned Maint [PERSON_NAME]-[GEOGRAPHIC_DATA][PERSON_NAME] ([GEOGRAPHIC_DATA][P…" at bounding box center [872, 261] width 4169 height 13
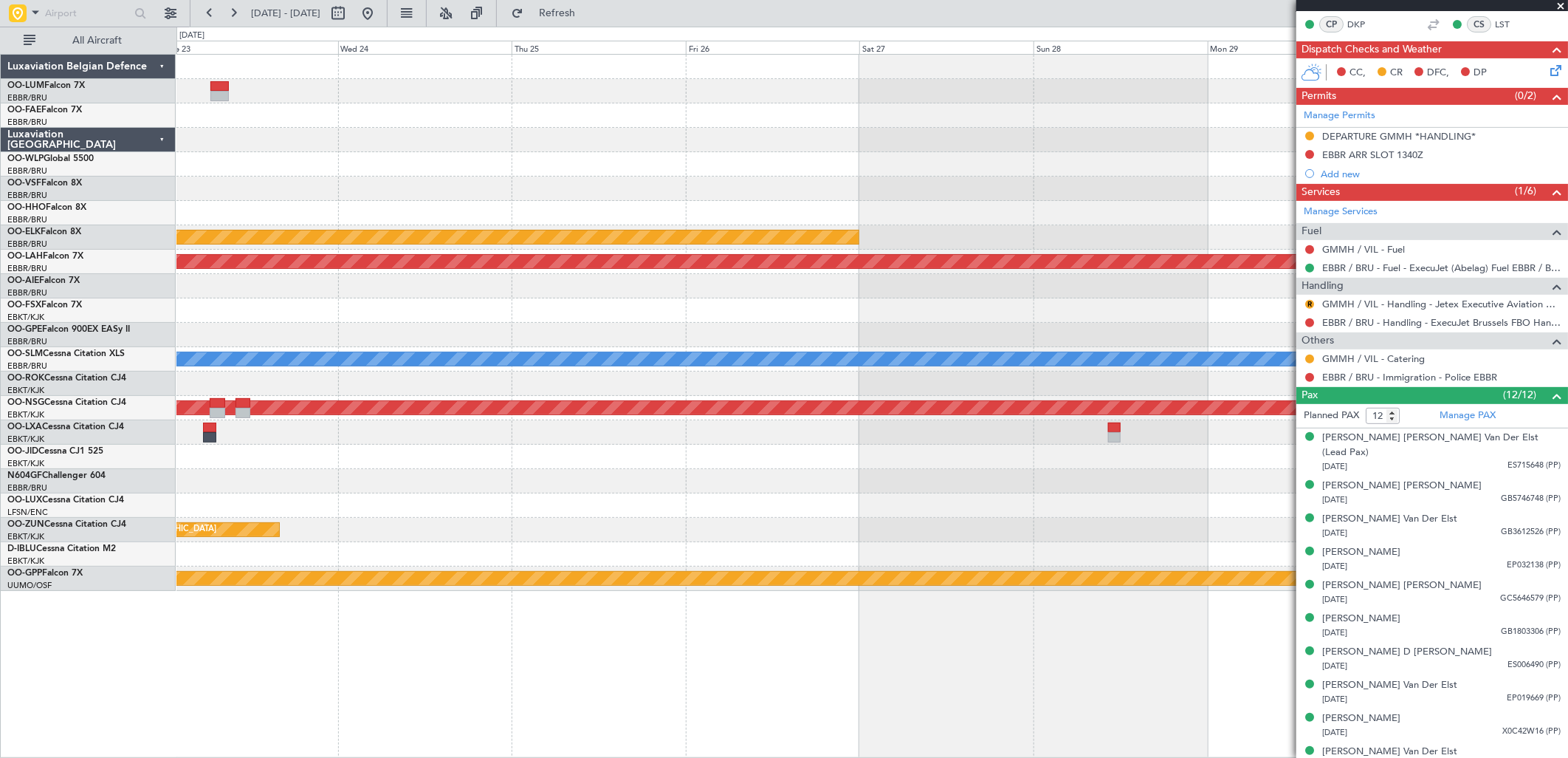
click at [387, 272] on div "Planned Maint [PERSON_NAME]-[GEOGRAPHIC_DATA][PERSON_NAME] ([GEOGRAPHIC_DATA][P…" at bounding box center [872, 261] width 1391 height 24
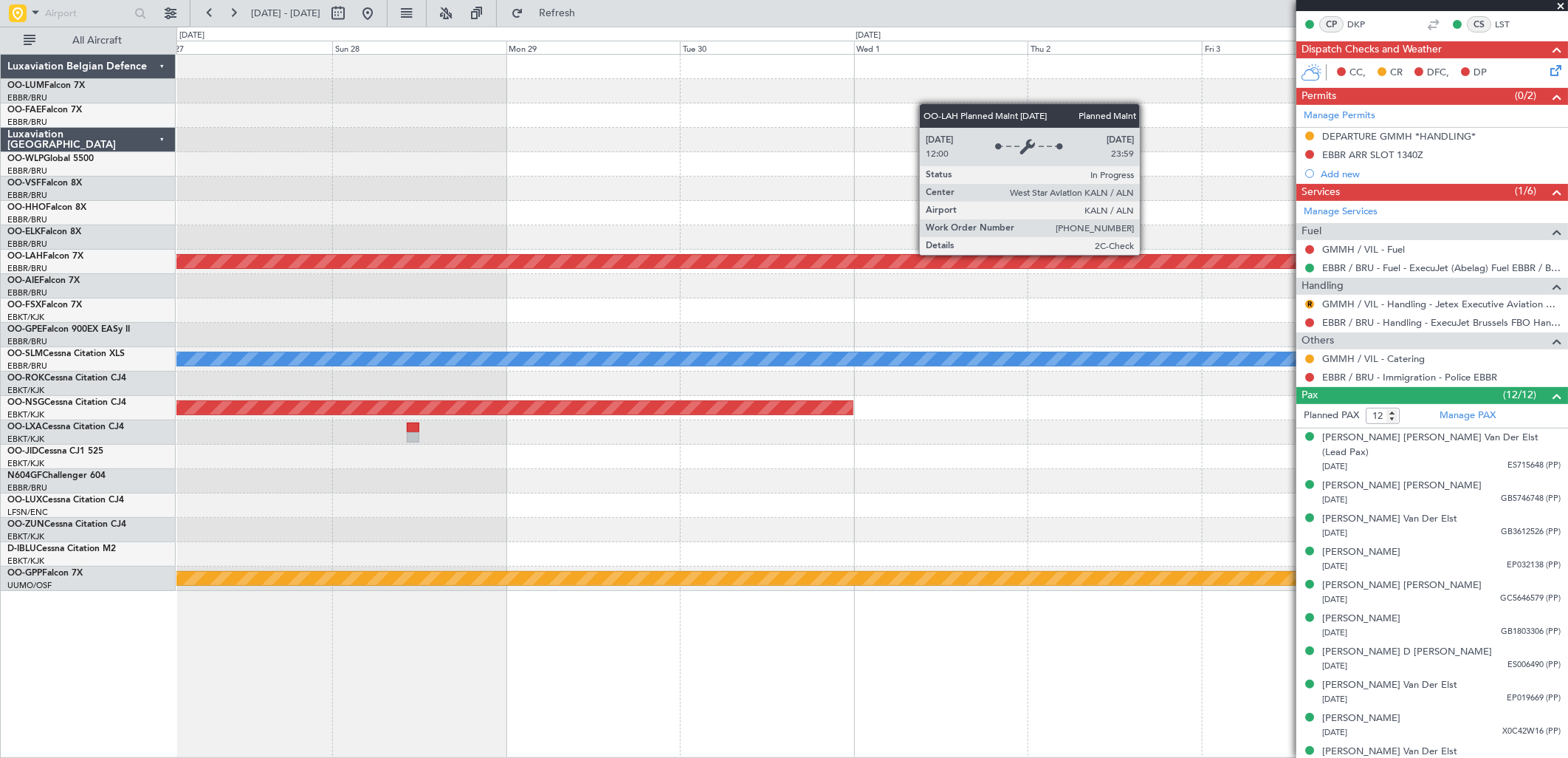
click at [415, 256] on div "Planned Maint [PERSON_NAME]-[GEOGRAPHIC_DATA][PERSON_NAME] ([GEOGRAPHIC_DATA][P…" at bounding box center [872, 261] width 4169 height 13
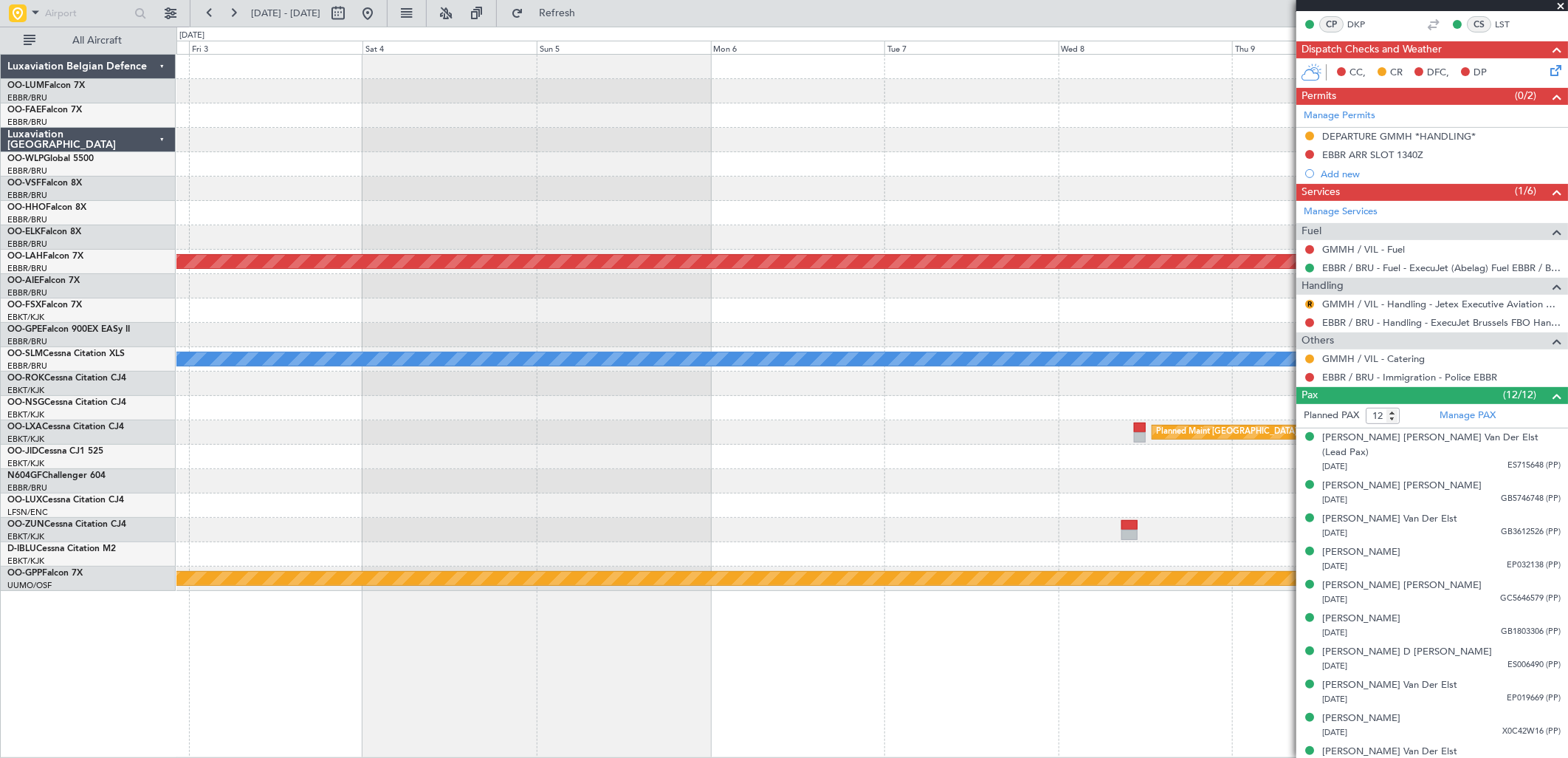
click at [477, 297] on div at bounding box center [872, 286] width 1391 height 24
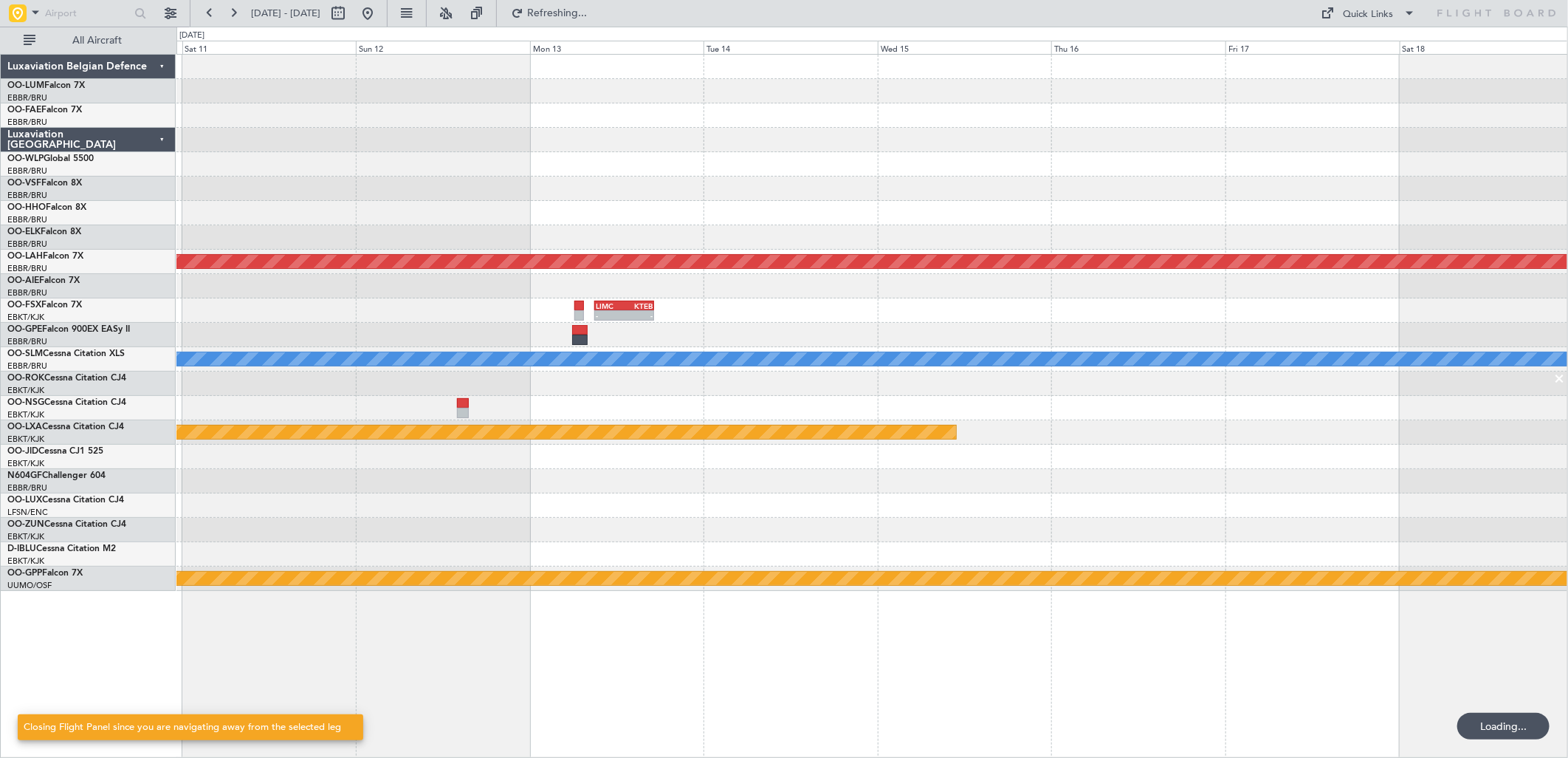
scroll to position [0, 0]
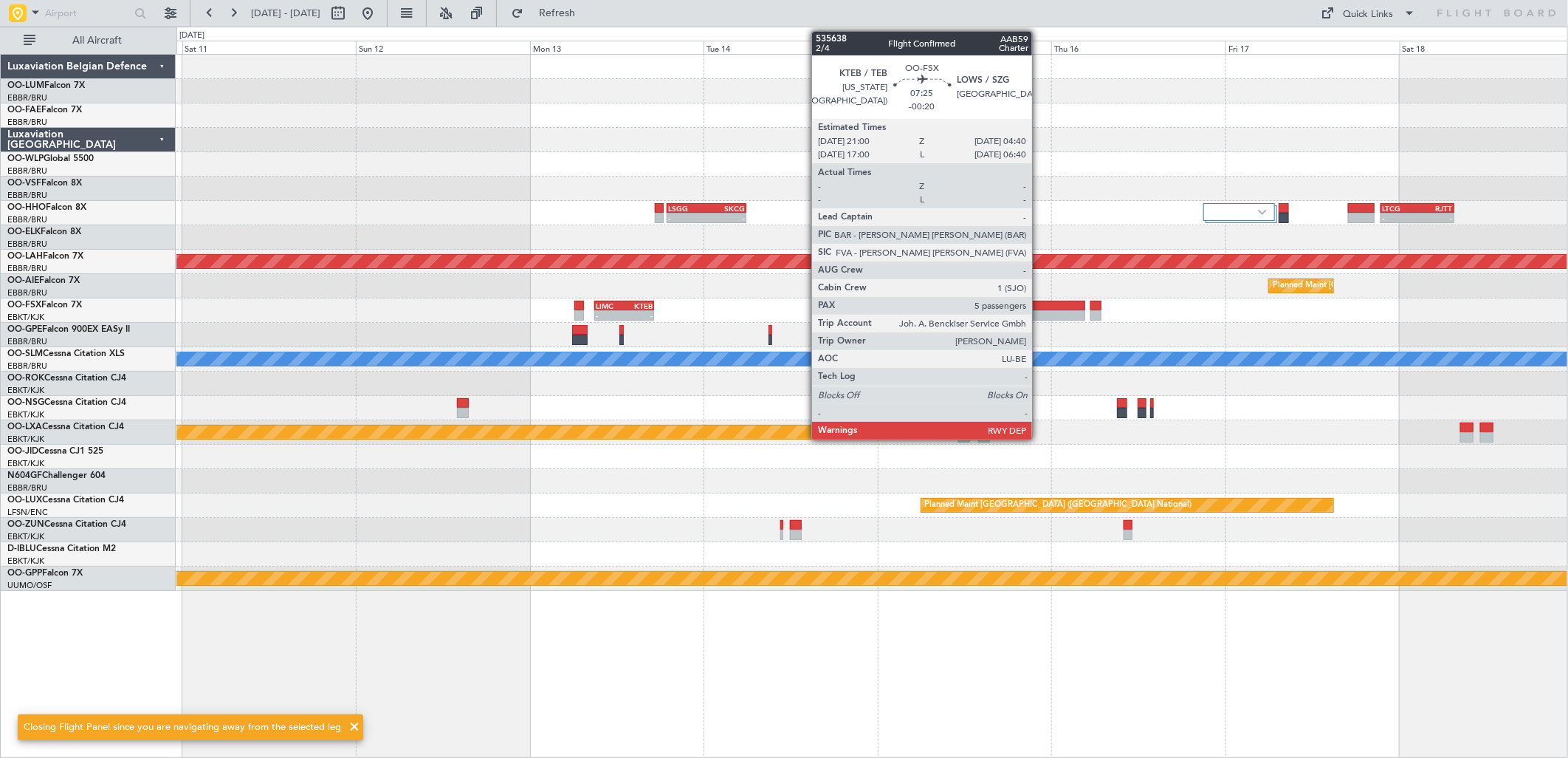
click at [1040, 312] on div at bounding box center [1057, 315] width 56 height 10
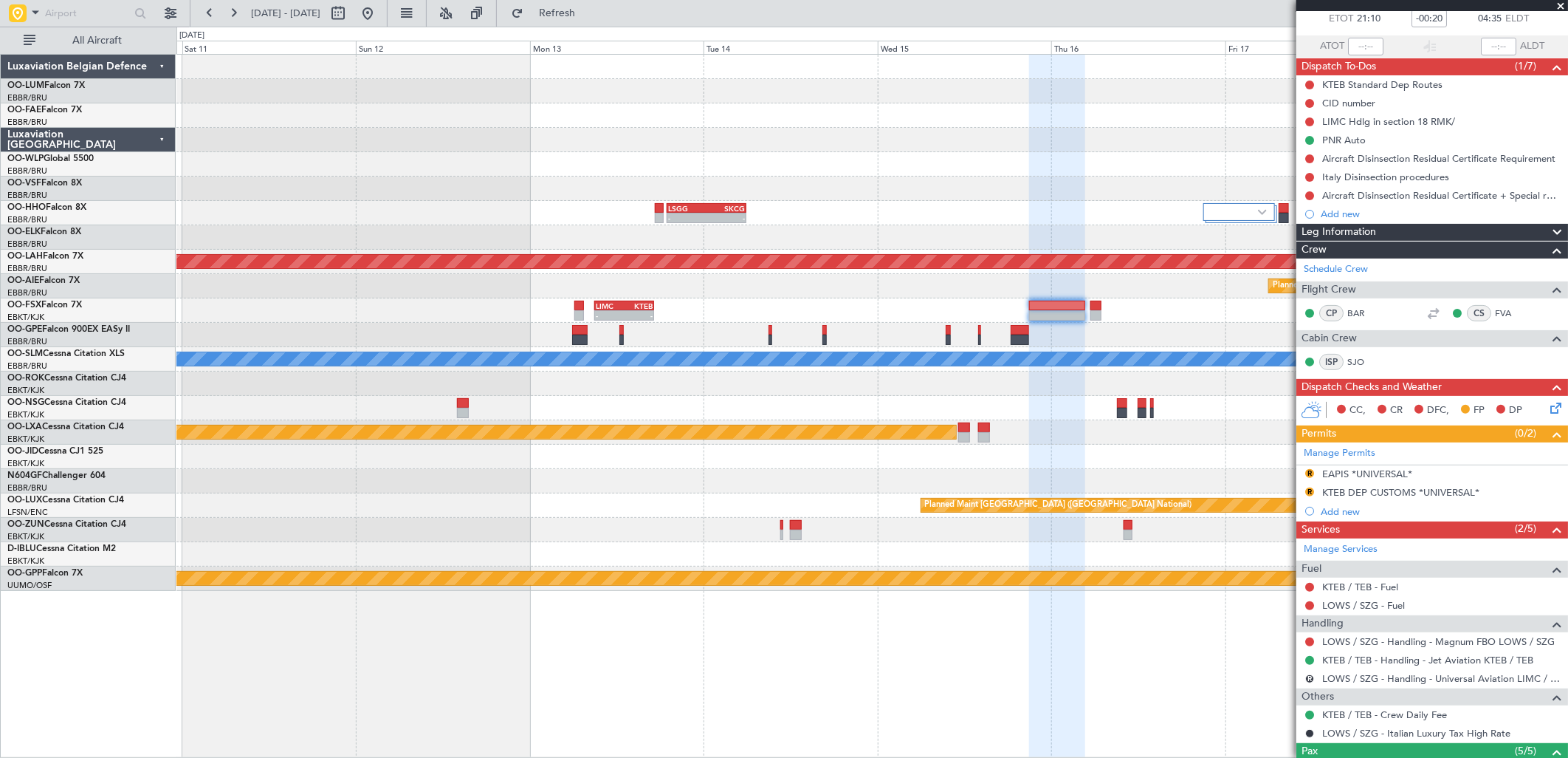
scroll to position [164, 0]
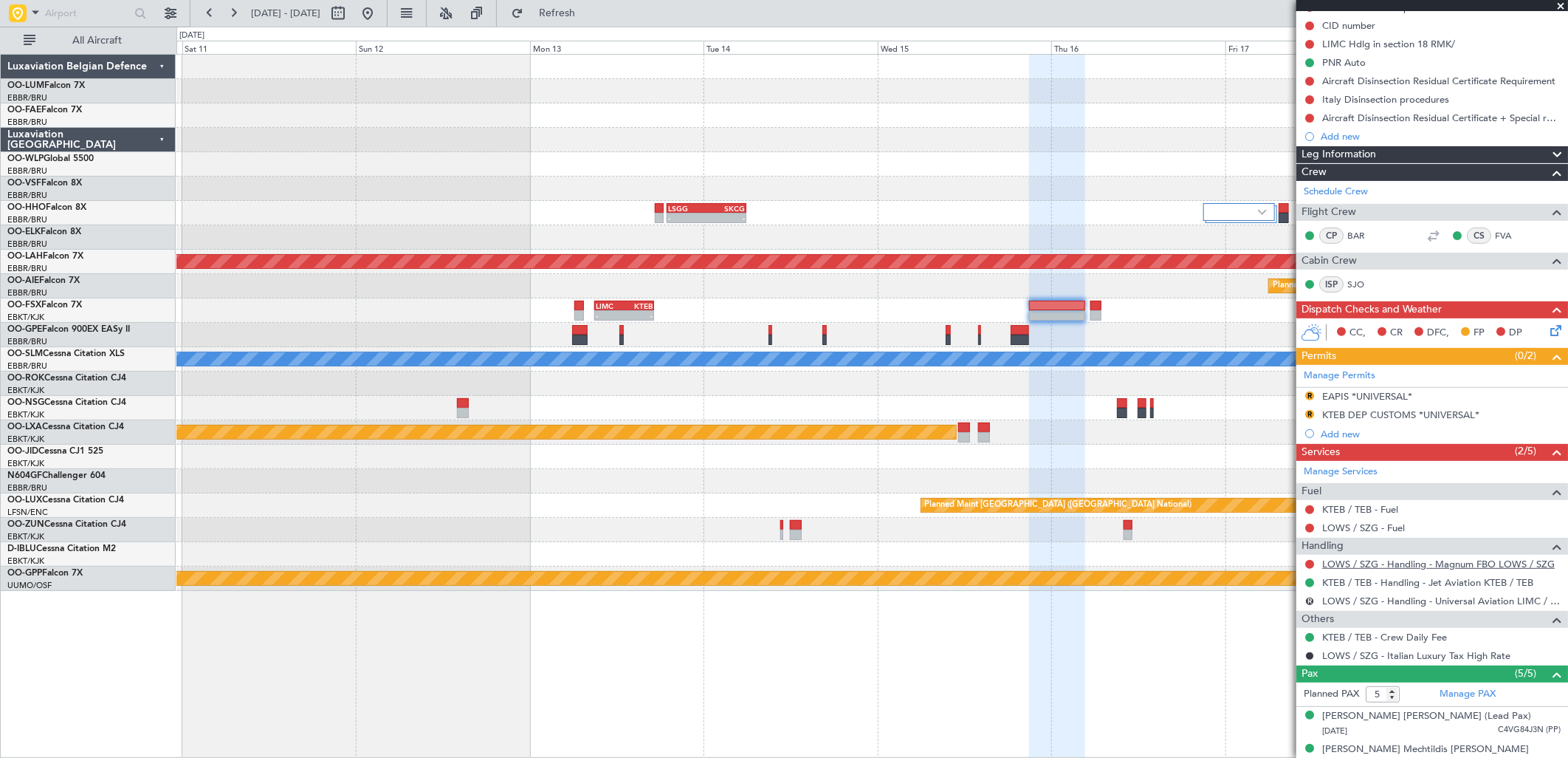
click at [1393, 567] on link "LOWS / SZG - Handling - Magnum FBO LOWS / SZG" at bounding box center [1439, 563] width 232 height 12
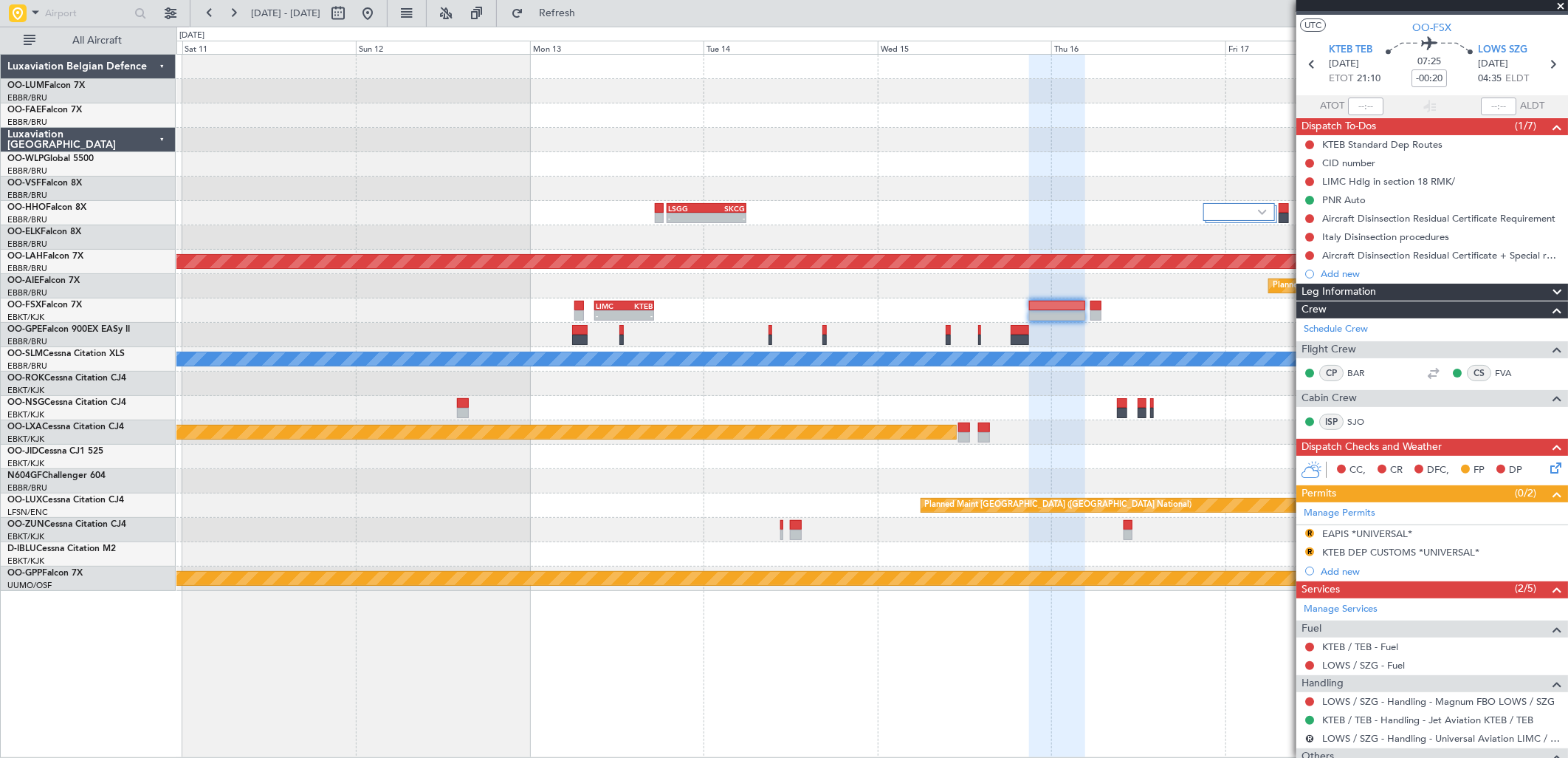
scroll to position [0, 0]
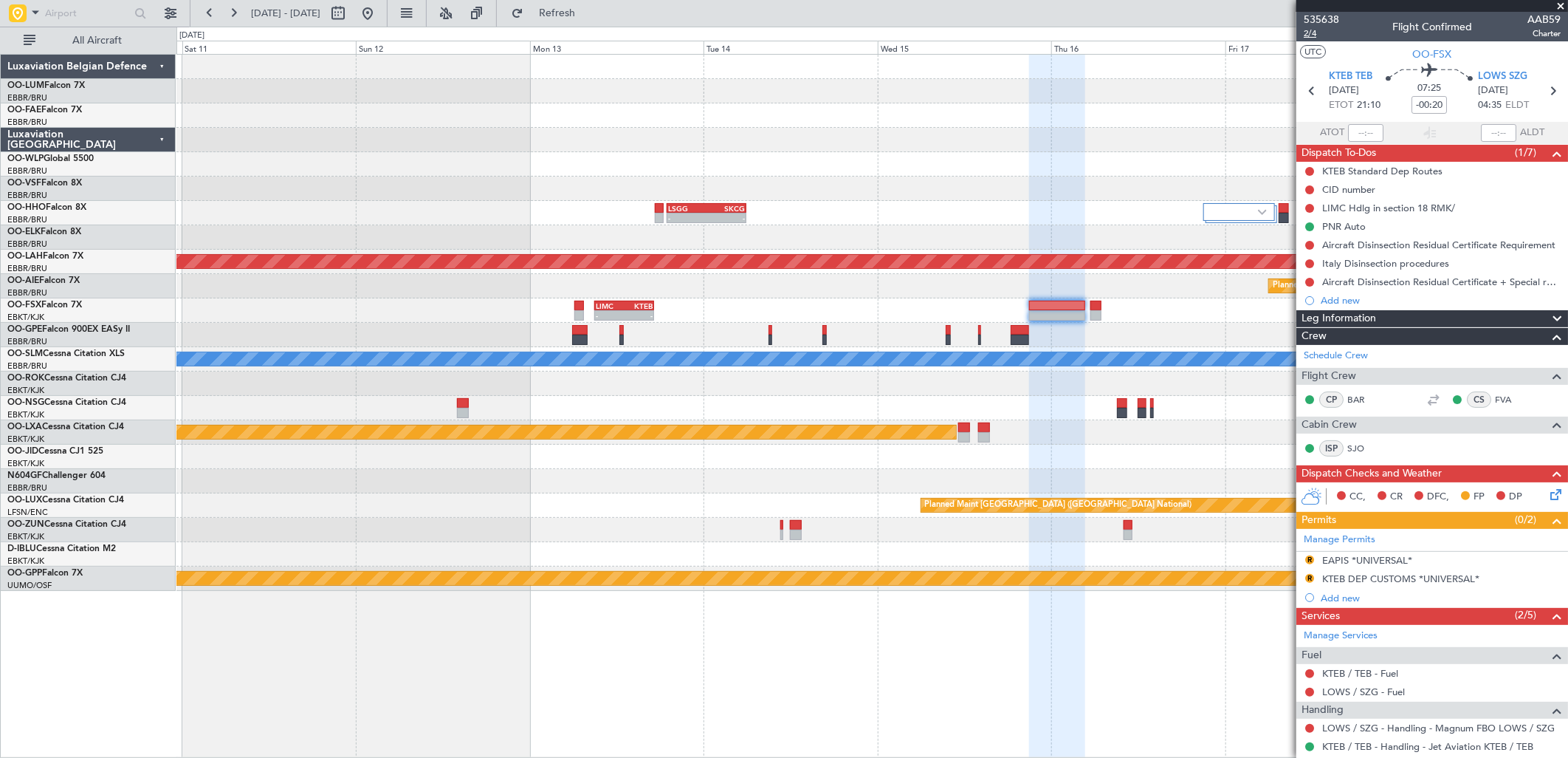
click at [1304, 29] on span "2/4" at bounding box center [1322, 33] width 36 height 12
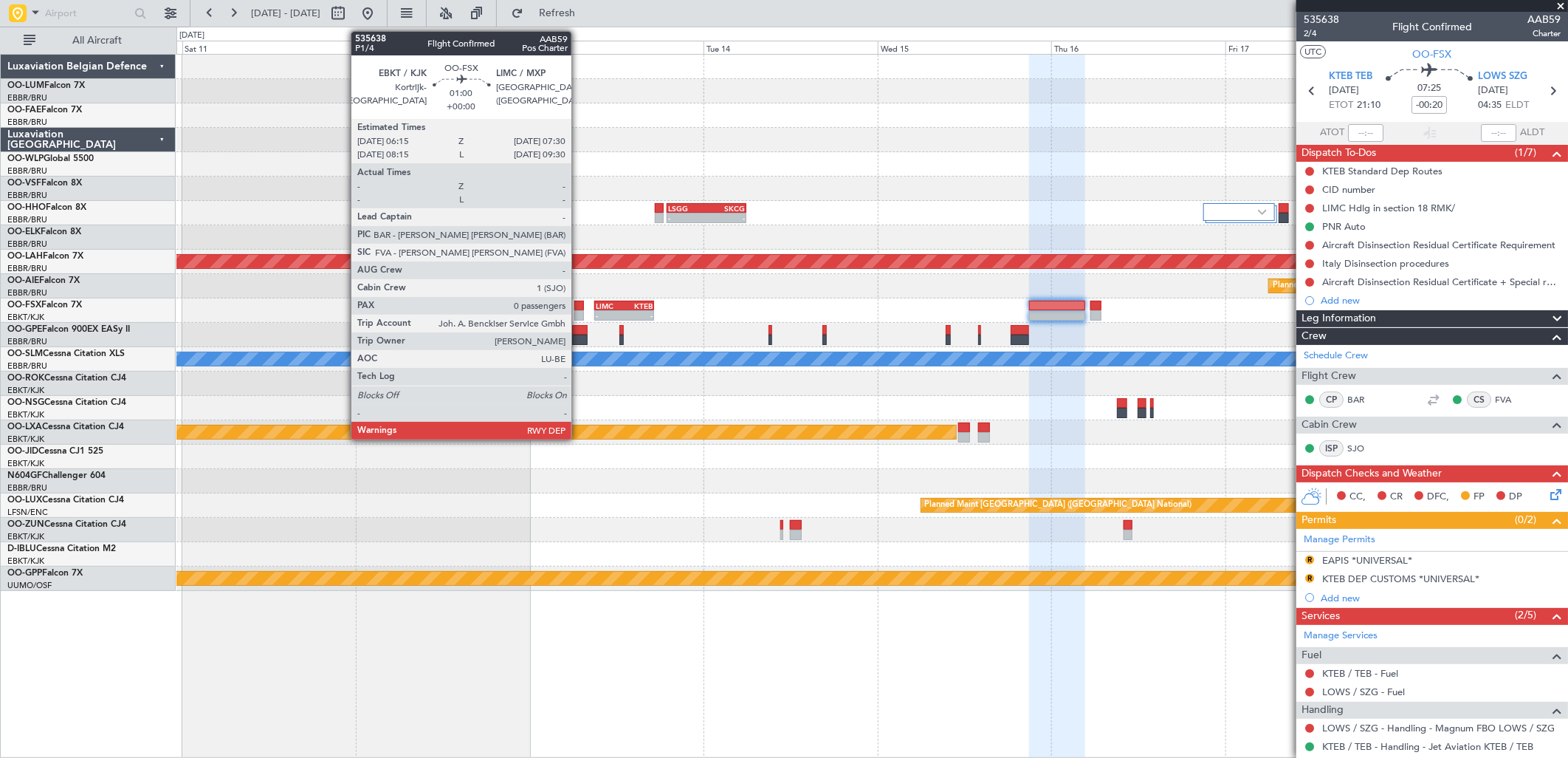
click at [579, 306] on div at bounding box center [579, 305] width 9 height 10
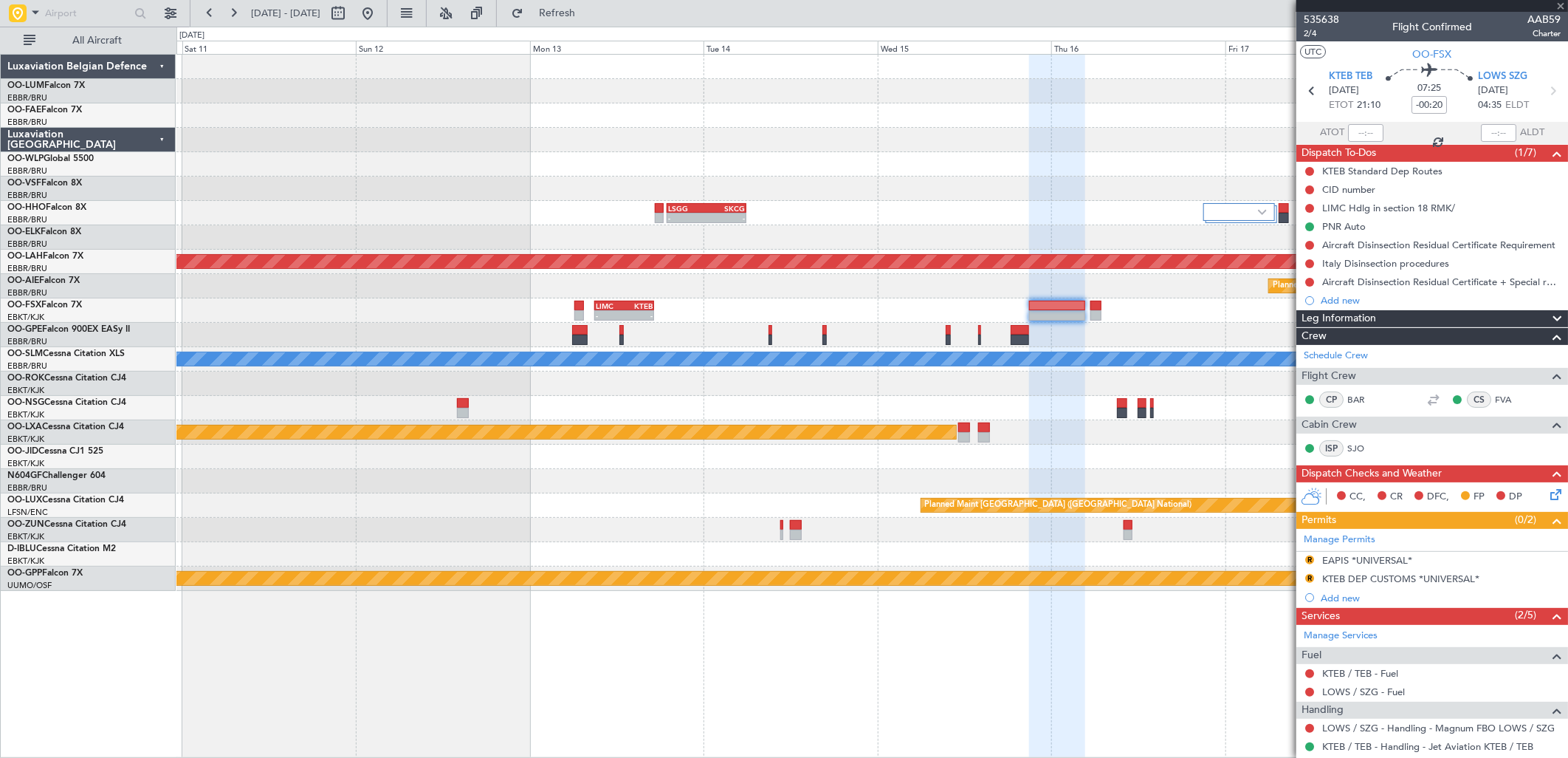
type input "0"
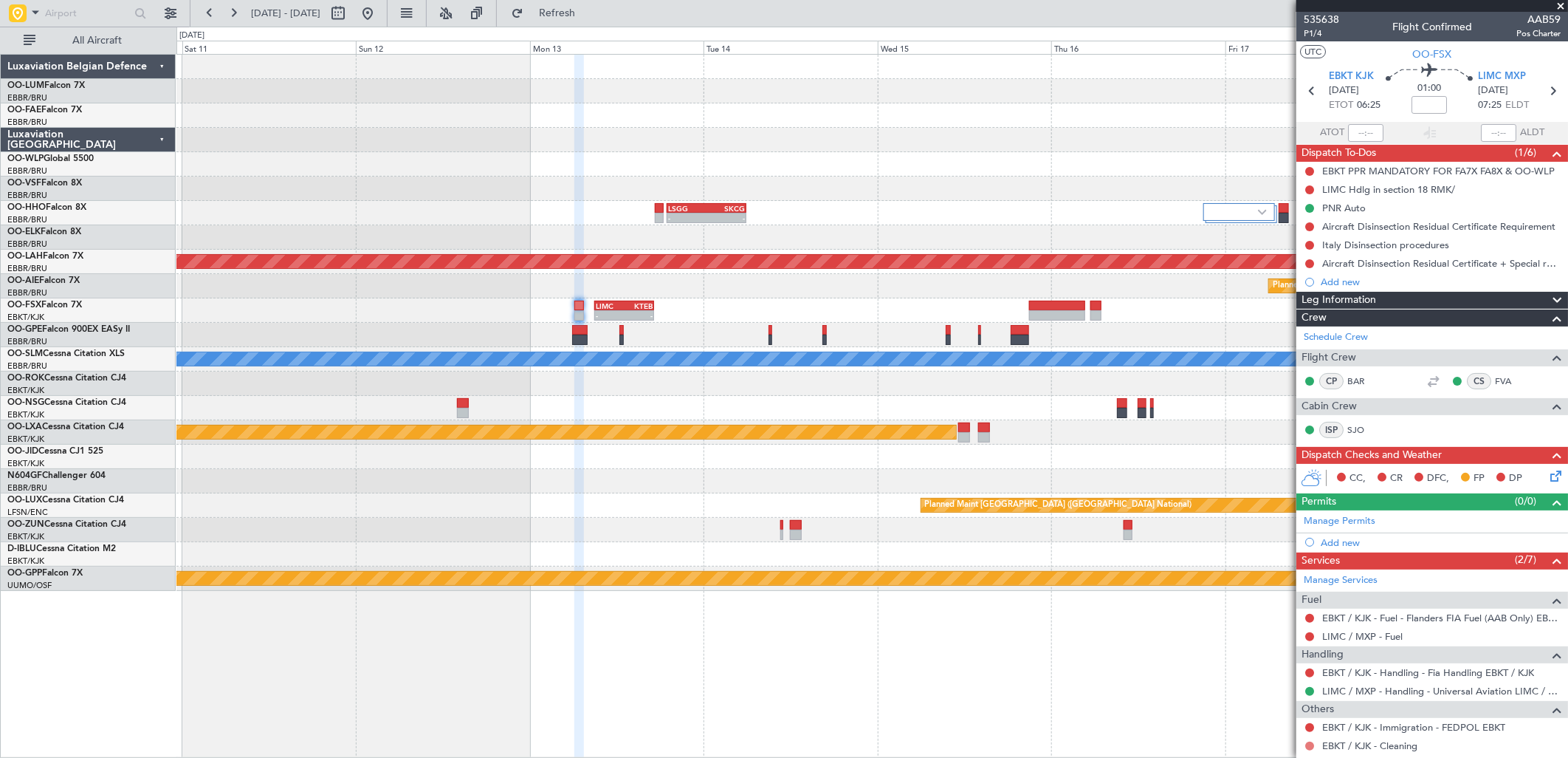
click at [1309, 743] on button at bounding box center [1309, 746] width 9 height 9
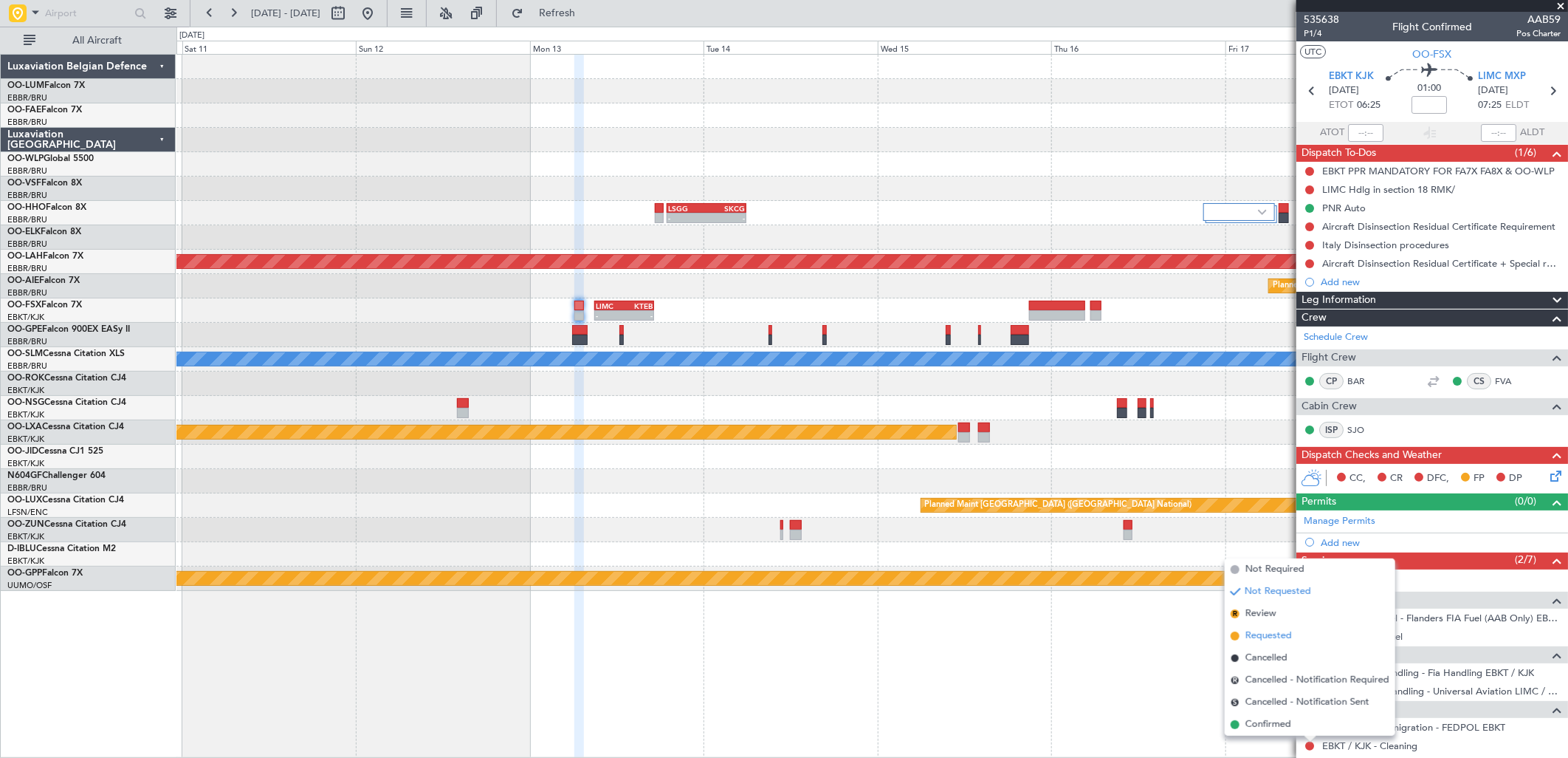
click at [1263, 631] on span "Requested" at bounding box center [1269, 636] width 46 height 15
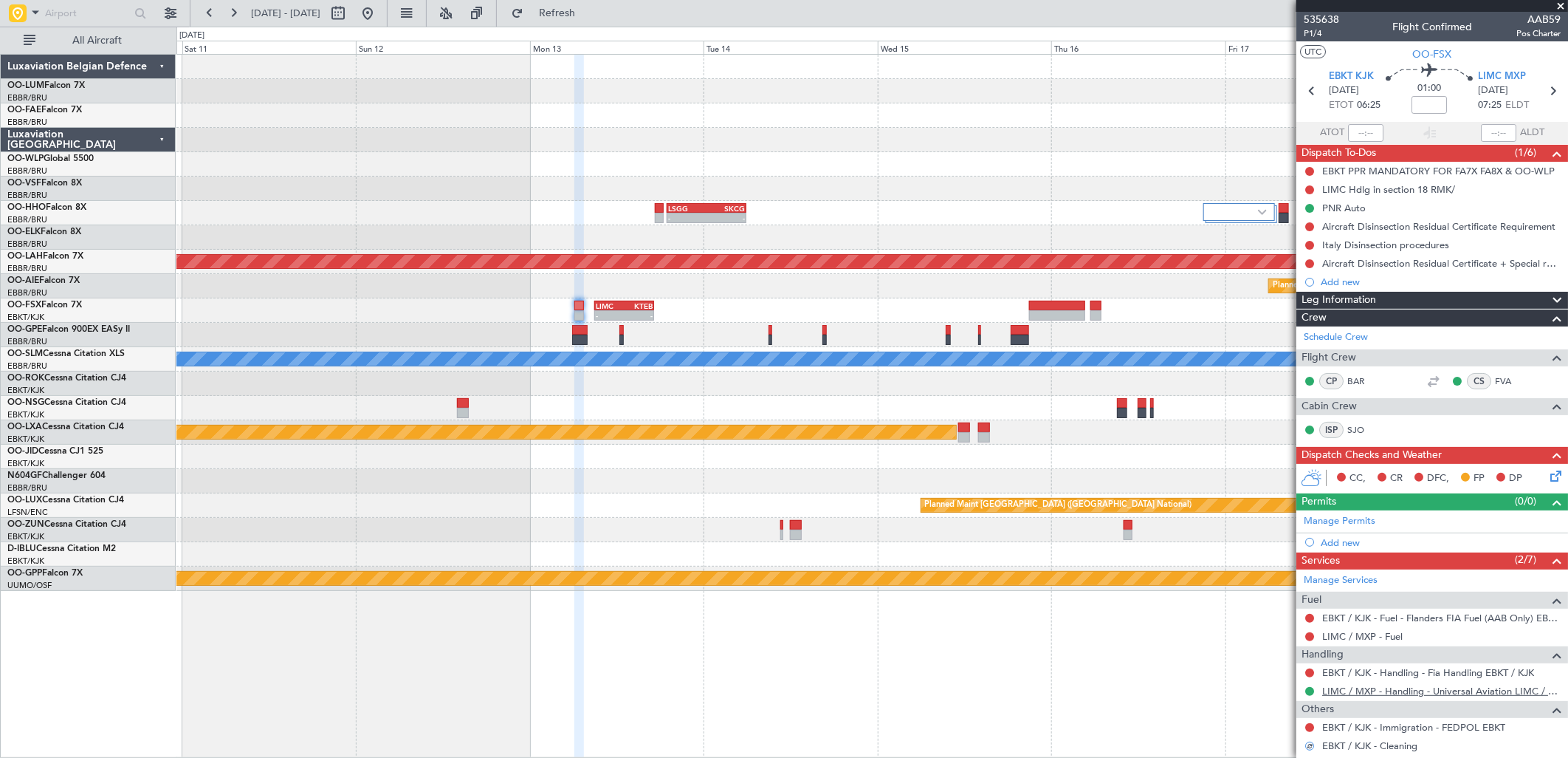
click at [1386, 687] on link "LIMC / MXP - Handling - Universal Aviation LIMC / MXP" at bounding box center [1442, 691] width 239 height 12
click at [1051, 320] on div at bounding box center [1057, 315] width 56 height 10
type input "-00:20"
type input "5"
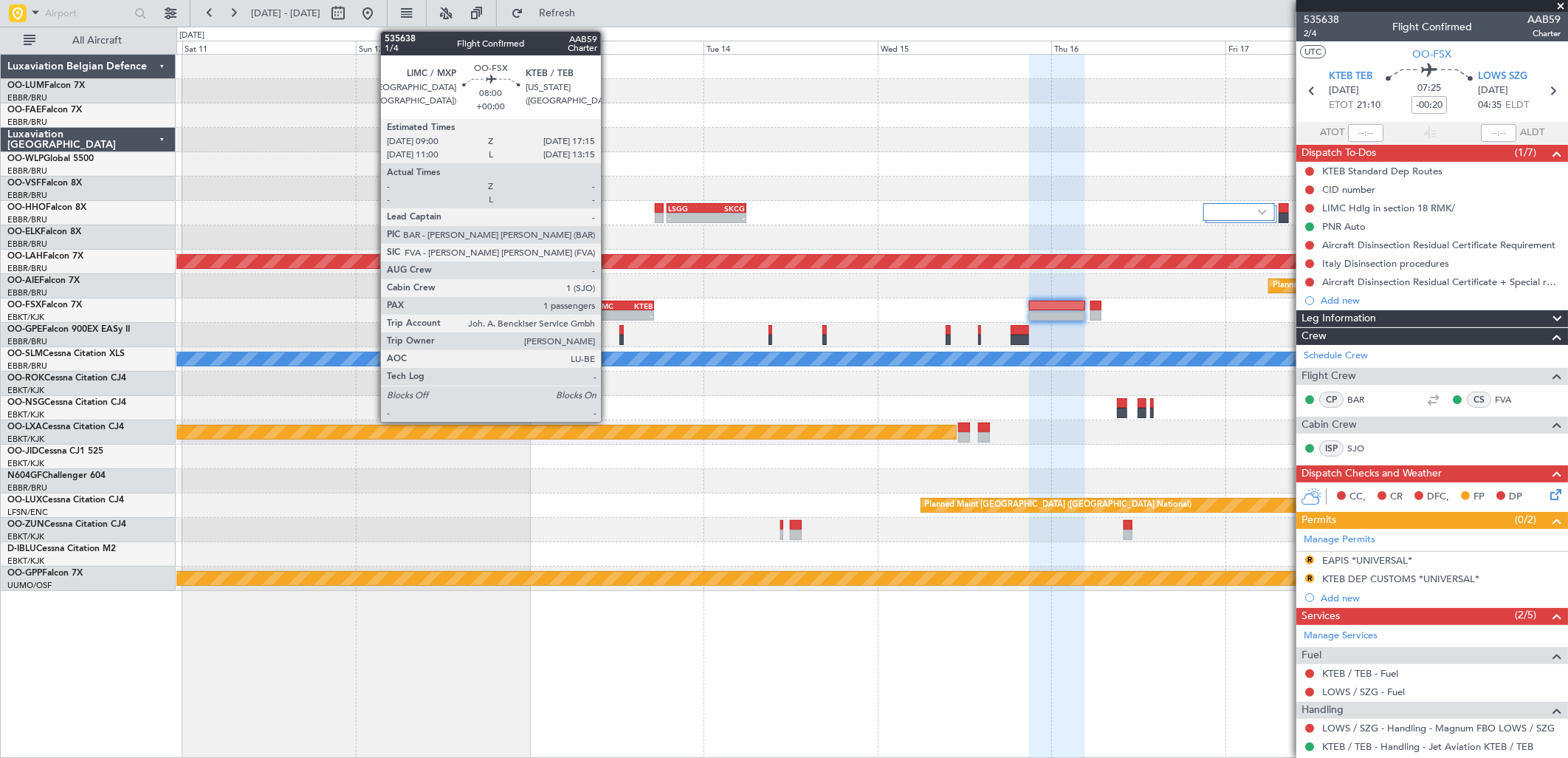
click at [608, 309] on div "09:00 Z" at bounding box center [610, 313] width 29 height 9
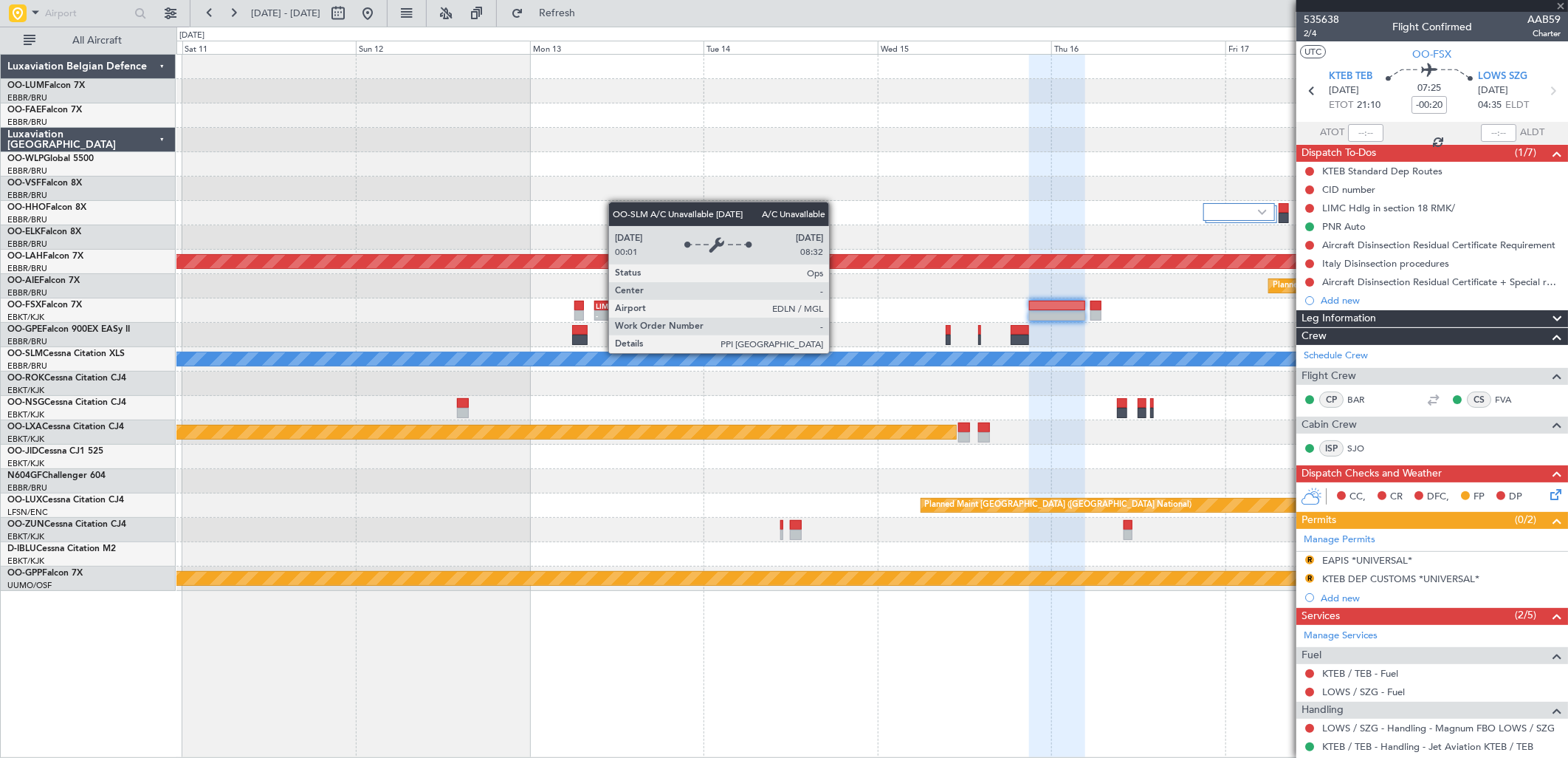
type input "1"
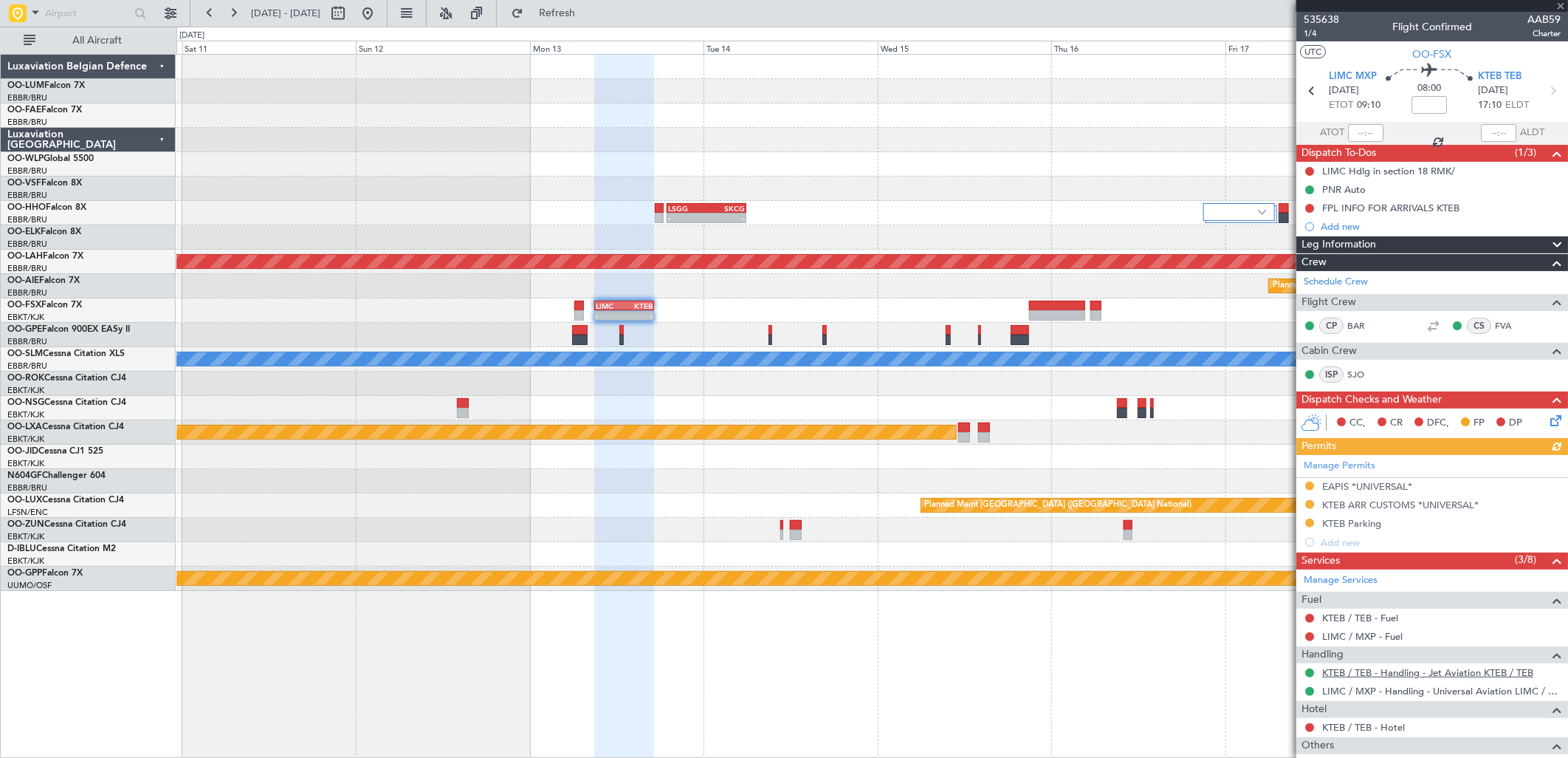
click at [1367, 670] on link "KTEB / TEB - Handling - Jet Aviation KTEB / TEB" at bounding box center [1428, 673] width 211 height 12
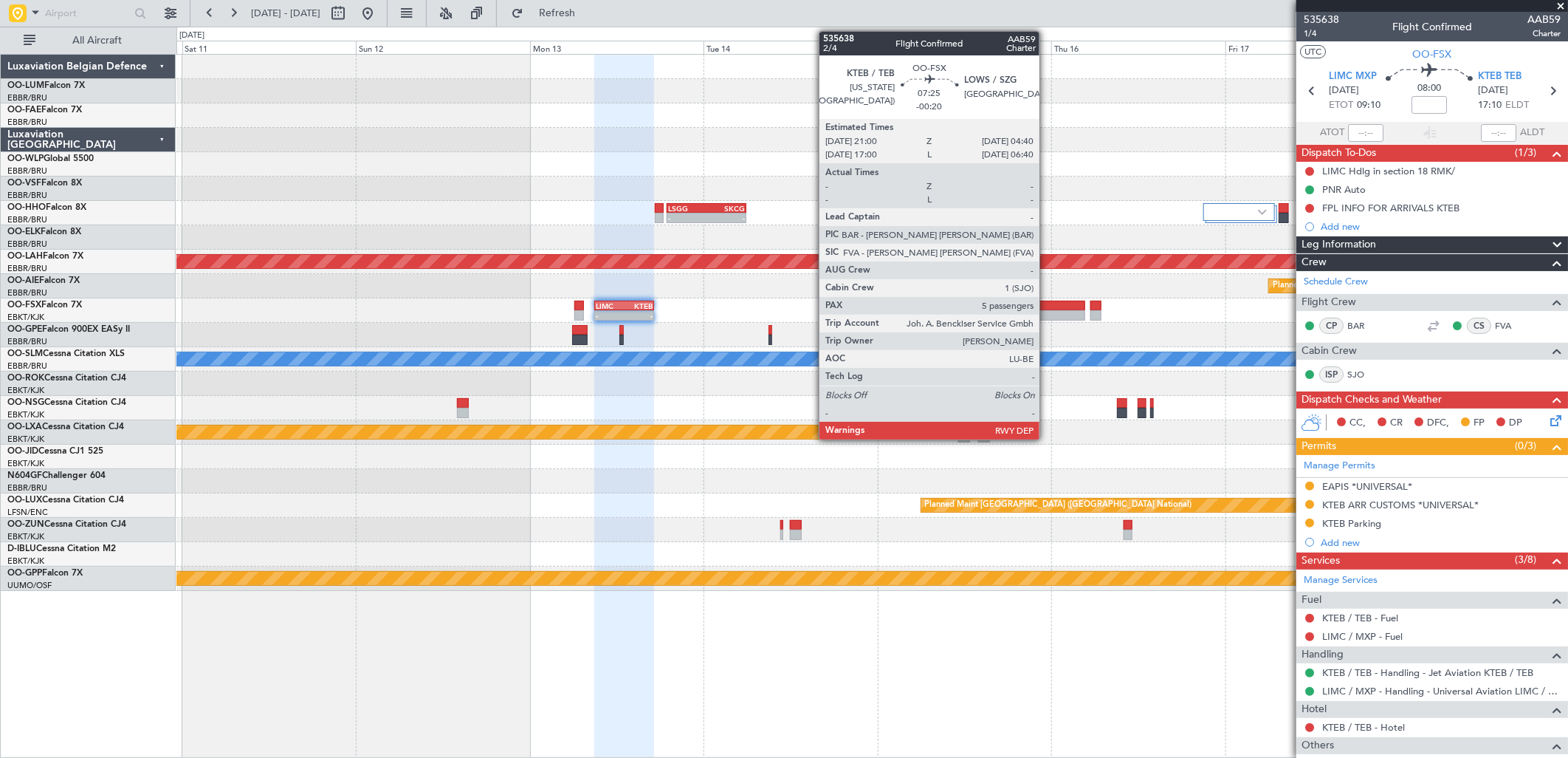
click at [1047, 306] on div at bounding box center [1057, 305] width 56 height 10
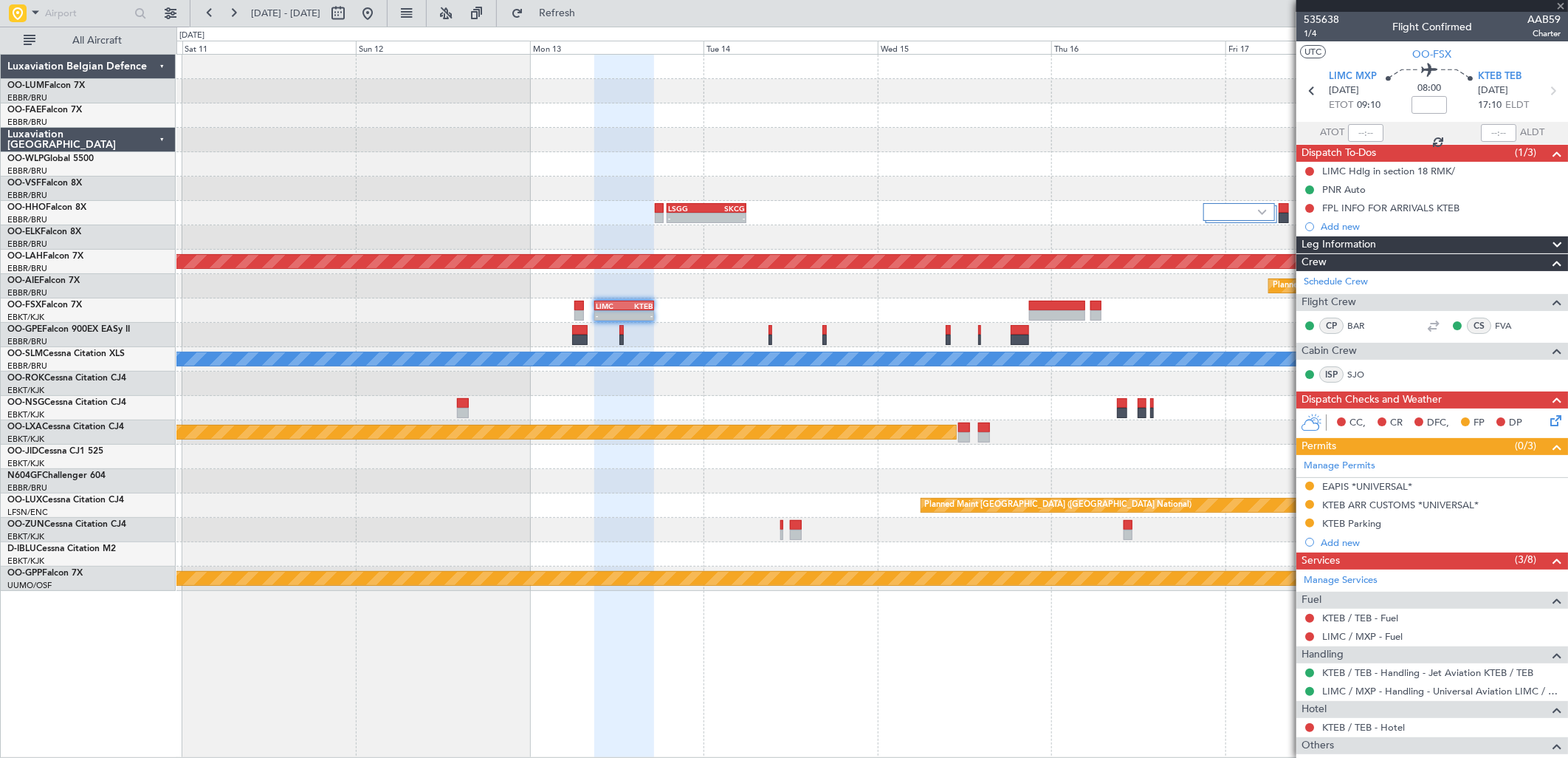
type input "-00:20"
type input "5"
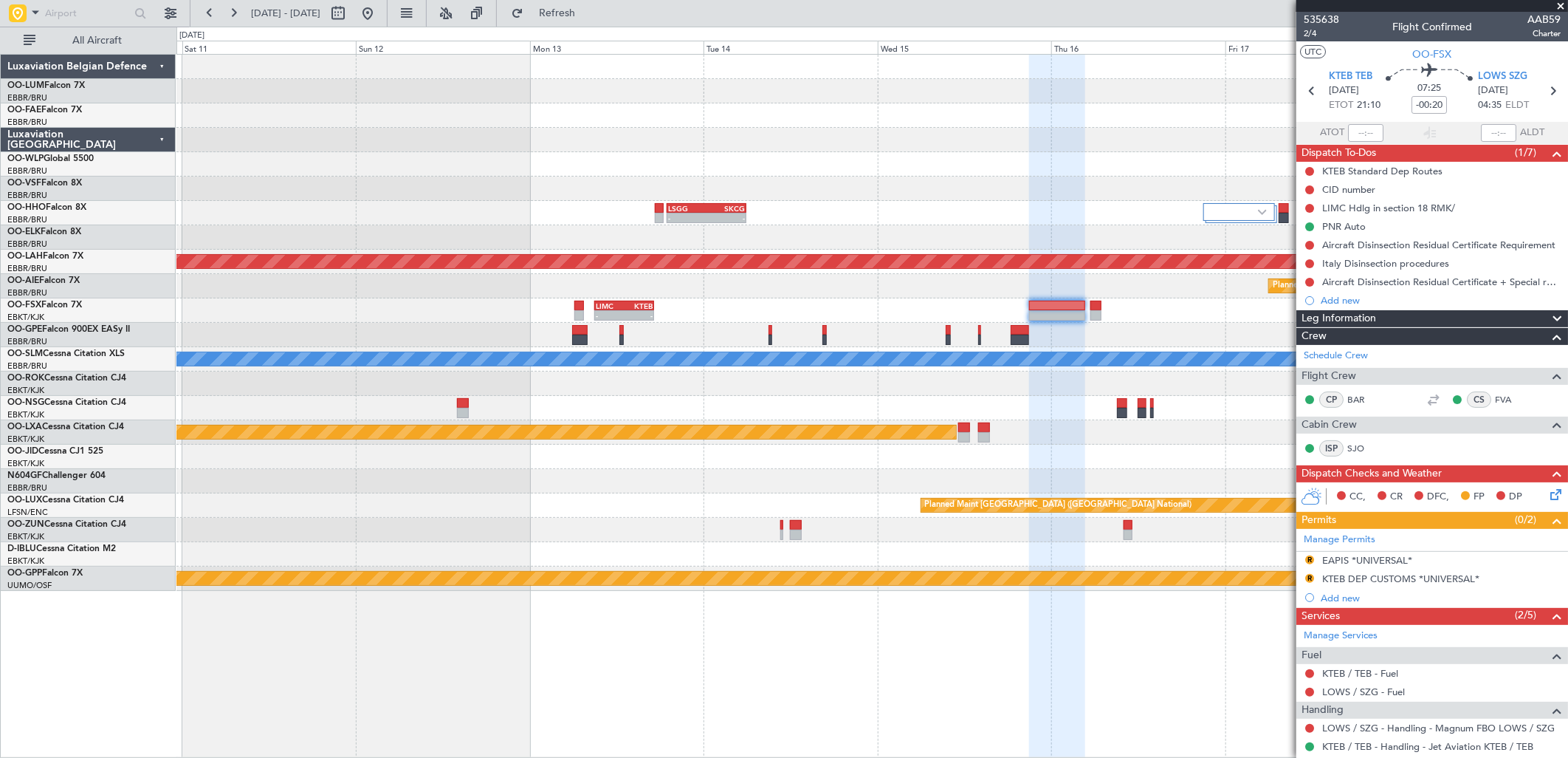
scroll to position [246, 0]
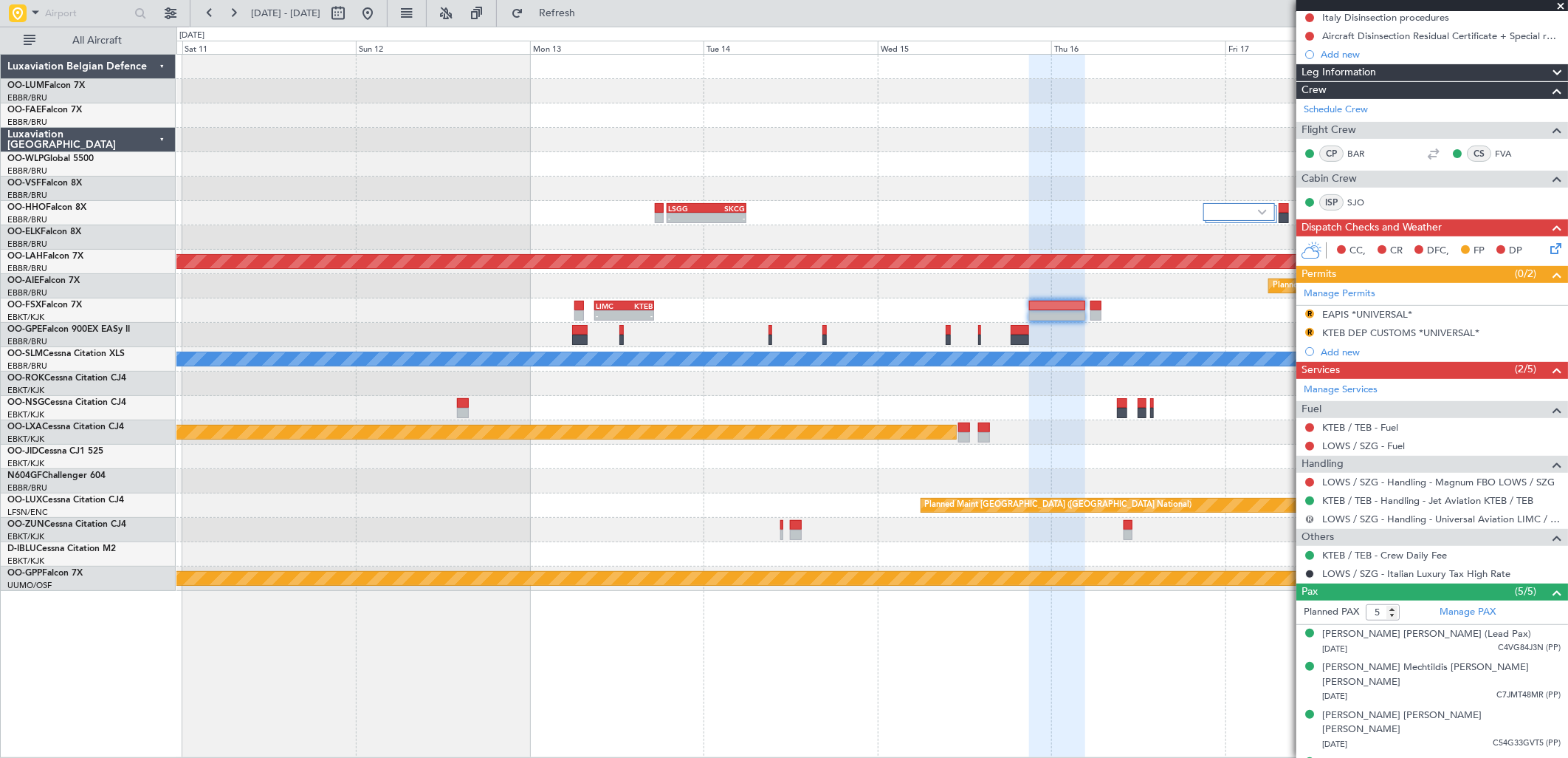
click at [1309, 519] on button "R" at bounding box center [1309, 519] width 9 height 9
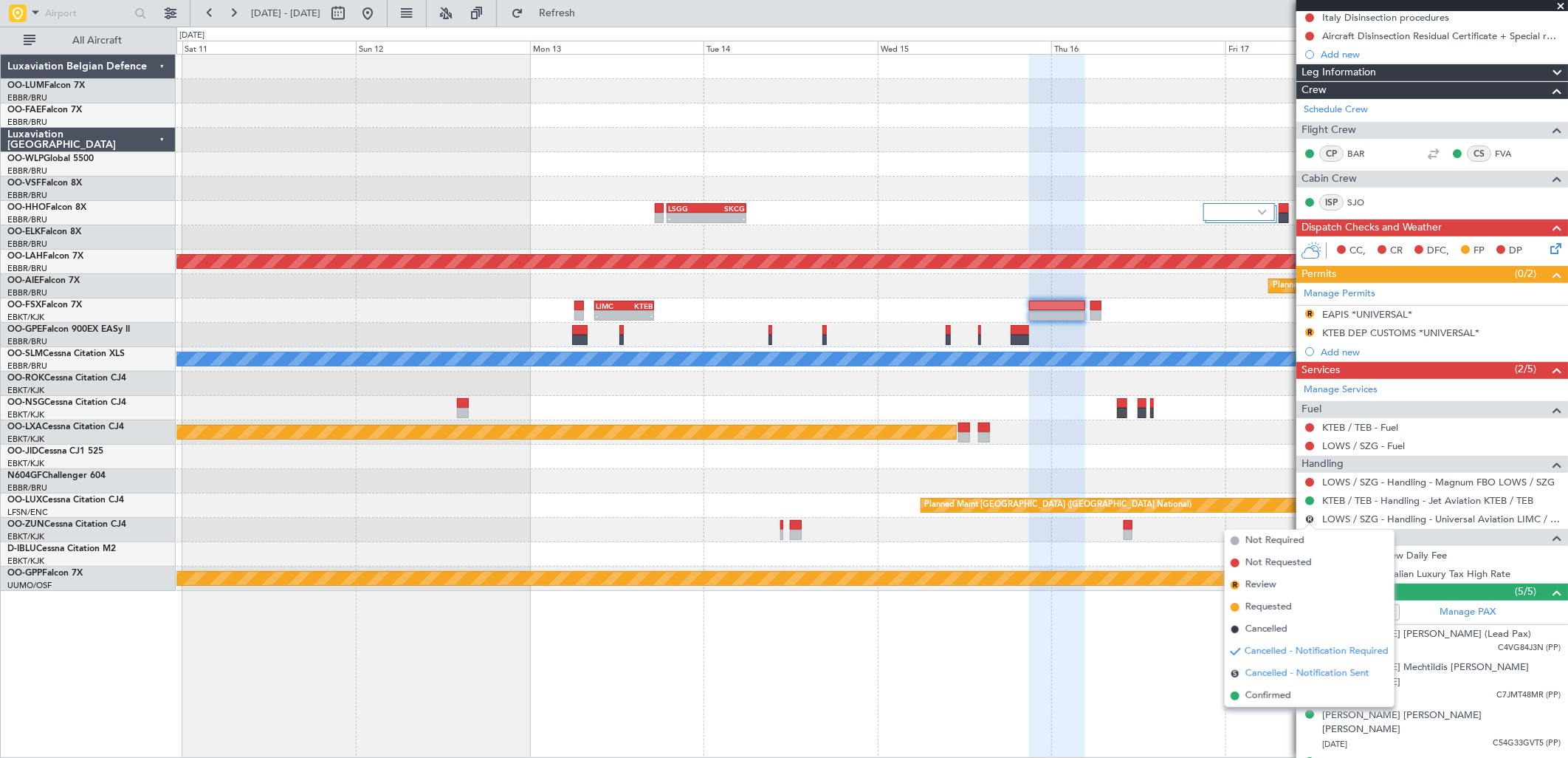
click at [1271, 673] on span "Cancelled - Notification Sent" at bounding box center [1308, 674] width 124 height 15
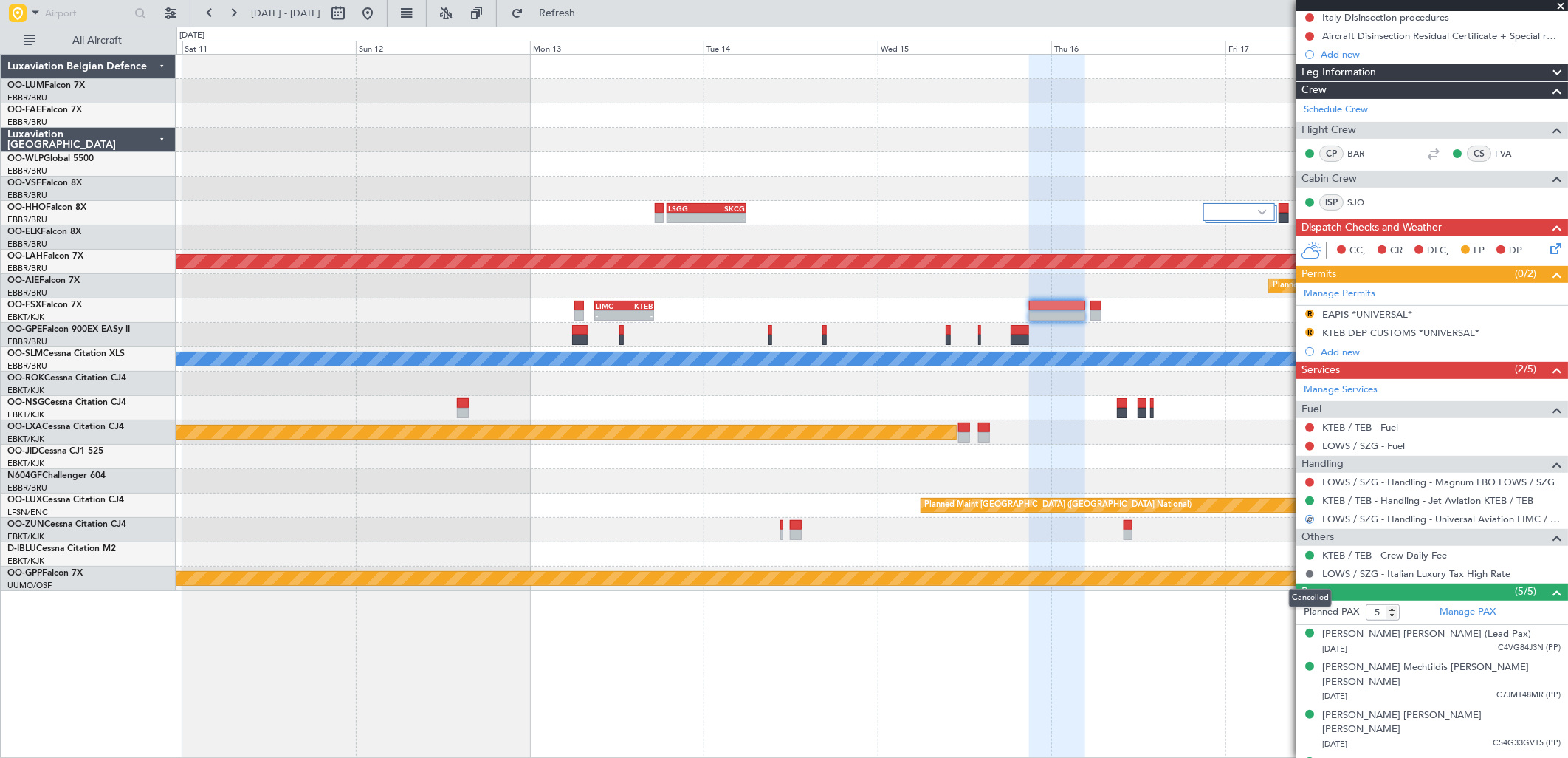
click at [1314, 573] on button at bounding box center [1309, 574] width 9 height 9
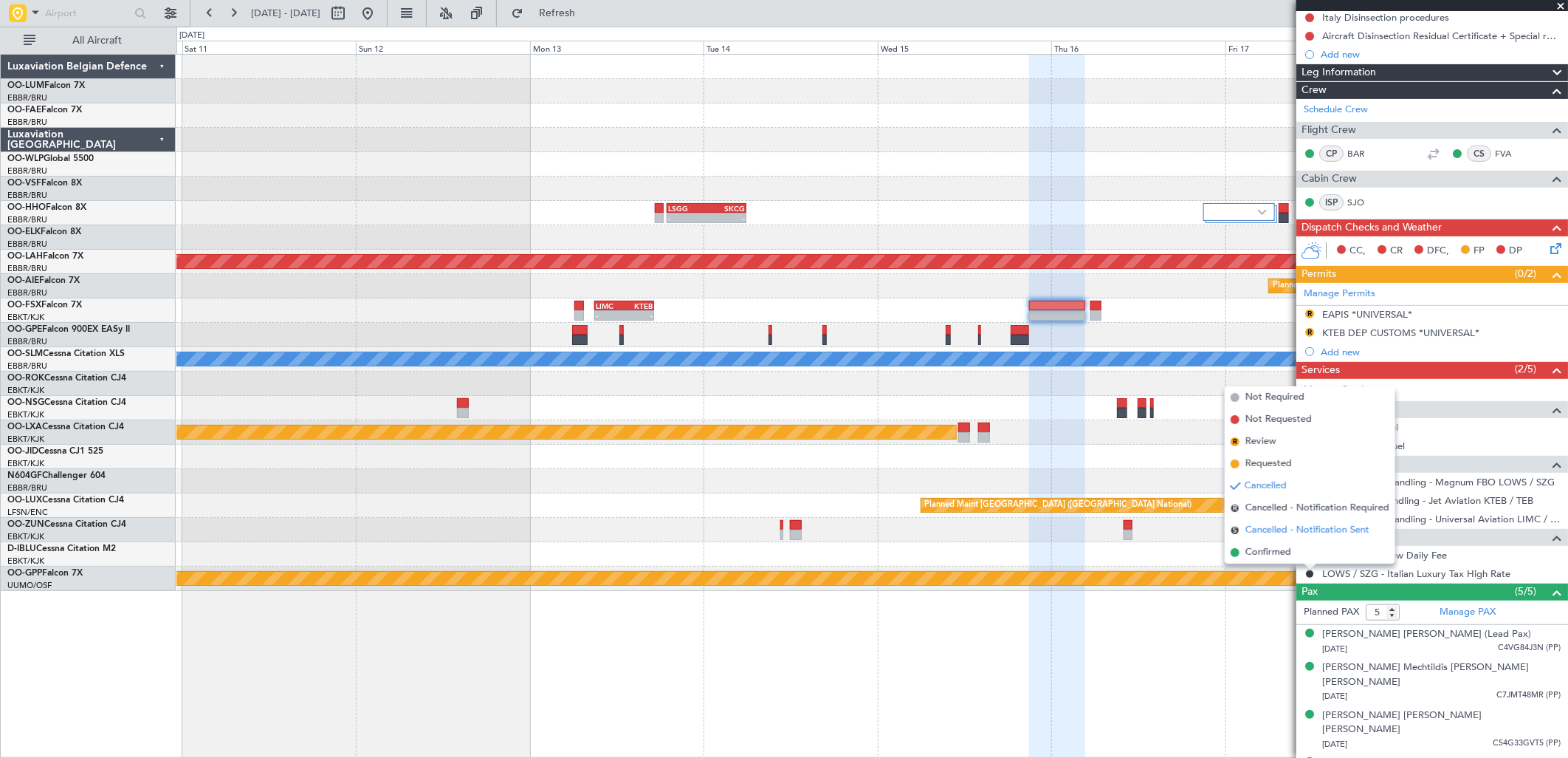
click at [1280, 526] on span "Cancelled - Notification Sent" at bounding box center [1308, 530] width 124 height 15
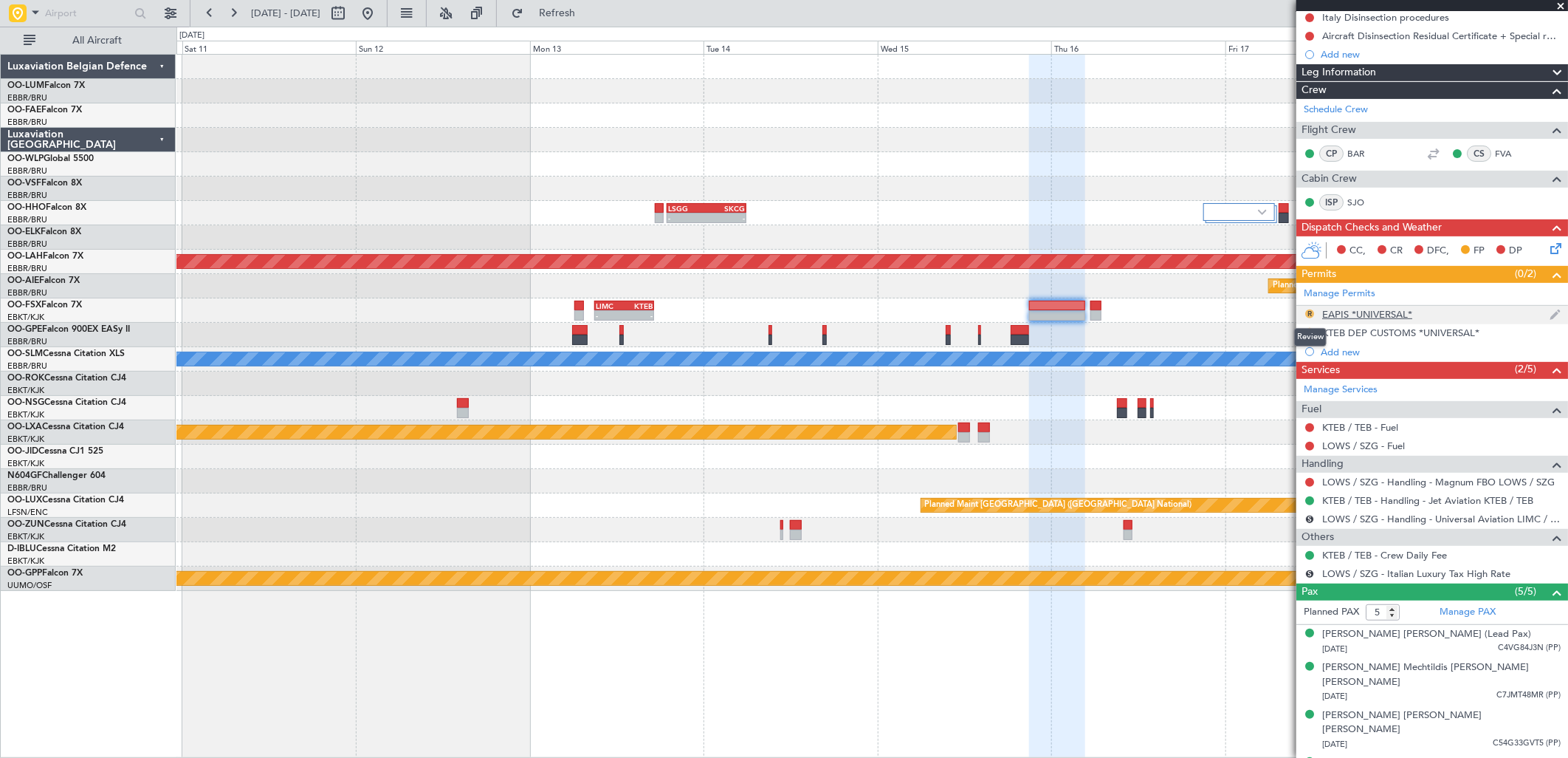
click at [1309, 312] on button "R" at bounding box center [1309, 313] width 9 height 9
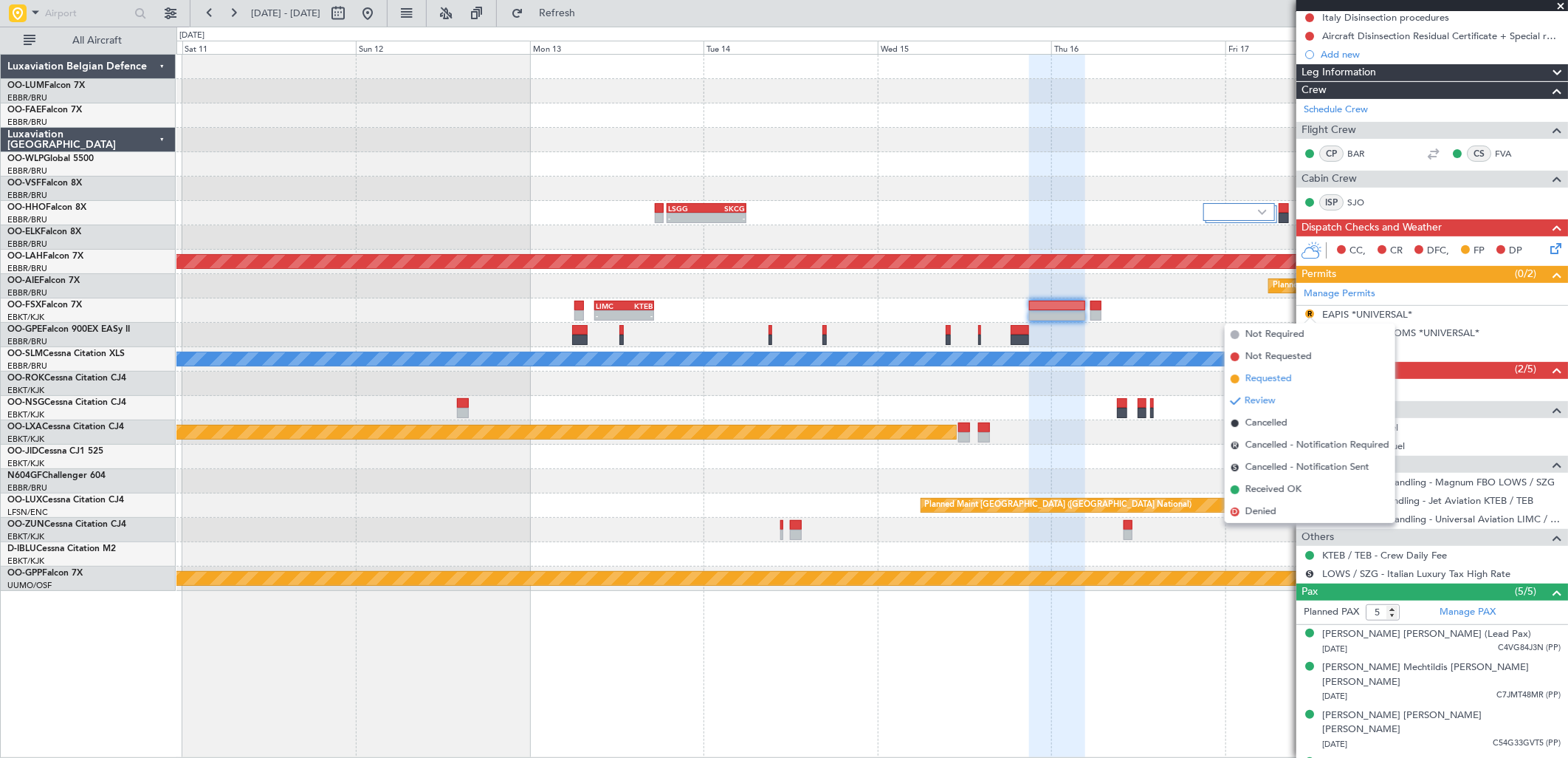
click at [1282, 377] on span "Requested" at bounding box center [1269, 378] width 46 height 15
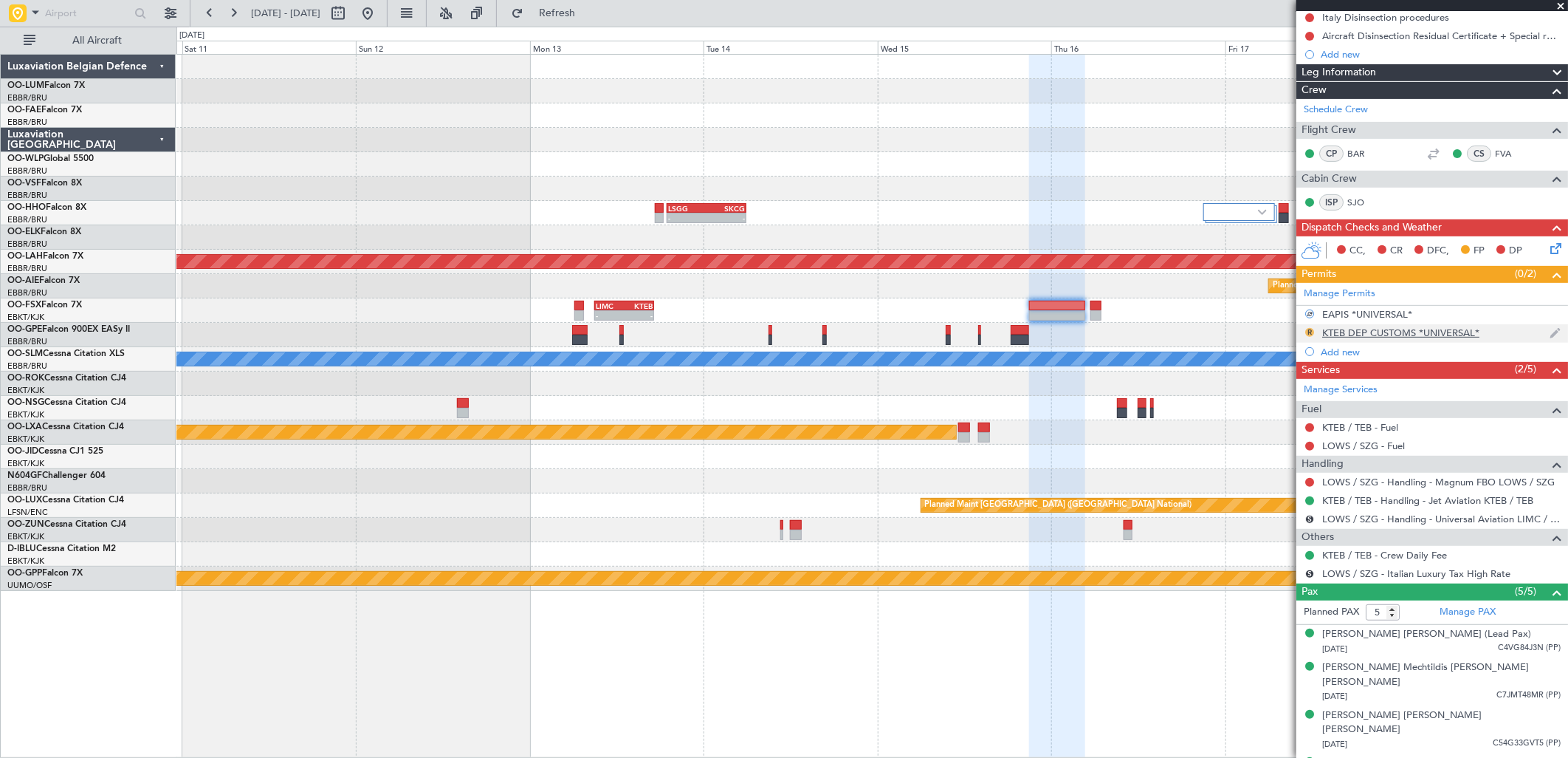
click at [1305, 330] on button "R" at bounding box center [1309, 332] width 9 height 9
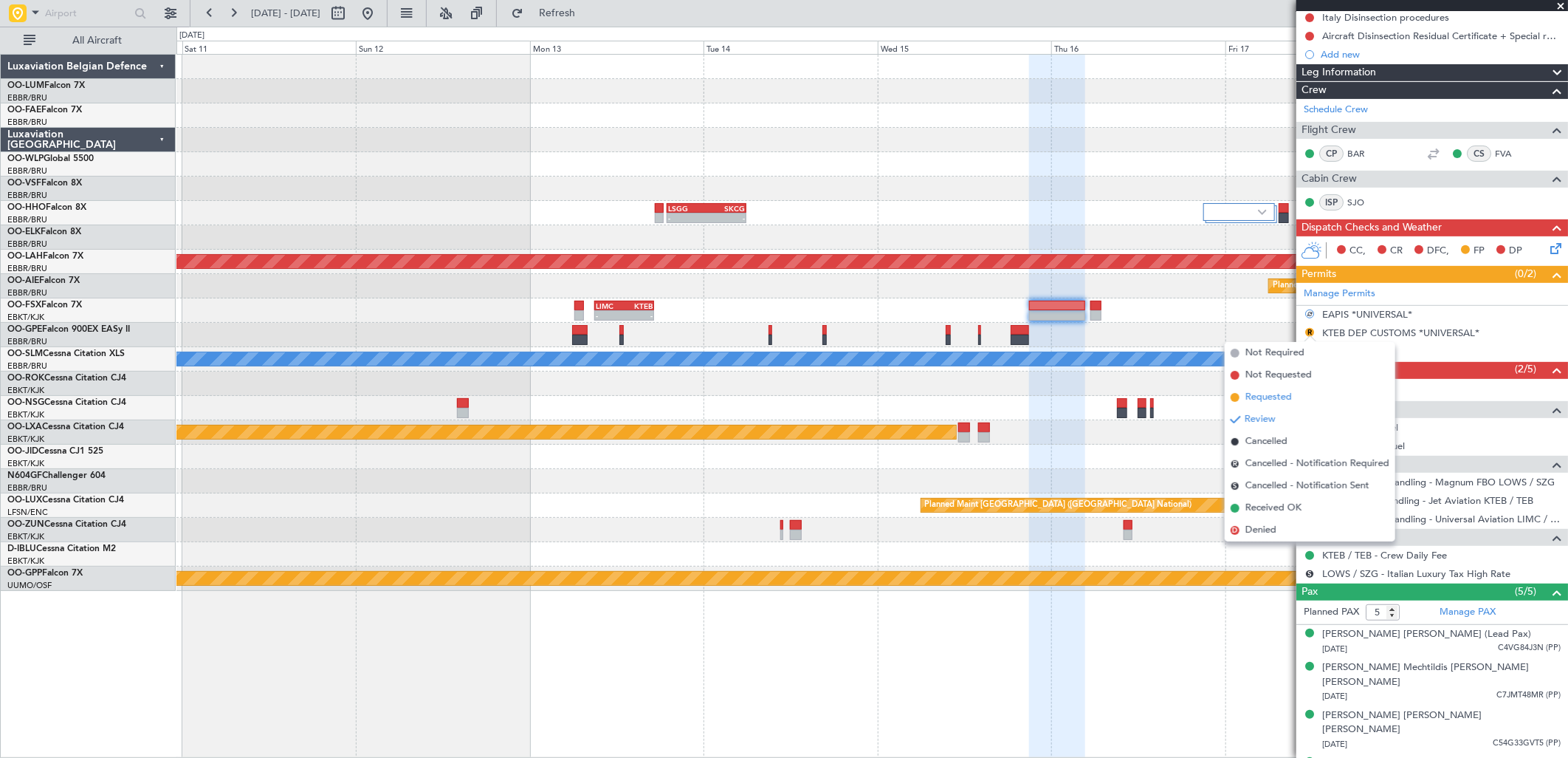
click at [1277, 399] on span "Requested" at bounding box center [1269, 397] width 46 height 15
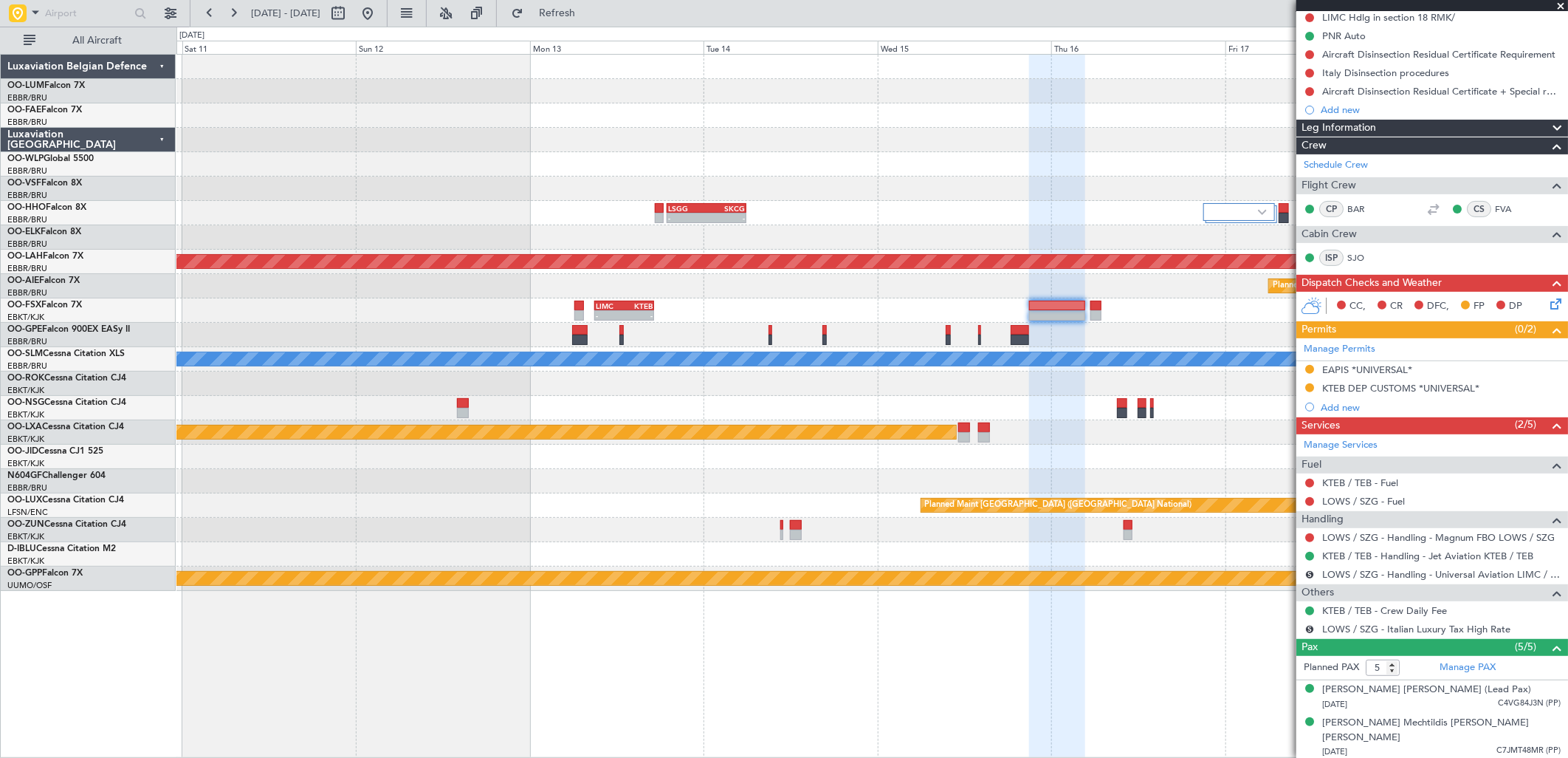
scroll to position [164, 0]
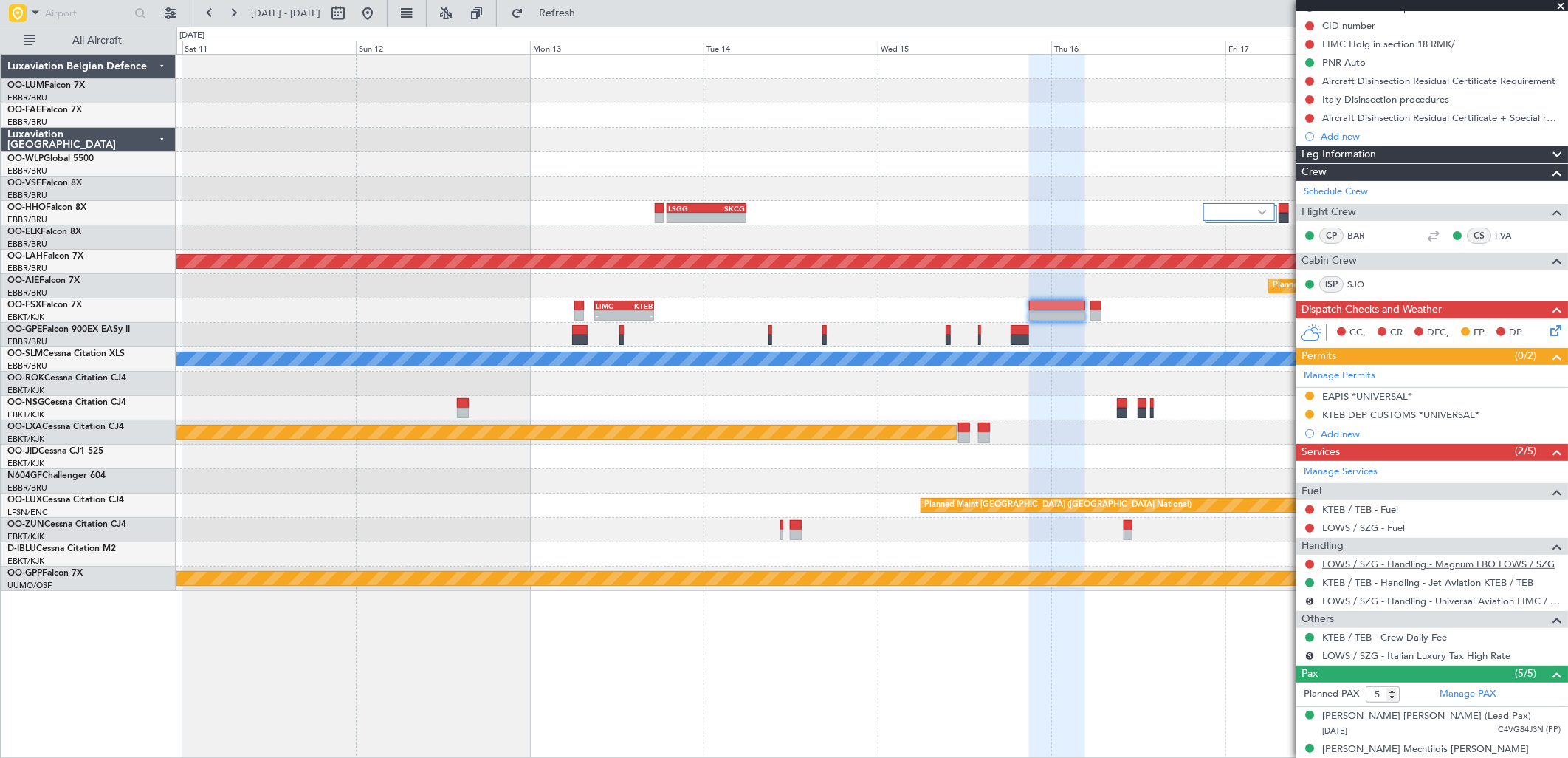
click at [1370, 564] on link "LOWS / SZG - Handling - Magnum FBO LOWS / SZG" at bounding box center [1439, 563] width 232 height 12
click at [576, 15] on span "Refresh" at bounding box center [557, 12] width 62 height 10
click at [588, 16] on span "Refresh" at bounding box center [557, 12] width 62 height 10
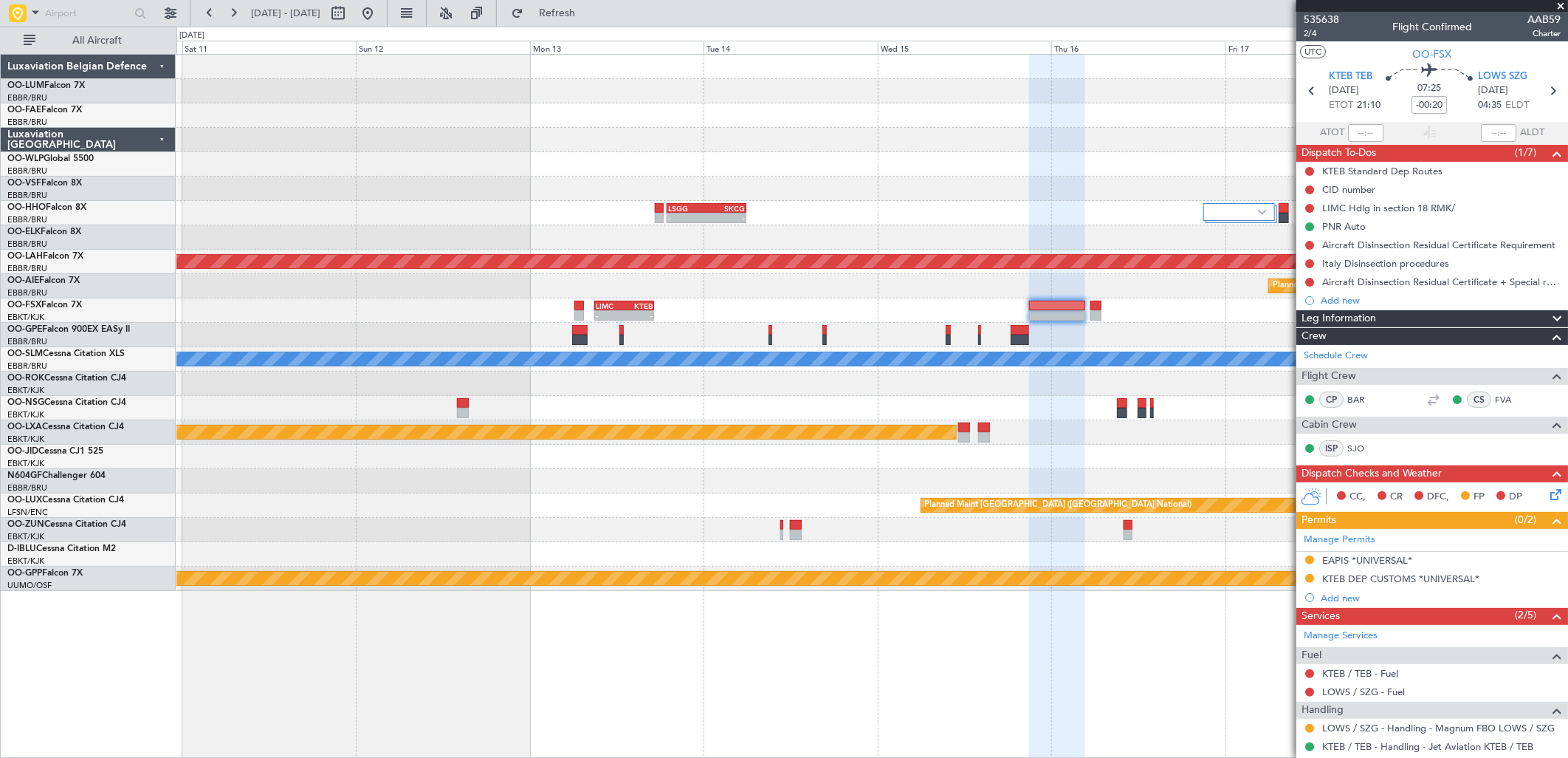
scroll to position [164, 0]
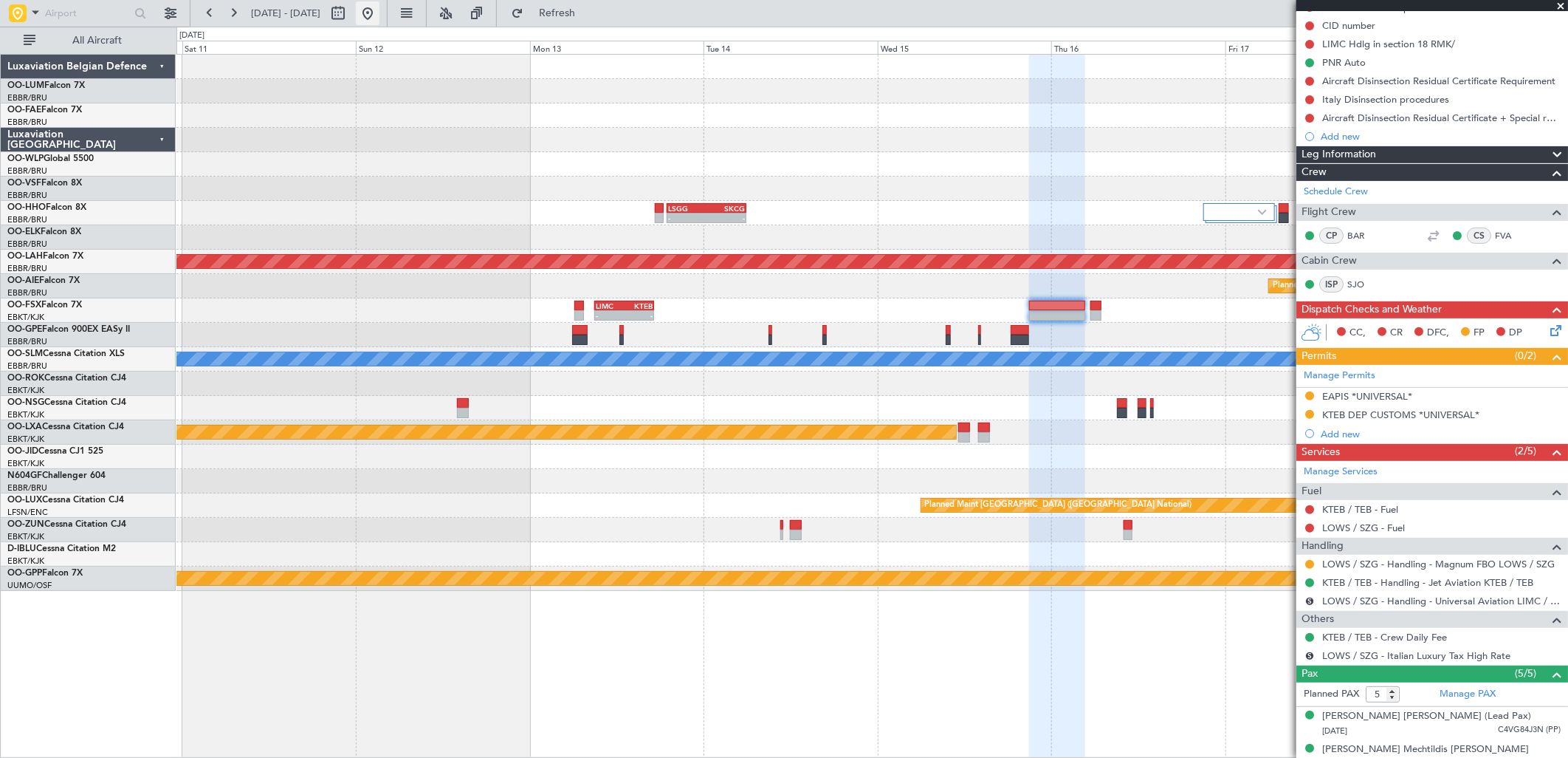
click at [380, 5] on button at bounding box center [367, 13] width 23 height 23
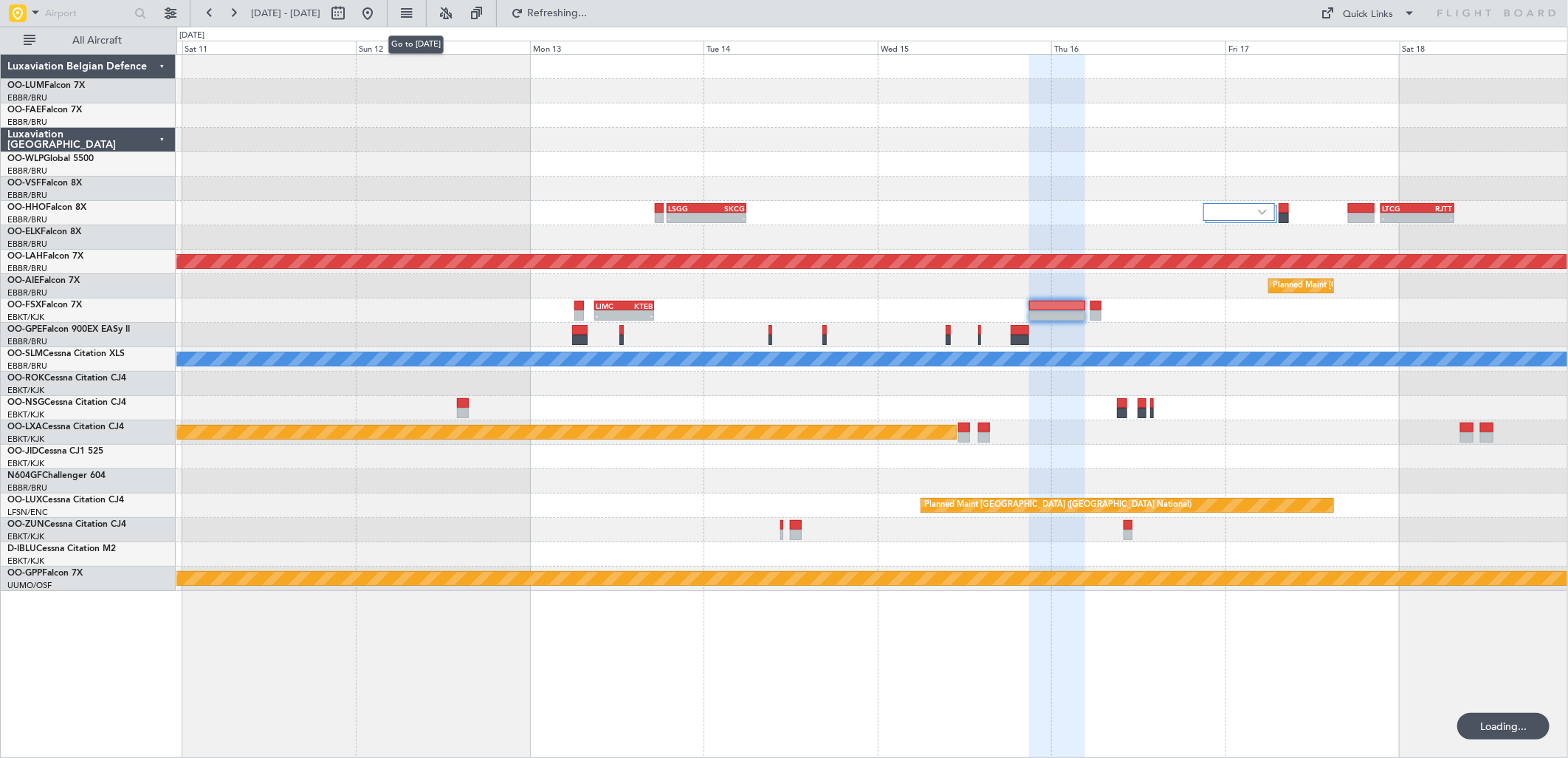
scroll to position [0, 0]
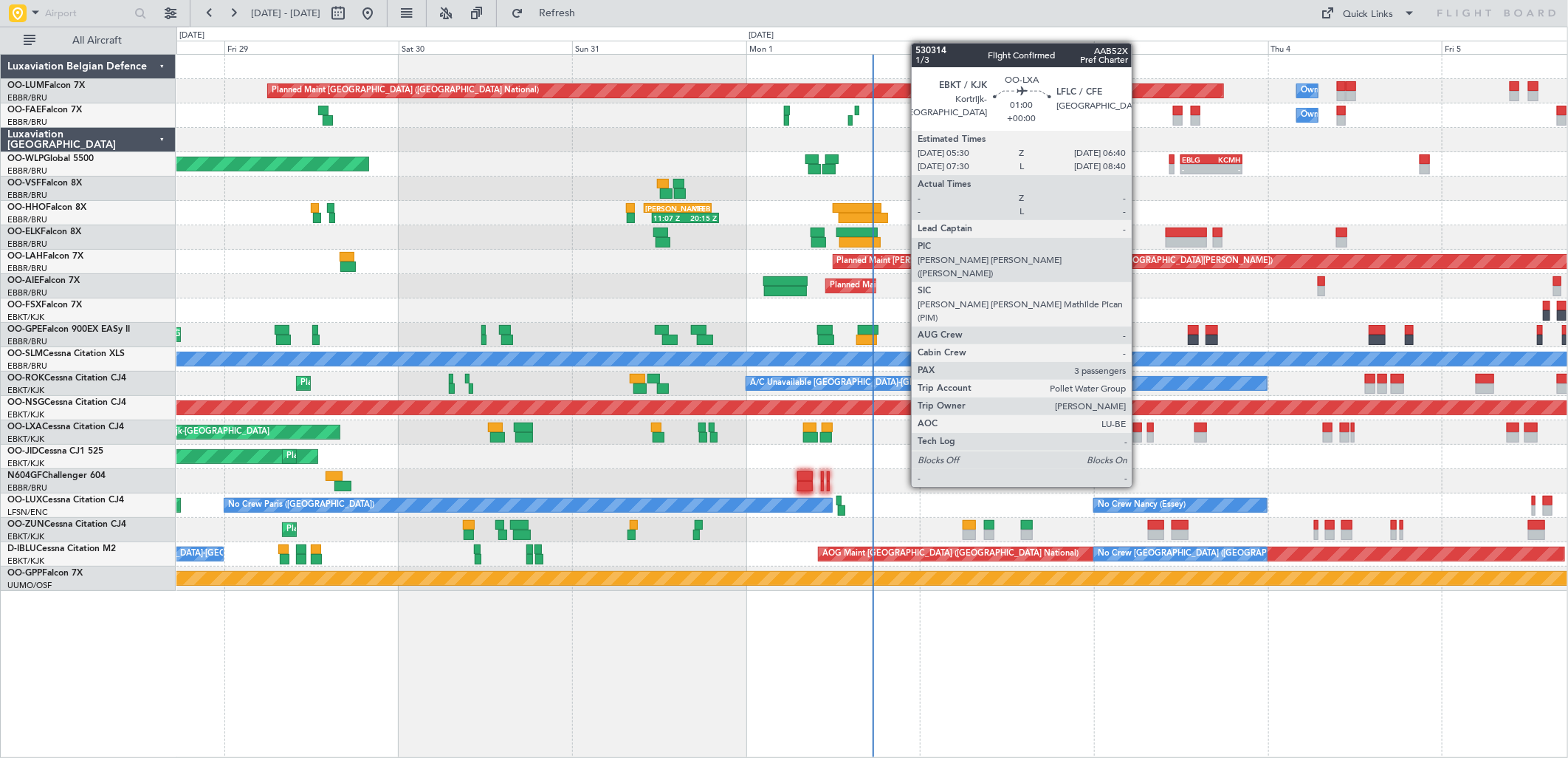
click at [1139, 432] on div at bounding box center [1137, 436] width 9 height 10
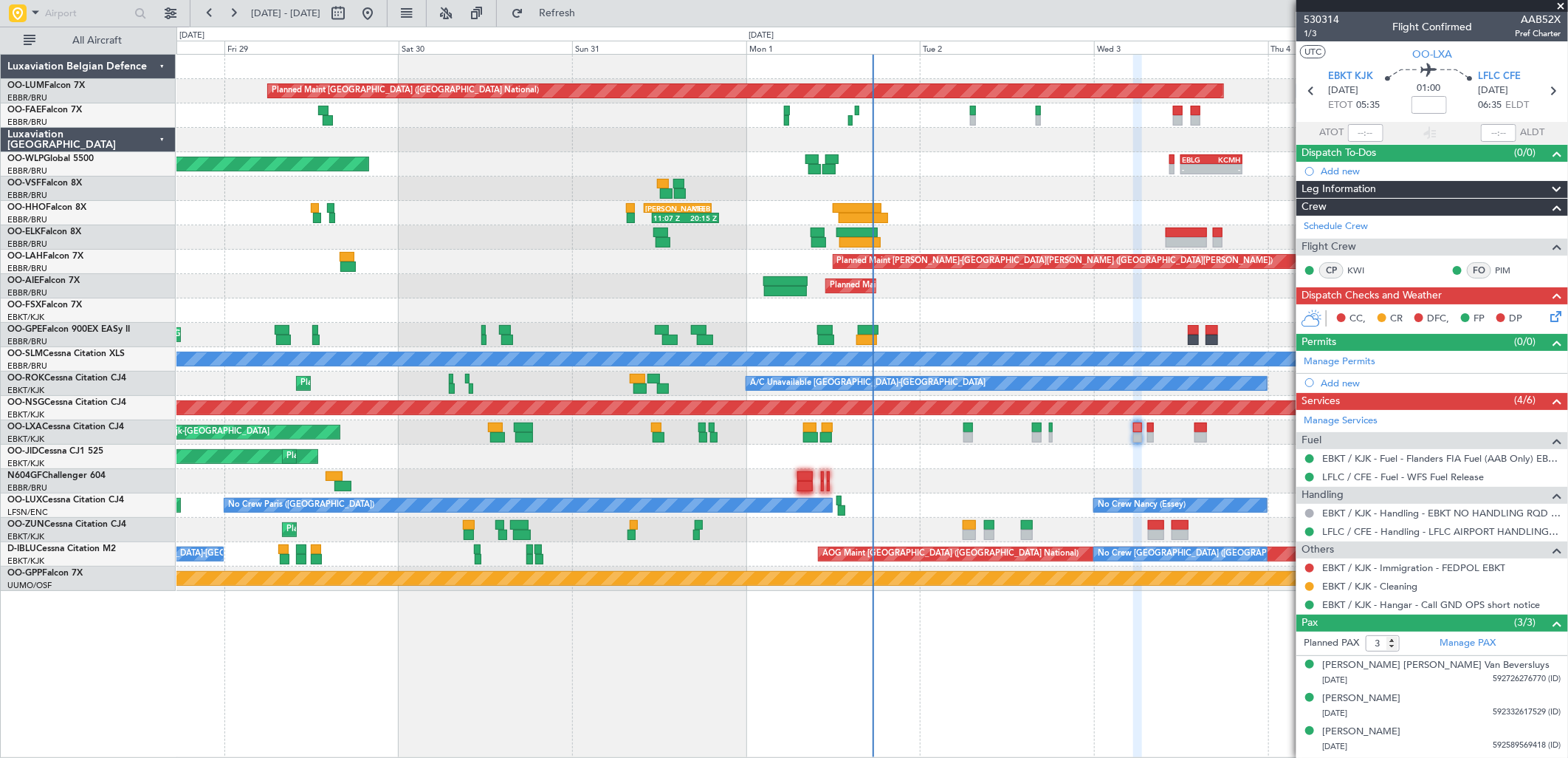
click at [1146, 432] on div "Planned Maint Kortrijk-[GEOGRAPHIC_DATA]" at bounding box center [872, 432] width 1391 height 24
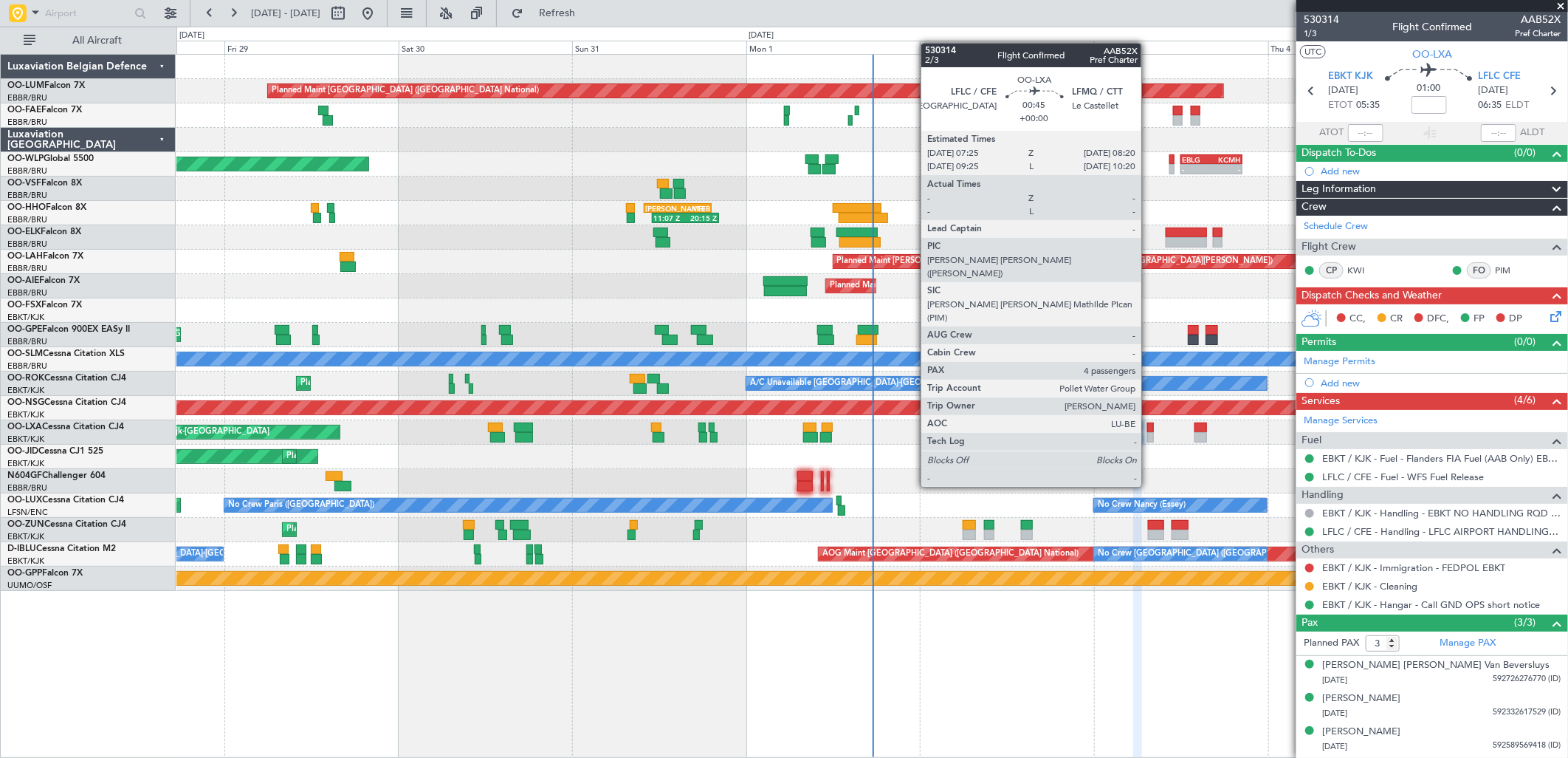
click at [1149, 432] on div at bounding box center [1150, 436] width 7 height 10
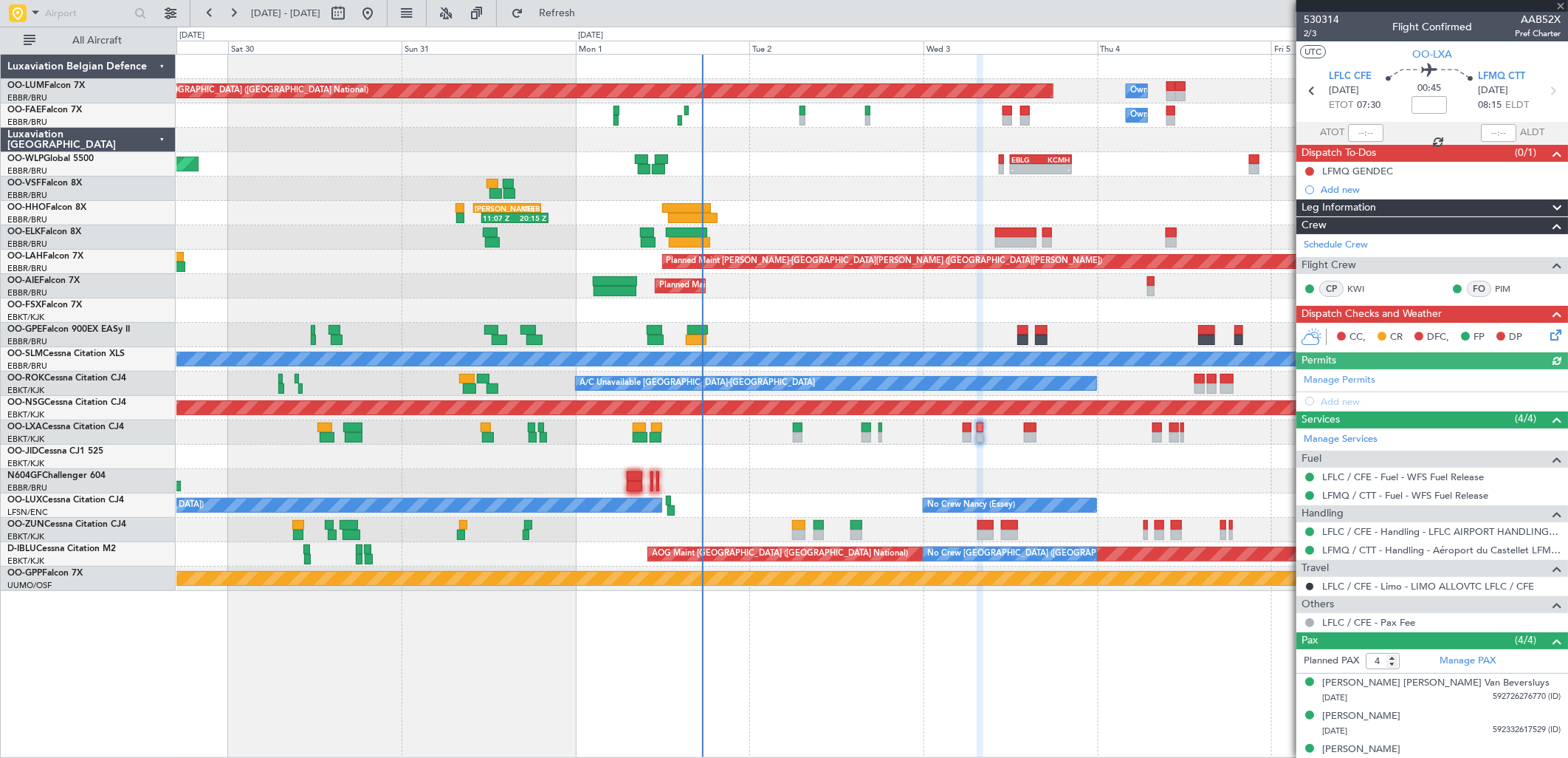
click at [956, 467] on div "Planned Maint Kortrijk-Wevelgem AOG Maint Kortrijk-Wevelgem" at bounding box center [872, 457] width 1391 height 24
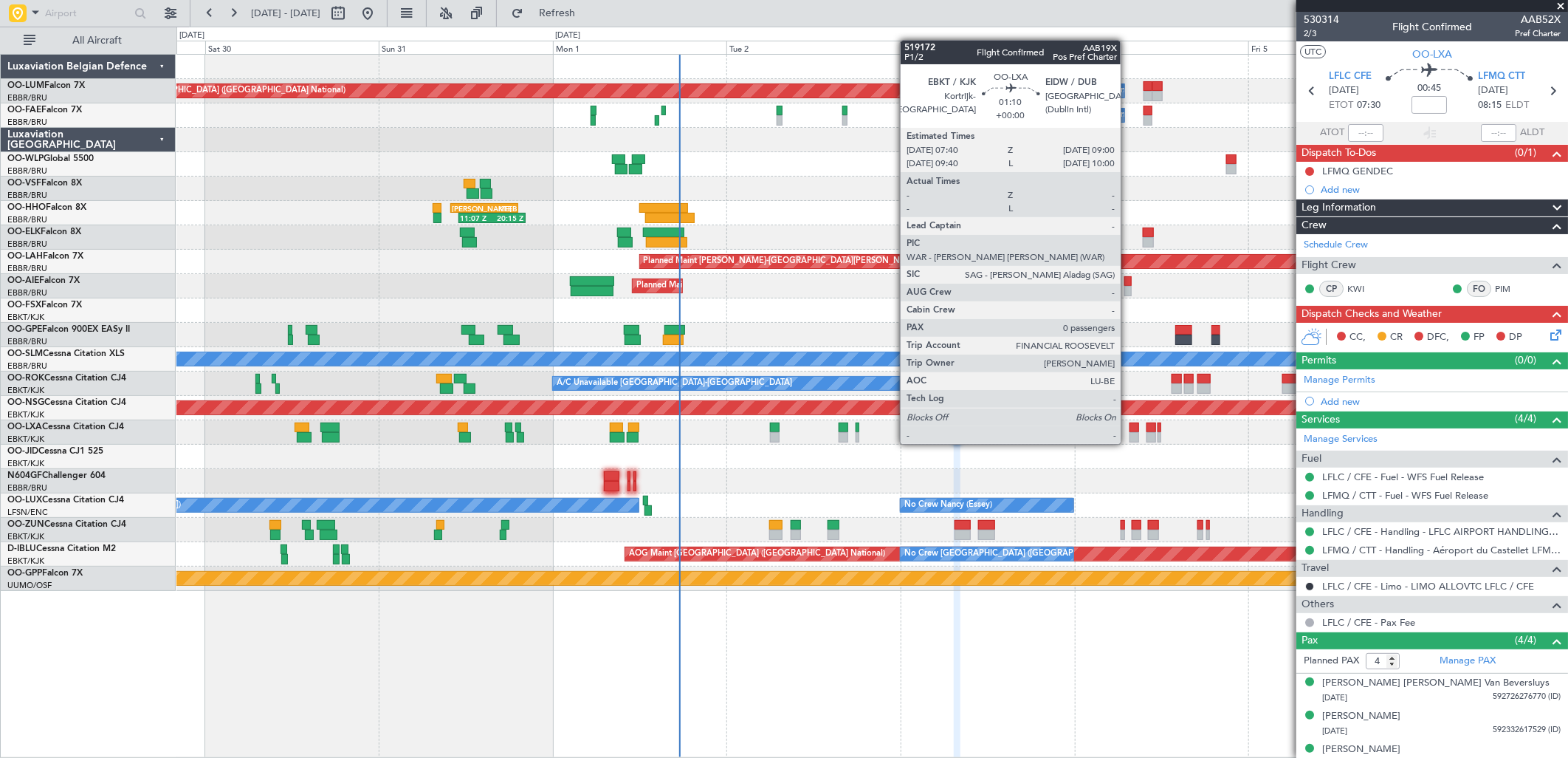
click at [1130, 429] on div at bounding box center [1134, 427] width 10 height 10
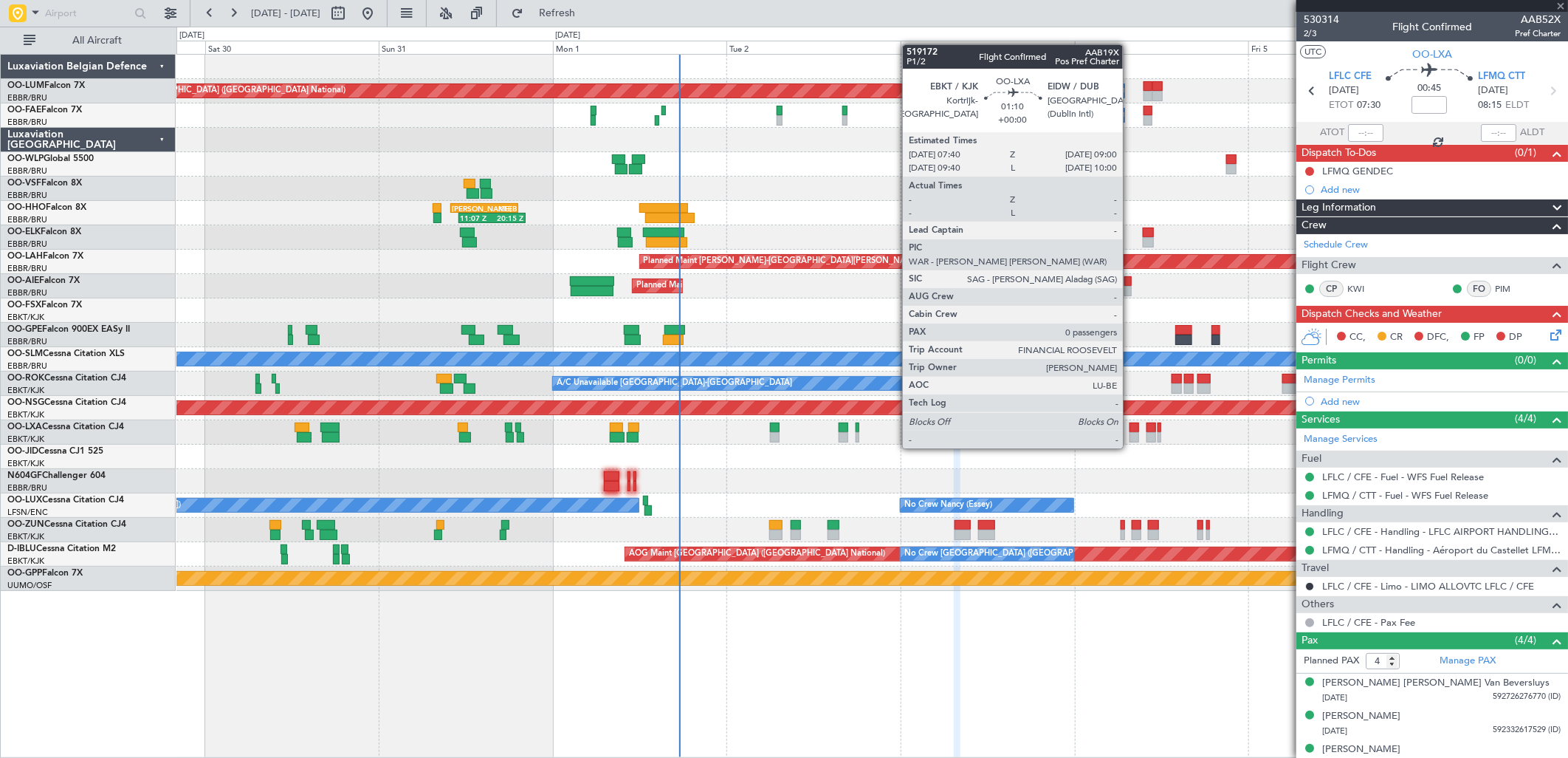
type input "0"
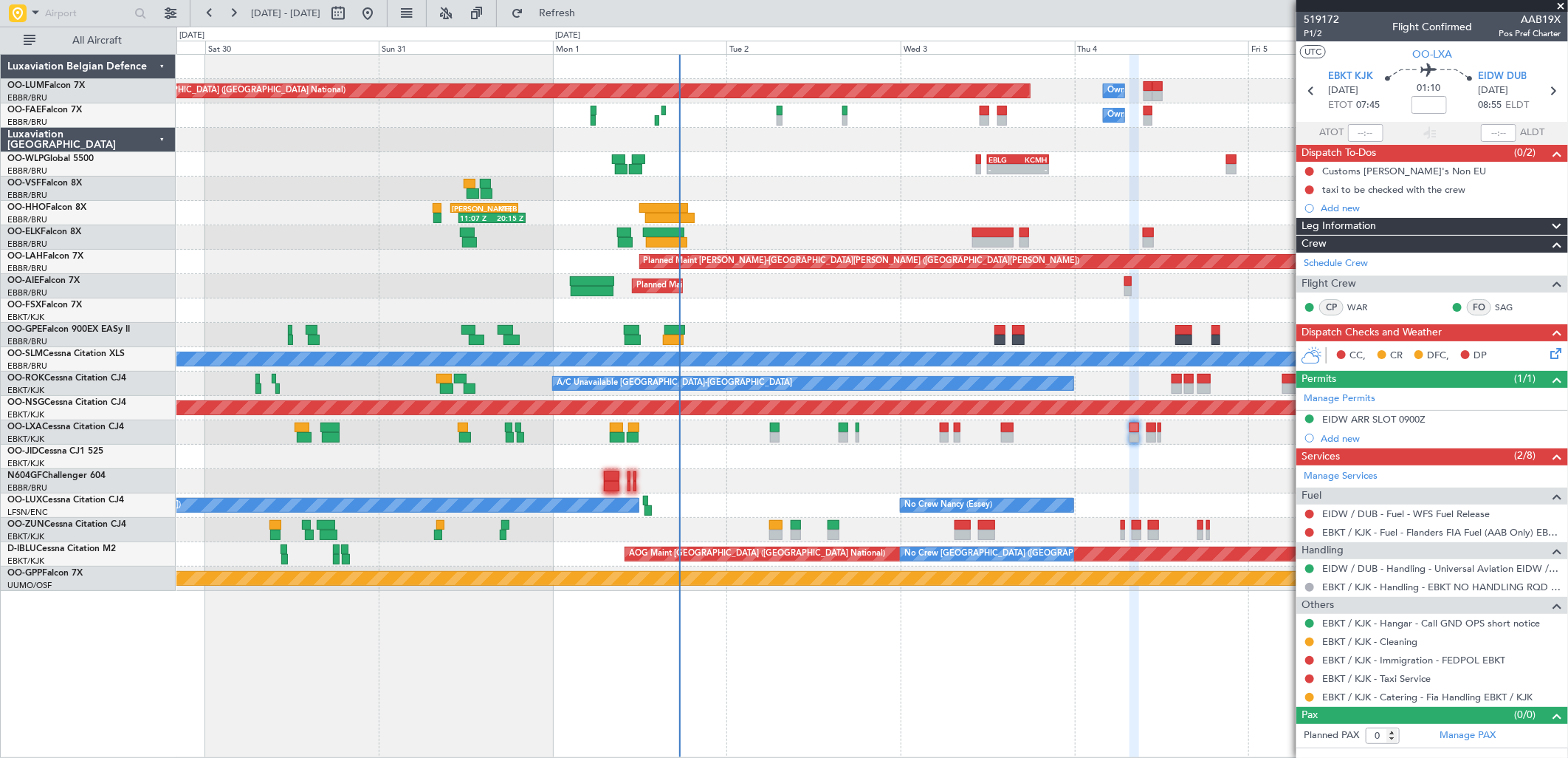
click at [1384, 704] on div "EBKT / KJK - Catering - Fia Handling EBKT / KJK" at bounding box center [1432, 697] width 272 height 19
click at [1386, 698] on link "EBKT / KJK - Catering - Fia Handling EBKT / KJK" at bounding box center [1428, 697] width 211 height 12
click at [1358, 696] on link "EBKT / KJK - Catering - Fia Handling EBKT / KJK" at bounding box center [1428, 697] width 211 height 12
click at [112, 381] on div "Planned Maint Brussels (Brussels National) Owner Melsbroek Air Base Owner Melsb…" at bounding box center [784, 391] width 1568 height 731
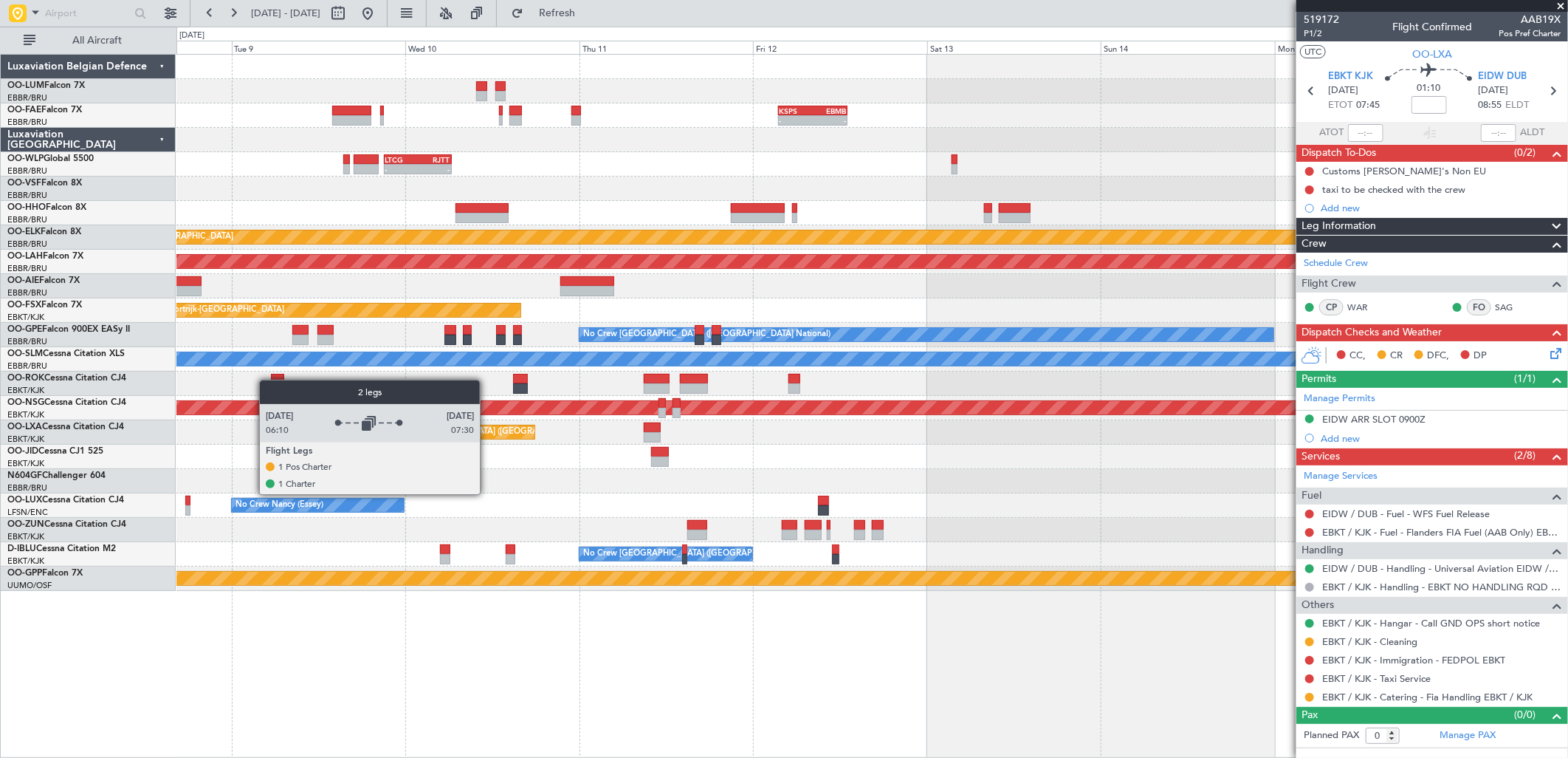
click at [0, 432] on html "29 Aug 2025 - 06 Sep 2025 Refresh Quick Links All Aircraft - - KSPS 03:30 Z EBM…" at bounding box center [784, 379] width 1568 height 758
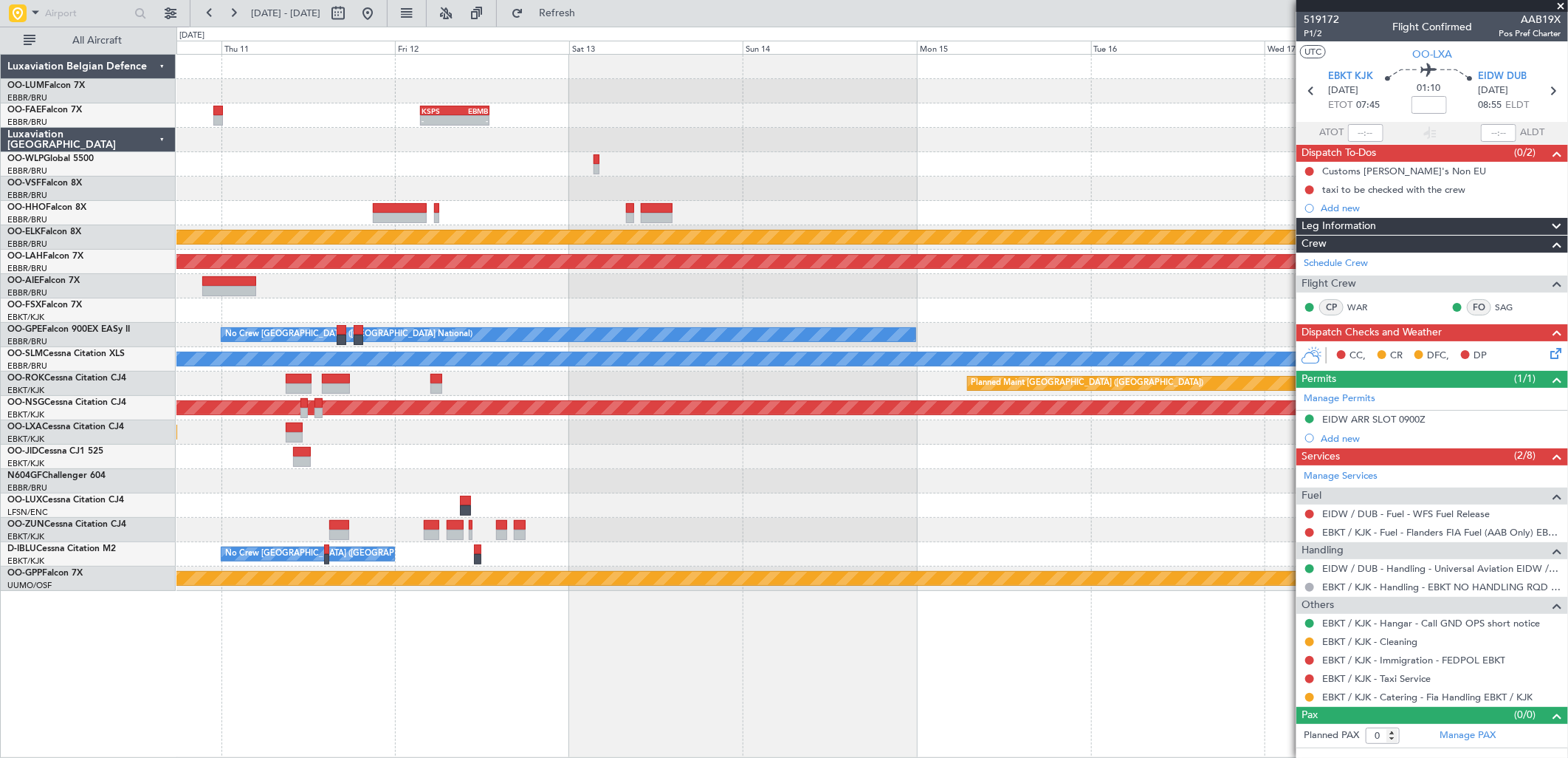
click at [33, 425] on div "- - KSPS 03:30 Z EBMB 13:05 Z - - LTCG 21:05 Z RJTT 06:25 Z Planned Maint Kortr…" at bounding box center [784, 391] width 1568 height 731
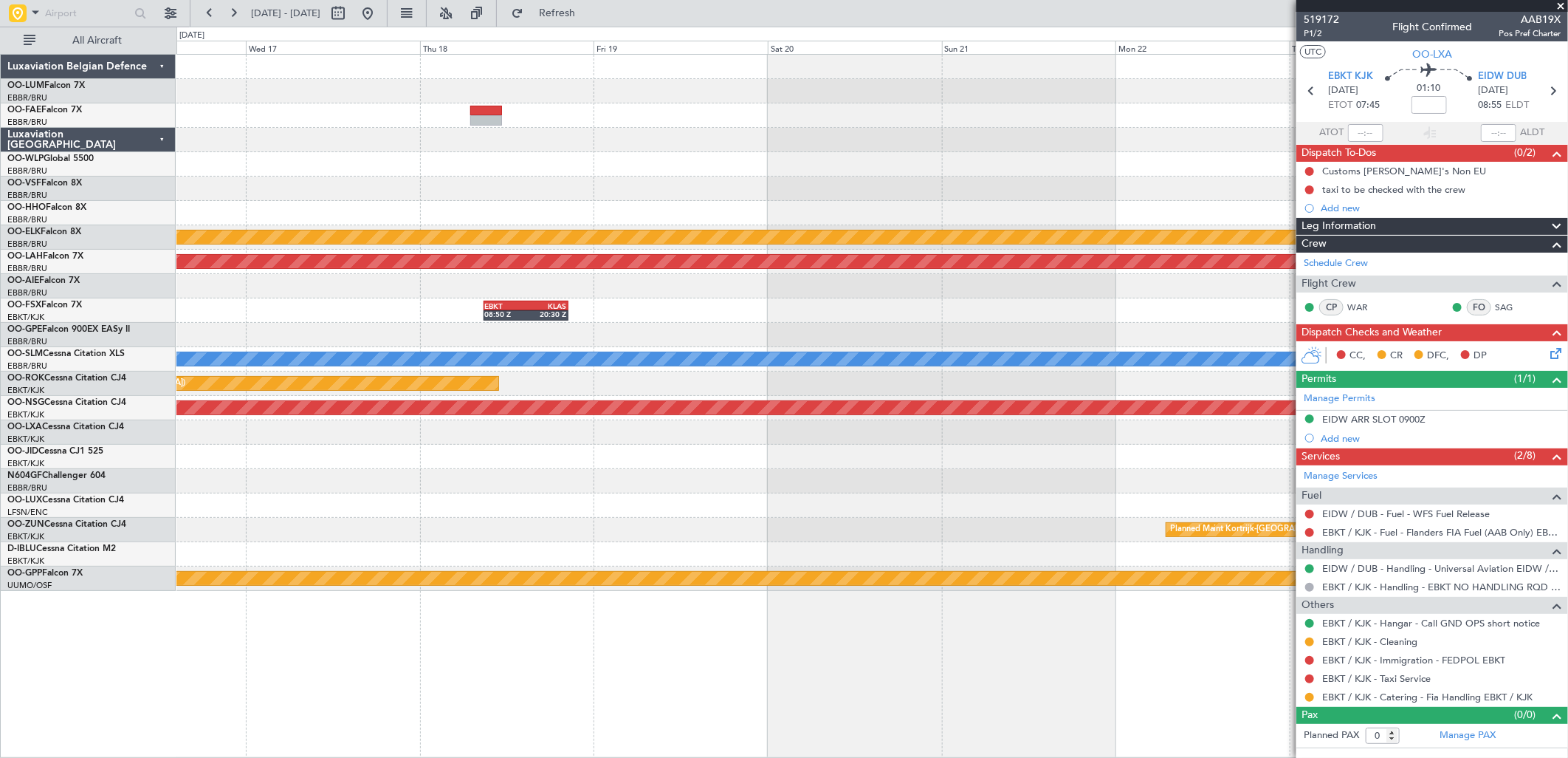
click at [2, 454] on div "Planned Maint Kortrijk-Wevelgem Planned Maint Alton-st Louis (St Louis Regl) EB…" at bounding box center [784, 391] width 1568 height 731
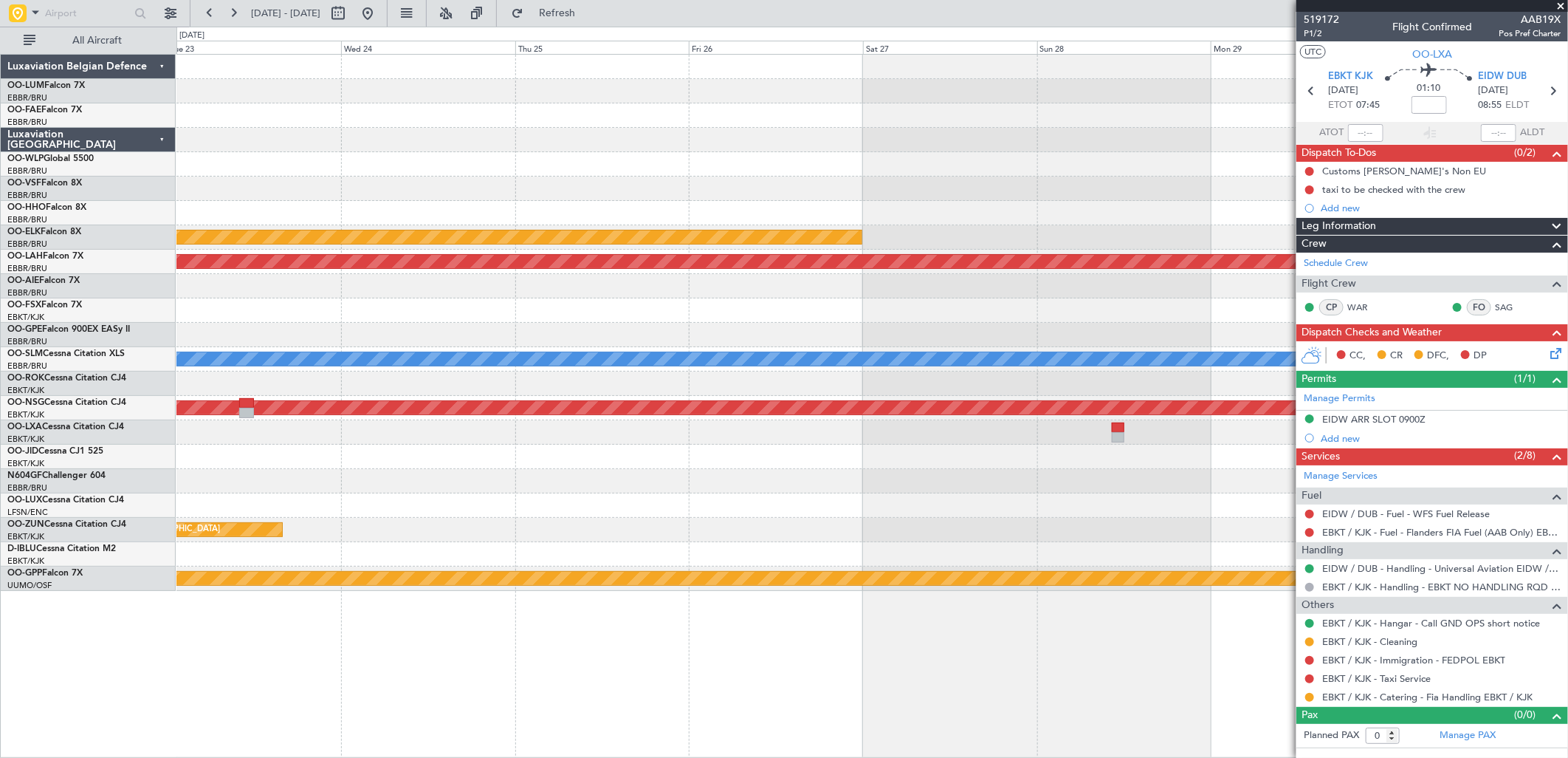
click at [92, 437] on div "Planned Maint Kortrijk-Wevelgem Planned Maint Alton-st Louis (St Louis Regl) A/…" at bounding box center [784, 391] width 1568 height 731
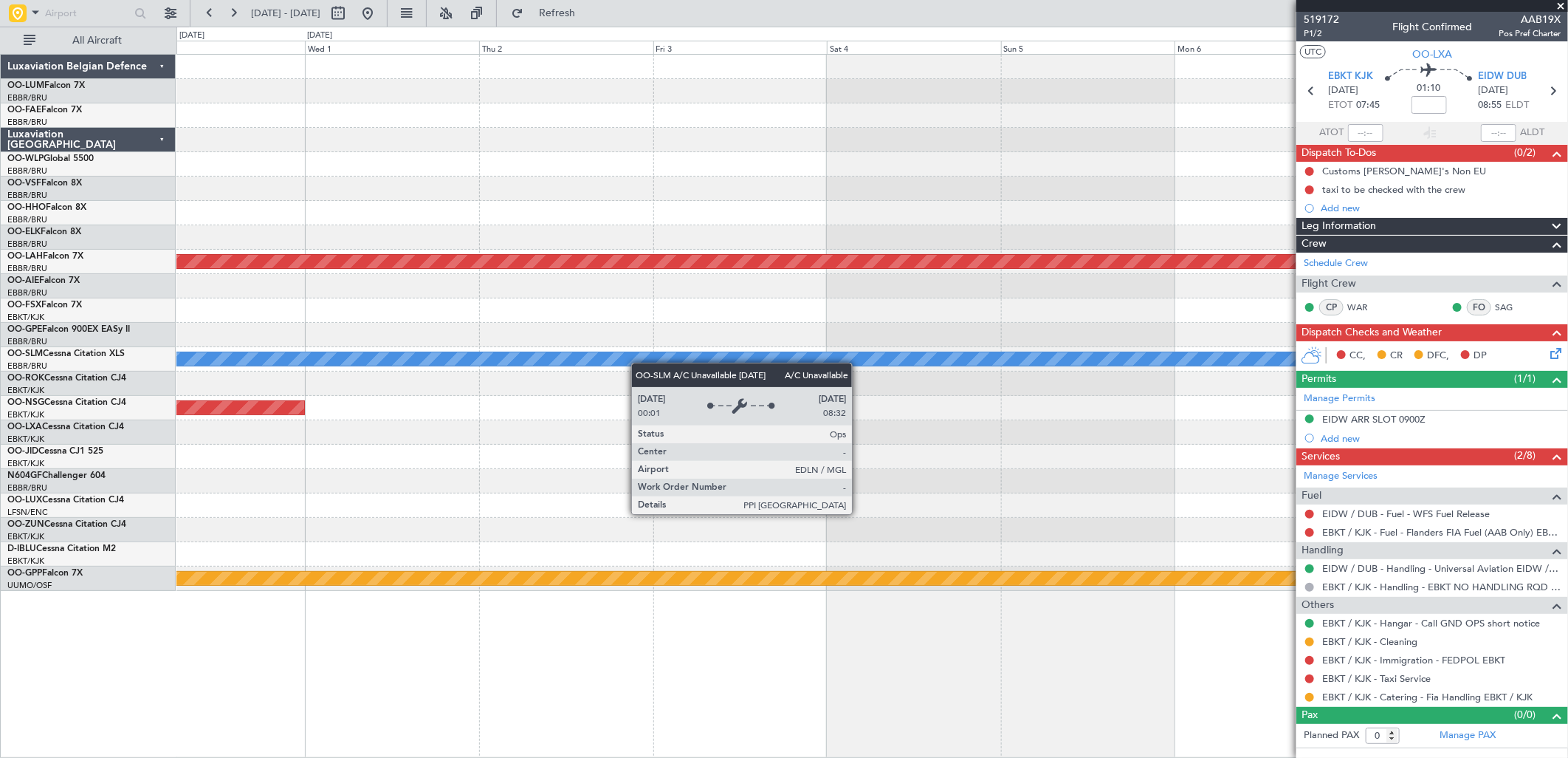
click at [50, 441] on div "Planned Maint Alton-st Louis (St Louis Regl) A/C Unavailable Monchengladbach Pl…" at bounding box center [784, 391] width 1568 height 731
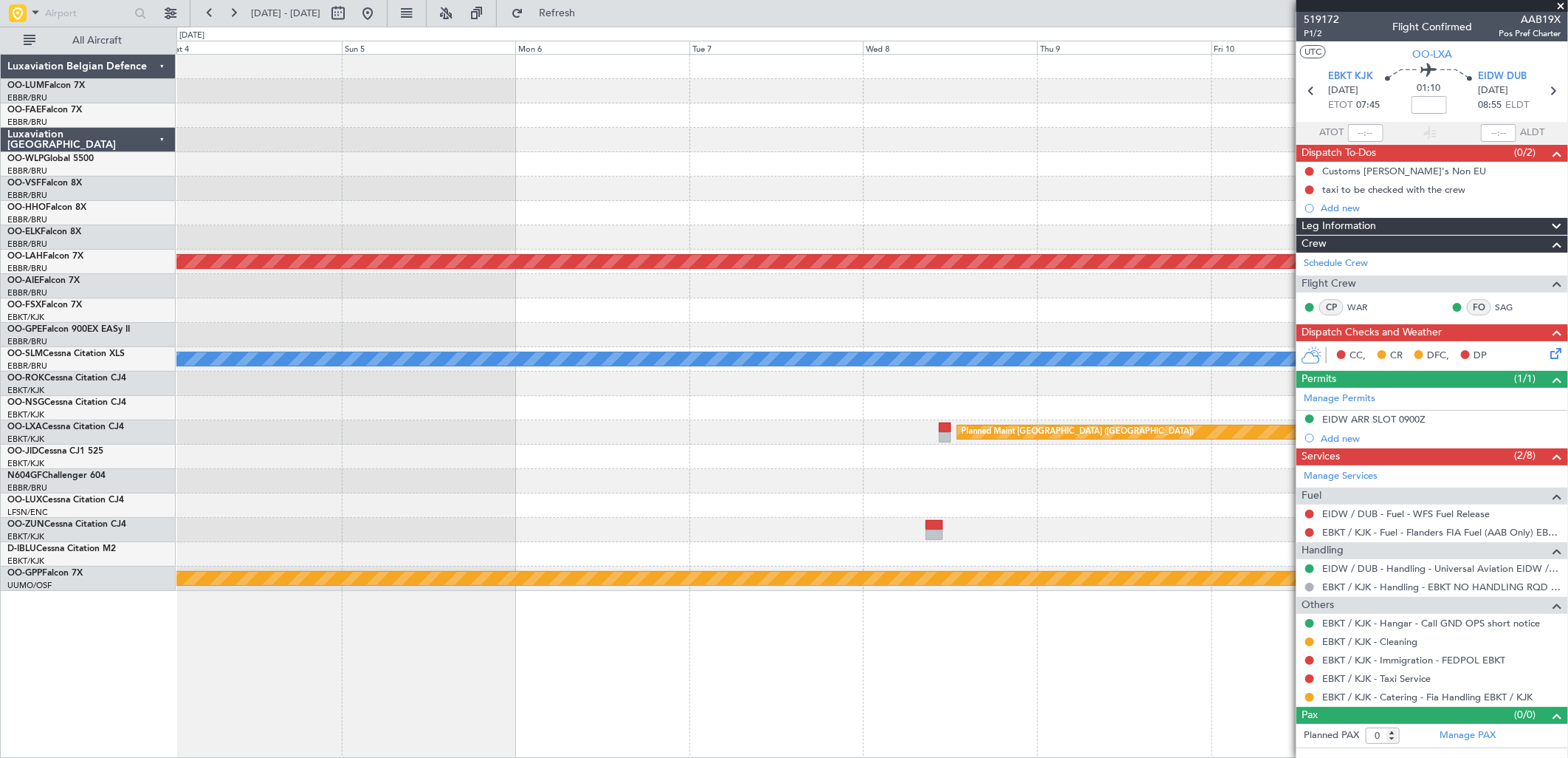
click at [17, 470] on div "Planned Maint Alton-st Louis (St Louis Regl) - - LIMC 09:00 Z KTEB 17:15 Z A/C …" at bounding box center [784, 391] width 1568 height 731
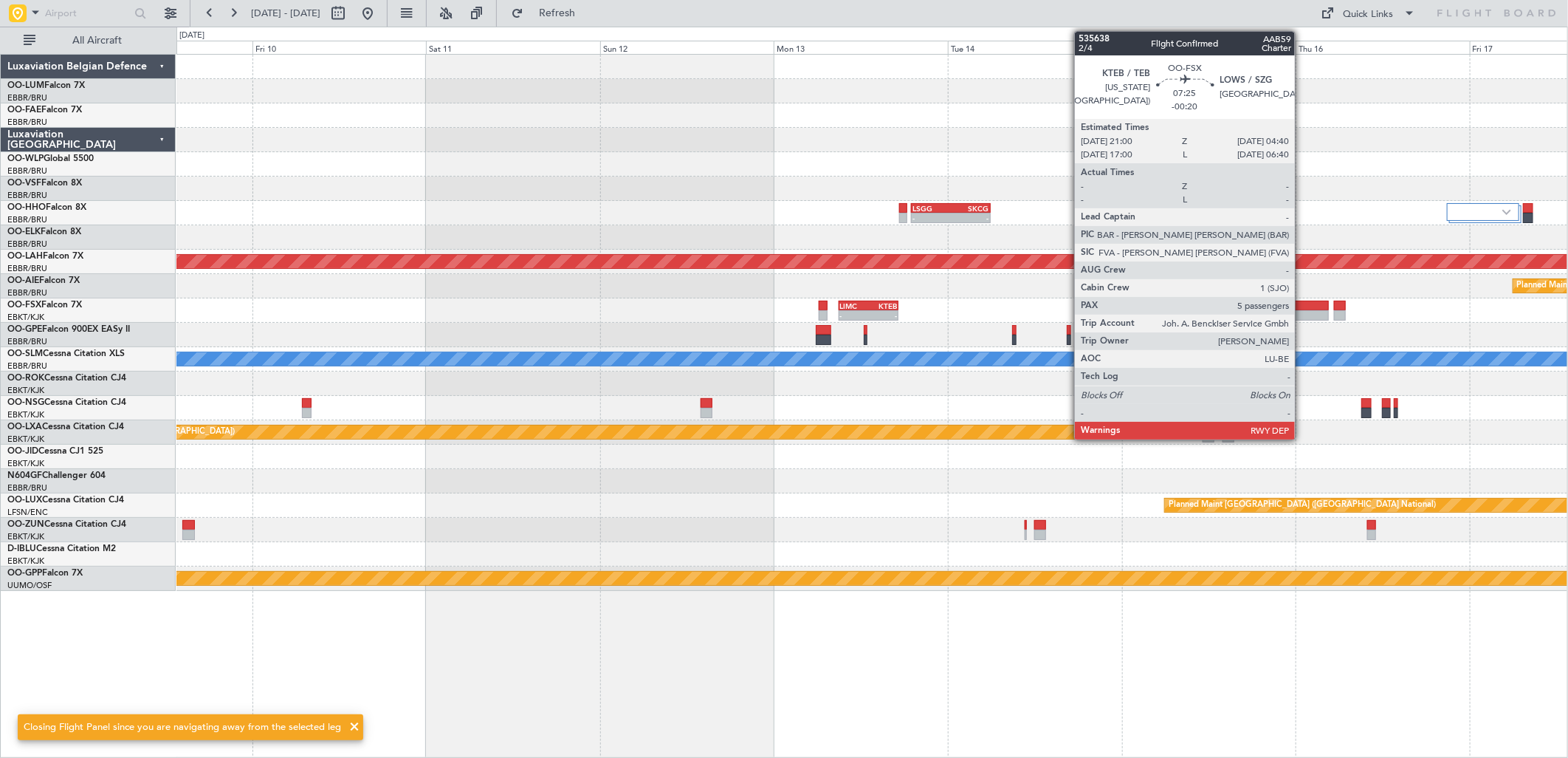
click at [1302, 308] on div at bounding box center [1302, 305] width 56 height 10
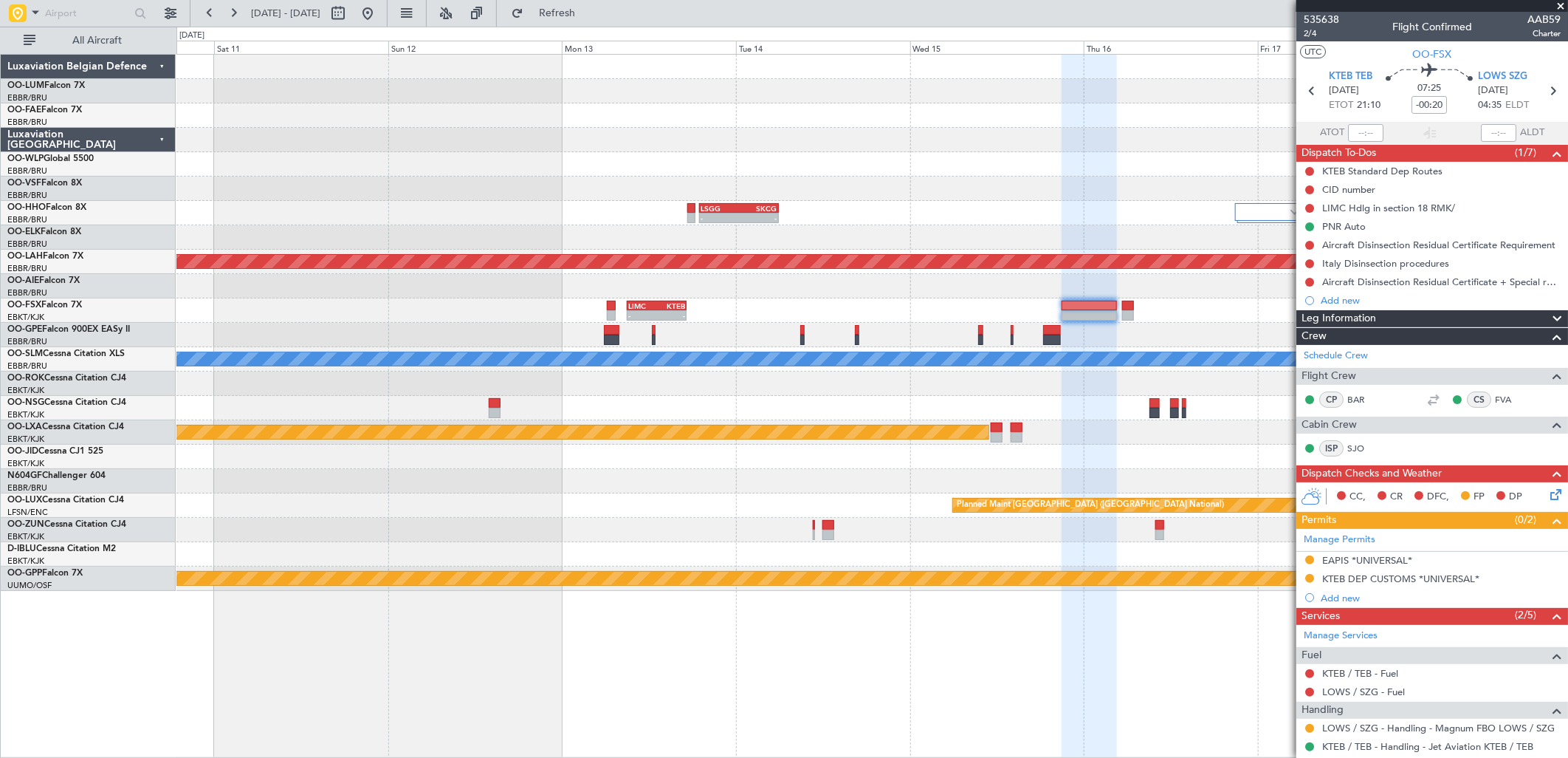
click at [858, 325] on div at bounding box center [858, 329] width 5 height 10
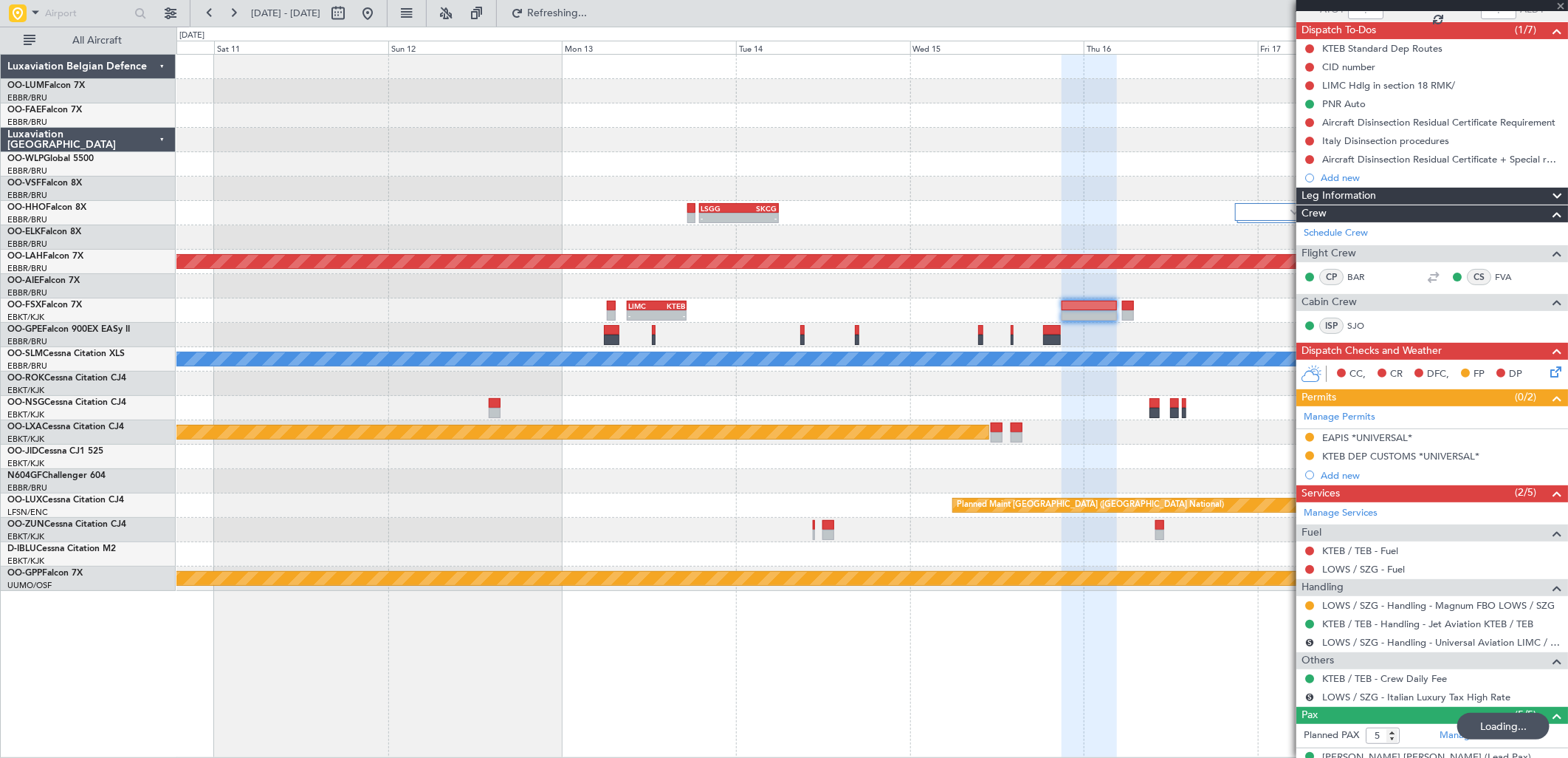
scroll to position [246, 0]
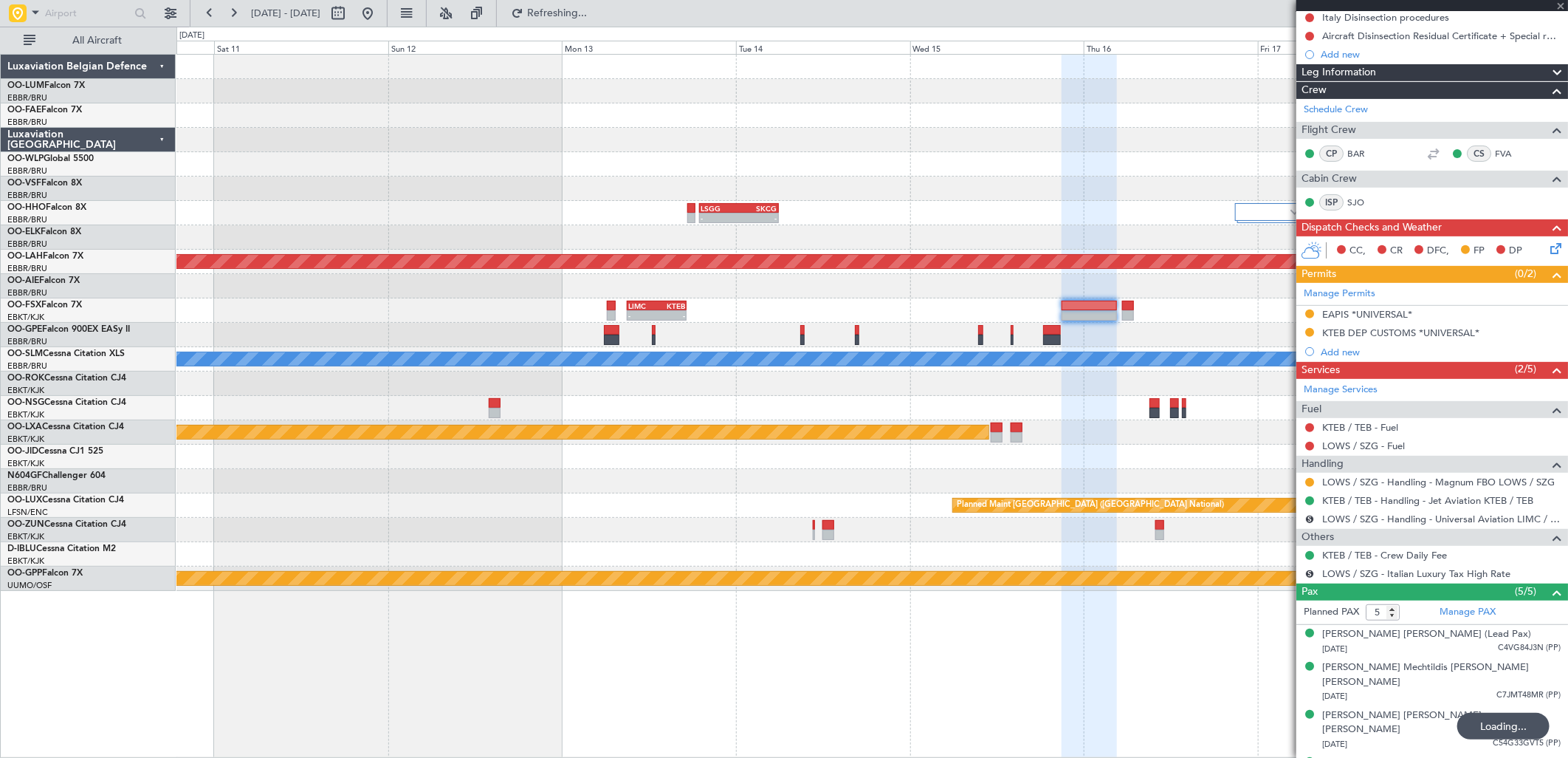
type input "0"
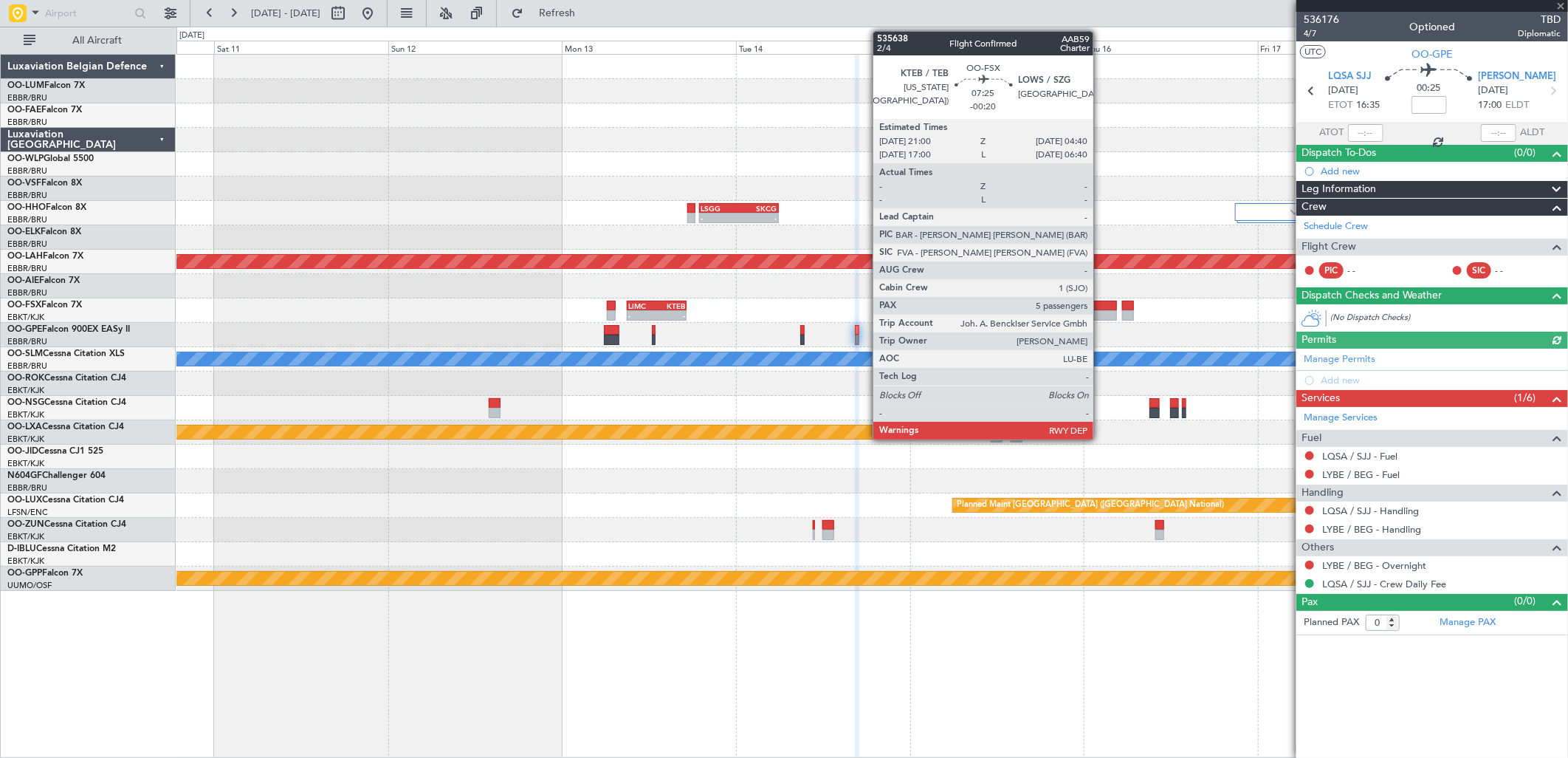
click at [1101, 319] on div at bounding box center [1089, 315] width 56 height 10
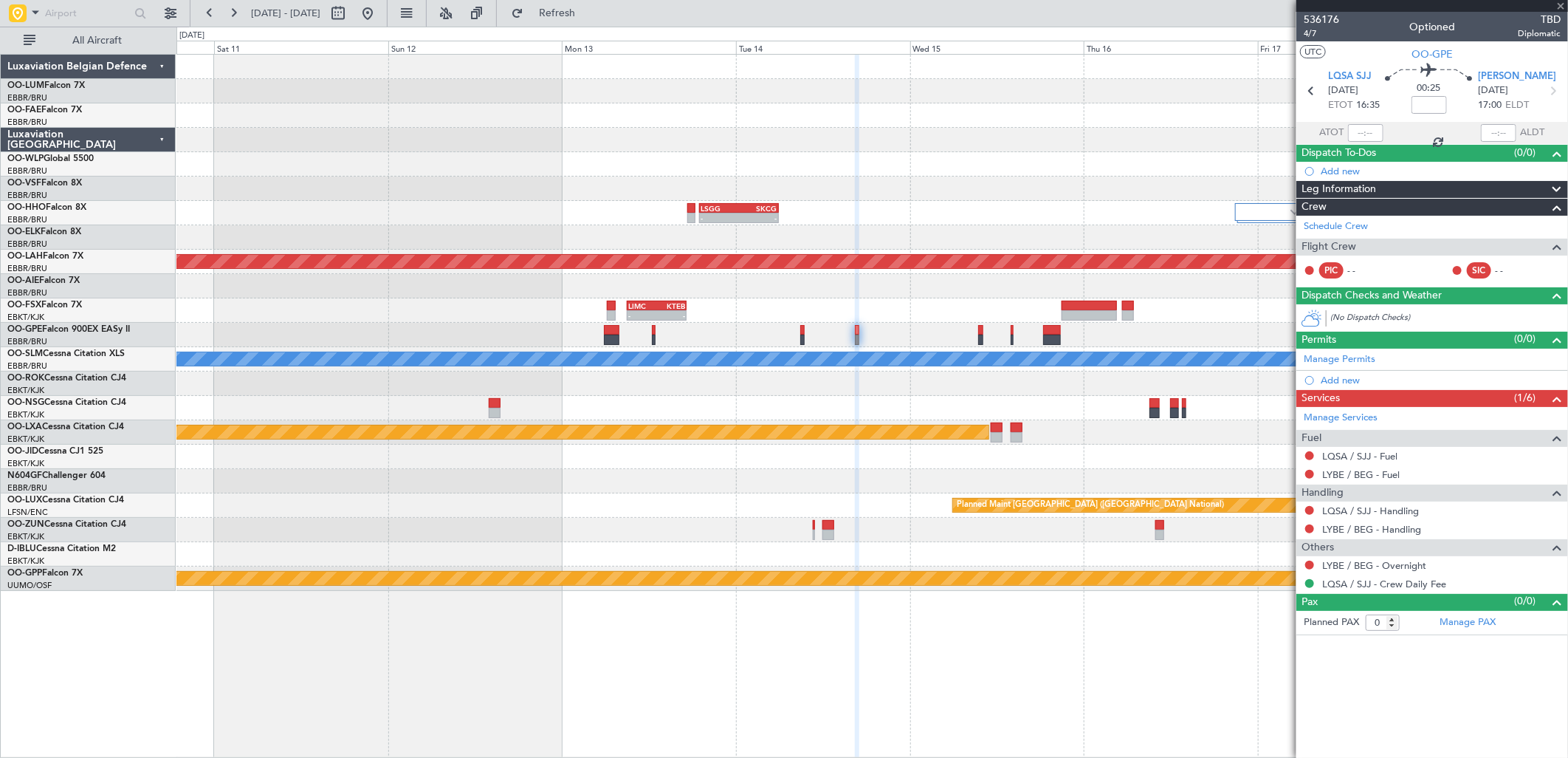
type input "-00:20"
type input "5"
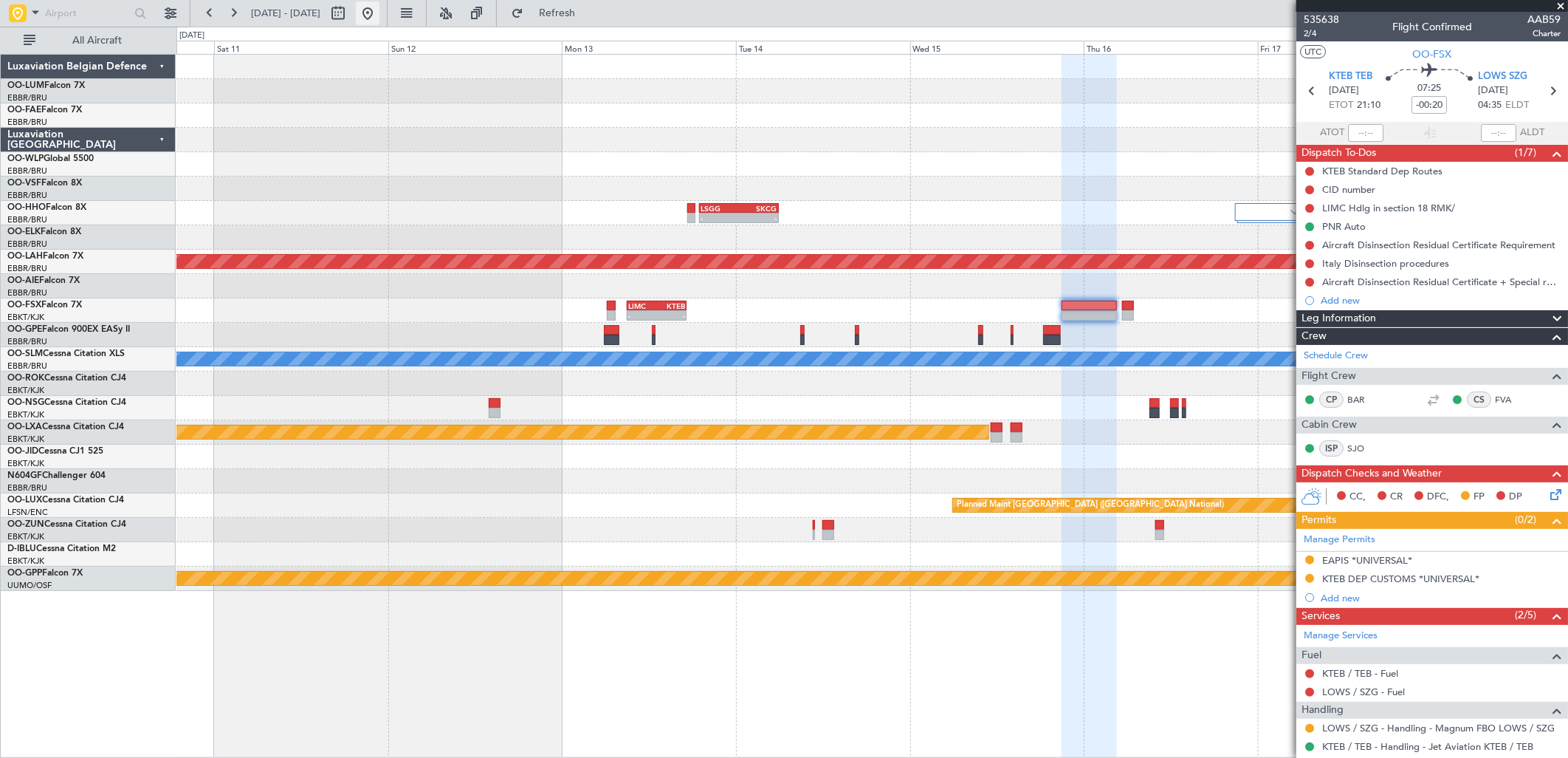
click at [380, 10] on button at bounding box center [367, 13] width 23 height 23
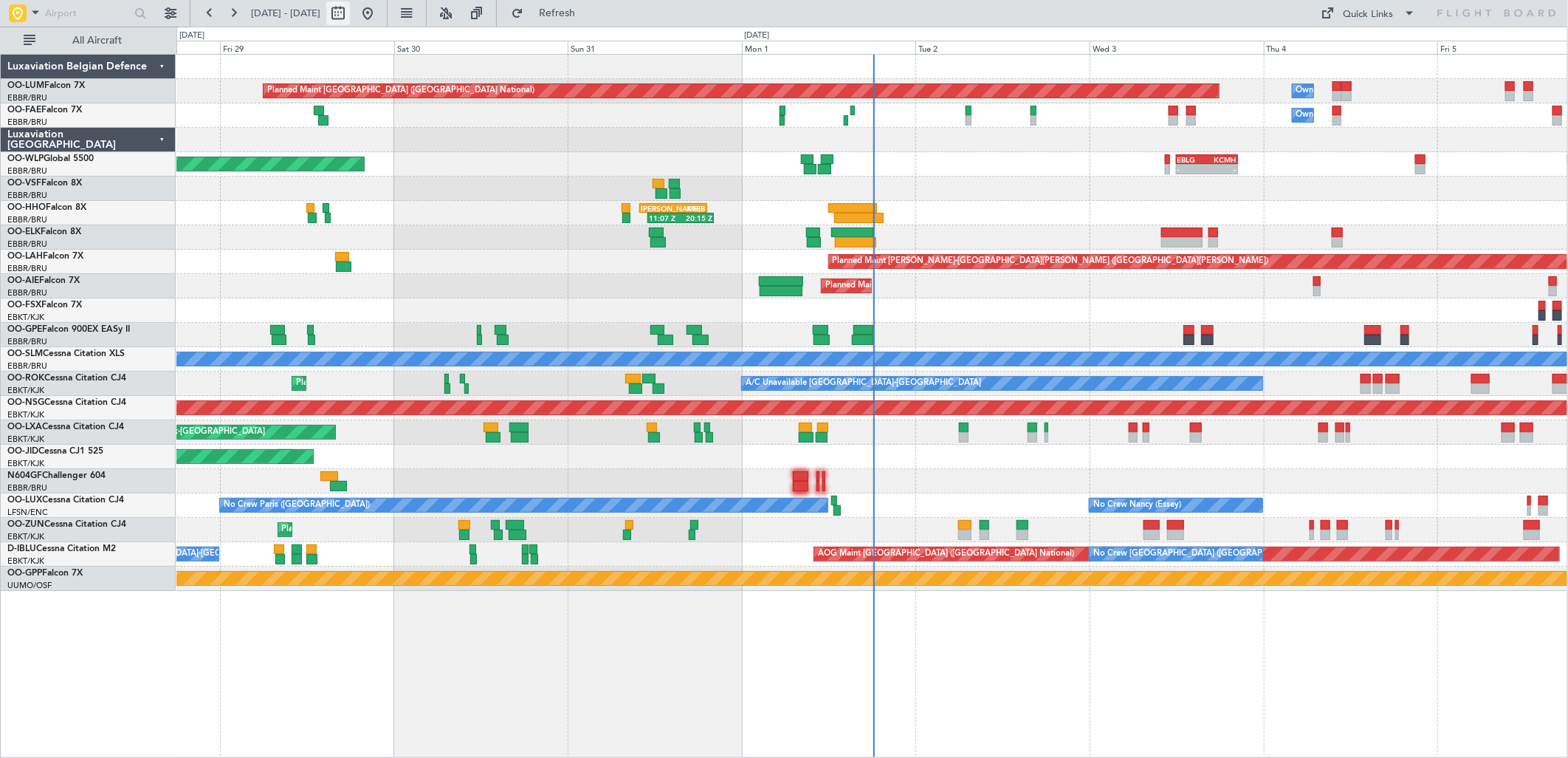
click at [350, 12] on button at bounding box center [338, 13] width 23 height 23
select select "8"
select select "2025"
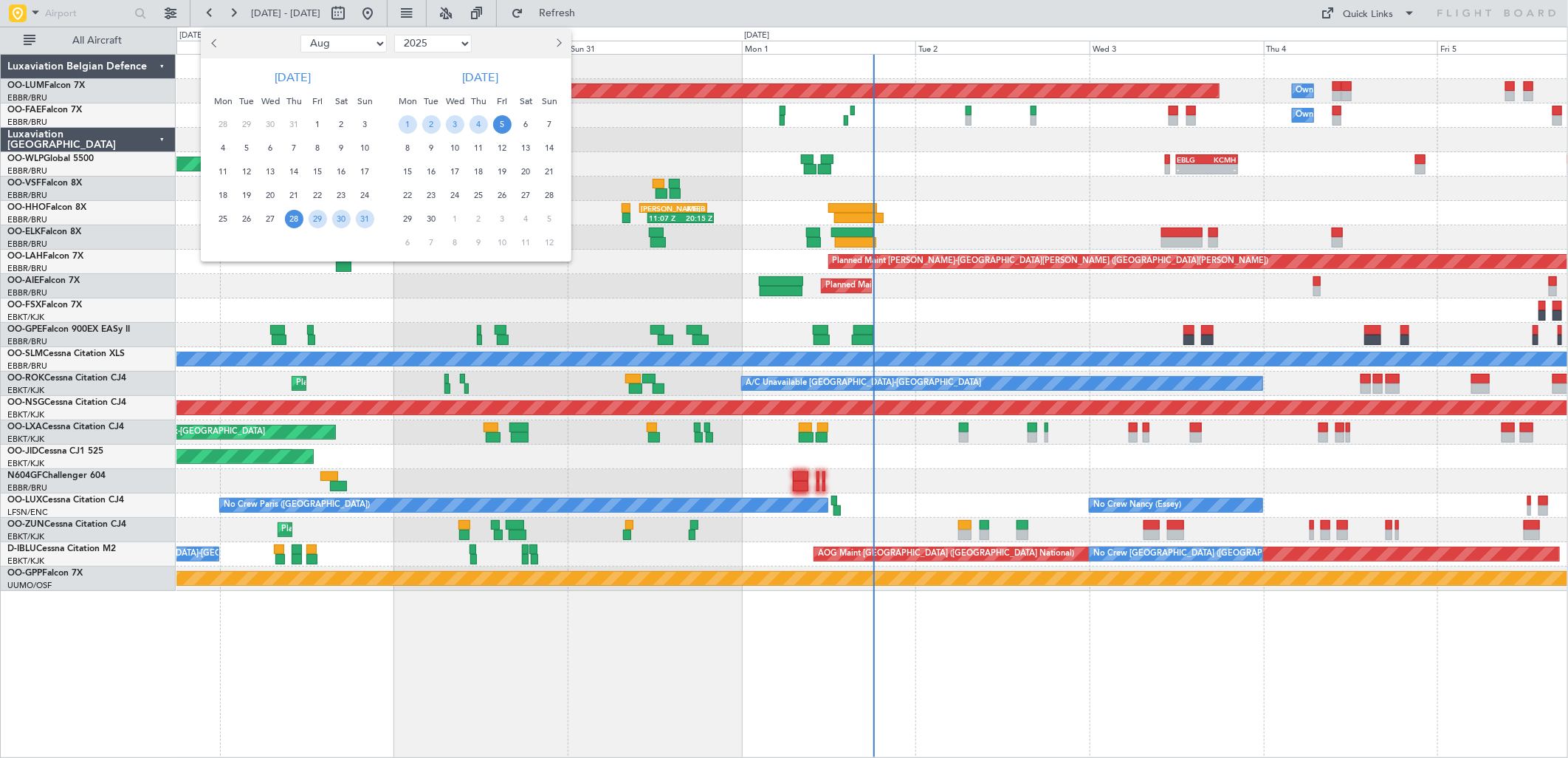
click at [558, 49] on button "Next month" at bounding box center [558, 43] width 16 height 23
click at [411, 168] on span "13" at bounding box center [408, 172] width 19 height 19
click at [411, 198] on span "20" at bounding box center [408, 195] width 19 height 19
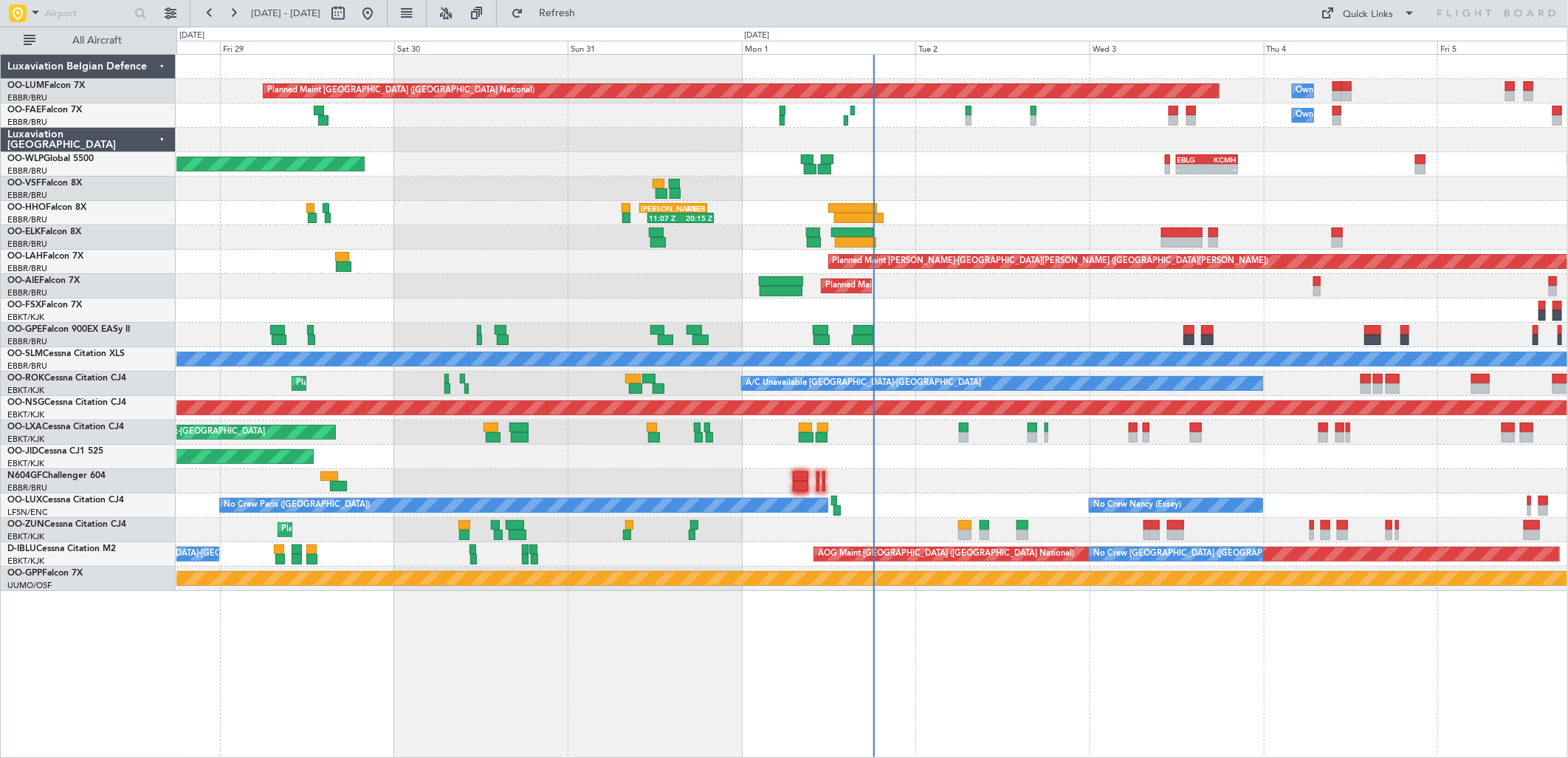
select select "10"
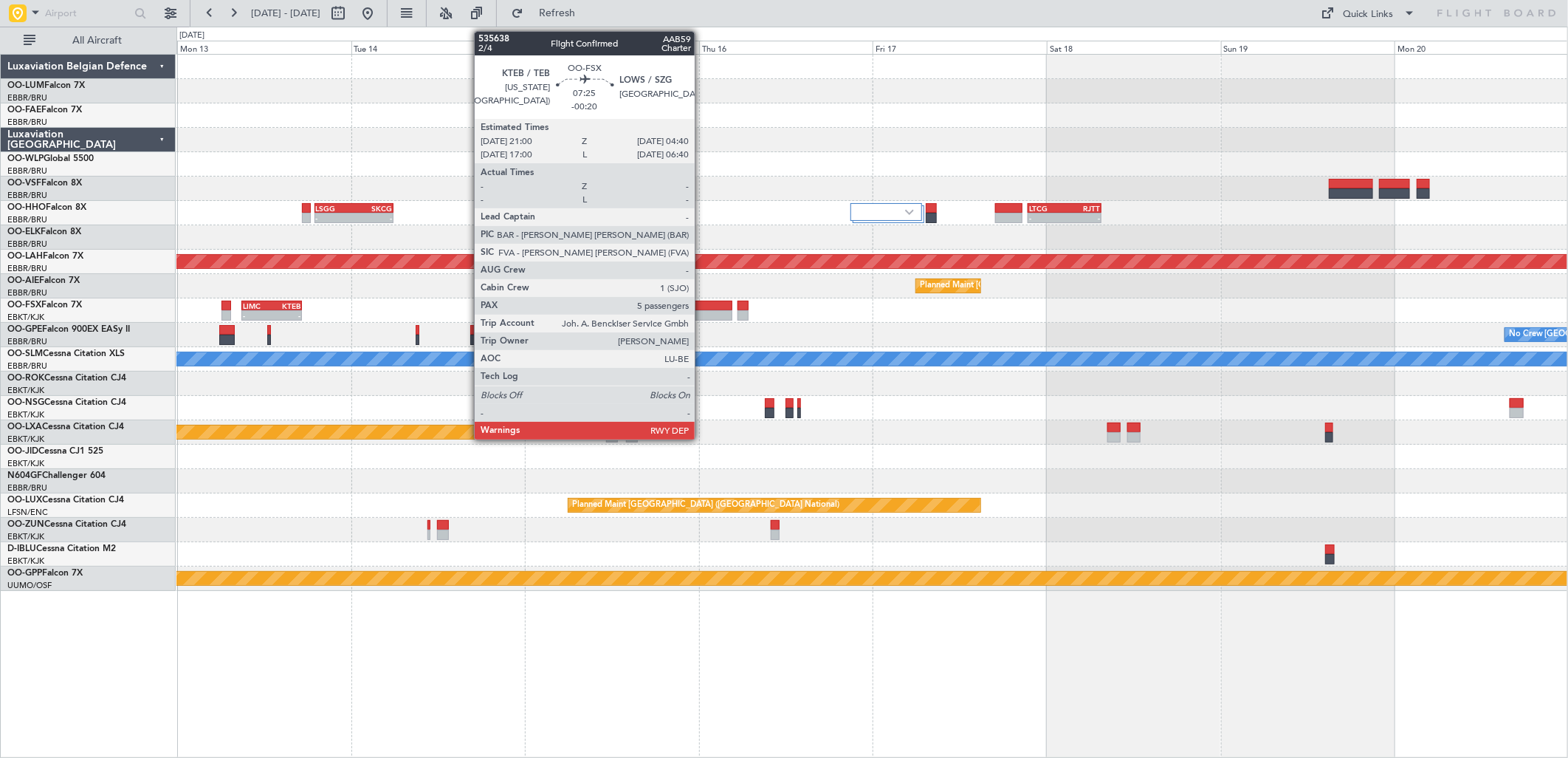
click at [702, 312] on div at bounding box center [704, 315] width 56 height 10
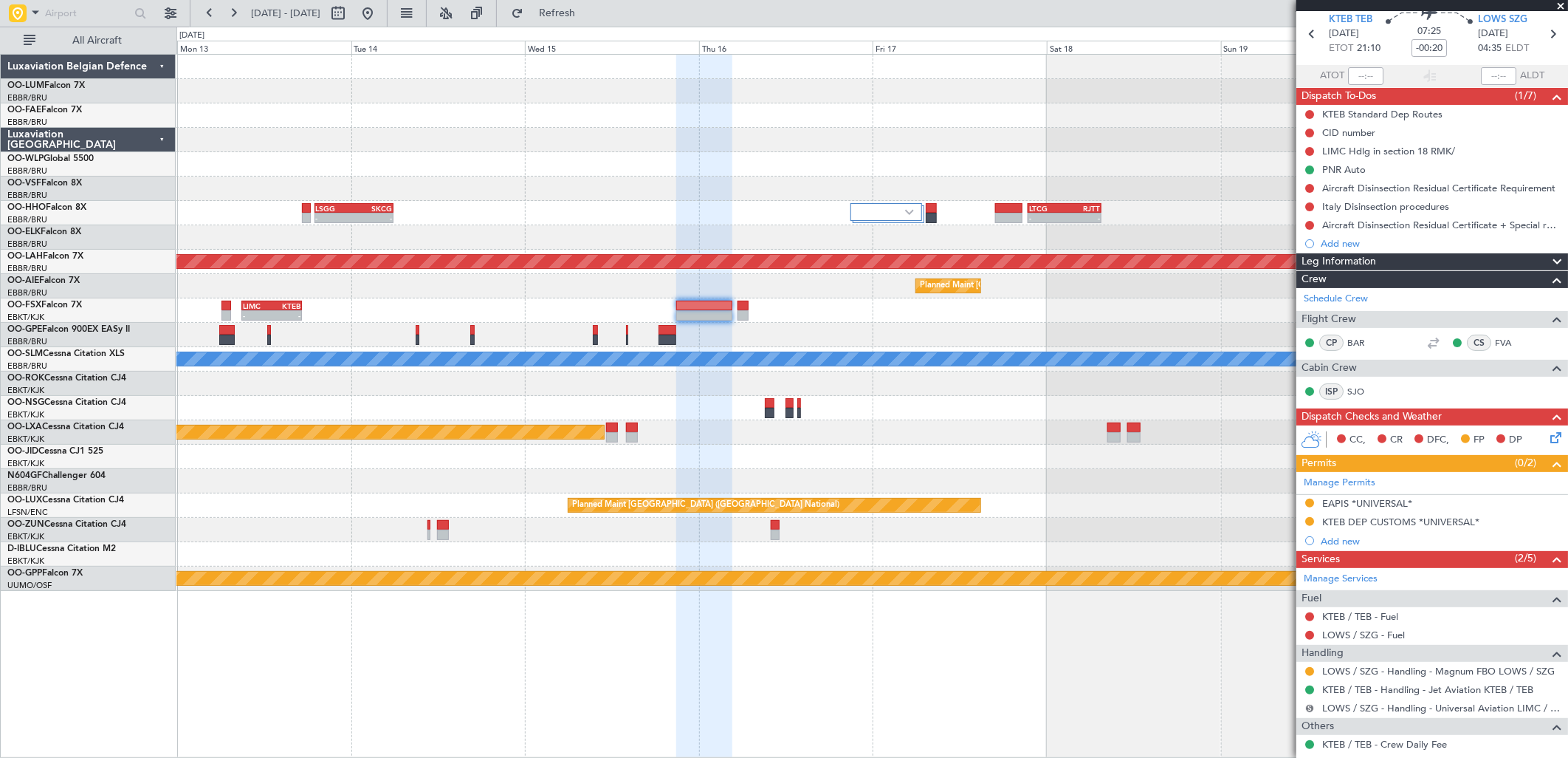
scroll to position [82, 0]
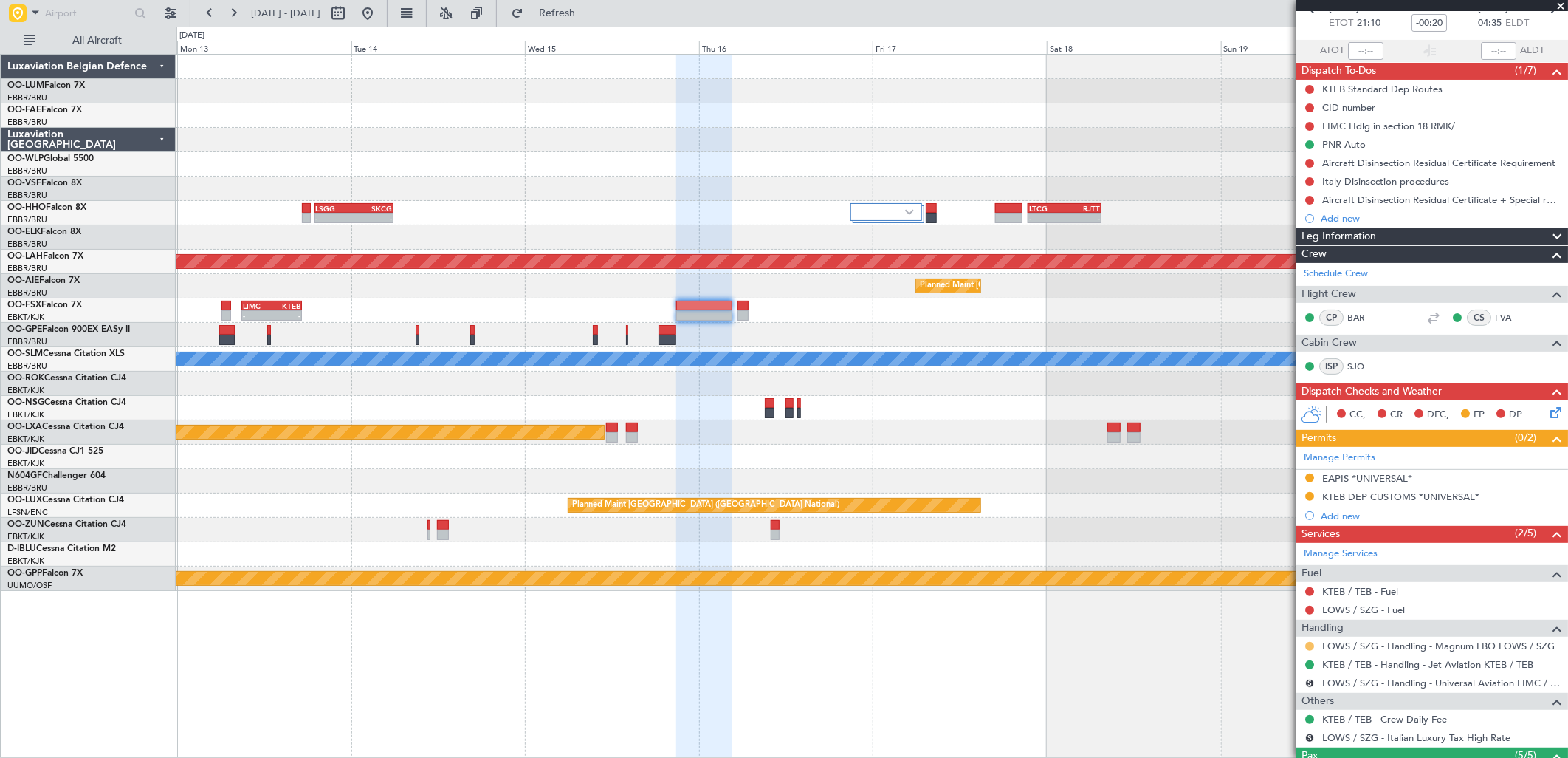
click at [1307, 643] on button at bounding box center [1309, 646] width 9 height 9
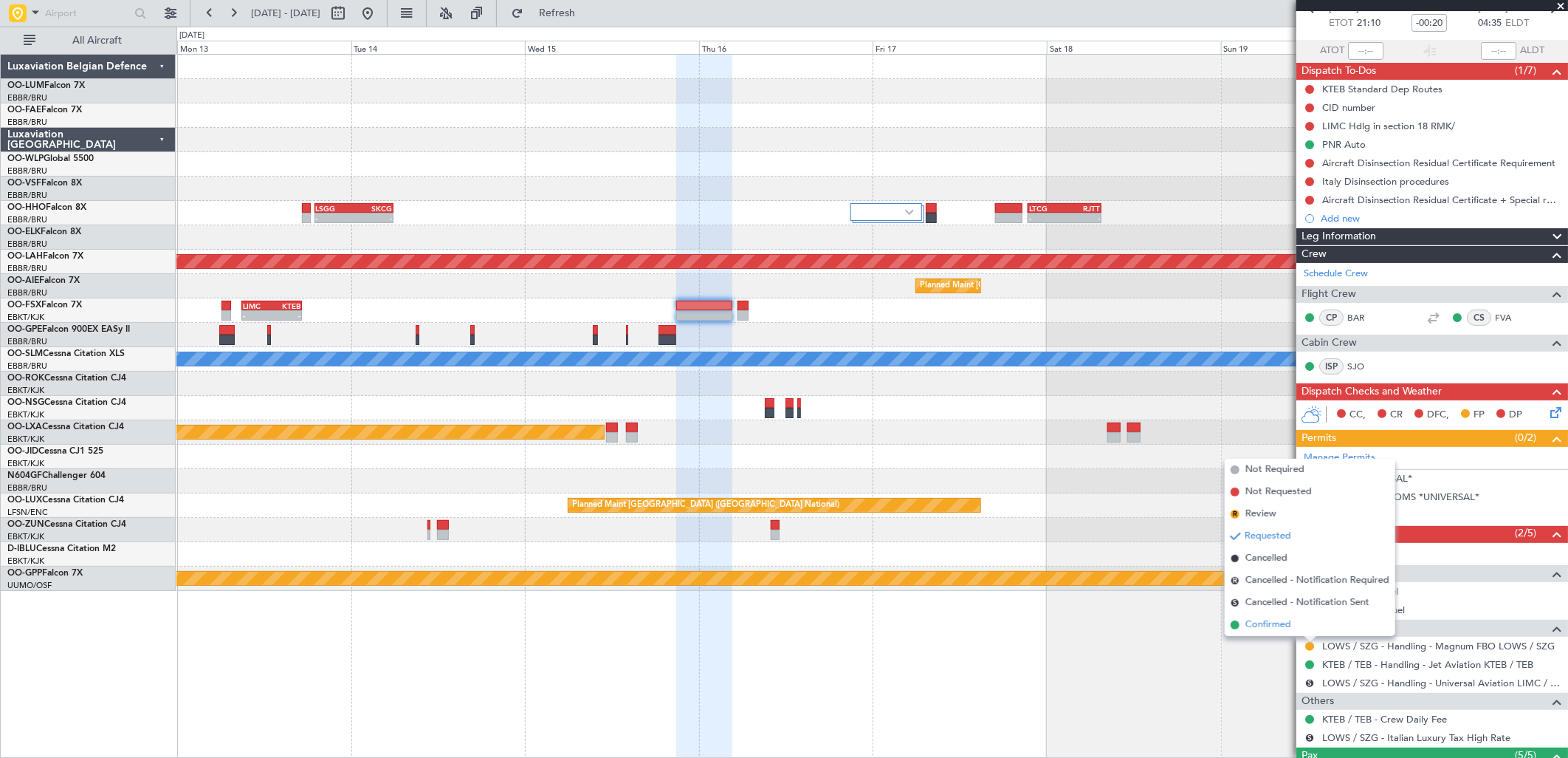
click at [1263, 622] on span "Confirmed" at bounding box center [1268, 625] width 46 height 15
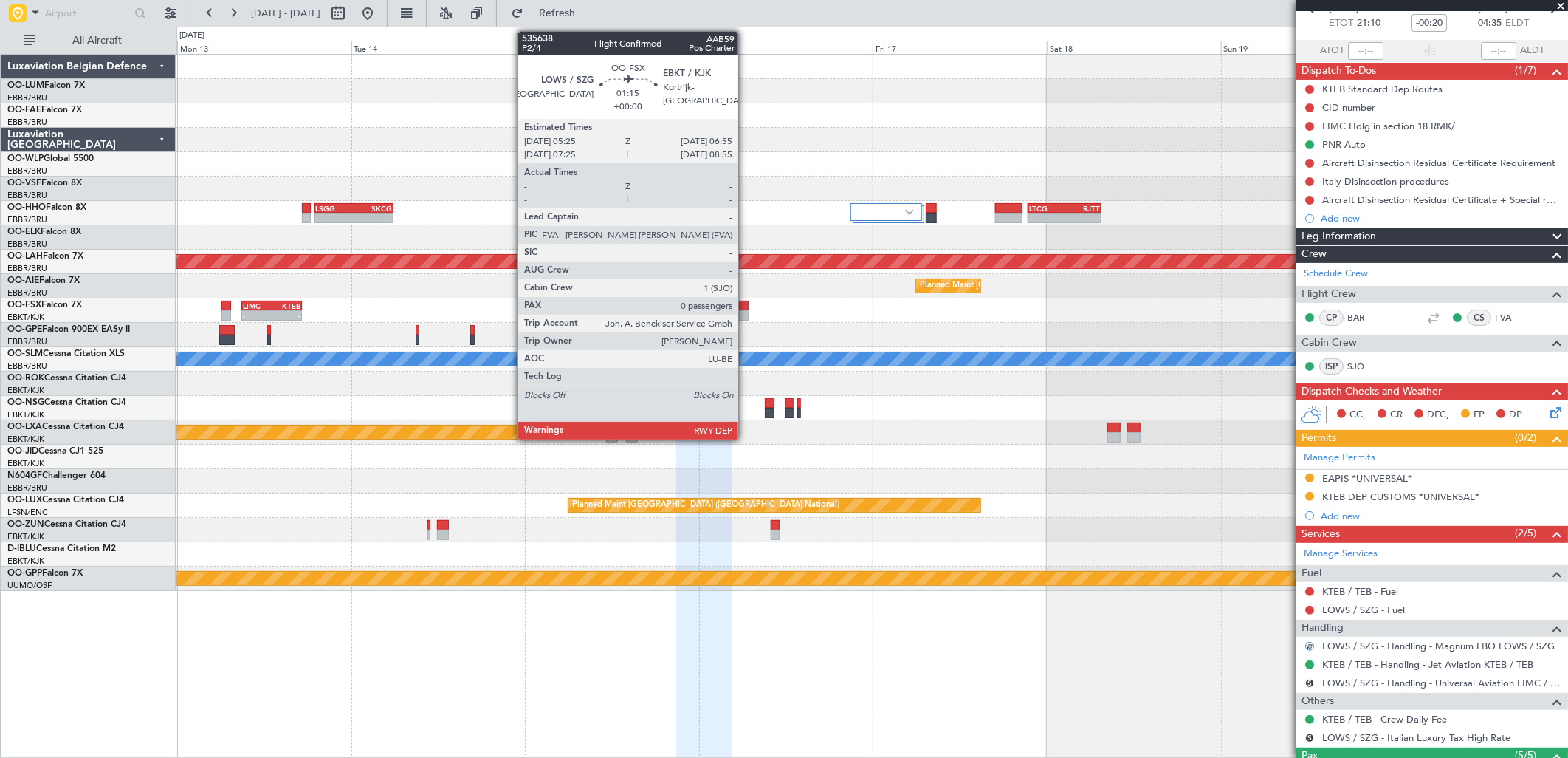
click at [745, 307] on div at bounding box center [743, 305] width 11 height 10
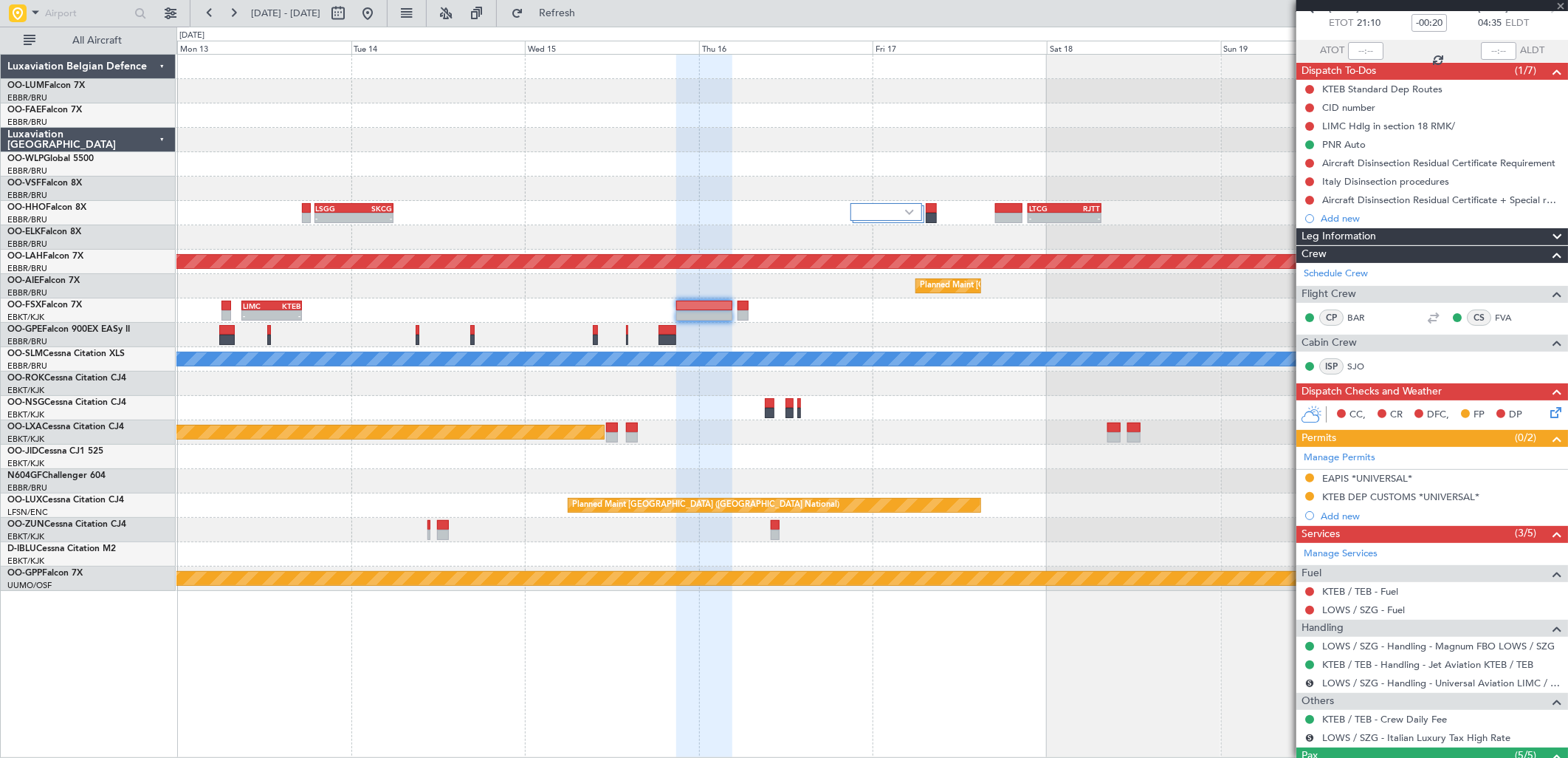
type input "0"
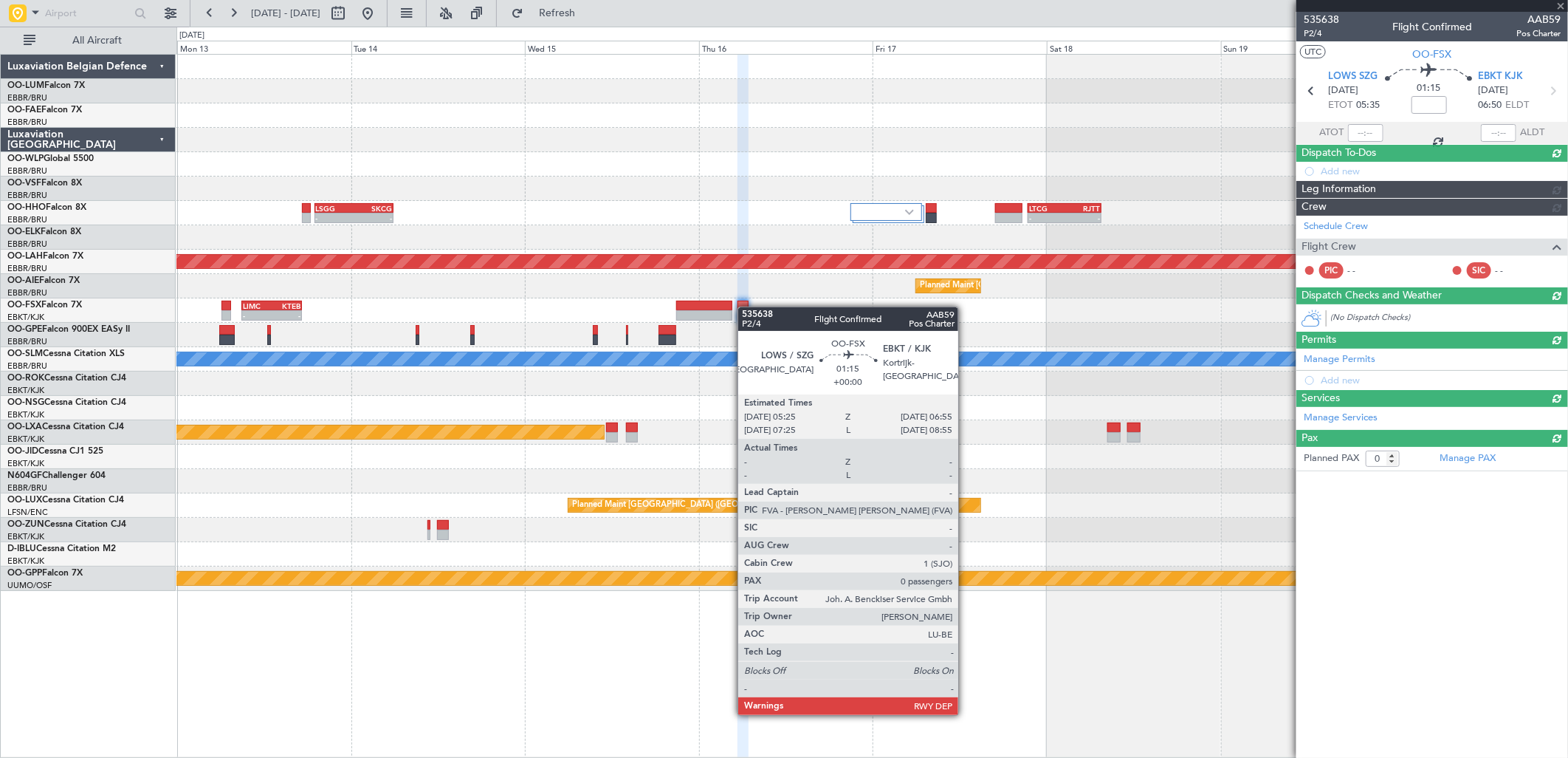
scroll to position [0, 0]
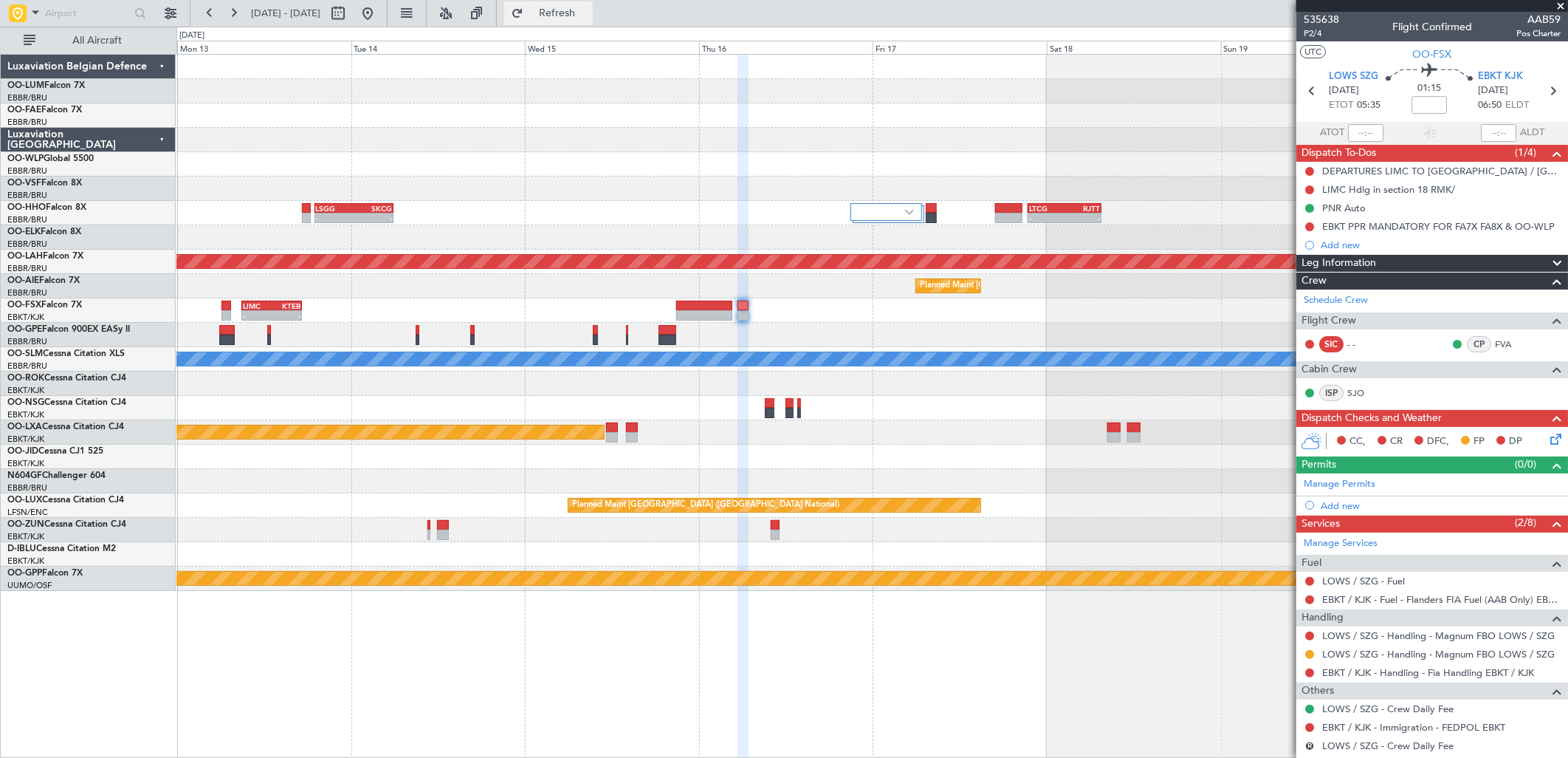
click at [588, 9] on span "Refresh" at bounding box center [557, 12] width 62 height 10
click at [1310, 636] on button at bounding box center [1309, 636] width 9 height 9
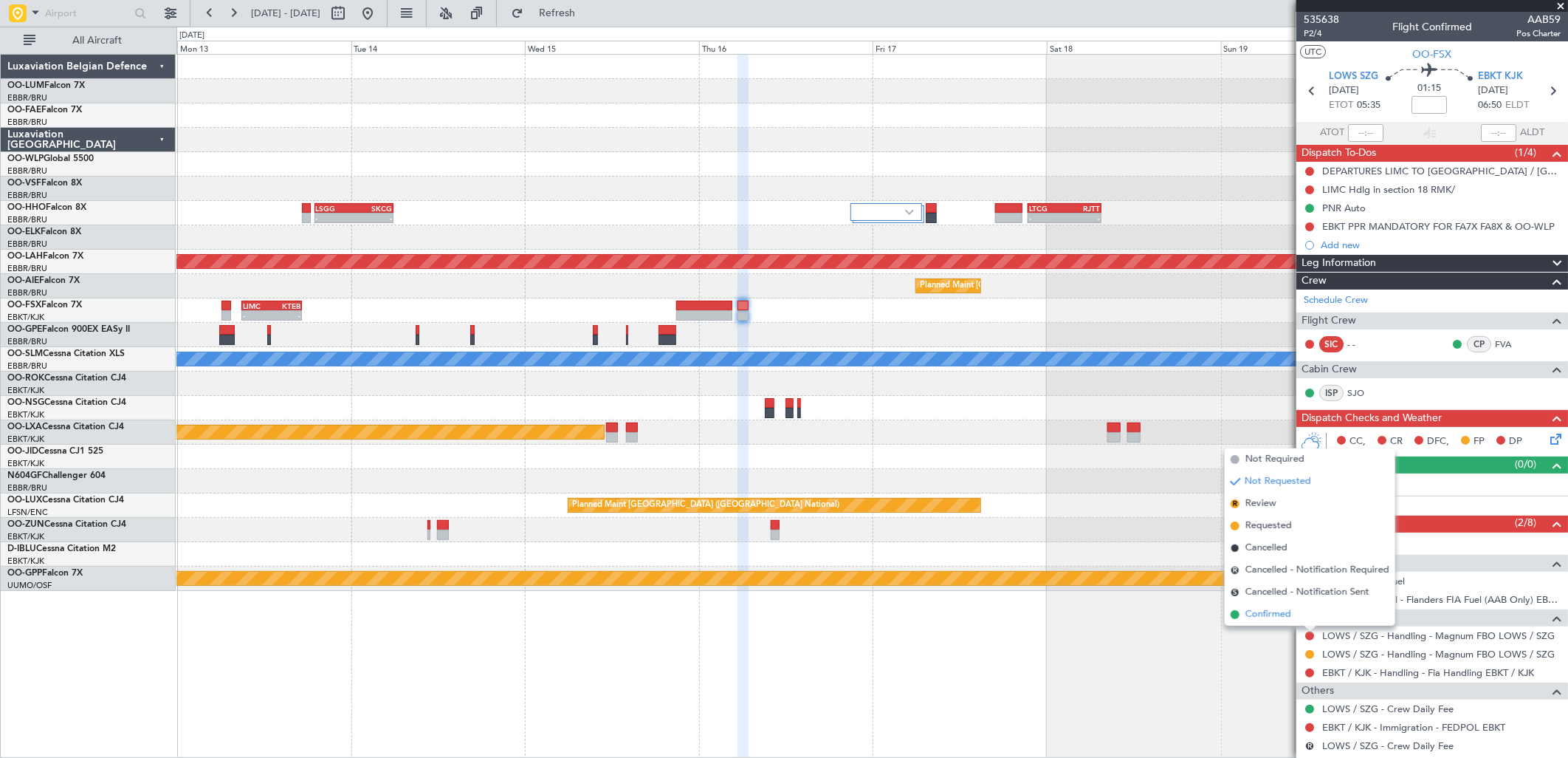
click at [1250, 617] on span "Confirmed" at bounding box center [1268, 614] width 46 height 15
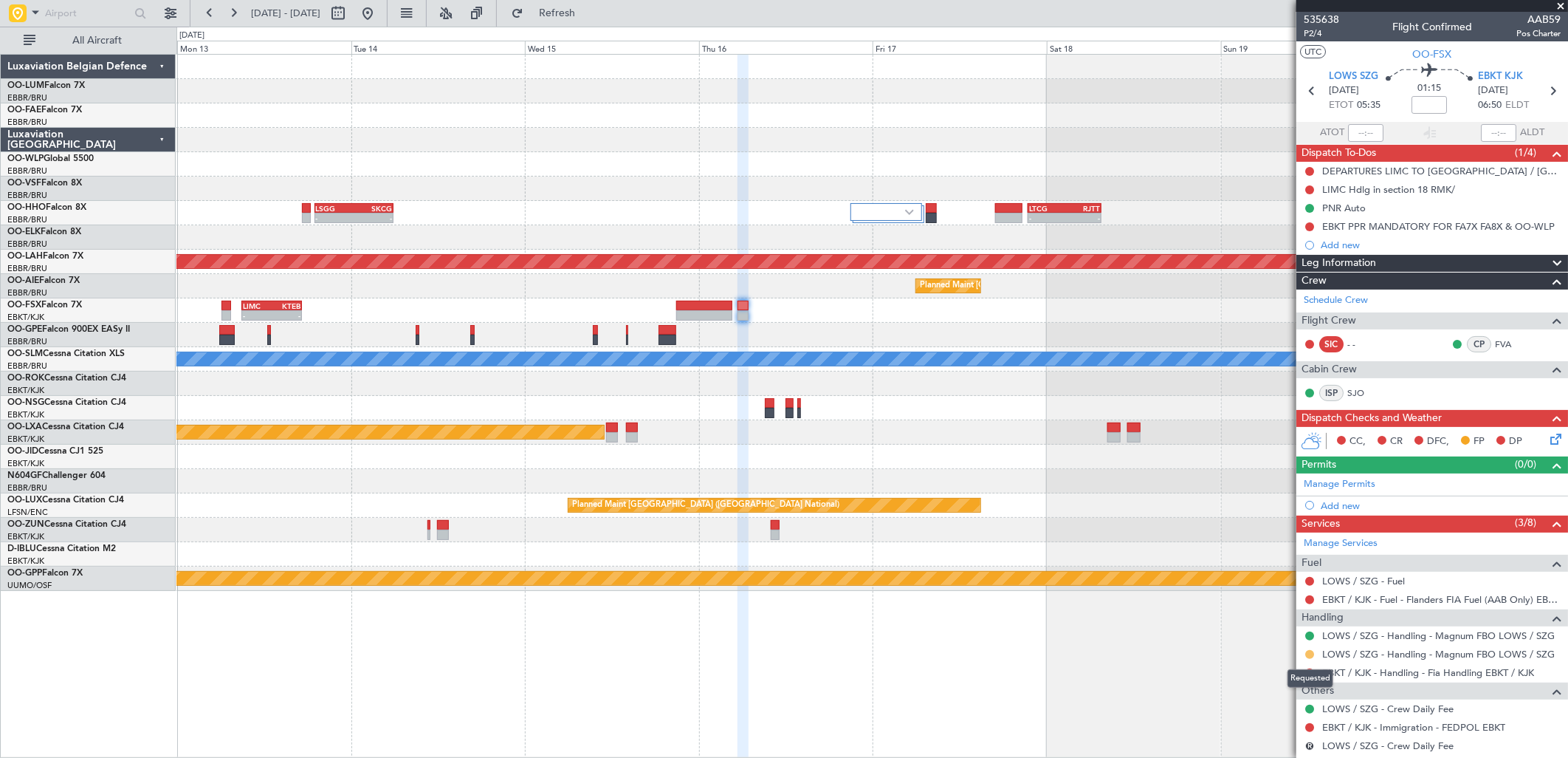
click at [1310, 653] on button at bounding box center [1309, 654] width 9 height 9
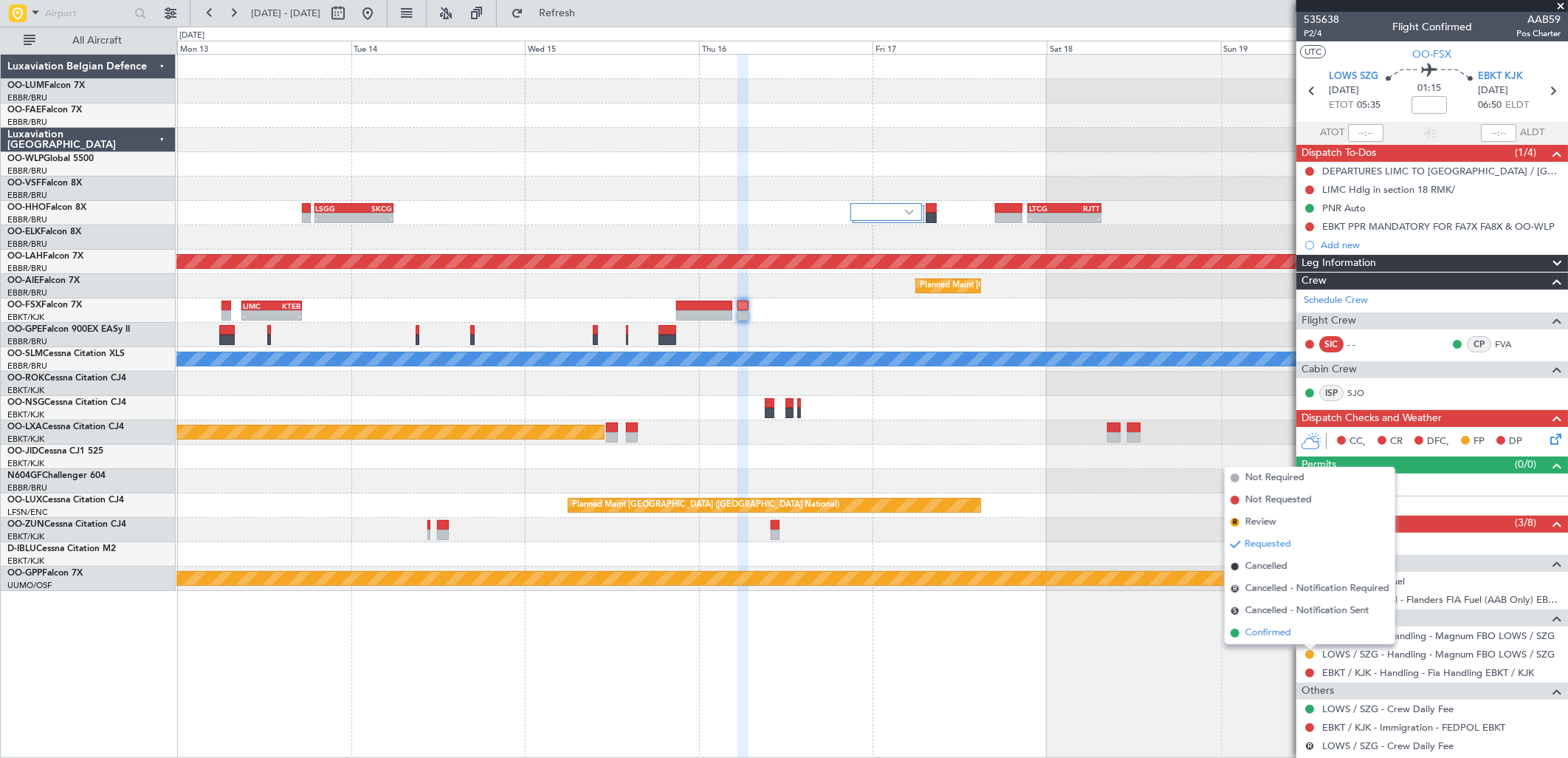
click at [1286, 636] on span "Confirmed" at bounding box center [1268, 632] width 46 height 15
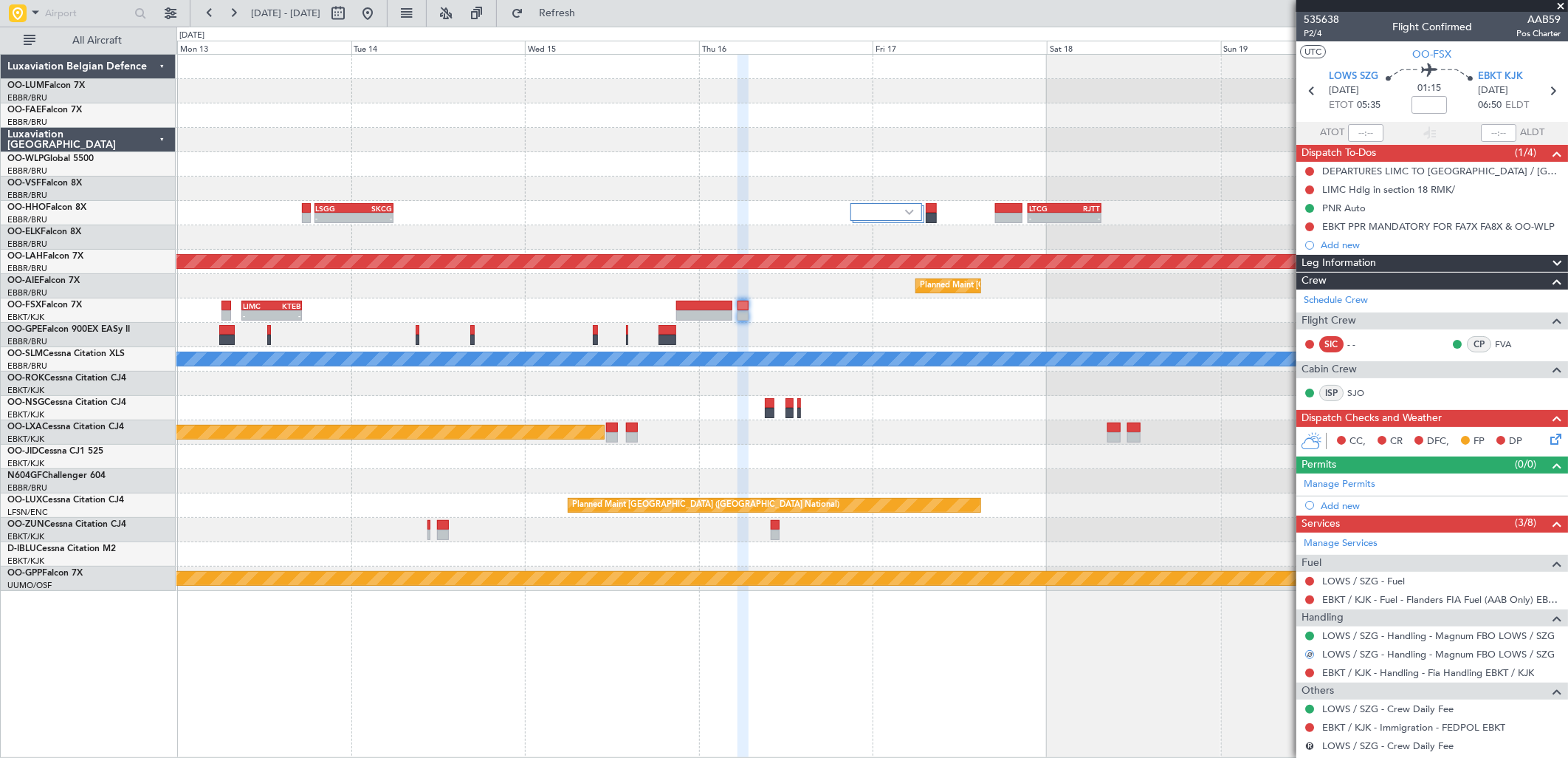
click at [700, 316] on div at bounding box center [704, 315] width 56 height 10
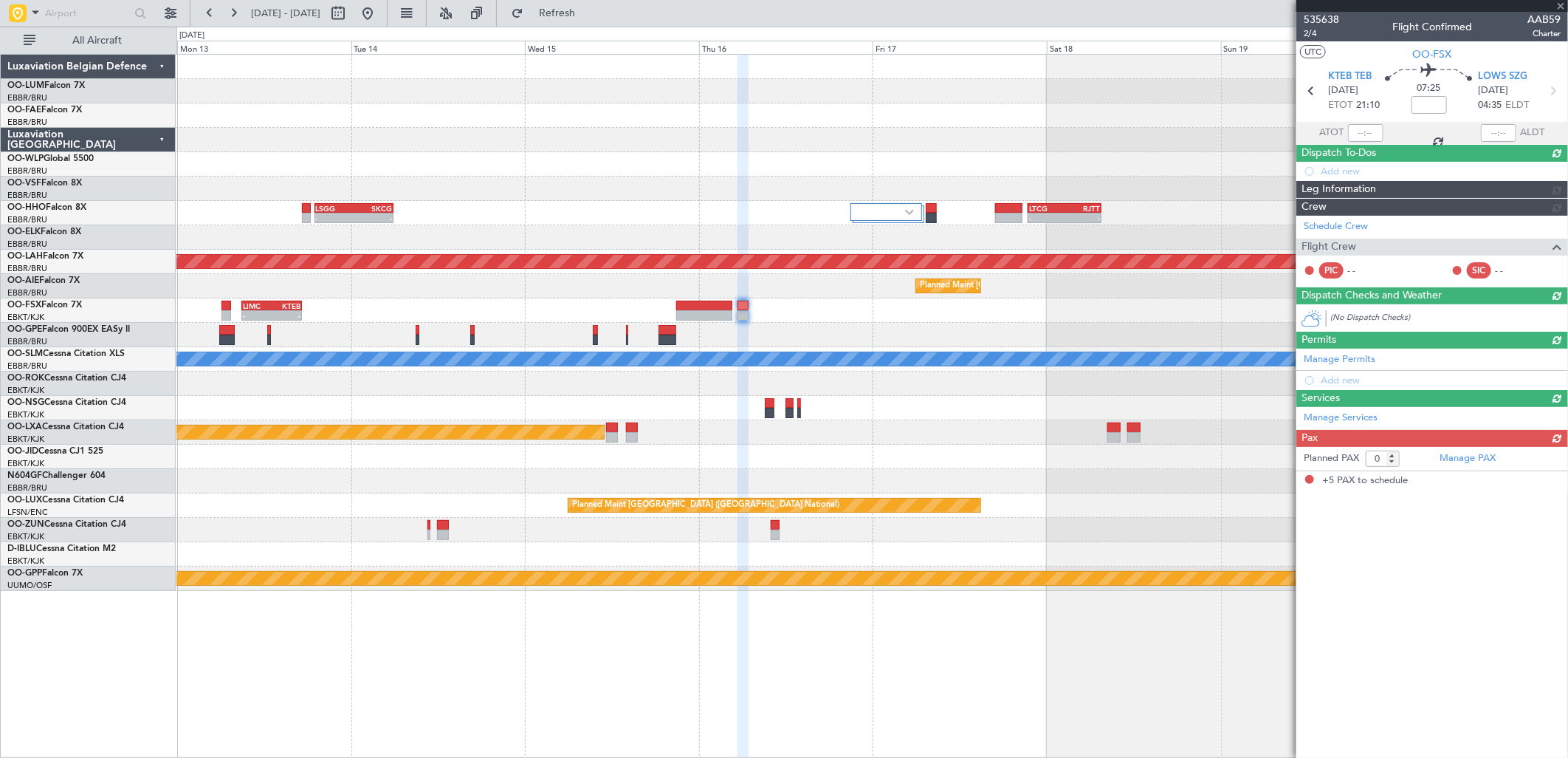
type input "-00:20"
type input "5"
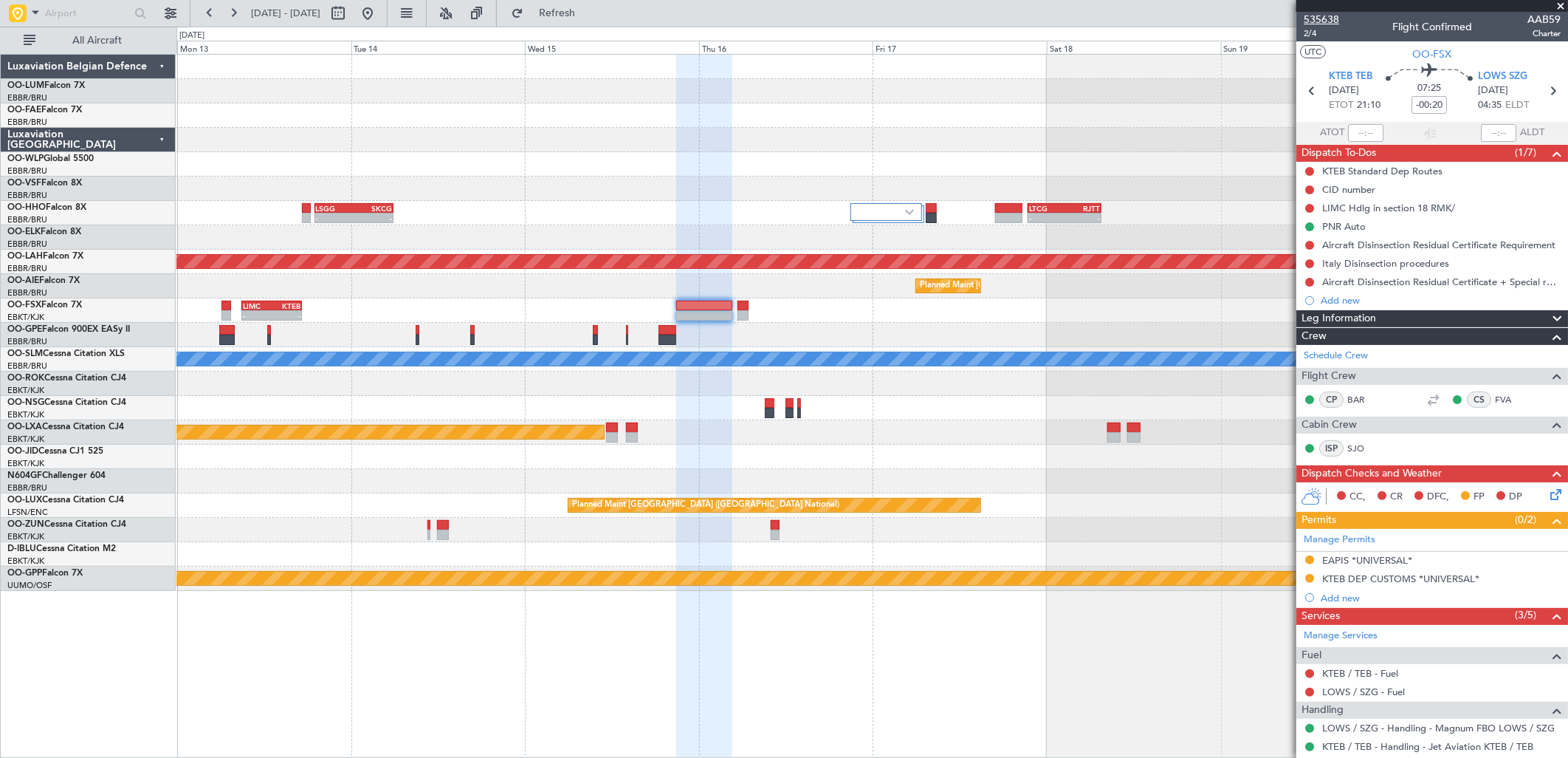
click at [1317, 23] on span "535638" at bounding box center [1322, 19] width 36 height 16
click at [1310, 34] on span "2/4" at bounding box center [1322, 33] width 36 height 12
click at [582, 24] on button "Refresh" at bounding box center [548, 13] width 88 height 23
click at [573, 18] on button "Refresh" at bounding box center [548, 13] width 88 height 23
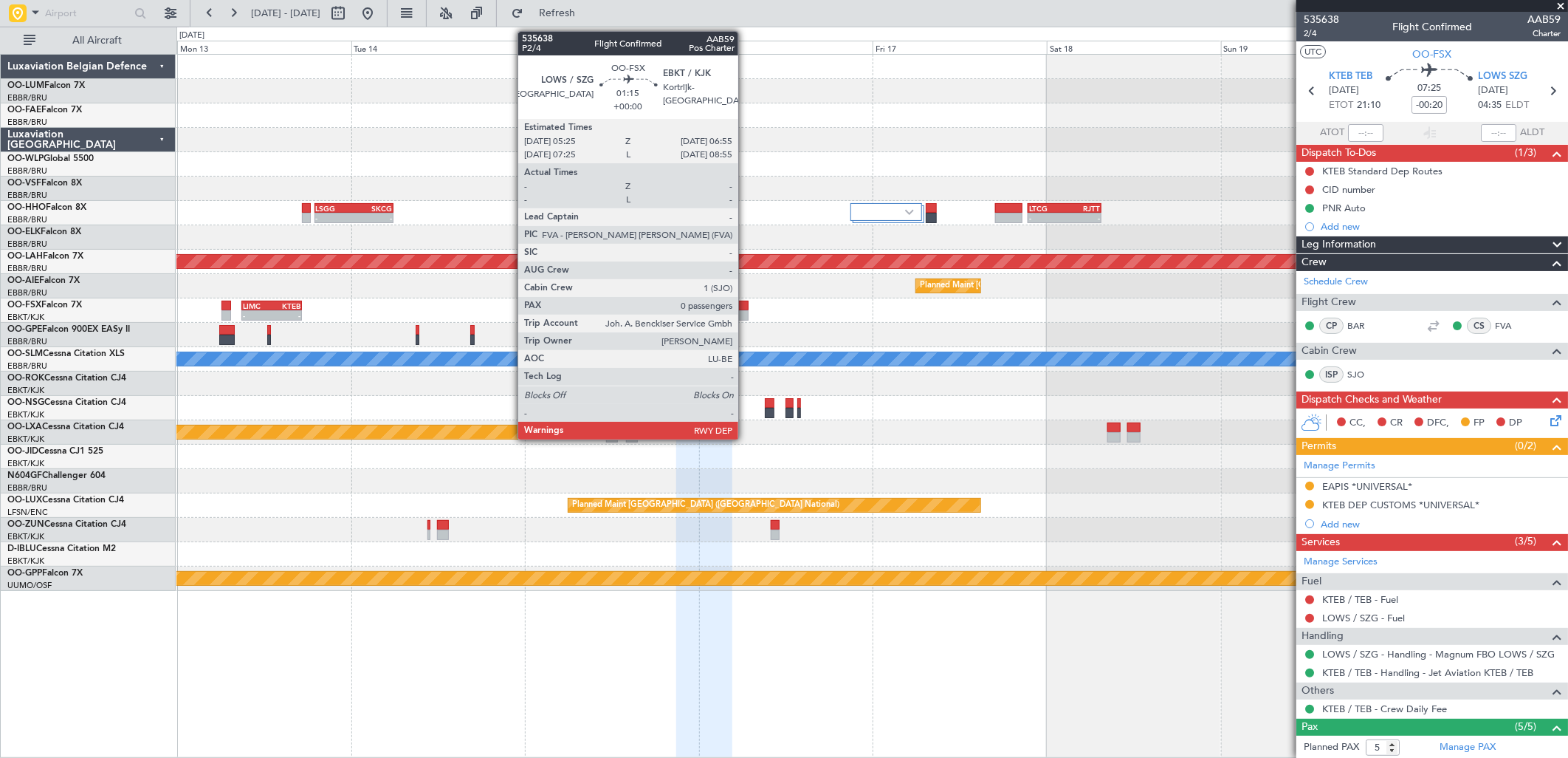
click at [745, 305] on div at bounding box center [743, 305] width 11 height 10
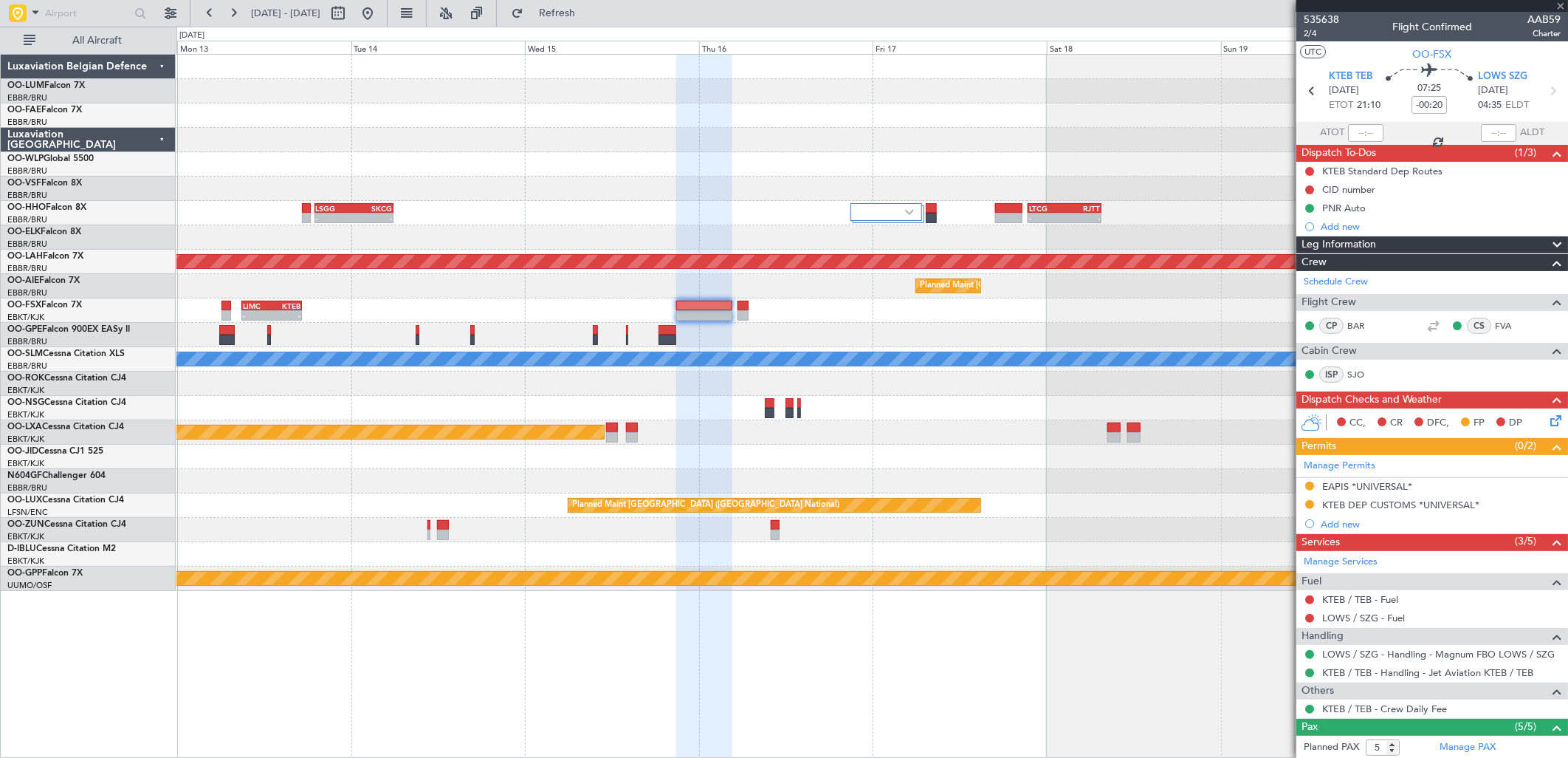
type input "0"
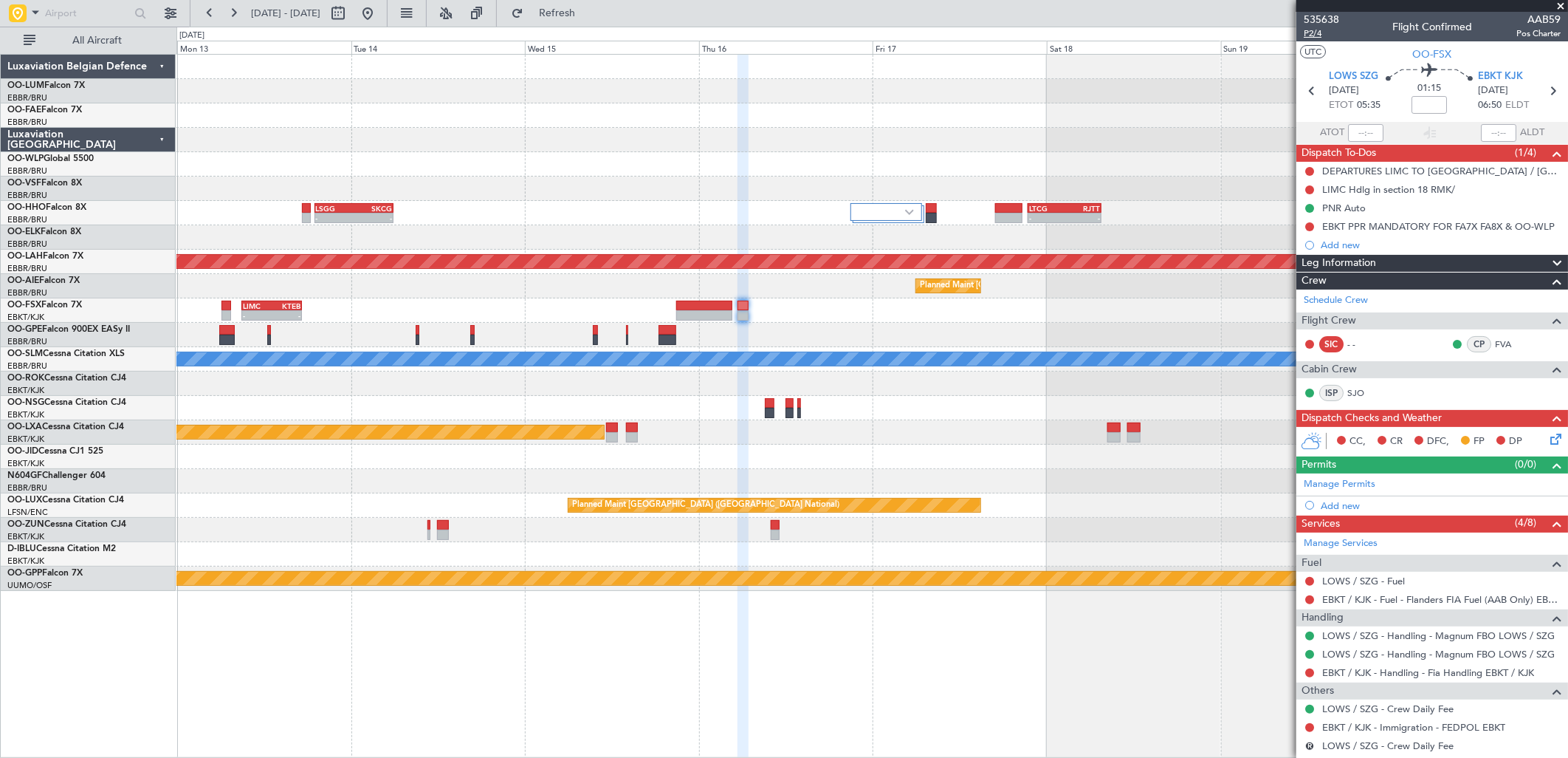
click at [1310, 32] on span "P2/4" at bounding box center [1322, 33] width 36 height 12
click at [588, 16] on span "Refresh" at bounding box center [557, 12] width 62 height 10
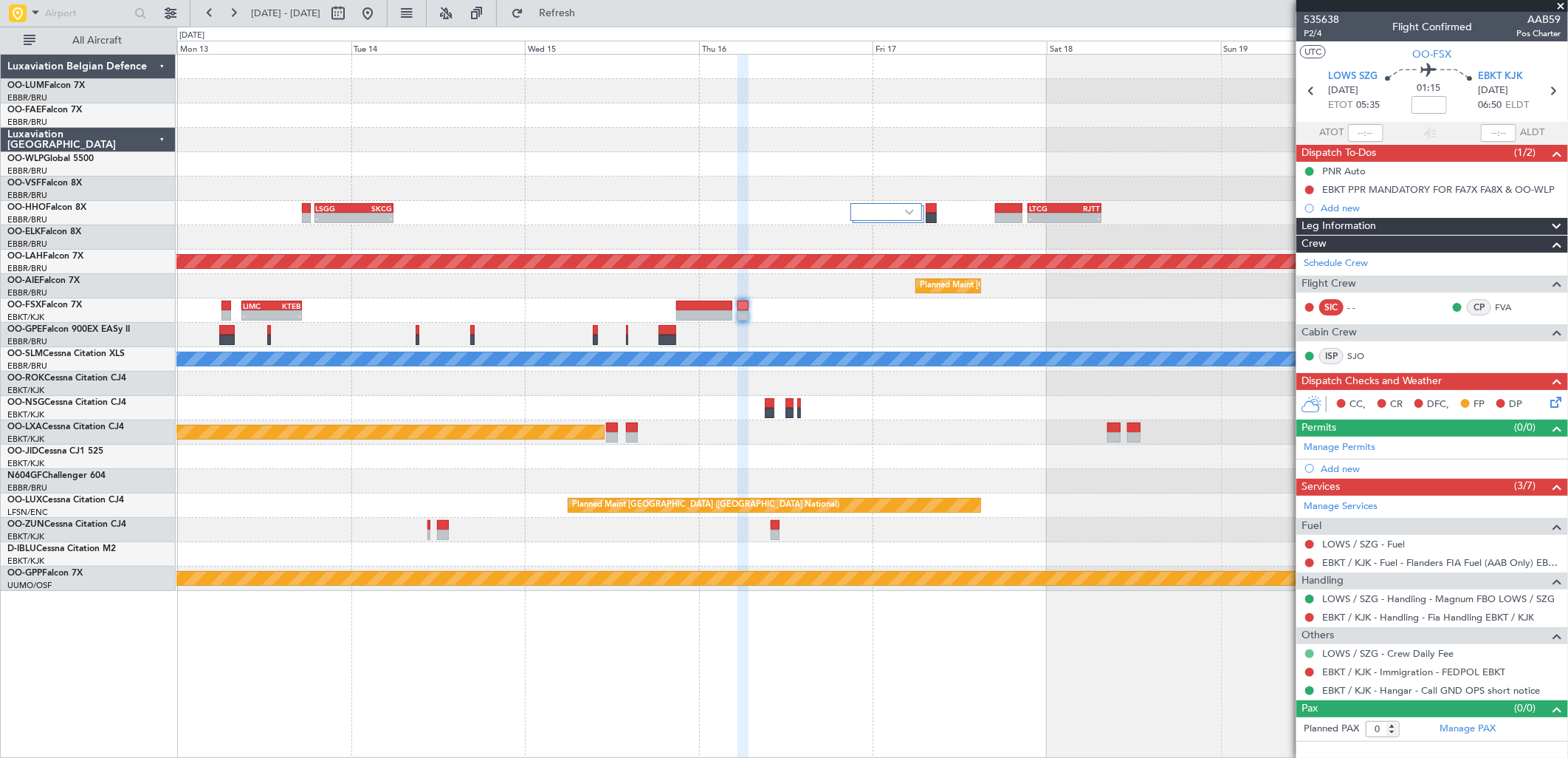
click at [1309, 654] on button at bounding box center [1309, 653] width 9 height 9
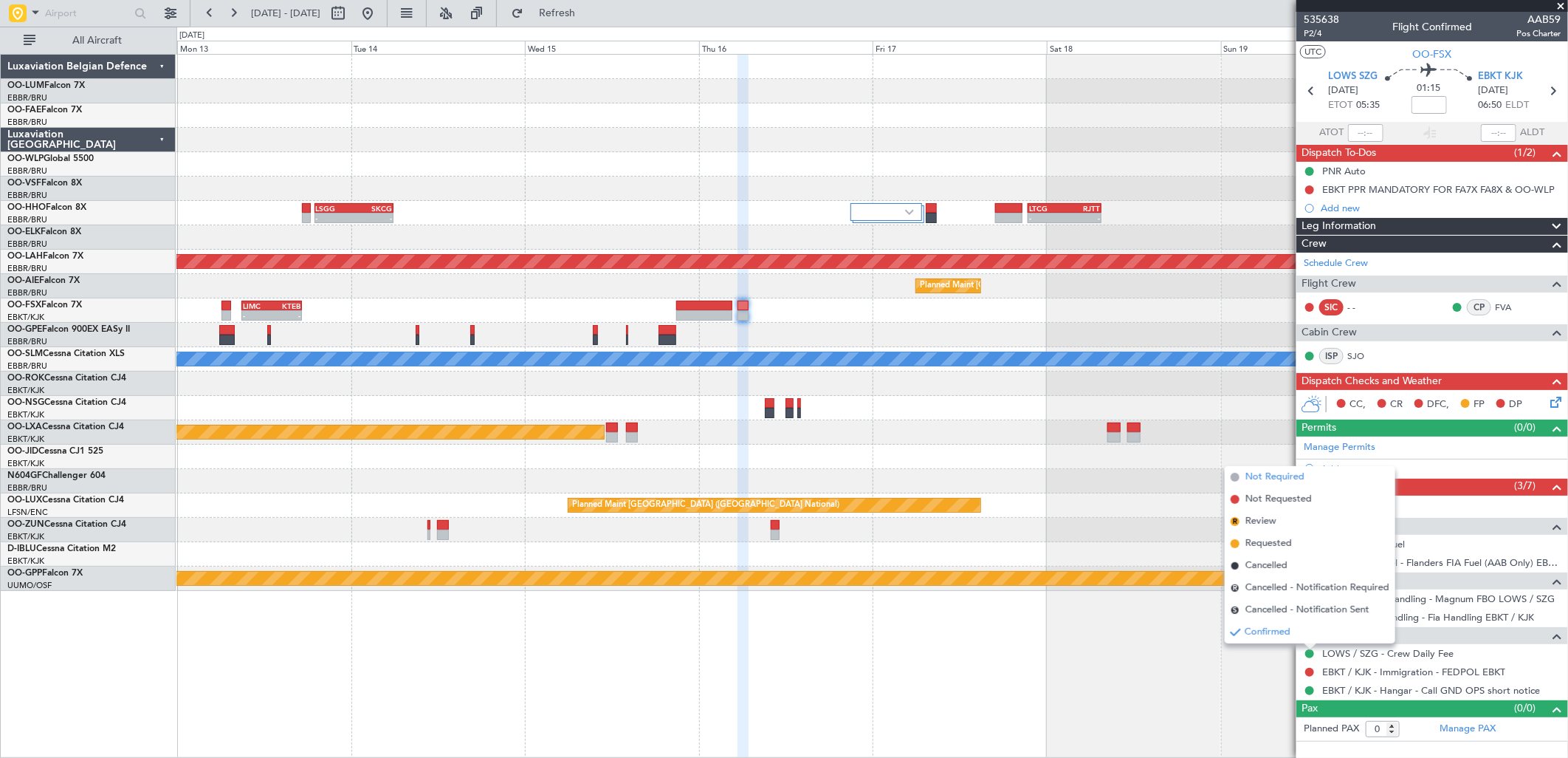
click at [1260, 475] on span "Not Required" at bounding box center [1275, 477] width 59 height 15
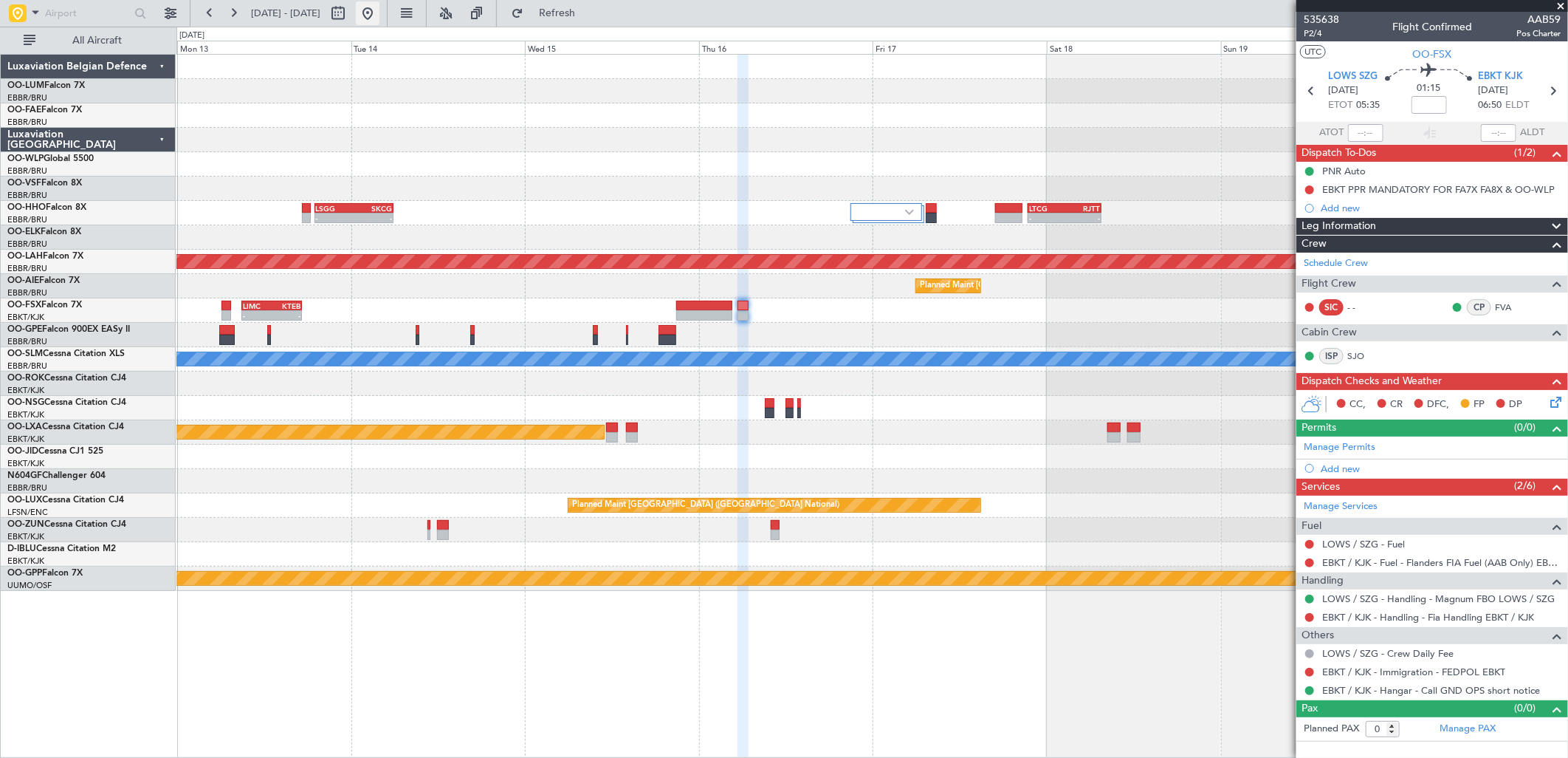
click at [380, 23] on button at bounding box center [367, 13] width 23 height 23
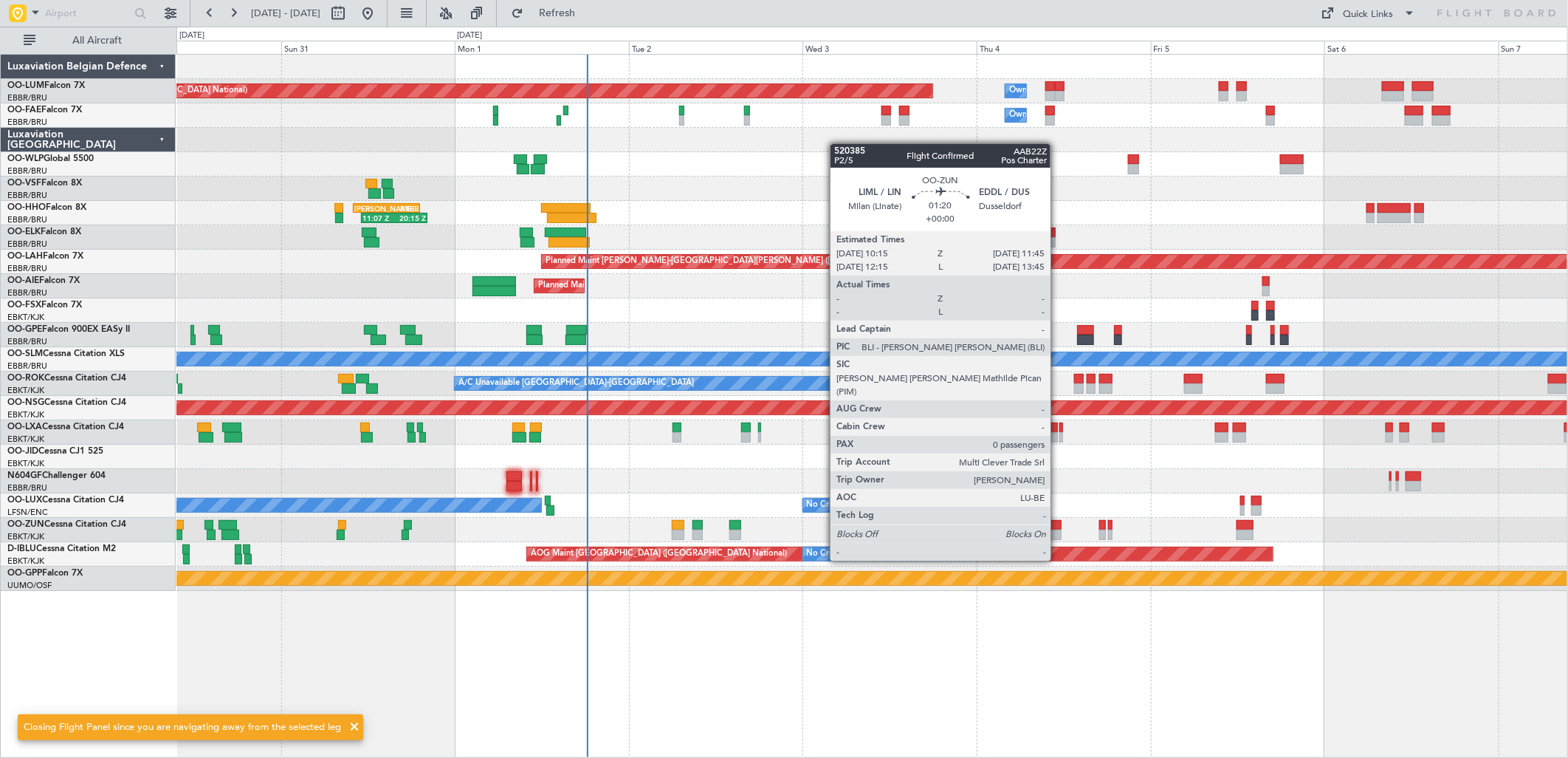
click at [1058, 532] on div at bounding box center [1056, 534] width 11 height 10
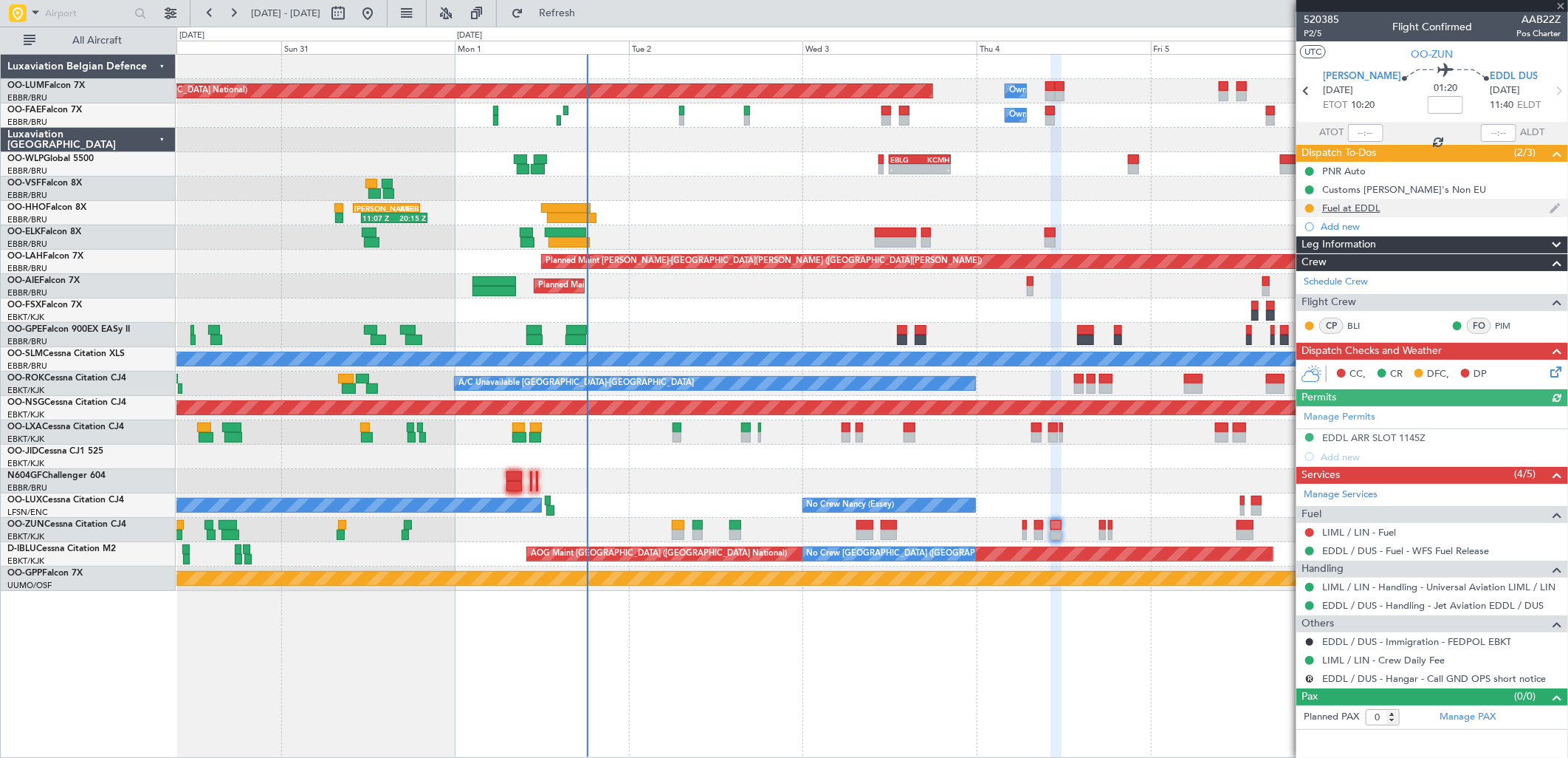
click at [1341, 202] on div "Fuel at EDDL" at bounding box center [1351, 208] width 58 height 12
click at [1349, 214] on div "Fuel at EDDL" at bounding box center [1432, 208] width 272 height 19
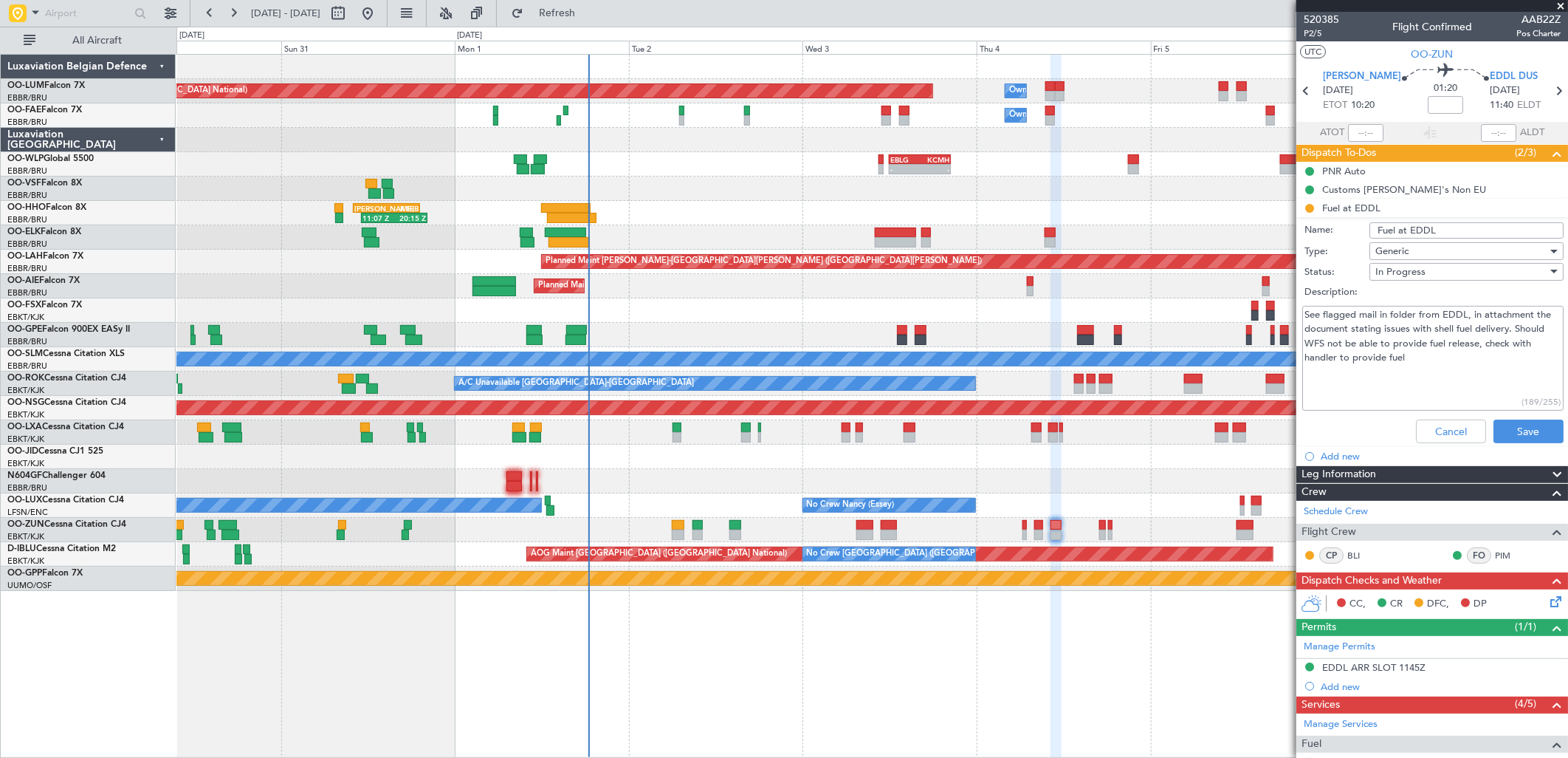
click at [1517, 329] on textarea "See flagged mail in folder from EDDL, in attachment the document stating issues…" at bounding box center [1432, 359] width 261 height 105
click at [1312, 354] on textarea "See flagged mail in folder from EDDL, in attachment the document stating issues…" at bounding box center [1432, 359] width 261 height 105
drag, startPoint x: 1330, startPoint y: 356, endPoint x: 1426, endPoint y: 357, distance: 96.0
click at [1426, 357] on textarea "See flagged mail in folder from EDDL, in attachment the document stating issues…" at bounding box center [1432, 359] width 261 height 105
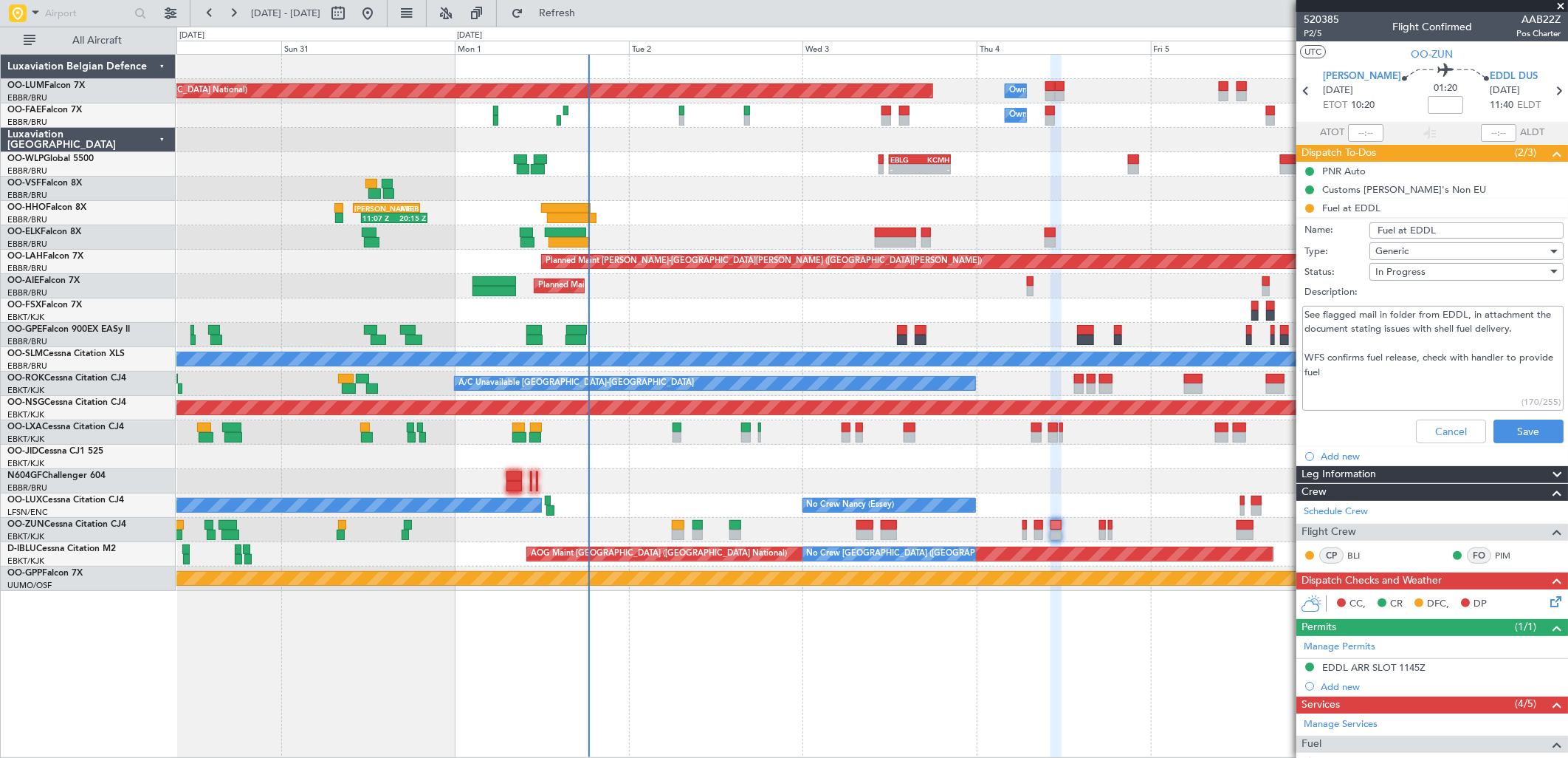
click at [1406, 357] on textarea "See flagged mail in folder from EDDL, in attachment the document stating issues…" at bounding box center [1432, 359] width 261 height 105
drag, startPoint x: 1445, startPoint y: 357, endPoint x: 1445, endPoint y: 370, distance: 13.0
click at [1445, 370] on textarea "See flagged mail in folder from EDDL, in attachment the document stating issues…" at bounding box center [1432, 359] width 261 height 105
type textarea "See flagged mail in folder from EDDL, in attachment the document stating issues…"
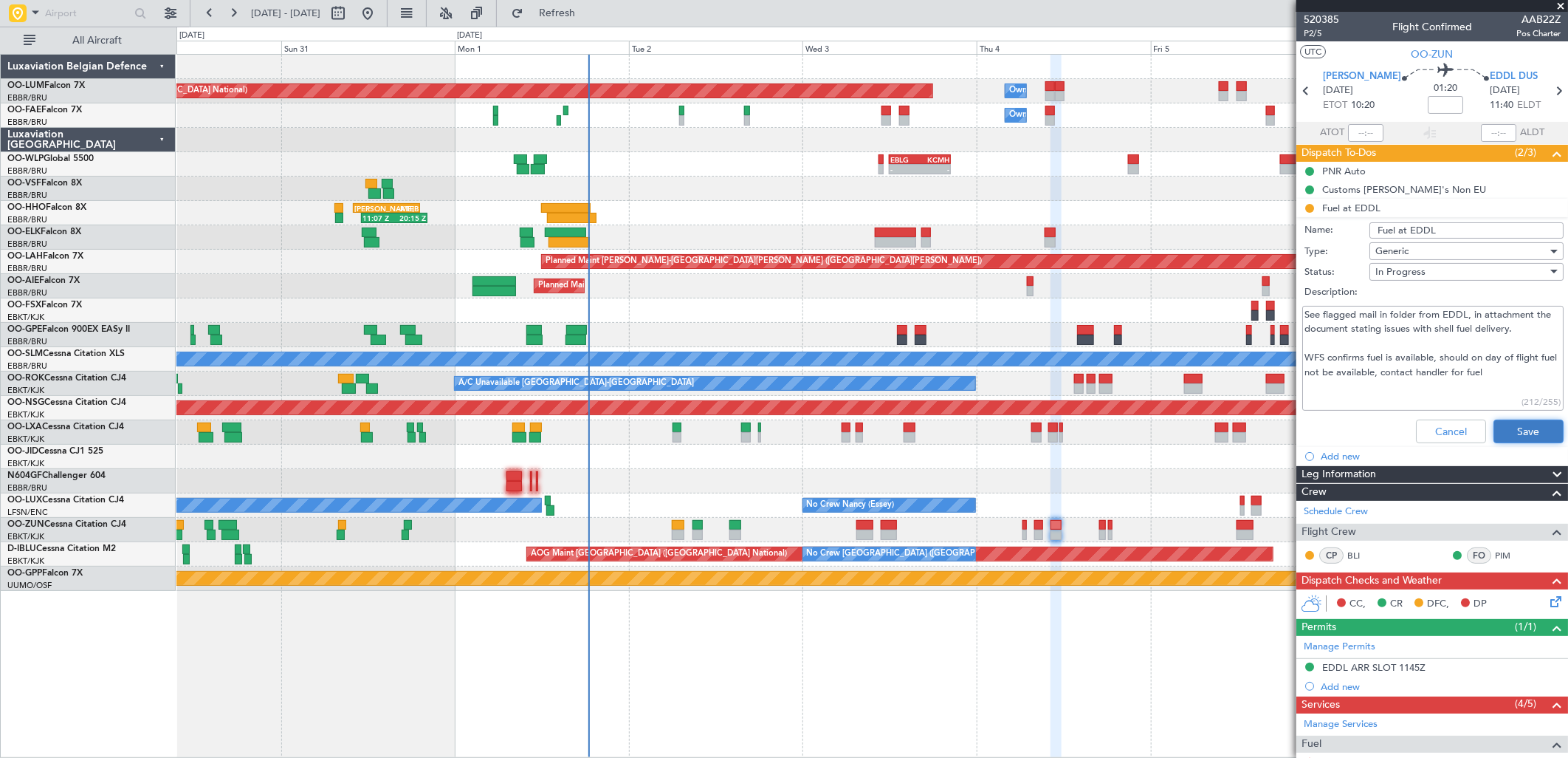
click at [1522, 429] on button "Save" at bounding box center [1528, 431] width 70 height 23
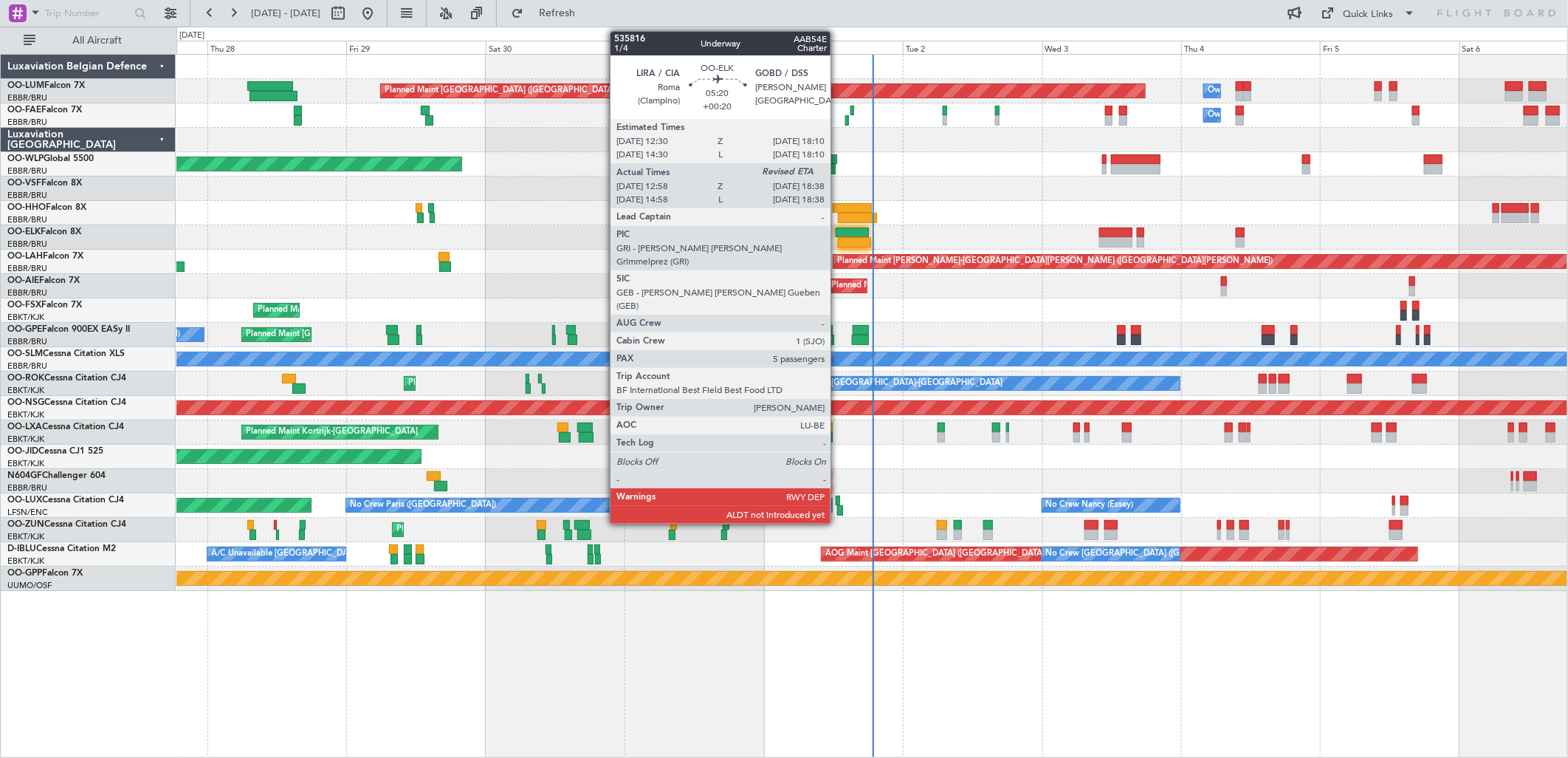
click at [846, 242] on div at bounding box center [854, 242] width 33 height 10
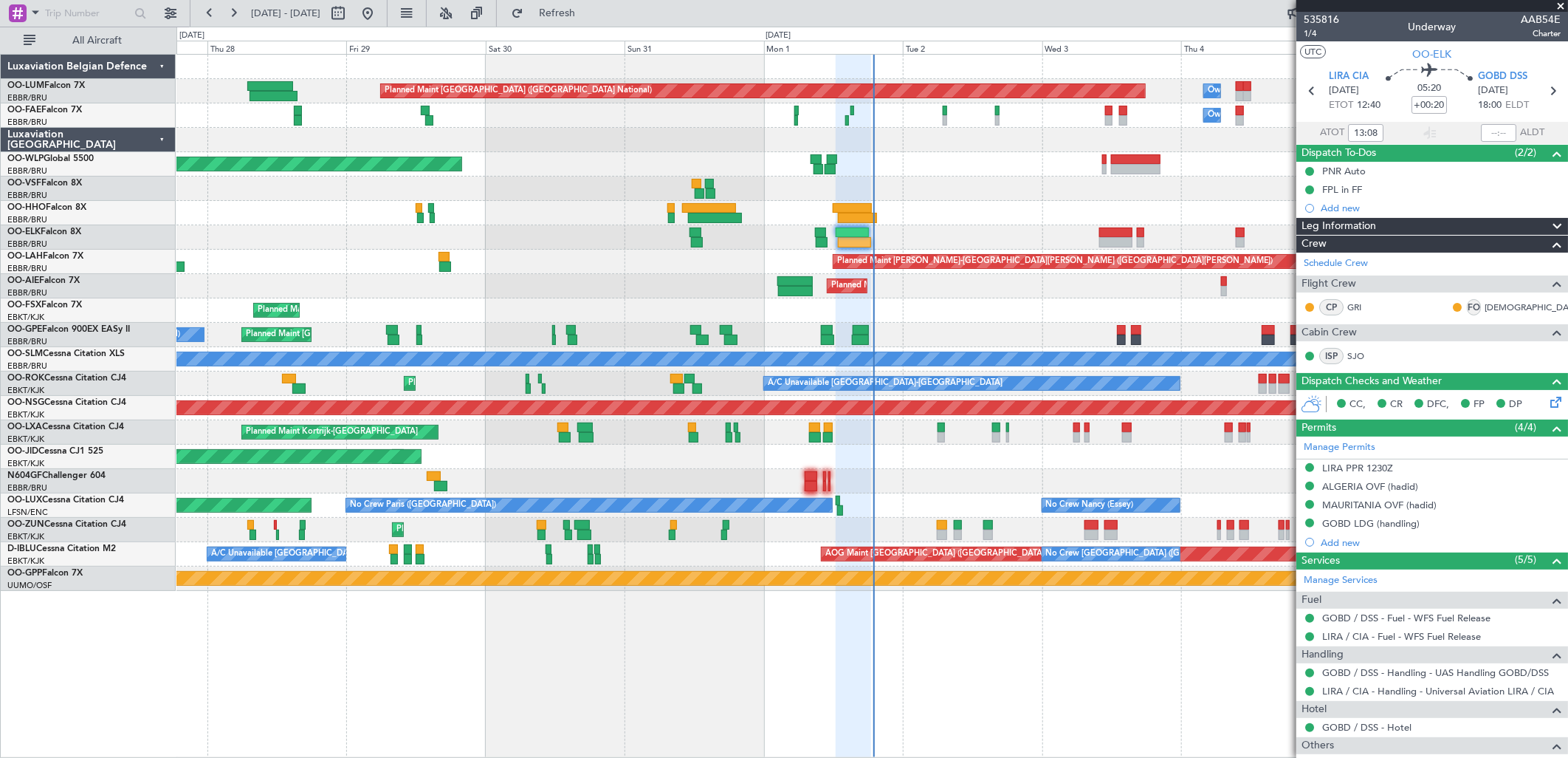
click at [853, 202] on div at bounding box center [872, 212] width 1391 height 24
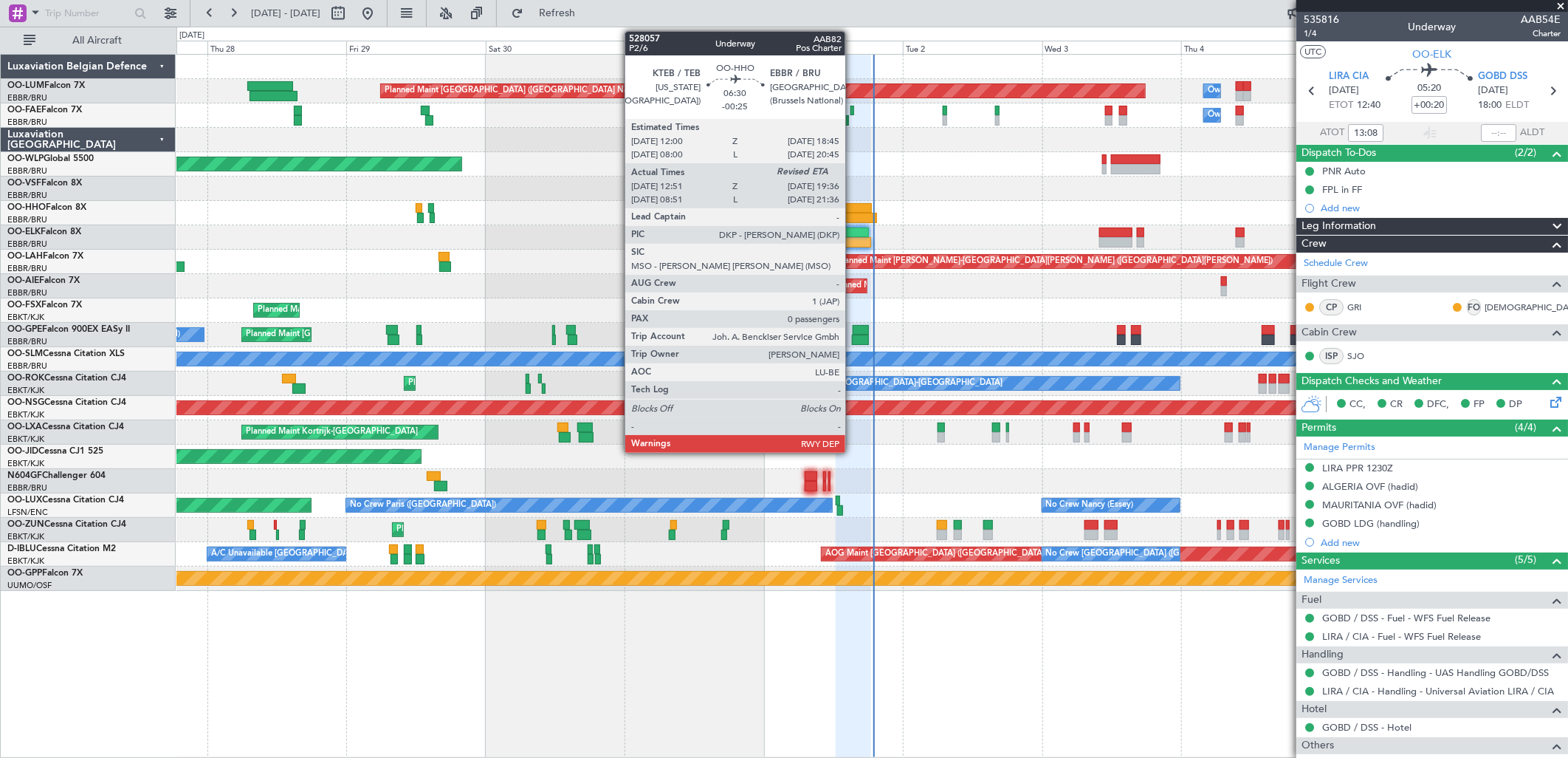
click at [853, 205] on div at bounding box center [852, 208] width 40 height 10
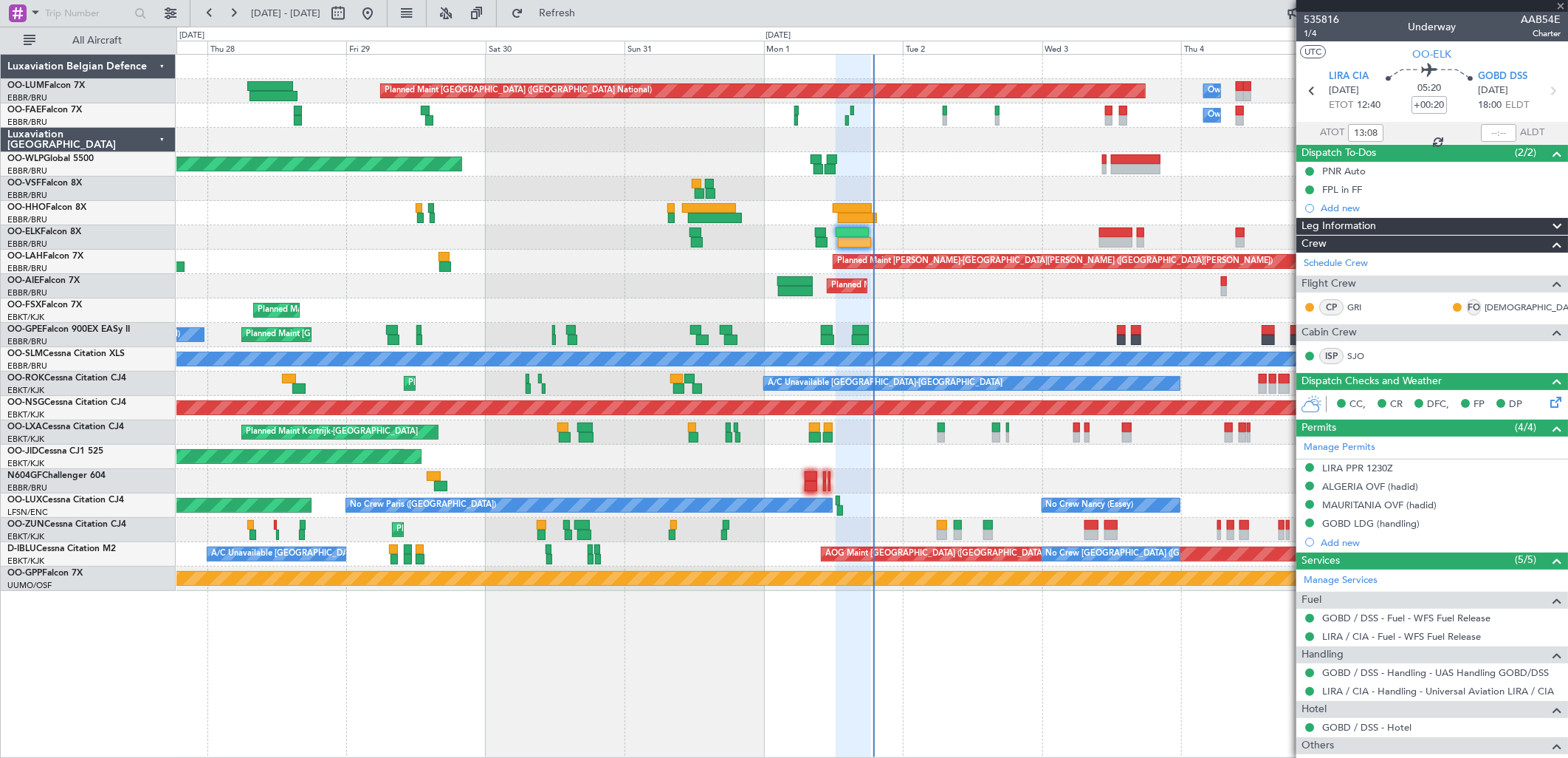
type input "-00:25"
type input "13:01"
type input "0"
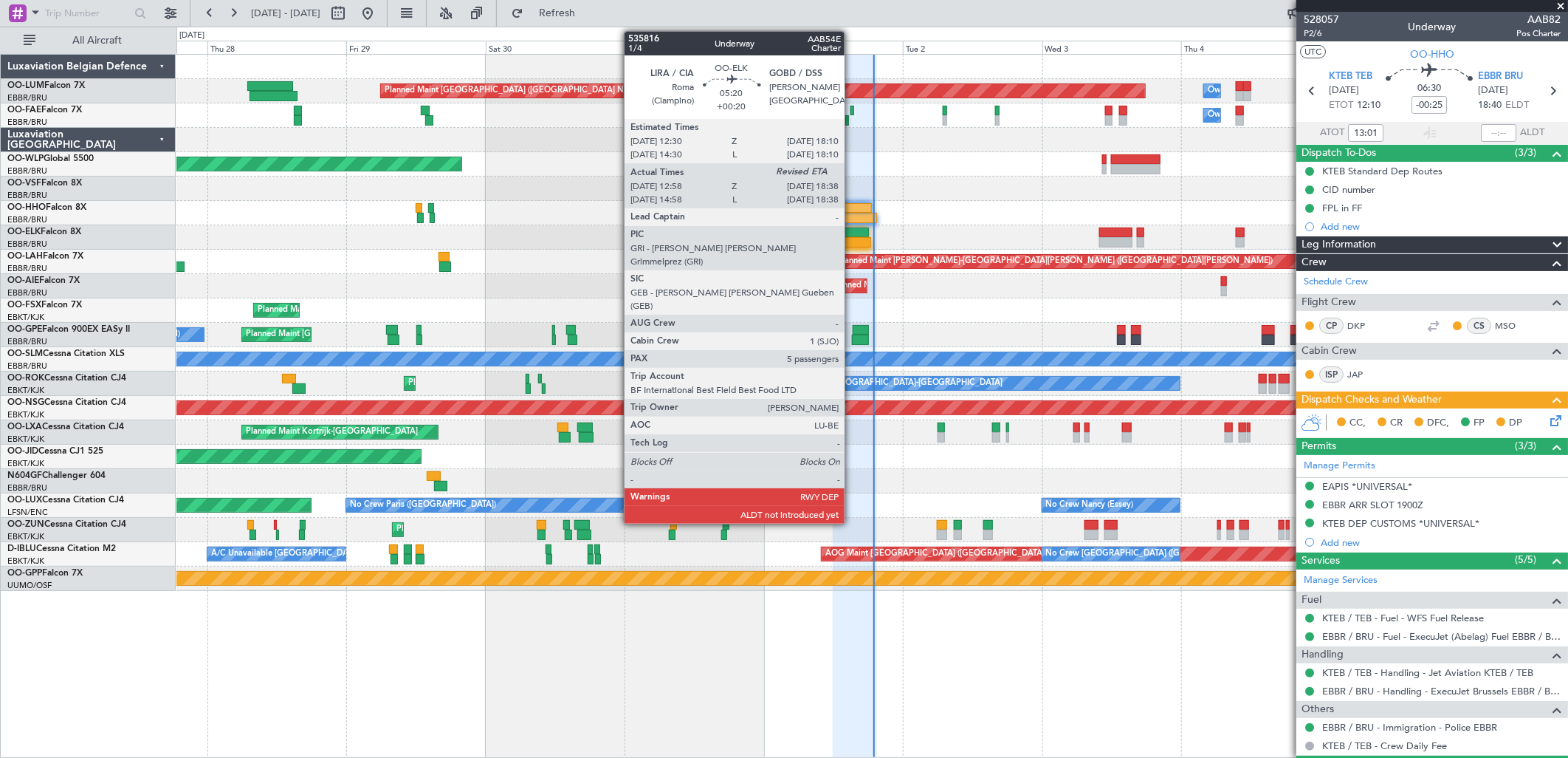
click at [852, 233] on div at bounding box center [852, 233] width 33 height 10
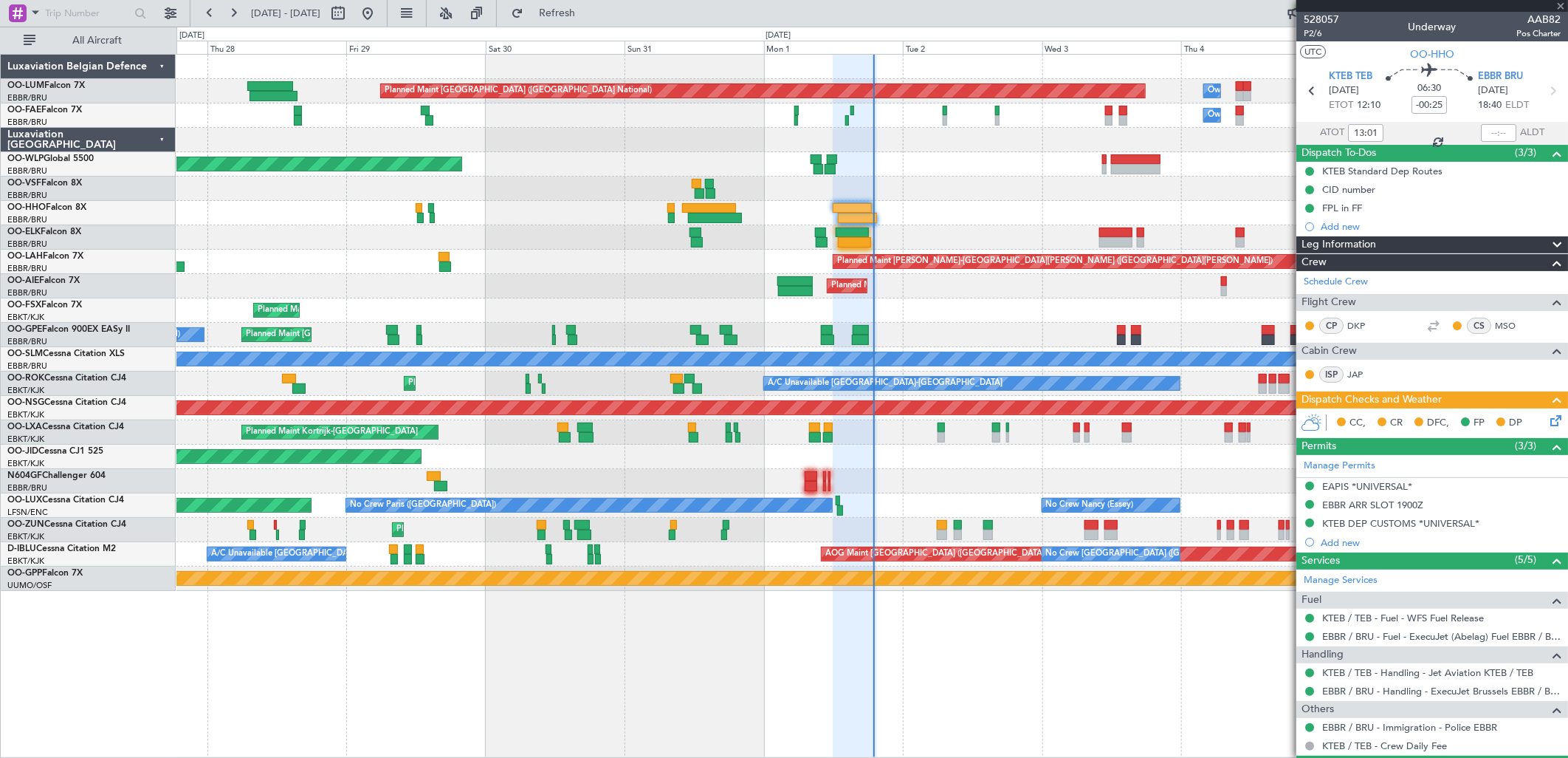
type input "+00:20"
type input "13:08"
type input "5"
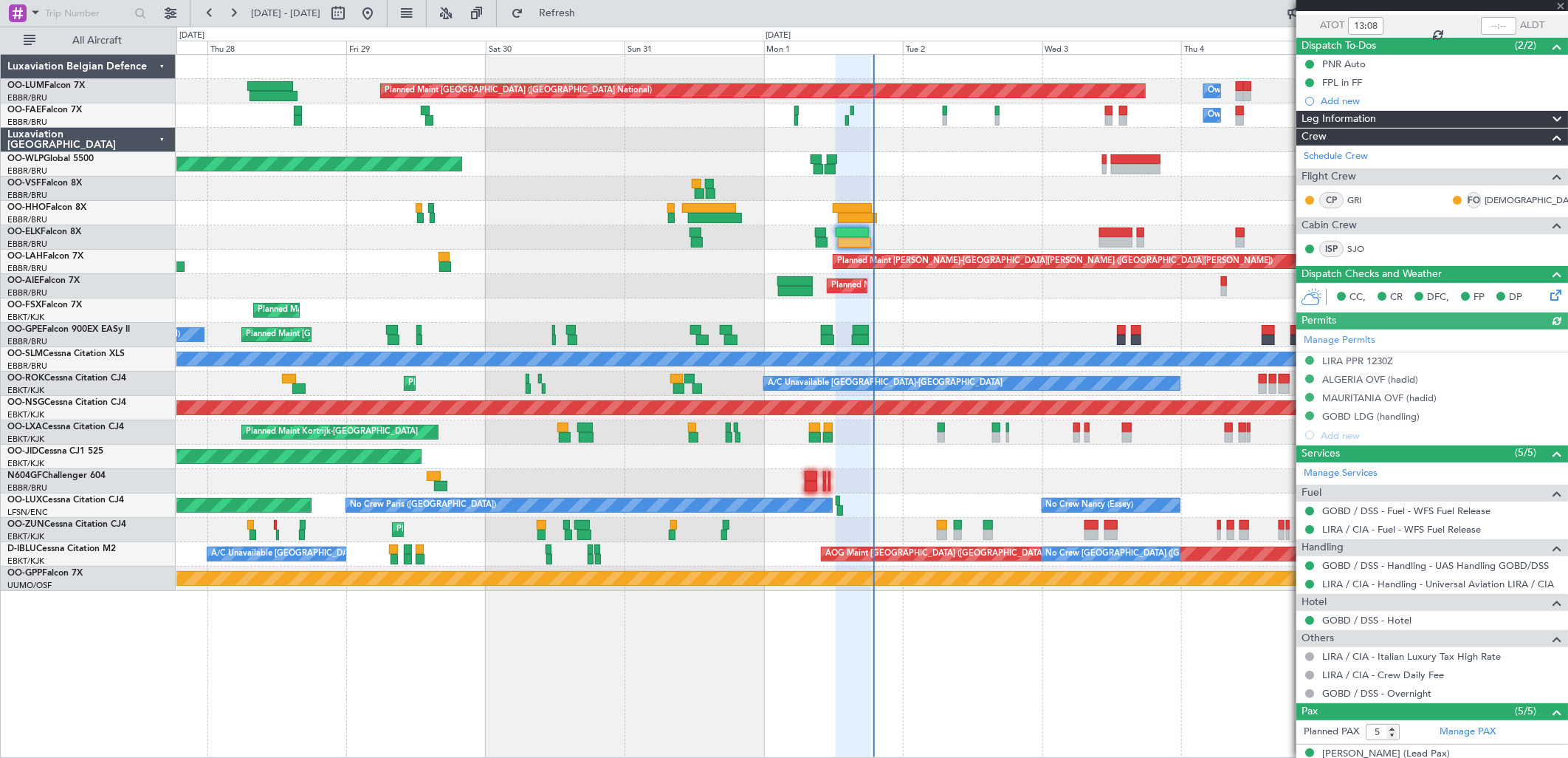
scroll to position [260, 0]
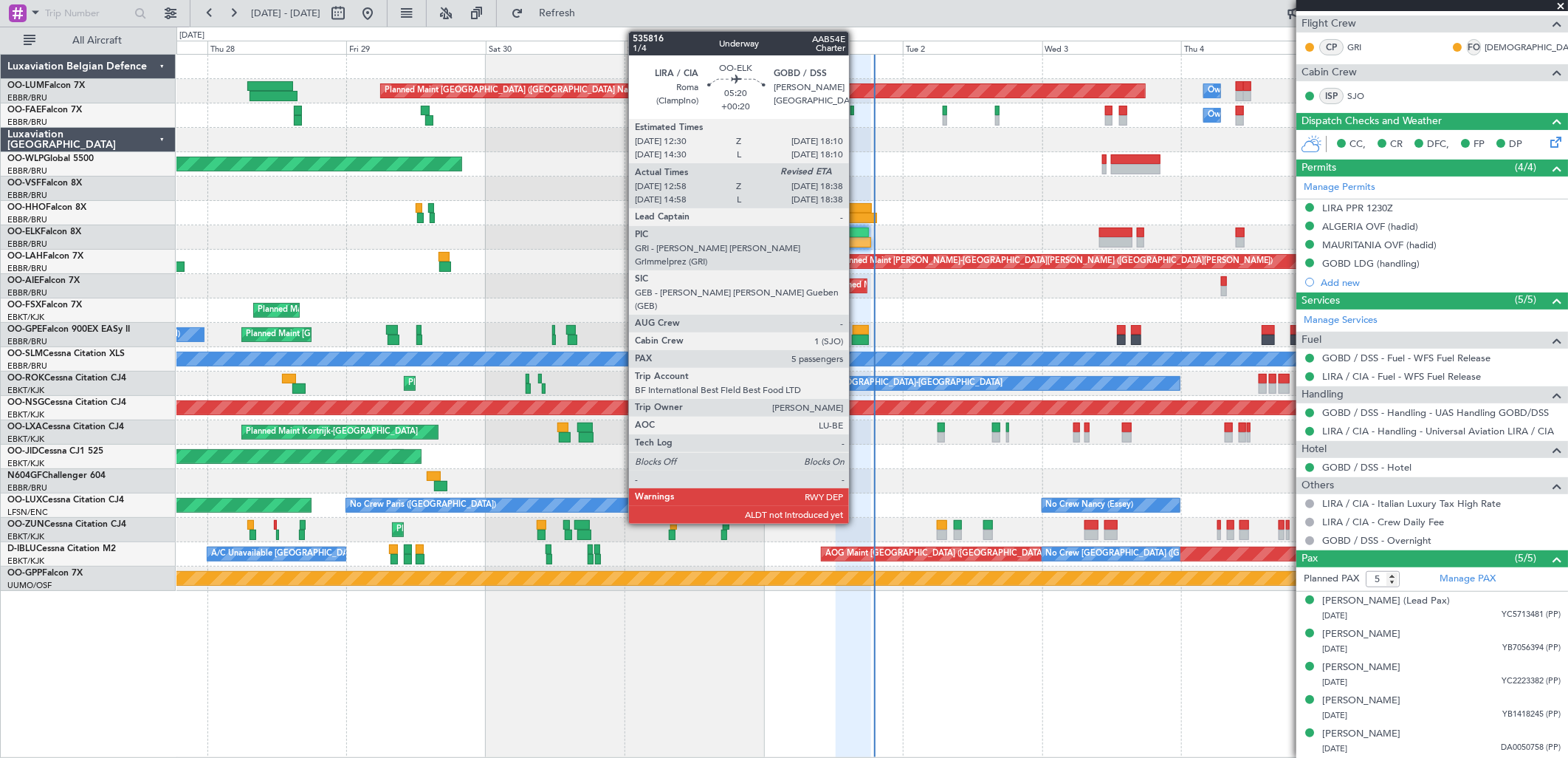
click at [856, 243] on div at bounding box center [854, 242] width 33 height 10
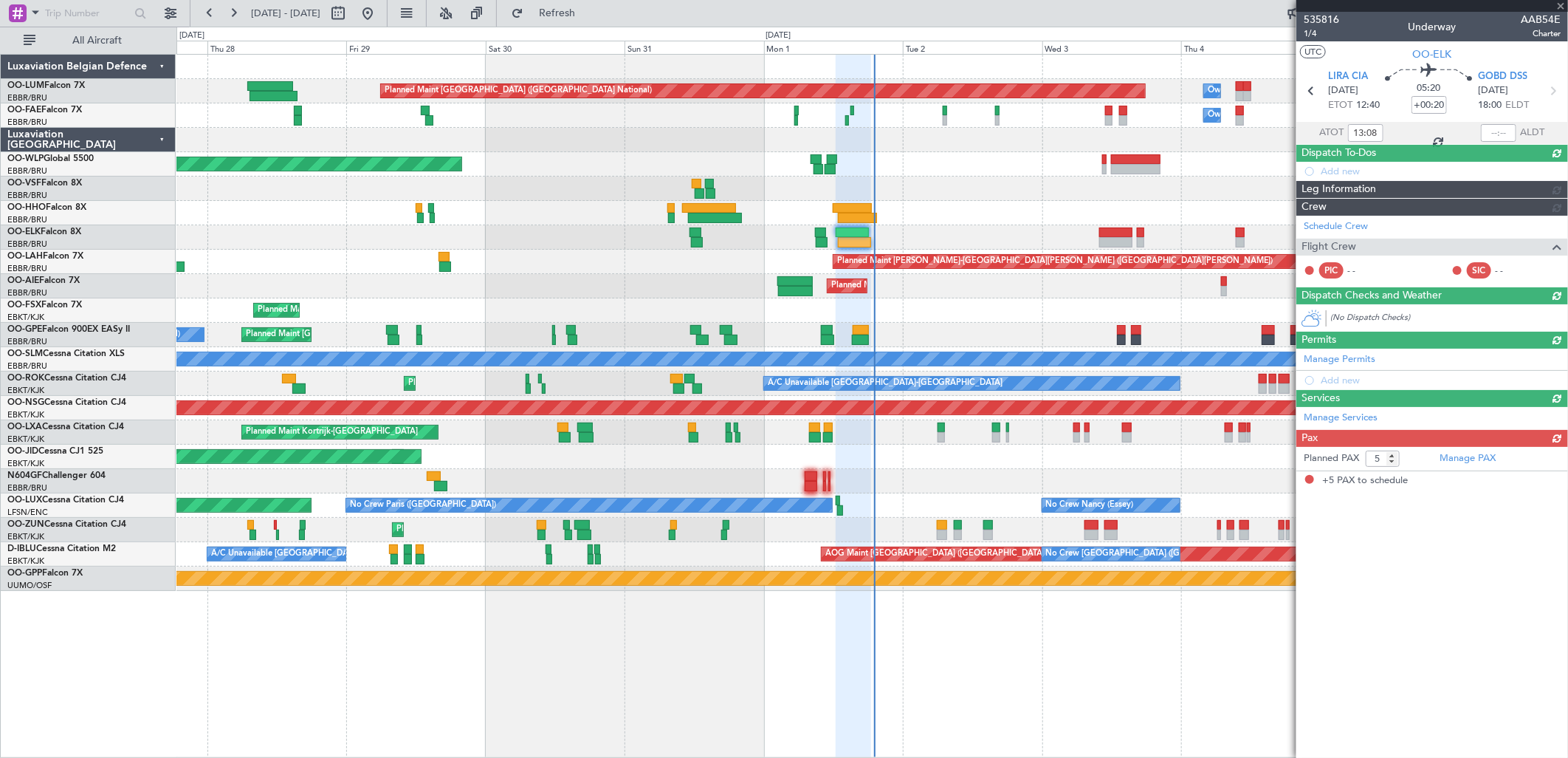
scroll to position [0, 0]
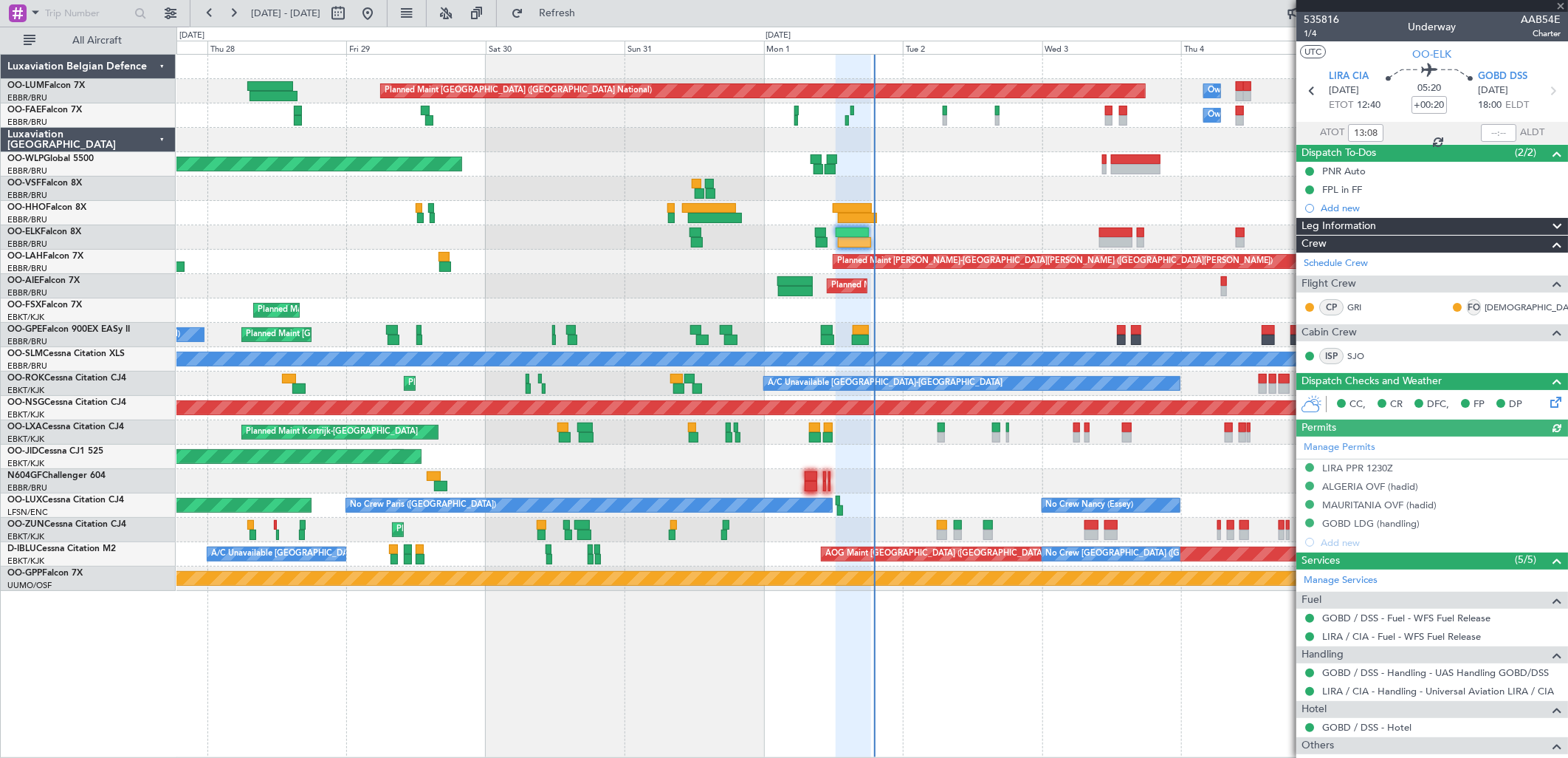
click at [1481, 124] on div at bounding box center [1499, 133] width 36 height 18
click at [1484, 126] on div at bounding box center [1499, 133] width 36 height 18
drag, startPoint x: 1485, startPoint y: 133, endPoint x: 1559, endPoint y: 133, distance: 74.0
click at [1489, 133] on input "text" at bounding box center [1499, 133] width 36 height 18
type input "19:01"
